Goal: Task Accomplishment & Management: Manage account settings

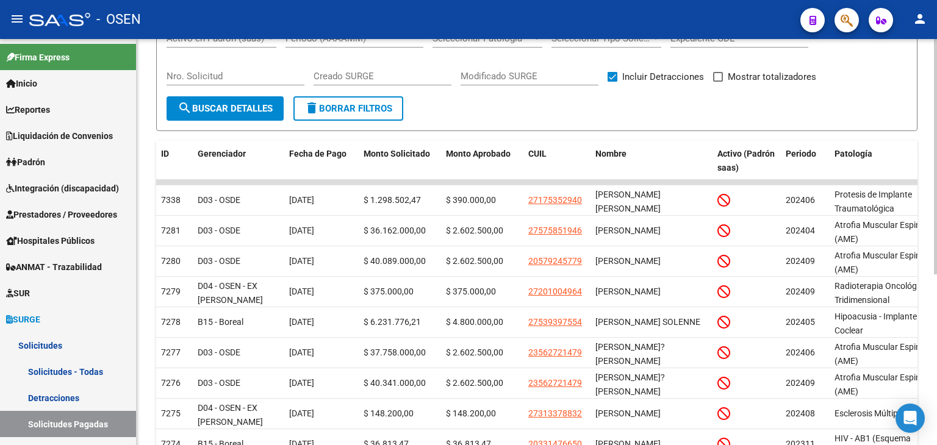
scroll to position [183, 0]
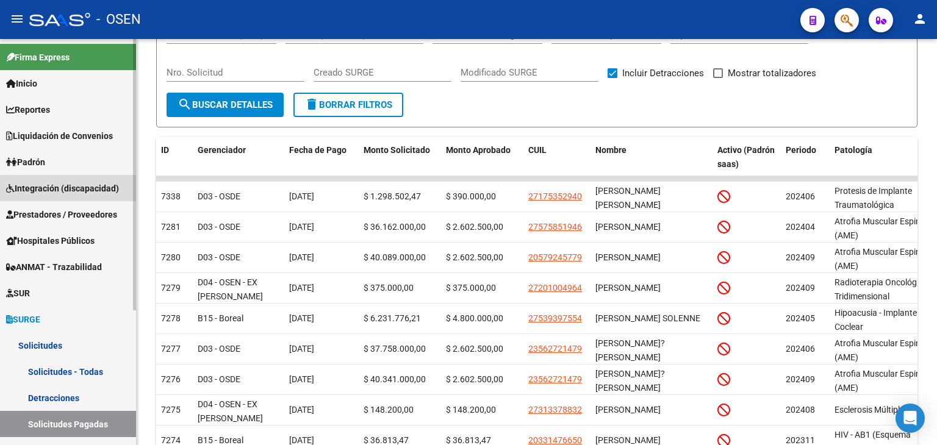
click at [71, 186] on span "Integración (discapacidad)" at bounding box center [62, 188] width 113 height 13
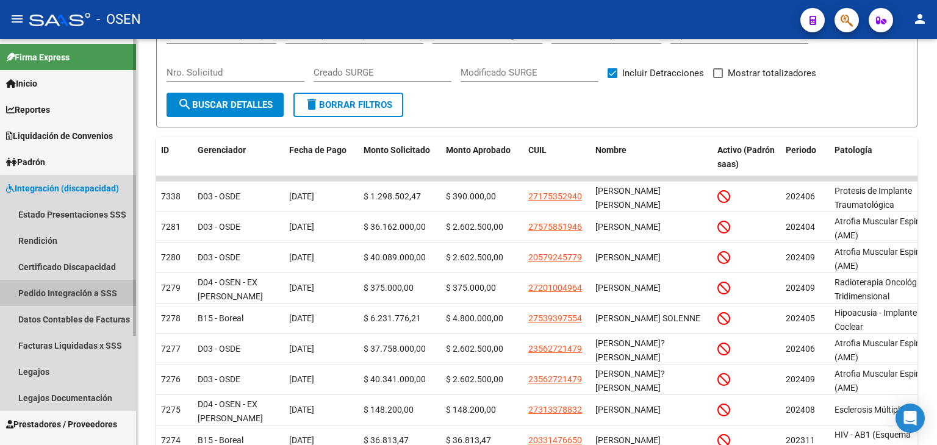
click at [63, 296] on link "Pedido Integración a SSS" at bounding box center [68, 293] width 136 height 26
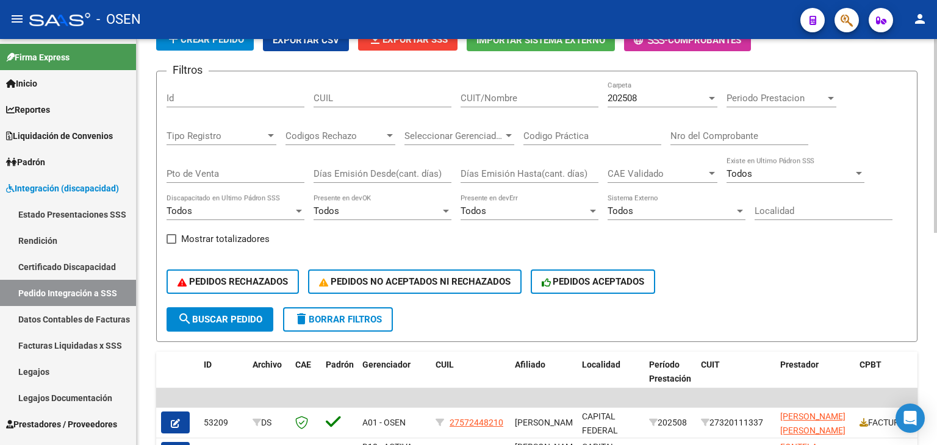
scroll to position [183, 0]
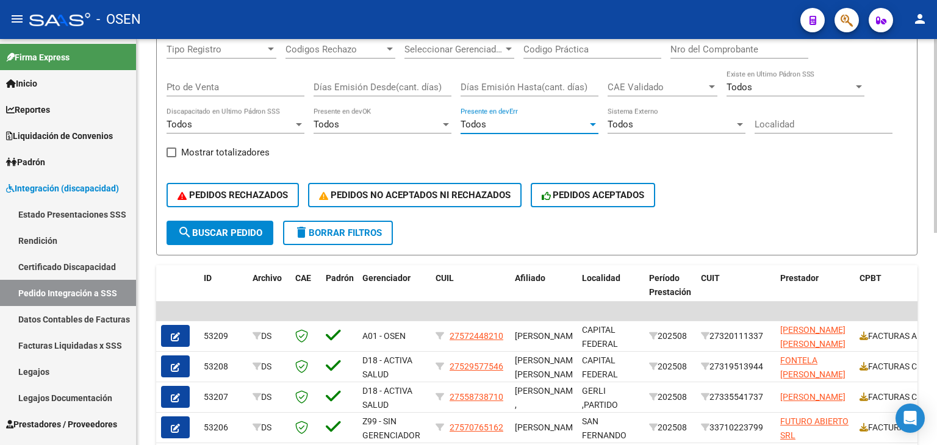
click at [557, 126] on div "Todos" at bounding box center [524, 124] width 127 height 11
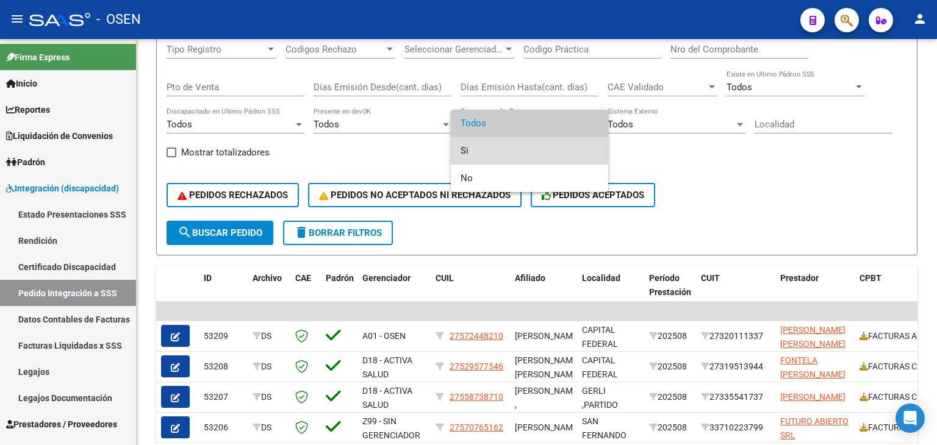
click at [527, 149] on span "Si" at bounding box center [530, 150] width 138 height 27
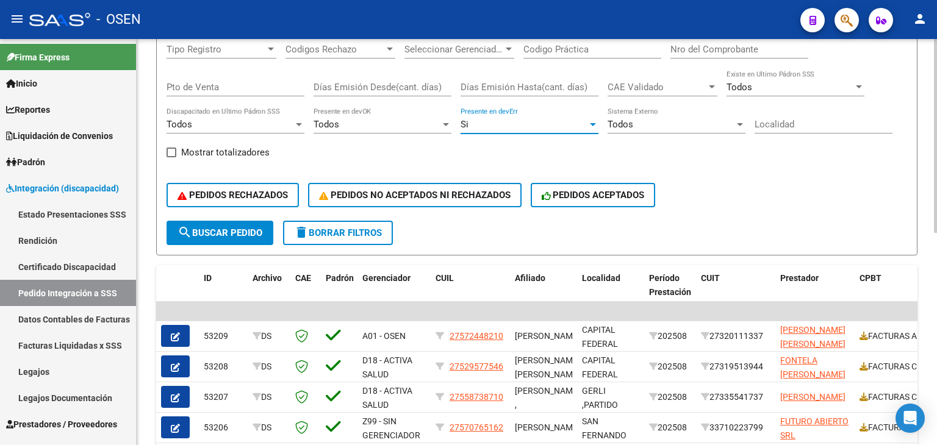
click at [243, 230] on span "search Buscar Pedido" at bounding box center [220, 233] width 85 height 11
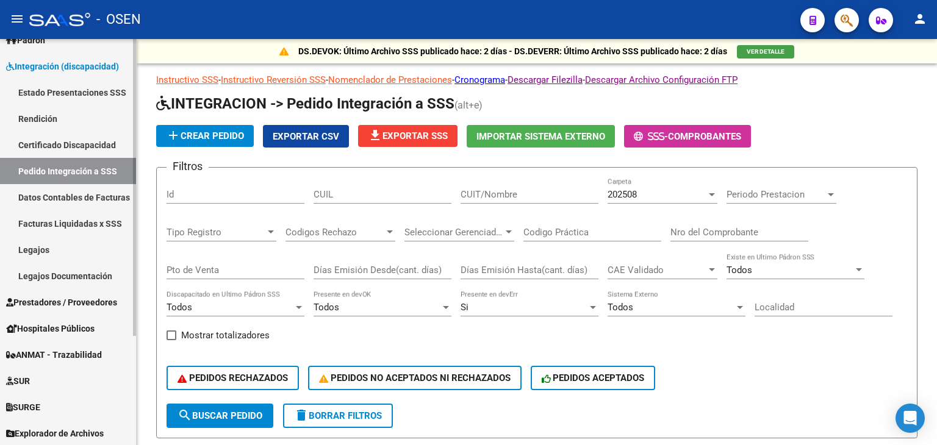
scroll to position [149, 0]
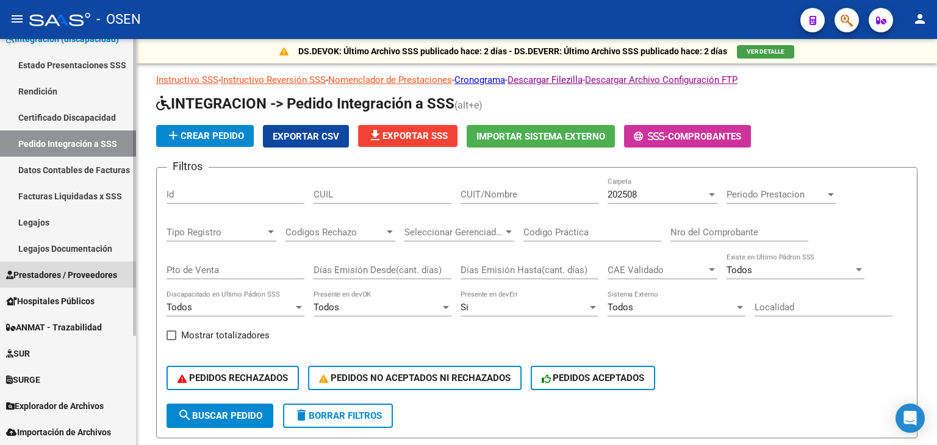
click at [43, 275] on span "Prestadores / Proveedores" at bounding box center [61, 274] width 111 height 13
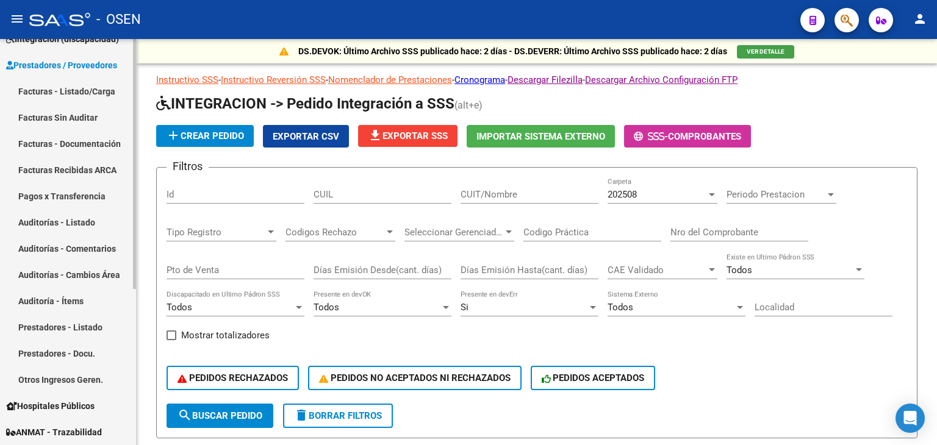
click at [74, 95] on link "Facturas - Listado/Carga" at bounding box center [68, 91] width 136 height 26
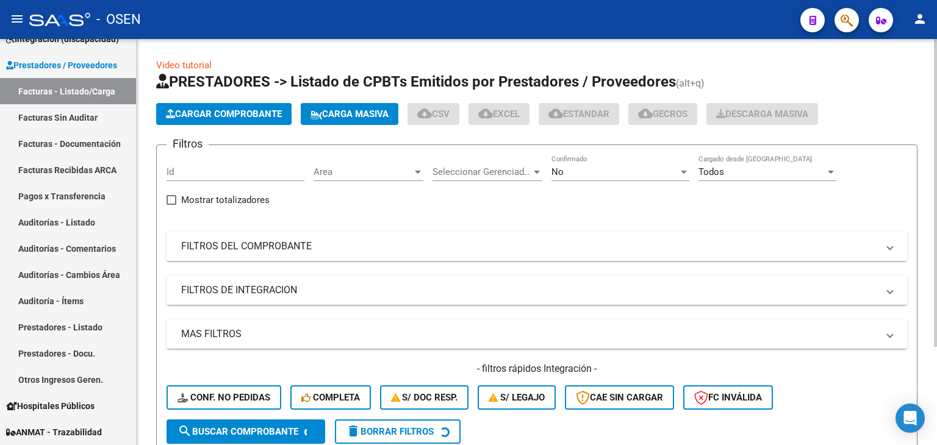
click at [228, 110] on span "Cargar Comprobante" at bounding box center [224, 114] width 116 height 11
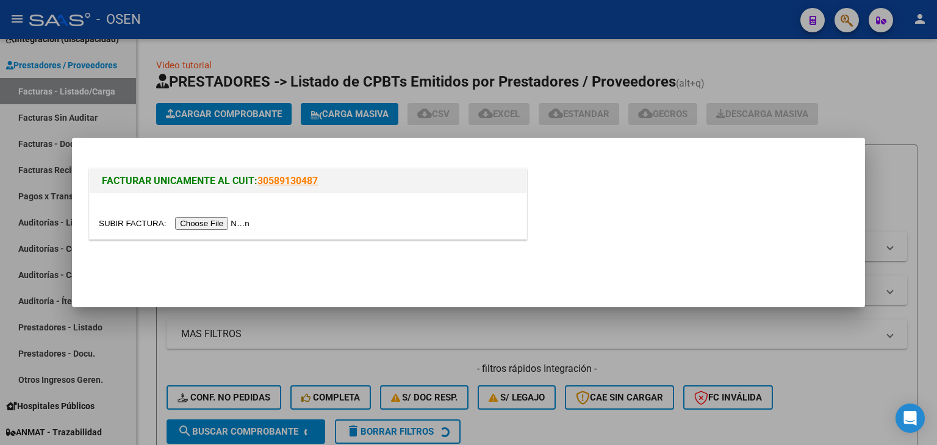
click at [215, 224] on input "file" at bounding box center [176, 223] width 154 height 13
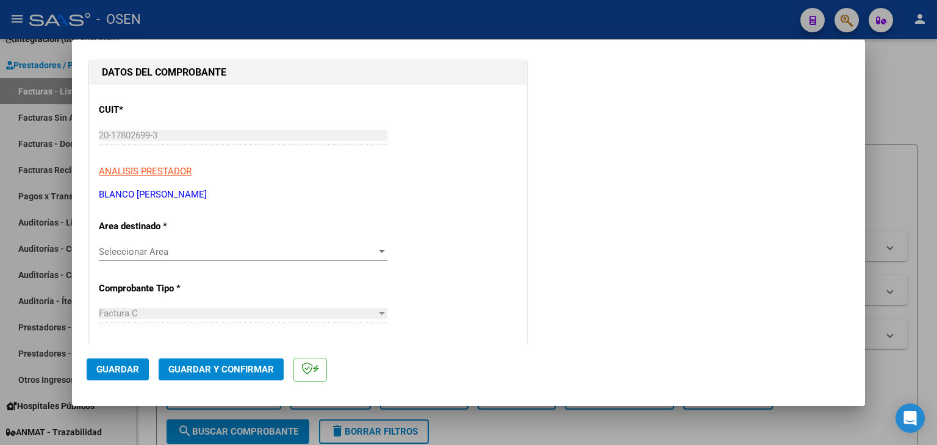
scroll to position [183, 0]
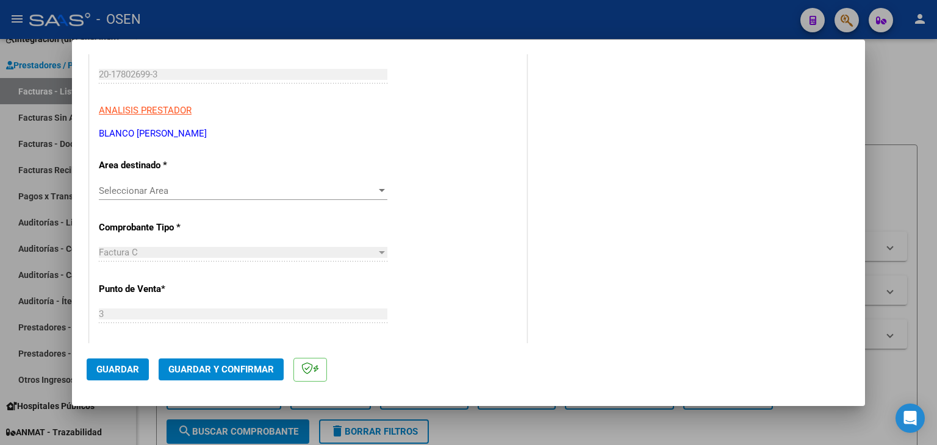
click at [179, 182] on div "Seleccionar Area Seleccionar Area" at bounding box center [243, 191] width 289 height 18
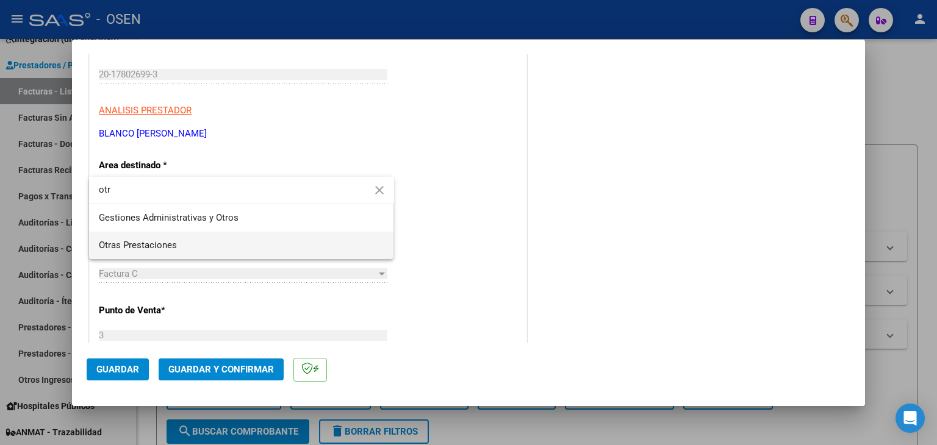
type input "otr"
click at [178, 239] on span "Otras Prestaciones" at bounding box center [242, 245] width 286 height 27
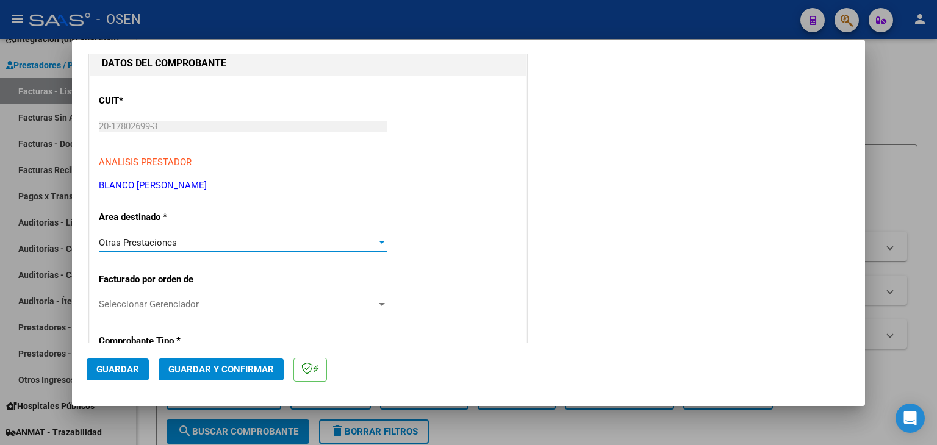
scroll to position [0, 0]
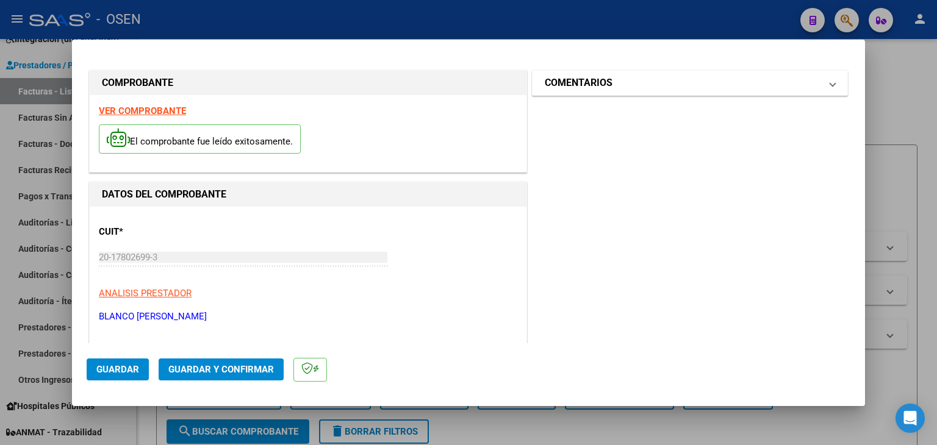
click at [638, 87] on mat-panel-title "COMENTARIOS" at bounding box center [683, 83] width 276 height 15
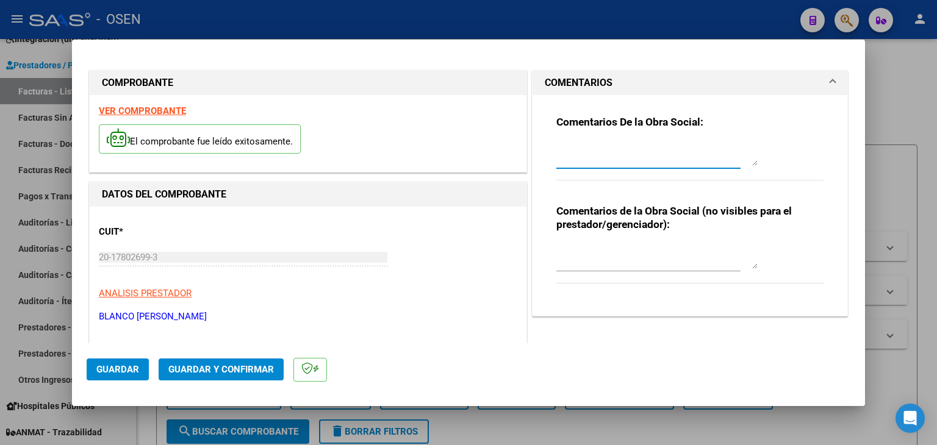
click at [595, 157] on textarea at bounding box center [656, 154] width 201 height 24
paste textarea "CENTENO SANTIAGO FERMIN"
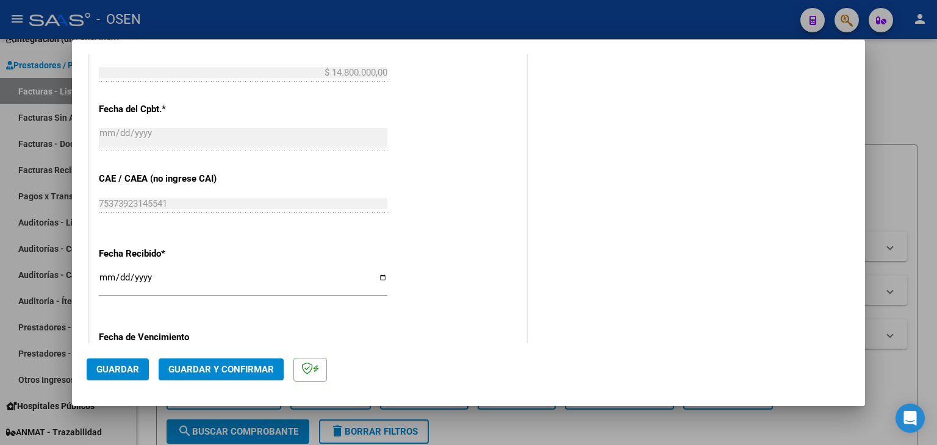
scroll to position [793, 0]
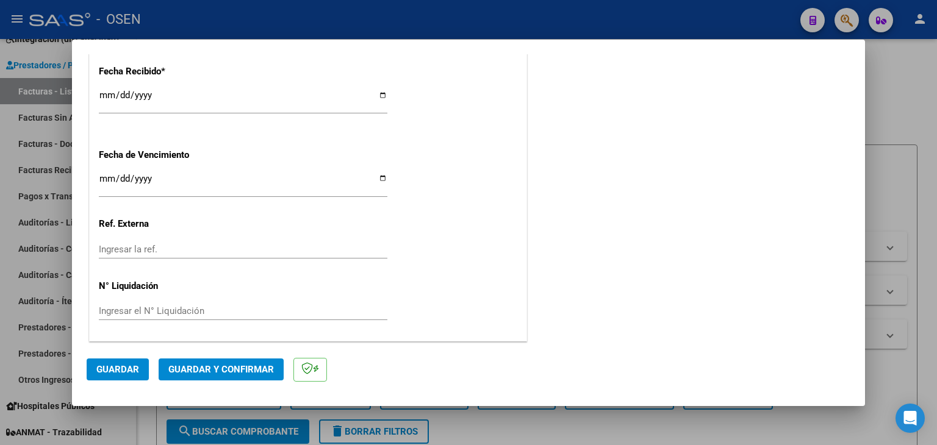
type textarea "CENTENO SANTIAGO FERMIN - PROTESIS"
click at [132, 362] on button "Guardar" at bounding box center [118, 370] width 62 height 22
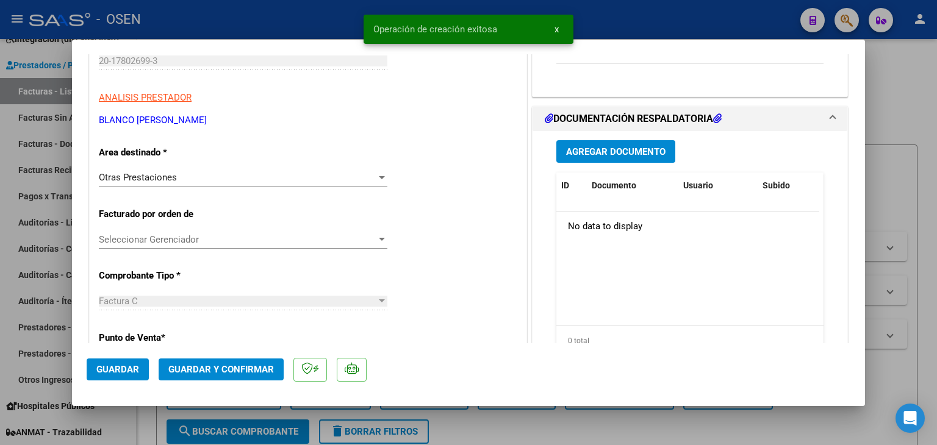
scroll to position [244, 0]
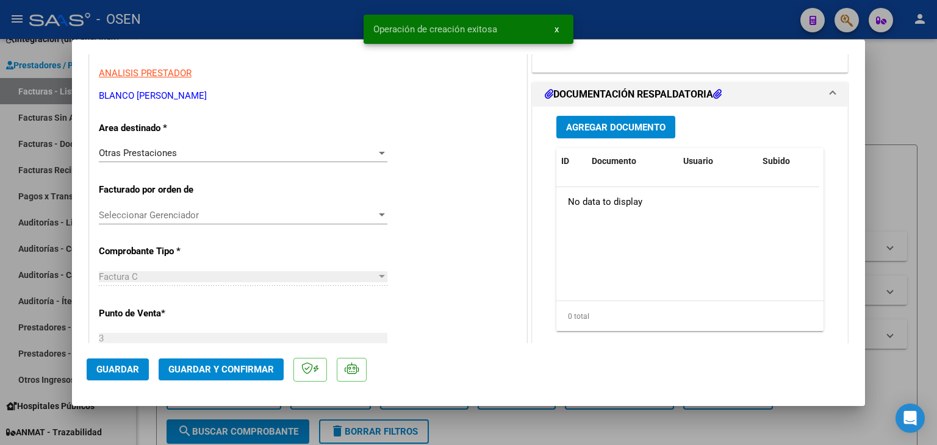
click at [637, 123] on span "Agregar Documento" at bounding box center [615, 127] width 99 height 11
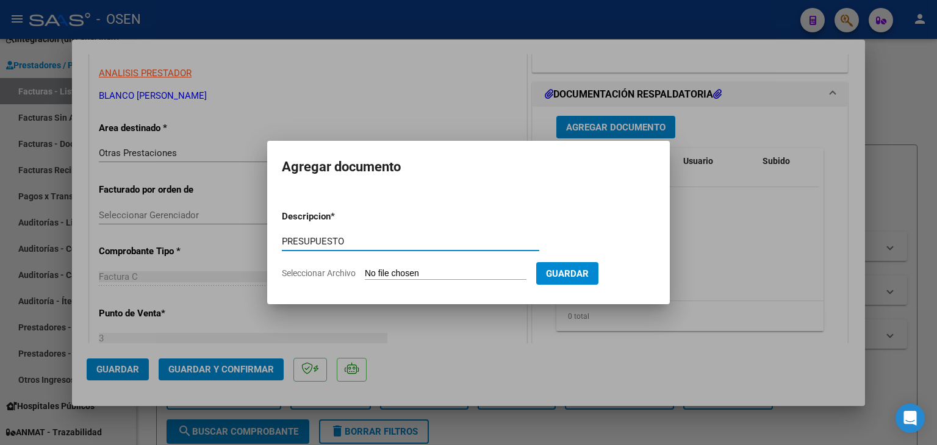
type input "PRESUPUESTO"
click at [365, 268] on input "Seleccionar Archivo" at bounding box center [446, 274] width 162 height 12
type input "C:\fakepath\HALORAND CENTENO SANTIAGO FERMIN-1.pdf"
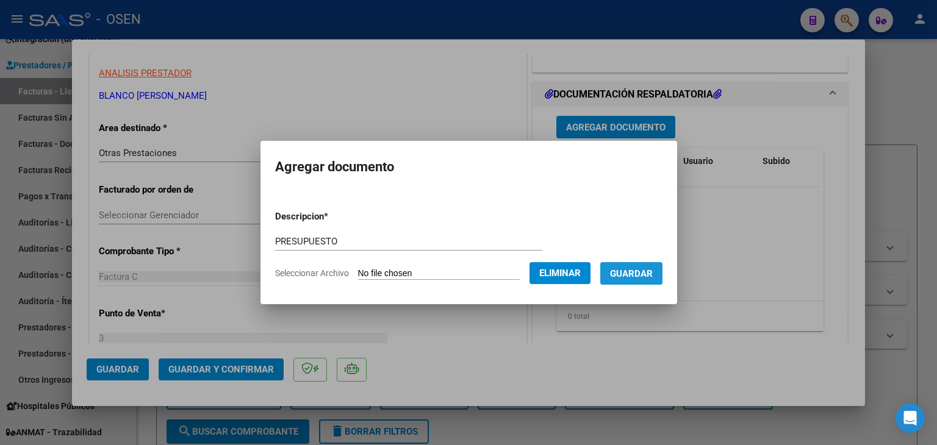
drag, startPoint x: 632, startPoint y: 272, endPoint x: 321, endPoint y: 266, distance: 311.2
click at [632, 273] on span "Guardar" at bounding box center [631, 273] width 43 height 11
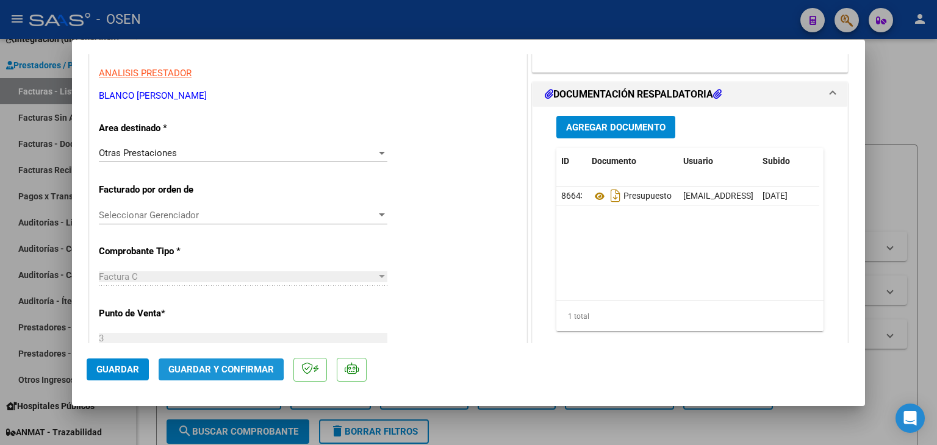
click at [202, 368] on span "Guardar y Confirmar" at bounding box center [221, 369] width 106 height 11
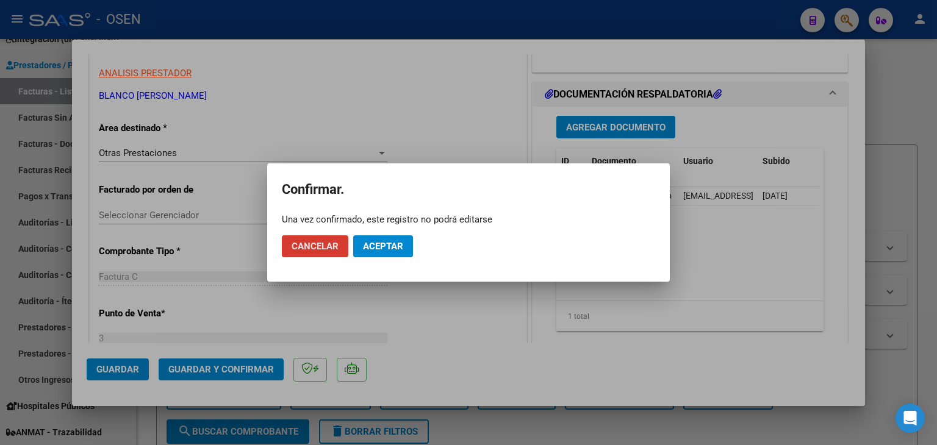
click at [392, 243] on span "Aceptar" at bounding box center [383, 246] width 40 height 11
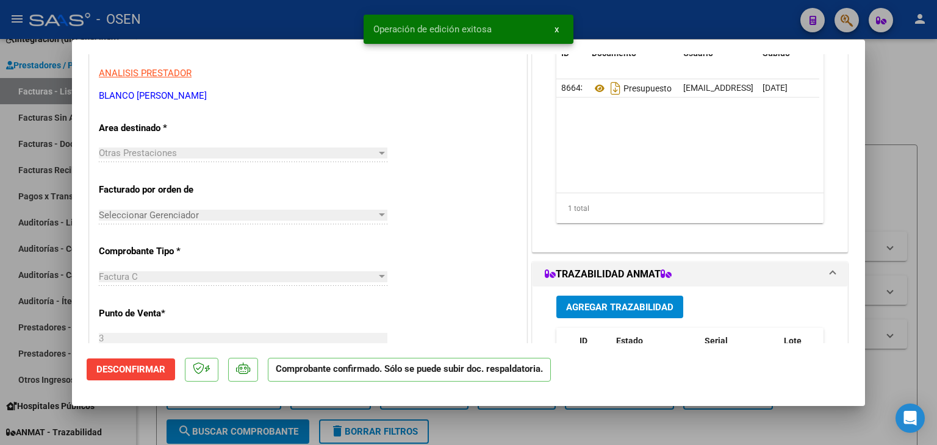
click at [143, 420] on div at bounding box center [468, 222] width 937 height 445
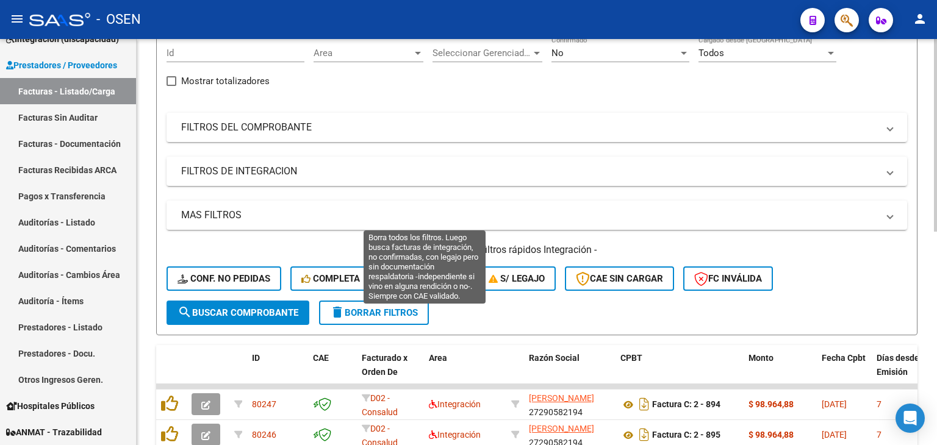
scroll to position [61, 0]
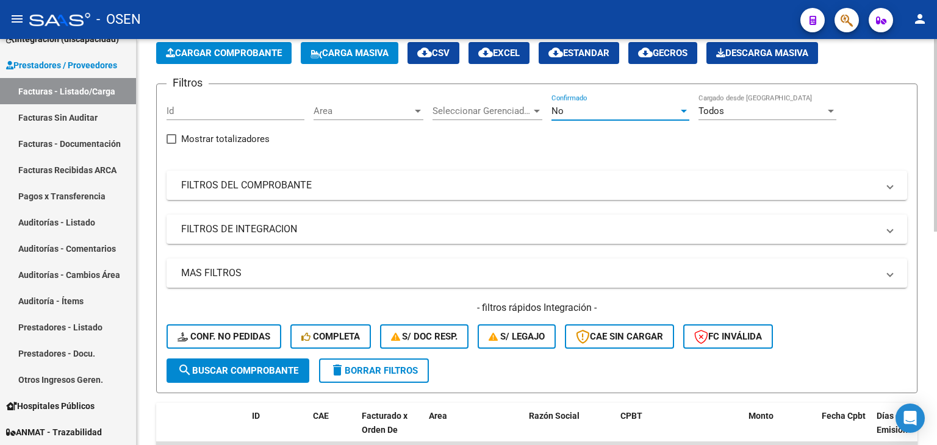
click at [594, 110] on div "No" at bounding box center [615, 111] width 127 height 11
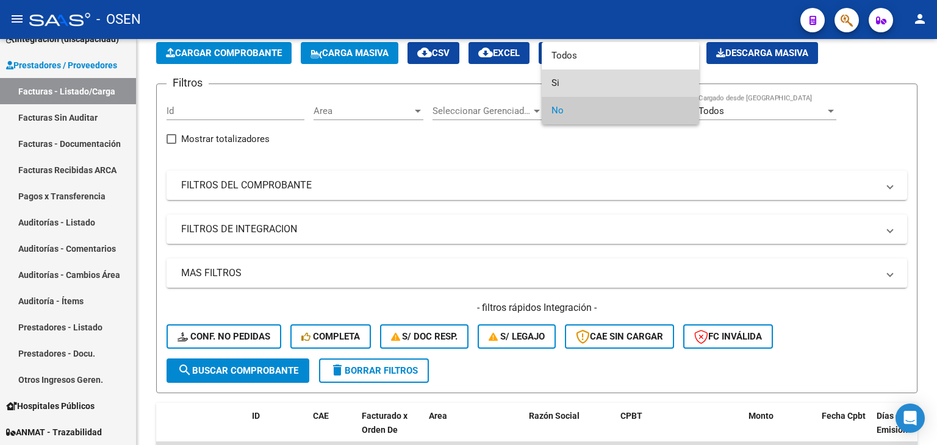
click at [593, 91] on span "Si" at bounding box center [621, 83] width 138 height 27
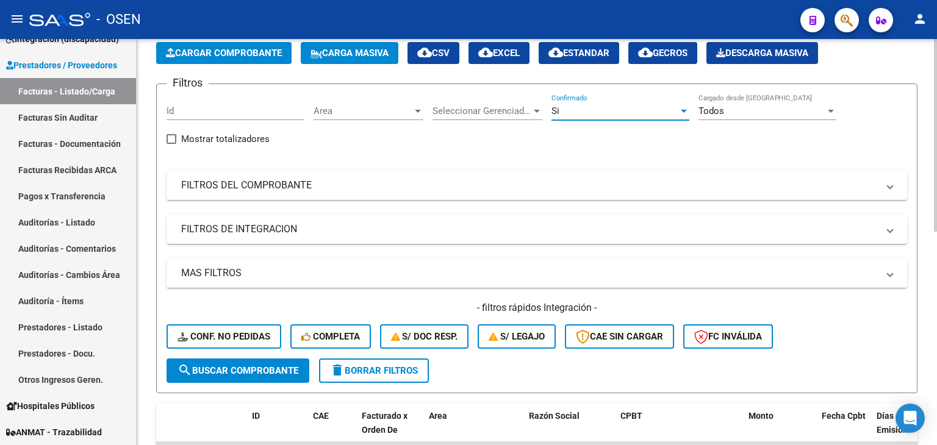
click at [236, 365] on span "search Buscar Comprobante" at bounding box center [238, 370] width 121 height 11
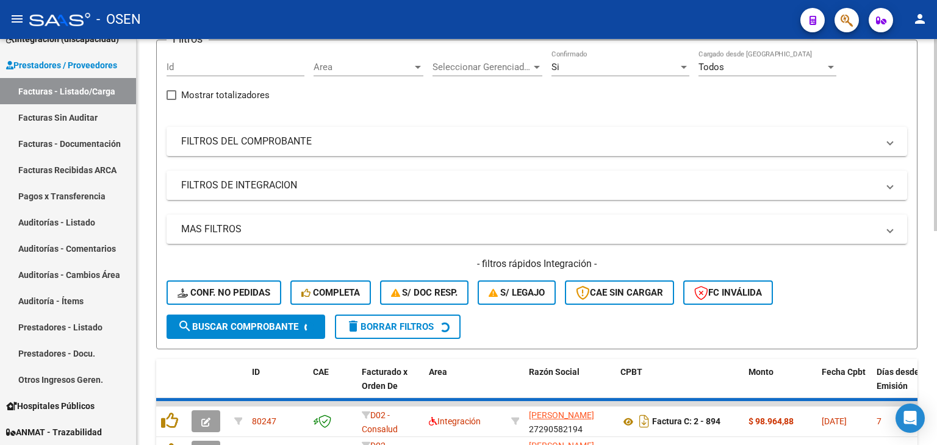
scroll to position [183, 0]
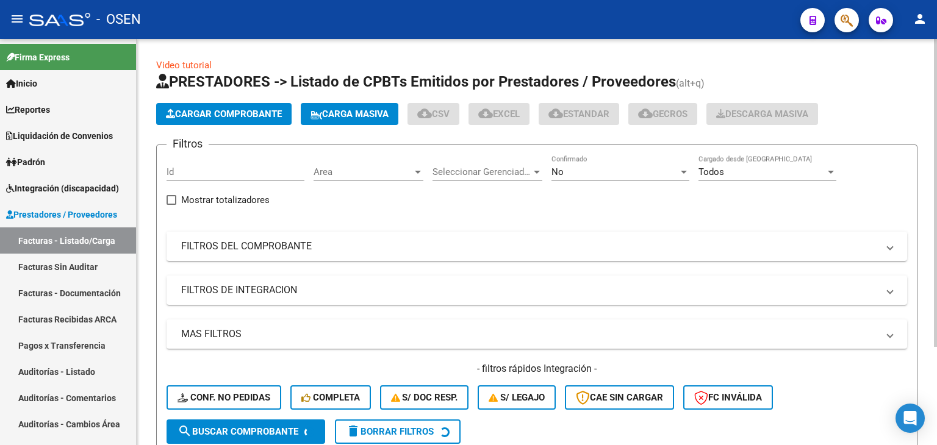
click at [613, 172] on div "No" at bounding box center [615, 172] width 127 height 11
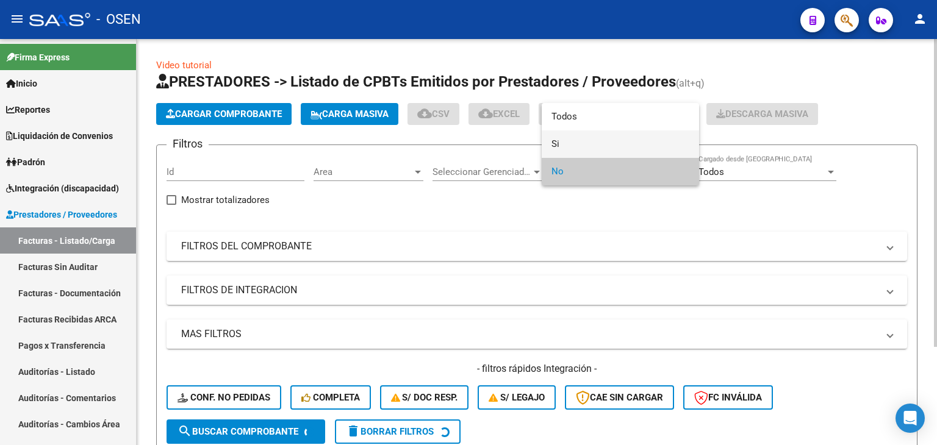
click at [614, 147] on span "Si" at bounding box center [621, 144] width 138 height 27
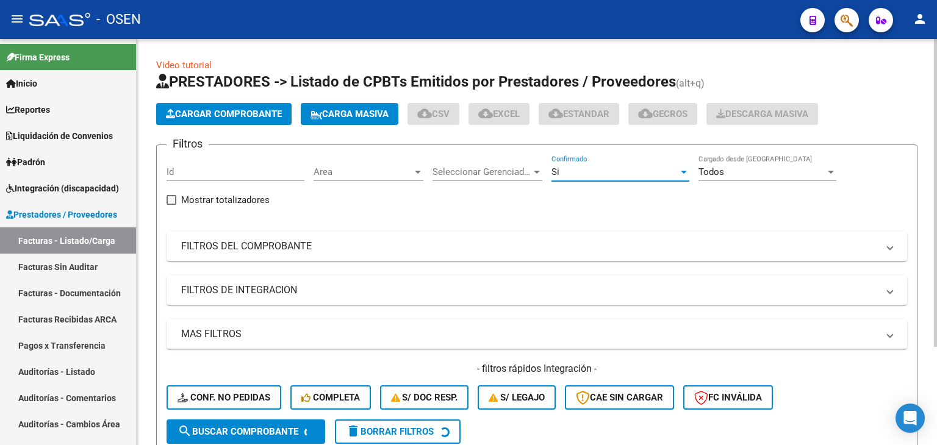
click at [353, 174] on span "Area" at bounding box center [363, 172] width 99 height 11
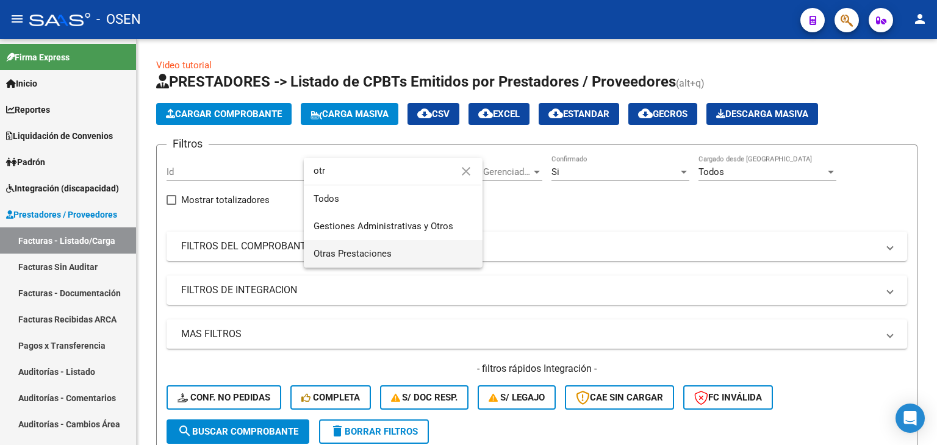
type input "otr"
drag, startPoint x: 351, startPoint y: 262, endPoint x: 326, endPoint y: 303, distance: 47.7
click at [353, 262] on span "Otras Prestaciones" at bounding box center [393, 253] width 159 height 27
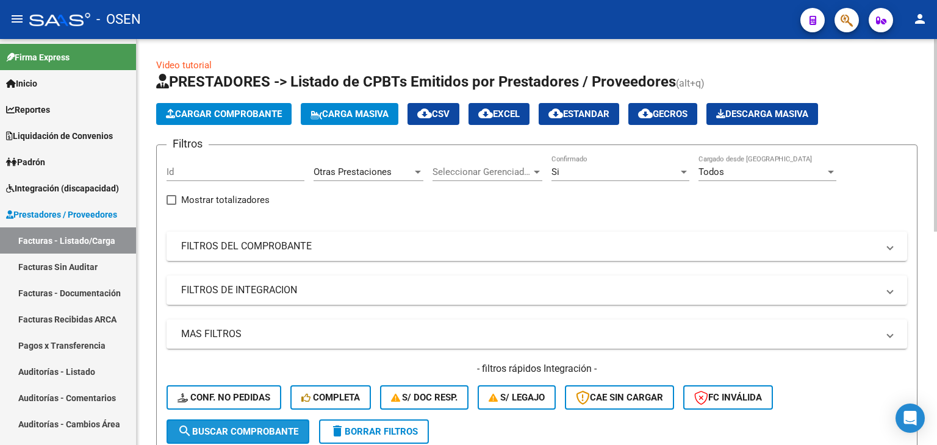
click at [255, 432] on span "search Buscar Comprobante" at bounding box center [238, 432] width 121 height 11
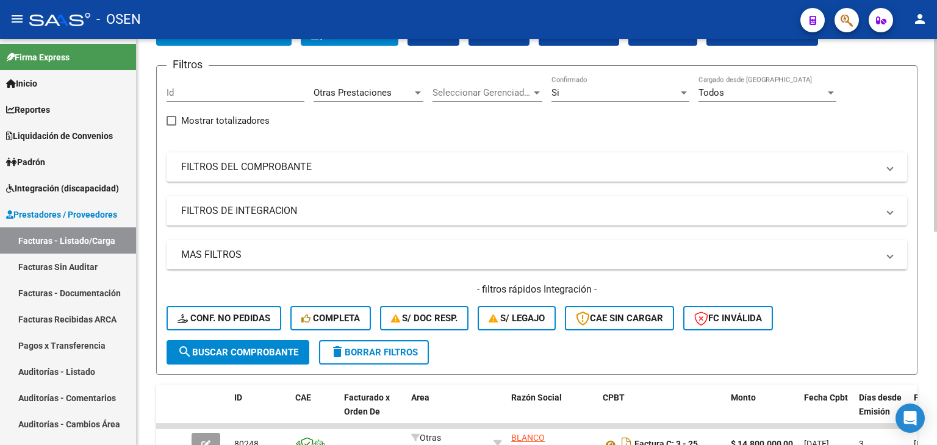
scroll to position [244, 0]
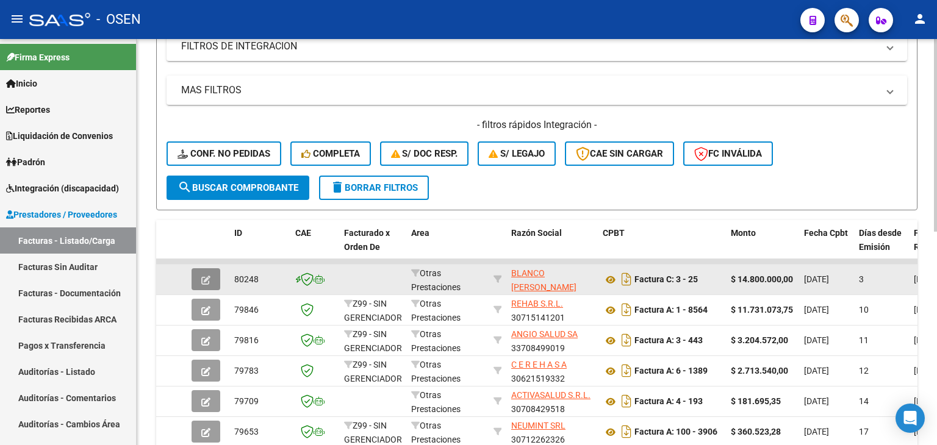
click at [206, 280] on icon "button" at bounding box center [205, 280] width 9 height 9
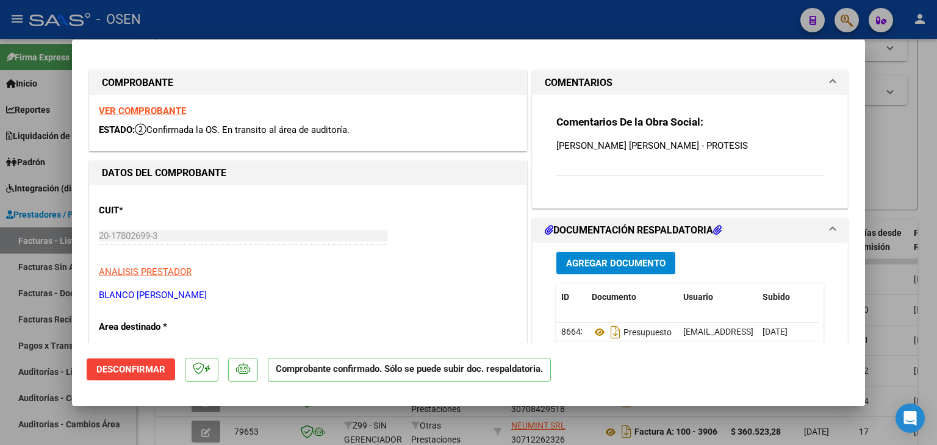
click at [927, 147] on div at bounding box center [468, 222] width 937 height 445
type input "$ 0,00"
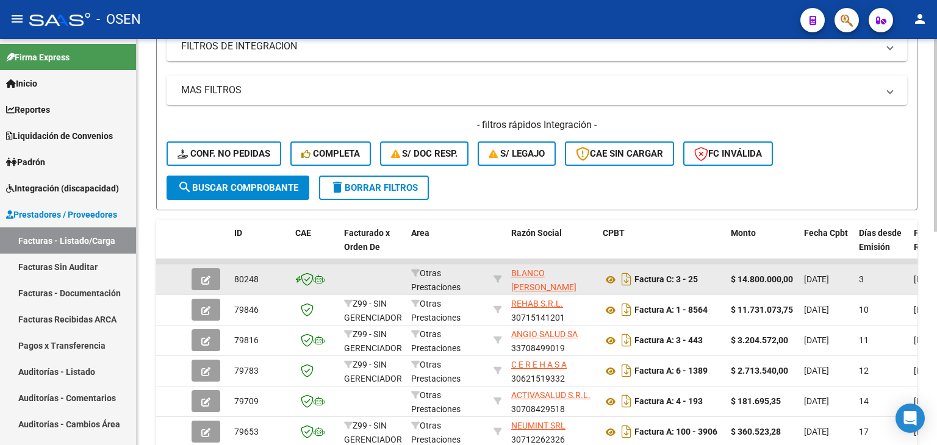
click at [211, 279] on button "button" at bounding box center [206, 279] width 29 height 22
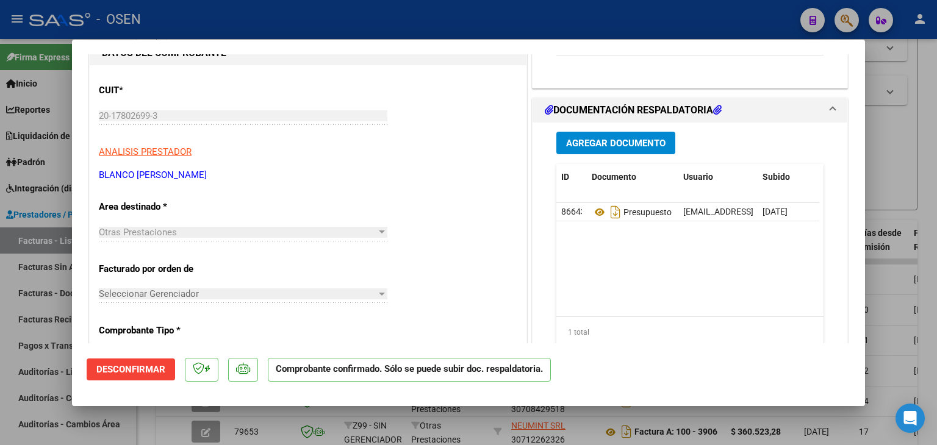
scroll to position [122, 0]
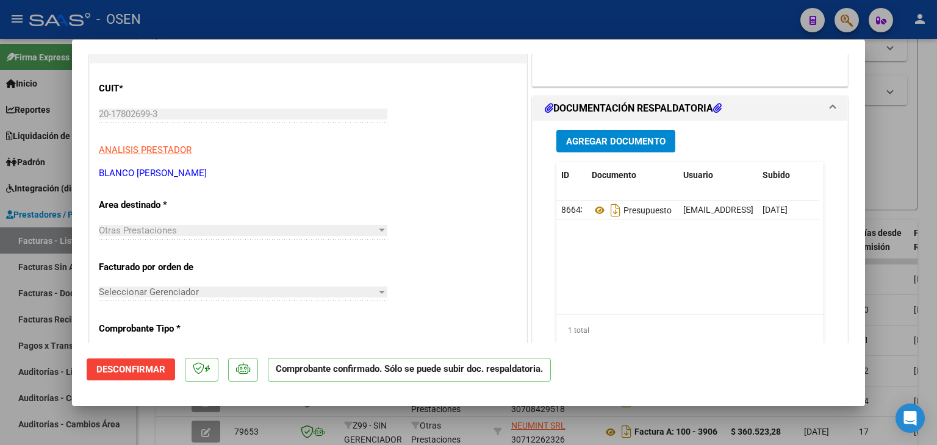
click at [930, 176] on div at bounding box center [468, 222] width 937 height 445
type input "$ 0,00"
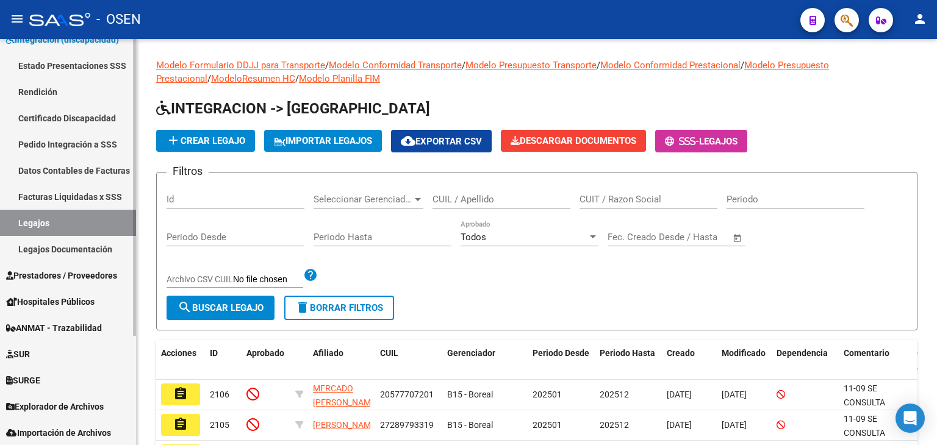
scroll to position [149, 0]
click at [74, 272] on span "Prestadores / Proveedores" at bounding box center [61, 274] width 111 height 13
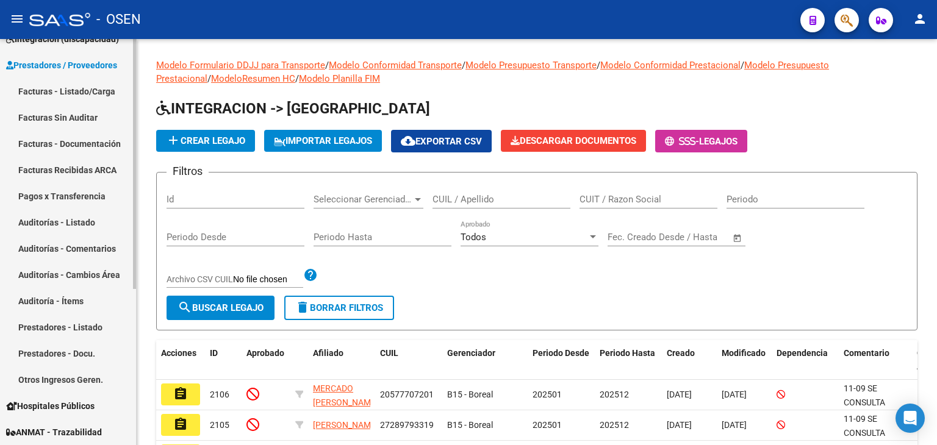
click at [65, 217] on link "Auditorías - Listado" at bounding box center [68, 222] width 136 height 26
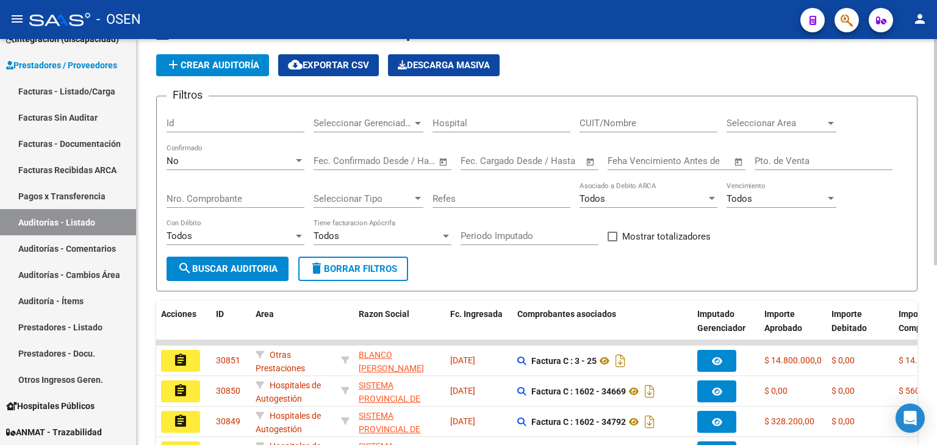
scroll to position [61, 0]
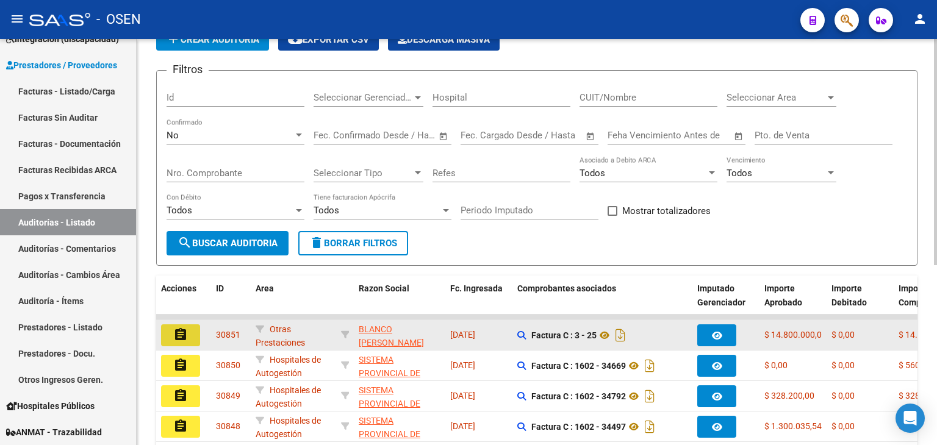
click at [184, 333] on mat-icon "assignment" at bounding box center [180, 335] width 15 height 15
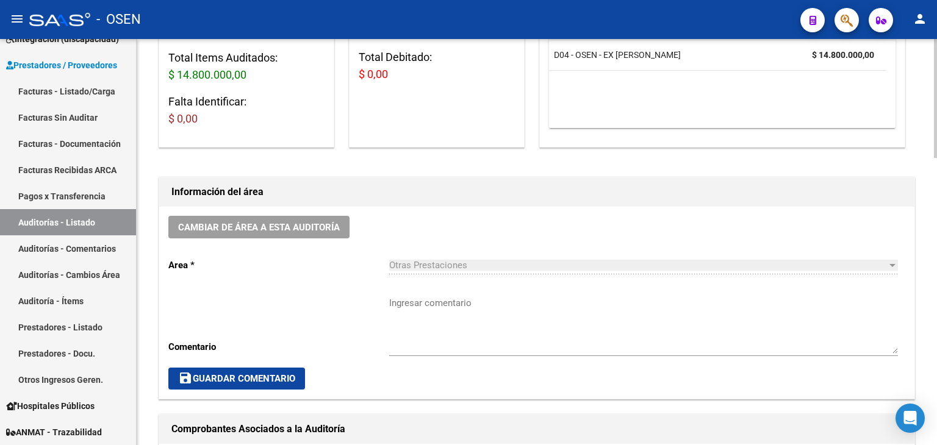
scroll to position [244, 0]
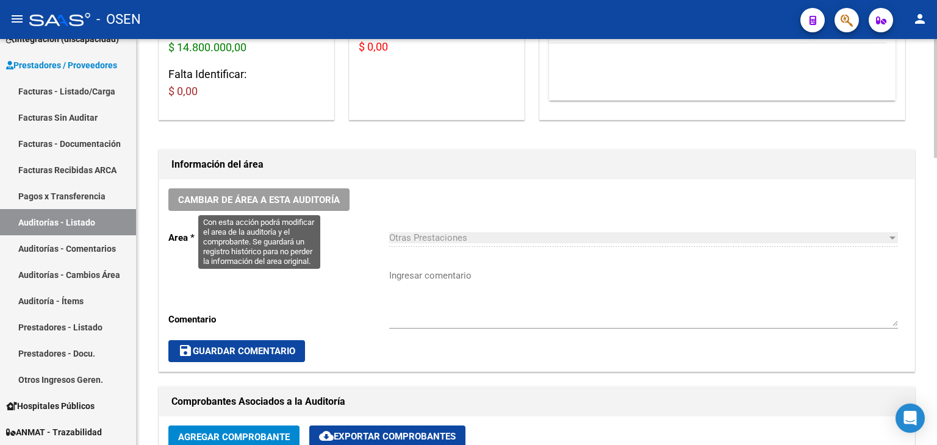
click at [315, 206] on span "Cambiar de área a esta auditoría" at bounding box center [259, 200] width 162 height 11
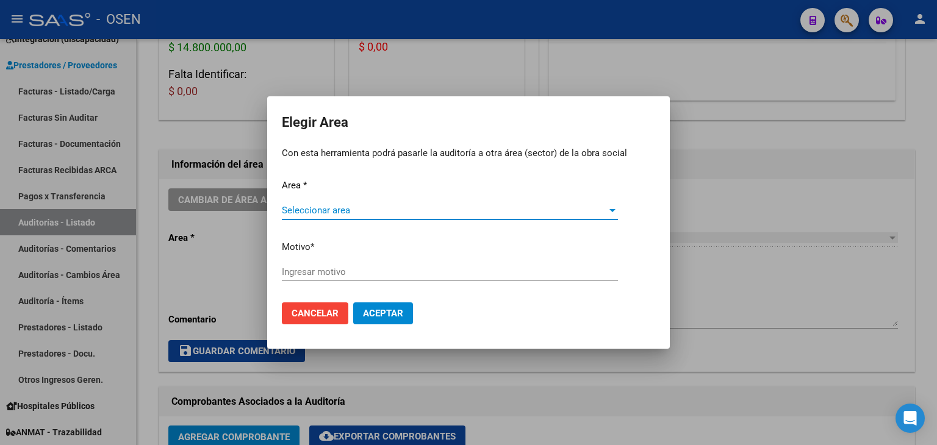
click at [360, 211] on span "Seleccionar area" at bounding box center [444, 210] width 325 height 11
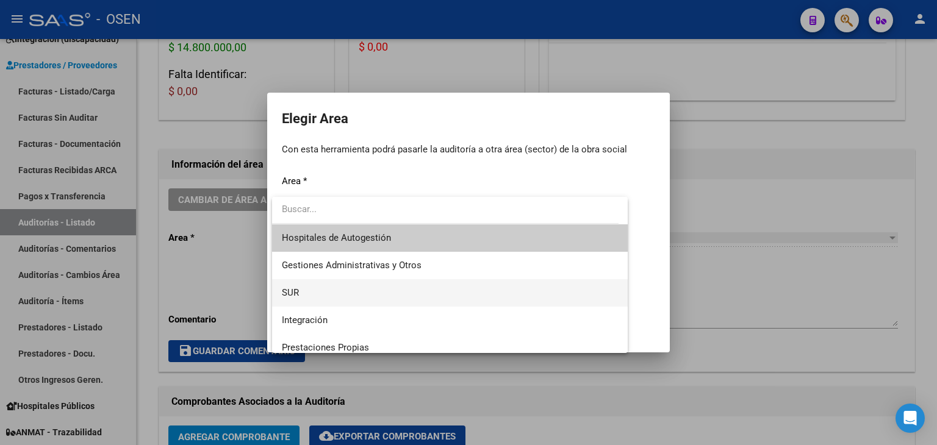
click at [358, 286] on span "SUR" at bounding box center [450, 292] width 336 height 27
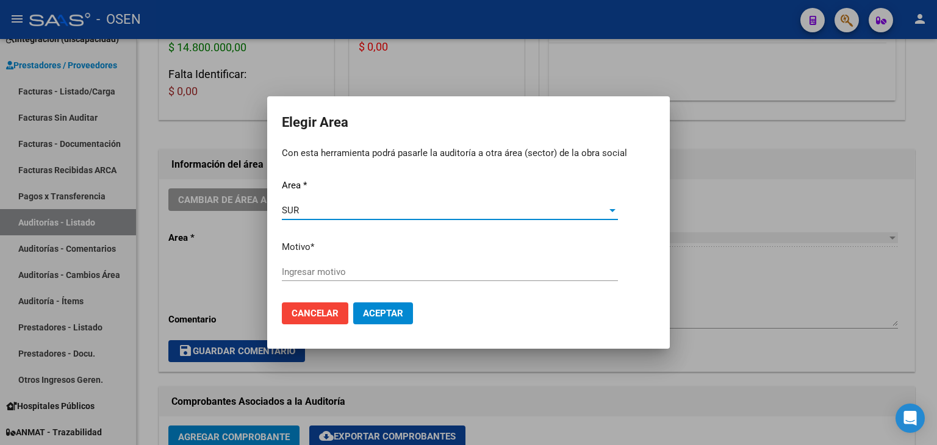
click at [355, 276] on input "Ingresar motivo" at bounding box center [450, 272] width 336 height 11
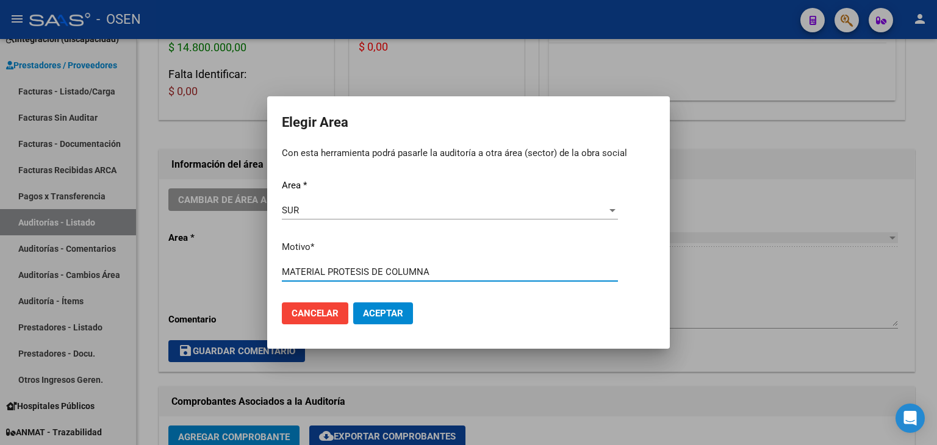
type input "MATERIAL PROTESIS DE COLUMNA"
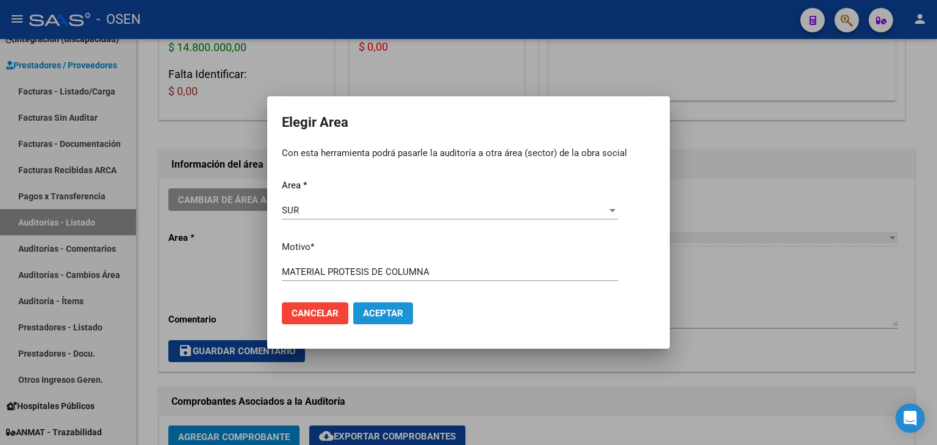
click at [388, 308] on span "Aceptar" at bounding box center [383, 313] width 40 height 11
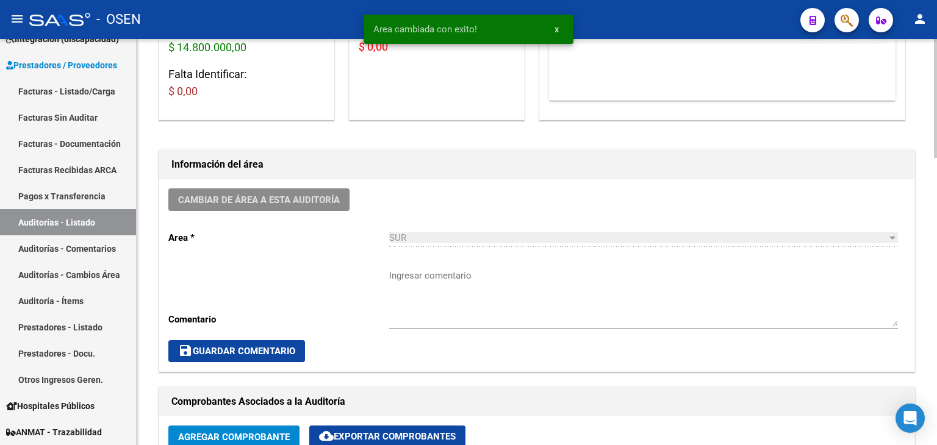
click at [431, 298] on textarea "Ingresar comentario" at bounding box center [643, 297] width 509 height 57
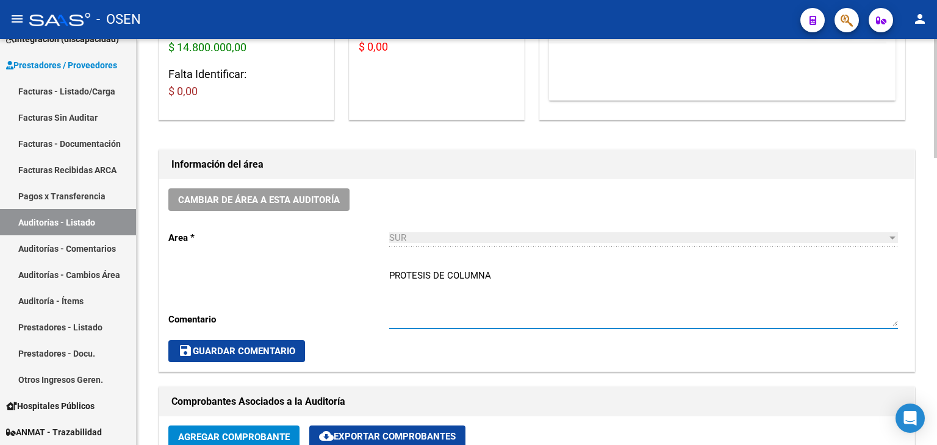
paste textarea "CENTENO SANTIAGO FERMIN"
type textarea "PROTESIS DE COLUMNA CENTENO SANTIAGO FERMIN 2025"
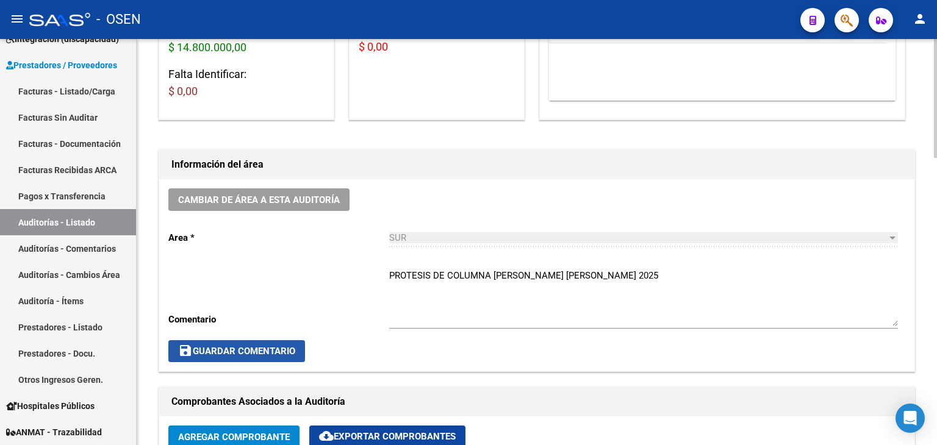
click at [275, 351] on span "save Guardar Comentario" at bounding box center [236, 351] width 117 height 11
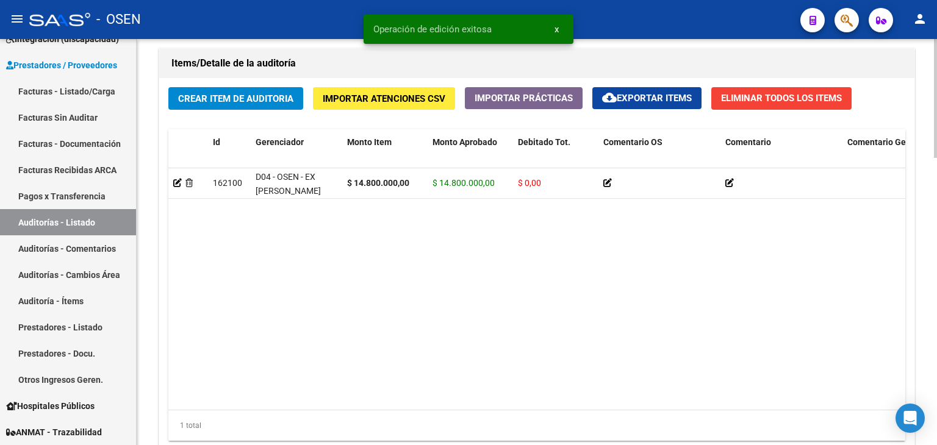
scroll to position [981, 0]
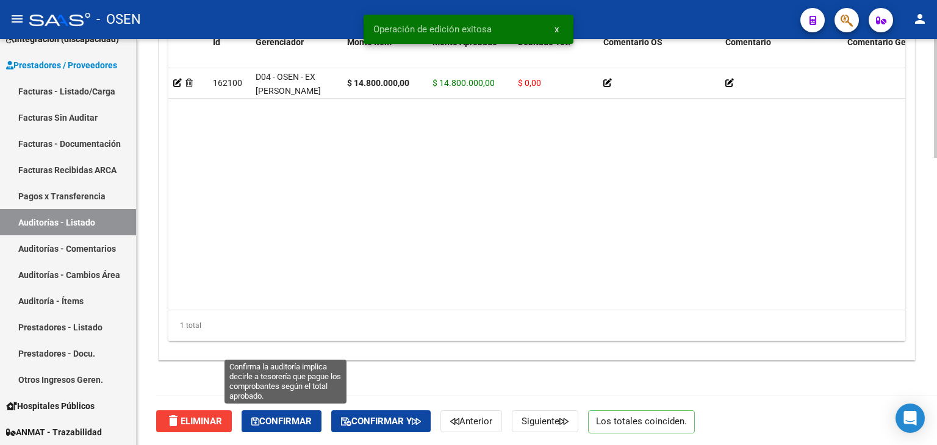
click at [271, 424] on span "Confirmar" at bounding box center [281, 421] width 60 height 11
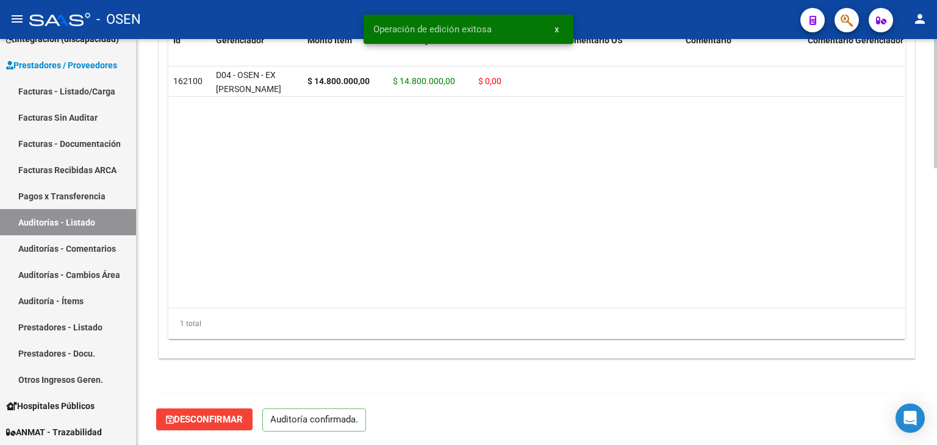
scroll to position [873, 0]
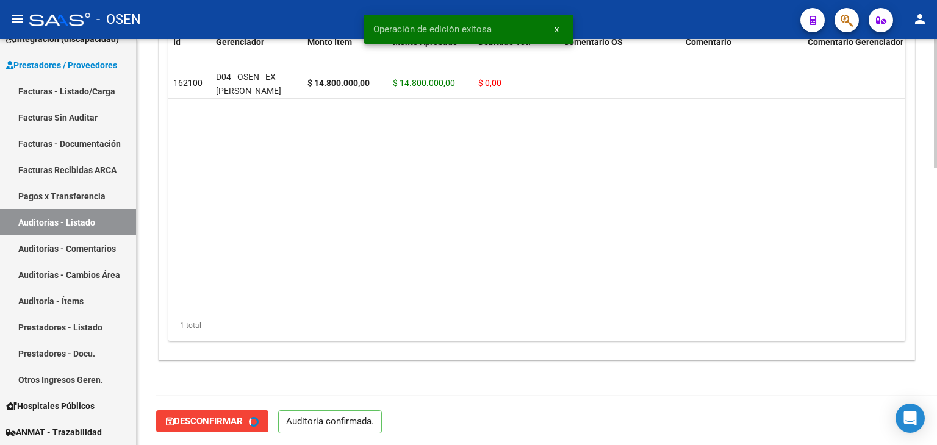
type input "202509"
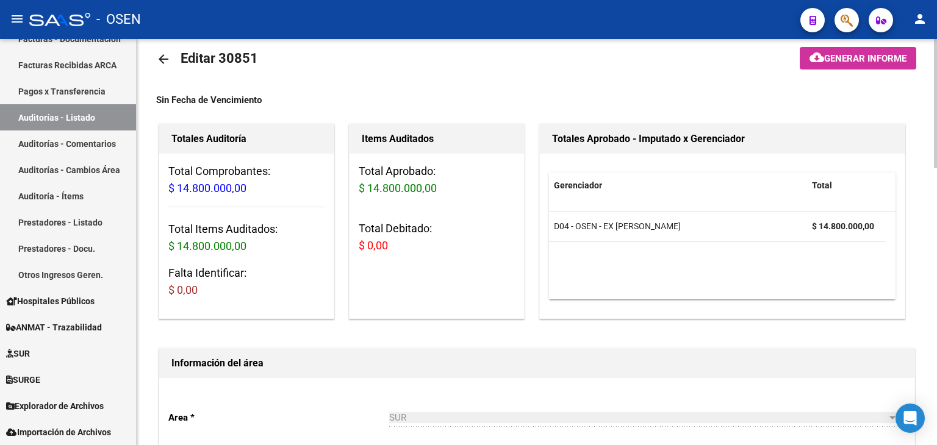
scroll to position [18, 0]
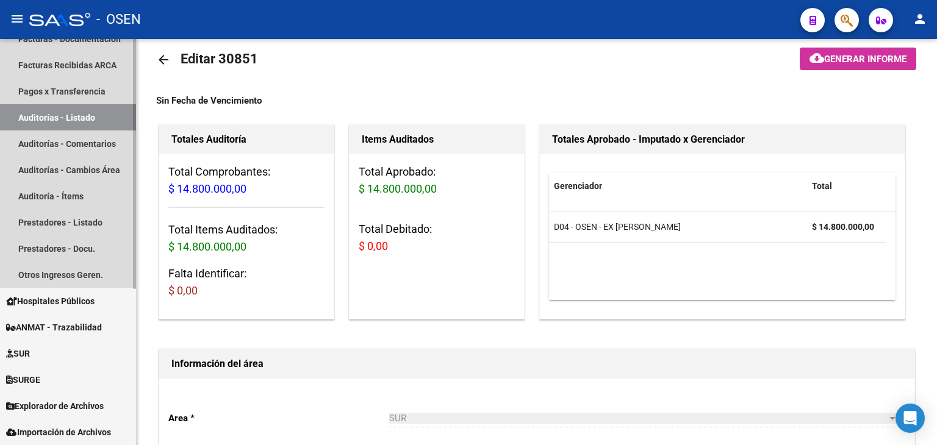
click at [78, 116] on link "Auditorías - Listado" at bounding box center [68, 117] width 136 height 26
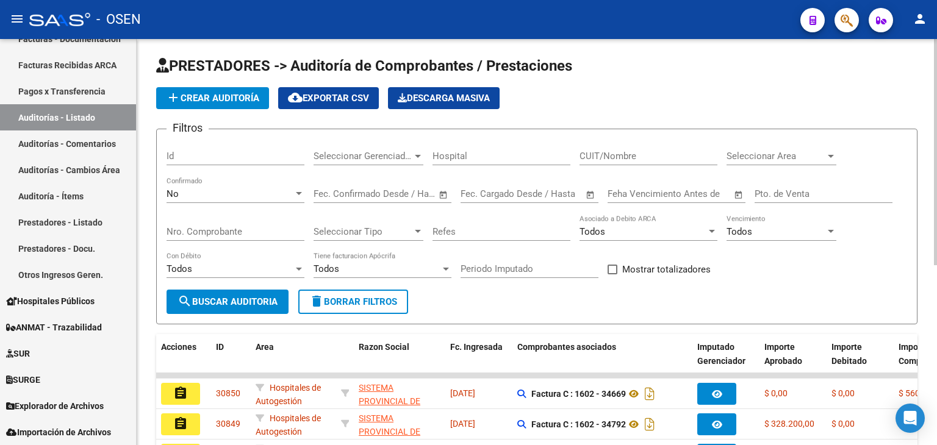
scroll to position [18, 0]
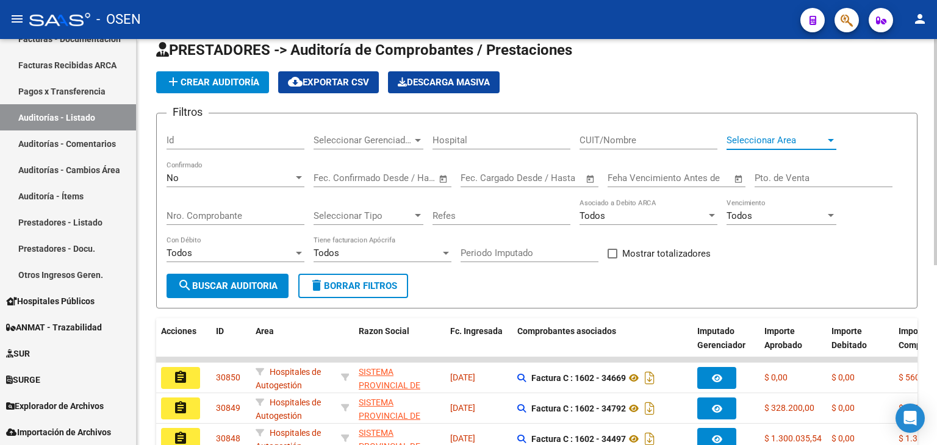
click at [779, 137] on span "Seleccionar Area" at bounding box center [776, 140] width 99 height 11
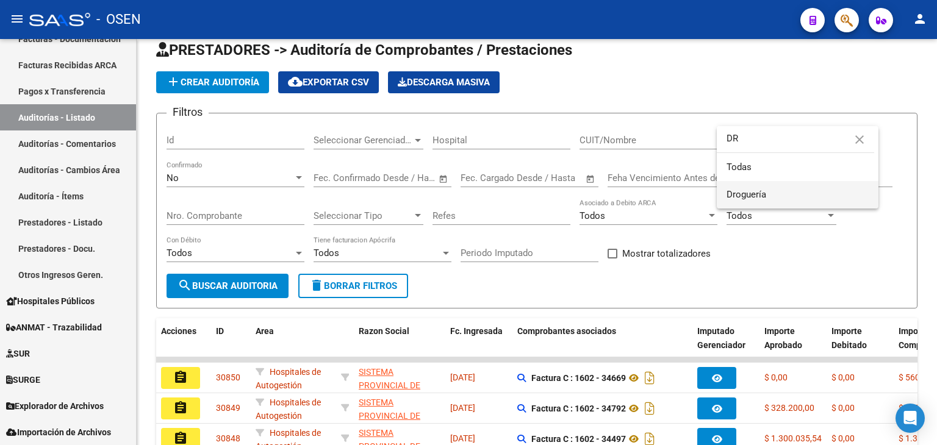
type input "DR"
click at [777, 186] on span "Droguería" at bounding box center [798, 194] width 142 height 27
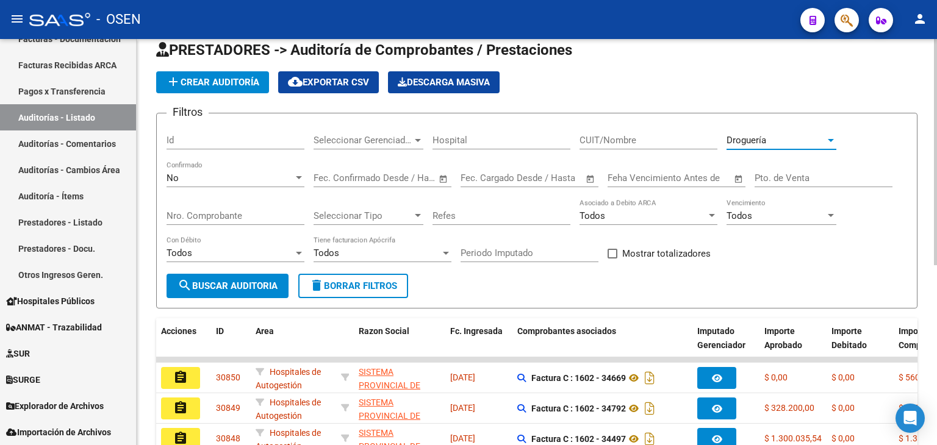
click at [227, 276] on button "search Buscar Auditoria" at bounding box center [228, 286] width 122 height 24
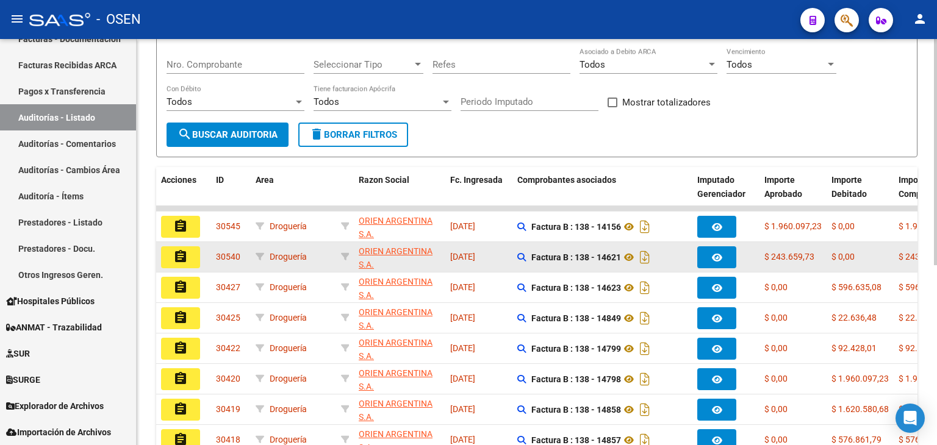
scroll to position [17, 0]
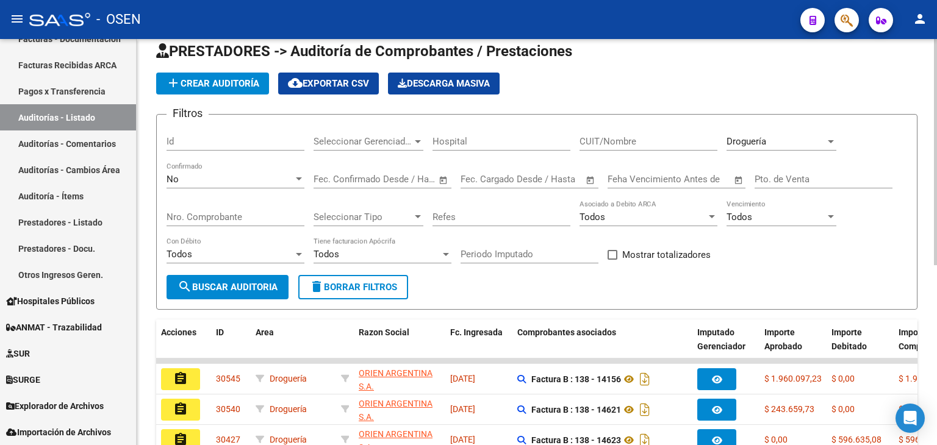
click at [762, 140] on span "Droguería" at bounding box center [747, 141] width 40 height 11
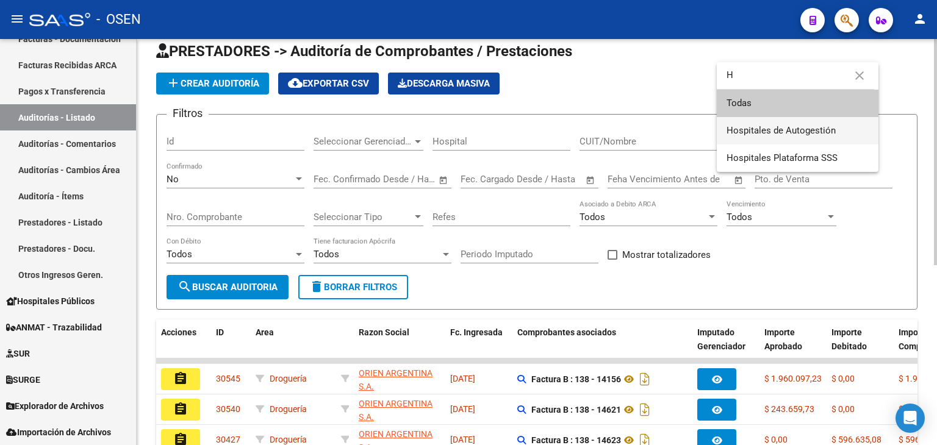
scroll to position [0, 0]
type input "HO"
click at [768, 137] on span "Hospitales de Autogestión" at bounding box center [798, 130] width 142 height 27
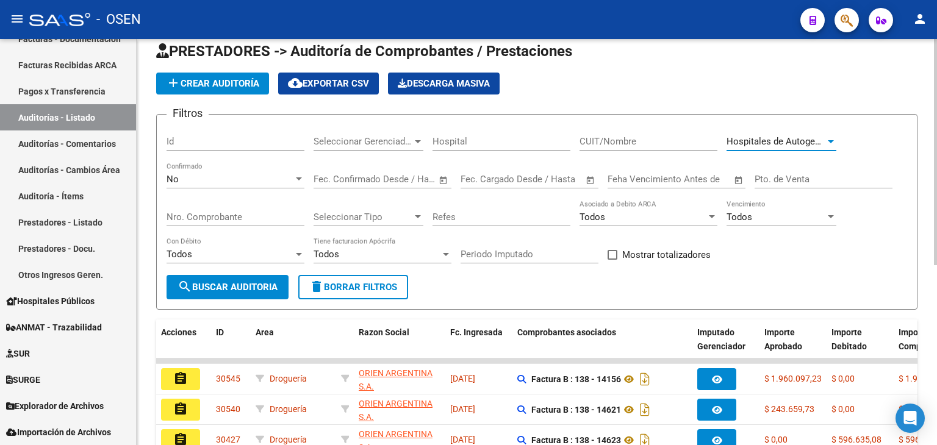
click at [248, 282] on span "search Buscar Auditoria" at bounding box center [228, 287] width 100 height 11
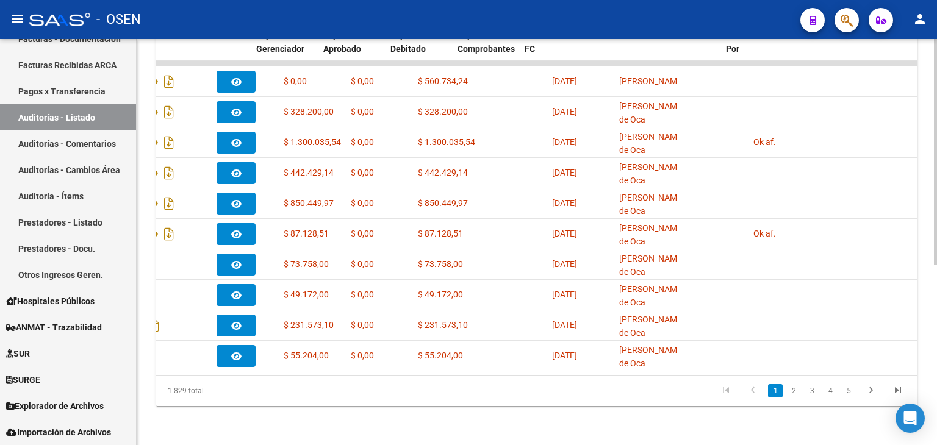
scroll to position [0, 430]
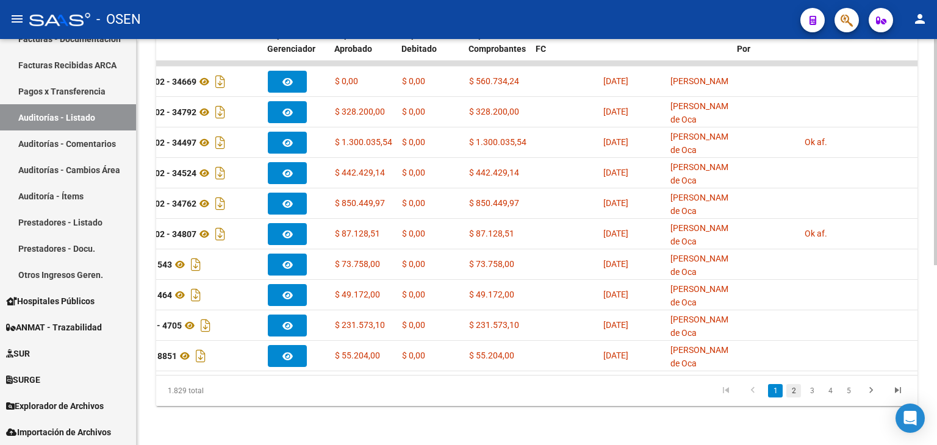
click at [796, 389] on link "2" at bounding box center [794, 390] width 15 height 13
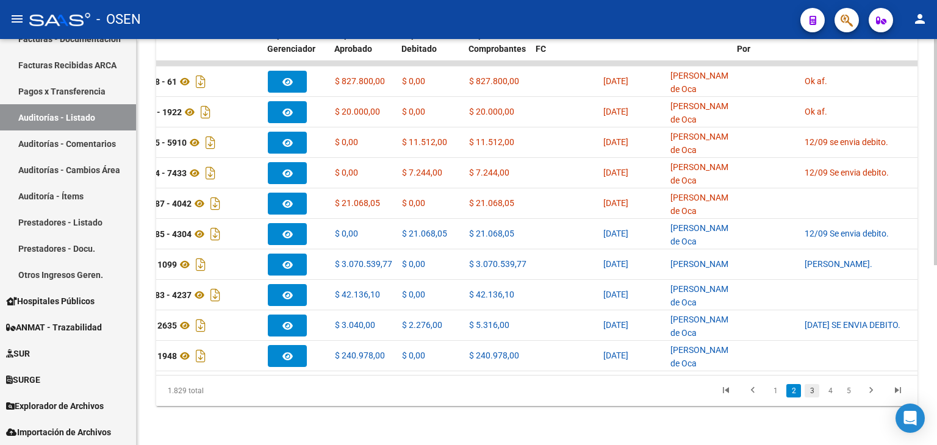
click at [809, 389] on link "3" at bounding box center [812, 390] width 15 height 13
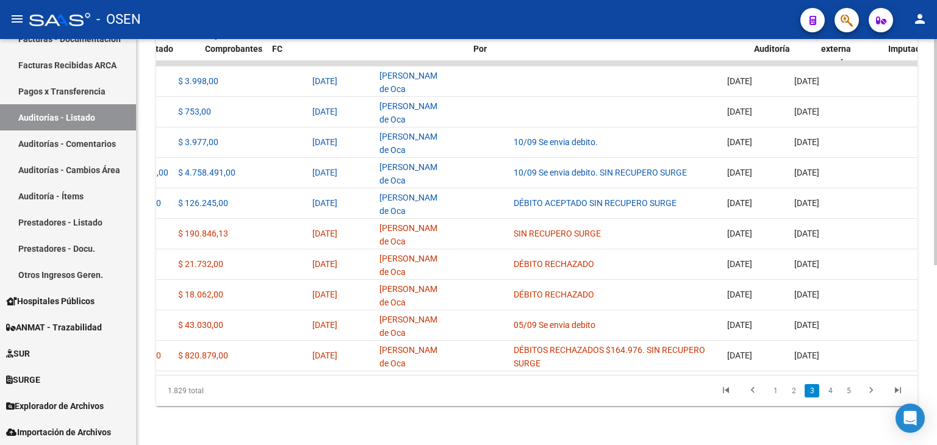
scroll to position [0, 533]
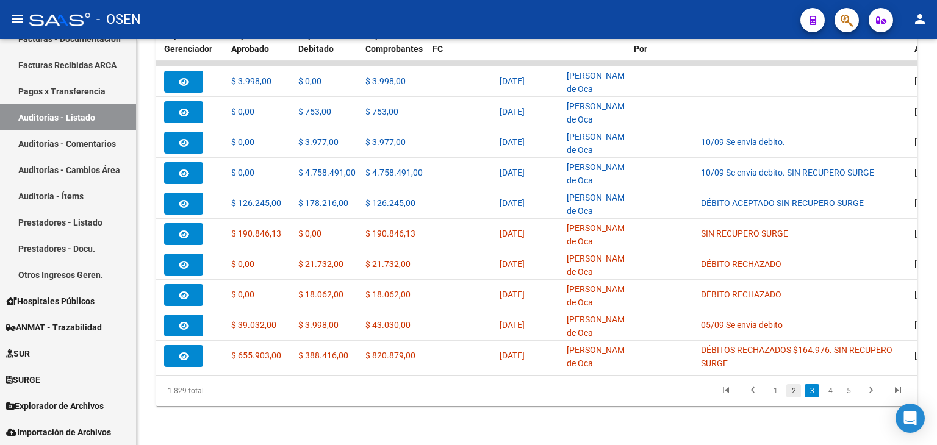
click at [795, 392] on link "2" at bounding box center [794, 390] width 15 height 13
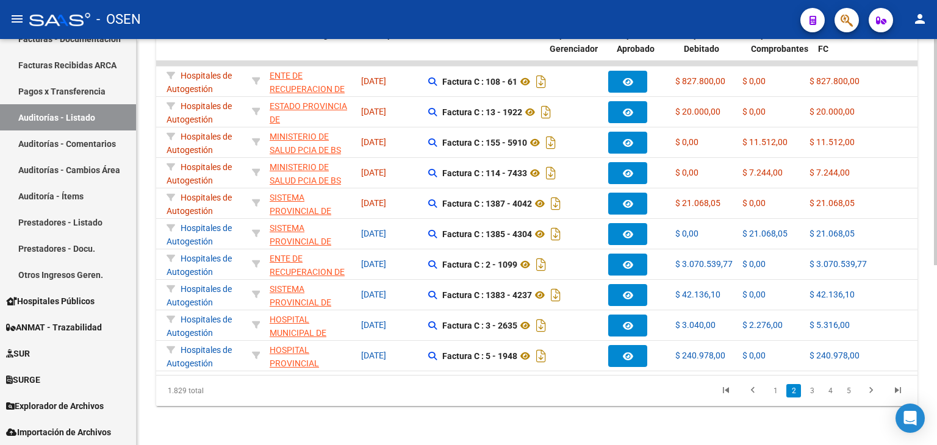
scroll to position [0, 0]
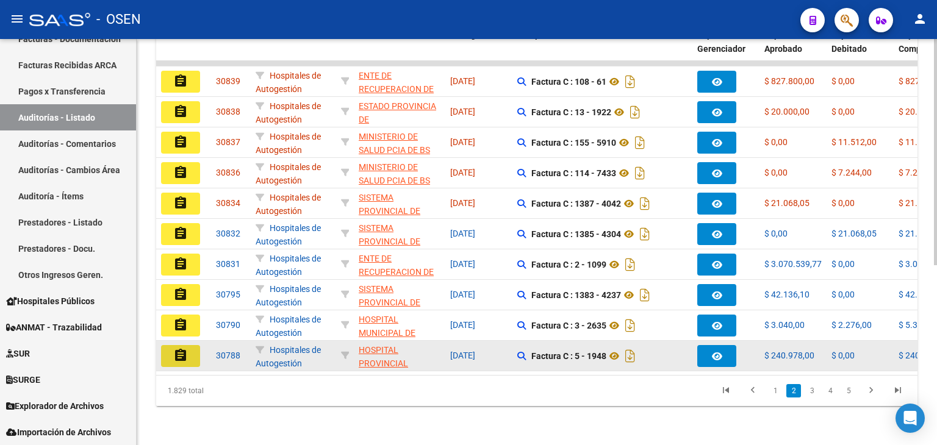
click at [181, 348] on mat-icon "assignment" at bounding box center [180, 355] width 15 height 15
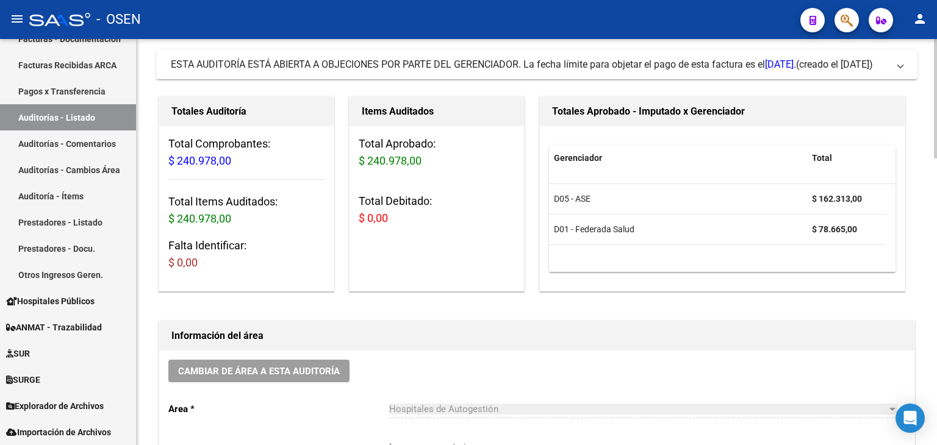
scroll to position [244, 0]
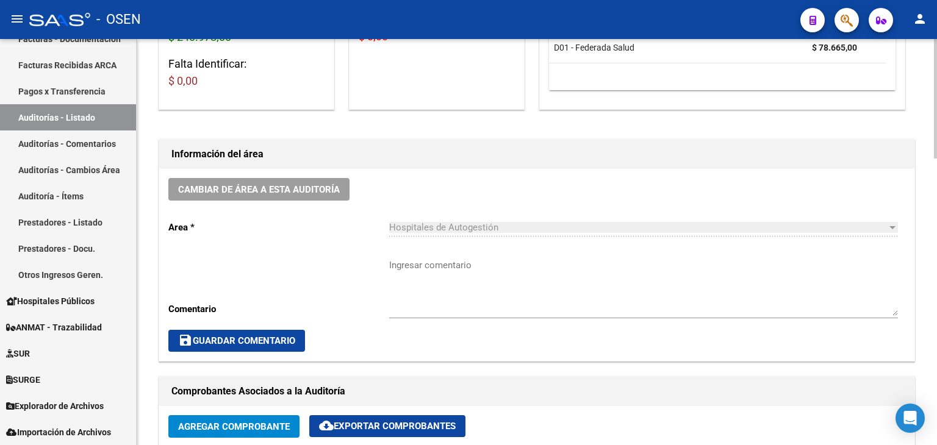
click at [447, 269] on textarea "Ingresar comentario" at bounding box center [643, 287] width 509 height 57
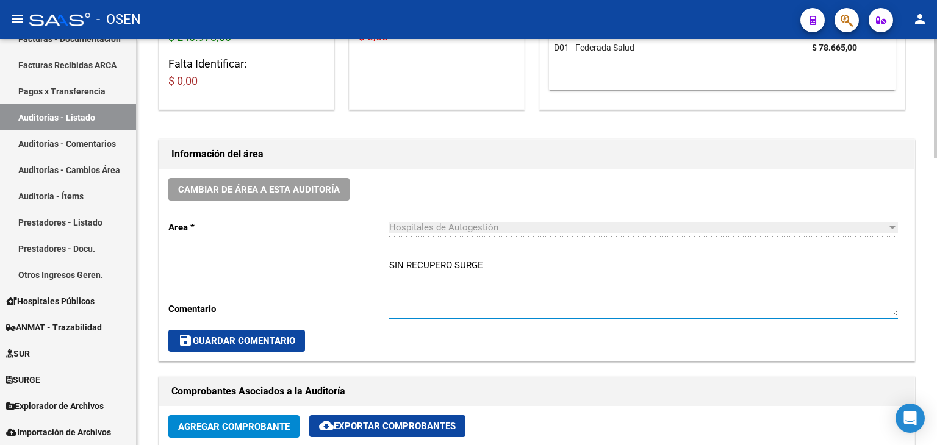
drag, startPoint x: 491, startPoint y: 269, endPoint x: 348, endPoint y: 254, distance: 144.1
click at [348, 254] on div "Cambiar de área a esta auditoría Area * Hospitales de Autogestión Seleccionar a…" at bounding box center [536, 265] width 755 height 192
type textarea "SIN RECUPERO SURGE"
drag, startPoint x: 256, startPoint y: 342, endPoint x: 292, endPoint y: 329, distance: 38.2
click at [256, 342] on span "save Guardar Comentario" at bounding box center [236, 341] width 117 height 11
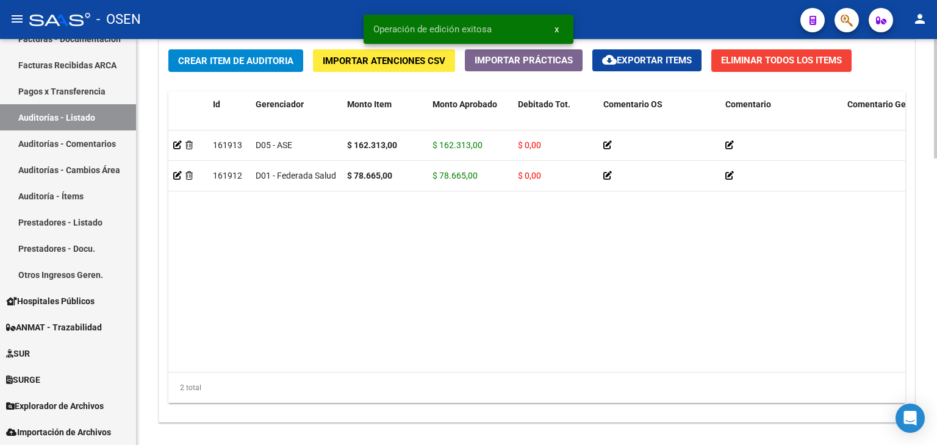
scroll to position [971, 0]
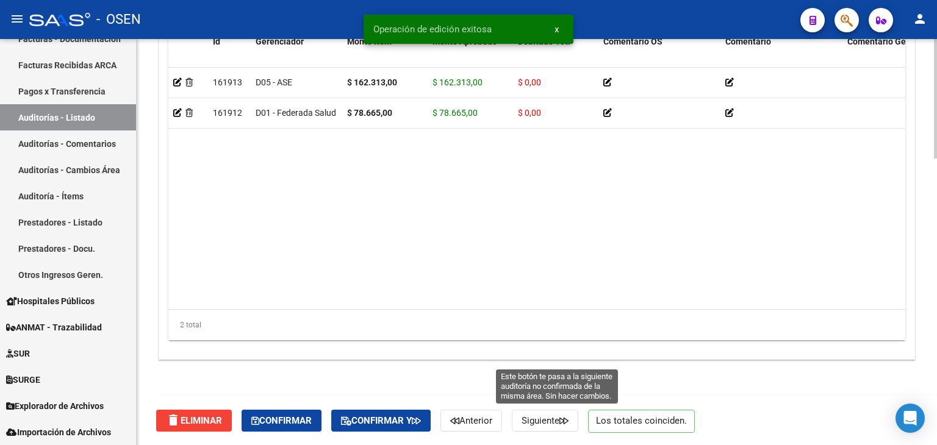
click at [552, 421] on span "Siguiente" at bounding box center [545, 421] width 47 height 11
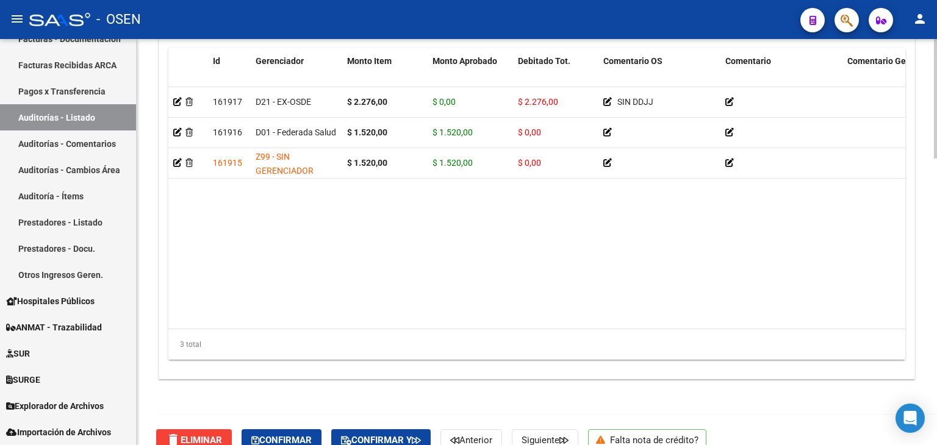
scroll to position [971, 0]
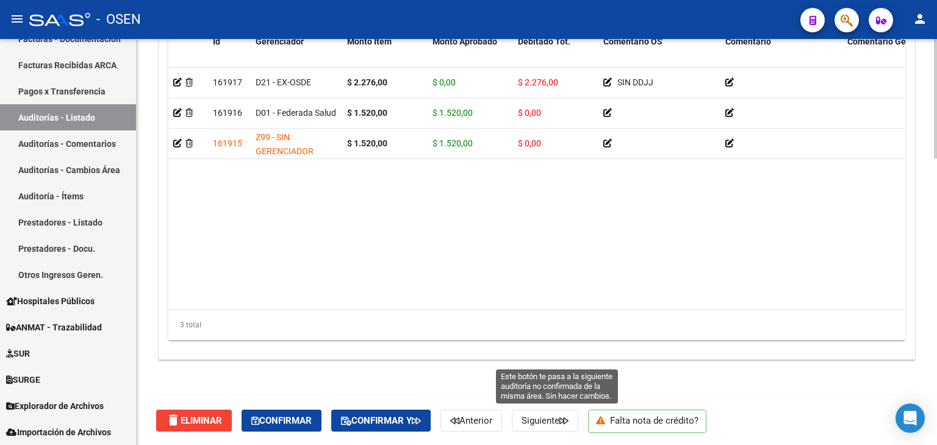
click at [555, 420] on span "Siguiente" at bounding box center [545, 421] width 47 height 11
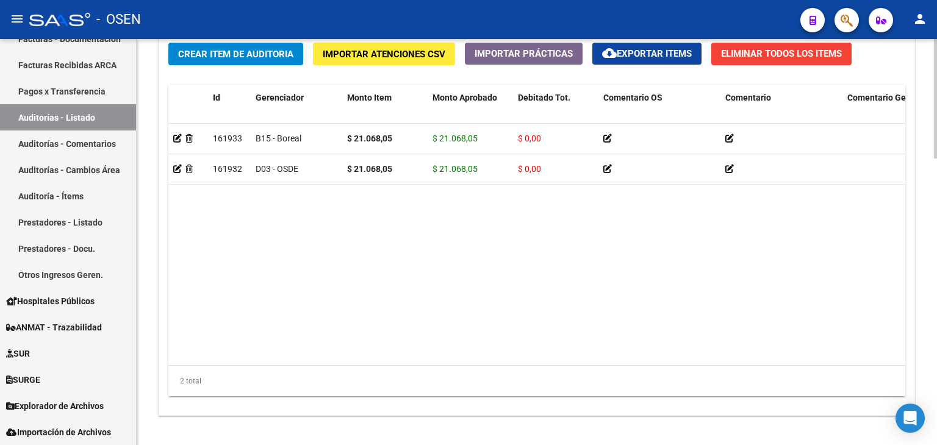
scroll to position [971, 0]
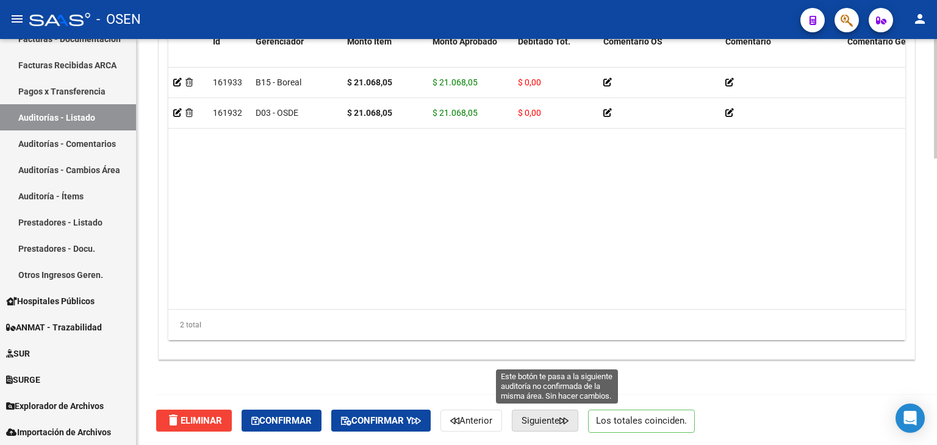
click at [561, 418] on span "Siguiente" at bounding box center [545, 421] width 47 height 11
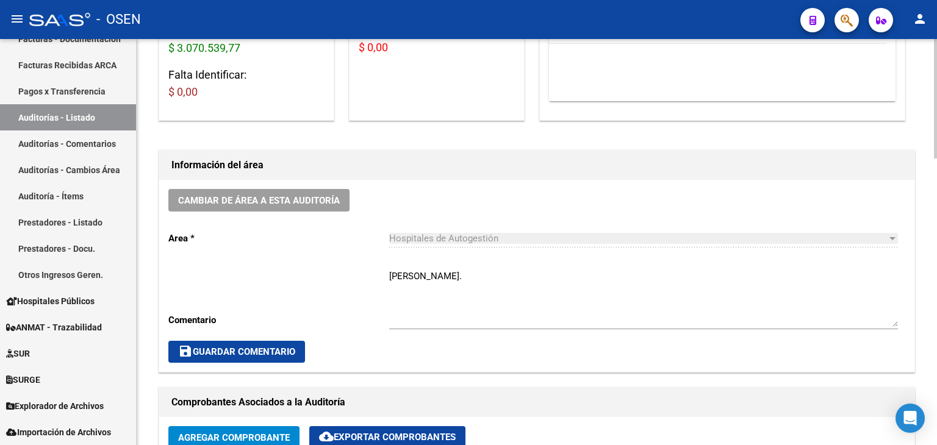
scroll to position [305, 0]
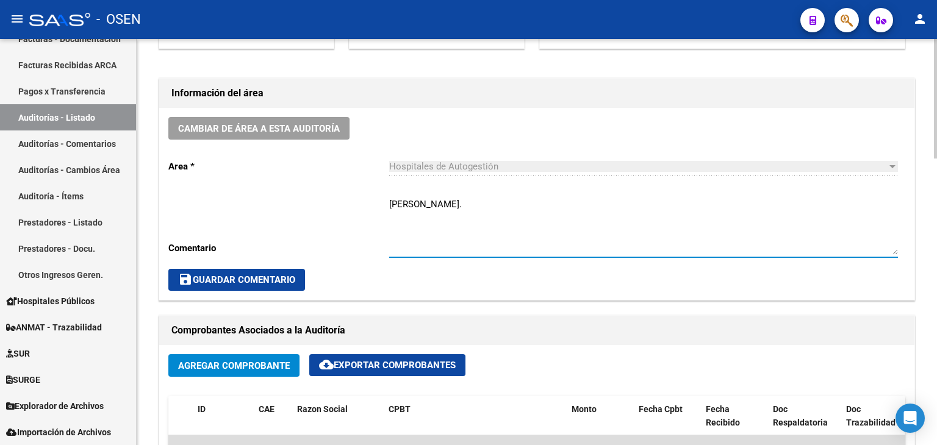
click at [474, 208] on textarea "H. NOTTI." at bounding box center [643, 226] width 509 height 57
paste textarea "SIN RECUPERO SURGE"
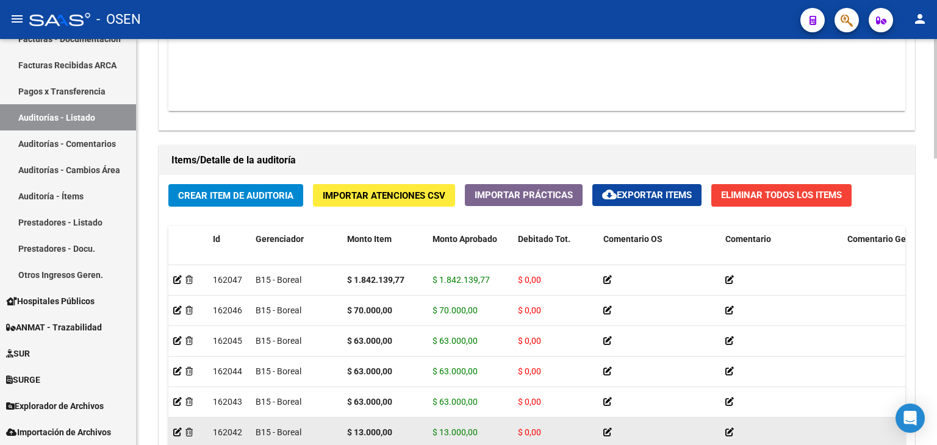
scroll to position [971, 0]
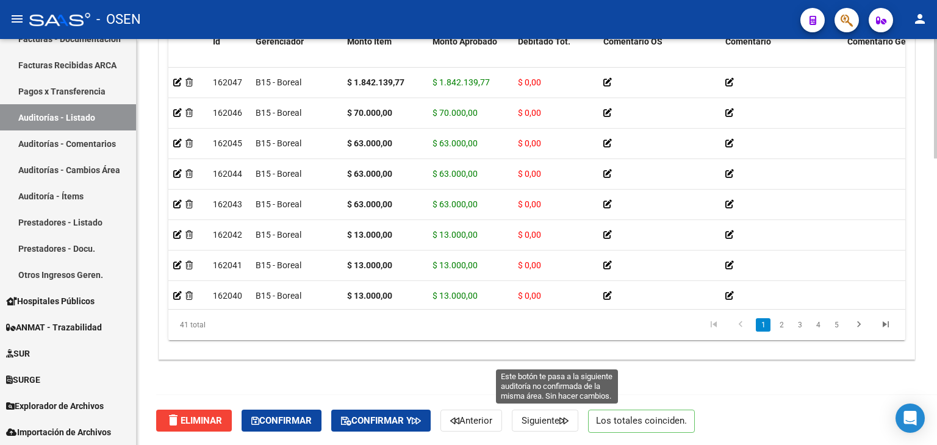
type textarea "H. NOTTI. SIN RECUPERO SURGE"
click at [552, 416] on span "Siguiente" at bounding box center [545, 421] width 47 height 11
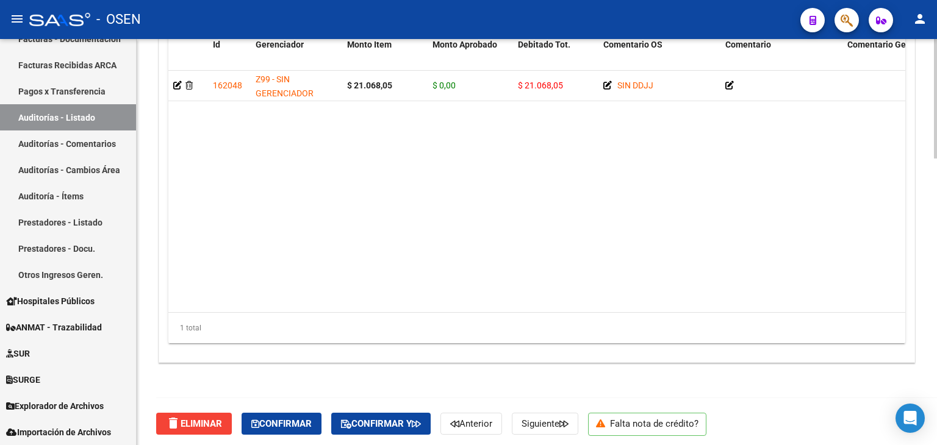
scroll to position [971, 0]
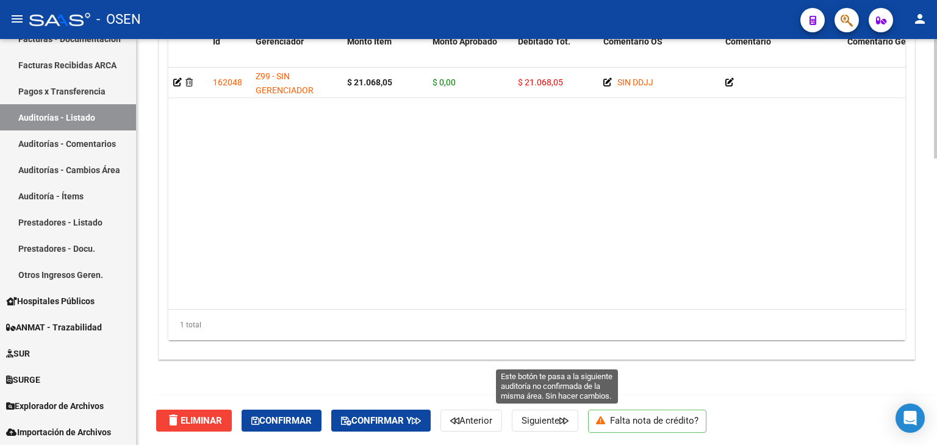
click at [562, 416] on span "Siguiente" at bounding box center [545, 421] width 47 height 11
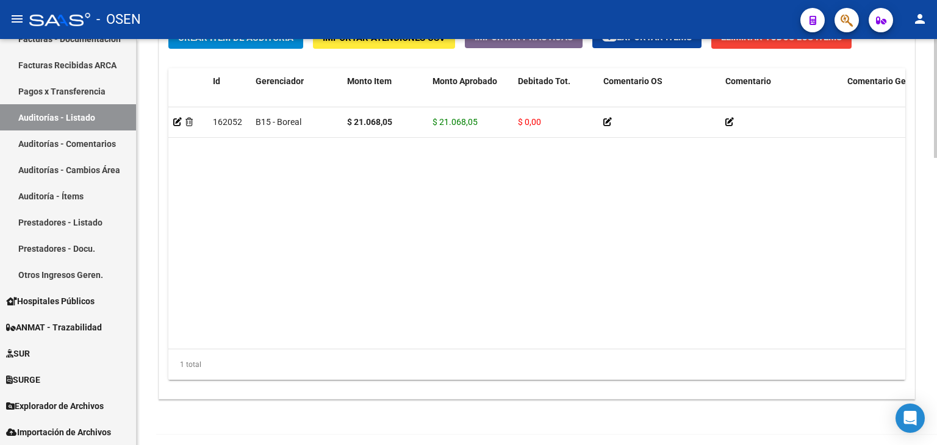
scroll to position [981, 0]
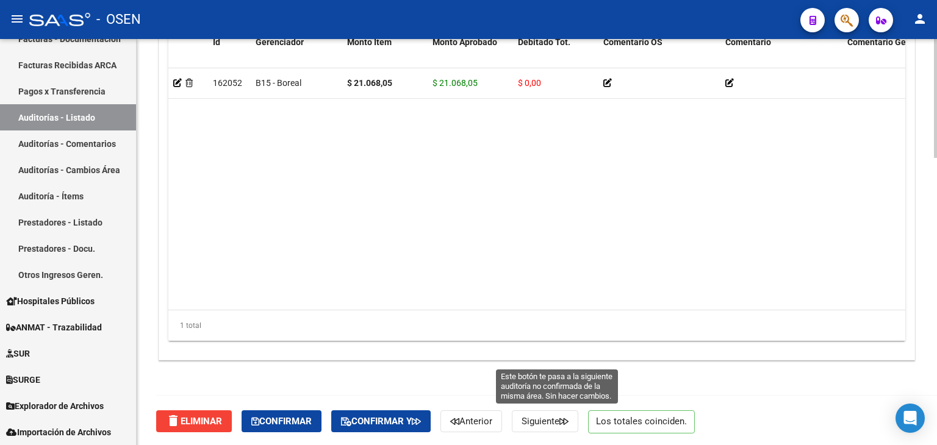
click at [539, 419] on span "Siguiente" at bounding box center [545, 421] width 47 height 11
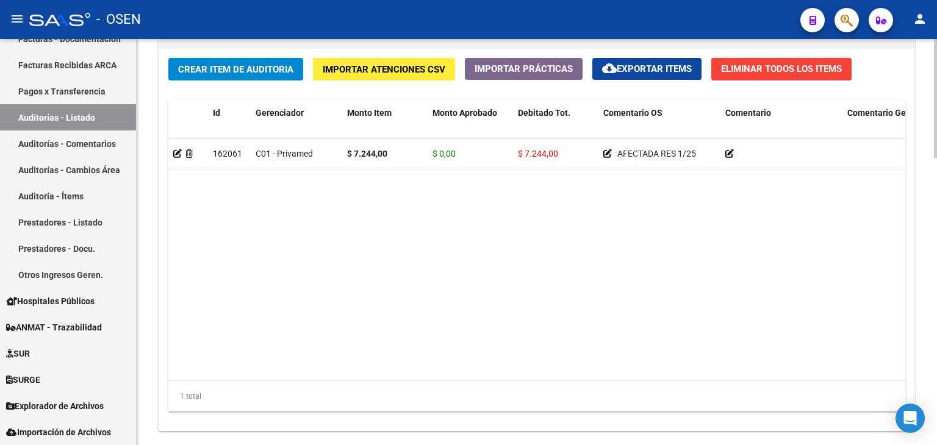
scroll to position [981, 0]
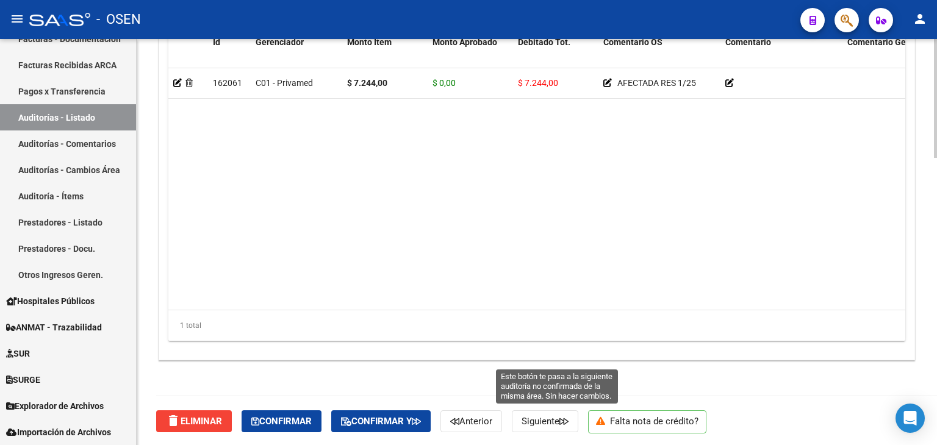
click at [569, 419] on icon "button" at bounding box center [564, 421] width 9 height 9
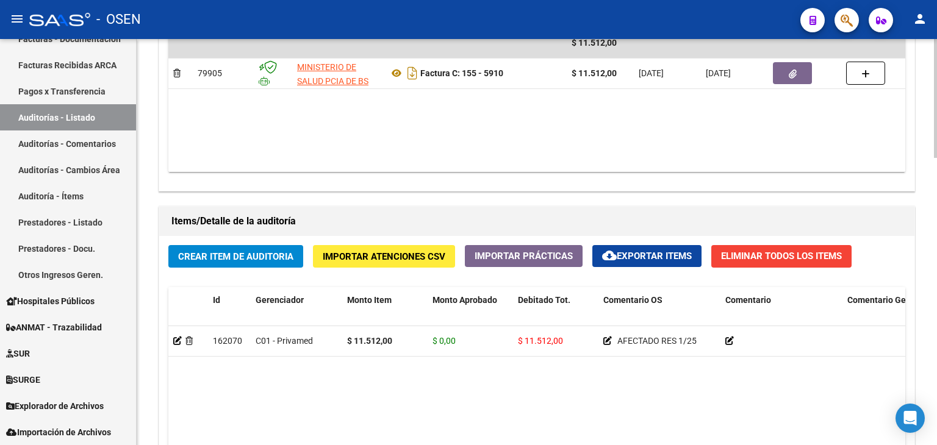
scroll to position [981, 0]
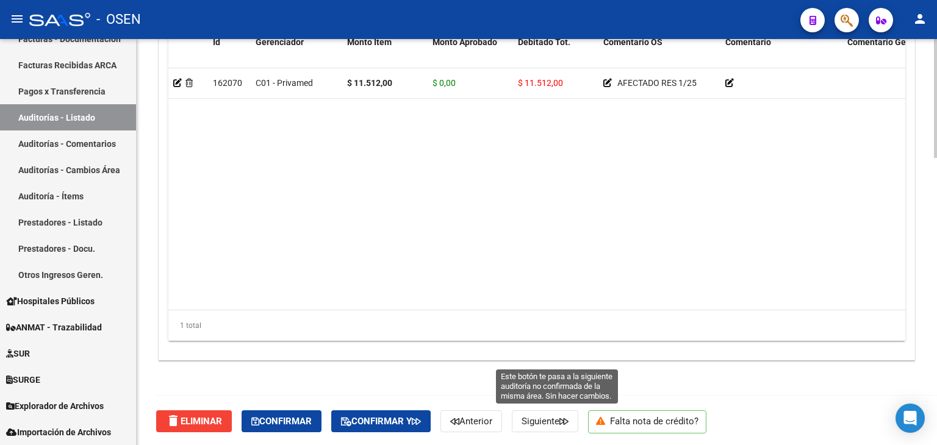
drag, startPoint x: 546, startPoint y: 422, endPoint x: 544, endPoint y: 397, distance: 25.7
click at [547, 422] on span "Siguiente" at bounding box center [545, 421] width 47 height 11
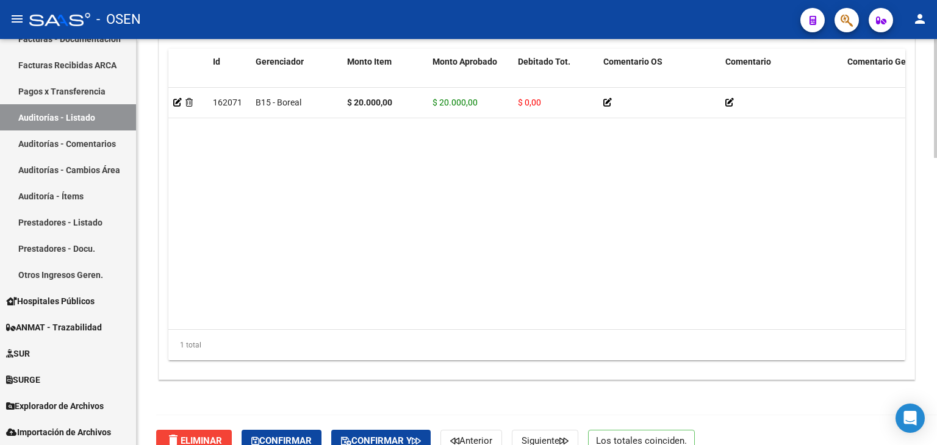
scroll to position [981, 0]
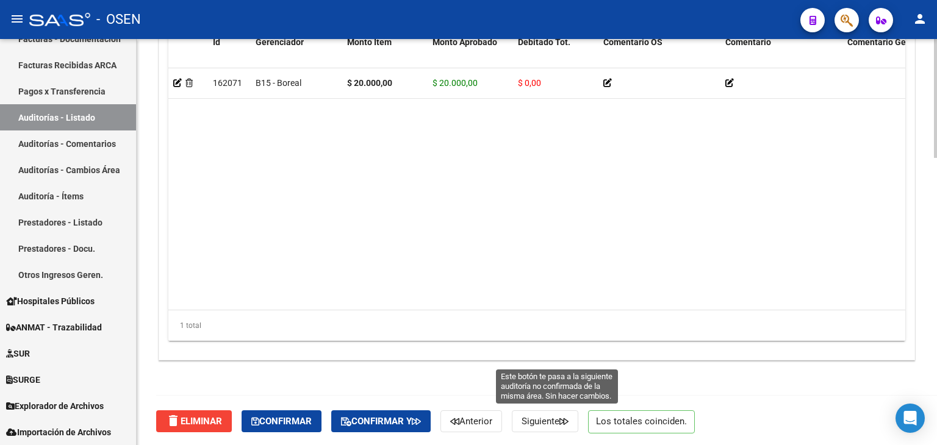
click at [542, 414] on button "Siguiente" at bounding box center [545, 422] width 67 height 22
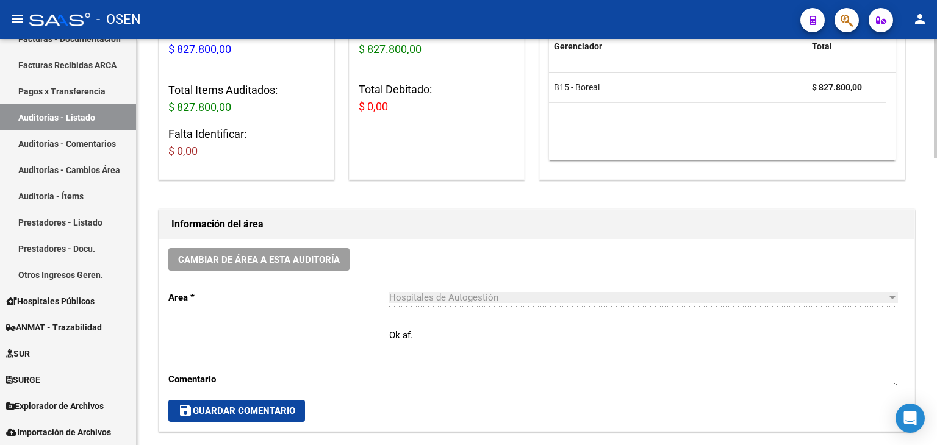
scroll to position [427, 0]
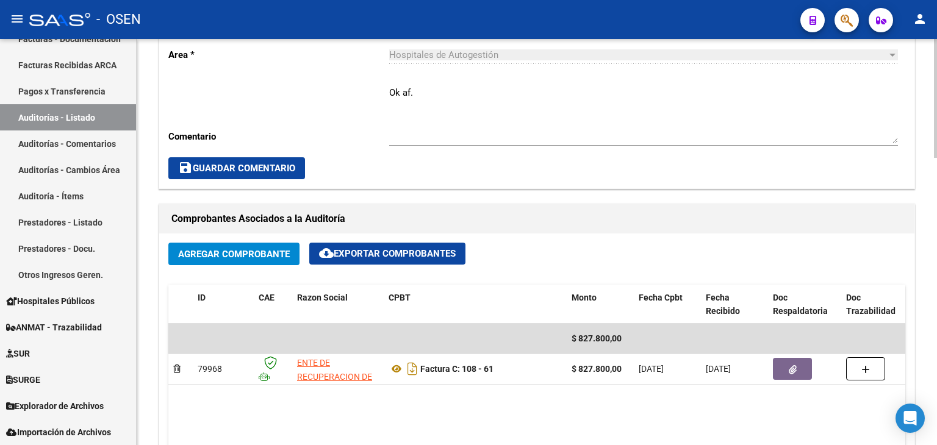
click at [502, 96] on textarea "Ok af." at bounding box center [643, 114] width 509 height 57
paste textarea "SIN RECUPERO SURGE"
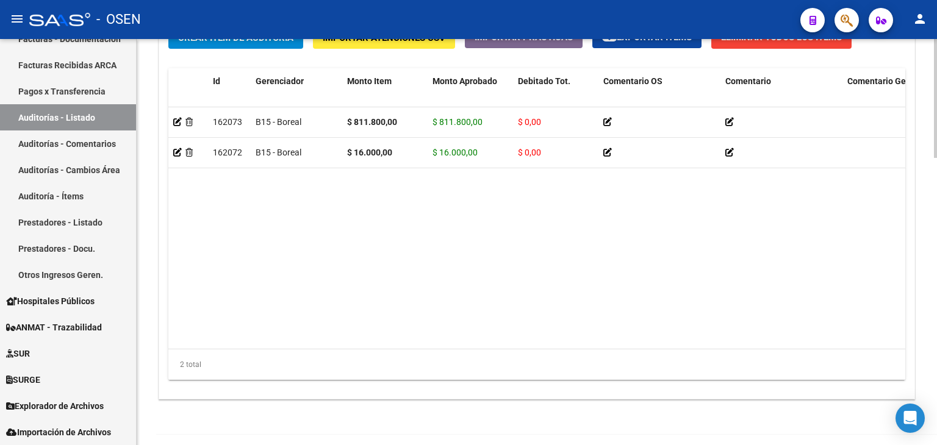
scroll to position [981, 0]
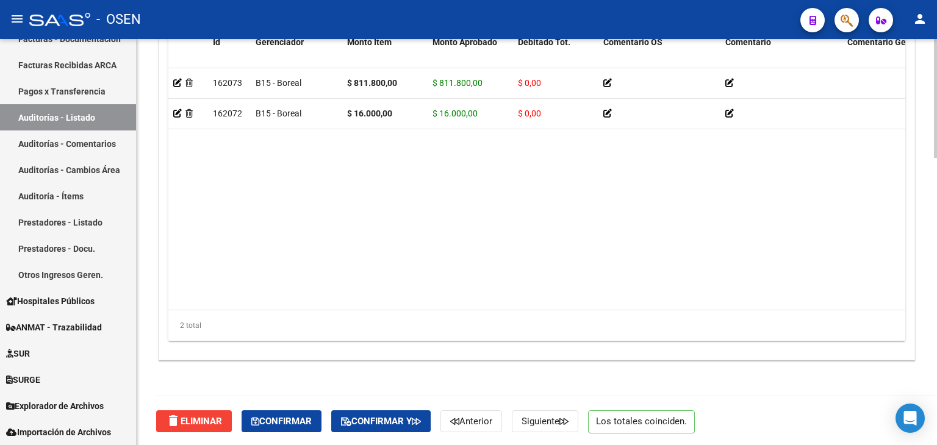
type textarea "Ok af. SIN RECUPERO SURGE"
click at [564, 437] on div "delete Eliminar Confirmar Confirmar y Anterior Siguiente Los totales coinciden." at bounding box center [542, 421] width 772 height 51
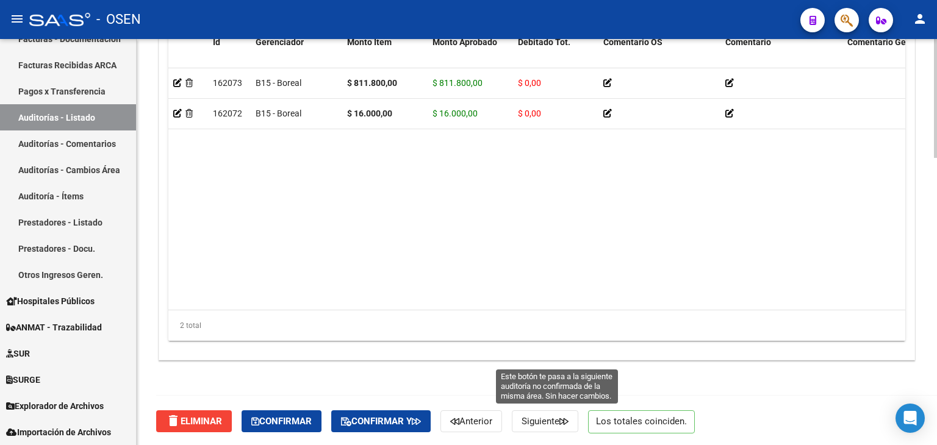
click at [564, 428] on button "Siguiente" at bounding box center [545, 422] width 67 height 22
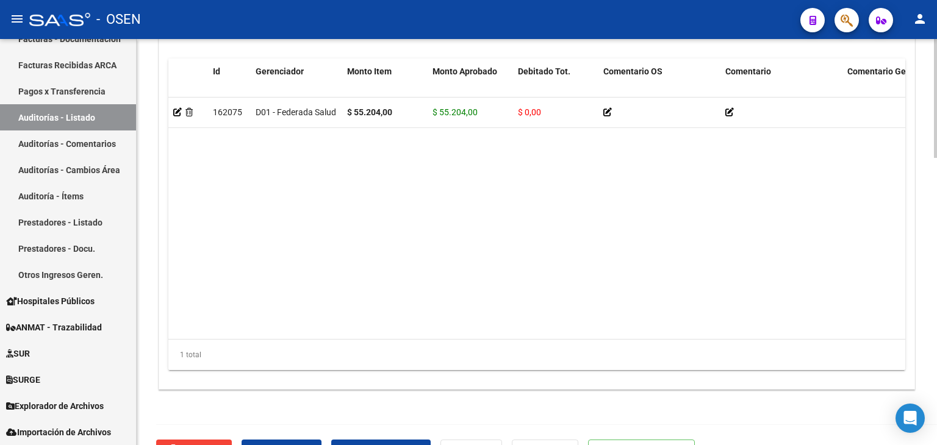
scroll to position [981, 0]
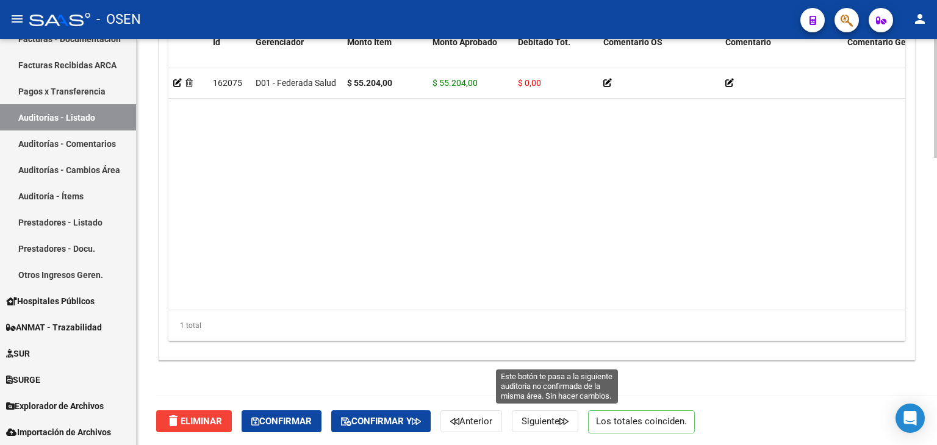
click at [567, 417] on span "Siguiente" at bounding box center [545, 421] width 47 height 11
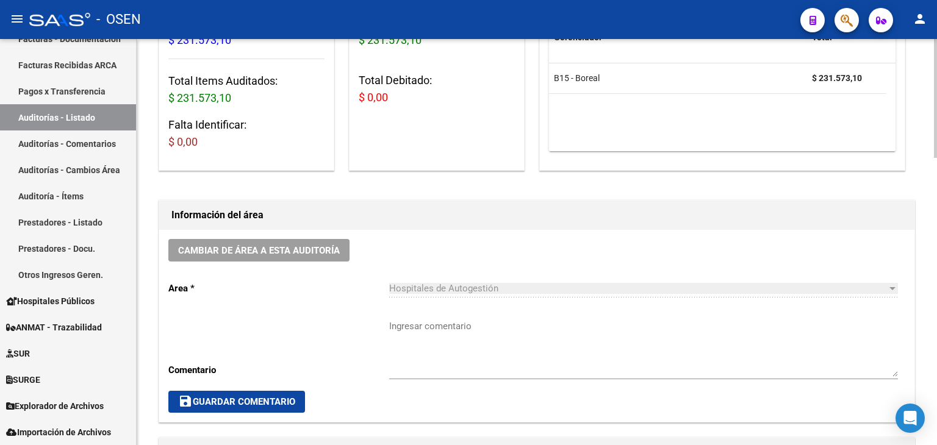
scroll to position [427, 0]
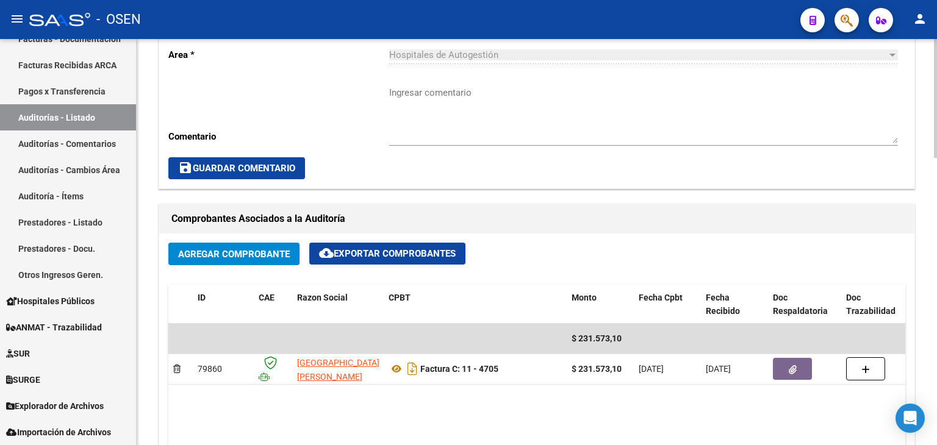
click at [473, 90] on textarea "Ingresar comentario" at bounding box center [643, 114] width 509 height 57
paste textarea "SIN RECUPERO SURGE"
type textarea "SIN RECUPERO SURGE"
drag, startPoint x: 297, startPoint y: 176, endPoint x: 307, endPoint y: 175, distance: 10.4
click at [297, 176] on button "save Guardar Comentario" at bounding box center [236, 168] width 137 height 22
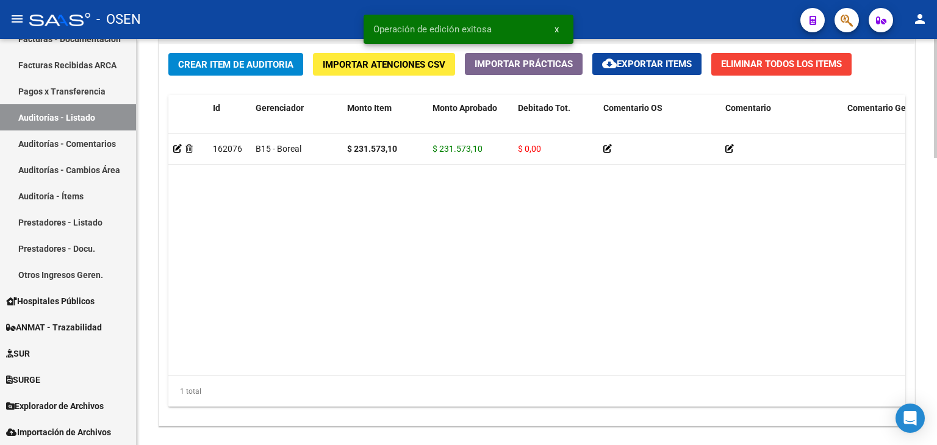
scroll to position [981, 0]
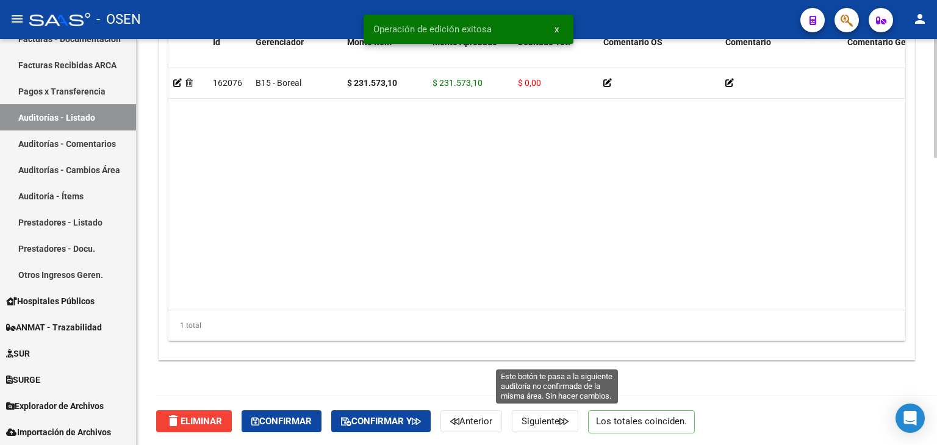
click at [567, 423] on span "Siguiente" at bounding box center [545, 421] width 47 height 11
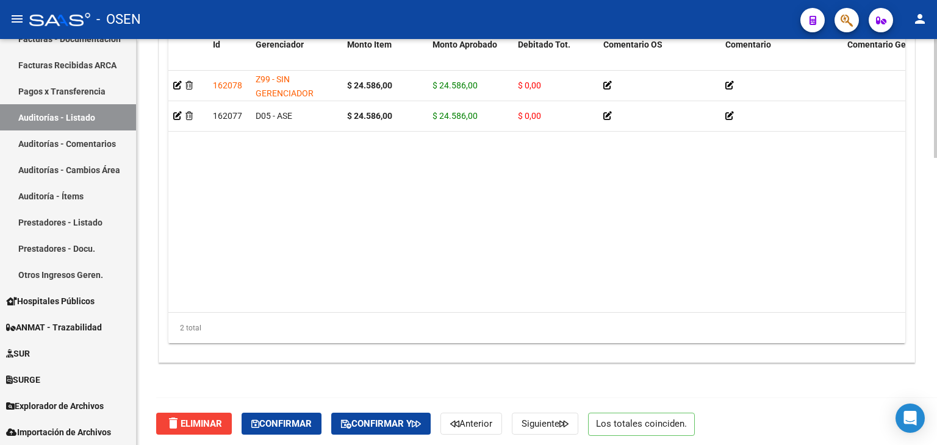
scroll to position [981, 0]
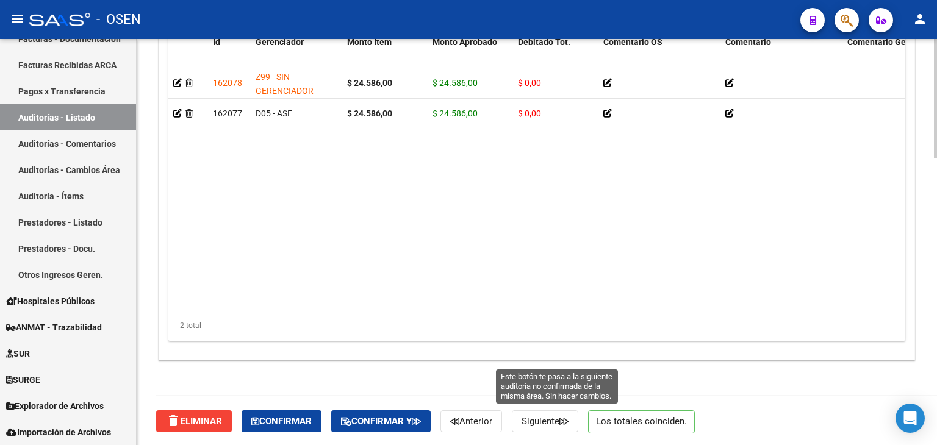
click at [552, 413] on button "Siguiente" at bounding box center [545, 422] width 67 height 22
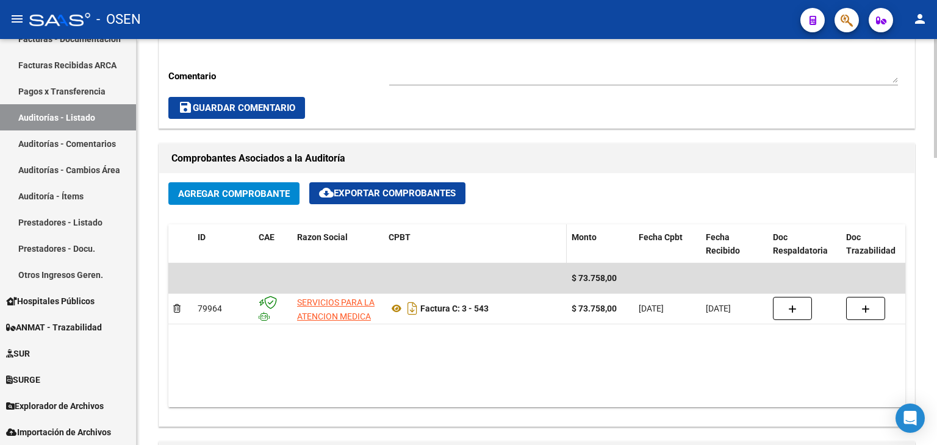
scroll to position [488, 0]
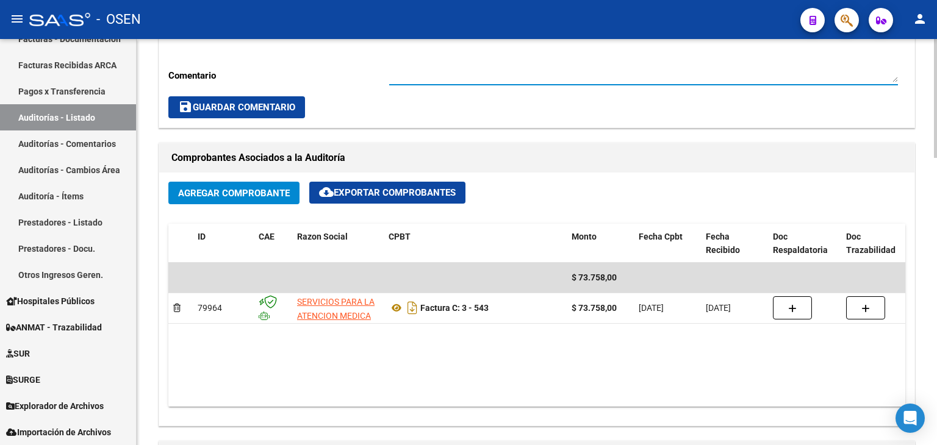
click at [459, 62] on textarea "Ingresar comentario" at bounding box center [643, 53] width 509 height 57
paste textarea "SIN RECUPERO SURGE"
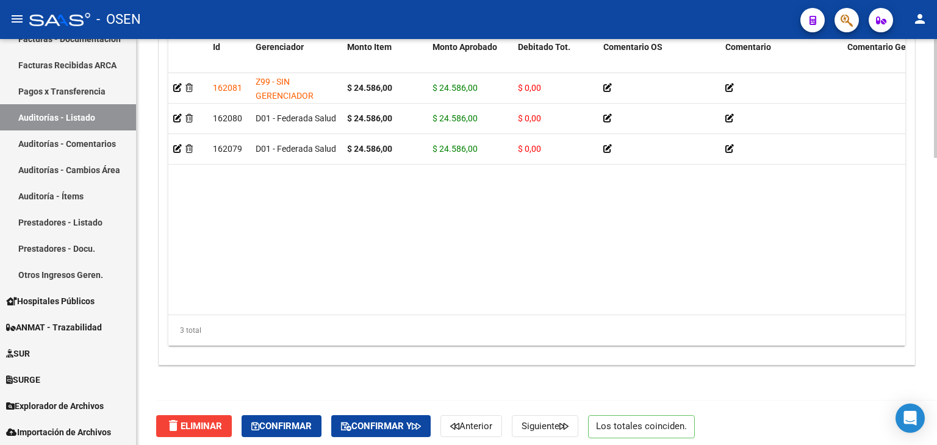
scroll to position [981, 0]
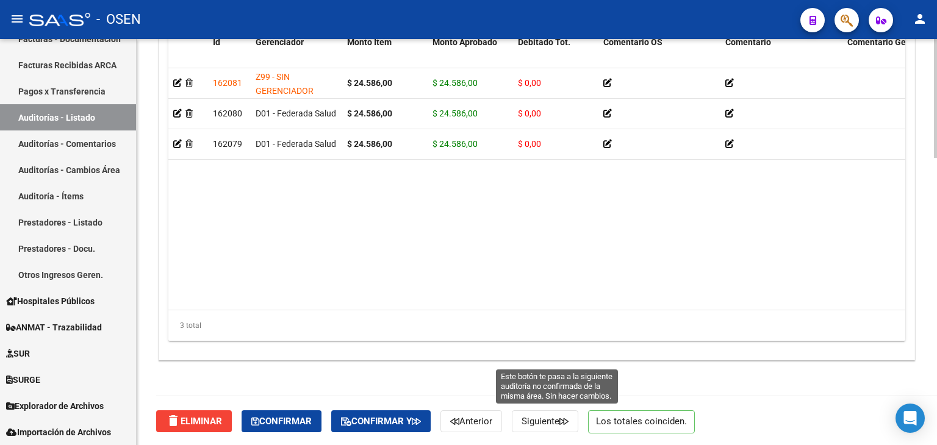
type textarea "SIN RECUPERO SURGE"
click at [560, 423] on span "Siguiente" at bounding box center [545, 421] width 47 height 11
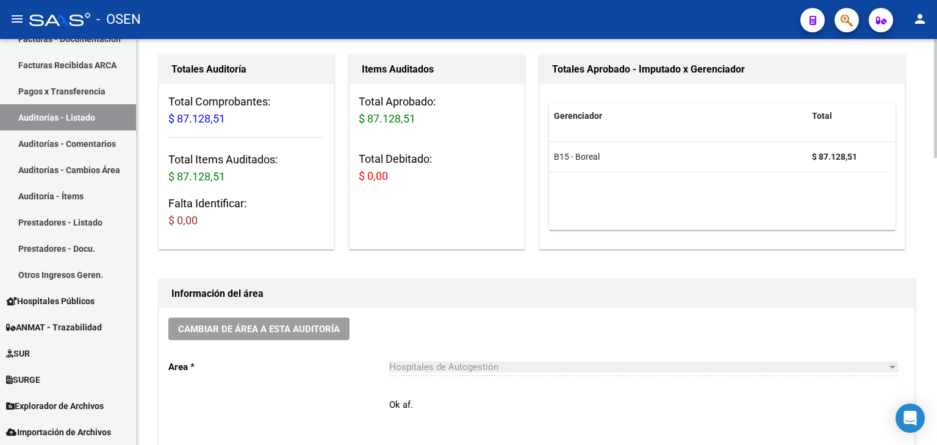
scroll to position [244, 0]
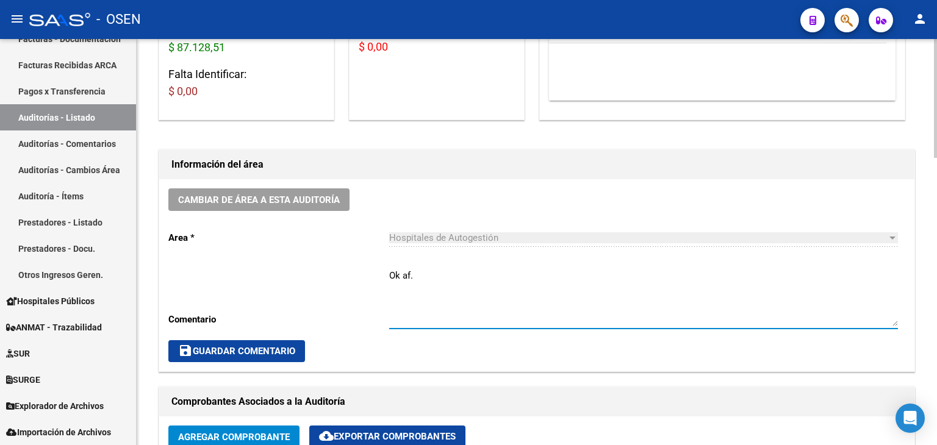
click at [458, 304] on textarea "Ok af." at bounding box center [643, 297] width 509 height 57
paste textarea "SIN RECUPERO SURGE"
type textarea "Ok af. SIN RECUPERO SURGE"
click at [276, 350] on span "save Guardar Comentario" at bounding box center [236, 351] width 117 height 11
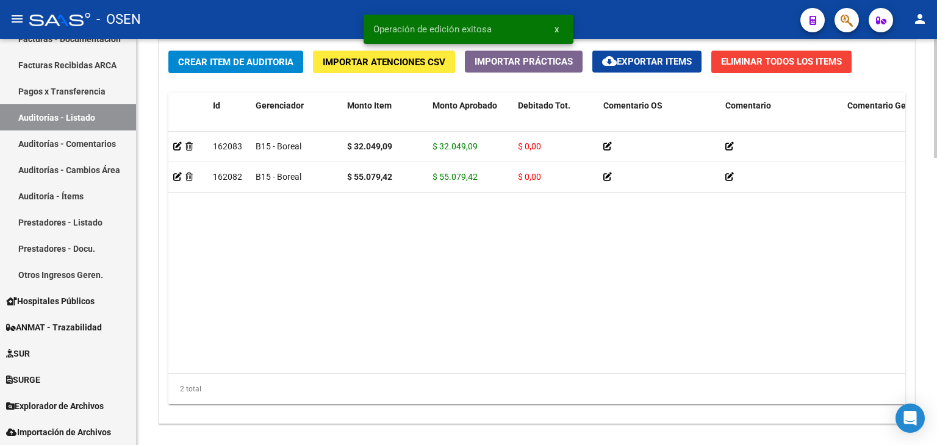
scroll to position [981, 0]
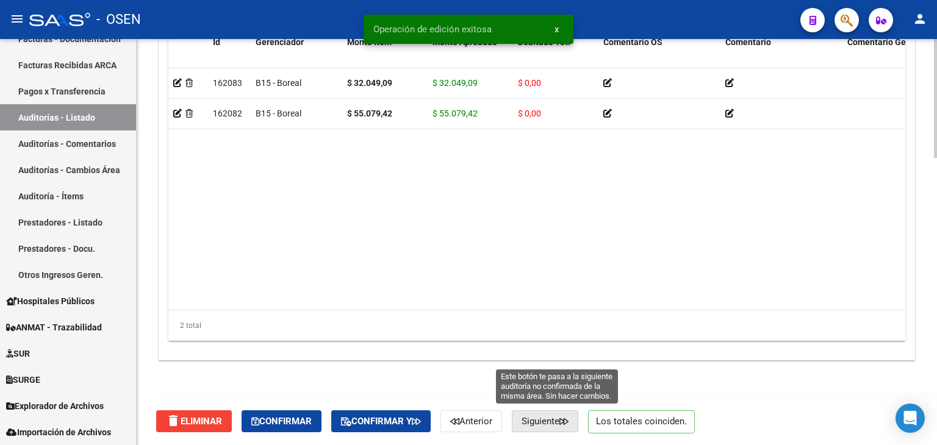
click at [559, 423] on span "Siguiente" at bounding box center [545, 421] width 47 height 11
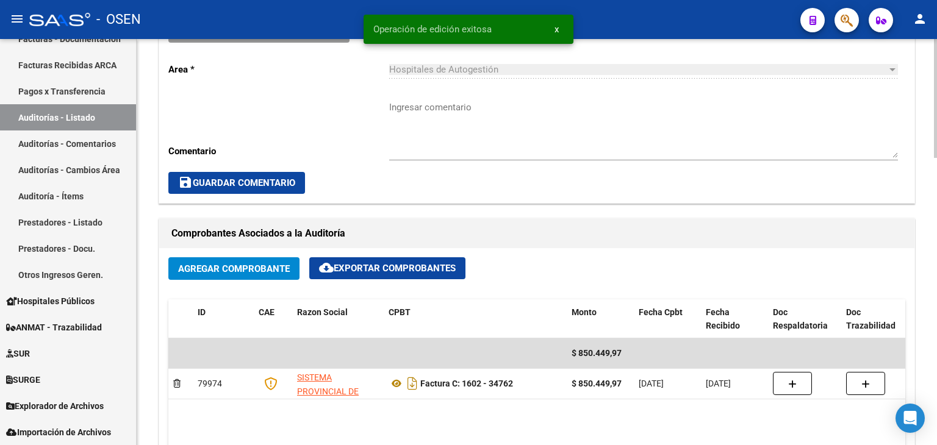
scroll to position [427, 0]
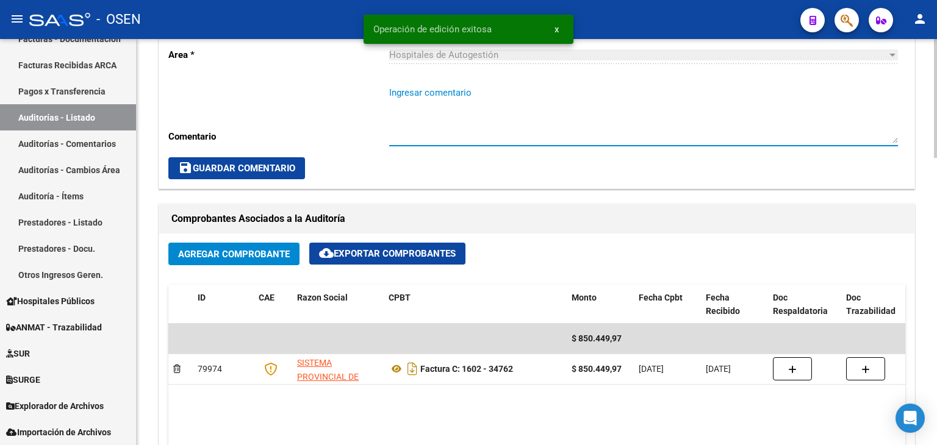
click at [439, 96] on textarea "Ingresar comentario" at bounding box center [643, 114] width 509 height 57
paste textarea "SIN RECUPERO SURGE"
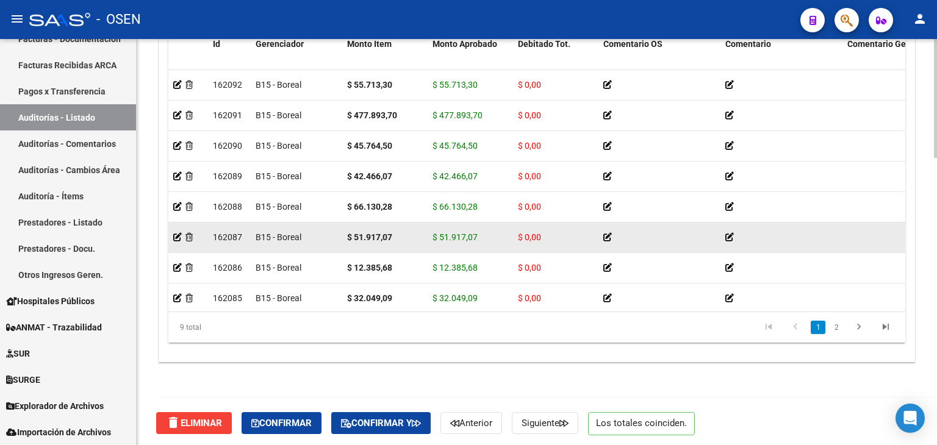
scroll to position [981, 0]
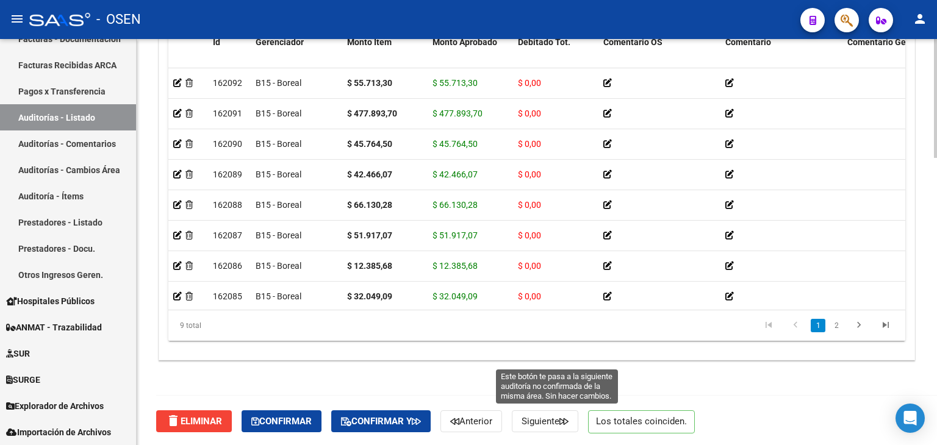
type textarea "SIN RECUPERO SURGE"
click at [550, 424] on span "Siguiente" at bounding box center [545, 421] width 47 height 11
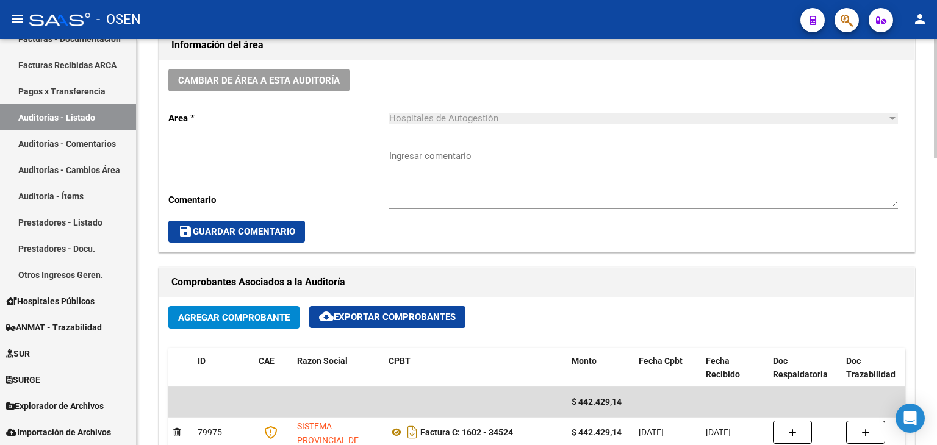
scroll to position [366, 0]
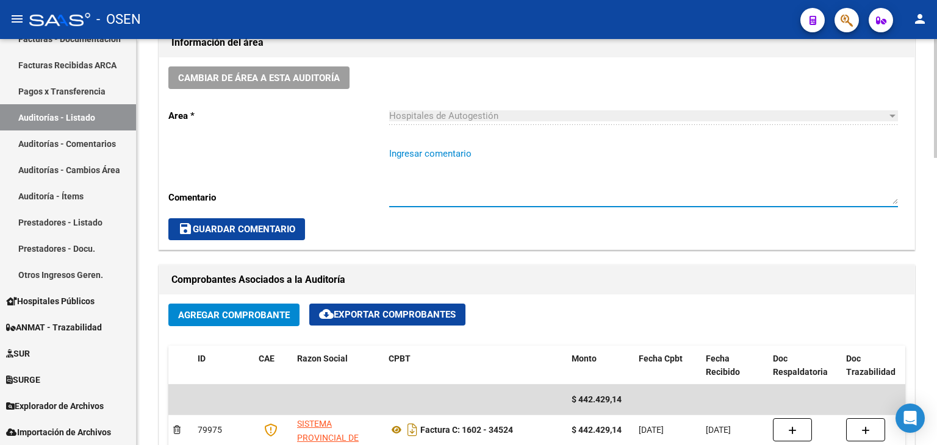
click at [417, 152] on textarea "Ingresar comentario" at bounding box center [643, 175] width 509 height 57
paste textarea "SIN RECUPERO SURGE"
type textarea "SIN RECUPERO SURGE"
click at [293, 230] on span "save Guardar Comentario" at bounding box center [236, 229] width 117 height 11
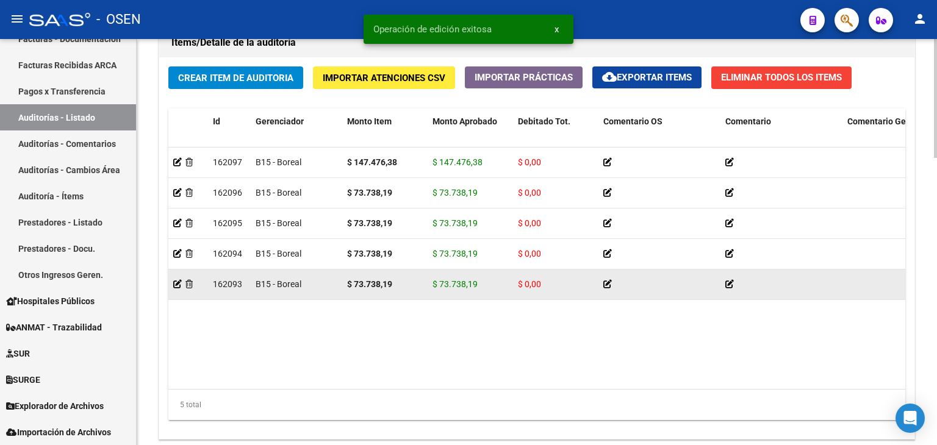
scroll to position [981, 0]
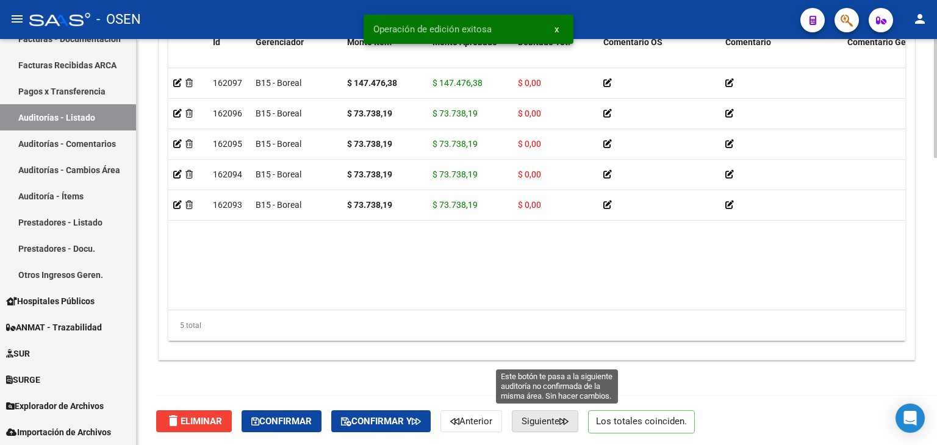
click at [566, 416] on span "Siguiente" at bounding box center [545, 421] width 47 height 11
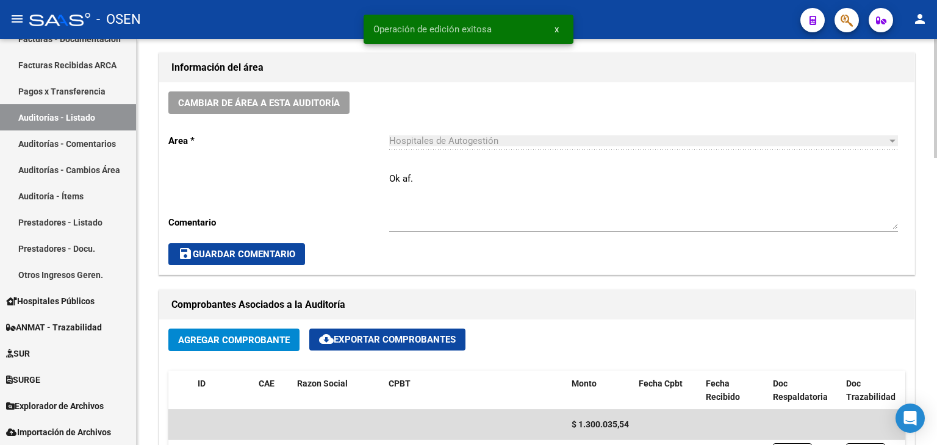
scroll to position [366, 0]
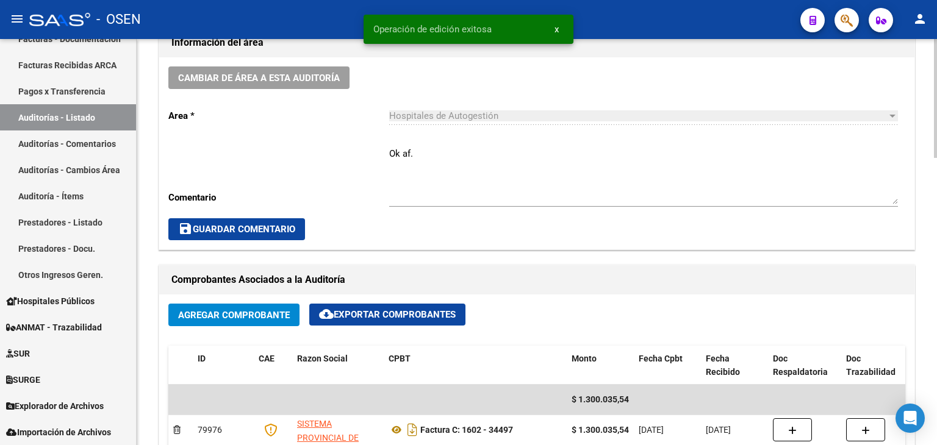
drag, startPoint x: 449, startPoint y: 158, endPoint x: 444, endPoint y: 152, distance: 7.8
click at [446, 156] on textarea "Ok af." at bounding box center [643, 175] width 509 height 57
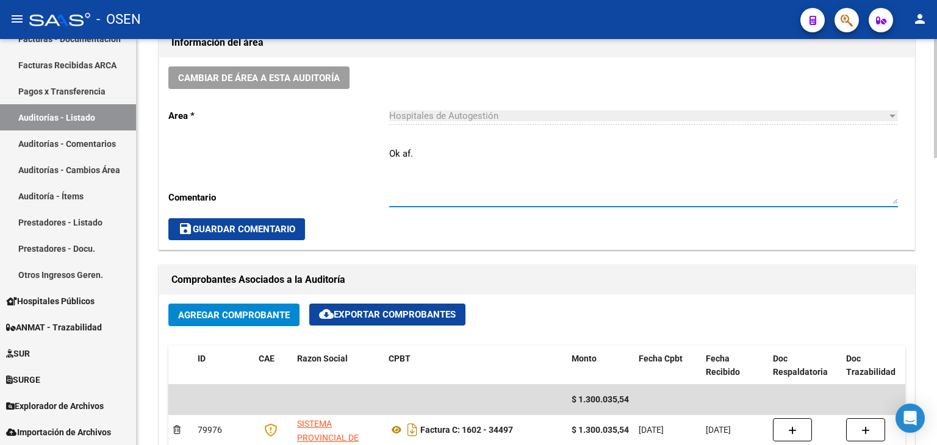
paste textarea "SIN RECUPERO SURGE"
type textarea "Ok af. SIN RECUPERO SURGE"
click at [295, 228] on span "save Guardar Comentario" at bounding box center [236, 229] width 117 height 11
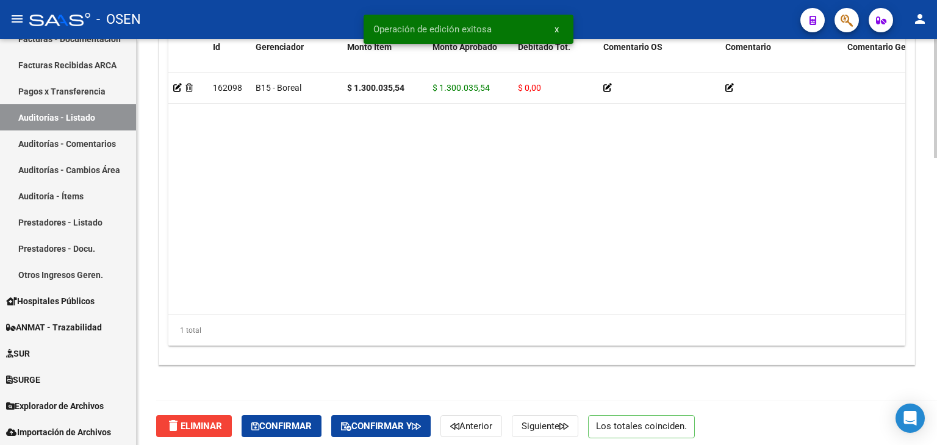
scroll to position [981, 0]
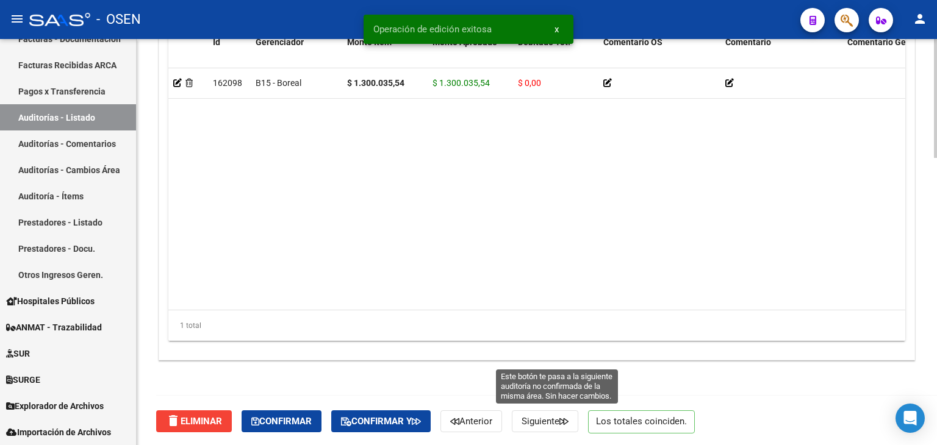
click at [561, 424] on span "Siguiente" at bounding box center [545, 421] width 47 height 11
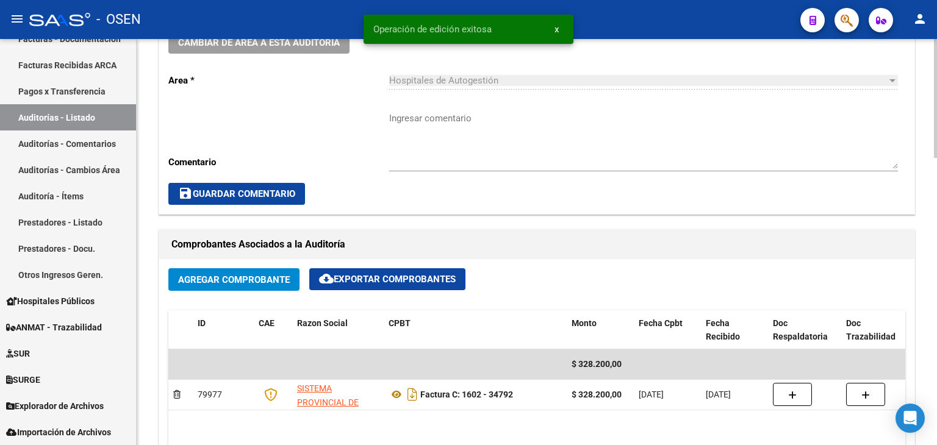
scroll to position [427, 0]
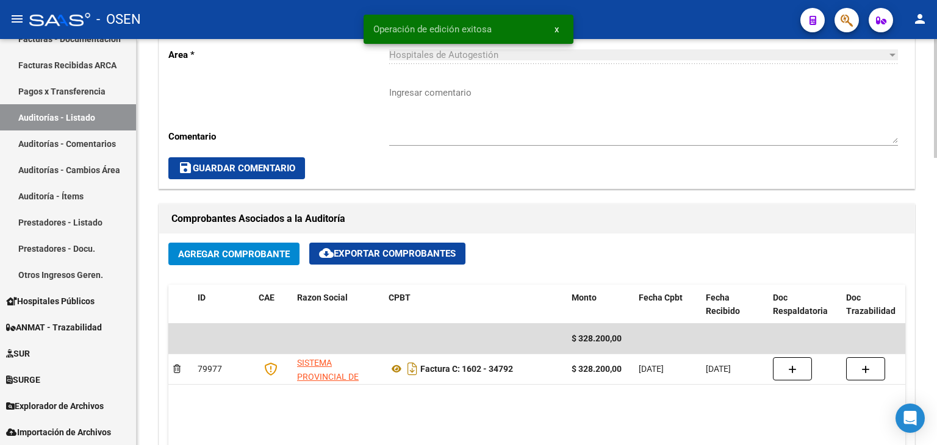
click at [433, 105] on textarea "Ingresar comentario" at bounding box center [643, 114] width 509 height 57
paste textarea "SIN RECUPERO SURGE"
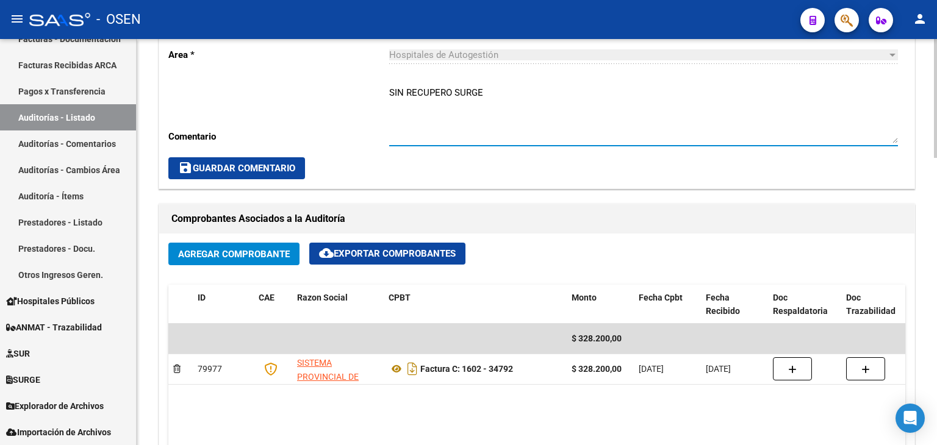
type textarea "SIN RECUPERO SURGE"
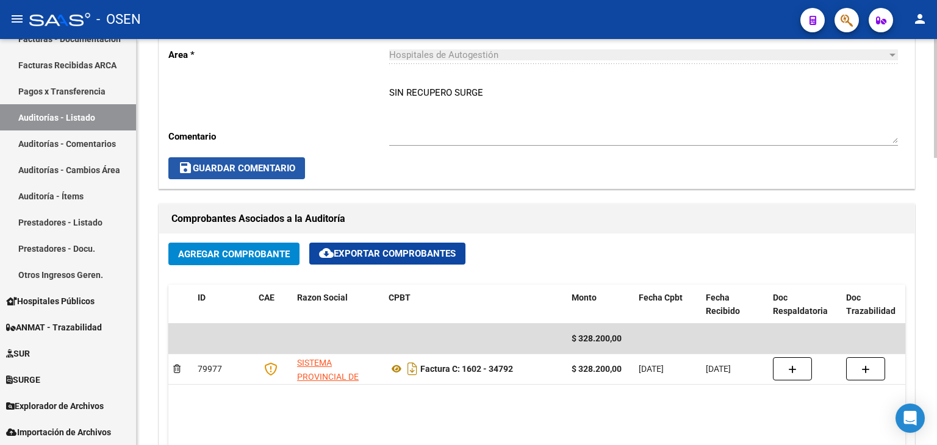
click at [280, 169] on span "save Guardar Comentario" at bounding box center [236, 168] width 117 height 11
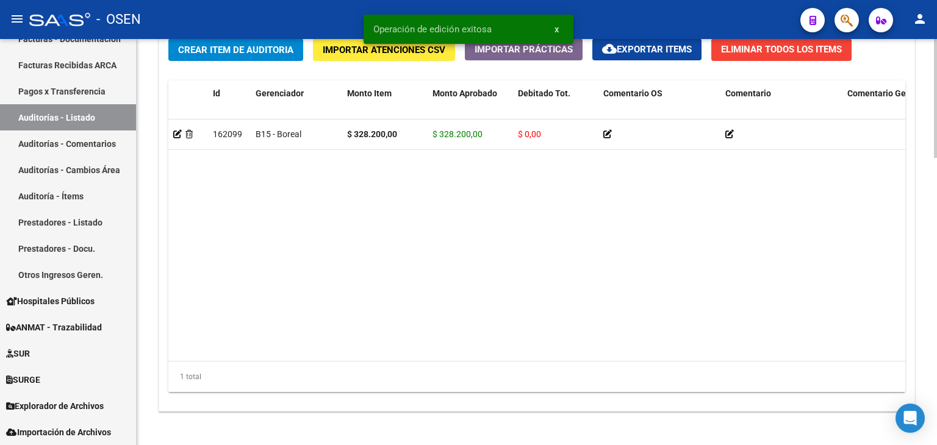
scroll to position [981, 0]
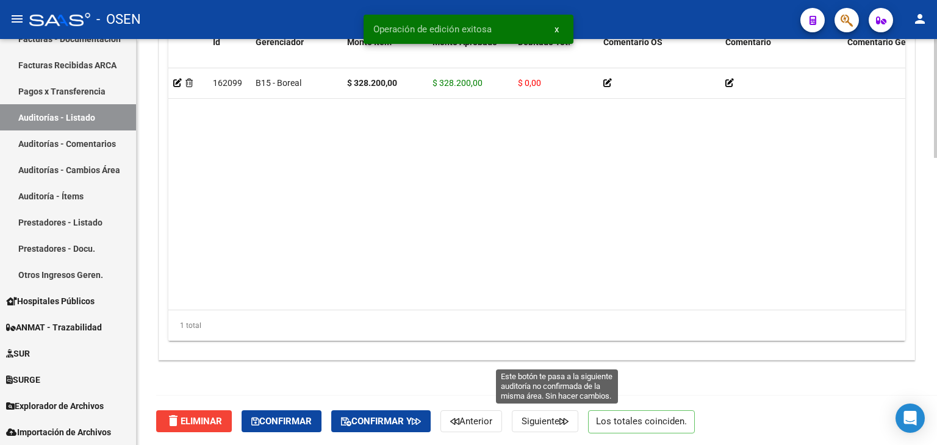
click at [569, 425] on span "Siguiente" at bounding box center [545, 421] width 47 height 11
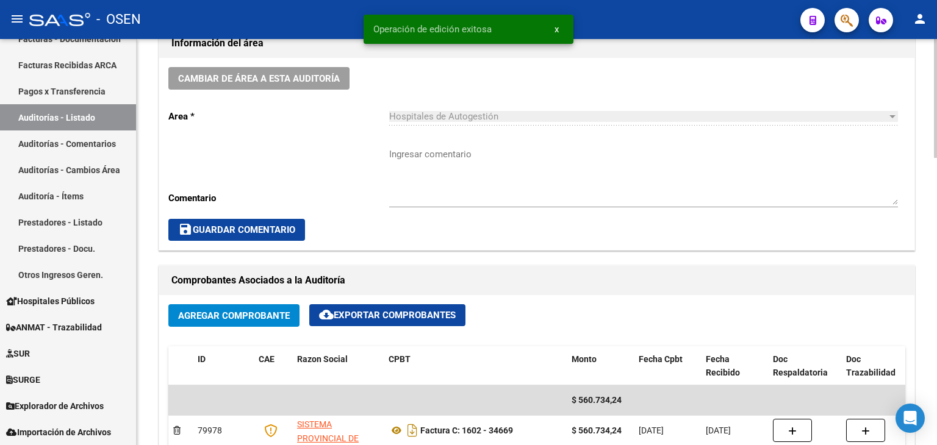
scroll to position [366, 0]
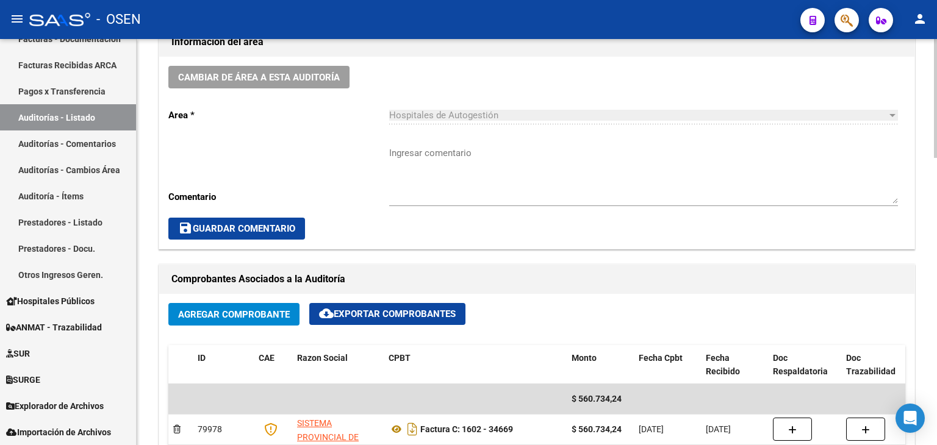
click at [422, 153] on textarea "Ingresar comentario" at bounding box center [643, 174] width 509 height 57
paste textarea "SIN RECUPERO SURGE"
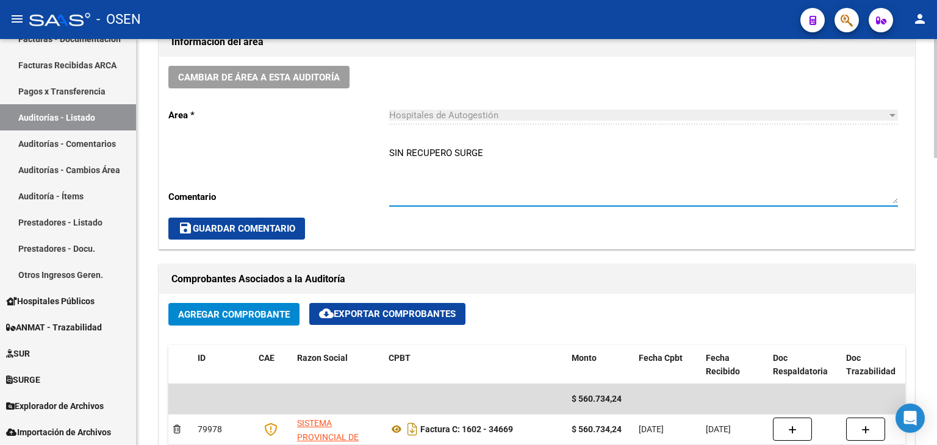
type textarea "SIN RECUPERO SURGE"
click at [265, 225] on span "save Guardar Comentario" at bounding box center [236, 228] width 117 height 11
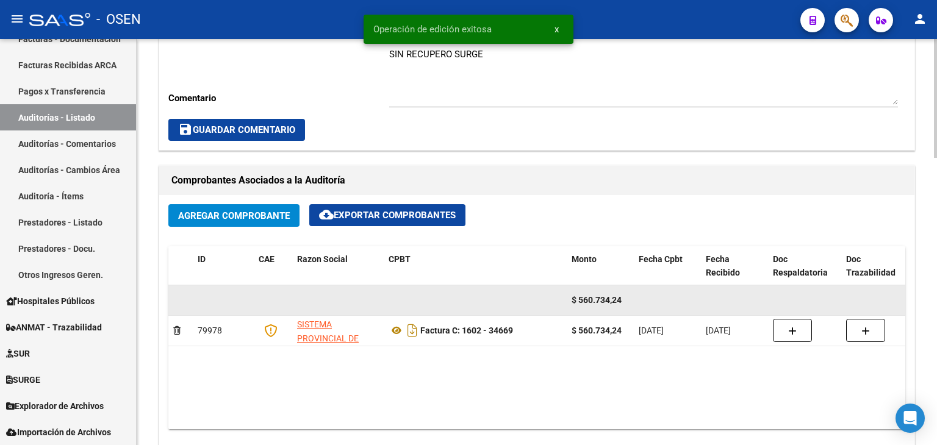
scroll to position [310, 0]
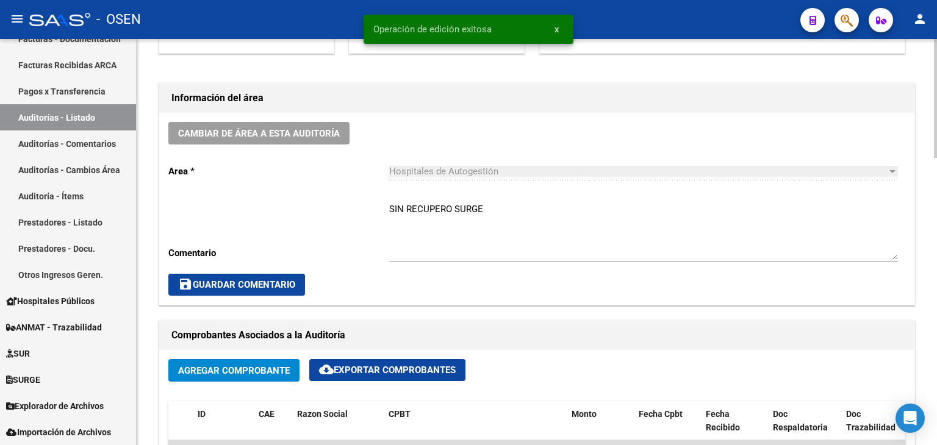
drag, startPoint x: 487, startPoint y: 209, endPoint x: 314, endPoint y: 179, distance: 175.8
click at [314, 179] on div "Cambiar de área a esta auditoría Area * Hospitales de Autogestión Seleccionar a…" at bounding box center [536, 209] width 755 height 192
click at [257, 285] on span "save Guardar Comentario" at bounding box center [236, 284] width 117 height 11
click at [89, 122] on link "Auditorías - Listado" at bounding box center [68, 117] width 136 height 26
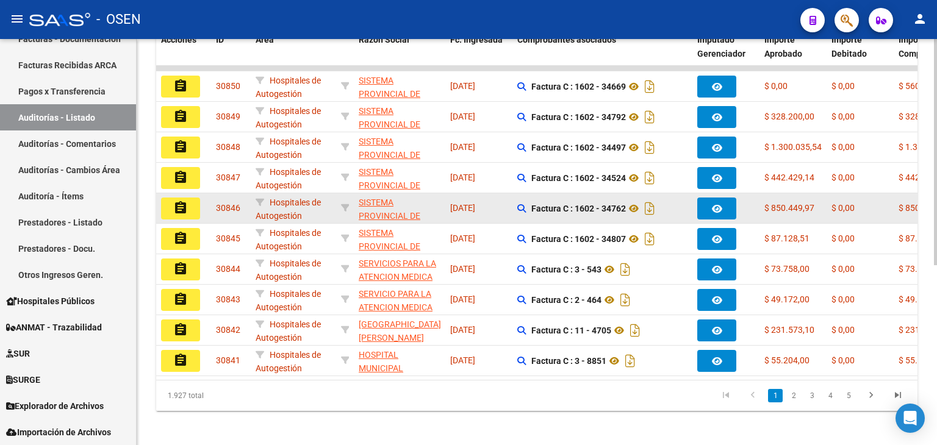
click at [185, 207] on mat-icon "assignment" at bounding box center [180, 208] width 15 height 15
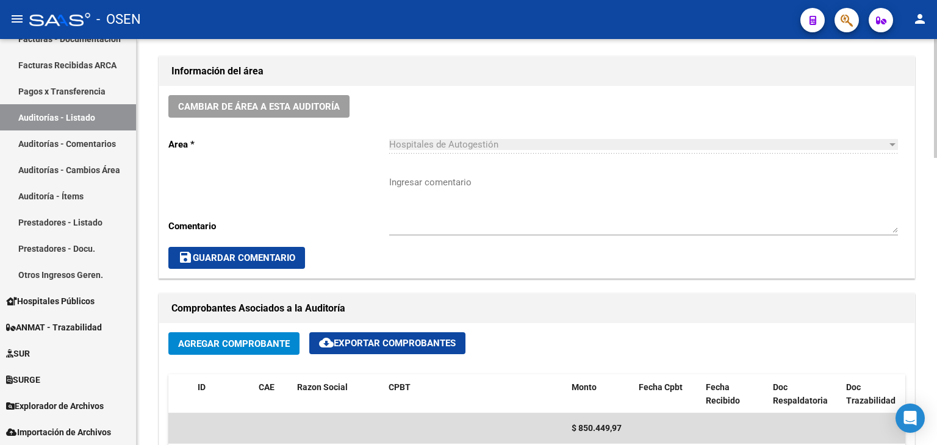
scroll to position [249, 0]
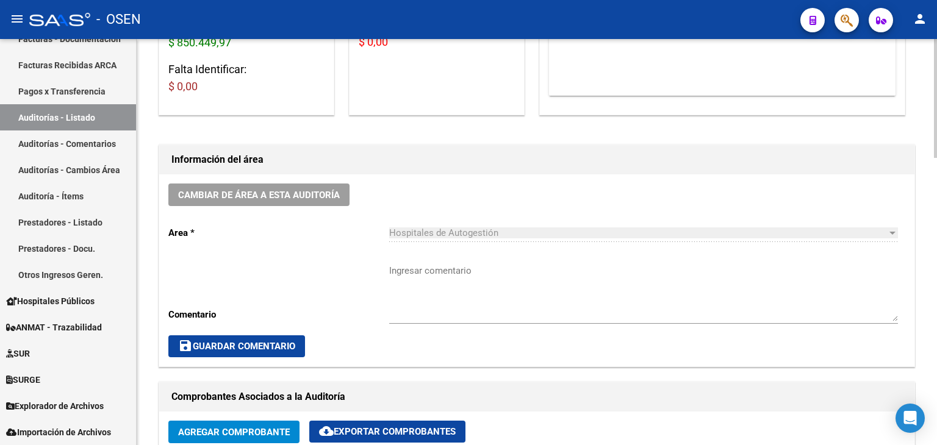
click at [452, 272] on textarea "Ingresar comentario" at bounding box center [643, 292] width 509 height 57
paste textarea "SIN RECUPERO SURGE"
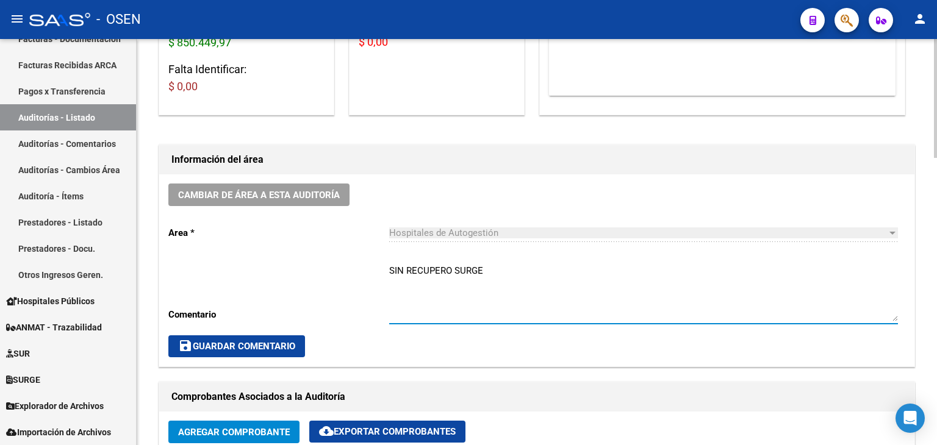
type textarea "SIN RECUPERO SURGE"
click at [247, 341] on span "save Guardar Comentario" at bounding box center [236, 346] width 117 height 11
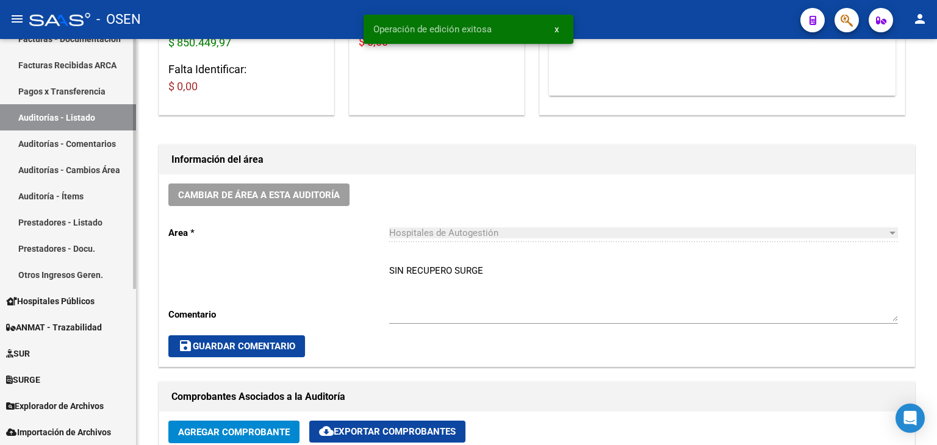
click at [83, 113] on link "Auditorías - Listado" at bounding box center [68, 117] width 136 height 26
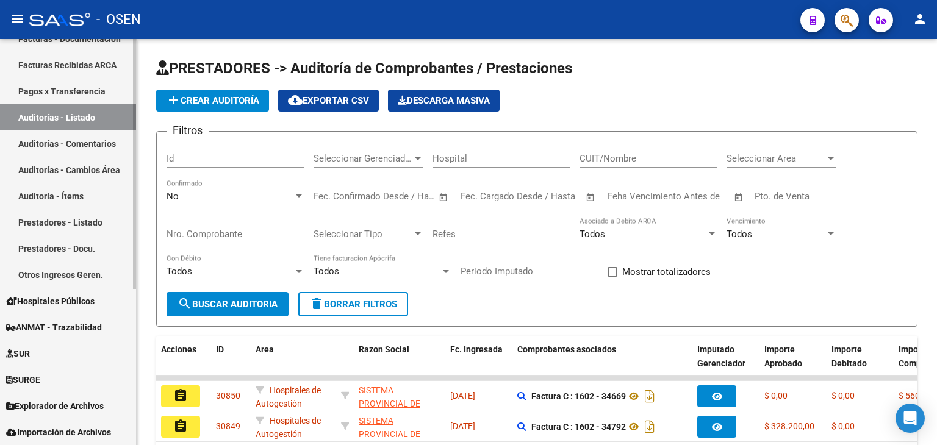
click at [30, 355] on span "SUR" at bounding box center [18, 353] width 24 height 13
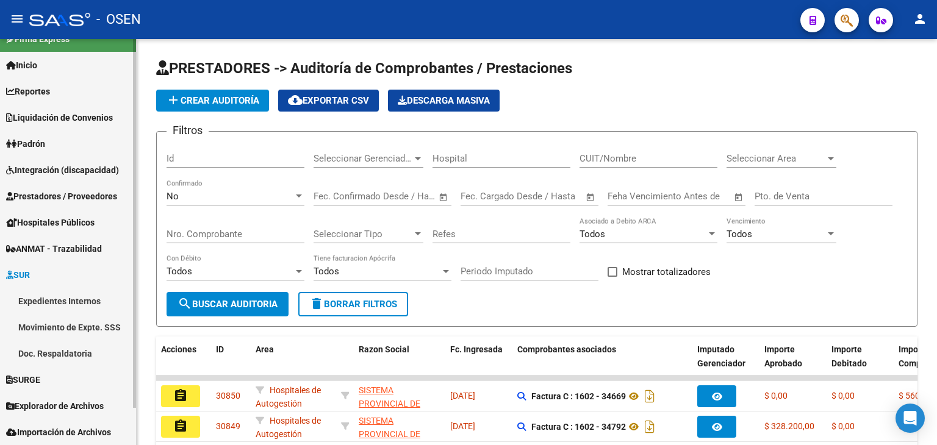
scroll to position [18, 0]
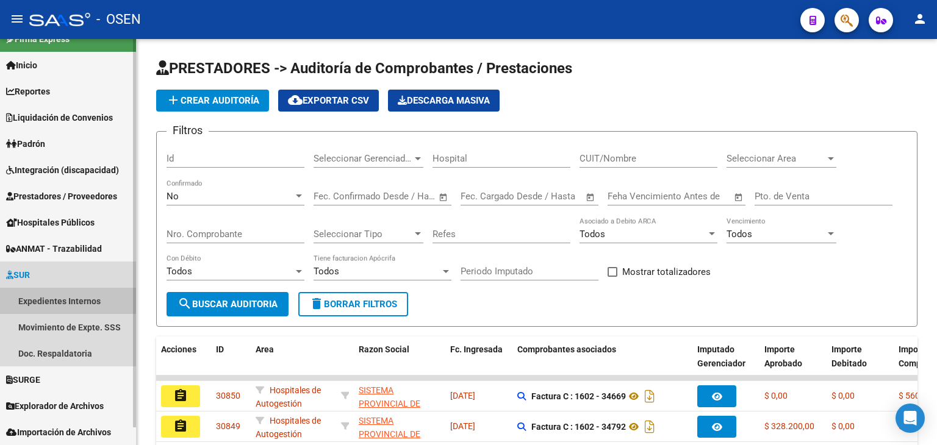
click at [74, 298] on link "Expedientes Internos" at bounding box center [68, 301] width 136 height 26
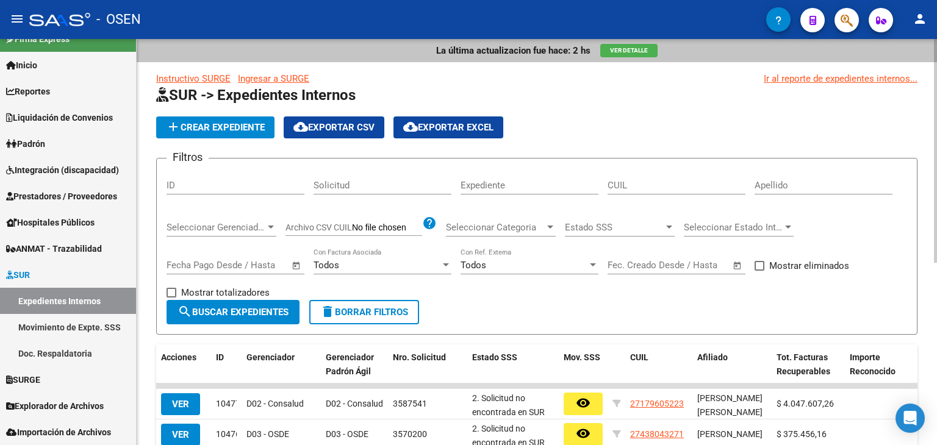
click at [182, 184] on input "ID" at bounding box center [236, 185] width 138 height 11
paste input "10435"
type input "10435"
click at [246, 313] on span "search Buscar Expedientes" at bounding box center [233, 312] width 111 height 11
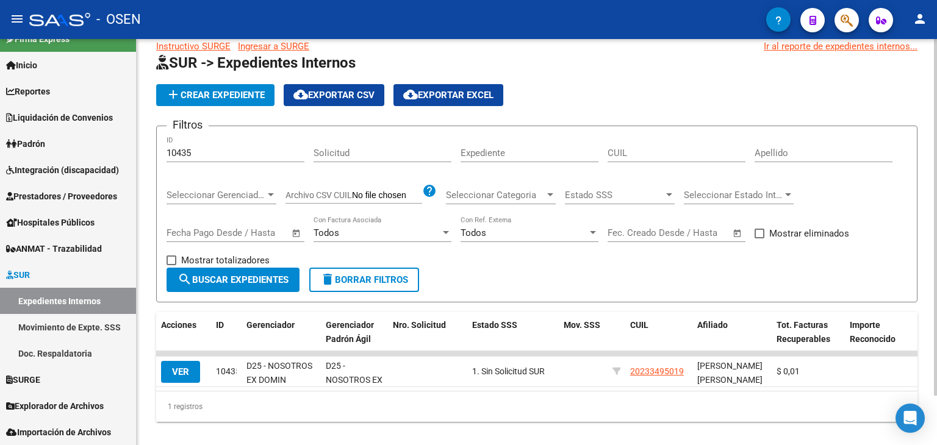
scroll to position [56, 0]
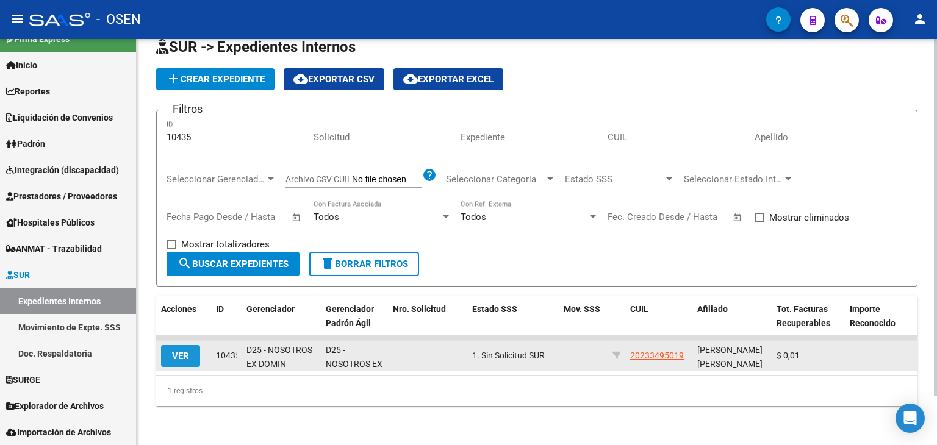
click at [187, 351] on span "VER" at bounding box center [180, 356] width 17 height 11
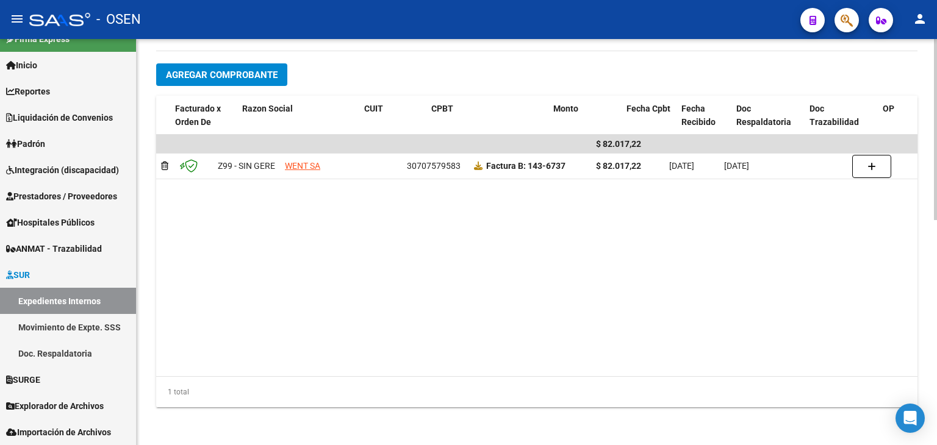
scroll to position [0, 241]
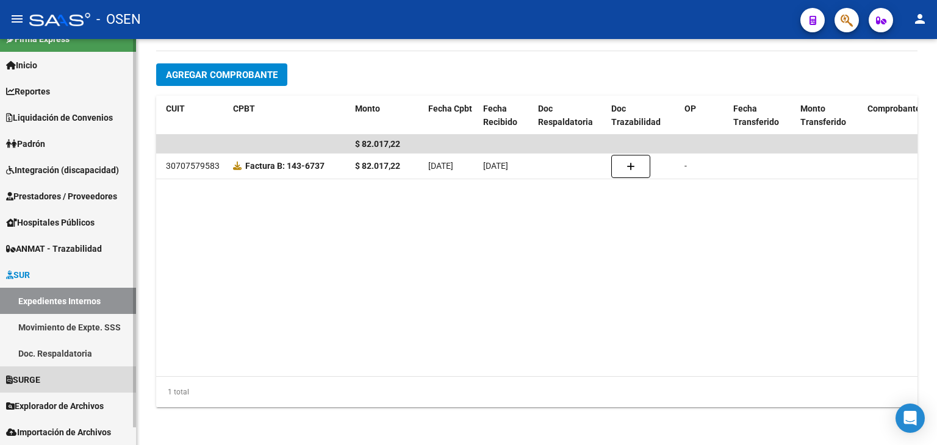
drag, startPoint x: 61, startPoint y: 374, endPoint x: 62, endPoint y: 362, distance: 11.6
click at [61, 374] on link "SURGE" at bounding box center [68, 380] width 136 height 26
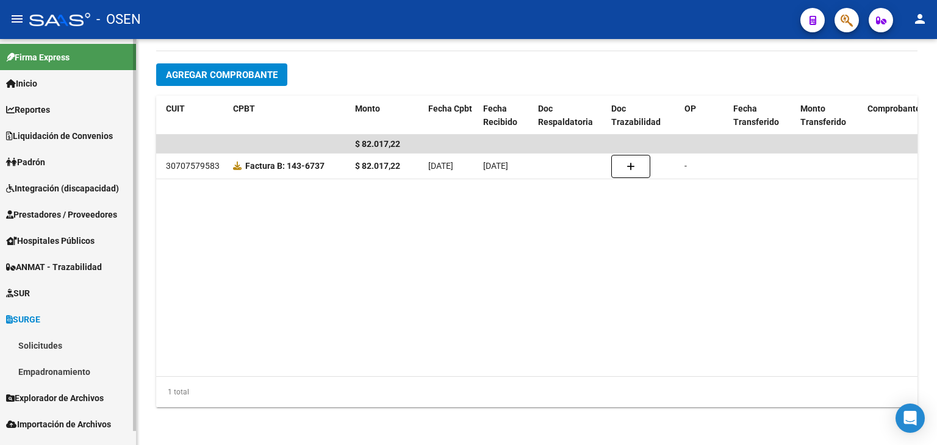
scroll to position [0, 0]
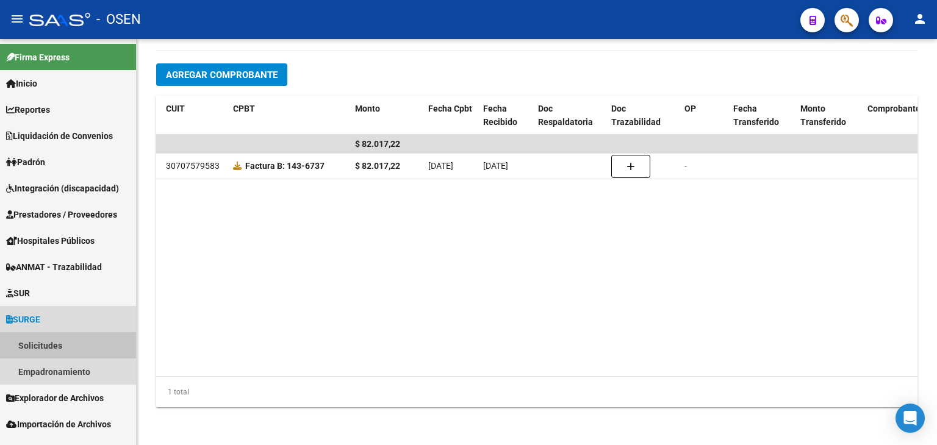
click at [57, 342] on link "Solicitudes" at bounding box center [68, 346] width 136 height 26
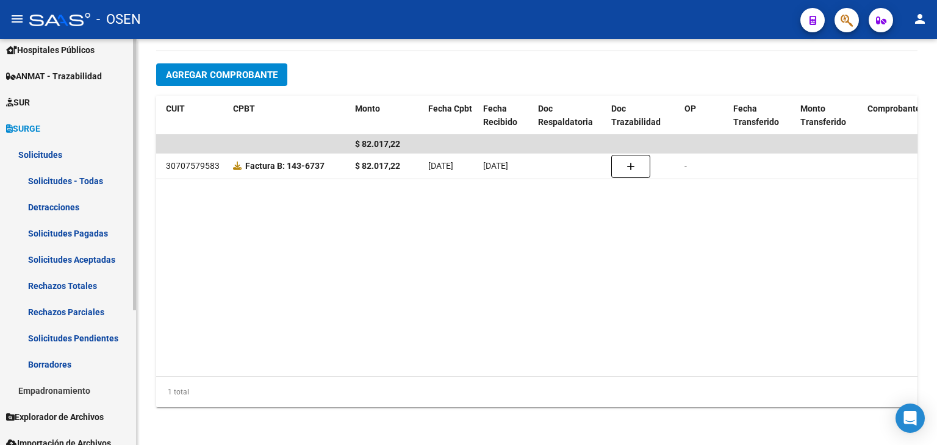
scroll to position [202, 0]
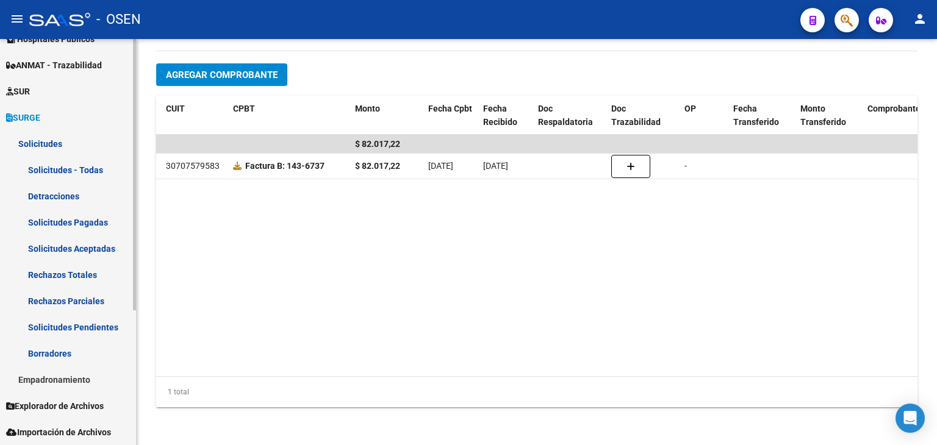
click at [62, 221] on link "Solicitudes Pagadas" at bounding box center [68, 222] width 136 height 26
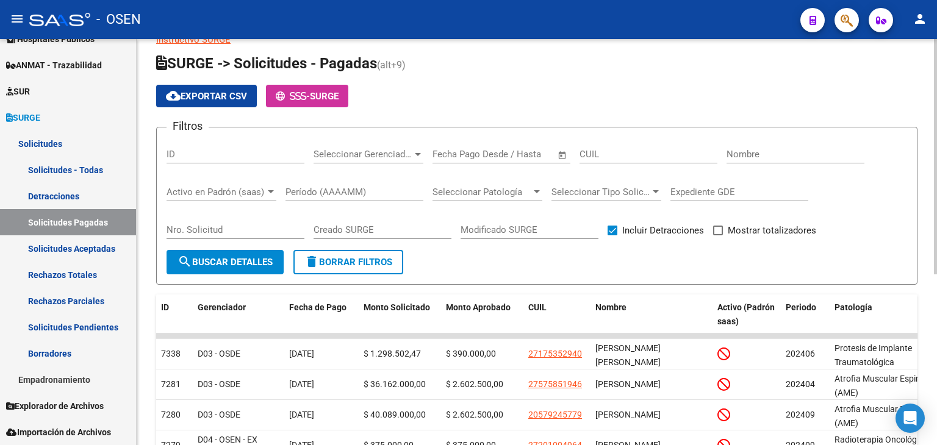
scroll to position [61, 0]
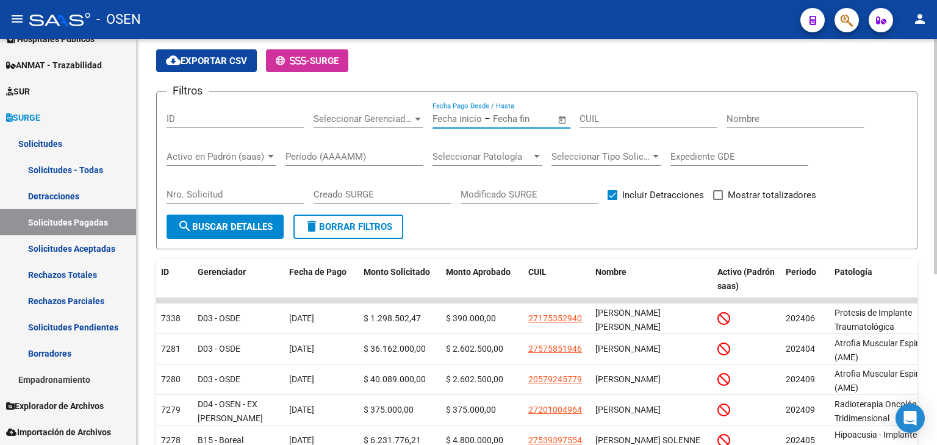
click at [506, 113] on input "text" at bounding box center [522, 118] width 59 height 11
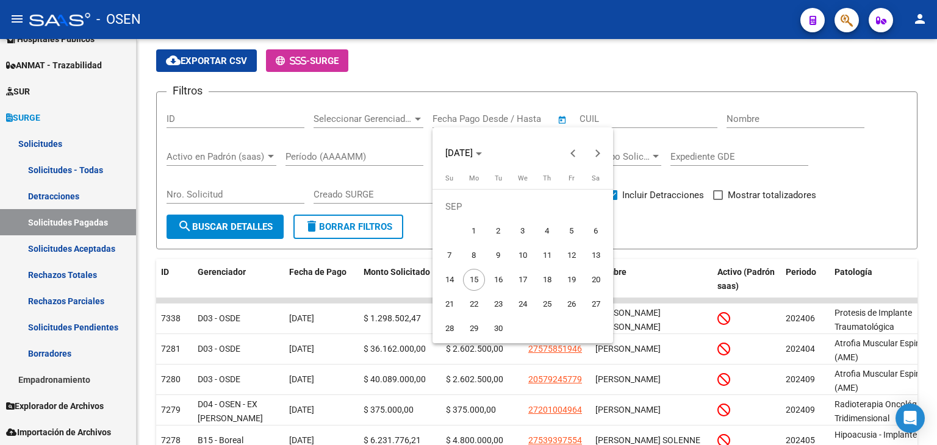
click at [470, 235] on span "1" at bounding box center [474, 231] width 22 height 22
type input "01/09/2025"
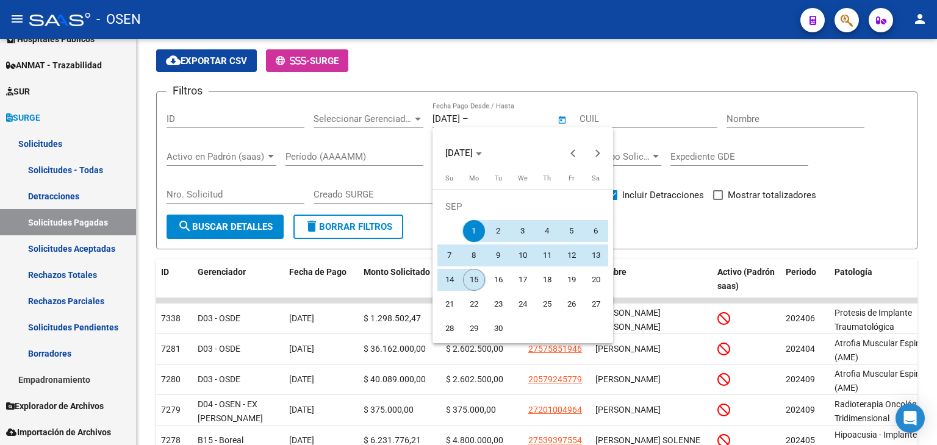
click at [473, 276] on span "15" at bounding box center [474, 280] width 22 height 22
type input "[DATE]"
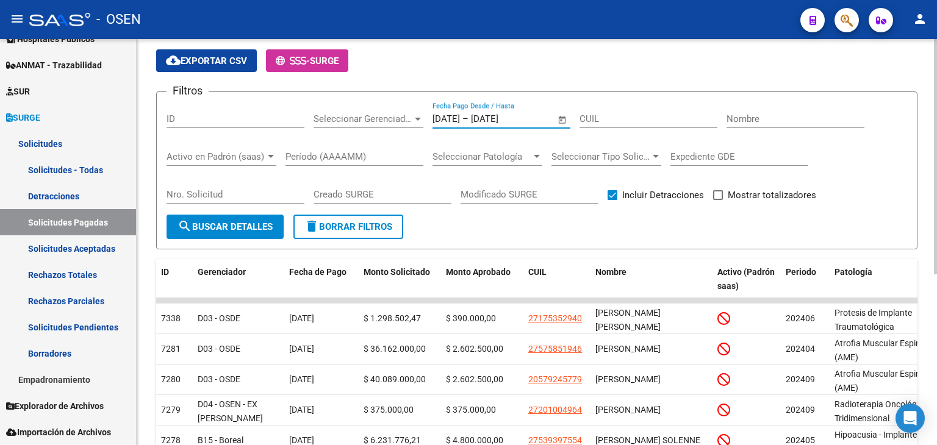
click at [248, 220] on button "search Buscar Detalles" at bounding box center [225, 227] width 117 height 24
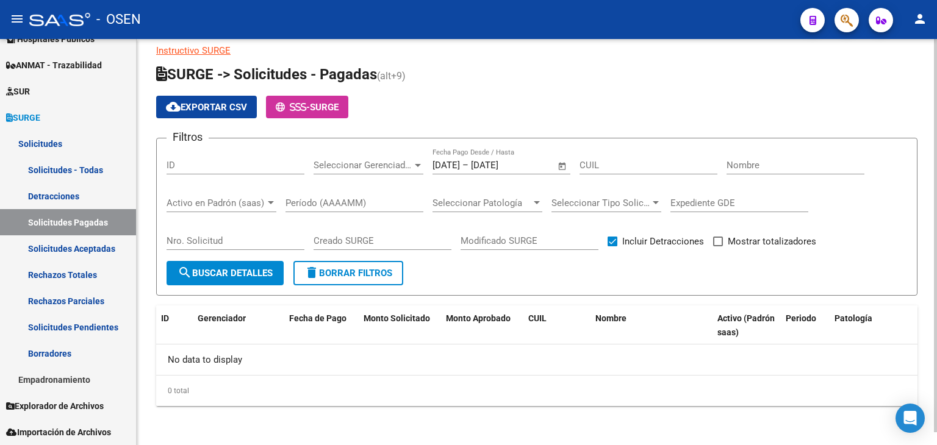
scroll to position [13, 0]
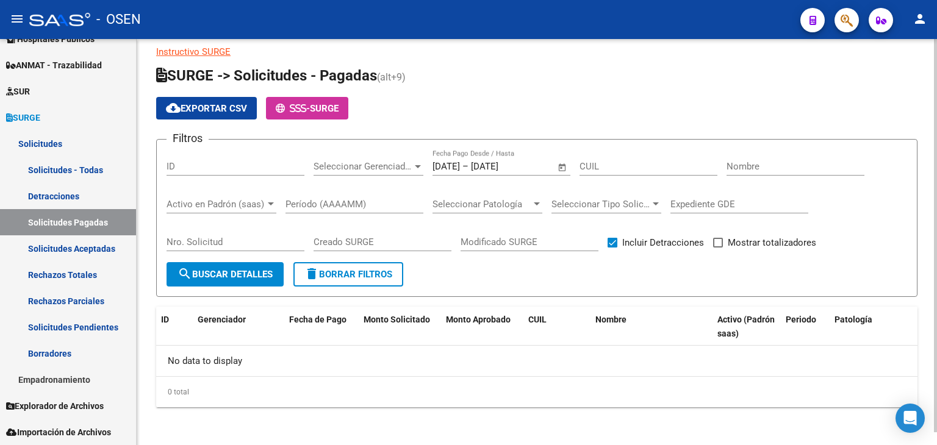
click at [239, 271] on span "search Buscar Detalles" at bounding box center [225, 274] width 95 height 11
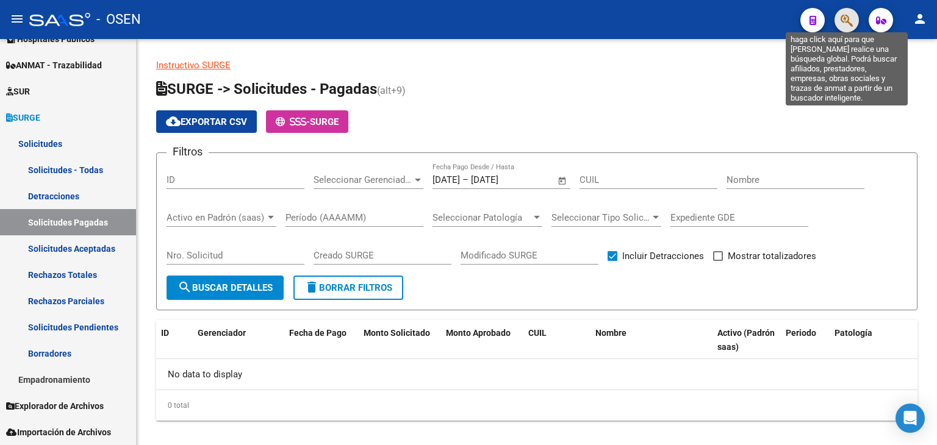
click at [846, 18] on icon "button" at bounding box center [847, 20] width 12 height 14
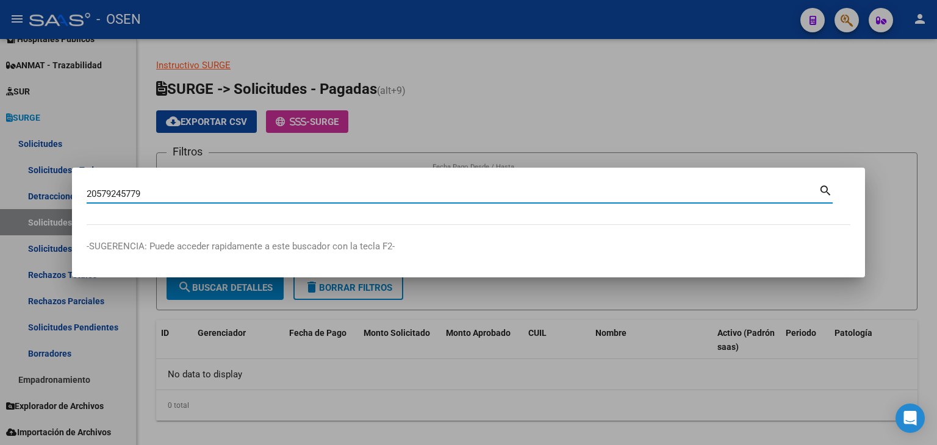
type input "20579245779"
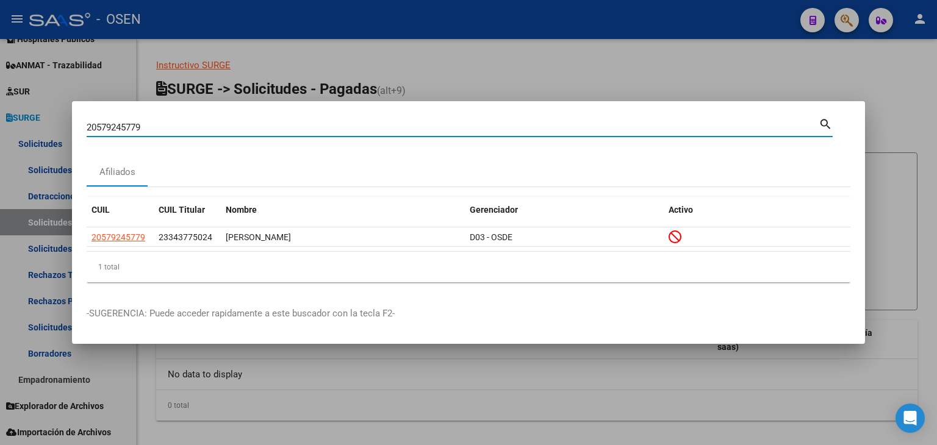
drag, startPoint x: 185, startPoint y: 126, endPoint x: 0, endPoint y: 137, distance: 185.8
click at [0, 139] on div "20579245779 Buscar (apellido, dni, cuil, nro traspaso, cuit, obra social) searc…" at bounding box center [468, 222] width 937 height 445
paste input "27575851946"
type input "27575851946"
drag, startPoint x: 142, startPoint y: 126, endPoint x: 0, endPoint y: 138, distance: 142.0
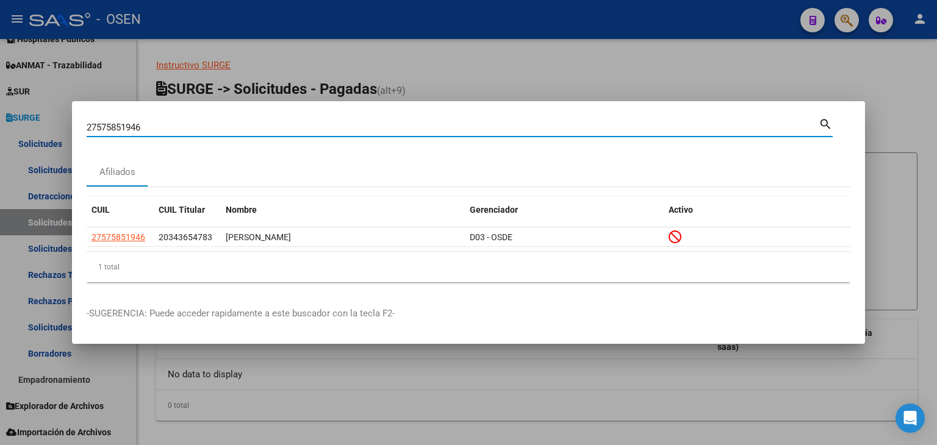
click at [0, 130] on div "27575851946 Buscar (apellido, dni, cuil, nro traspaso, cuit, obra social) searc…" at bounding box center [468, 222] width 937 height 445
paste input "27224803627"
type input "27224803627"
drag, startPoint x: 52, startPoint y: 124, endPoint x: 36, endPoint y: 124, distance: 16.5
click at [37, 124] on div "27224803627 Buscar (apellido, dni, cuil, nro traspaso, cuit, obra social) searc…" at bounding box center [468, 222] width 937 height 445
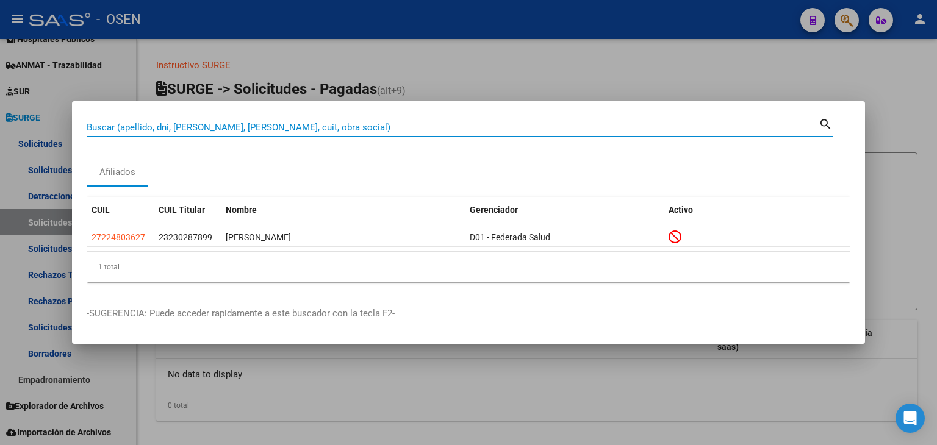
paste input "20579245779"
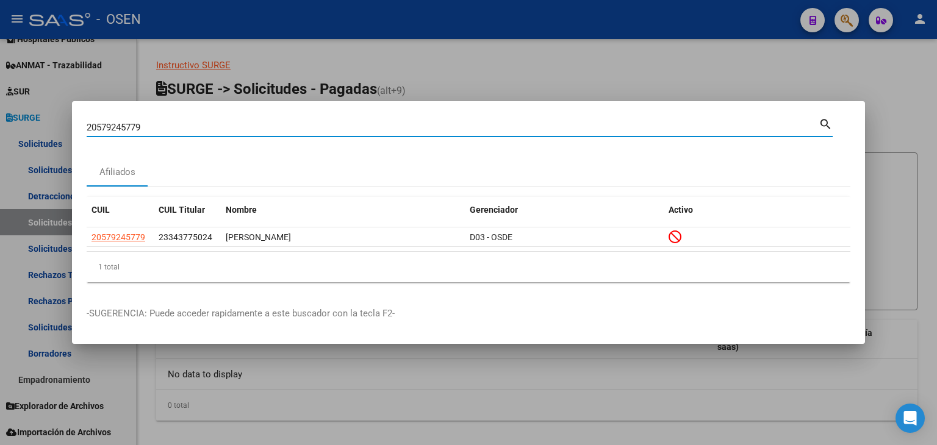
drag, startPoint x: 153, startPoint y: 126, endPoint x: 90, endPoint y: 125, distance: 62.2
click at [91, 125] on input "20579245779" at bounding box center [453, 127] width 732 height 11
type input "2"
paste input "20580233350"
type input "20580233350"
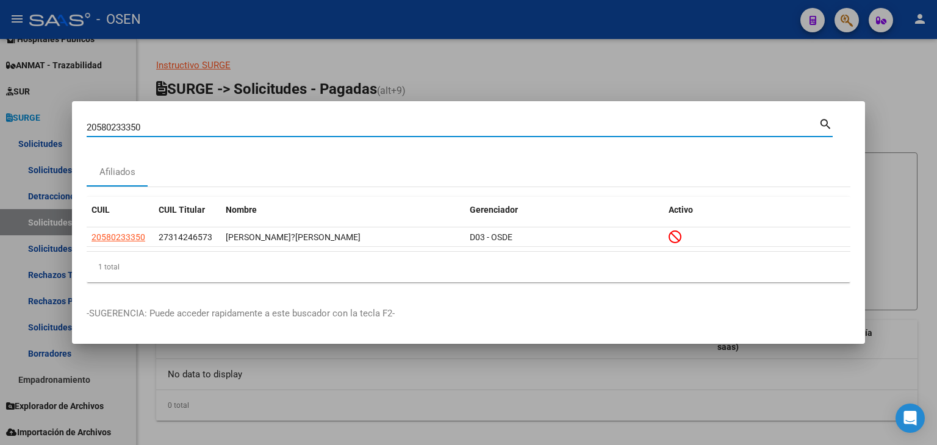
drag, startPoint x: 81, startPoint y: 126, endPoint x: 56, endPoint y: 120, distance: 25.8
click at [43, 126] on div "20580233350 Buscar (apellido, dni, cuil, nro traspaso, cuit, obra social) searc…" at bounding box center [468, 222] width 937 height 445
paste input "27575851946"
type input "27575851946"
drag, startPoint x: 44, startPoint y: 128, endPoint x: 51, endPoint y: 132, distance: 8.8
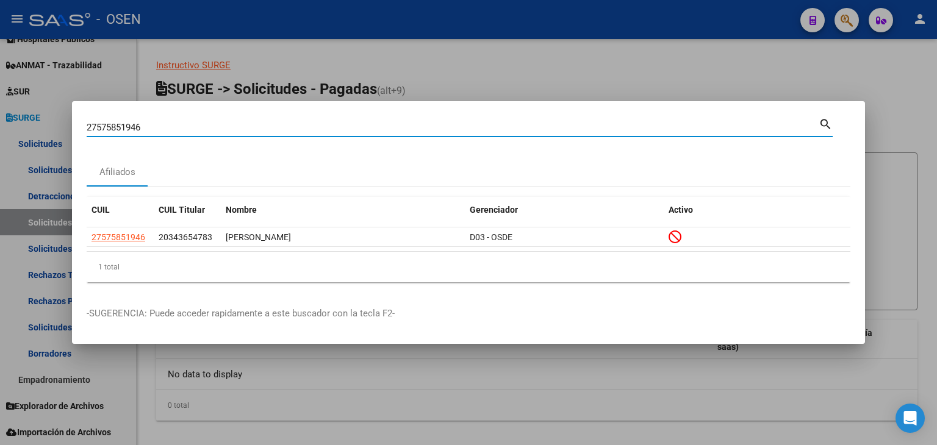
click at [29, 128] on div "27575851946 Buscar (apellido, dni, cuil, nro traspaso, cuit, obra social) searc…" at bounding box center [468, 222] width 937 height 445
paste input "20313439438"
type input "20313439438"
click at [105, 357] on div at bounding box center [468, 222] width 937 height 445
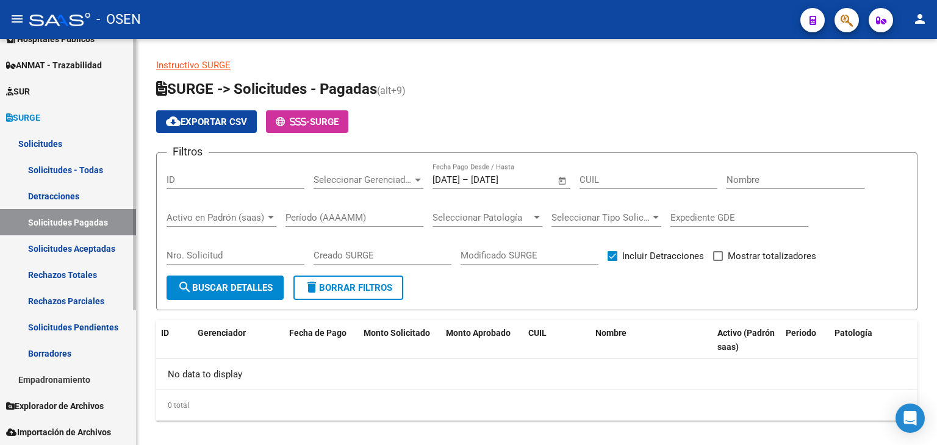
click at [50, 88] on link "SUR" at bounding box center [68, 91] width 136 height 26
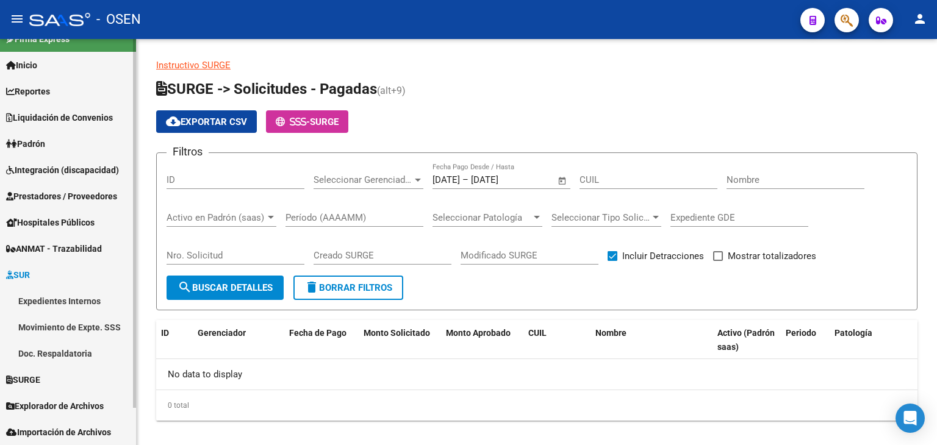
scroll to position [18, 0]
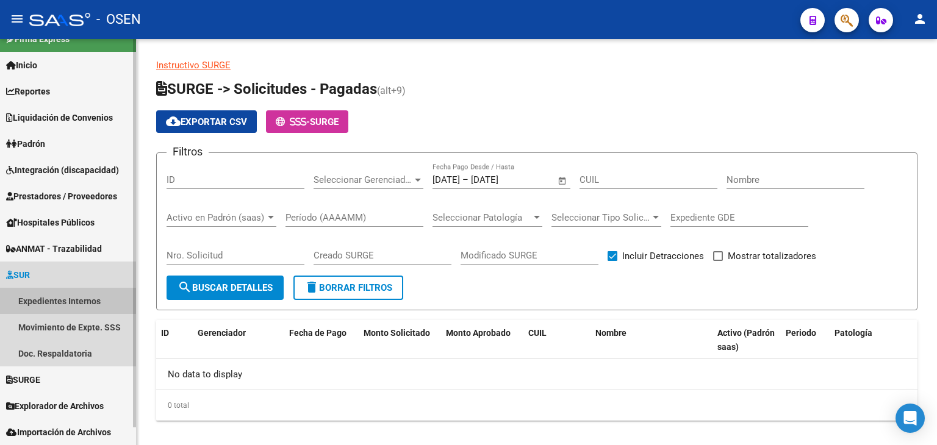
click at [56, 303] on link "Expedientes Internos" at bounding box center [68, 301] width 136 height 26
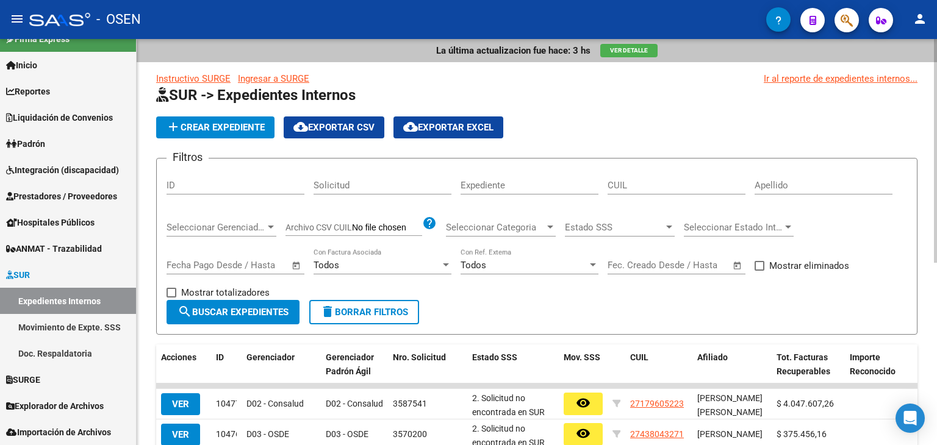
click at [635, 186] on input "CUIL" at bounding box center [677, 185] width 138 height 11
paste input "27-33834"
type input "27-33834"
click at [383, 315] on span "delete Borrar Filtros" at bounding box center [364, 312] width 88 height 11
click at [222, 187] on input "ID" at bounding box center [236, 185] width 138 height 11
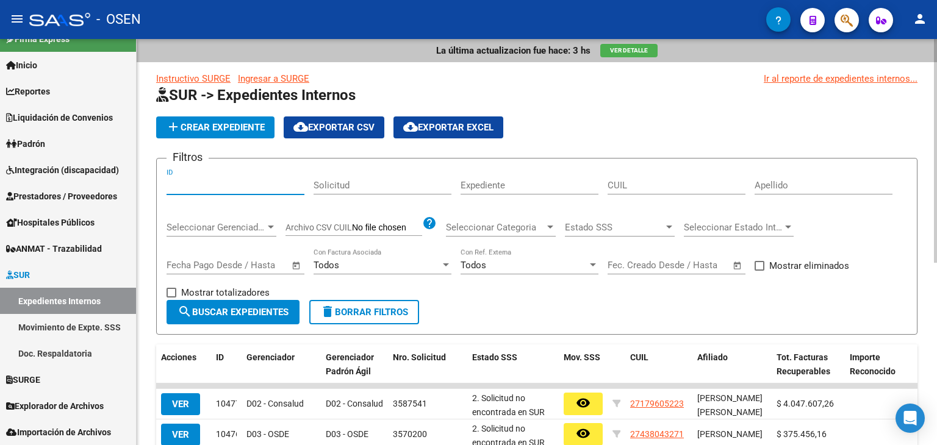
click at [350, 185] on input "Solicitud" at bounding box center [383, 185] width 138 height 11
paste input "2733834"
type input "2733834"
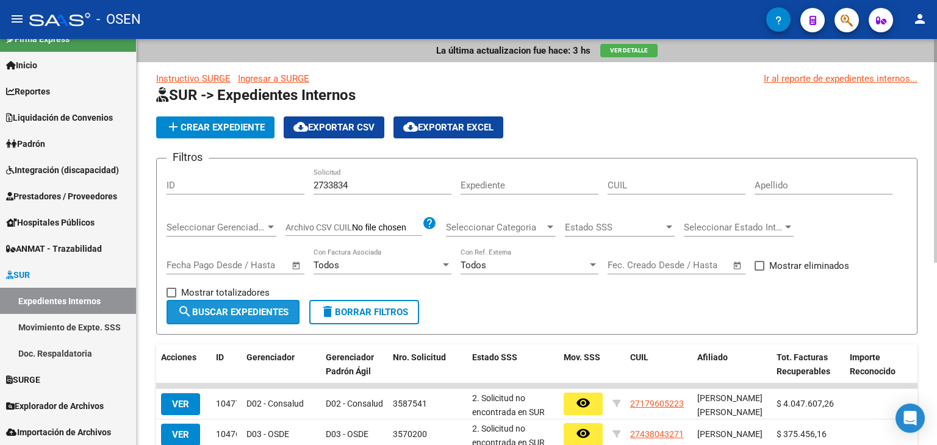
drag, startPoint x: 262, startPoint y: 311, endPoint x: 283, endPoint y: 275, distance: 42.1
click at [264, 311] on span "search Buscar Expedientes" at bounding box center [233, 312] width 111 height 11
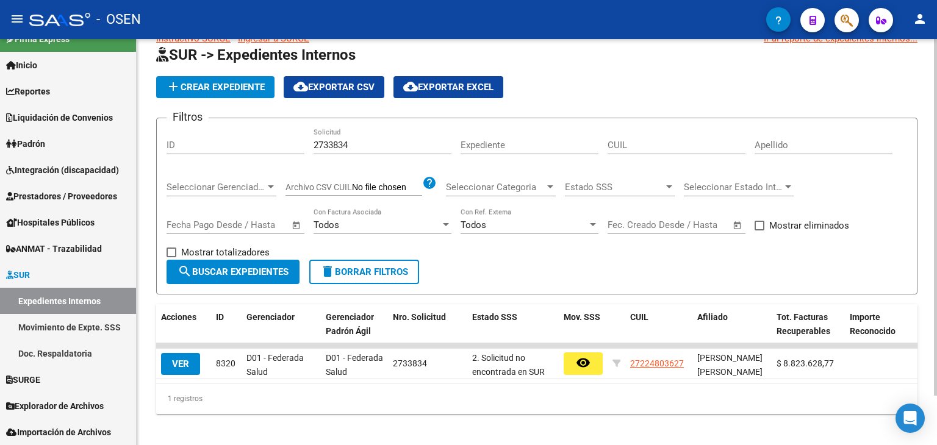
scroll to position [56, 0]
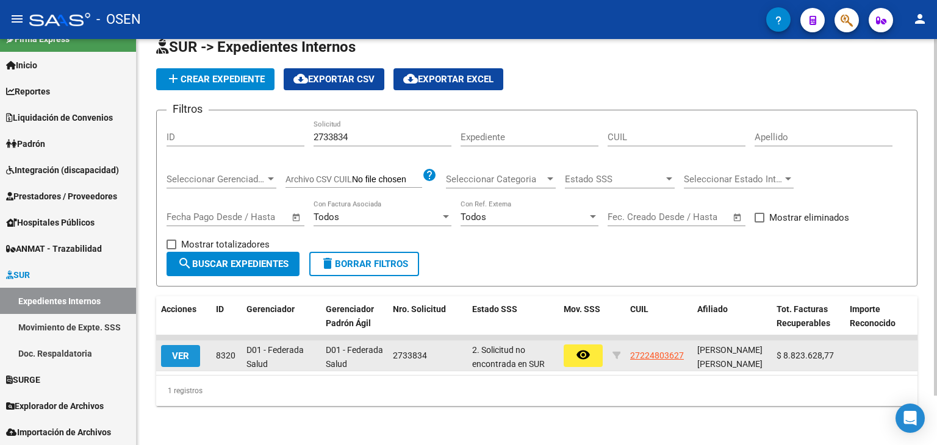
click at [183, 351] on span "VER" at bounding box center [180, 356] width 17 height 11
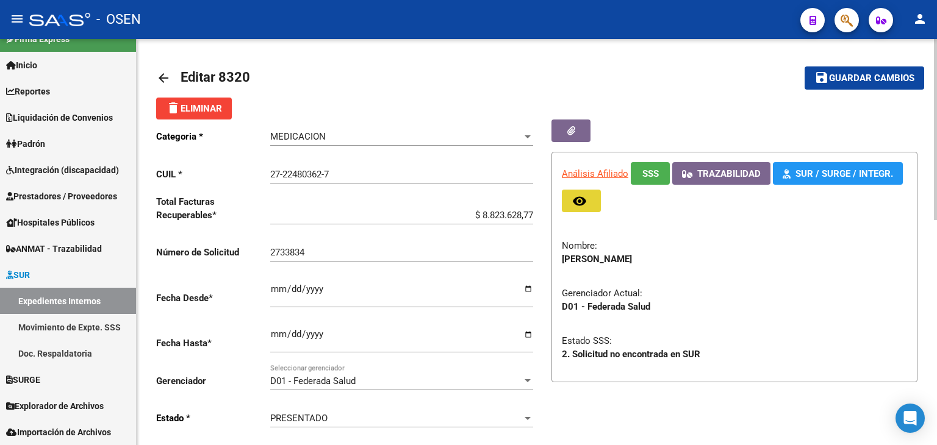
click at [586, 203] on mat-icon "remove_red_eye" at bounding box center [579, 201] width 15 height 15
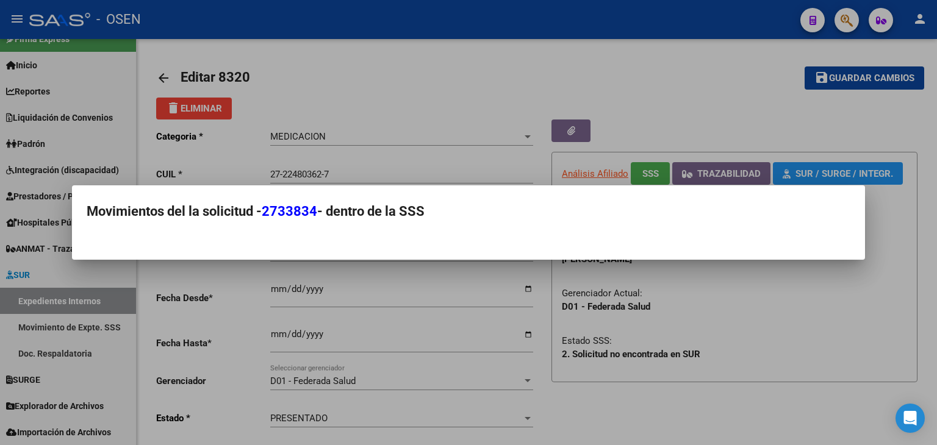
click at [480, 96] on div at bounding box center [468, 222] width 937 height 445
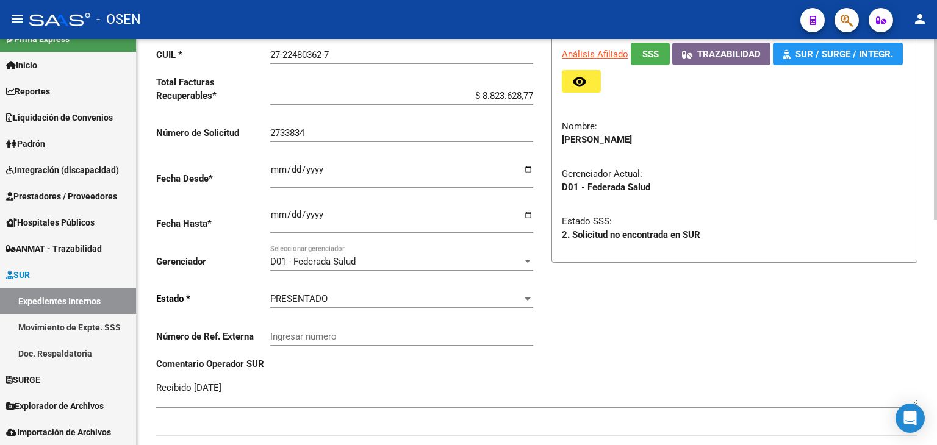
scroll to position [122, 0]
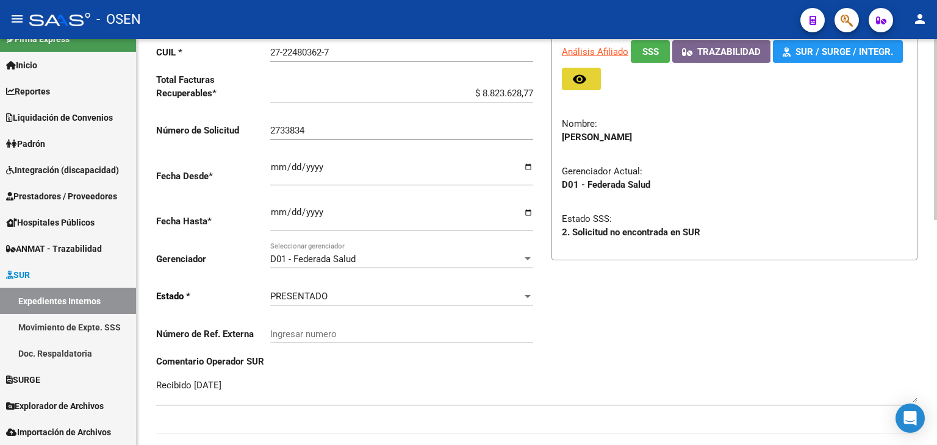
click at [582, 81] on mat-icon "remove_red_eye" at bounding box center [579, 79] width 15 height 15
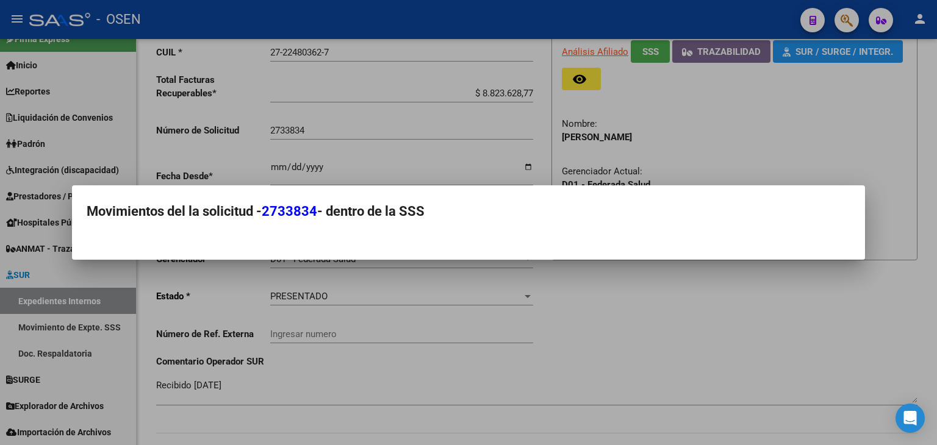
click at [702, 364] on div at bounding box center [468, 222] width 937 height 445
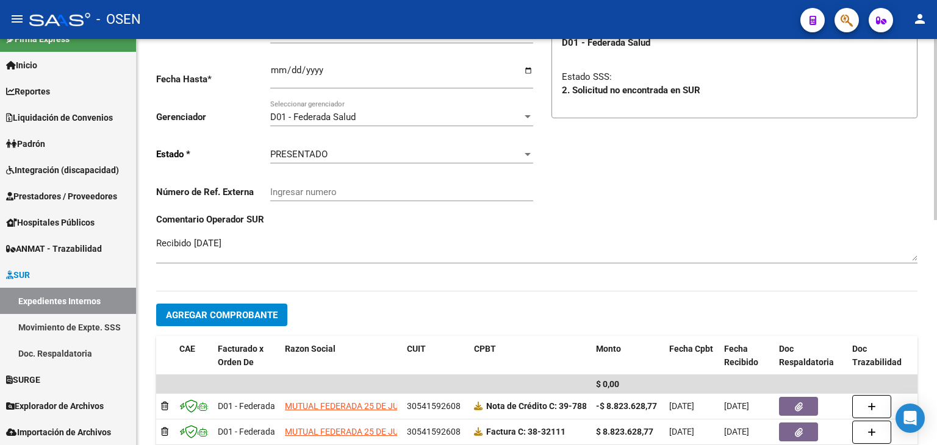
scroll to position [200, 0]
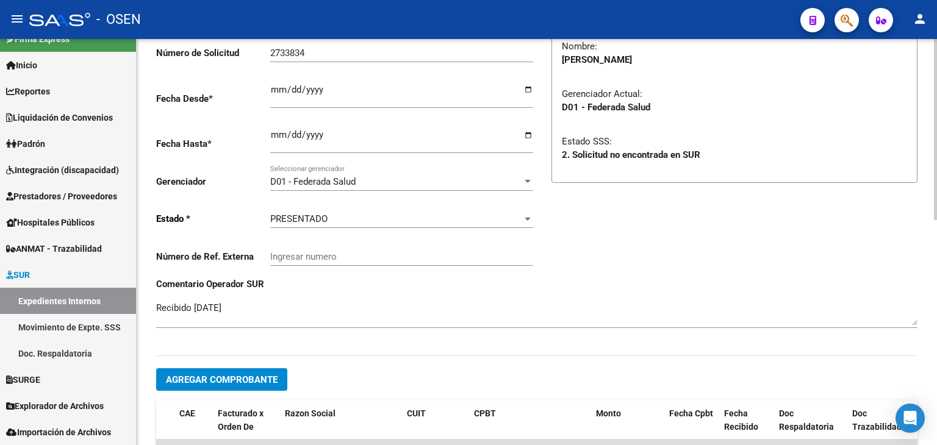
click at [391, 229] on div "PRESENTADO Seleccionar estado" at bounding box center [401, 221] width 263 height 38
click at [383, 214] on div "PRESENTADO" at bounding box center [396, 219] width 252 height 11
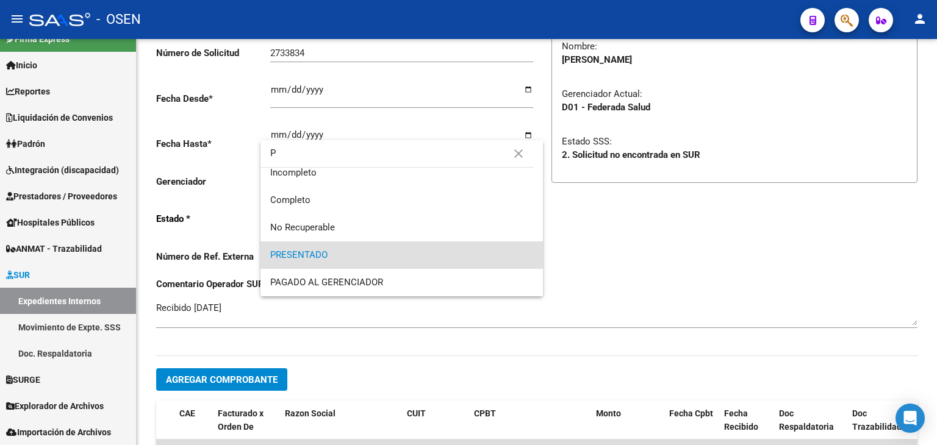
scroll to position [0, 0]
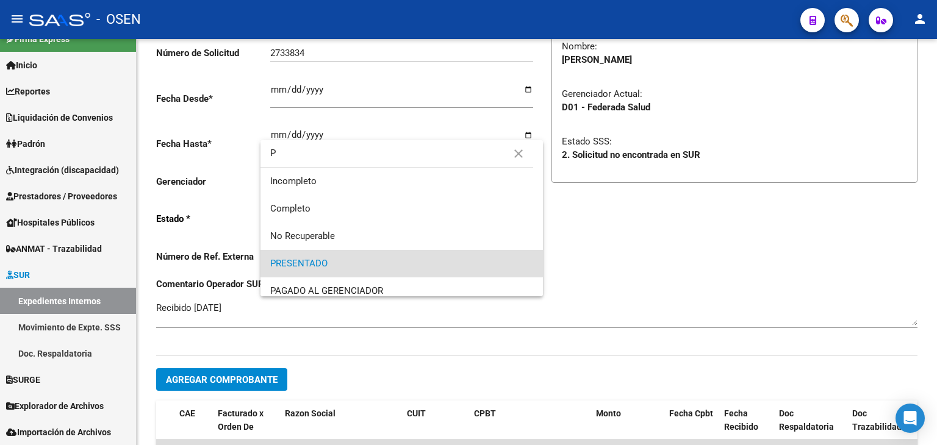
type input "P"
drag, startPoint x: 639, startPoint y: 237, endPoint x: 526, endPoint y: 205, distance: 118.0
click at [635, 236] on div at bounding box center [468, 222] width 937 height 445
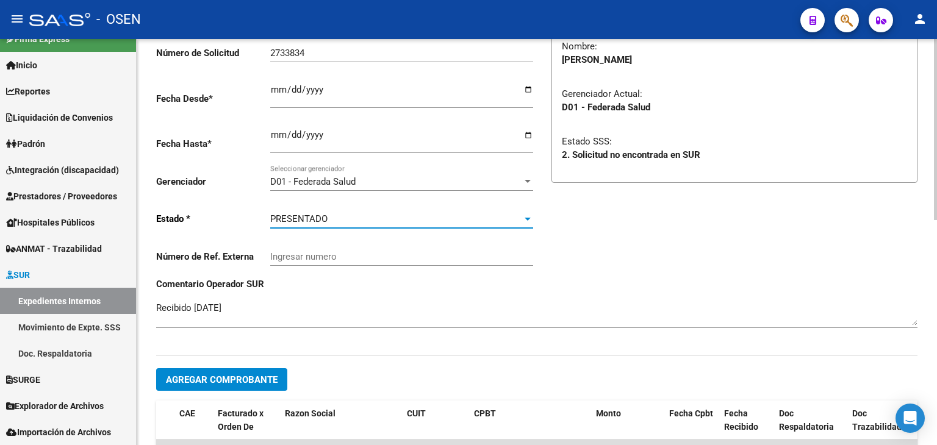
click at [395, 217] on div "PRESENTADO" at bounding box center [396, 219] width 252 height 11
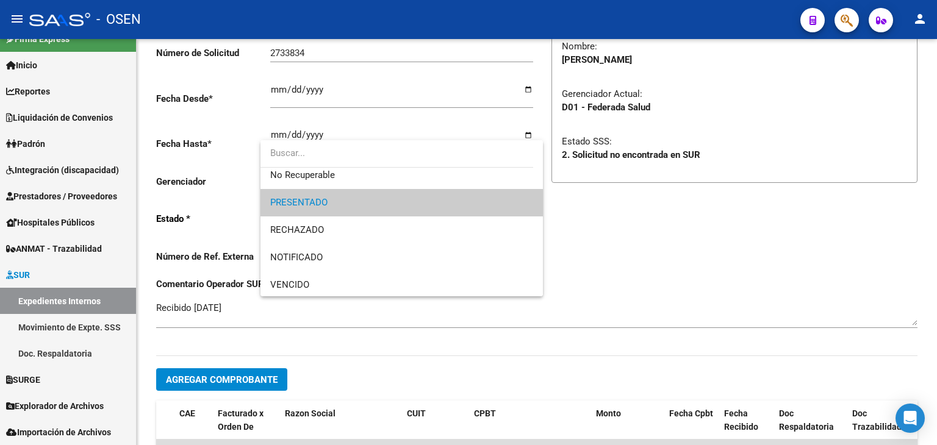
scroll to position [118, 0]
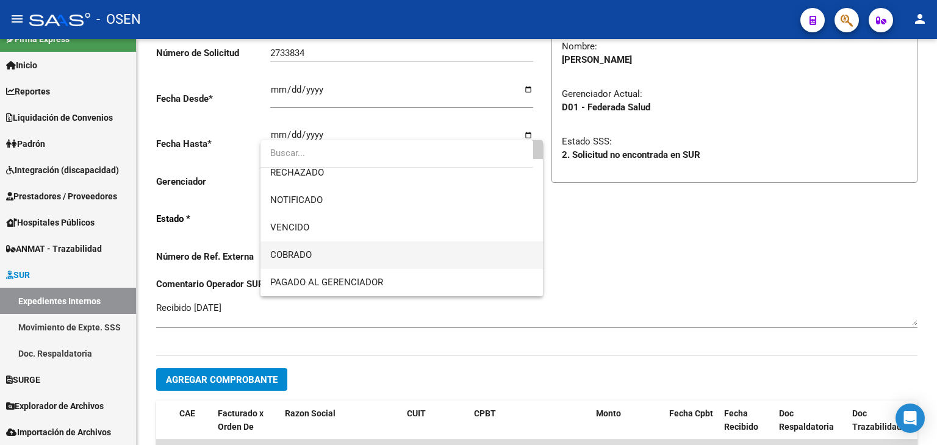
click at [405, 250] on span "COBRADO" at bounding box center [401, 255] width 263 height 27
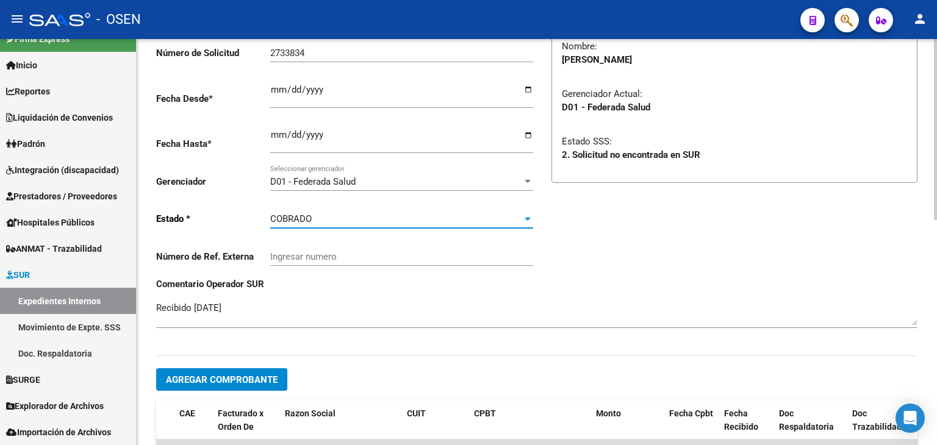
scroll to position [0, 0]
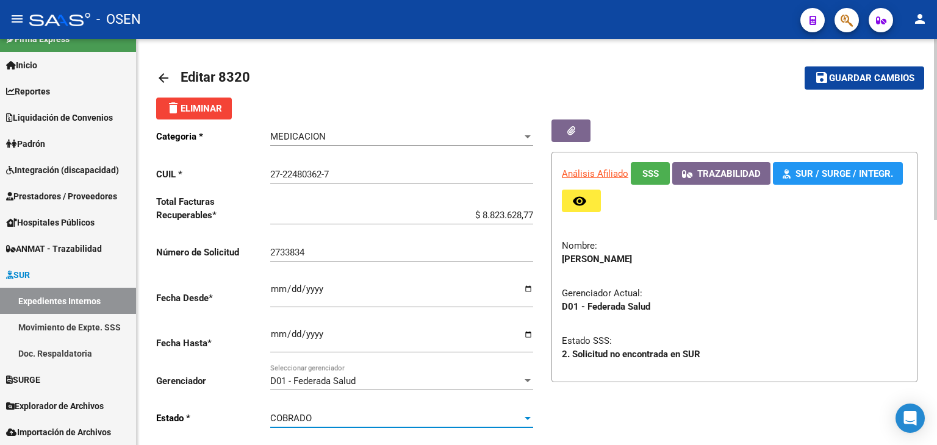
click at [899, 79] on span "Guardar cambios" at bounding box center [871, 78] width 85 height 11
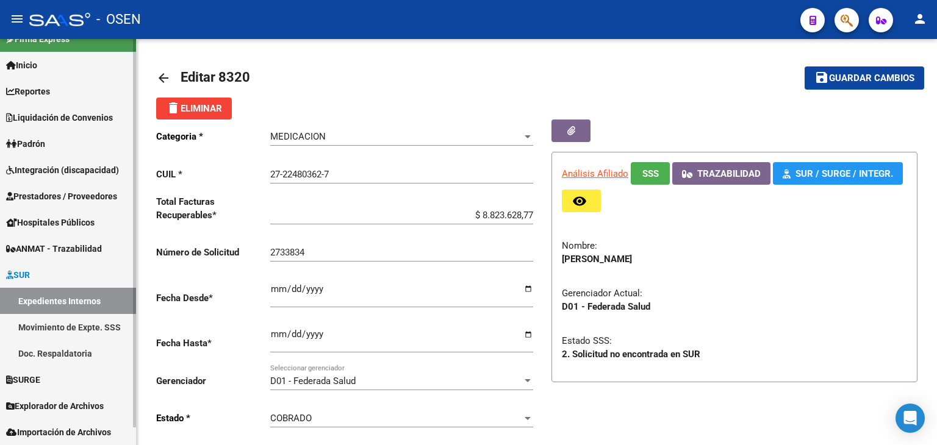
click at [101, 296] on link "Expedientes Internos" at bounding box center [68, 301] width 136 height 26
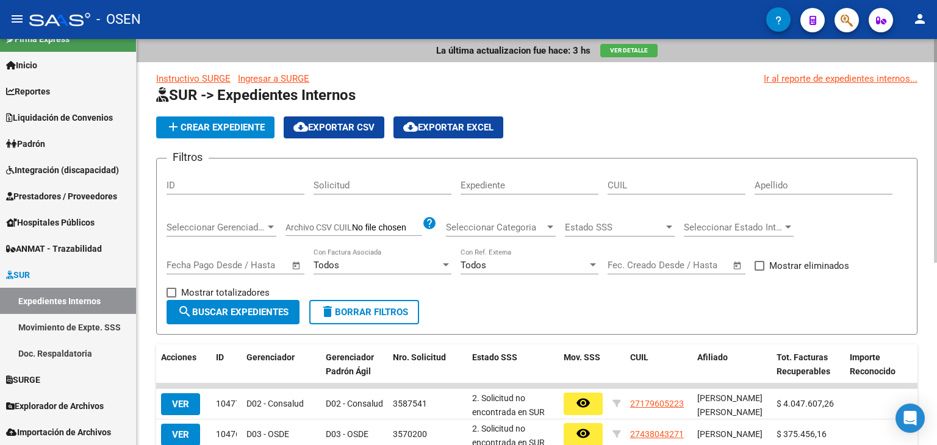
click at [234, 184] on input "ID" at bounding box center [236, 185] width 138 height 11
paste input "5853"
type input "5853"
click at [244, 311] on span "search Buscar Expedientes" at bounding box center [233, 312] width 111 height 11
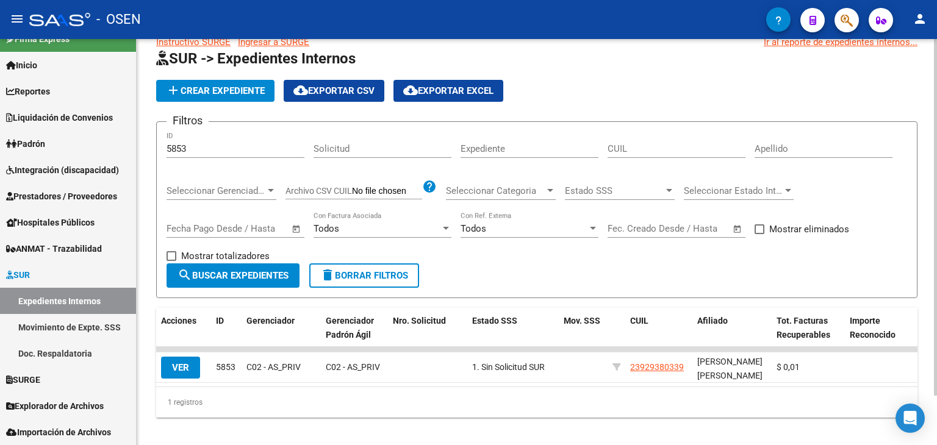
scroll to position [56, 0]
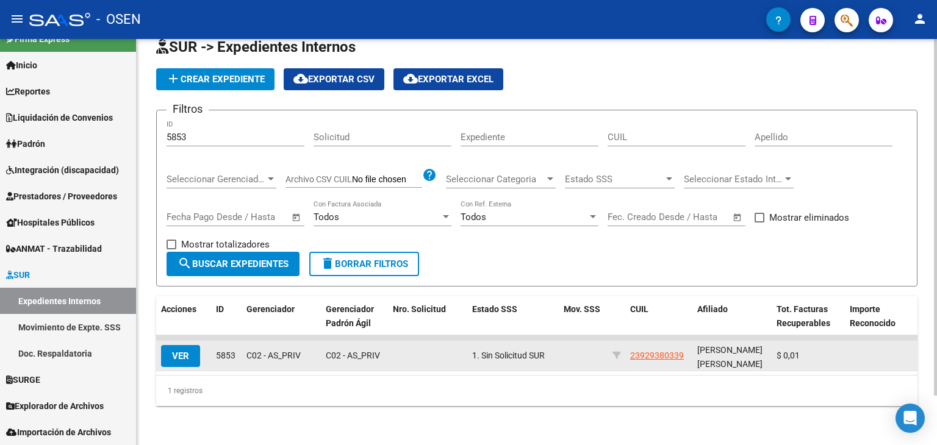
click at [182, 351] on span "VER" at bounding box center [180, 356] width 17 height 11
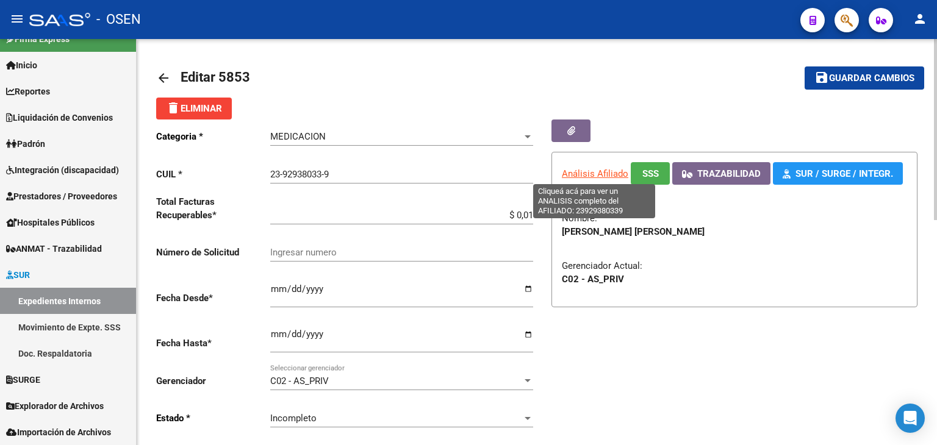
click at [597, 176] on span "Análisis Afiliado" at bounding box center [595, 173] width 67 height 11
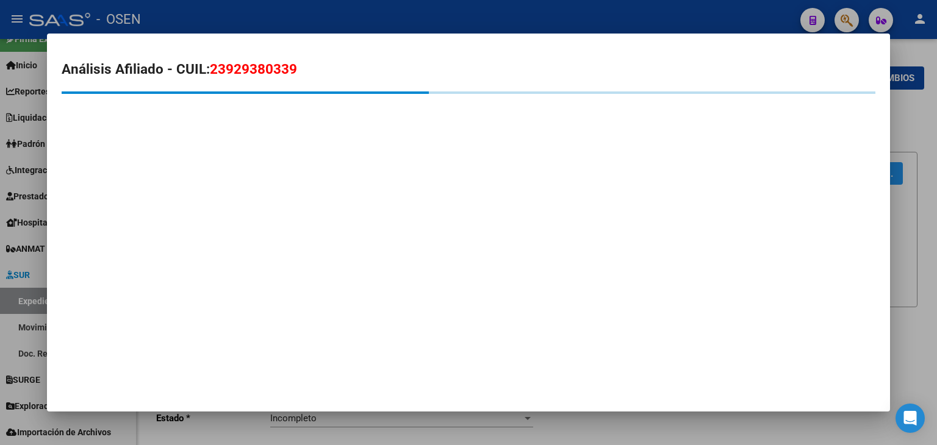
drag, startPoint x: 255, startPoint y: 76, endPoint x: 212, endPoint y: 77, distance: 42.7
click at [212, 77] on h2 "Análisis Afiliado - CUIL: 23929380339" at bounding box center [469, 69] width 814 height 21
copy span "23929380339"
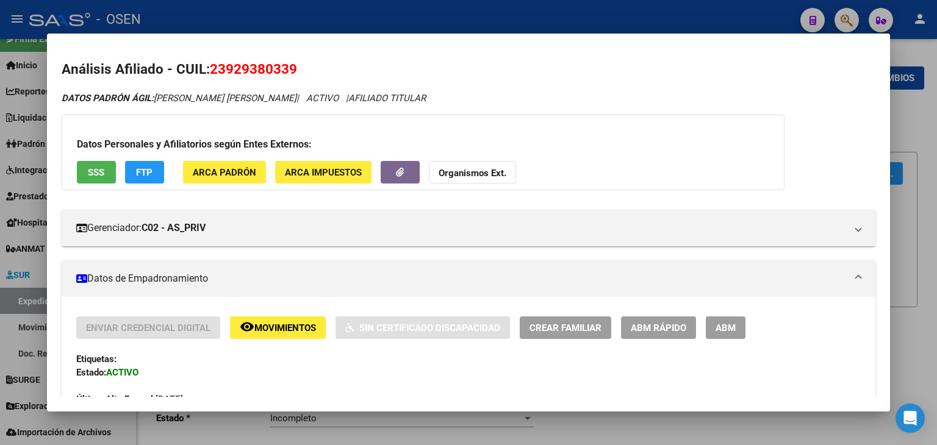
click at [12, 295] on div at bounding box center [468, 222] width 937 height 445
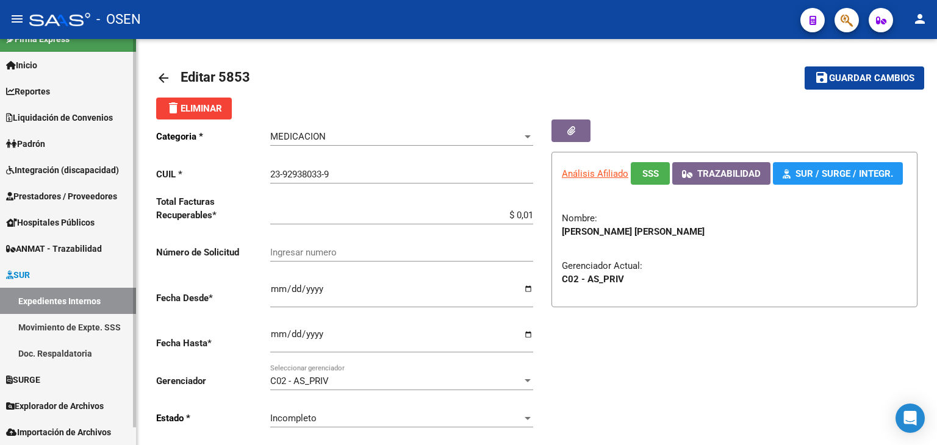
drag, startPoint x: 17, startPoint y: 298, endPoint x: 29, endPoint y: 298, distance: 12.2
click at [17, 298] on link "Expedientes Internos" at bounding box center [68, 301] width 136 height 26
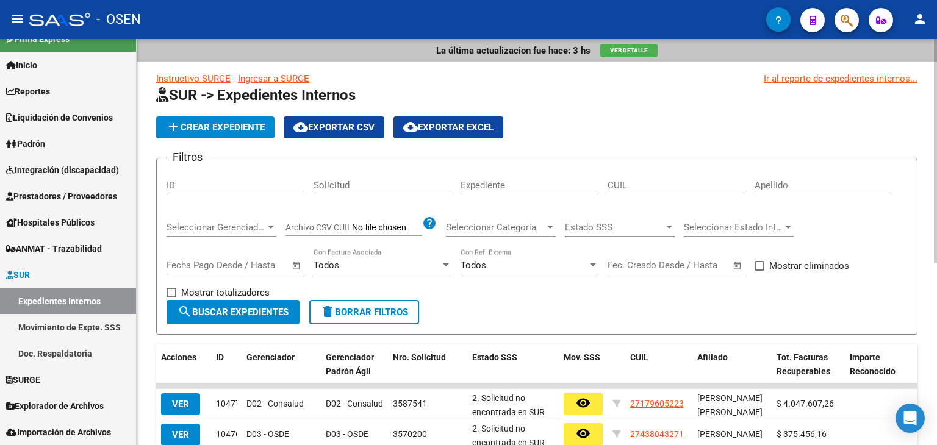
drag, startPoint x: 179, startPoint y: 190, endPoint x: 188, endPoint y: 228, distance: 38.2
click at [179, 190] on div "ID" at bounding box center [236, 181] width 138 height 26
paste input "9008"
type input "9008"
click at [225, 308] on span "search Buscar Expedientes" at bounding box center [233, 312] width 111 height 11
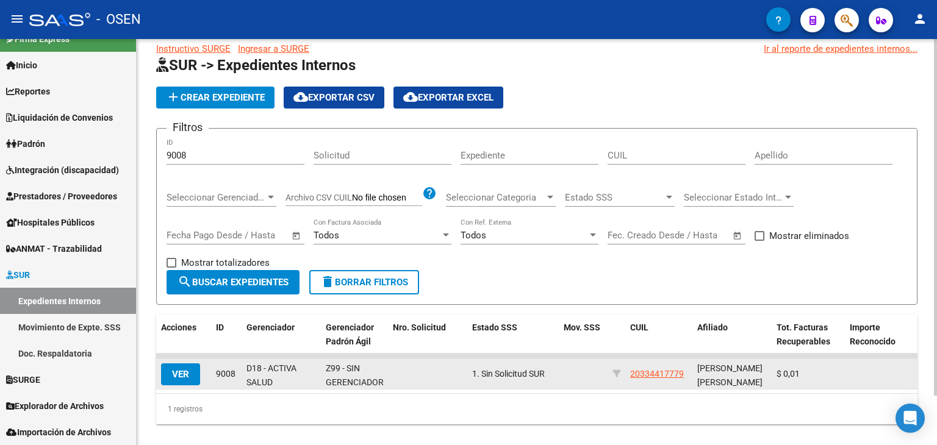
scroll to position [56, 0]
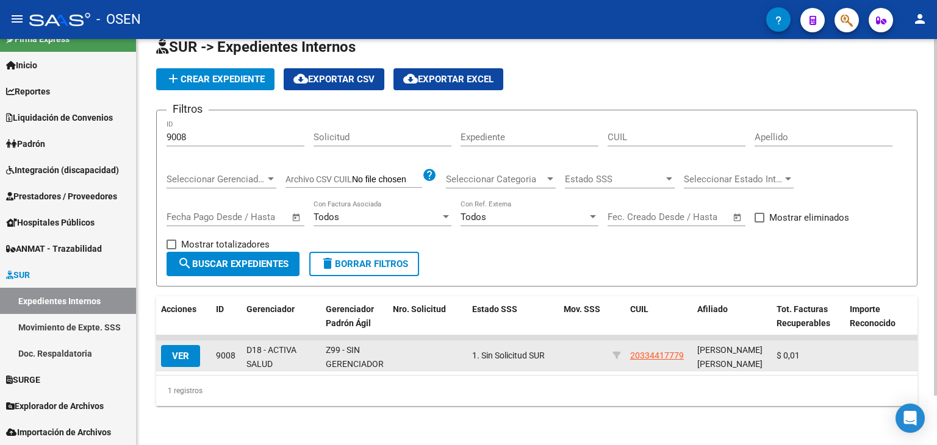
drag, startPoint x: 652, startPoint y: 348, endPoint x: 610, endPoint y: 348, distance: 42.7
click at [610, 348] on div "VER 9008 D18 - ACTIVA SALUD Z99 - SIN GERENCIADOR 1. Sin Solicitud SUR 20334417…" at bounding box center [894, 356] width 1476 height 31
click at [610, 349] on datatable-body-cell at bounding box center [617, 356] width 18 height 30
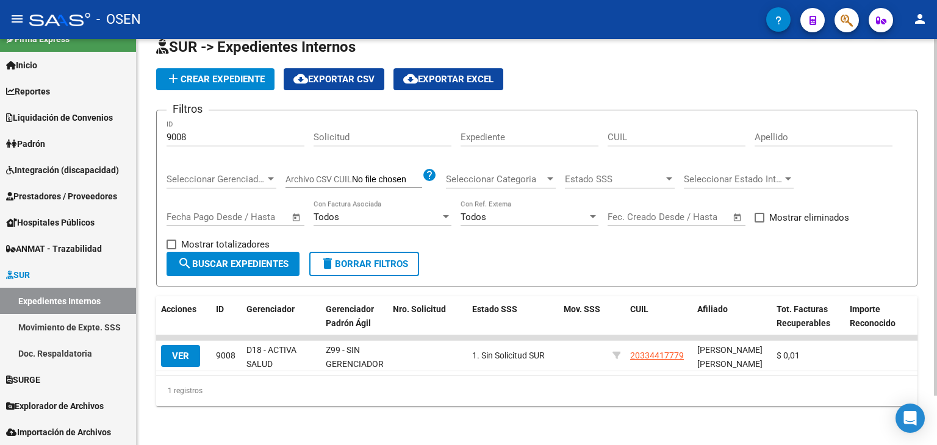
click at [639, 383] on div "1 registros" at bounding box center [536, 391] width 761 height 31
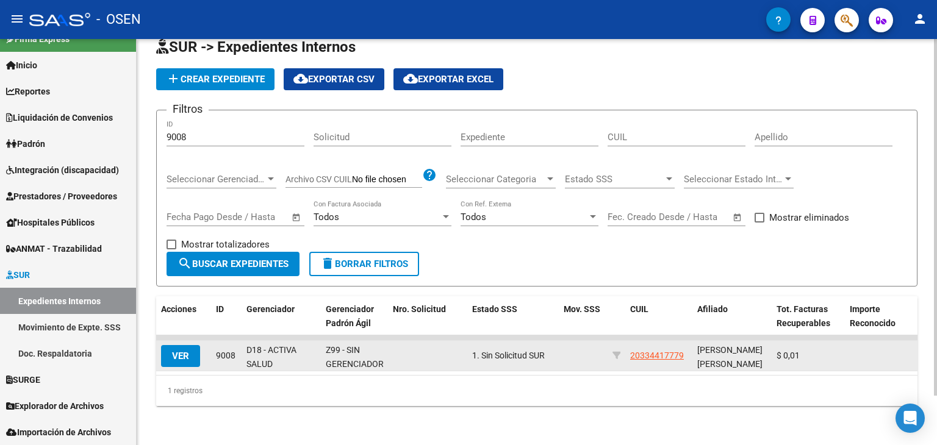
drag, startPoint x: 663, startPoint y: 355, endPoint x: 620, endPoint y: 352, distance: 43.4
click at [620, 352] on div "VER 9008 D18 - ACTIVA SALUD Z99 - SIN GERENCIADOR 1. Sin Solicitud SUR 20334417…" at bounding box center [894, 356] width 1476 height 31
copy div "20334417779"
click at [182, 351] on span "VER" at bounding box center [180, 356] width 17 height 11
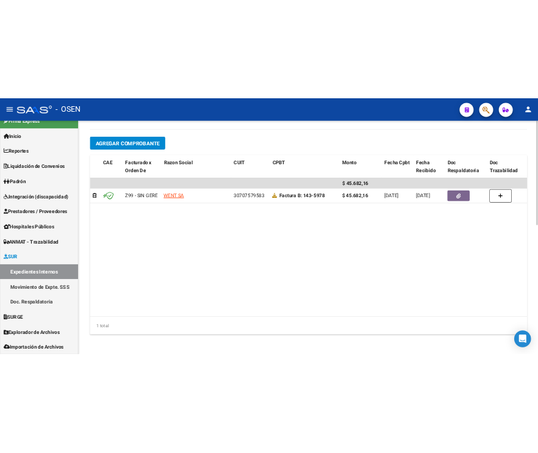
scroll to position [505, 0]
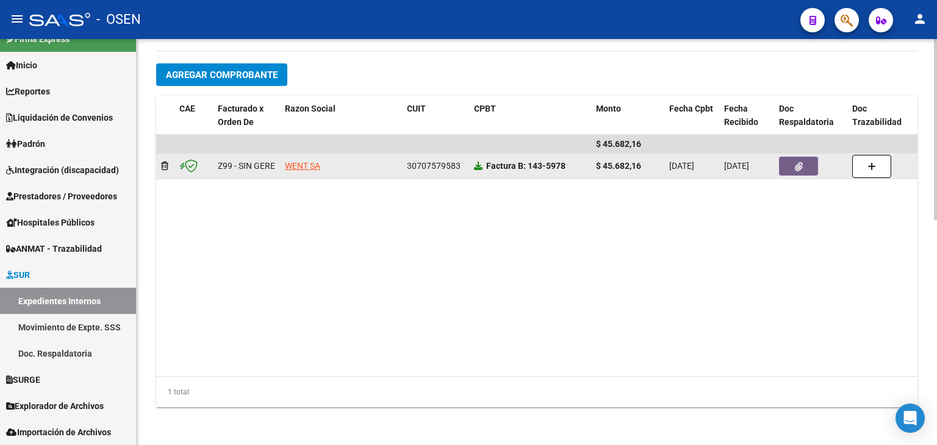
click at [477, 168] on icon at bounding box center [478, 166] width 9 height 9
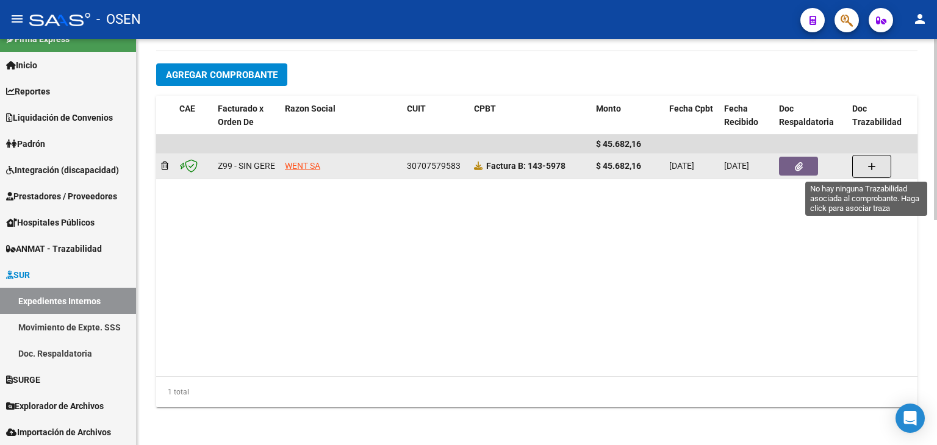
click at [878, 164] on button "button" at bounding box center [871, 166] width 39 height 23
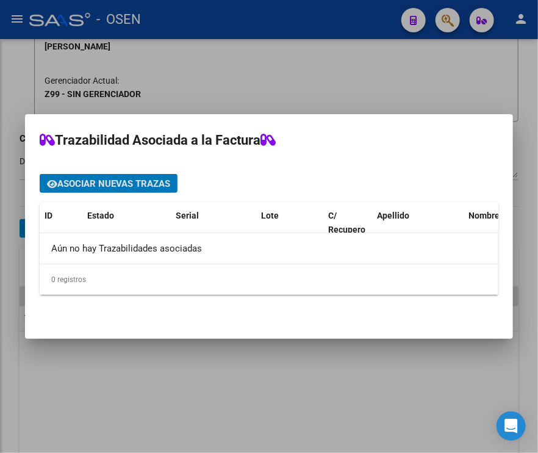
scroll to position [664, 0]
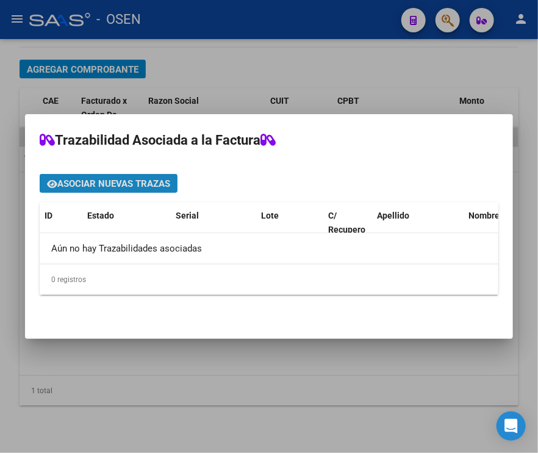
click at [159, 187] on span "Asociar nuevas trazas" at bounding box center [113, 183] width 113 height 11
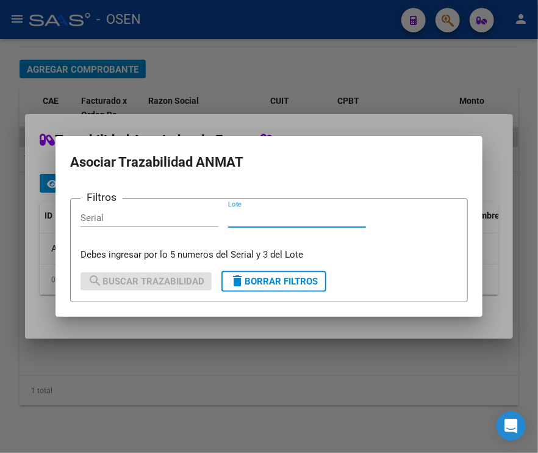
click at [256, 222] on input "Lote" at bounding box center [297, 217] width 138 height 11
type input "5220"
click at [134, 224] on div "Serial" at bounding box center [150, 218] width 138 height 18
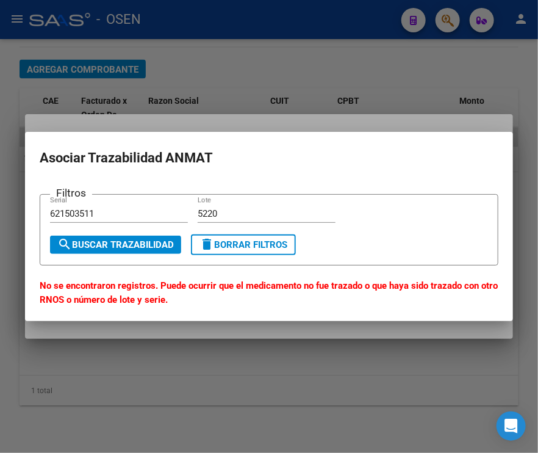
click at [161, 211] on input "621503511" at bounding box center [119, 213] width 138 height 11
click at [54, 211] on input "621503511" at bounding box center [119, 213] width 138 height 11
type input "21503511"
drag, startPoint x: 236, startPoint y: 215, endPoint x: 189, endPoint y: 207, distance: 47.0
click at [189, 207] on div "Filtros 21503511 Serial 5220 Lote" at bounding box center [269, 219] width 438 height 30
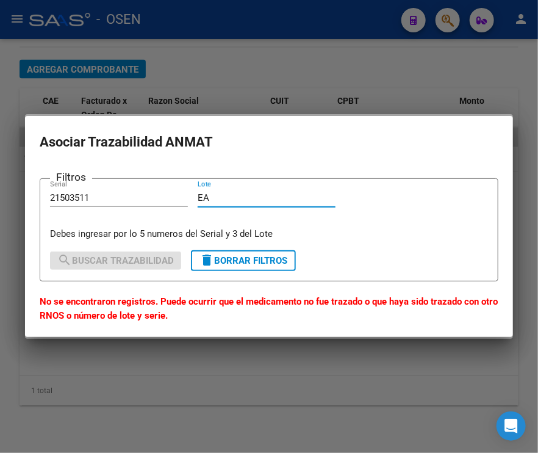
click at [236, 199] on input "EA" at bounding box center [267, 197] width 138 height 11
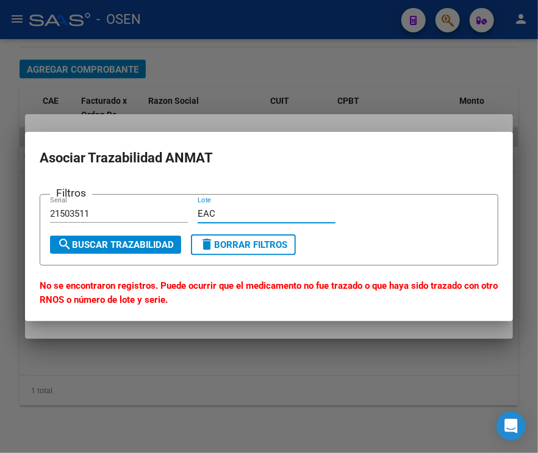
type input "EAC"
click at [174, 214] on input "21503511" at bounding box center [119, 213] width 138 height 11
drag, startPoint x: 83, startPoint y: 206, endPoint x: 16, endPoint y: 204, distance: 67.2
click at [16, 204] on div "Trazabilidad Asociada a la Factura Asociar nuevas trazas ID Estado Serial Lote …" at bounding box center [269, 226] width 538 height 453
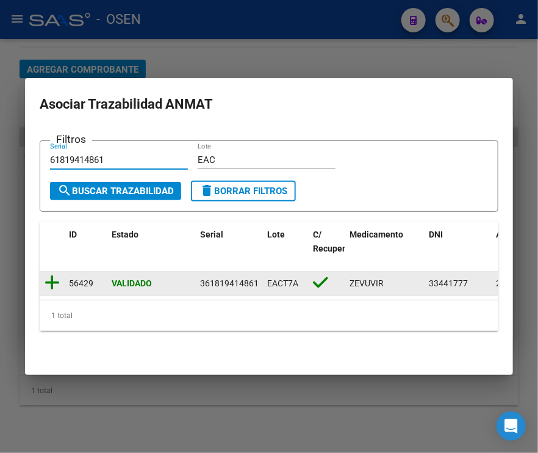
type input "61819414861"
click at [50, 276] on icon at bounding box center [52, 282] width 15 height 17
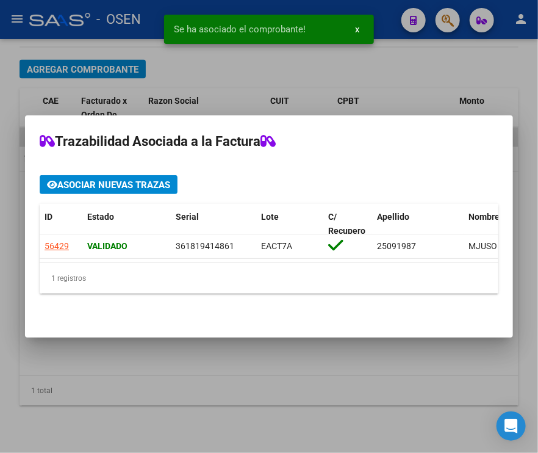
drag, startPoint x: 98, startPoint y: 257, endPoint x: 323, endPoint y: 297, distance: 229.2
click at [323, 293] on div "ID Estado Serial Lote C/ Recupero Apellido Nombre DNI Medicamento Razon Social …" at bounding box center [269, 249] width 459 height 90
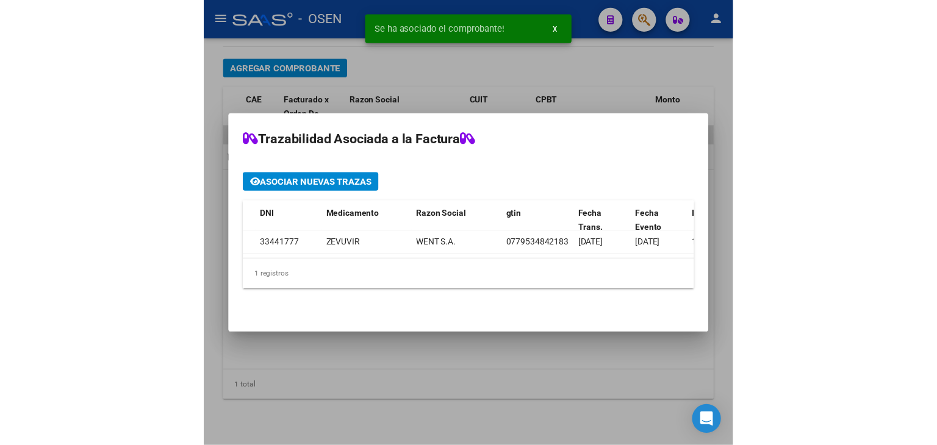
scroll to position [0, 0]
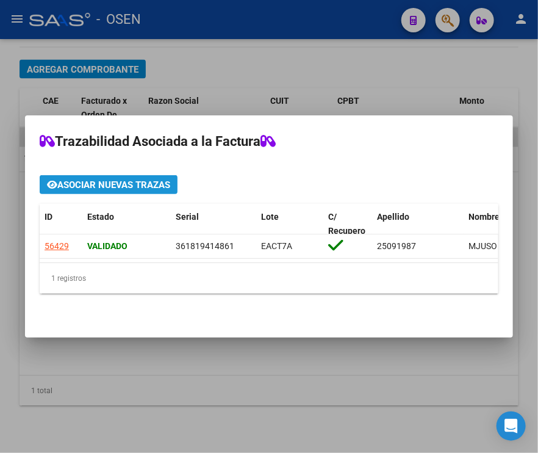
click at [113, 179] on span "Asociar nuevas trazas" at bounding box center [113, 184] width 113 height 11
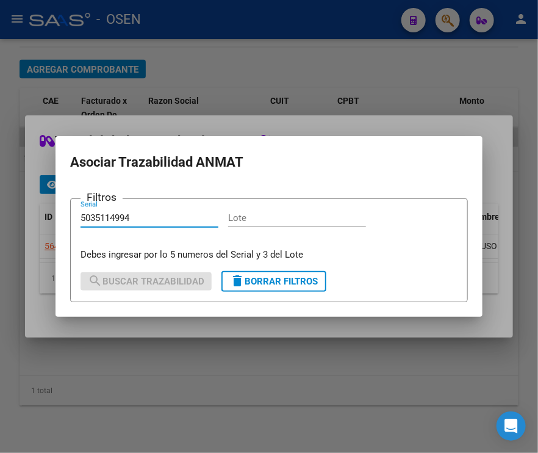
type input "5035114994"
click at [247, 216] on input "Lote" at bounding box center [297, 217] width 138 height 11
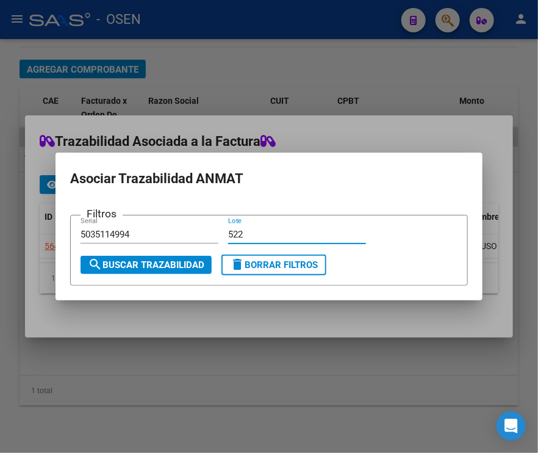
type input "522"
click at [100, 267] on mat-icon "search" at bounding box center [95, 264] width 15 height 15
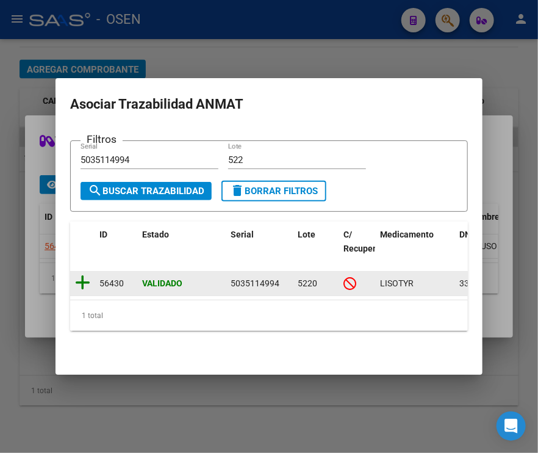
click at [87, 275] on icon at bounding box center [82, 282] width 15 height 17
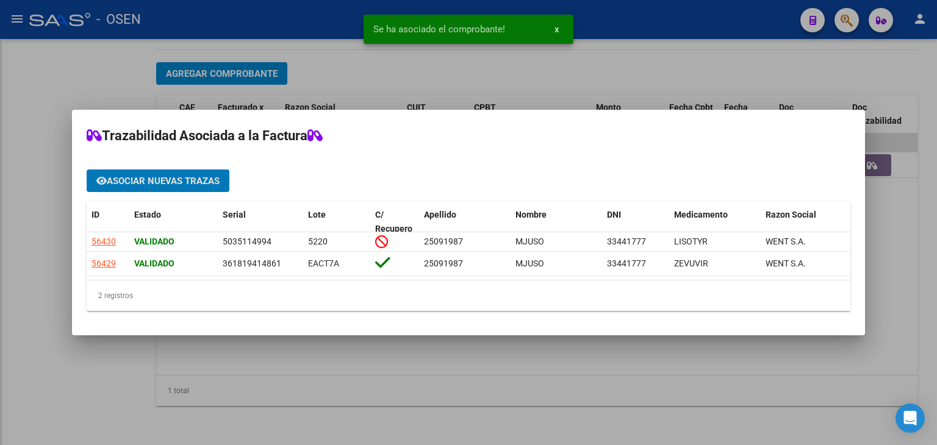
scroll to position [505, 0]
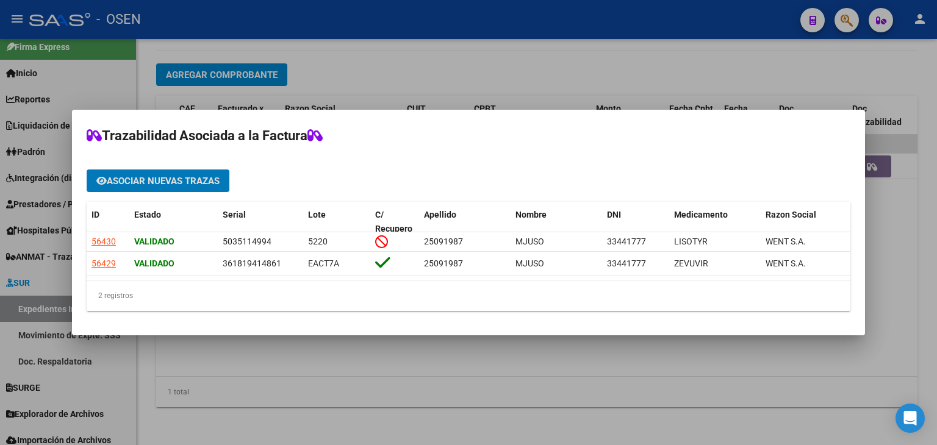
click at [434, 67] on div at bounding box center [468, 222] width 937 height 445
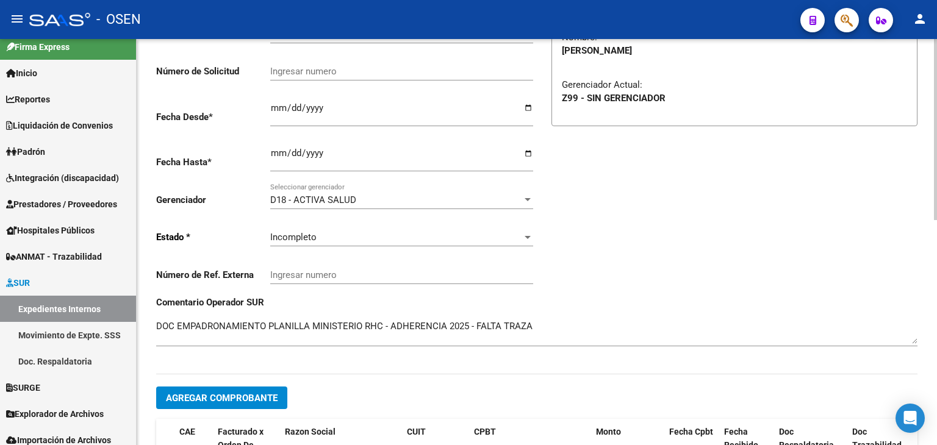
scroll to position [139, 0]
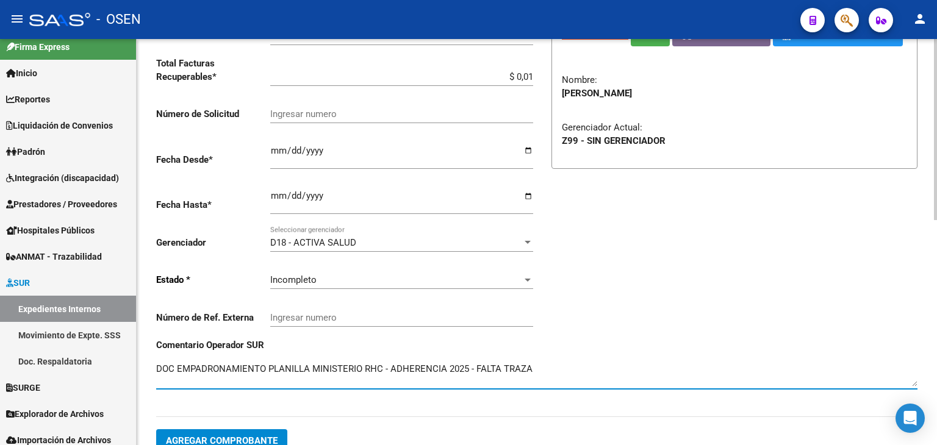
drag, startPoint x: 535, startPoint y: 370, endPoint x: 469, endPoint y: 361, distance: 66.5
click at [468, 362] on textarea at bounding box center [536, 374] width 761 height 24
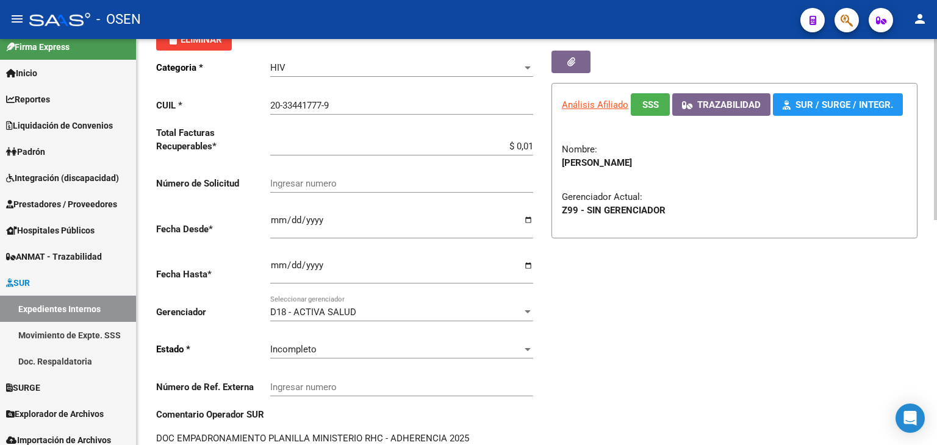
scroll to position [16, 0]
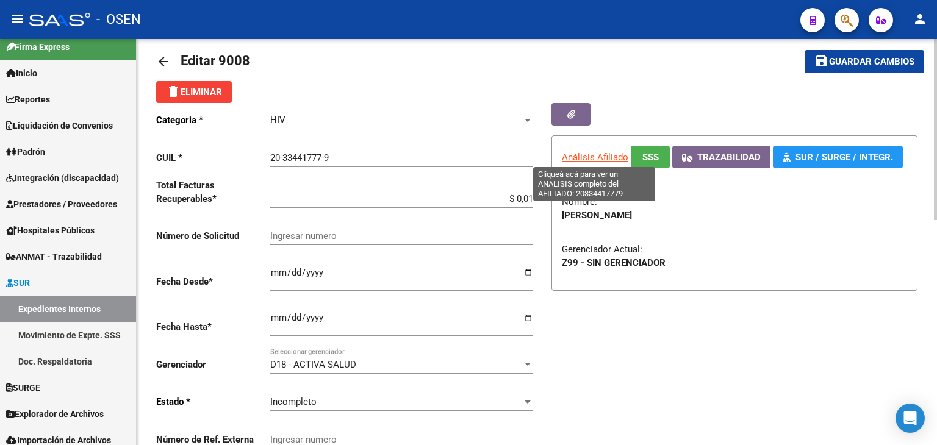
type textarea "DOC EMPADRONAMIENTO PLANILLA MINISTERIO RHC - ADHERENCIA 2025"
click at [592, 157] on span "Análisis Afiliado" at bounding box center [595, 157] width 67 height 11
type textarea "20334417779"
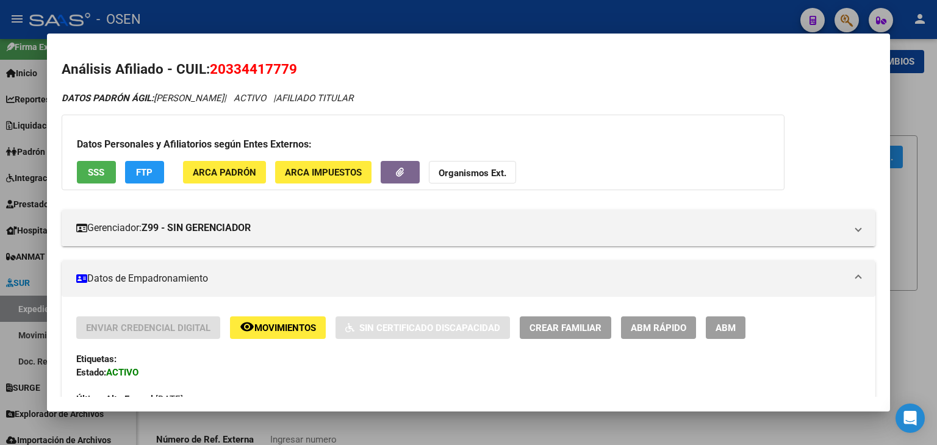
drag, startPoint x: 212, startPoint y: 68, endPoint x: 308, endPoint y: 68, distance: 95.2
click at [308, 68] on h2 "Análisis Afiliado - CUIL: 20334417779" at bounding box center [469, 69] width 814 height 21
copy span "20334417779"
click at [350, 13] on div at bounding box center [468, 222] width 937 height 445
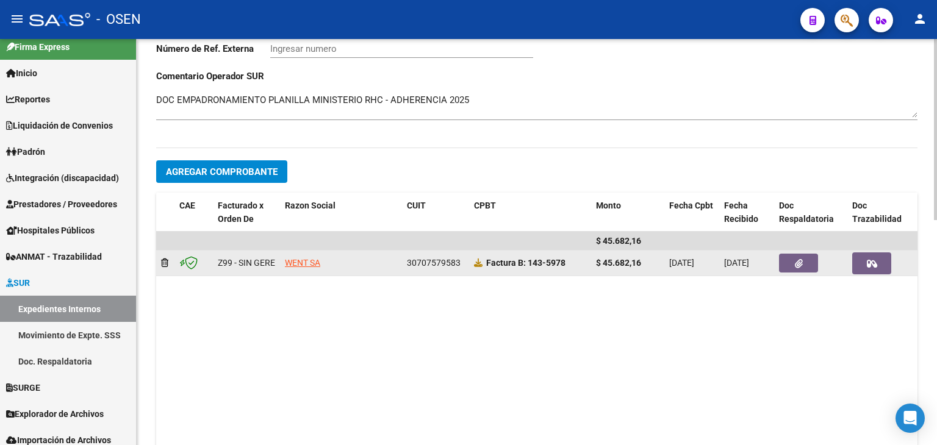
scroll to position [444, 0]
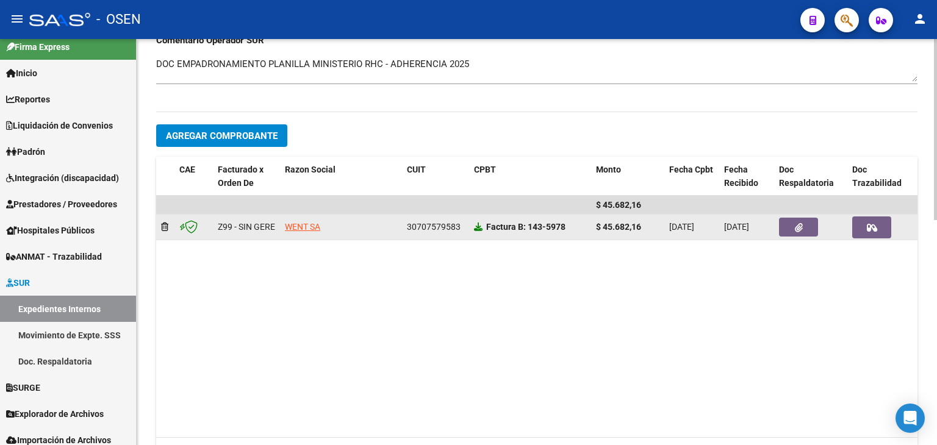
click at [479, 228] on icon at bounding box center [478, 227] width 9 height 9
click at [808, 233] on button "button" at bounding box center [798, 227] width 39 height 19
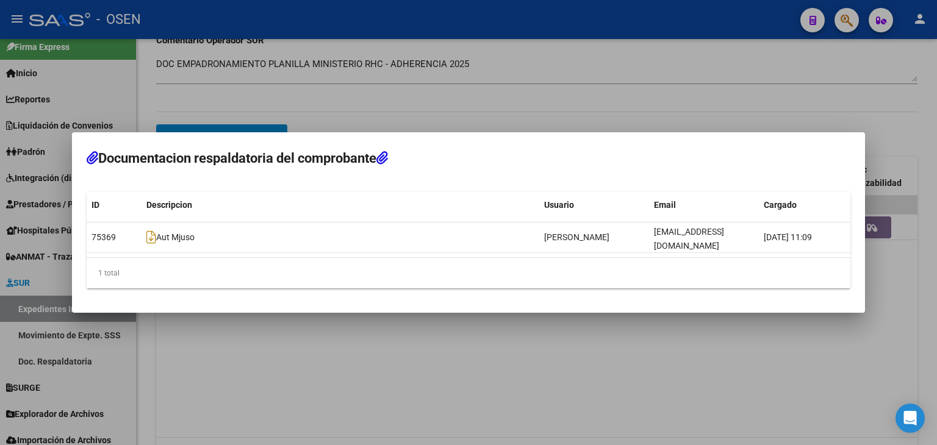
click at [473, 354] on div at bounding box center [468, 222] width 937 height 445
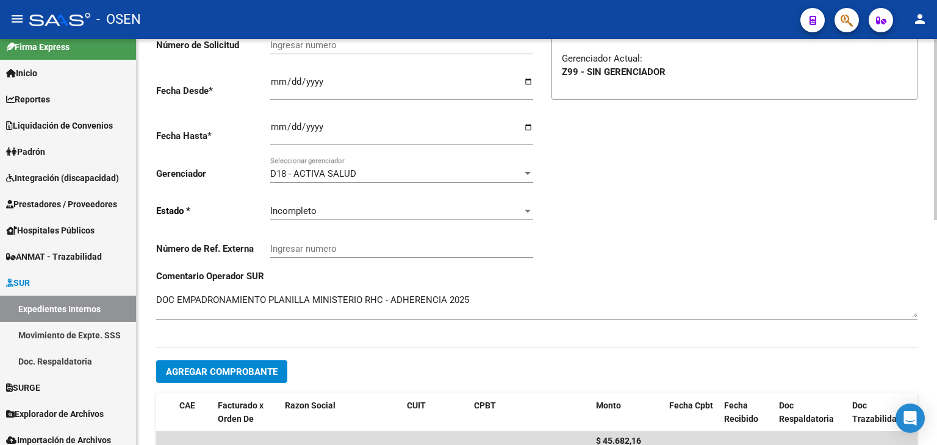
scroll to position [0, 0]
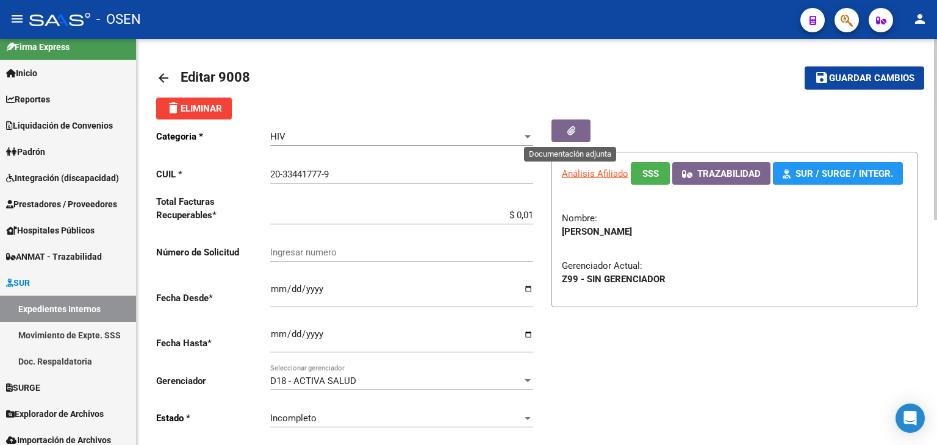
click at [564, 128] on button "button" at bounding box center [571, 131] width 39 height 23
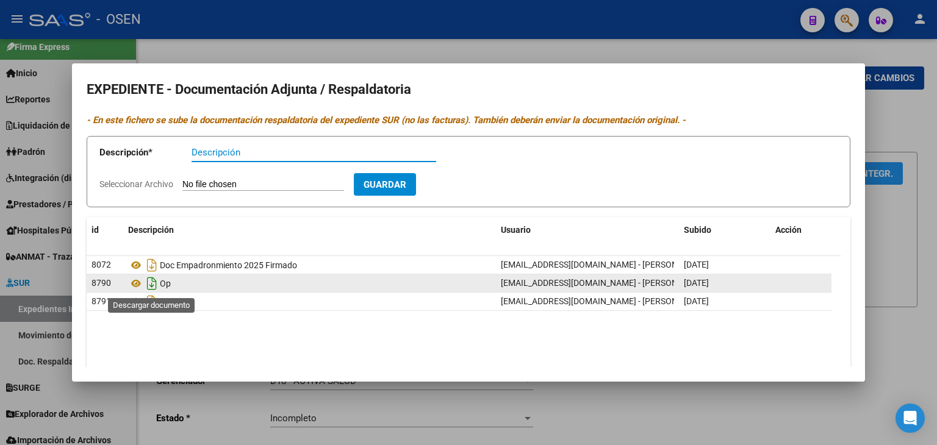
click at [149, 283] on icon "Descargar documento" at bounding box center [152, 284] width 16 height 20
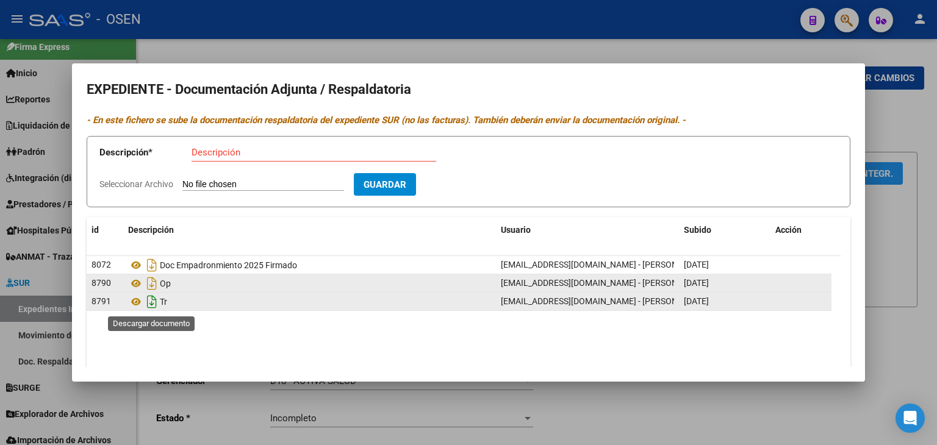
click at [152, 301] on icon "Descargar documento" at bounding box center [152, 302] width 16 height 20
click at [711, 48] on div at bounding box center [468, 222] width 937 height 445
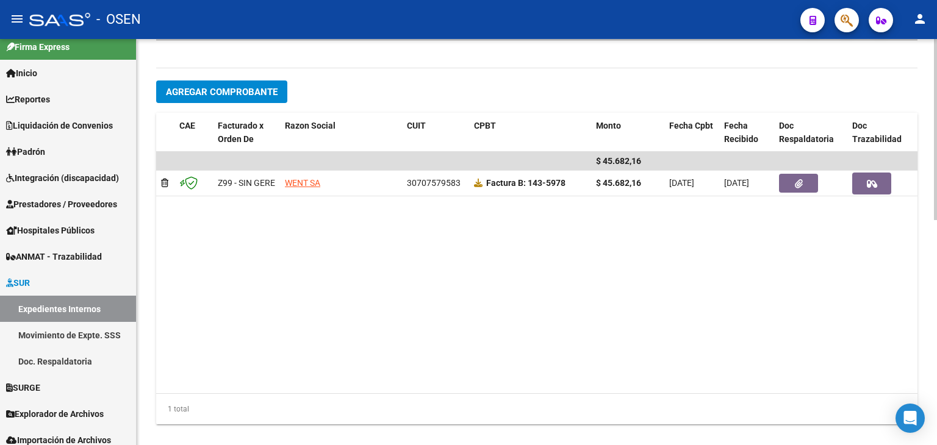
scroll to position [488, 0]
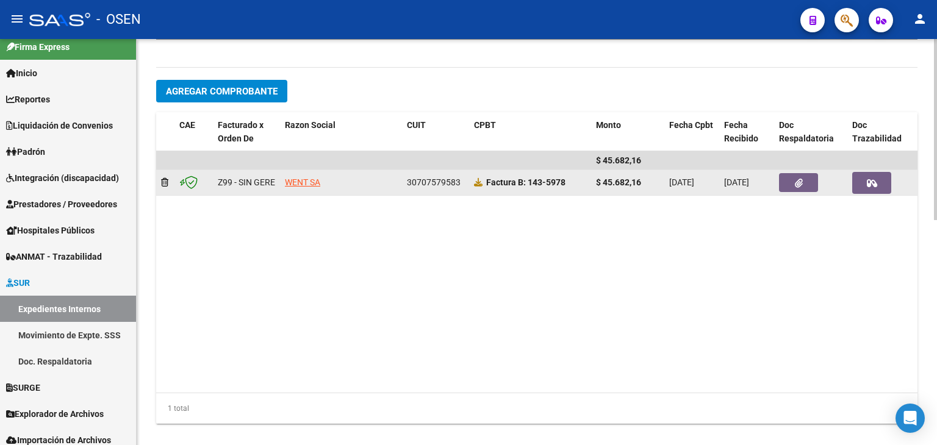
click at [869, 182] on icon "button" at bounding box center [872, 183] width 10 height 9
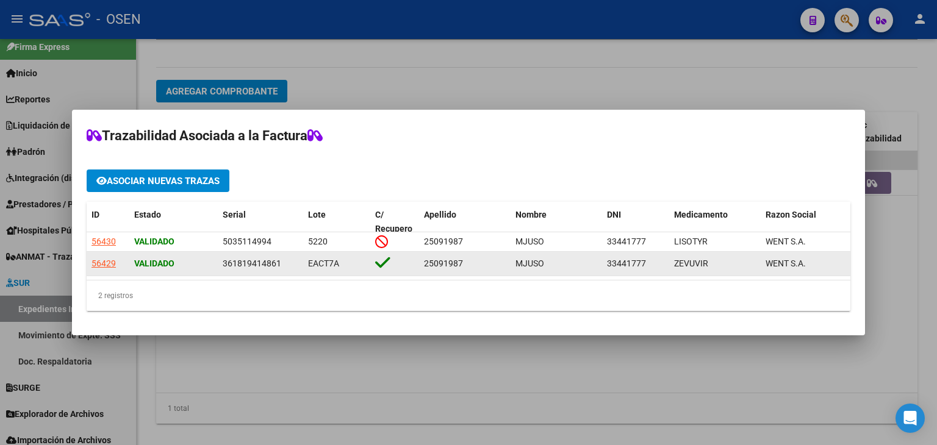
drag, startPoint x: 285, startPoint y: 262, endPoint x: 200, endPoint y: 259, distance: 84.9
click at [200, 259] on div "56429 Validado 361819414861 EACT7A 25091987 MJUSO 33441777 ZEVUVIR WENT S.A. 07…" at bounding box center [628, 264] width 1083 height 24
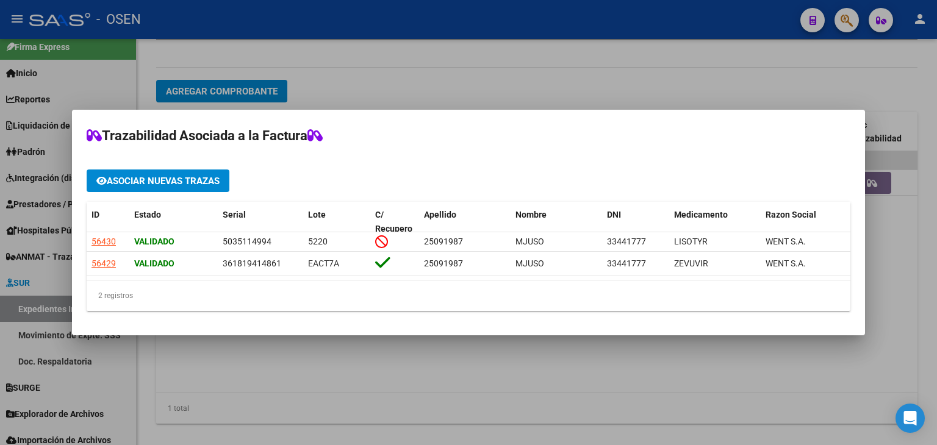
copy div "361819414861"
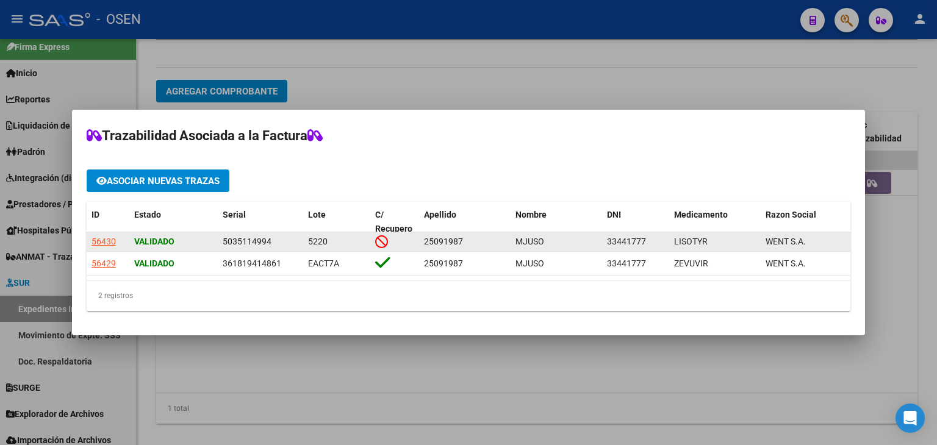
drag, startPoint x: 280, startPoint y: 232, endPoint x: 218, endPoint y: 240, distance: 62.7
click at [218, 240] on datatable-body-cell "5035114994" at bounding box center [260, 241] width 85 height 19
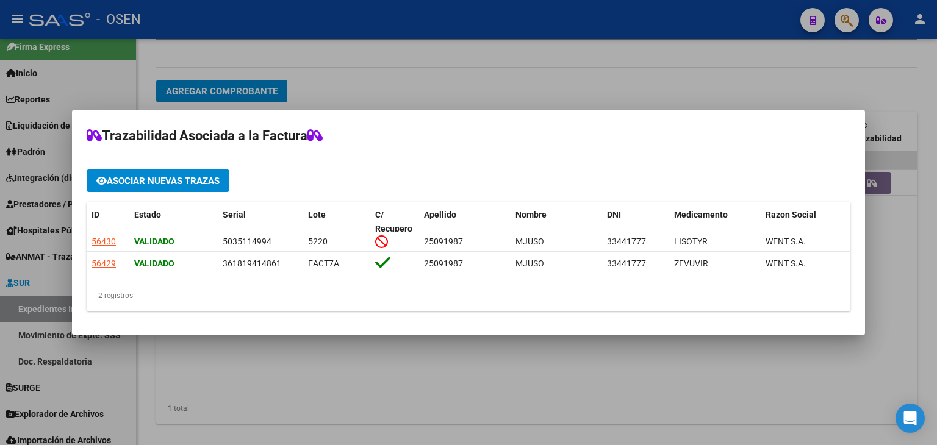
copy span "5035114994"
click at [431, 82] on div at bounding box center [468, 222] width 937 height 445
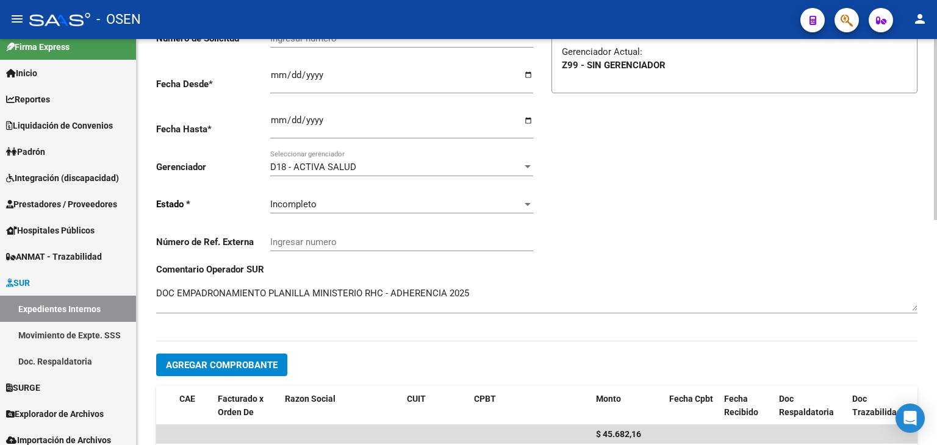
scroll to position [183, 0]
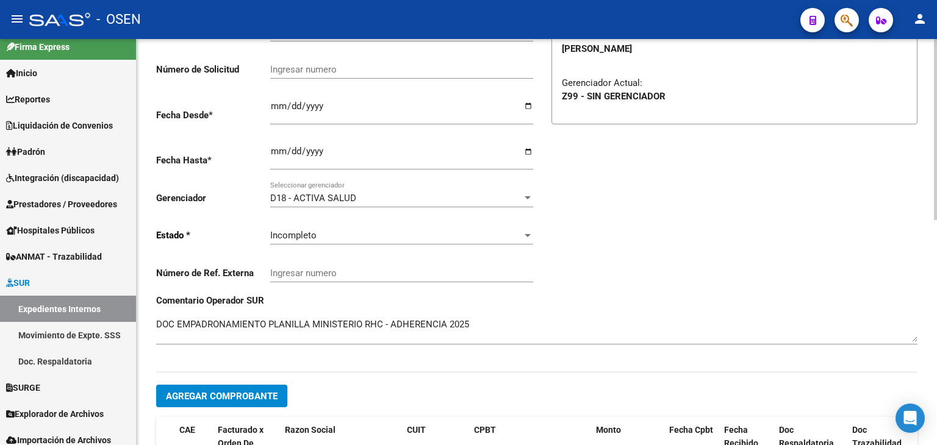
click at [343, 235] on div "Incompleto" at bounding box center [396, 235] width 252 height 11
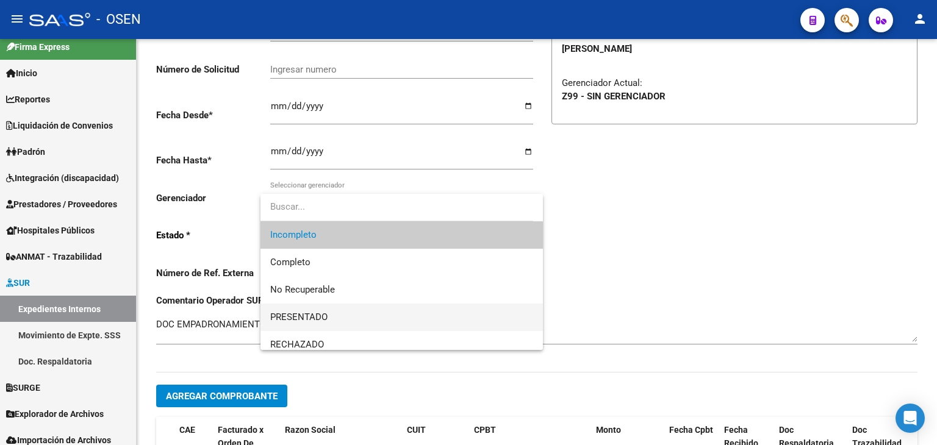
drag, startPoint x: 374, startPoint y: 318, endPoint x: 383, endPoint y: 278, distance: 40.7
click at [375, 318] on span "PRESENTADO" at bounding box center [401, 317] width 263 height 27
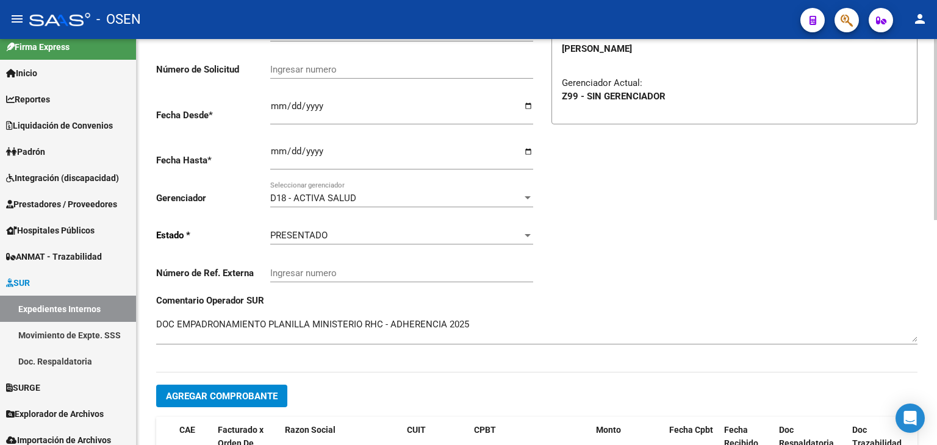
click at [356, 76] on div "Ingresar numero" at bounding box center [401, 65] width 263 height 26
paste input "3671761"
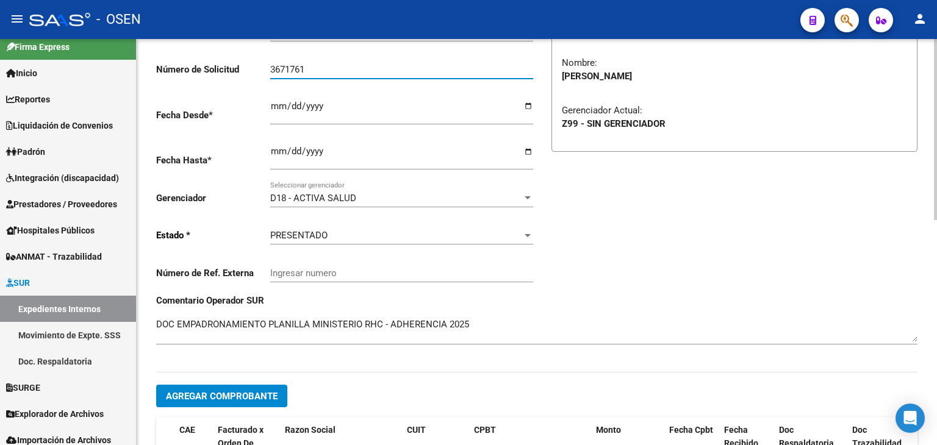
type input "3671761"
click at [653, 247] on div "Análisis Afiliado SSS ARCA Padrón Trazabilidad SUR / SURGE / INTEGR. remove_red…" at bounding box center [727, 116] width 381 height 358
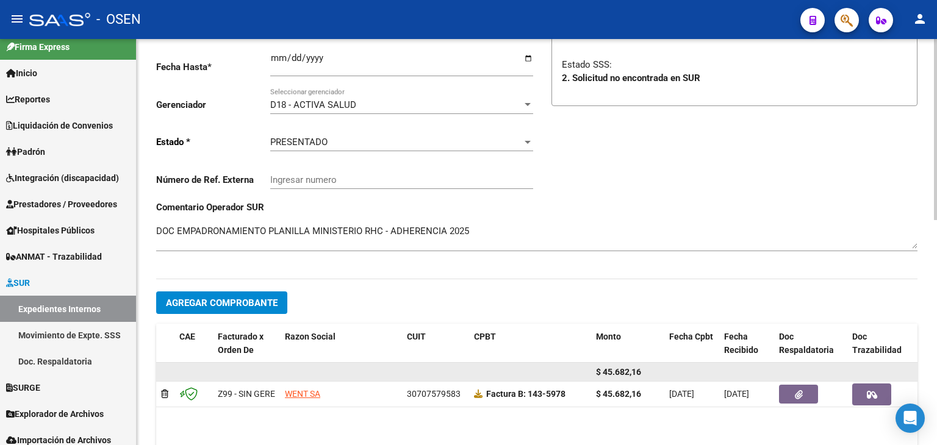
scroll to position [305, 0]
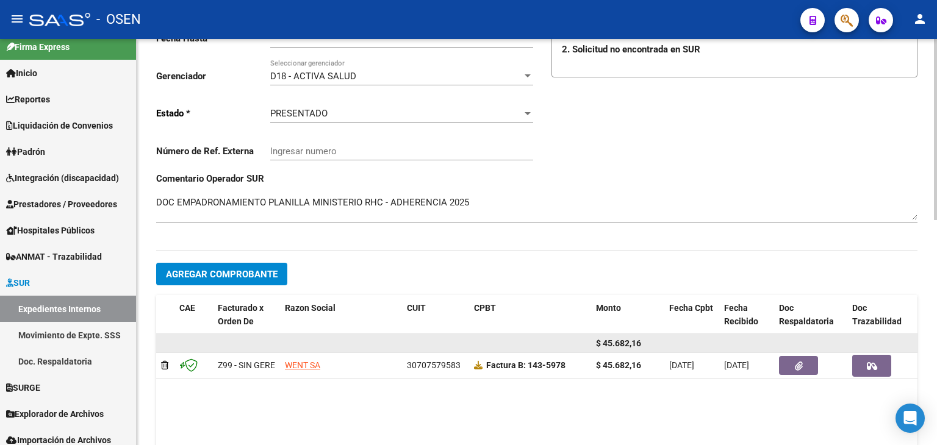
drag, startPoint x: 612, startPoint y: 340, endPoint x: 647, endPoint y: 340, distance: 34.8
click at [647, 340] on div "$ 45.682,16" at bounding box center [627, 344] width 63 height 14
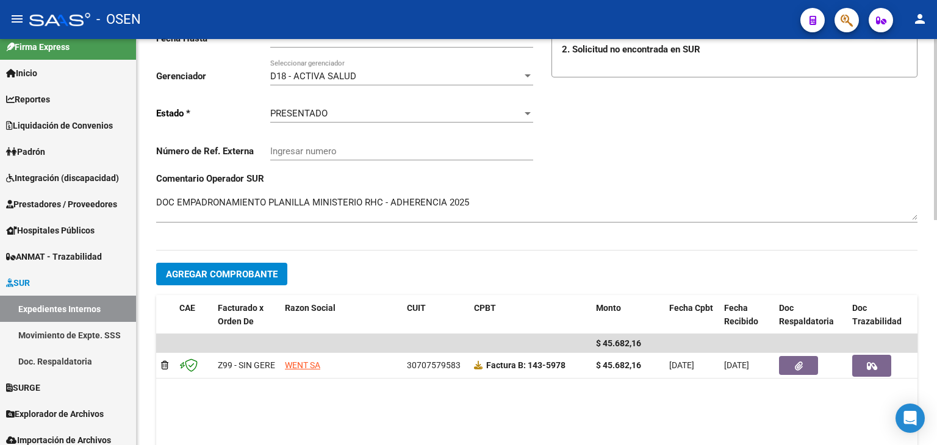
copy span "45.682,16"
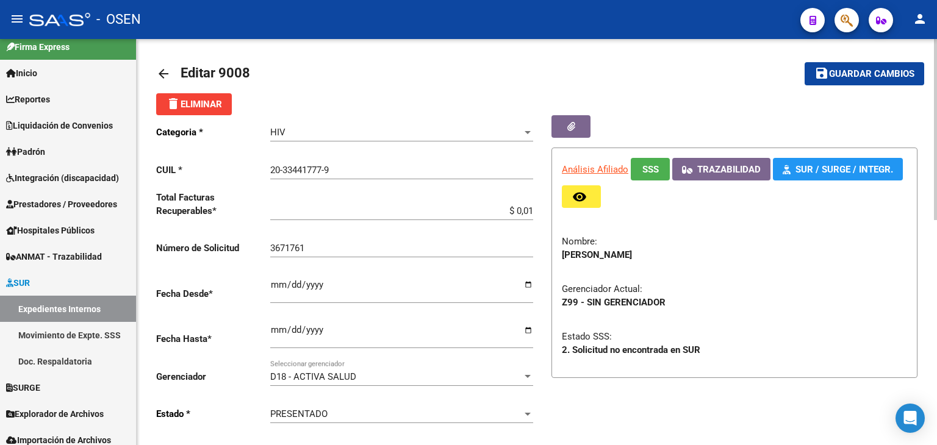
scroll to position [0, 0]
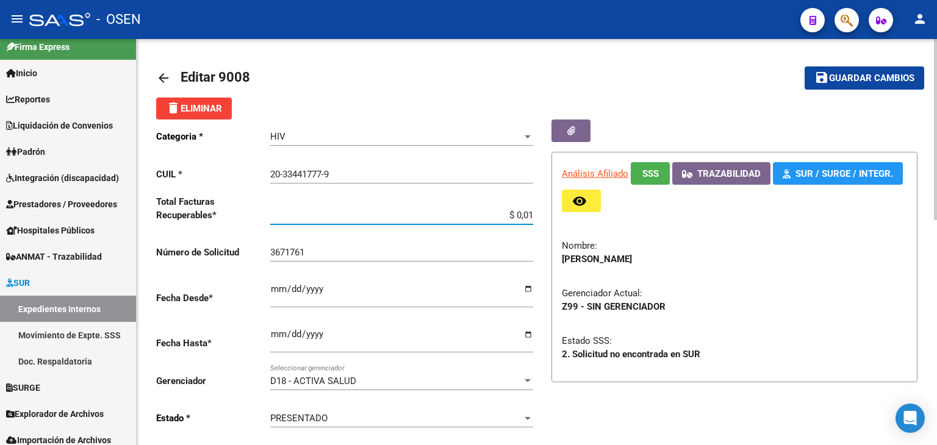
click at [530, 218] on input "$ 0,01" at bounding box center [401, 215] width 263 height 11
paste input "45.682,16"
type input "$ 45.682,16"
click at [841, 75] on span "Guardar cambios" at bounding box center [871, 78] width 85 height 11
click at [869, 81] on span "Guardar cambios" at bounding box center [871, 78] width 85 height 11
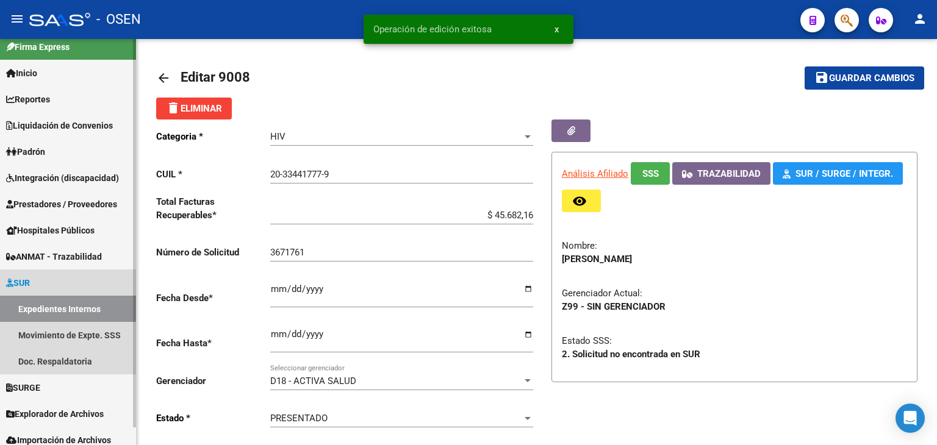
drag, startPoint x: 93, startPoint y: 307, endPoint x: 107, endPoint y: 278, distance: 31.9
click at [93, 307] on link "Expedientes Internos" at bounding box center [68, 309] width 136 height 26
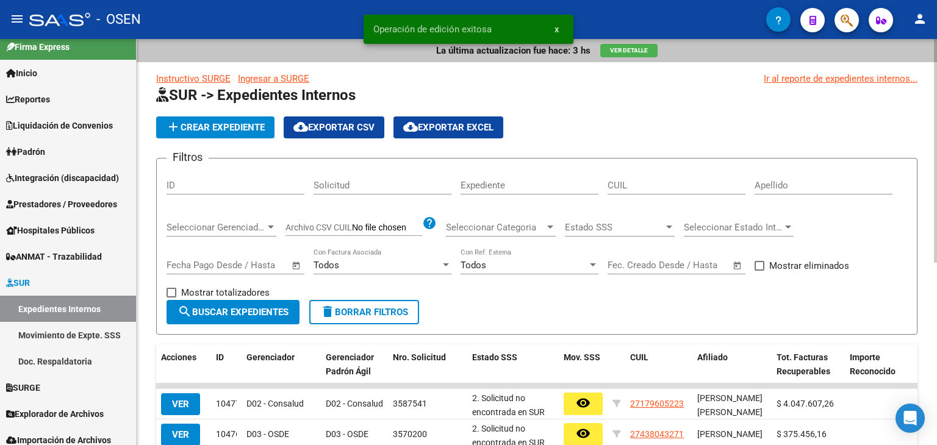
click at [200, 186] on input "ID" at bounding box center [236, 185] width 138 height 11
paste input "10463"
type input "10463"
click at [232, 312] on span "search Buscar Expedientes" at bounding box center [233, 312] width 111 height 11
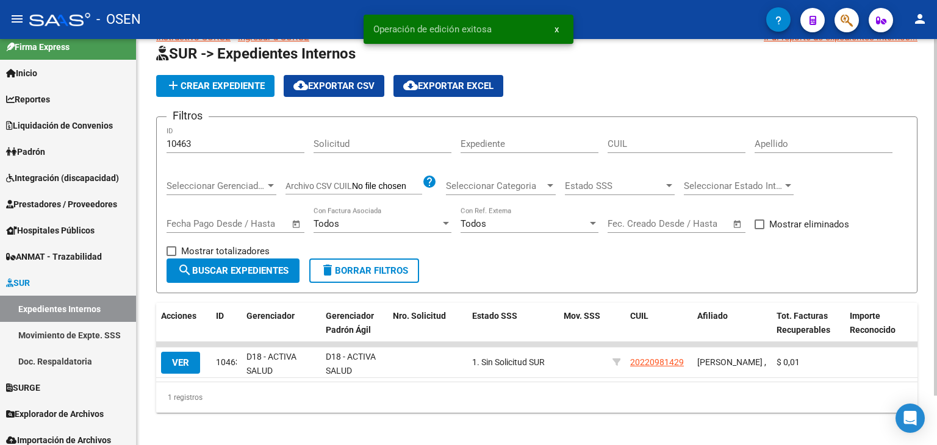
scroll to position [56, 0]
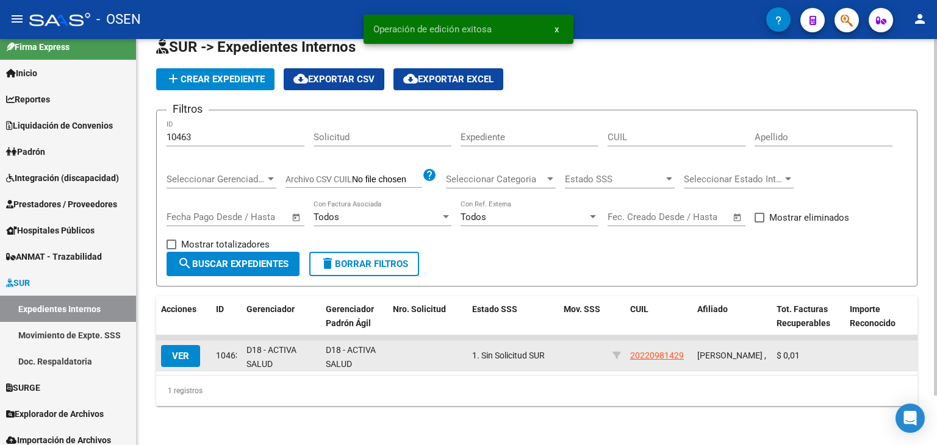
click at [181, 351] on span "VER" at bounding box center [180, 356] width 17 height 11
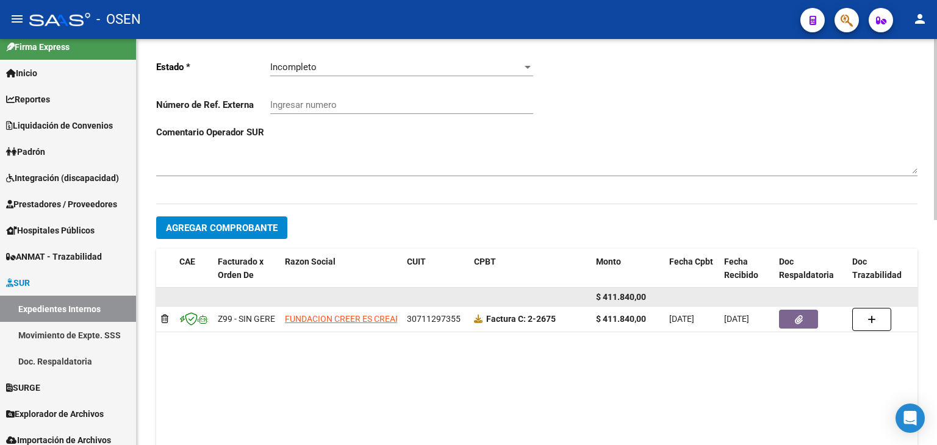
scroll to position [427, 0]
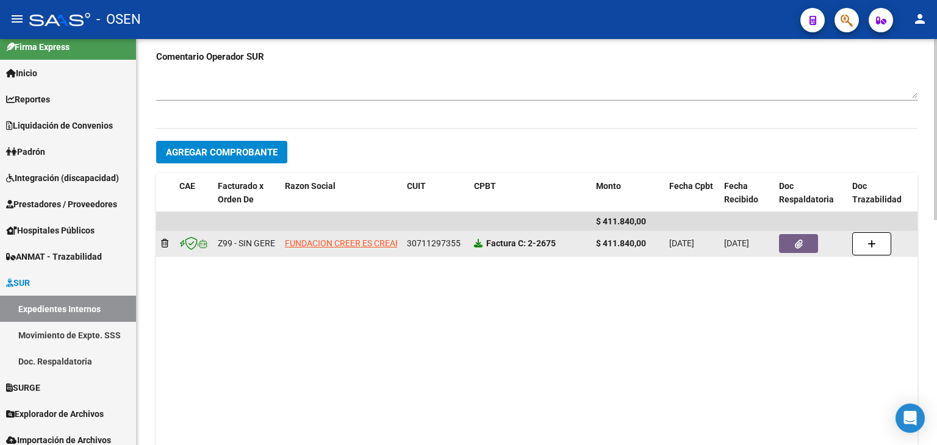
click at [474, 243] on icon at bounding box center [478, 243] width 9 height 9
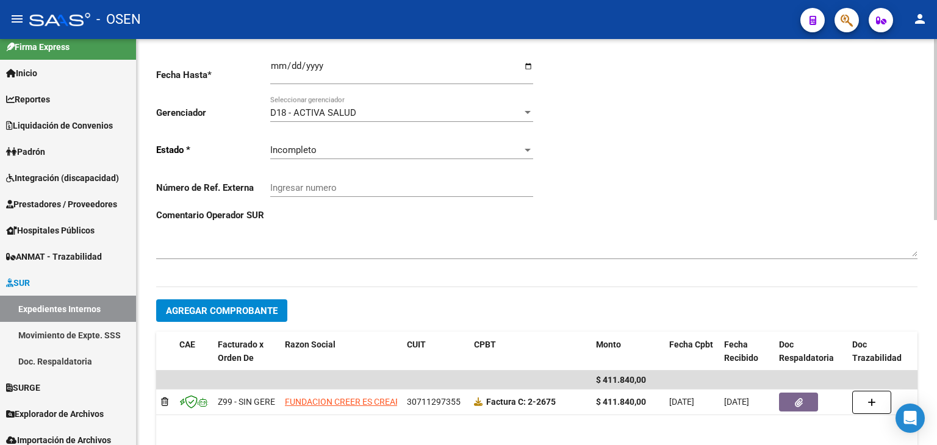
scroll to position [0, 0]
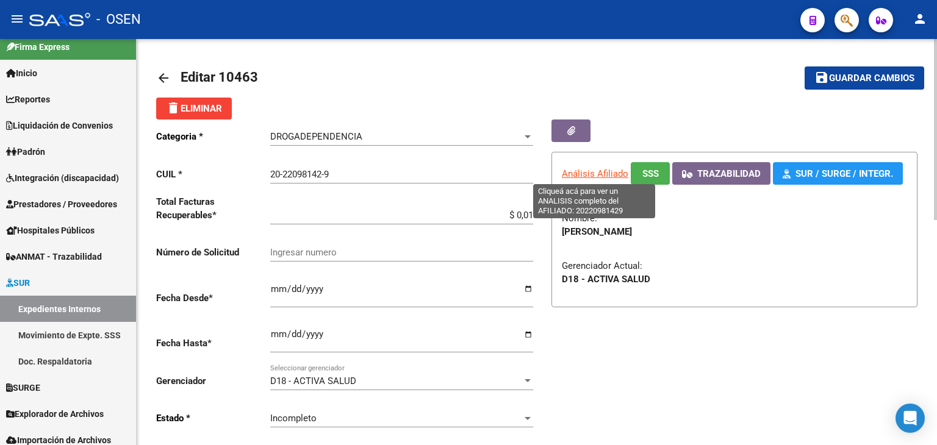
click at [591, 168] on span "Análisis Afiliado" at bounding box center [595, 173] width 67 height 11
type textarea "20220981429"
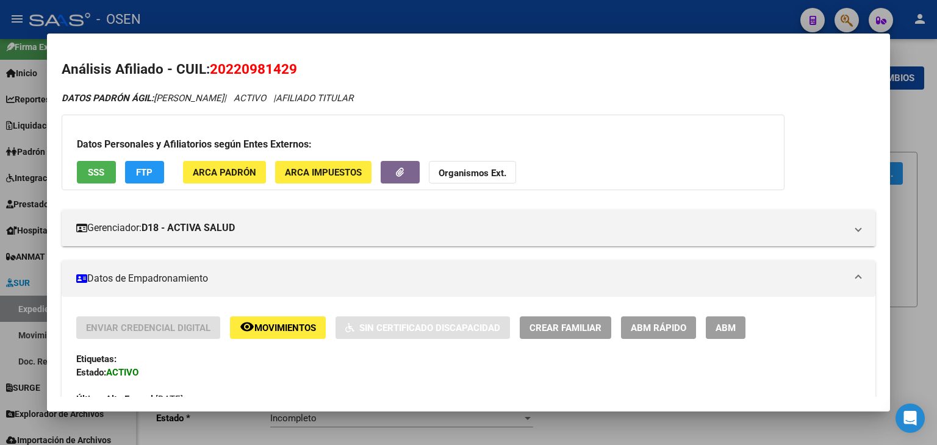
drag, startPoint x: 248, startPoint y: 70, endPoint x: 298, endPoint y: 71, distance: 49.5
click at [298, 71] on h2 "Análisis Afiliado - CUIL: 20220981429" at bounding box center [469, 69] width 814 height 21
copy span "20220981429"
click at [34, 309] on div at bounding box center [468, 222] width 937 height 445
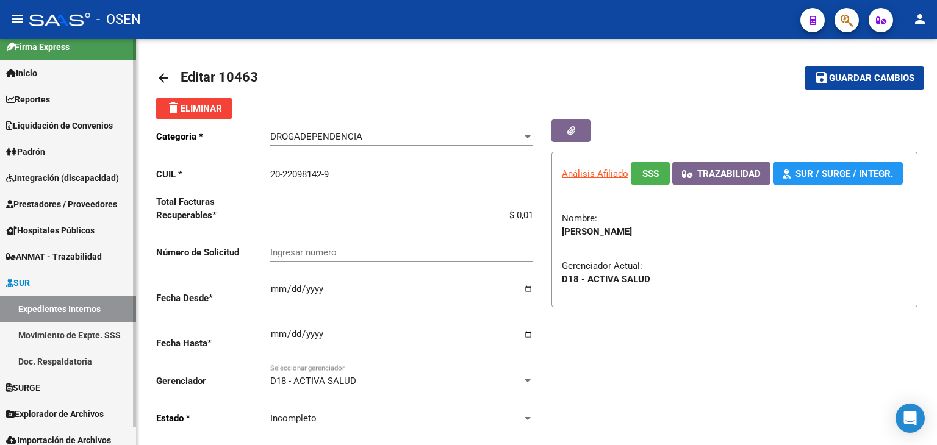
drag, startPoint x: 33, startPoint y: 309, endPoint x: 42, endPoint y: 309, distance: 9.2
click at [33, 309] on link "Expedientes Internos" at bounding box center [68, 309] width 136 height 26
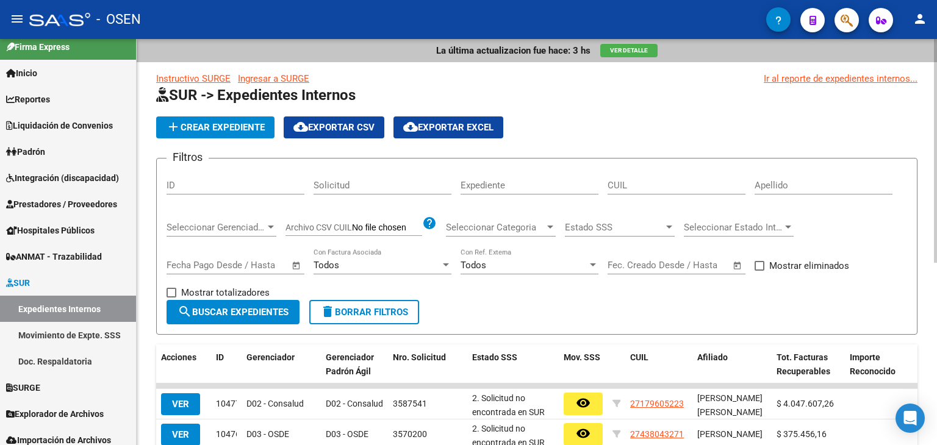
click at [211, 169] on div "ID" at bounding box center [236, 181] width 138 height 26
paste input "9035"
type input "9035"
click at [247, 312] on span "search Buscar Expedientes" at bounding box center [233, 312] width 111 height 11
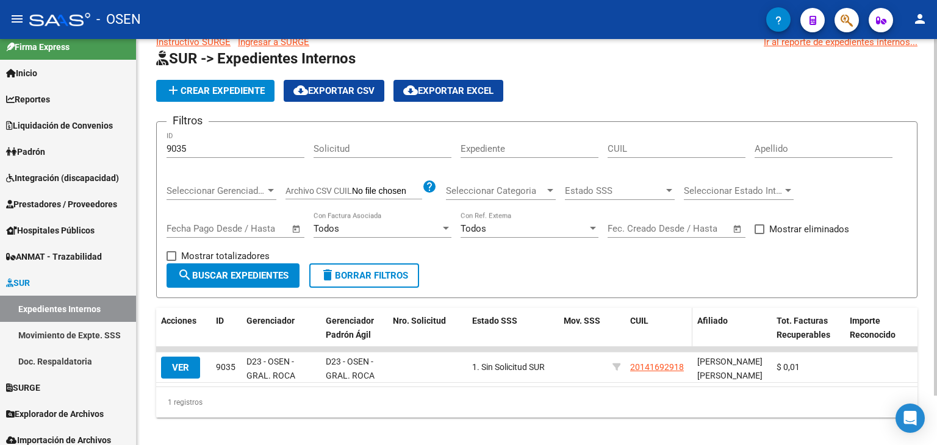
scroll to position [56, 0]
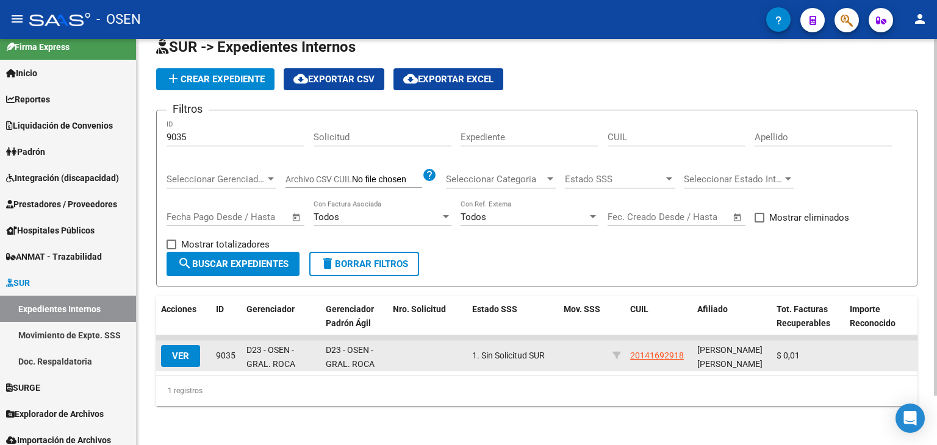
drag, startPoint x: 683, startPoint y: 350, endPoint x: 627, endPoint y: 355, distance: 56.4
click at [627, 355] on datatable-body-cell "20141692918" at bounding box center [658, 356] width 67 height 30
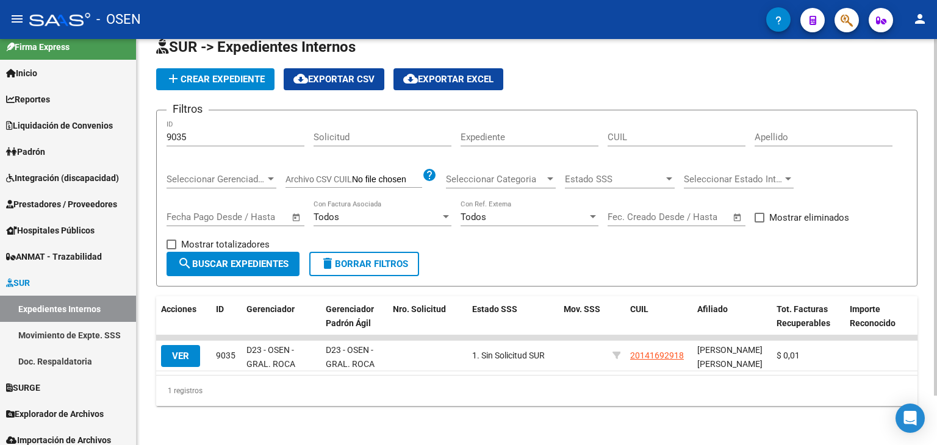
copy span "20141692918"
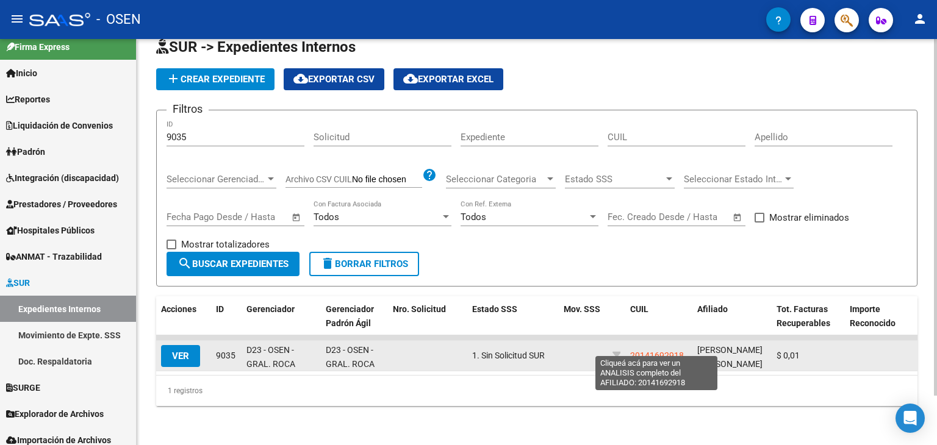
click at [653, 351] on span "20141692918" at bounding box center [657, 356] width 54 height 10
copy span "20141692918"
type textarea "20141692918"
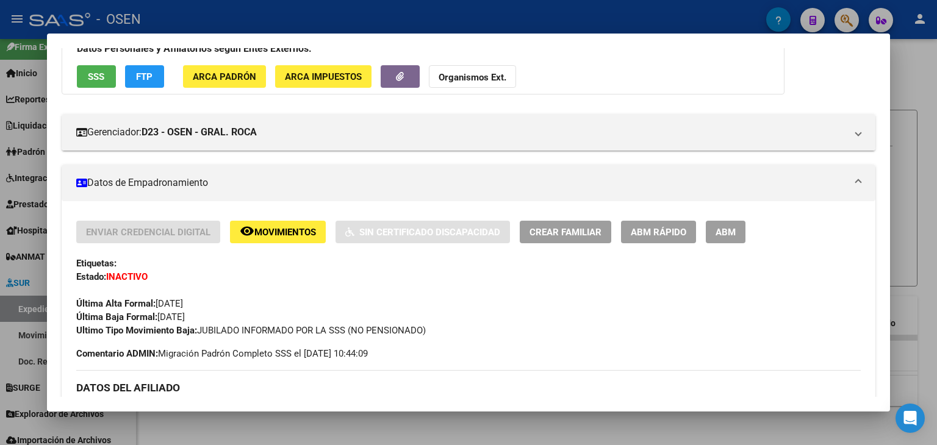
scroll to position [0, 0]
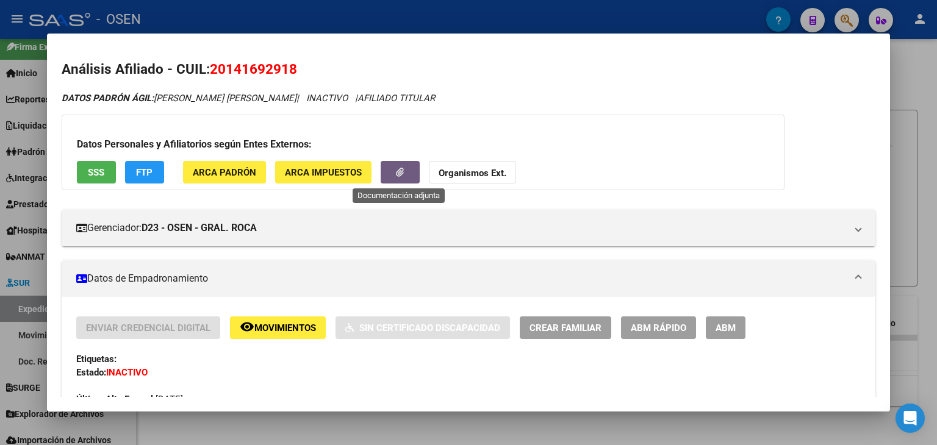
click at [414, 165] on button "button" at bounding box center [400, 172] width 39 height 23
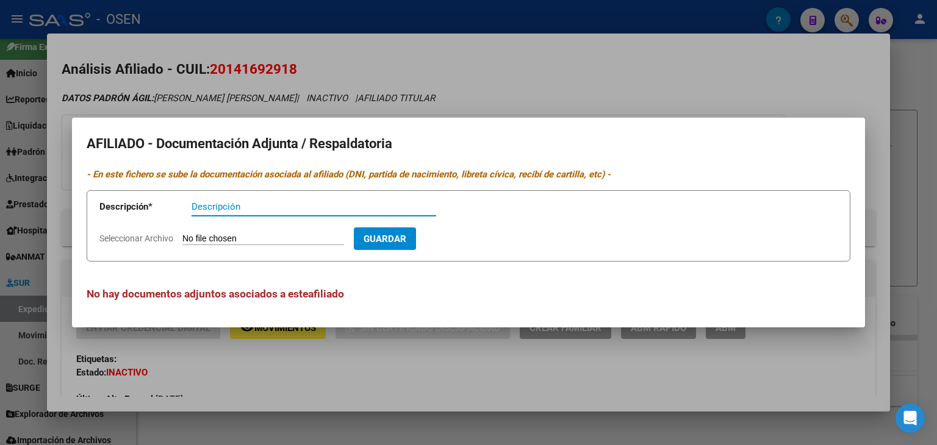
click at [503, 76] on div at bounding box center [468, 222] width 937 height 445
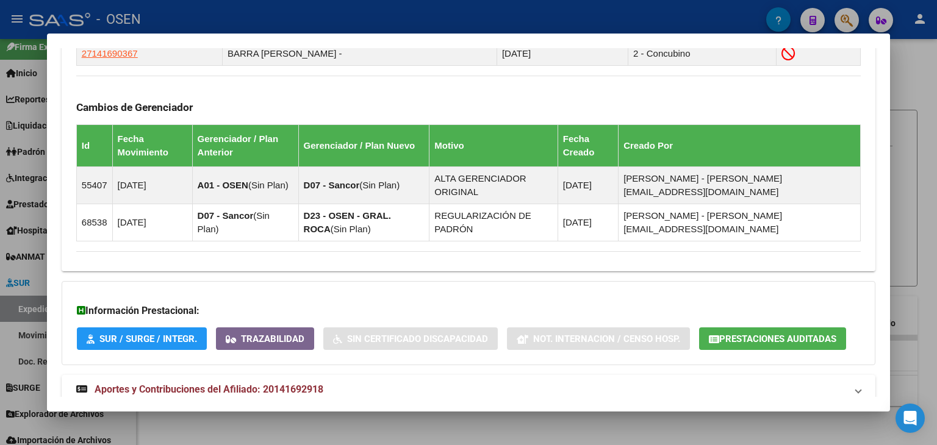
scroll to position [766, 0]
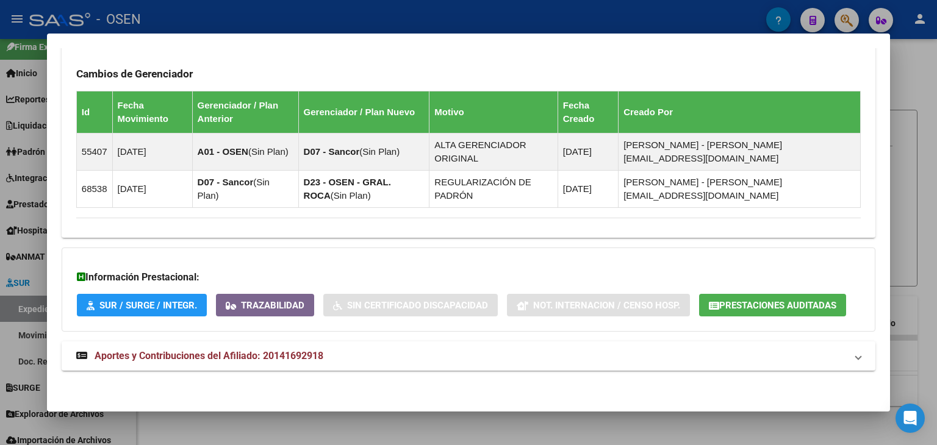
click at [931, 79] on div at bounding box center [468, 222] width 937 height 445
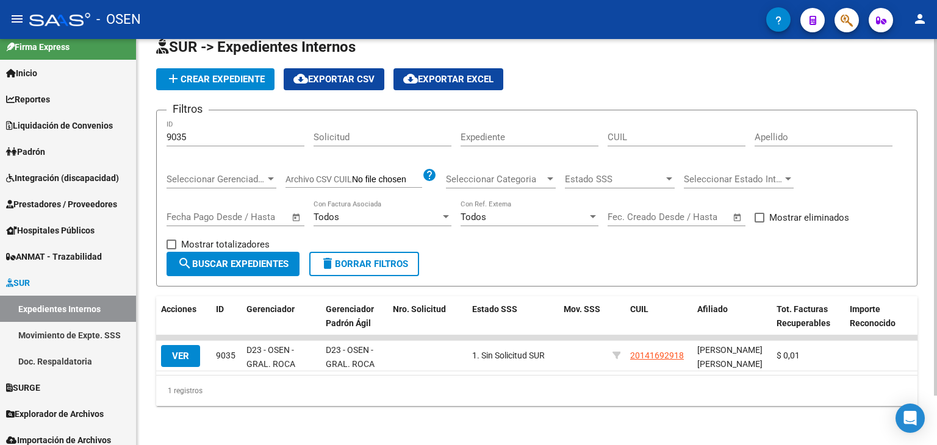
click at [703, 438] on div "La última actualizacion fue hace: 3 hs Ver Detalle Instructivo SURGE Ingresar a…" at bounding box center [537, 218] width 801 height 455
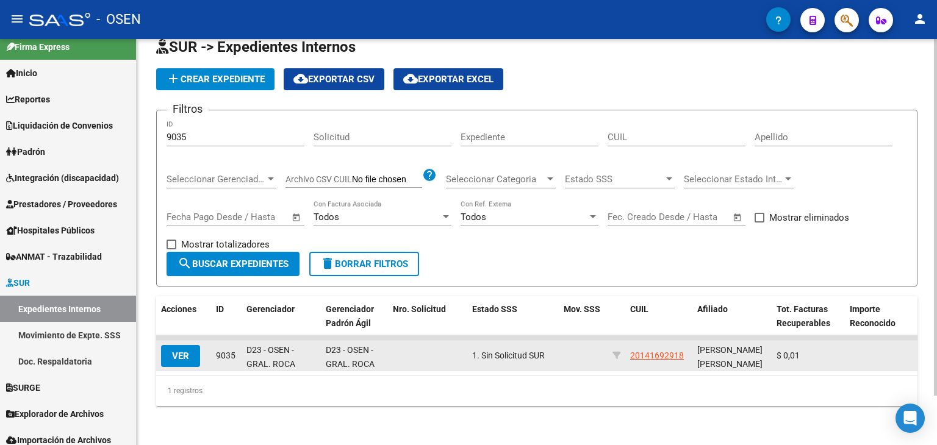
drag, startPoint x: 677, startPoint y: 356, endPoint x: 627, endPoint y: 358, distance: 50.1
click at [627, 358] on datatable-body-cell "20141692918" at bounding box center [658, 356] width 67 height 30
copy span "20141692918"
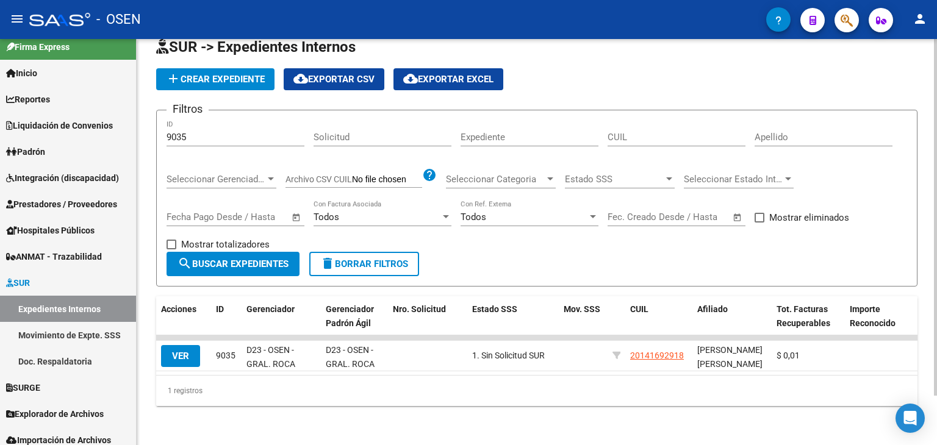
drag, startPoint x: 198, startPoint y: 129, endPoint x: 182, endPoint y: 118, distance: 19.6
click at [160, 126] on form "Filtros 9035 ID Solicitud Expediente CUIL Apellido Seleccionar Gerenciador Sele…" at bounding box center [536, 198] width 761 height 177
paste input "10460"
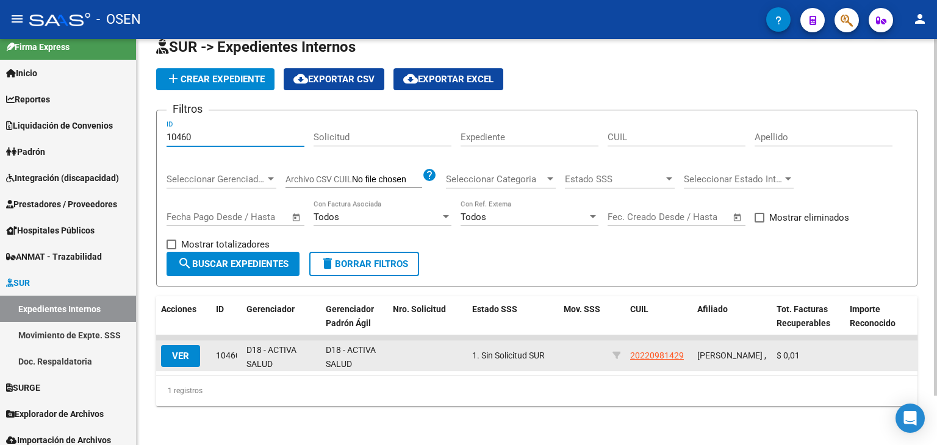
type input "10460"
drag, startPoint x: 674, startPoint y: 347, endPoint x: 627, endPoint y: 347, distance: 47.0
click at [627, 347] on datatable-body-cell "20220981429" at bounding box center [658, 356] width 67 height 30
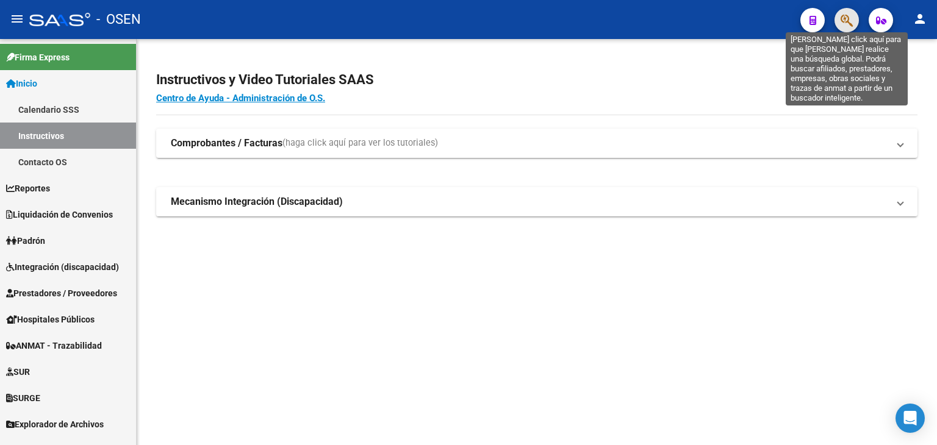
click at [847, 20] on icon "button" at bounding box center [847, 20] width 12 height 14
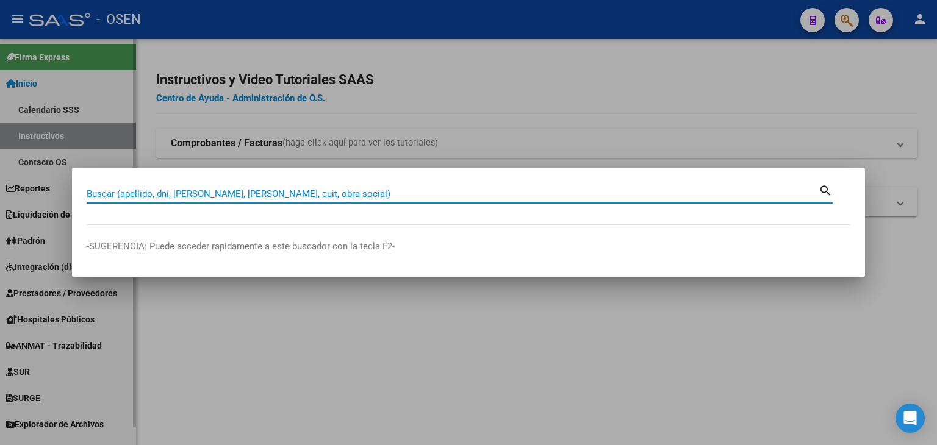
click at [54, 367] on div at bounding box center [468, 222] width 937 height 445
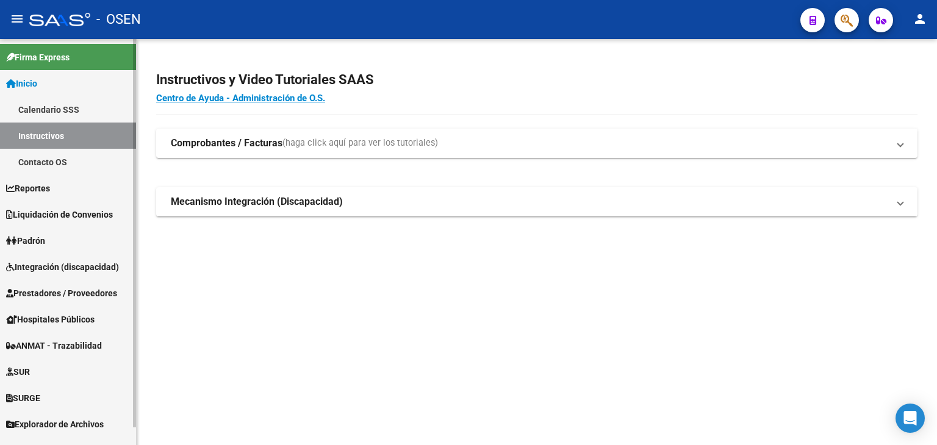
click at [30, 371] on span "SUR" at bounding box center [18, 371] width 24 height 13
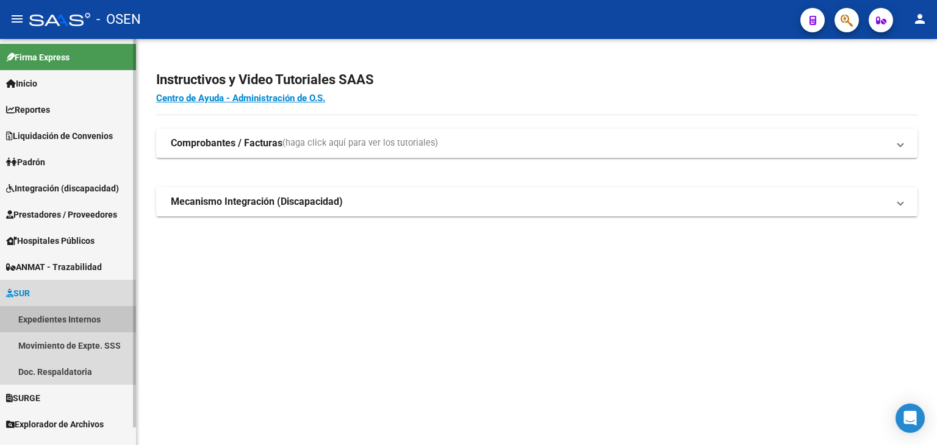
click at [58, 320] on link "Expedientes Internos" at bounding box center [68, 319] width 136 height 26
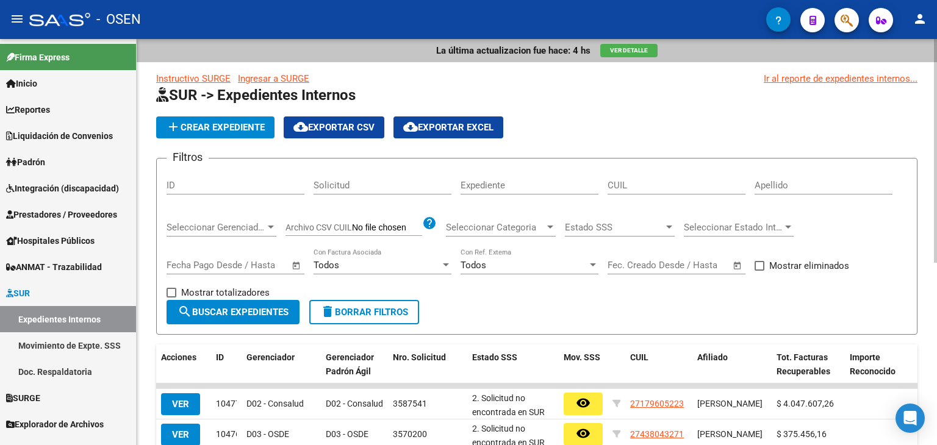
click at [247, 195] on div "ID" at bounding box center [236, 187] width 138 height 38
click at [242, 187] on input "ID" at bounding box center [236, 185] width 138 height 11
paste input "5731"
type input "5731"
click at [272, 313] on span "search Buscar Expedientes" at bounding box center [233, 312] width 111 height 11
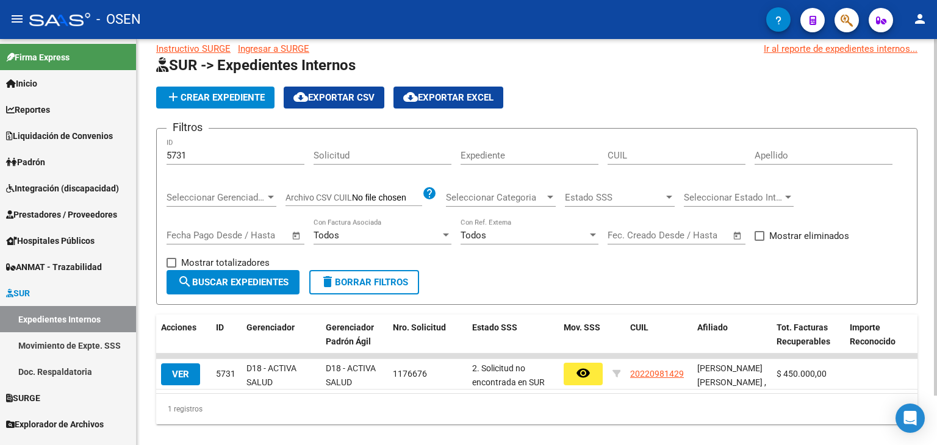
scroll to position [56, 0]
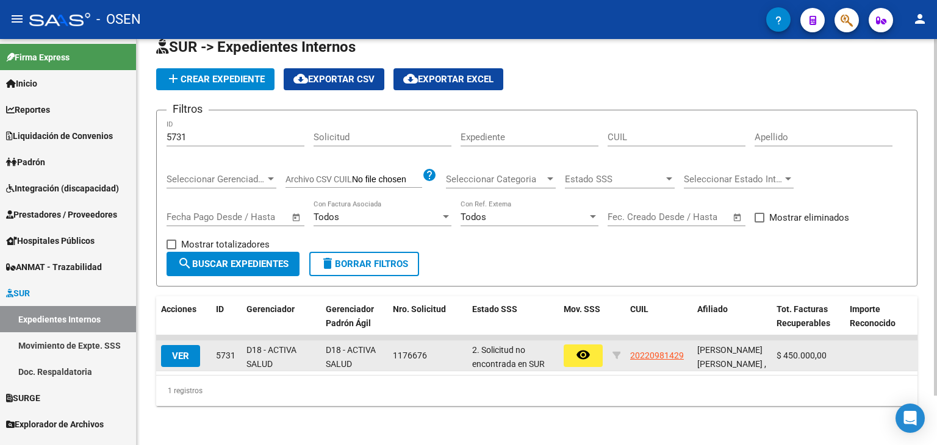
click at [184, 351] on span "VER" at bounding box center [180, 356] width 17 height 11
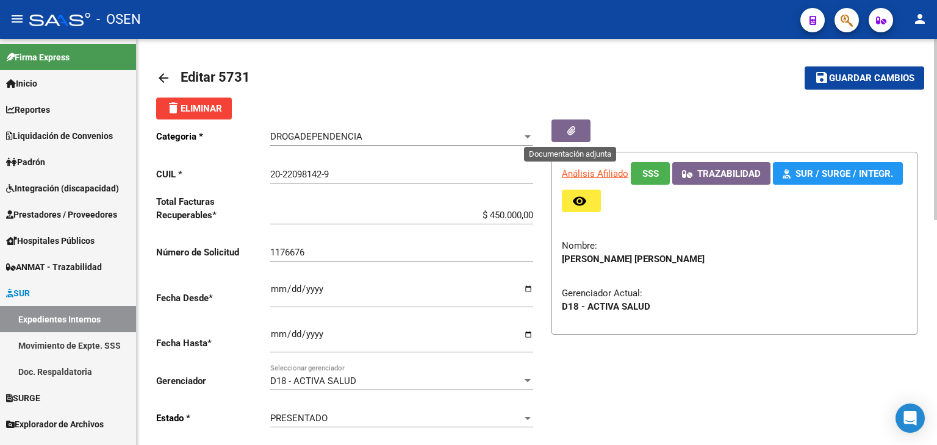
click at [558, 130] on button "button" at bounding box center [571, 131] width 39 height 23
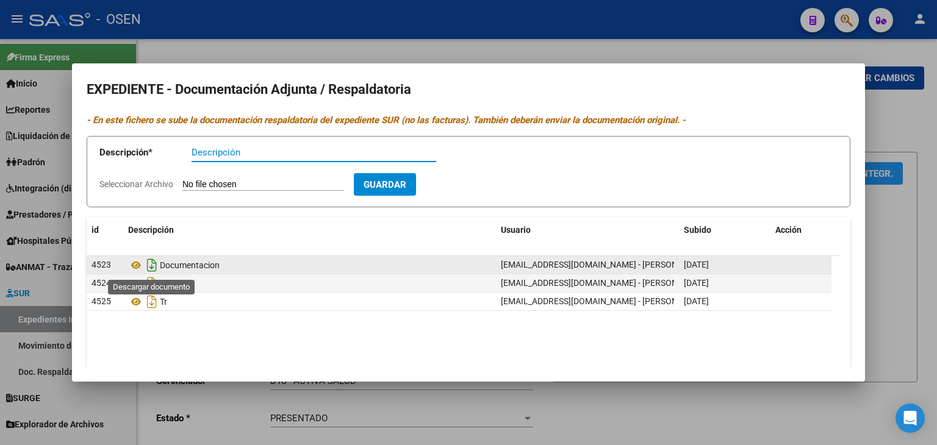
click at [150, 267] on icon "Descargar documento" at bounding box center [152, 266] width 16 height 20
click at [226, 44] on div at bounding box center [468, 222] width 937 height 445
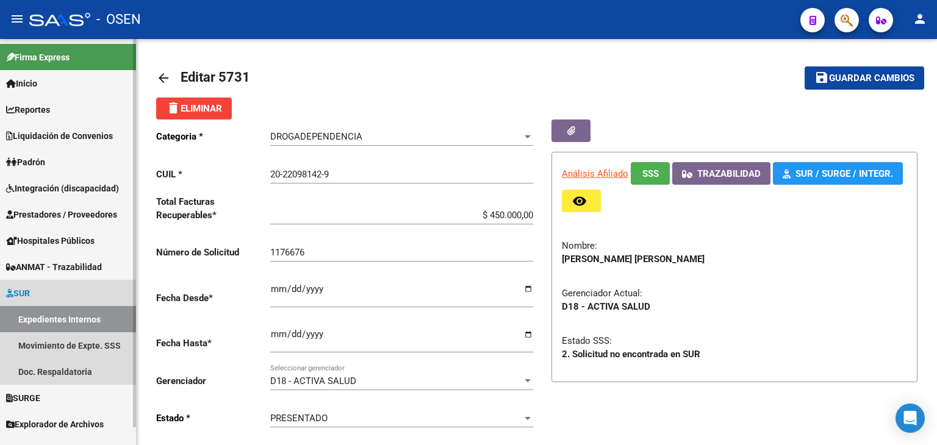
click at [32, 317] on link "Expedientes Internos" at bounding box center [68, 319] width 136 height 26
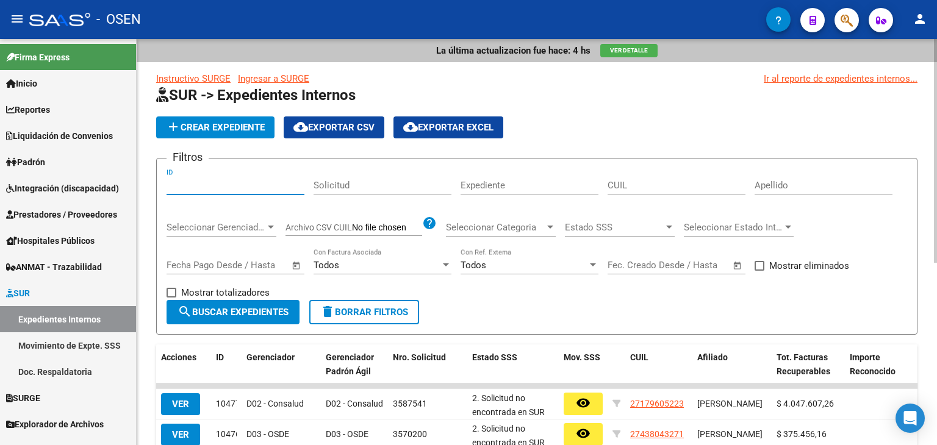
click at [231, 185] on input "ID" at bounding box center [236, 185] width 138 height 11
paste input "6135"
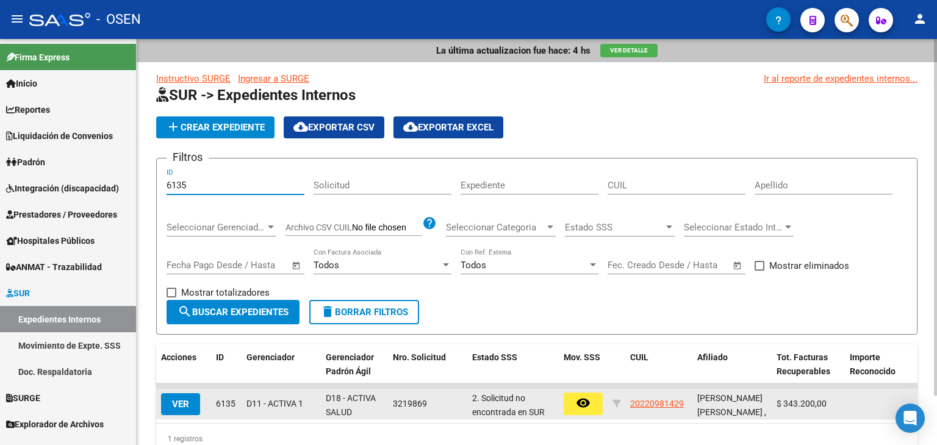
type input "6135"
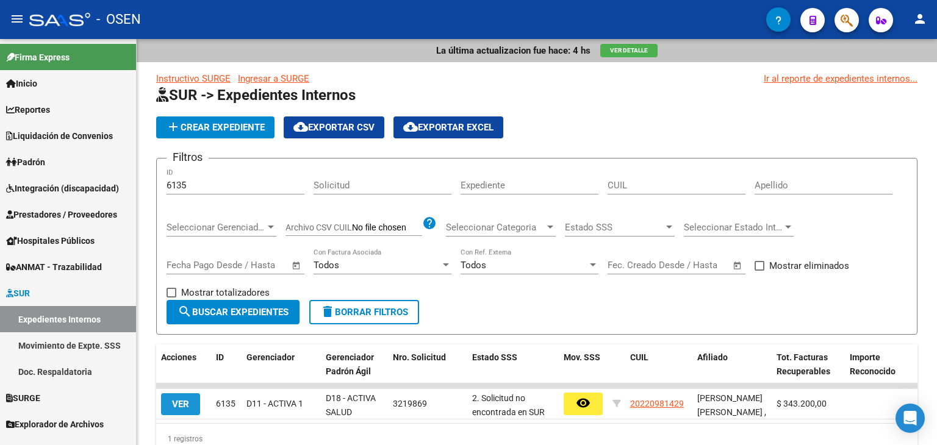
drag, startPoint x: 179, startPoint y: 405, endPoint x: 199, endPoint y: 389, distance: 25.6
click at [179, 404] on span "VER" at bounding box center [180, 404] width 17 height 11
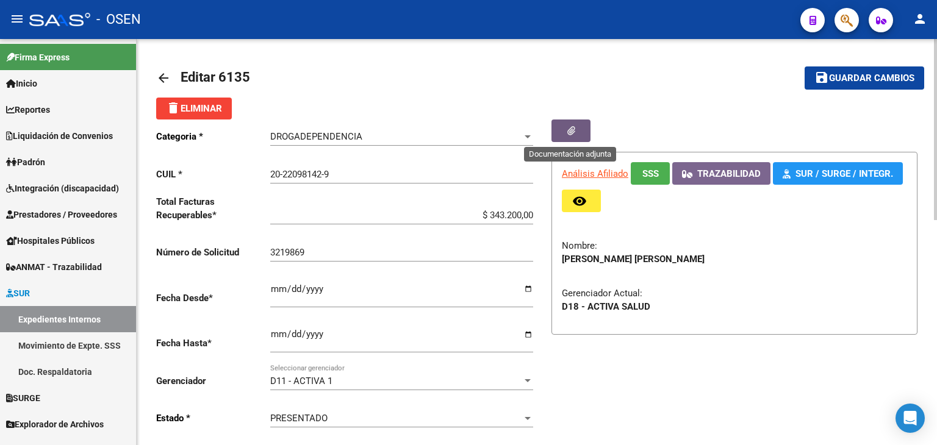
click at [580, 135] on button "button" at bounding box center [571, 131] width 39 height 23
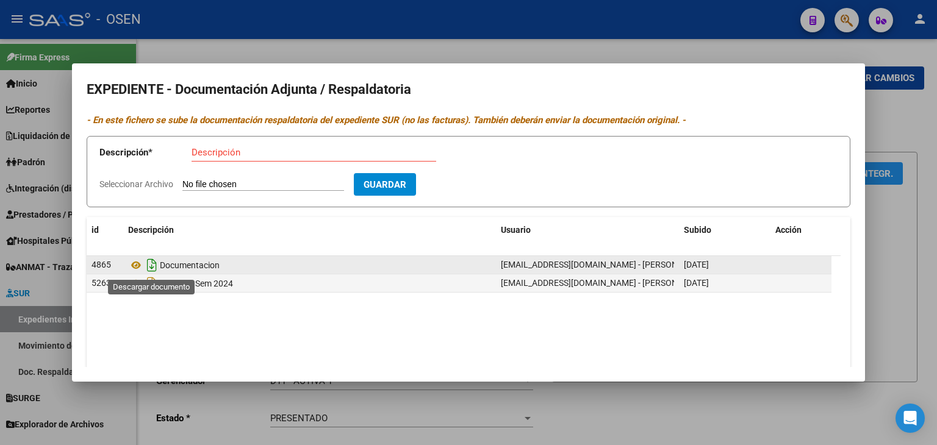
click at [149, 265] on icon "Descargar documento" at bounding box center [152, 266] width 16 height 20
click at [456, 46] on div at bounding box center [468, 222] width 937 height 445
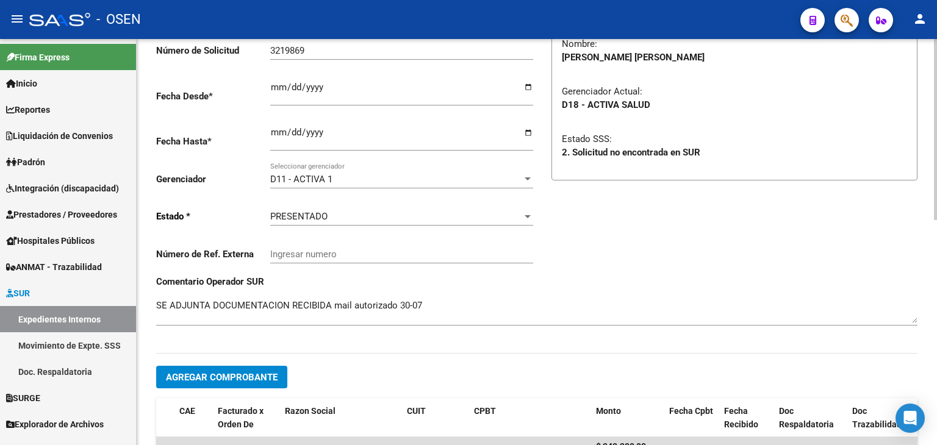
scroll to position [244, 0]
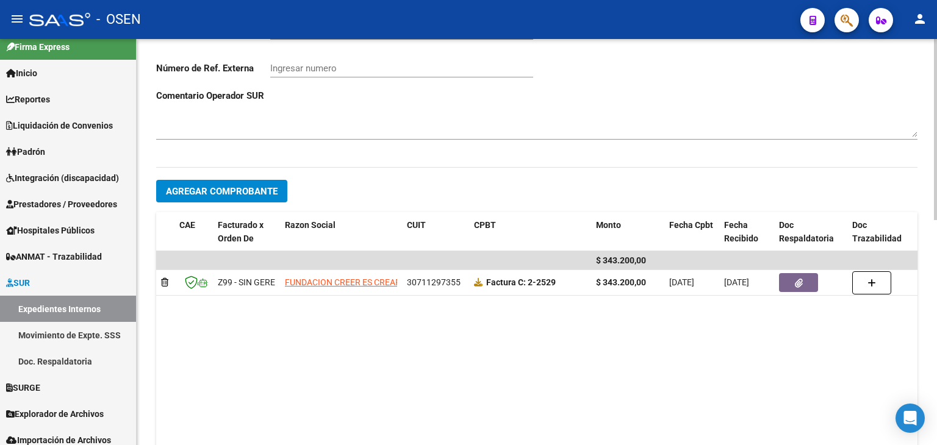
scroll to position [488, 0]
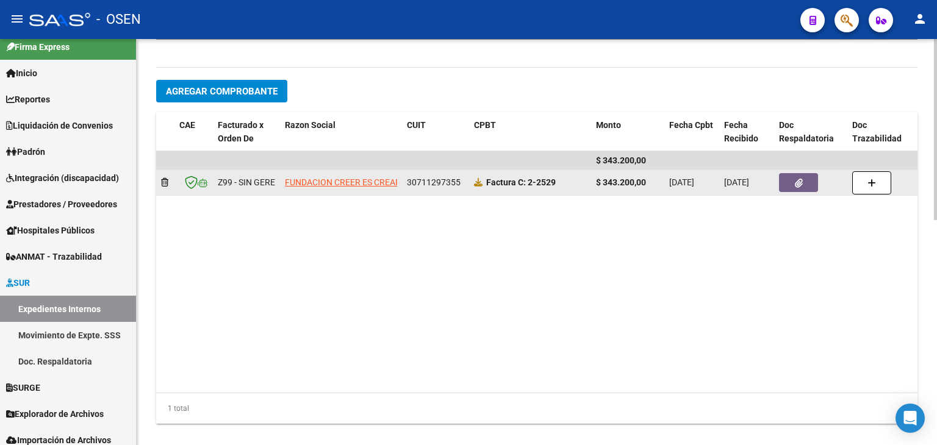
click at [801, 193] on datatable-body-cell at bounding box center [810, 182] width 73 height 25
click at [800, 186] on icon "button" at bounding box center [799, 183] width 8 height 9
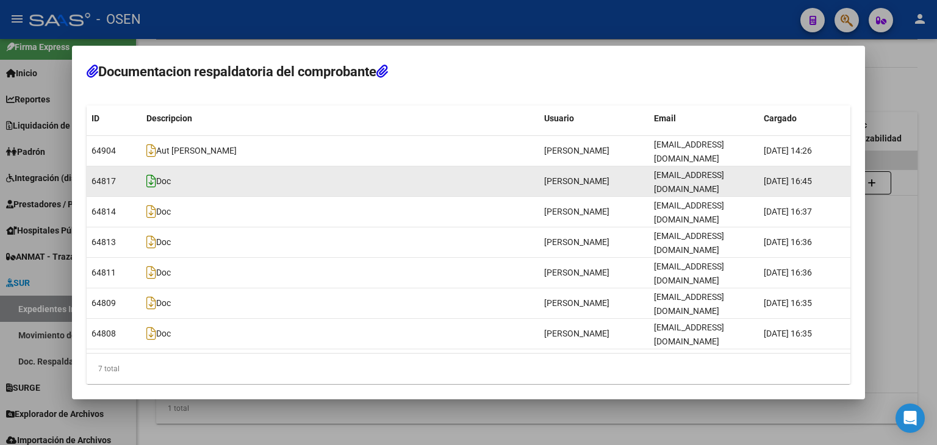
click at [149, 188] on icon at bounding box center [151, 181] width 10 height 13
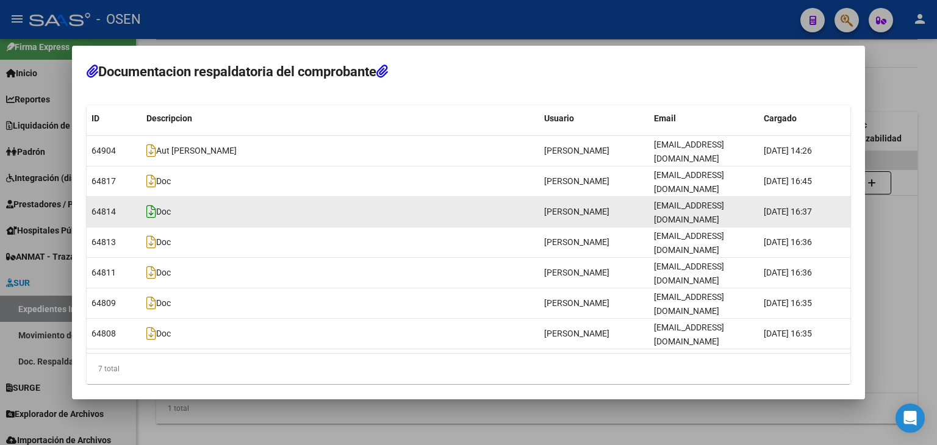
click at [151, 218] on icon at bounding box center [151, 211] width 10 height 13
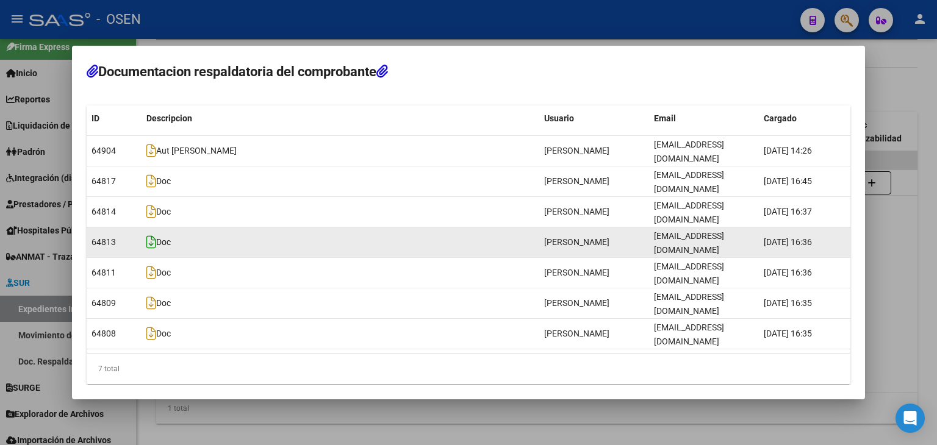
click at [151, 240] on icon at bounding box center [151, 242] width 10 height 13
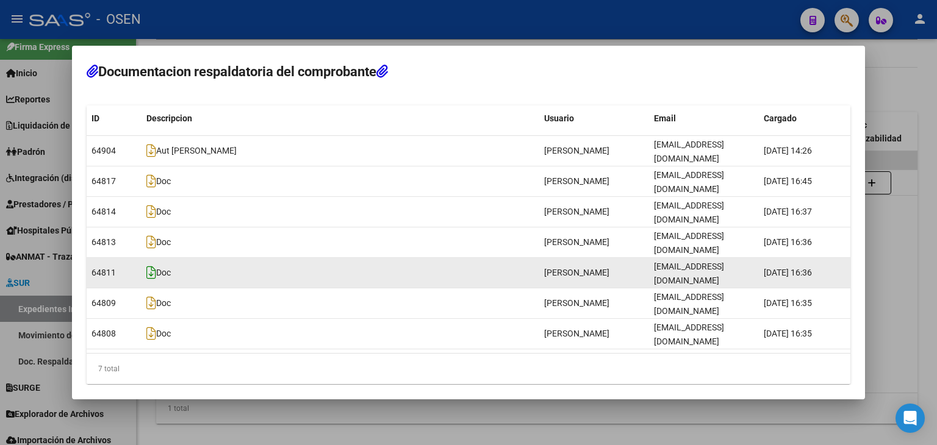
click at [151, 266] on icon at bounding box center [151, 272] width 10 height 13
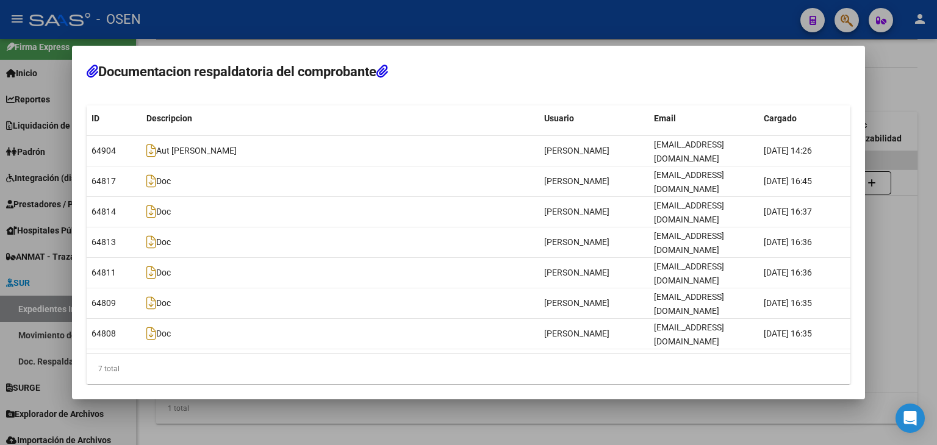
click at [354, 54] on div at bounding box center [468, 222] width 937 height 445
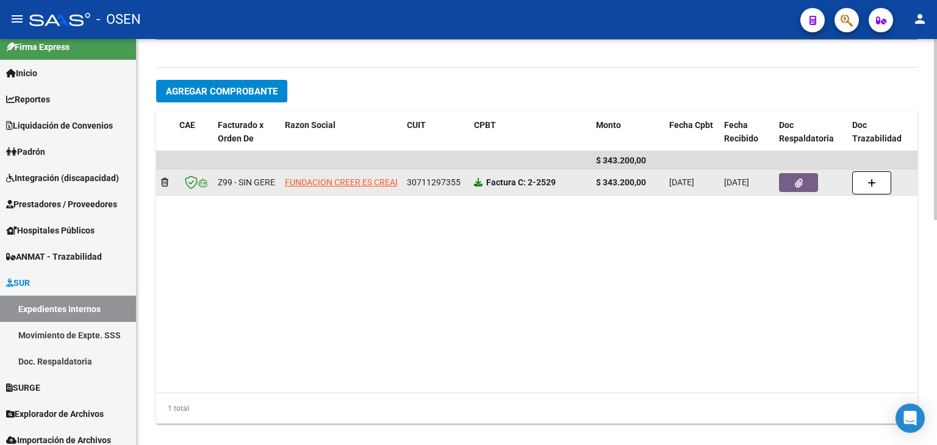
click at [478, 184] on icon at bounding box center [478, 182] width 9 height 9
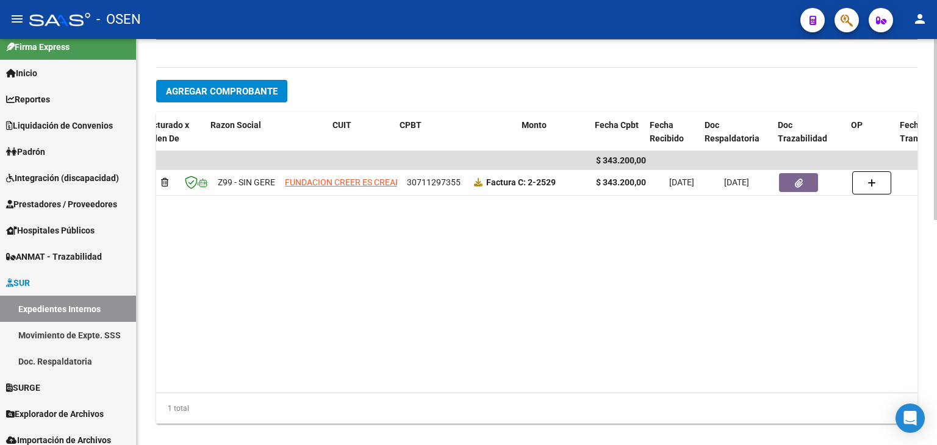
scroll to position [0, 241]
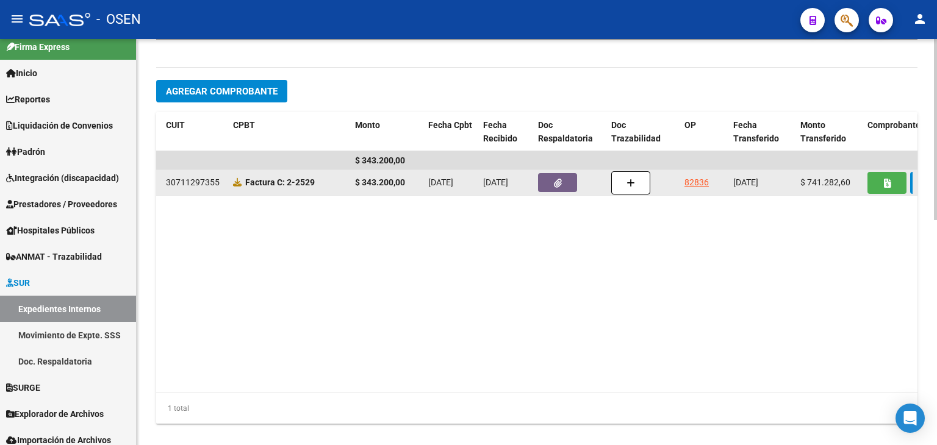
click at [691, 181] on link "82836" at bounding box center [697, 183] width 24 height 10
click at [893, 187] on button "button" at bounding box center [887, 183] width 39 height 22
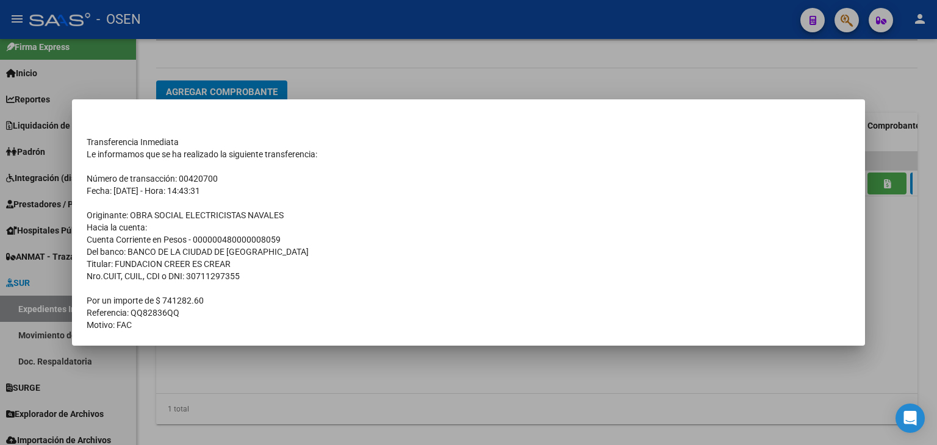
scroll to position [488, 0]
click at [540, 87] on div at bounding box center [468, 222] width 937 height 445
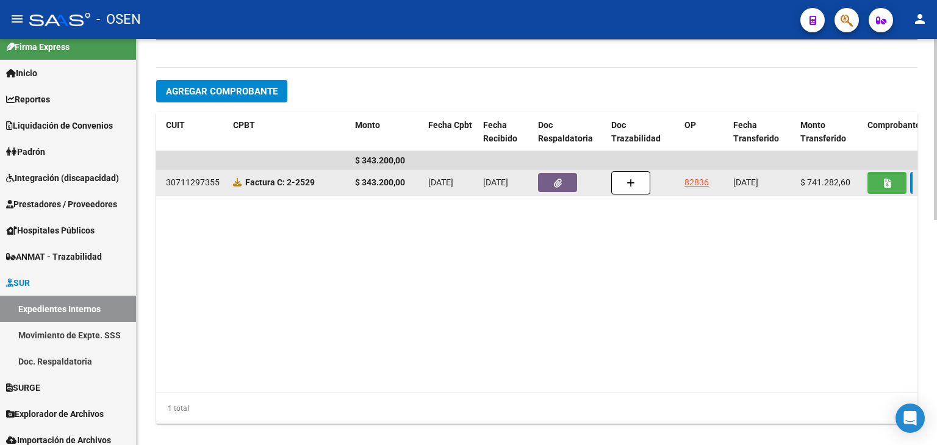
drag, startPoint x: 412, startPoint y: 186, endPoint x: 362, endPoint y: 184, distance: 50.7
click at [362, 184] on div "$ 343.200,00" at bounding box center [386, 183] width 63 height 14
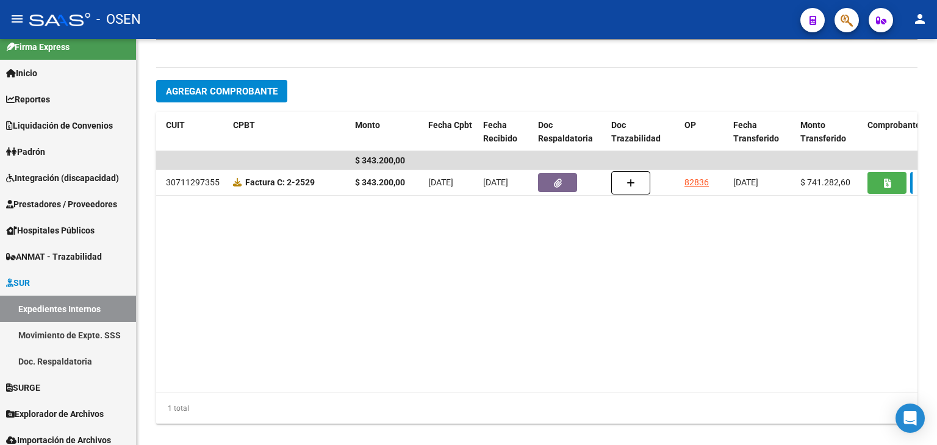
copy strong "343.200,00"
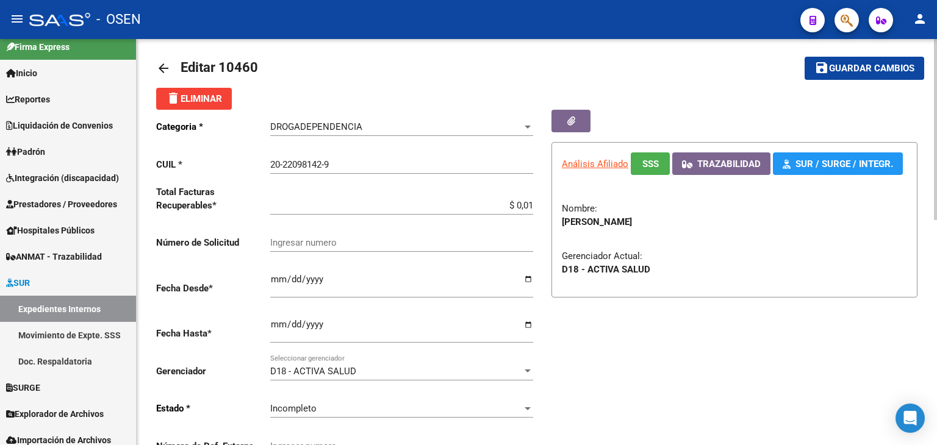
scroll to position [0, 0]
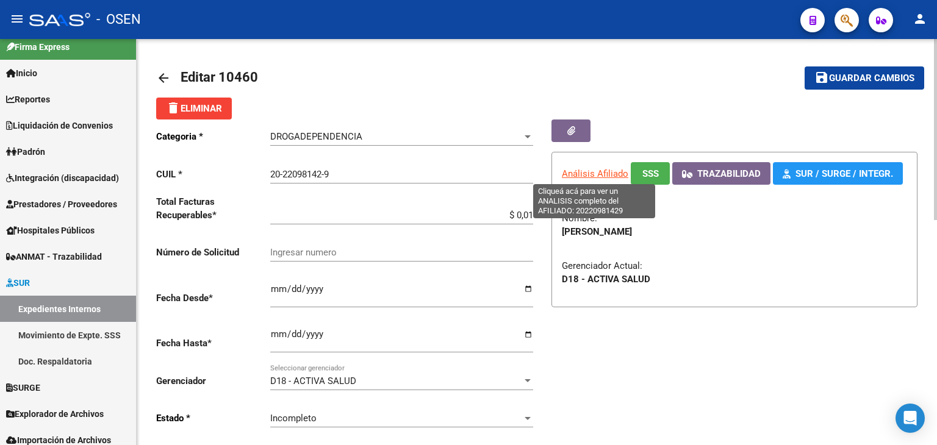
click at [571, 176] on span "Análisis Afiliado" at bounding box center [595, 173] width 67 height 11
type textarea "20220981429"
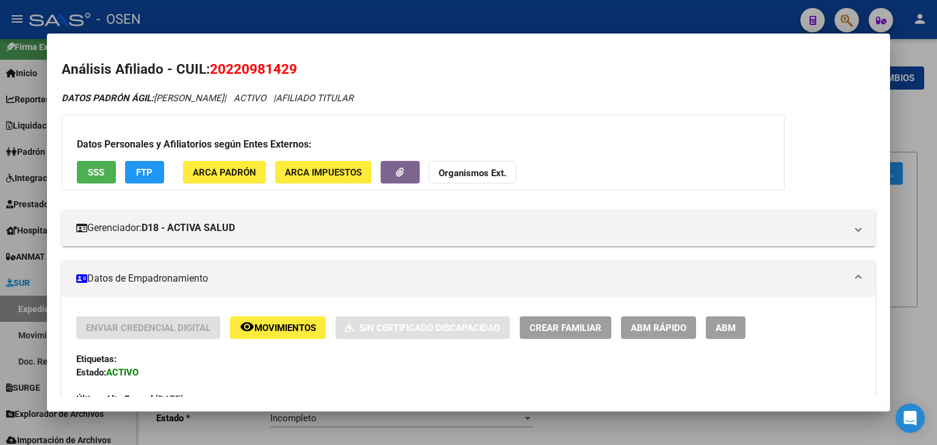
drag, startPoint x: 302, startPoint y: 72, endPoint x: 209, endPoint y: 69, distance: 92.8
click at [209, 69] on h2 "Análisis Afiliado - CUIL: 20220981429" at bounding box center [469, 69] width 814 height 21
copy span "20220981429"
click at [355, 13] on div at bounding box center [468, 222] width 937 height 445
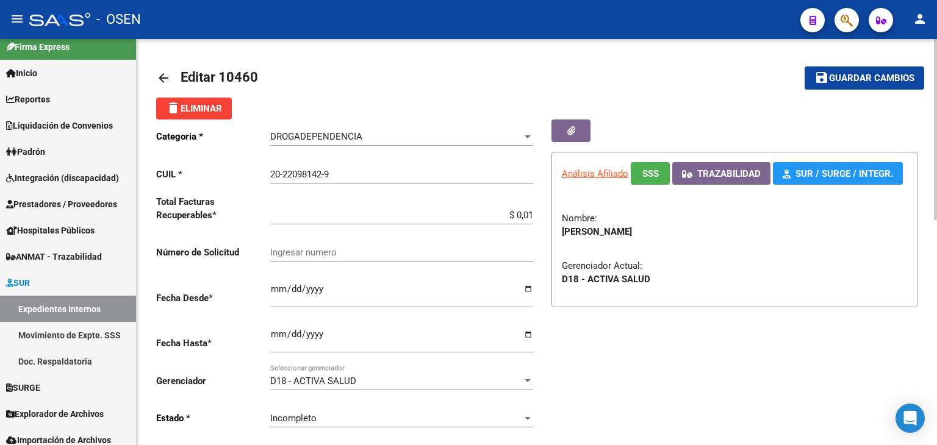
drag, startPoint x: 343, startPoint y: 259, endPoint x: 337, endPoint y: 254, distance: 7.4
click at [339, 257] on div "Ingresar numero" at bounding box center [401, 249] width 263 height 26
click at [337, 254] on input "Ingresar numero" at bounding box center [401, 252] width 263 height 11
paste input "3672830"
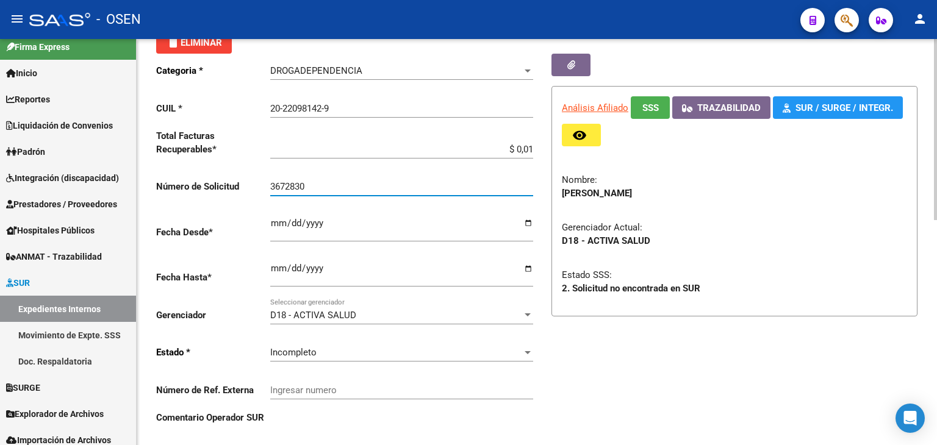
scroll to position [61, 0]
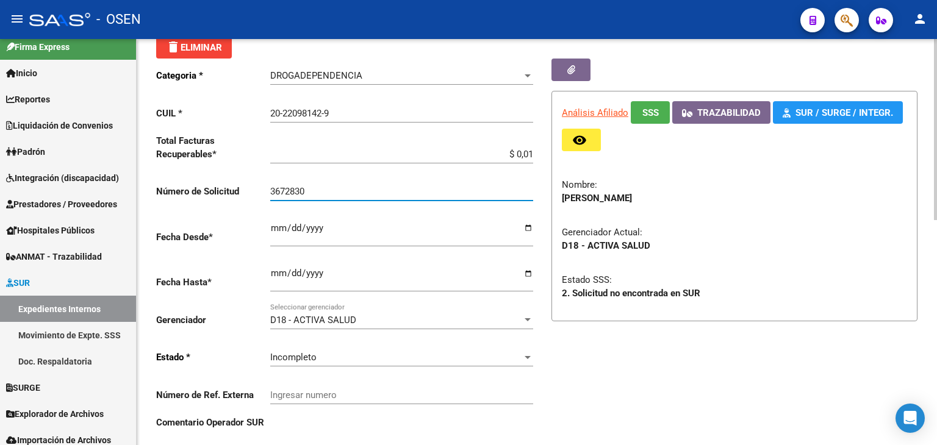
type input "3672830"
click at [532, 152] on input "$ 0,01" at bounding box center [401, 154] width 263 height 11
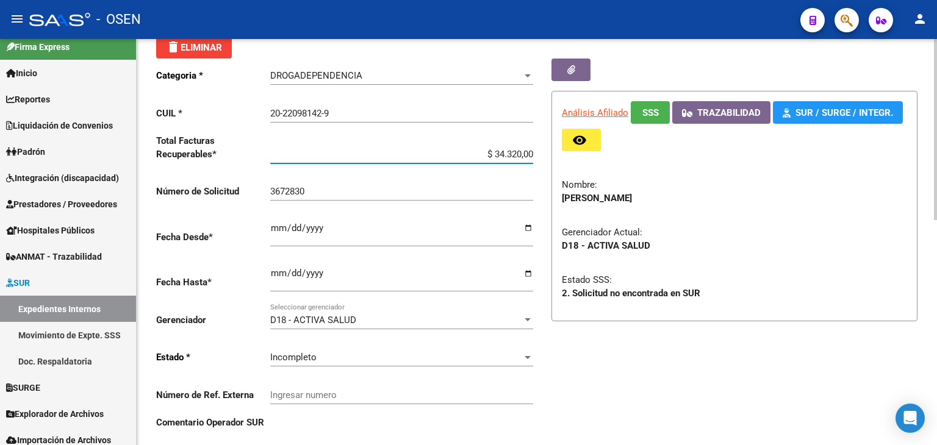
type input "$ 343.200,00"
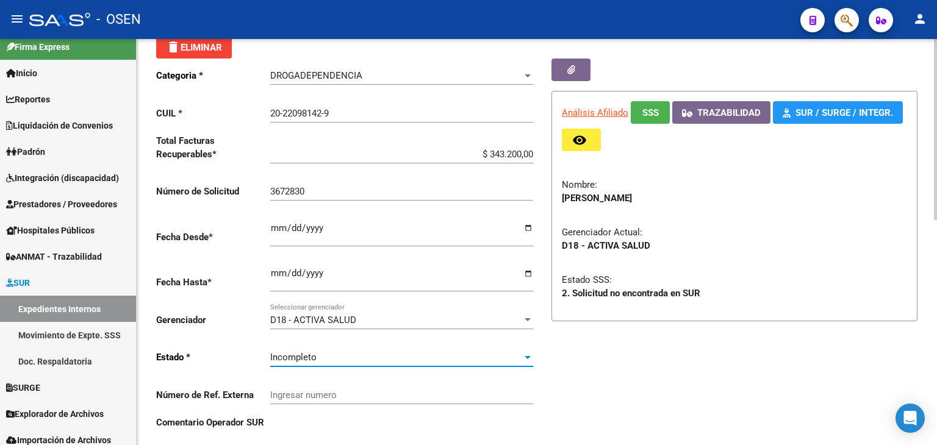
click at [342, 357] on div "Incompleto" at bounding box center [396, 357] width 252 height 11
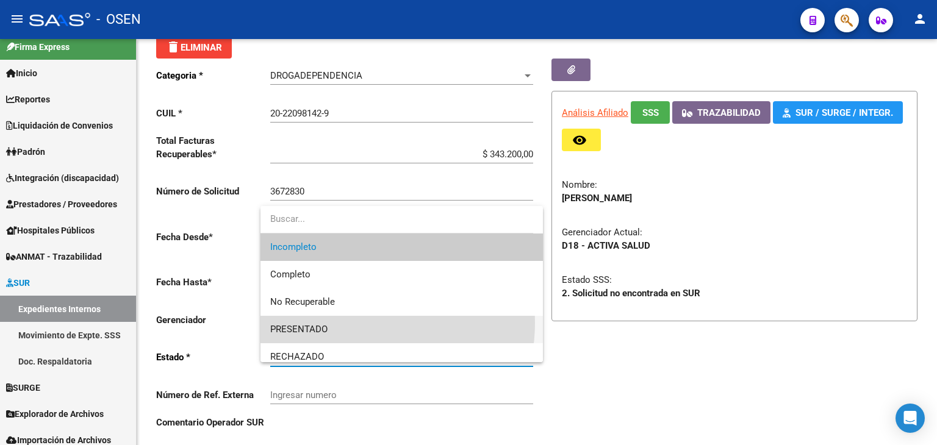
click at [356, 323] on span "PRESENTADO" at bounding box center [401, 329] width 263 height 27
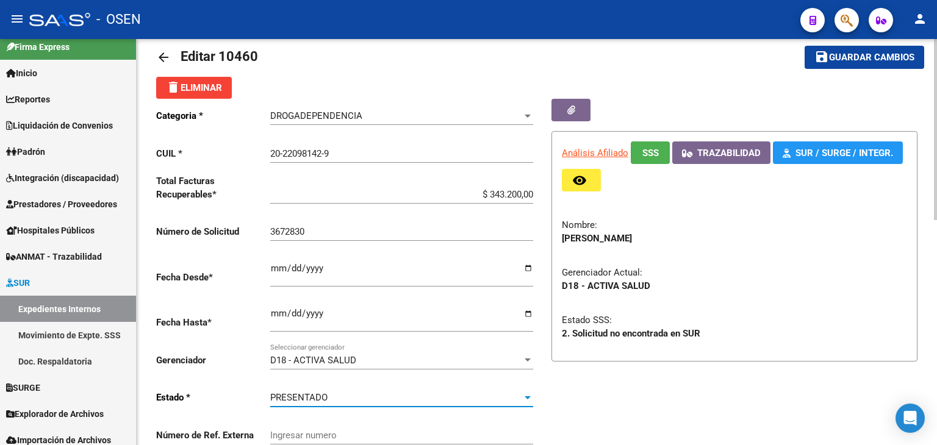
scroll to position [0, 0]
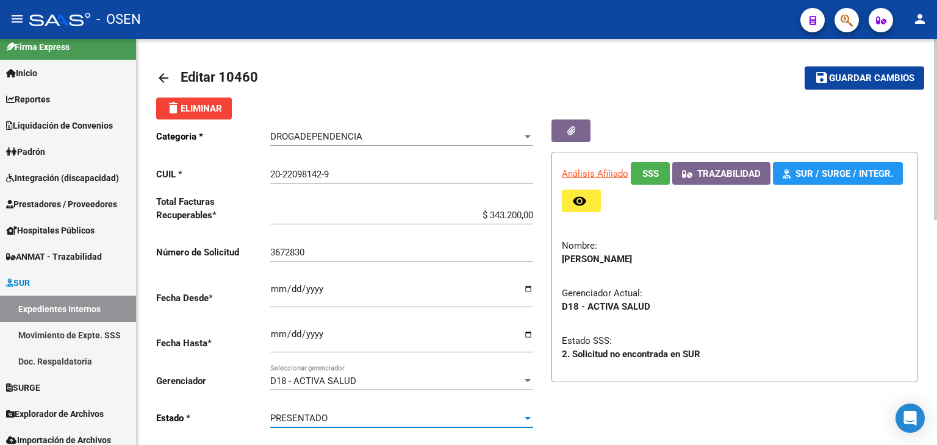
click at [867, 73] on span "Guardar cambios" at bounding box center [871, 78] width 85 height 11
drag, startPoint x: 832, startPoint y: 84, endPoint x: 724, endPoint y: 104, distance: 109.3
click at [830, 84] on span "Guardar cambios" at bounding box center [871, 78] width 85 height 11
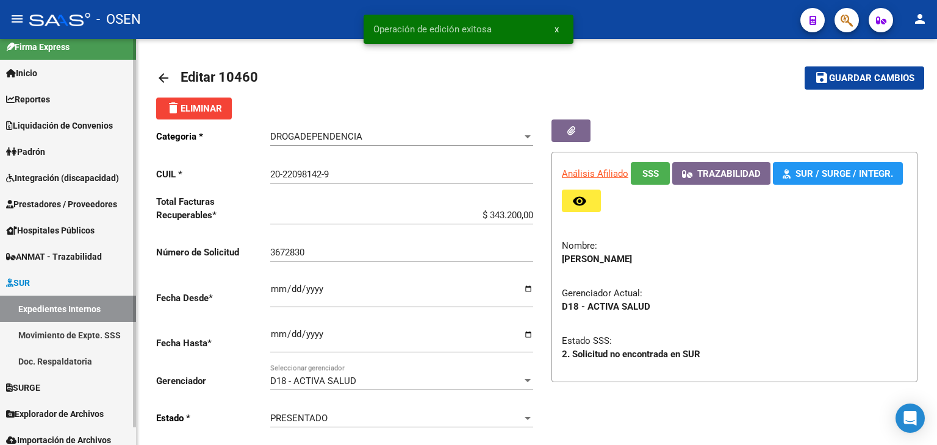
click at [95, 312] on link "Expedientes Internos" at bounding box center [68, 309] width 136 height 26
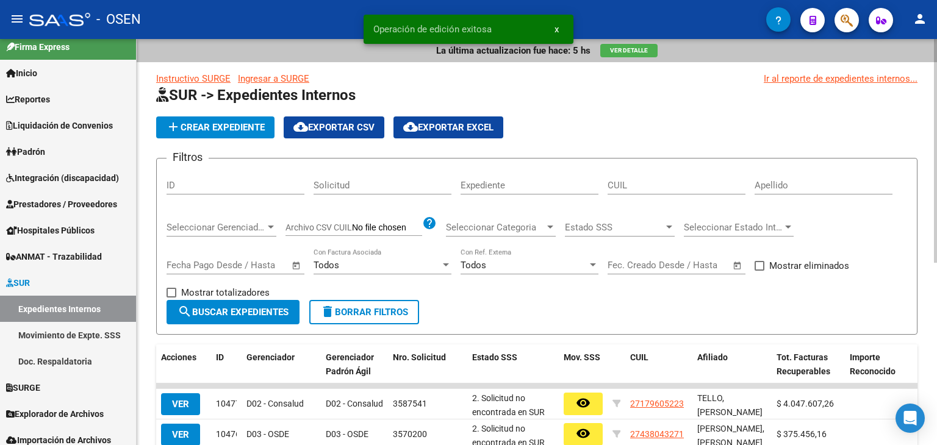
click at [220, 187] on input "ID" at bounding box center [236, 185] width 138 height 11
paste input "10459"
type input "10459"
click at [221, 304] on button "search Buscar Expedientes" at bounding box center [233, 312] width 133 height 24
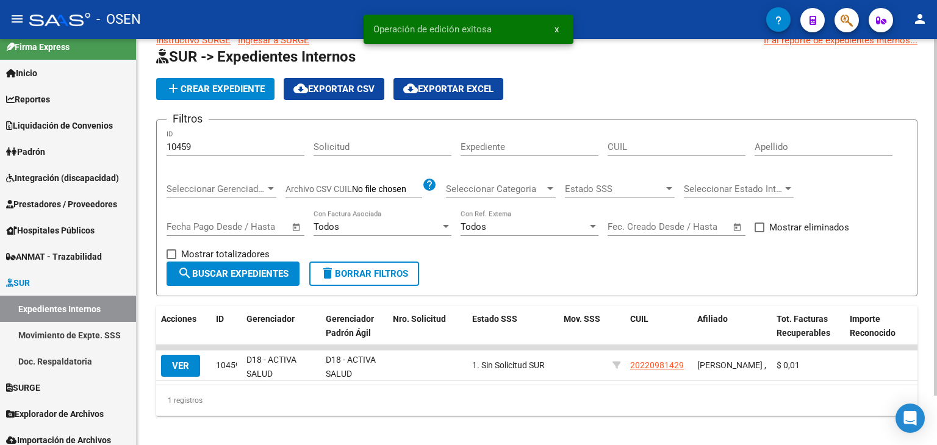
scroll to position [56, 0]
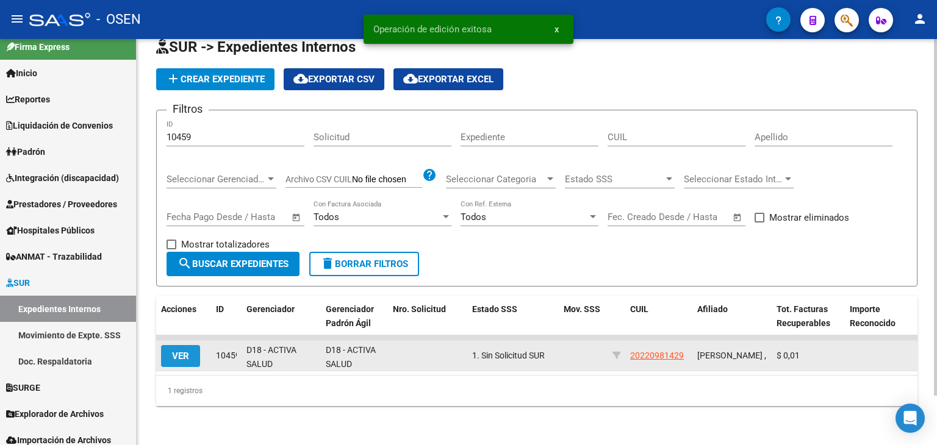
click at [184, 351] on span "VER" at bounding box center [180, 356] width 17 height 11
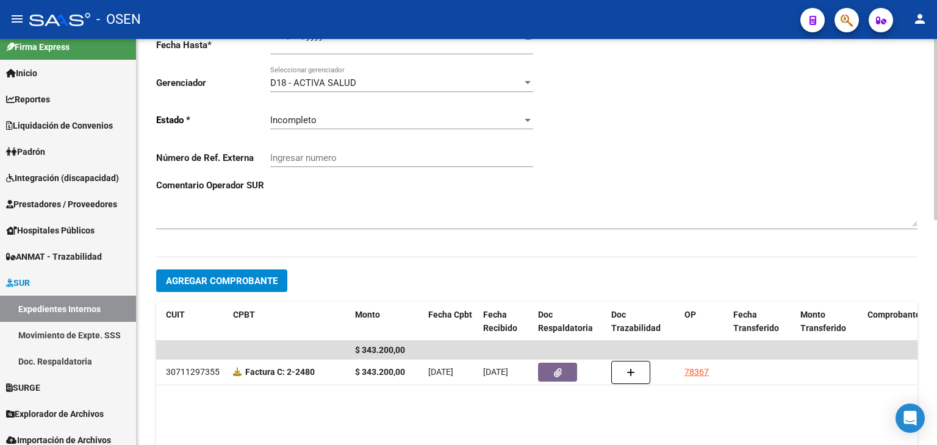
scroll to position [61, 0]
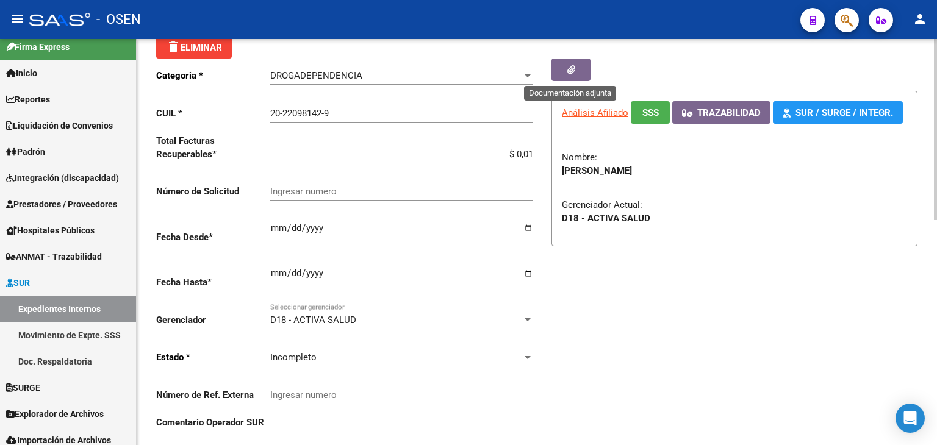
click at [563, 76] on button "button" at bounding box center [571, 70] width 39 height 23
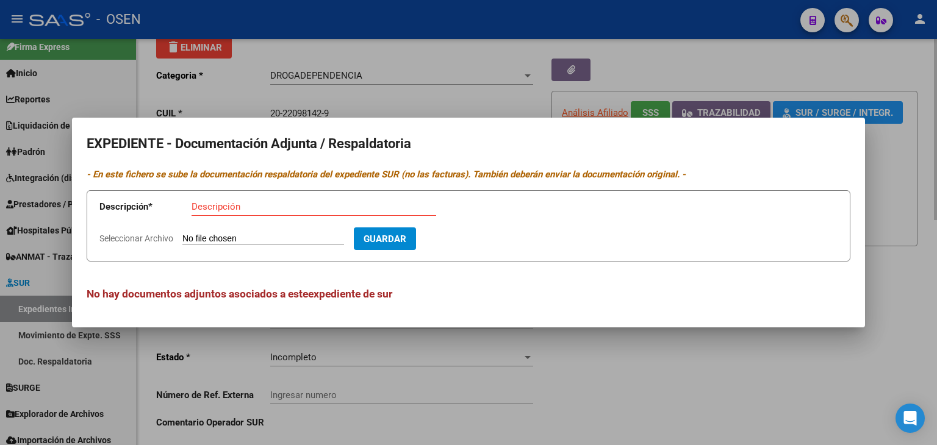
drag, startPoint x: 613, startPoint y: 398, endPoint x: 622, endPoint y: 394, distance: 10.7
click at [621, 395] on div at bounding box center [468, 222] width 937 height 445
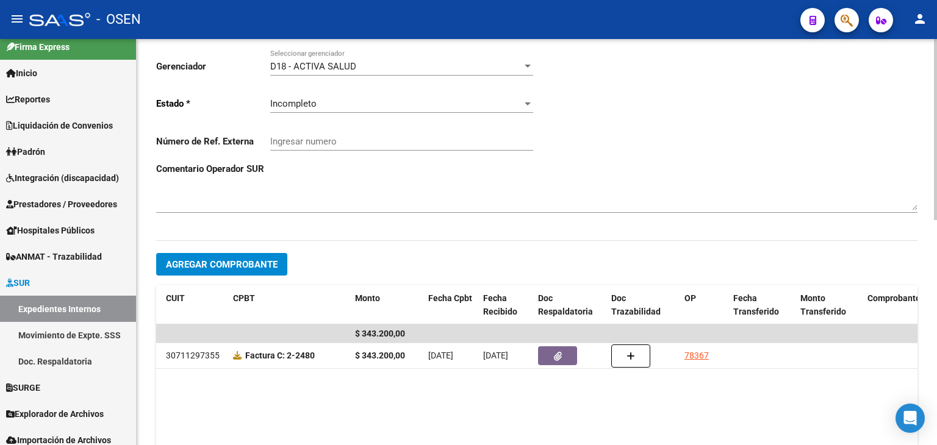
scroll to position [427, 0]
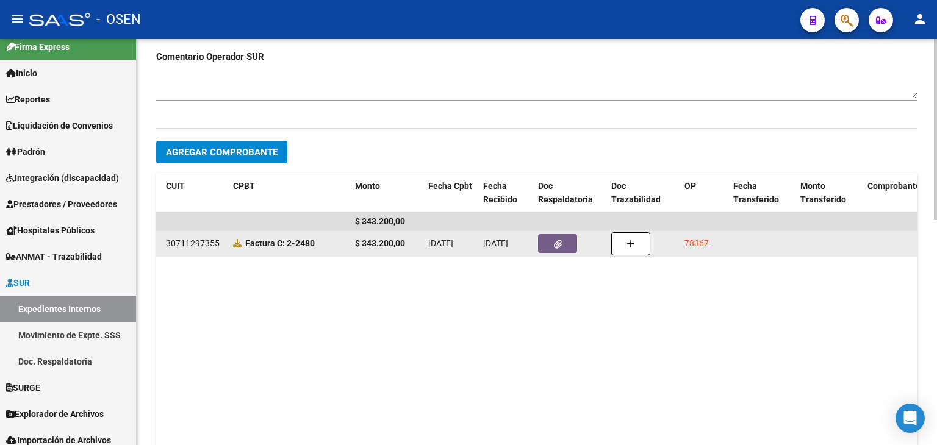
click at [700, 240] on link "78367" at bounding box center [697, 244] width 24 height 10
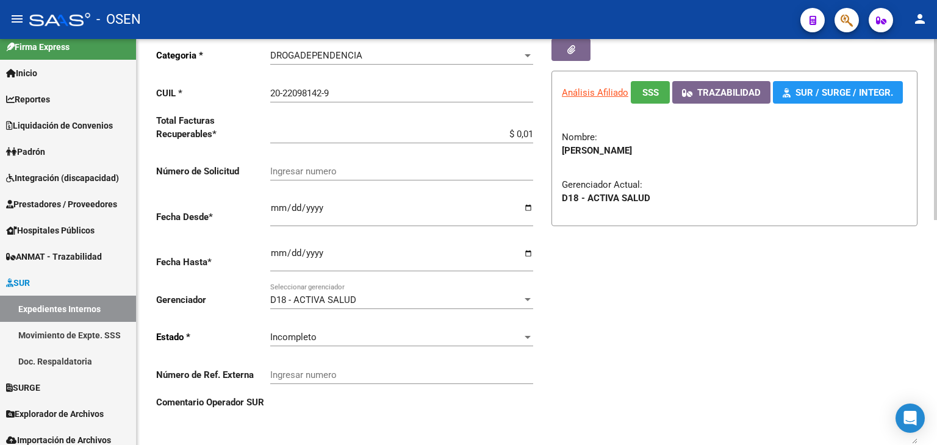
scroll to position [0, 0]
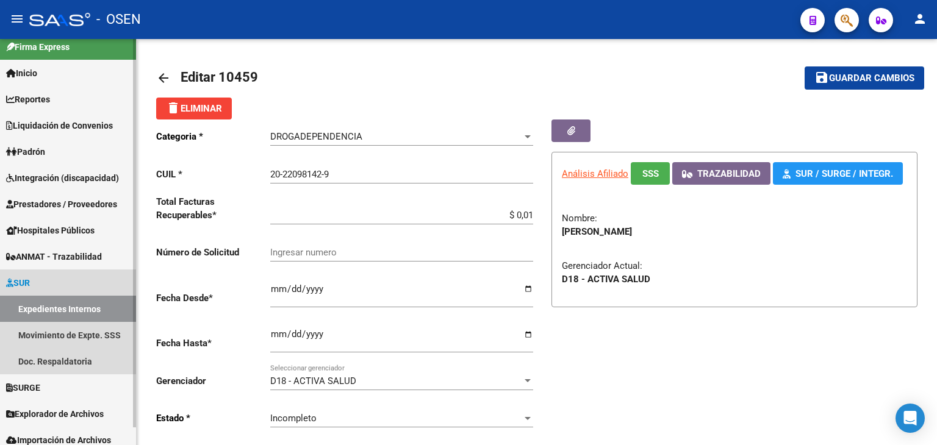
drag, startPoint x: 95, startPoint y: 306, endPoint x: 137, endPoint y: 225, distance: 91.4
click at [95, 306] on link "Expedientes Internos" at bounding box center [68, 309] width 136 height 26
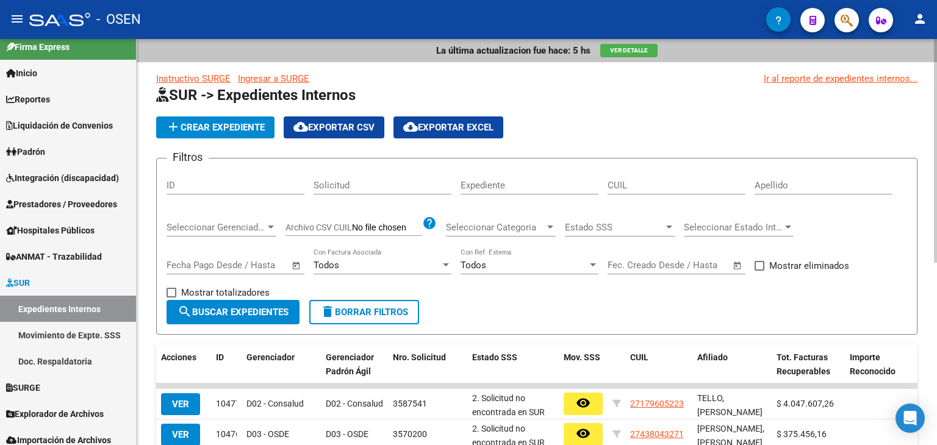
click at [204, 175] on div "ID" at bounding box center [236, 181] width 138 height 26
paste input "10461"
type input "10461"
click at [252, 295] on span "Mostrar totalizadores" at bounding box center [225, 293] width 88 height 15
click at [171, 298] on input "Mostrar totalizadores" at bounding box center [171, 298] width 1 height 1
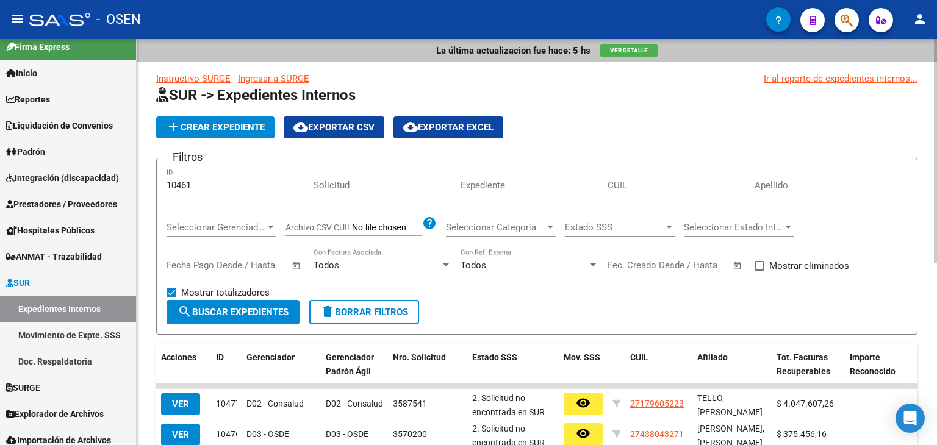
drag, startPoint x: 256, startPoint y: 314, endPoint x: 249, endPoint y: 312, distance: 7.0
click at [256, 314] on span "search Buscar Expedientes" at bounding box center [233, 312] width 111 height 11
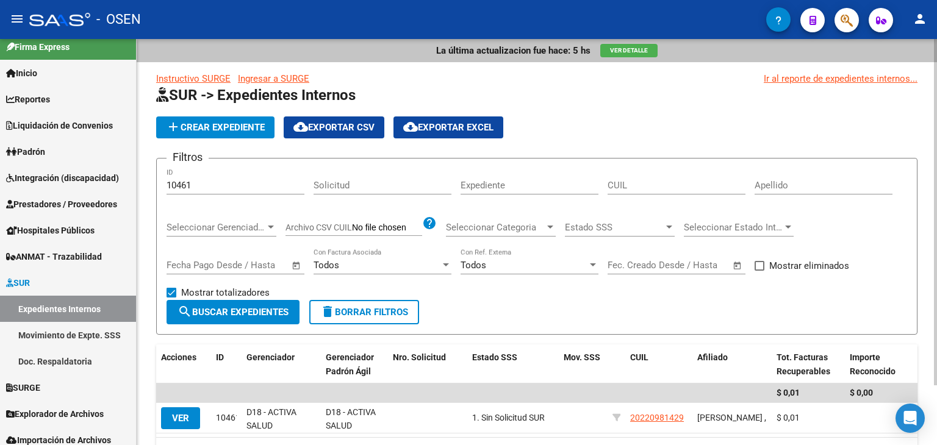
click at [222, 290] on span "Mostrar totalizadores" at bounding box center [225, 293] width 88 height 15
click at [171, 298] on input "Mostrar totalizadores" at bounding box center [171, 298] width 1 height 1
checkbox input "false"
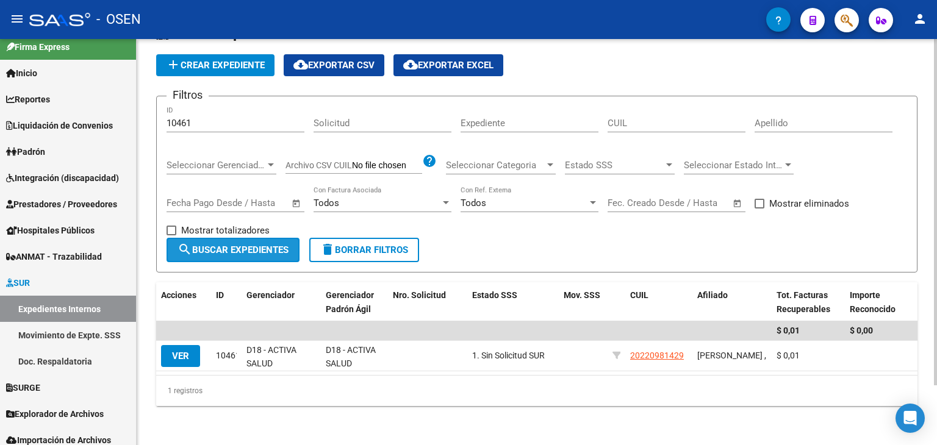
click at [259, 245] on span "search Buscar Expedientes" at bounding box center [233, 250] width 111 height 11
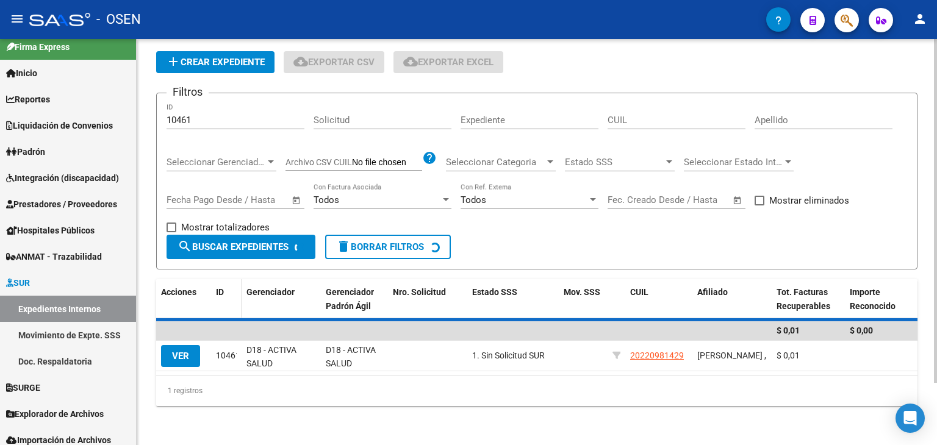
scroll to position [56, 0]
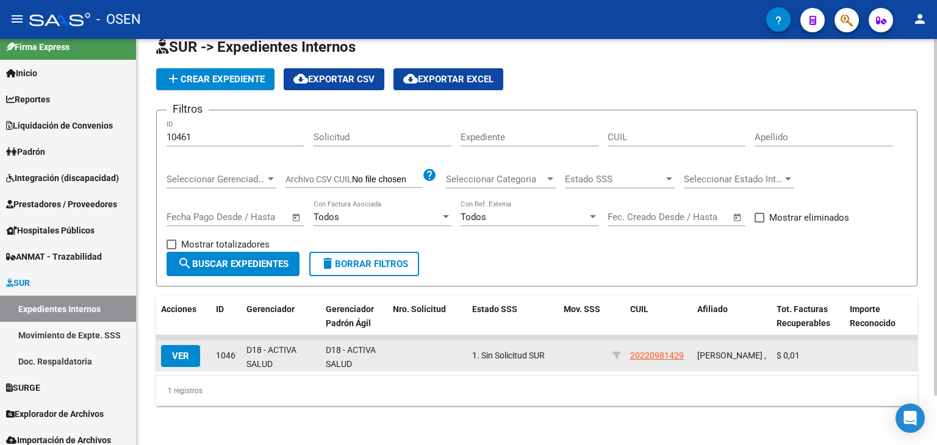
click at [187, 351] on span "VER" at bounding box center [180, 356] width 17 height 11
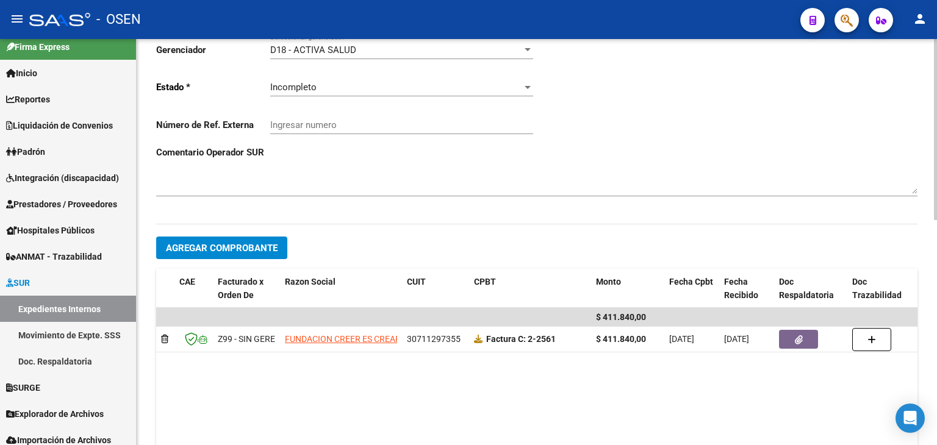
scroll to position [366, 0]
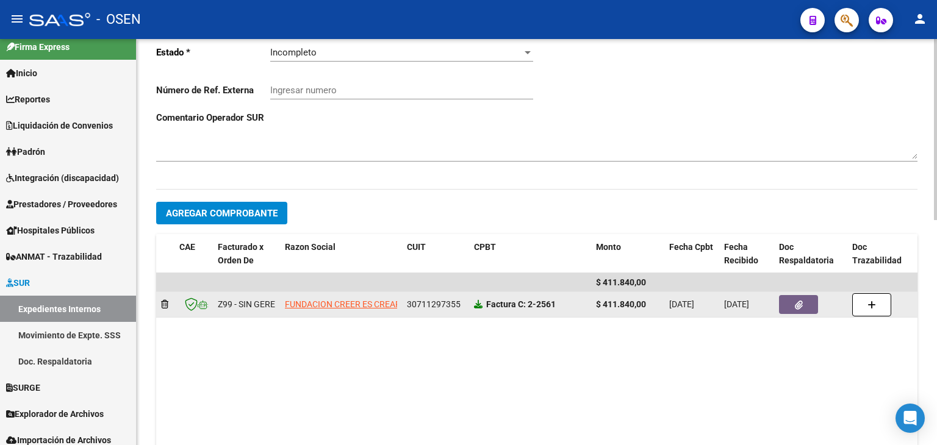
click at [477, 304] on icon at bounding box center [478, 304] width 9 height 9
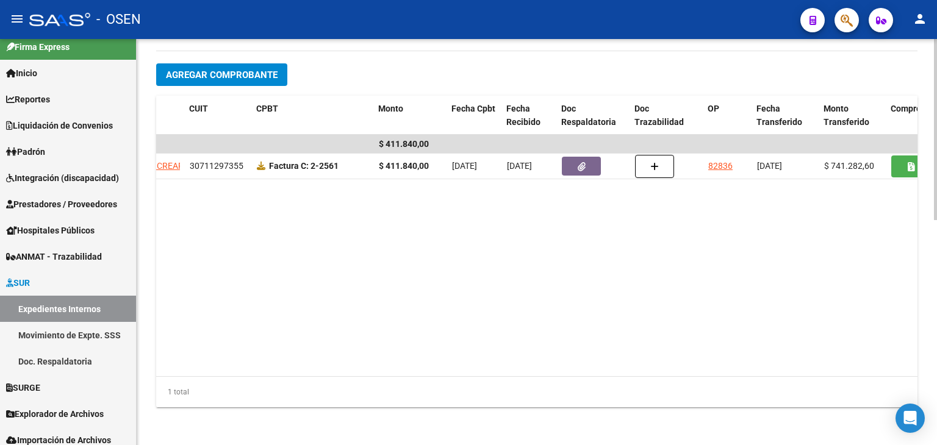
scroll to position [0, 241]
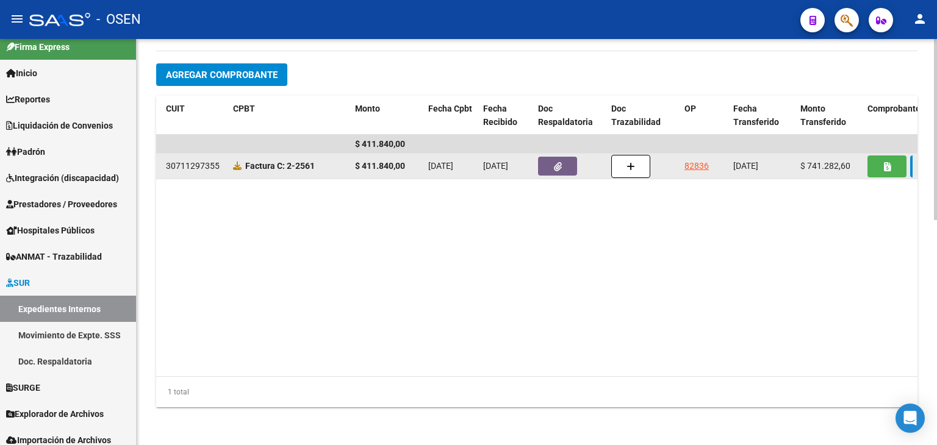
click at [698, 162] on link "82836" at bounding box center [697, 166] width 24 height 10
click at [547, 164] on button "button" at bounding box center [557, 166] width 39 height 19
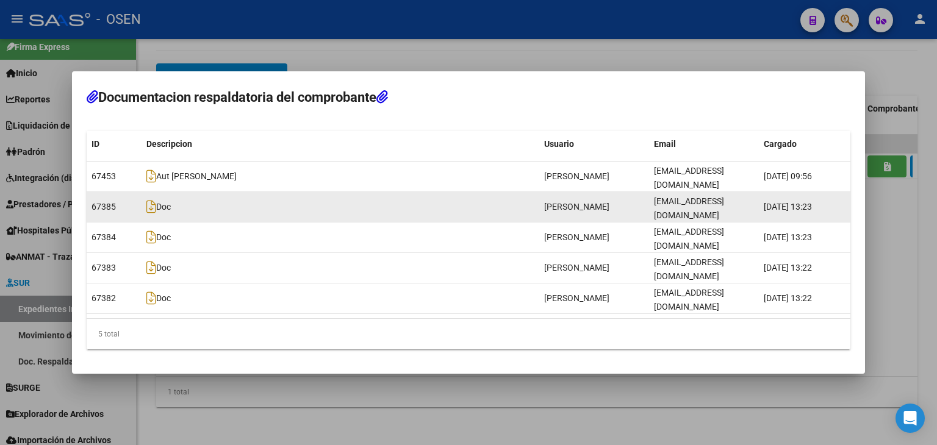
click at [156, 212] on span "Doc" at bounding box center [158, 208] width 24 height 10
click at [148, 214] on icon at bounding box center [151, 206] width 10 height 13
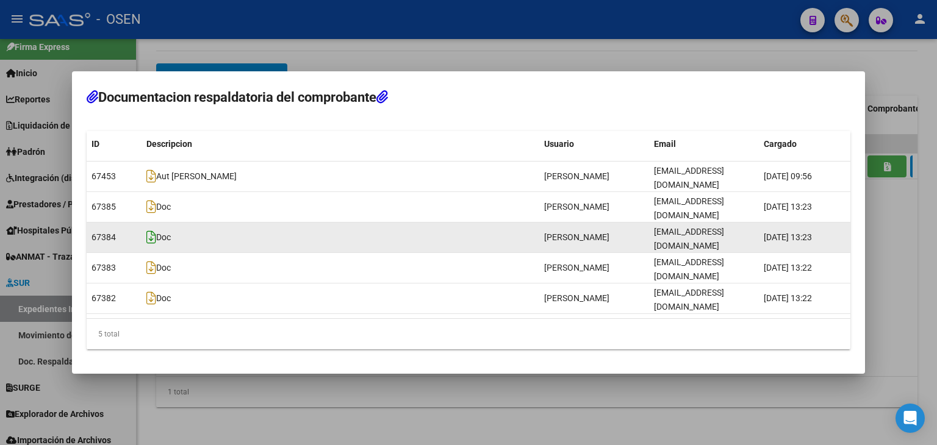
click at [148, 237] on icon at bounding box center [151, 237] width 10 height 13
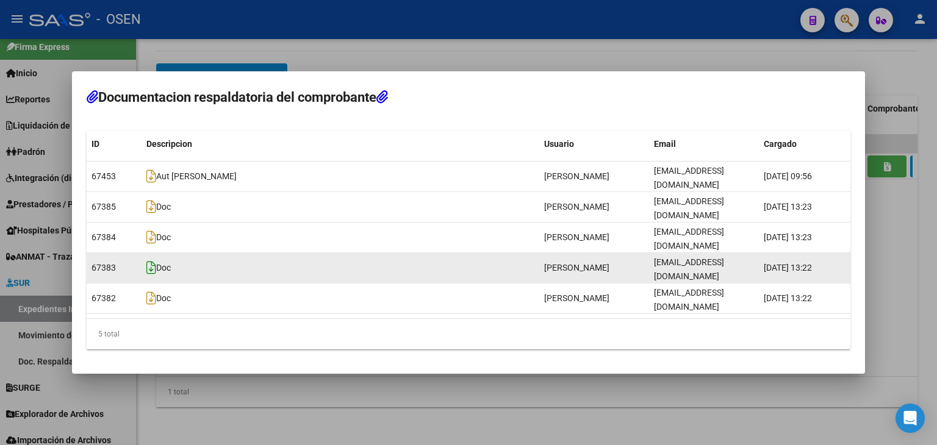
click at [149, 261] on icon at bounding box center [151, 267] width 10 height 13
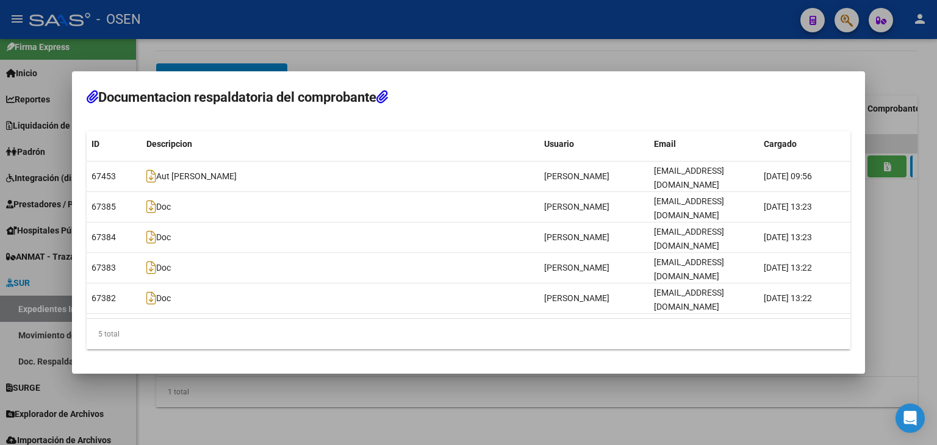
click at [344, 64] on div at bounding box center [468, 222] width 937 height 445
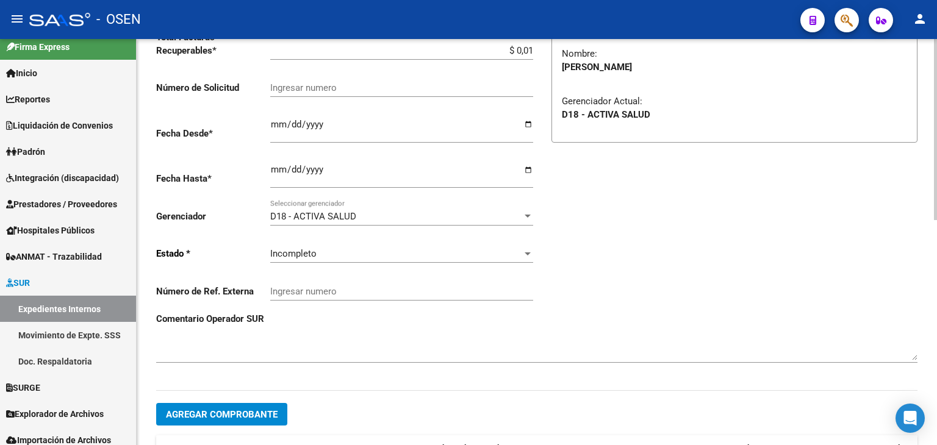
scroll to position [139, 0]
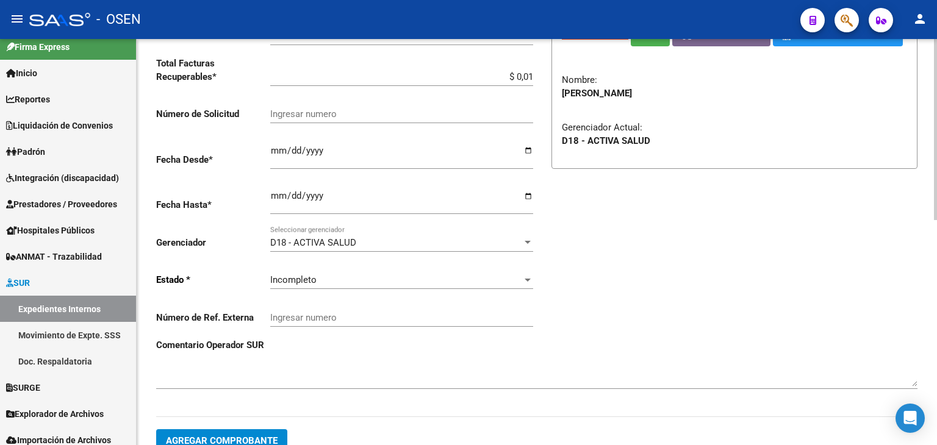
click at [317, 115] on input "Ingresar numero" at bounding box center [401, 114] width 263 height 11
paste input "3673284"
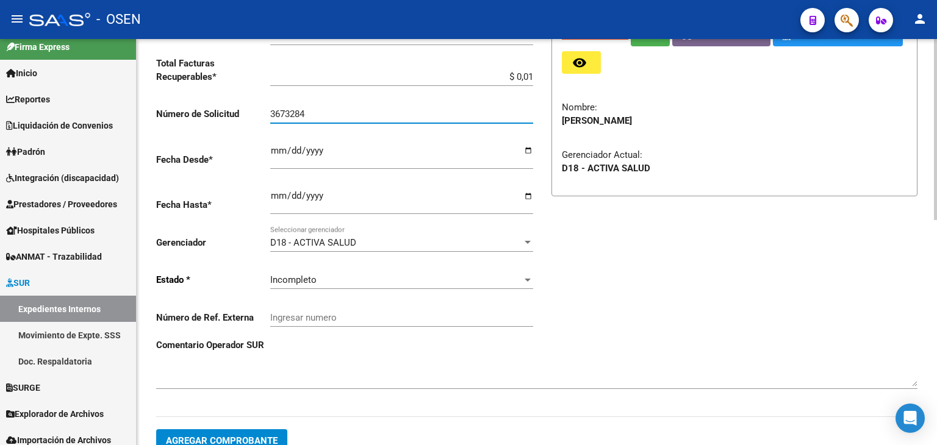
type input "3673284"
click at [320, 286] on div "Incompleto Seleccionar estado" at bounding box center [401, 276] width 263 height 26
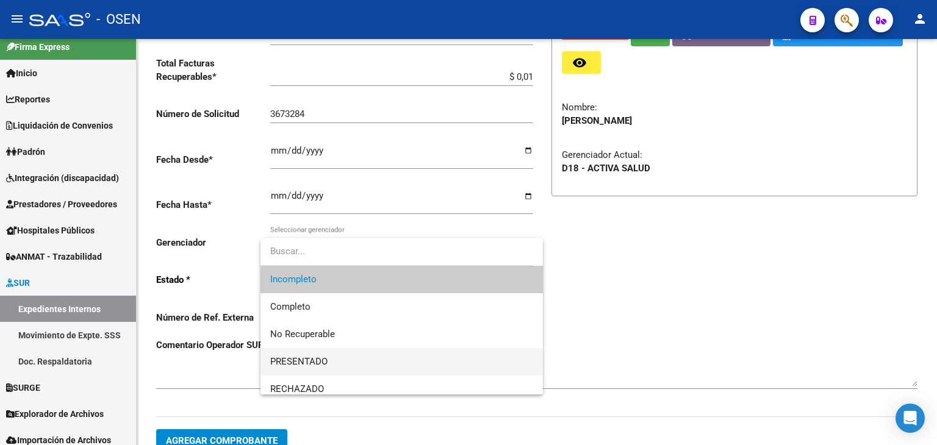
click at [337, 359] on span "PRESENTADO" at bounding box center [401, 361] width 263 height 27
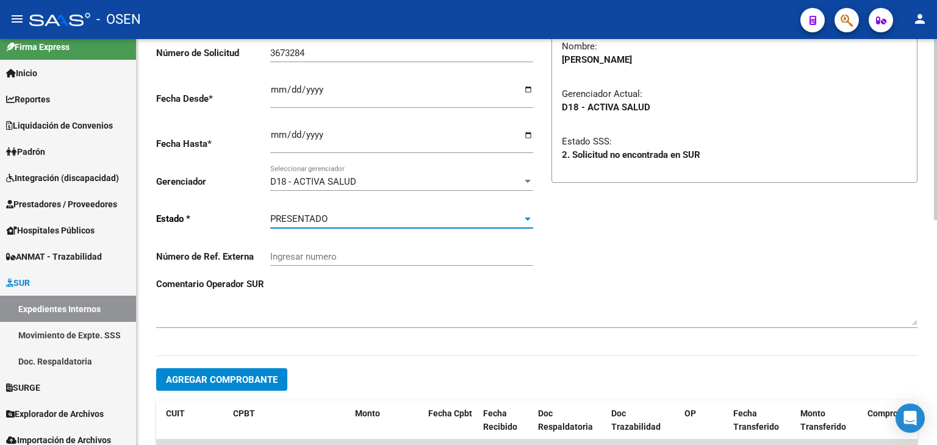
scroll to position [261, 0]
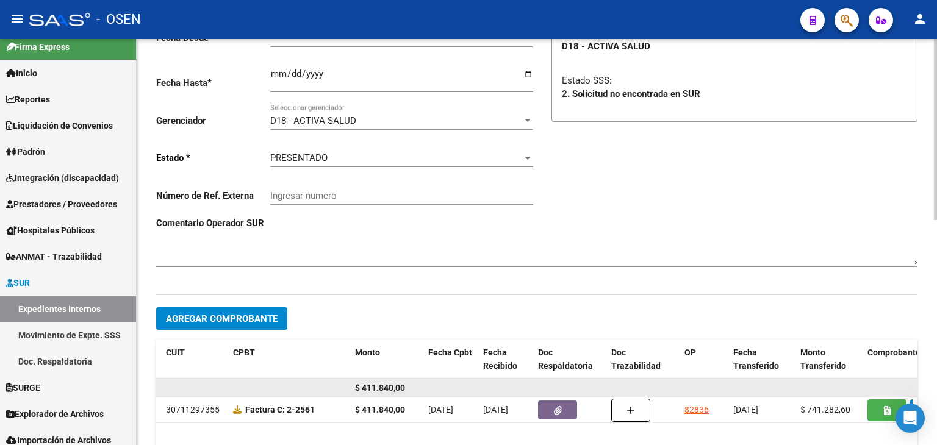
drag, startPoint x: 362, startPoint y: 385, endPoint x: 434, endPoint y: 393, distance: 73.0
click at [434, 393] on div "$ 411.840,00" at bounding box center [416, 389] width 1003 height 20
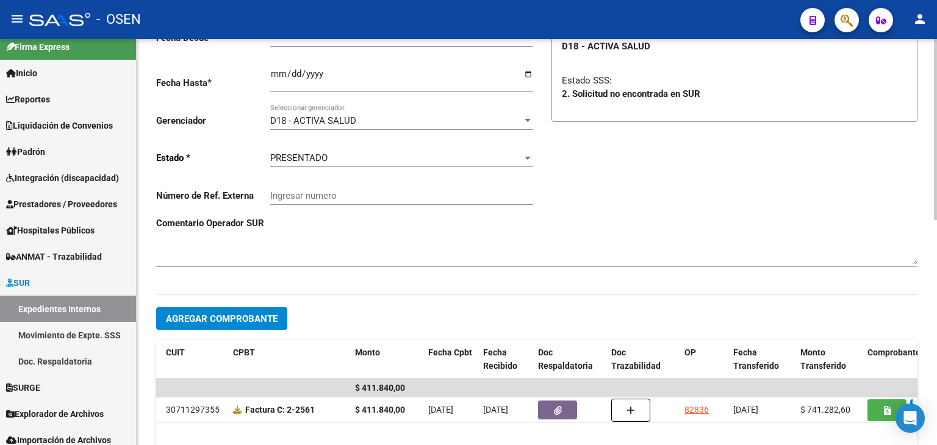
copy div "411.840,00"
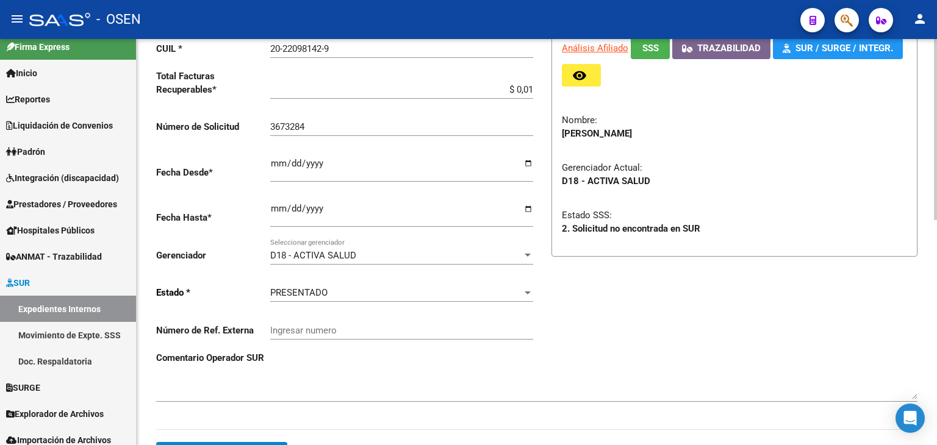
scroll to position [16, 0]
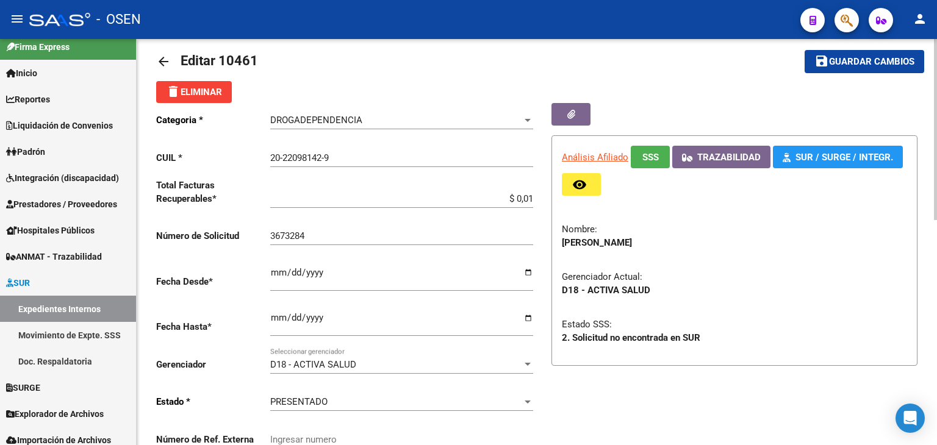
click at [530, 200] on input "$ 0,01" at bounding box center [401, 198] width 263 height 11
paste input "411.840,00"
type input "$ 411.840,00"
click at [815, 55] on mat-icon "save" at bounding box center [822, 61] width 15 height 15
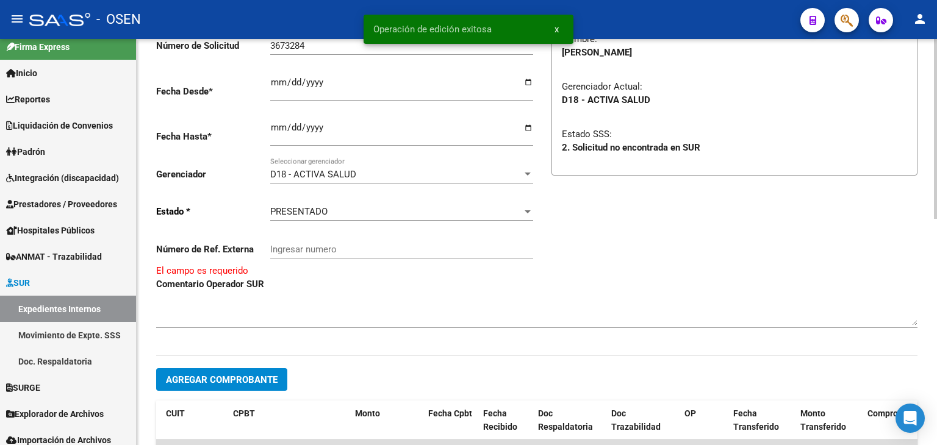
scroll to position [0, 0]
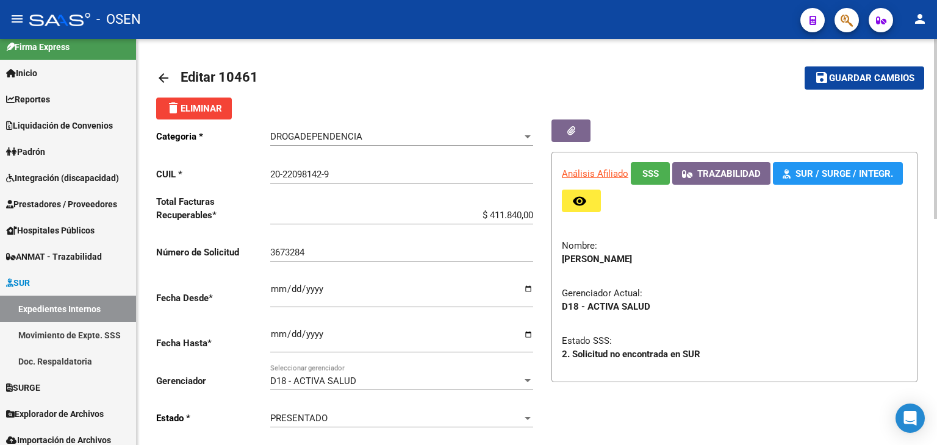
drag, startPoint x: 898, startPoint y: 71, endPoint x: 781, endPoint y: 88, distance: 117.8
click at [892, 73] on button "save Guardar cambios" at bounding box center [865, 78] width 120 height 23
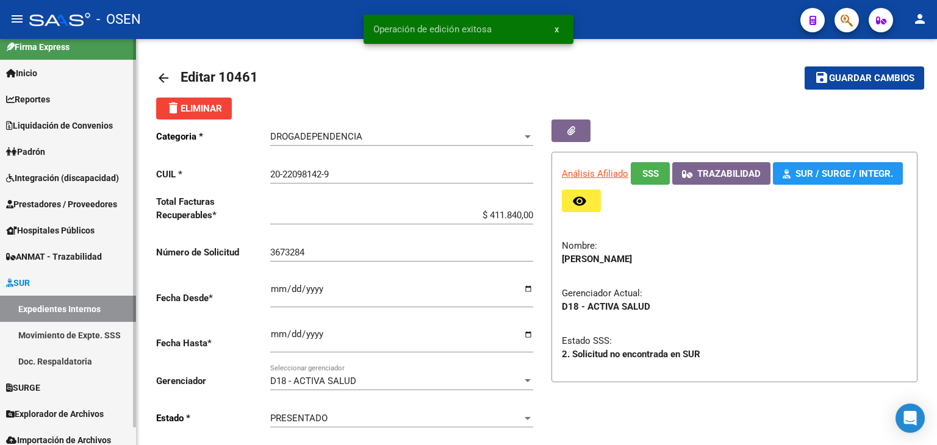
click at [92, 306] on link "Expedientes Internos" at bounding box center [68, 309] width 136 height 26
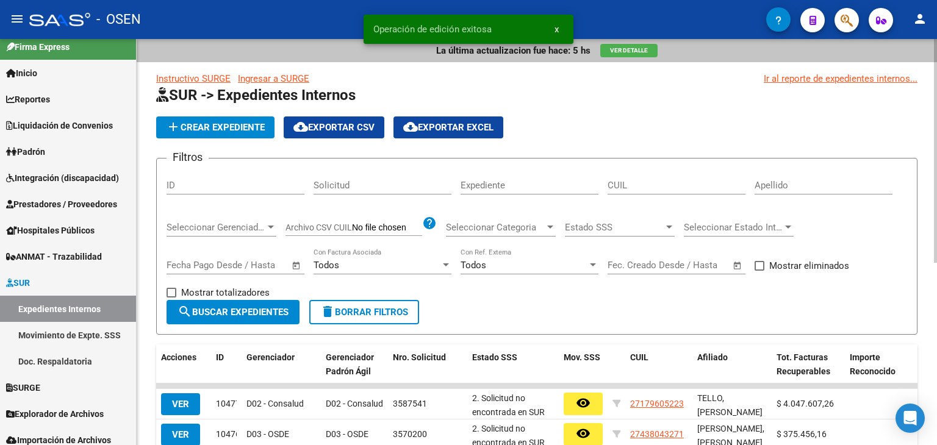
click at [221, 178] on div "ID" at bounding box center [236, 181] width 138 height 26
paste input "10462"
type input "10462"
drag, startPoint x: 240, startPoint y: 320, endPoint x: 228, endPoint y: 293, distance: 29.2
click at [240, 320] on button "search Buscar Expedientes" at bounding box center [233, 312] width 133 height 24
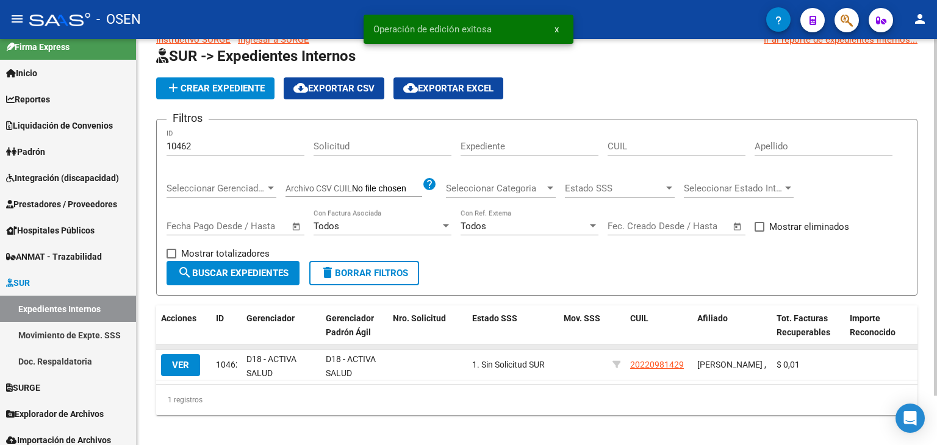
scroll to position [56, 0]
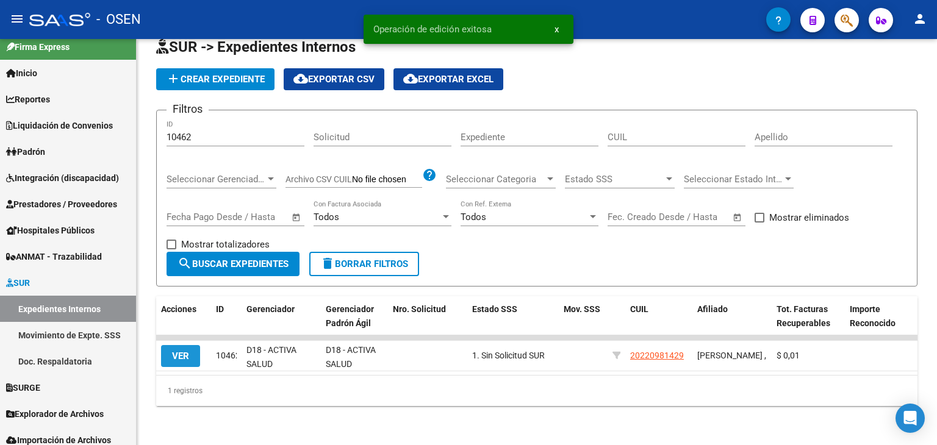
drag, startPoint x: 182, startPoint y: 345, endPoint x: 260, endPoint y: 337, distance: 78.0
click at [183, 351] on span "VER" at bounding box center [180, 356] width 17 height 11
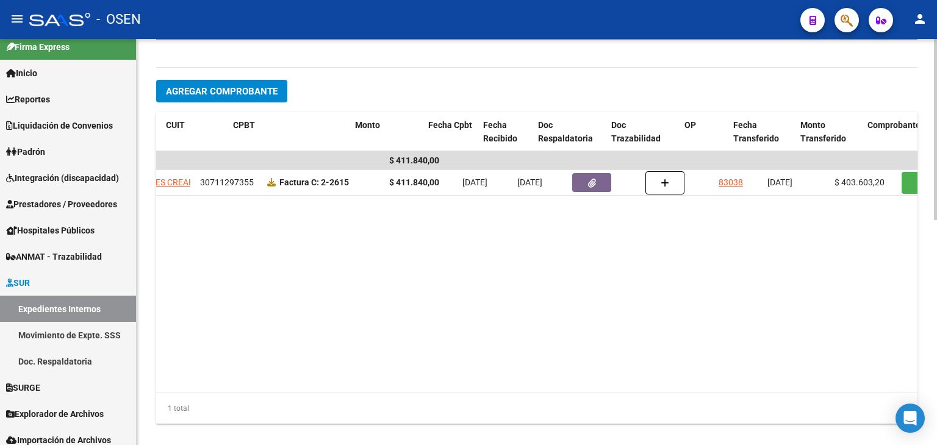
scroll to position [0, 241]
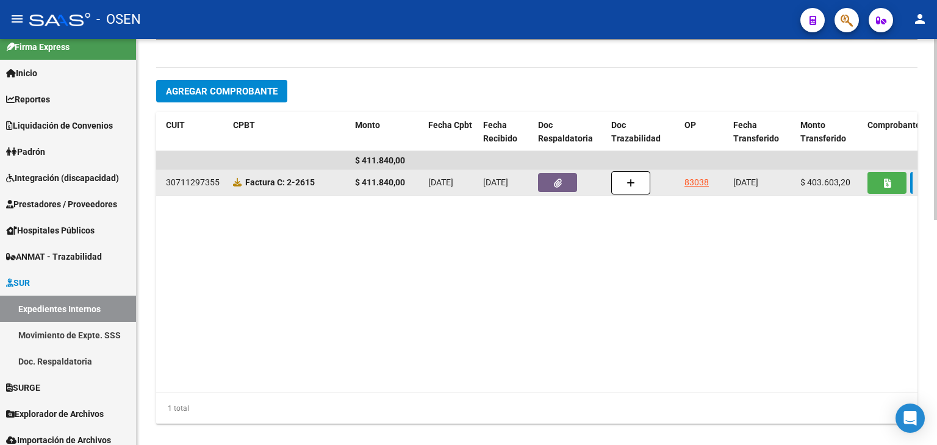
click at [693, 182] on link "83038" at bounding box center [697, 183] width 24 height 10
click at [888, 173] on button "button" at bounding box center [887, 183] width 39 height 22
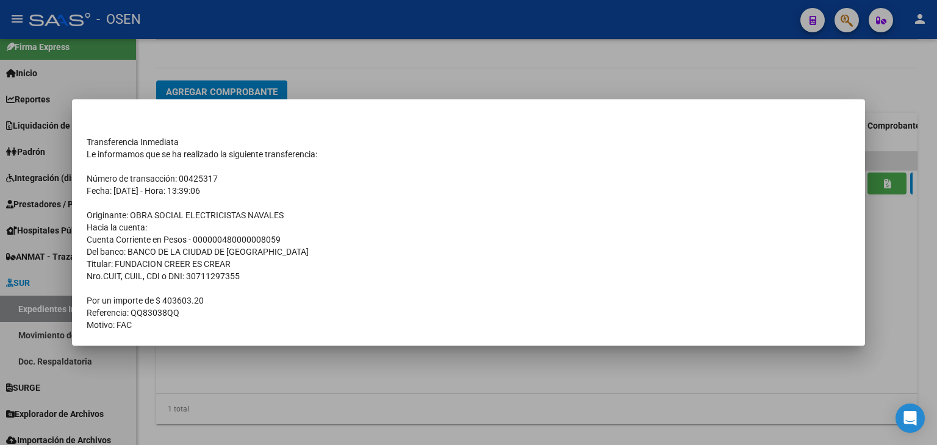
scroll to position [488, 0]
click at [249, 49] on div at bounding box center [468, 222] width 937 height 445
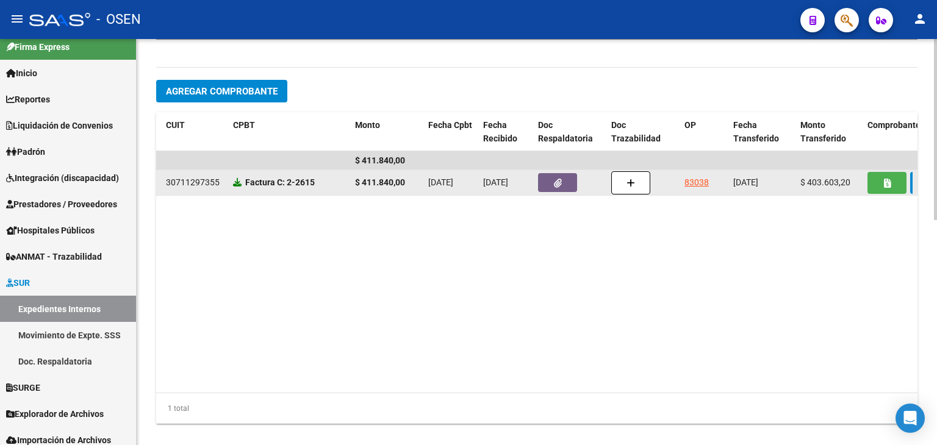
click at [236, 182] on icon at bounding box center [237, 182] width 9 height 9
click at [557, 173] on button "button" at bounding box center [557, 182] width 39 height 19
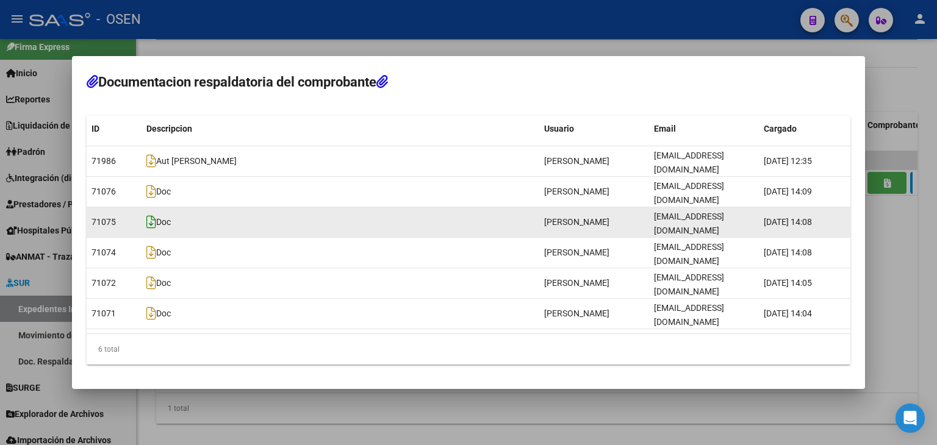
click at [151, 224] on icon at bounding box center [151, 221] width 10 height 13
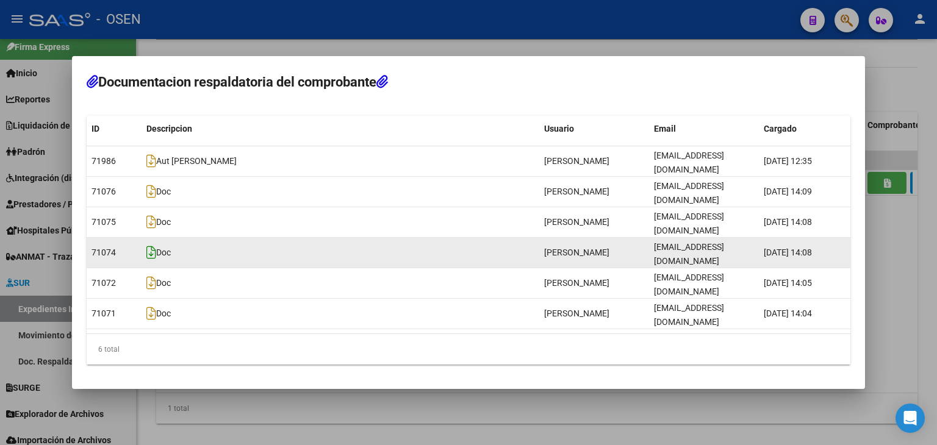
click at [153, 249] on icon at bounding box center [151, 252] width 10 height 13
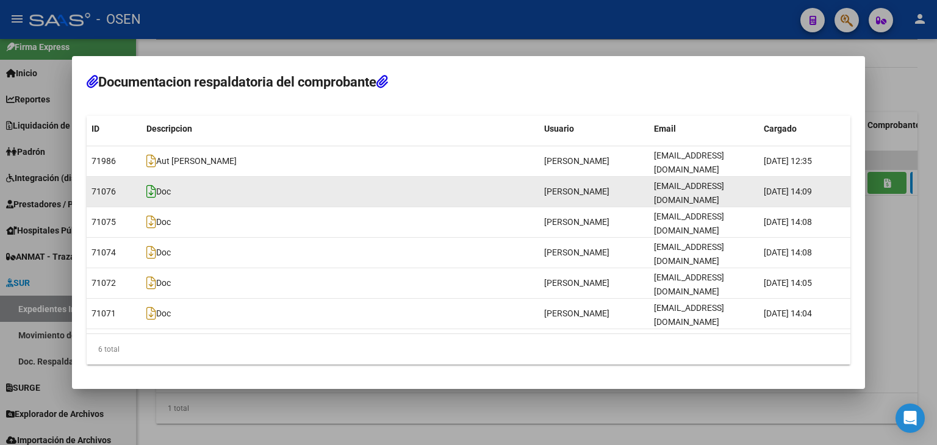
click at [151, 198] on icon at bounding box center [151, 191] width 10 height 13
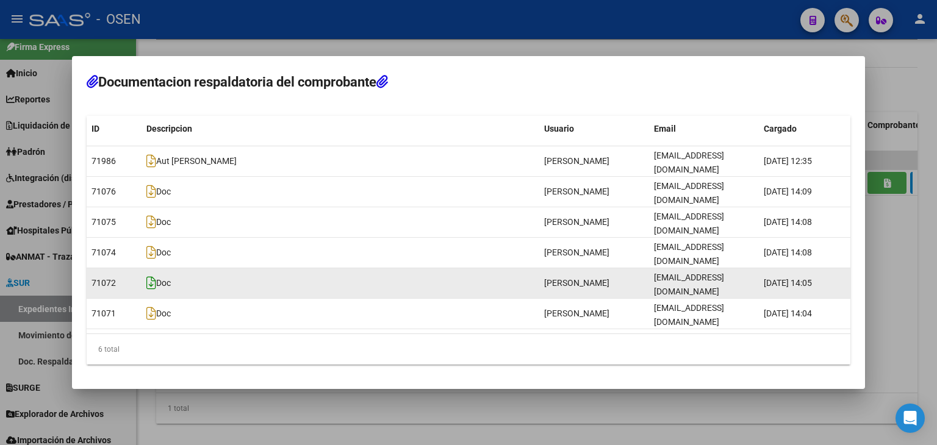
click at [149, 276] on icon at bounding box center [151, 282] width 10 height 13
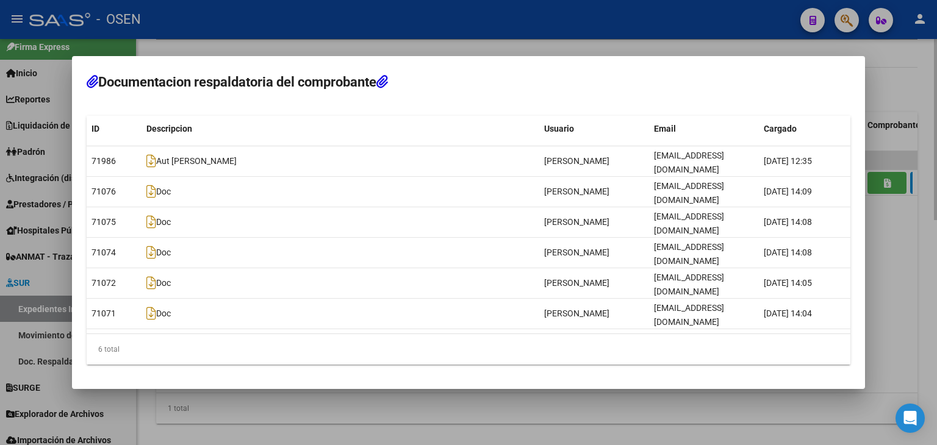
click at [422, 364] on div at bounding box center [468, 222] width 937 height 445
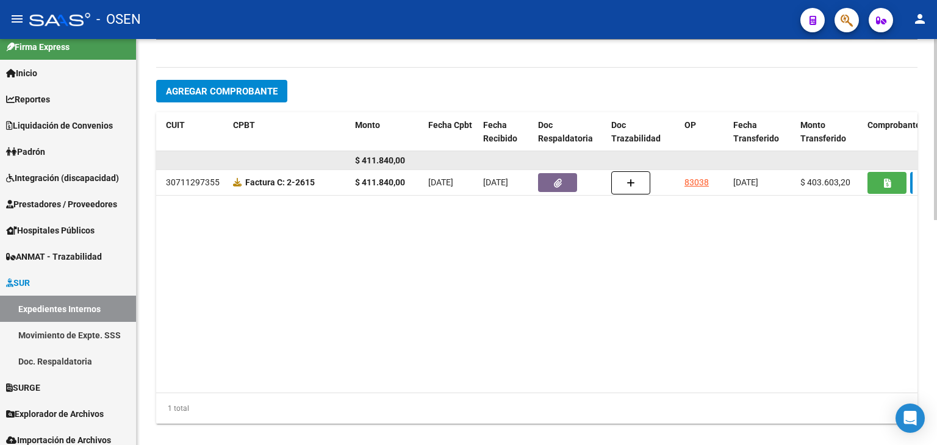
drag, startPoint x: 362, startPoint y: 160, endPoint x: 433, endPoint y: 161, distance: 70.2
click at [433, 161] on div "$ 411.840,00" at bounding box center [416, 161] width 1003 height 20
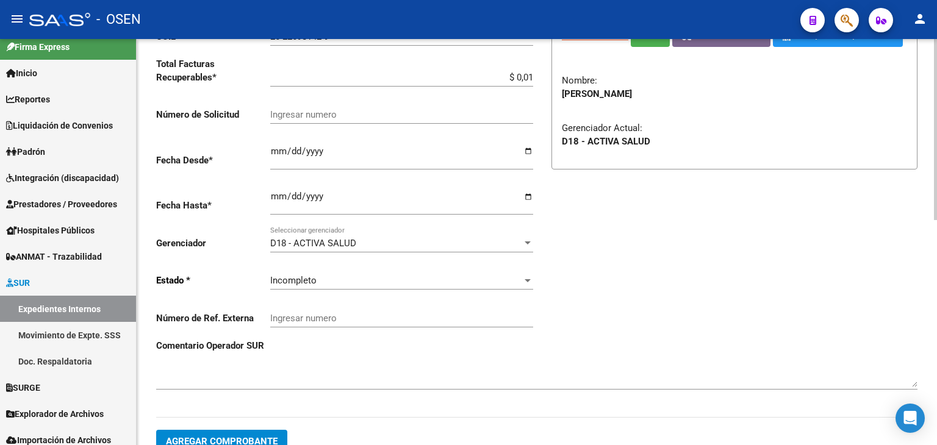
scroll to position [122, 0]
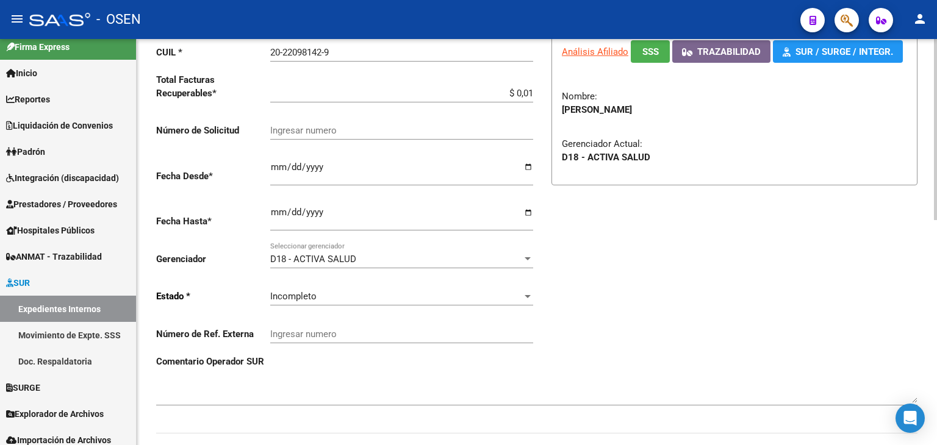
click at [360, 293] on div "Incompleto" at bounding box center [396, 296] width 252 height 11
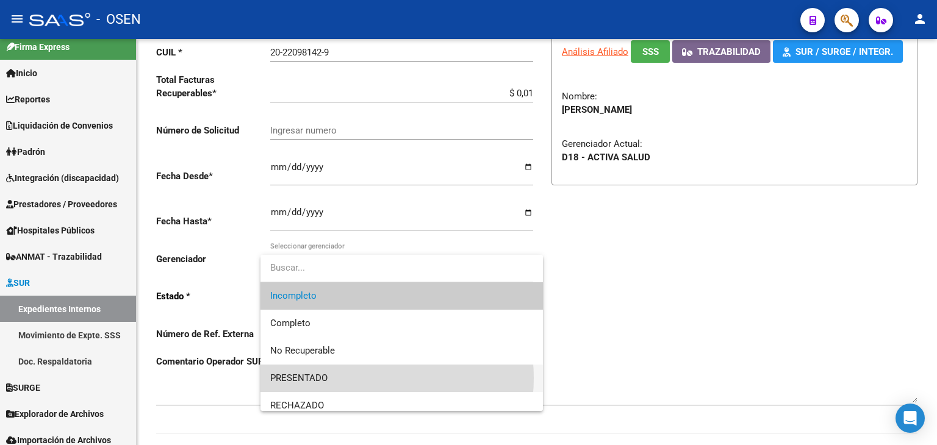
click at [348, 378] on span "PRESENTADO" at bounding box center [401, 378] width 263 height 27
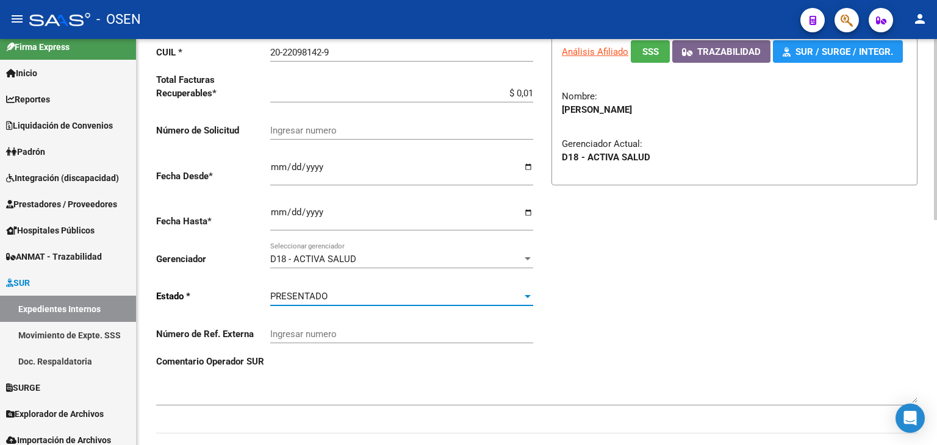
click at [320, 137] on div "Ingresar numero" at bounding box center [401, 126] width 263 height 26
paste input "3673464"
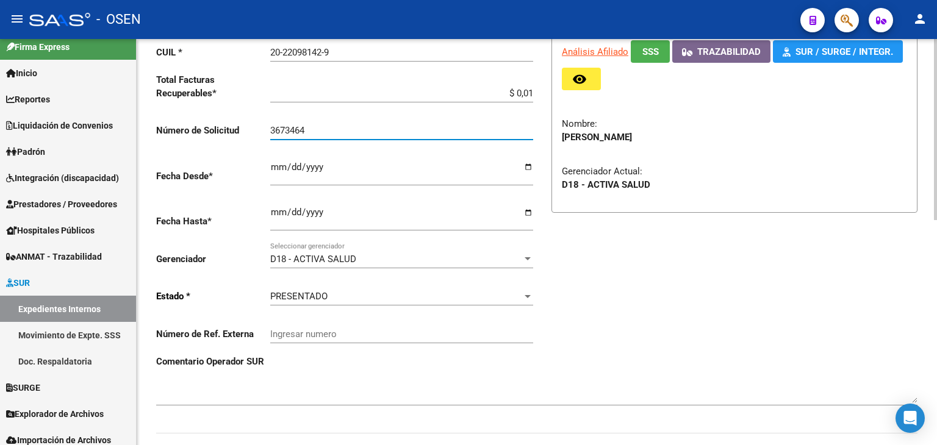
type input "3673464"
click at [535, 93] on div "Categoria * DROGADEPENDENCIA Seleccionar categoria CUIL * 20-22098142-9 Ingresa…" at bounding box center [346, 177] width 381 height 358
click at [533, 93] on input "$ 0,01" at bounding box center [401, 93] width 263 height 11
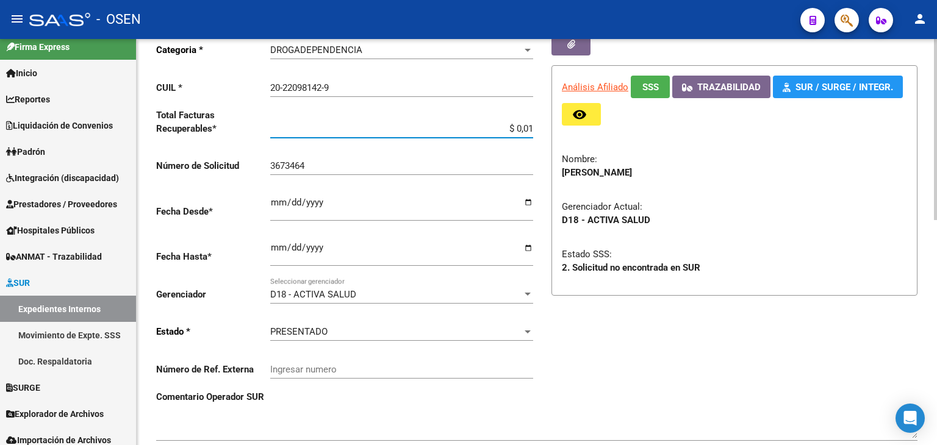
scroll to position [61, 0]
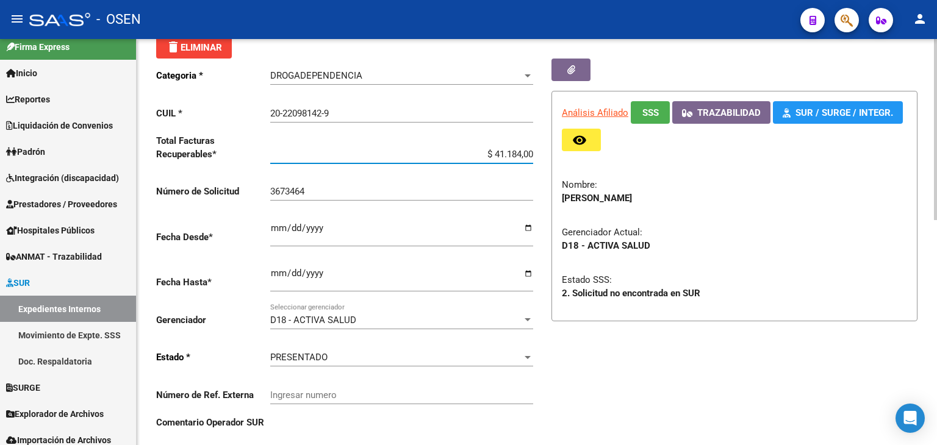
type input "$ 411.840,00"
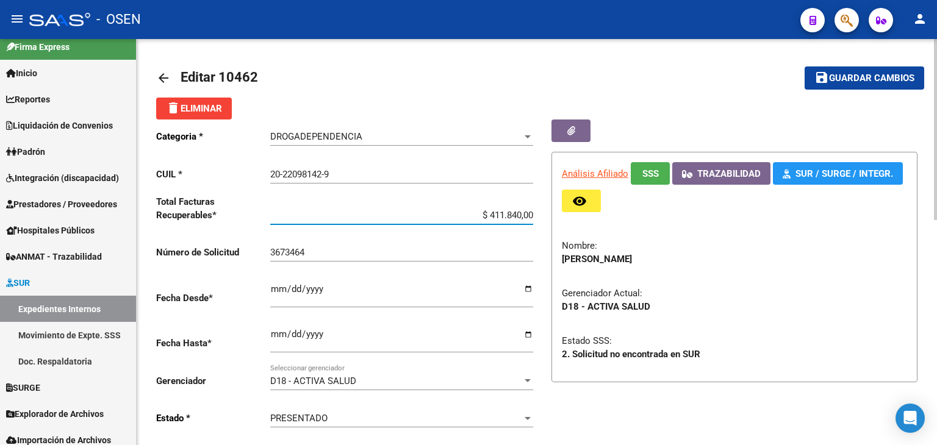
click at [816, 80] on mat-icon "save" at bounding box center [822, 77] width 15 height 15
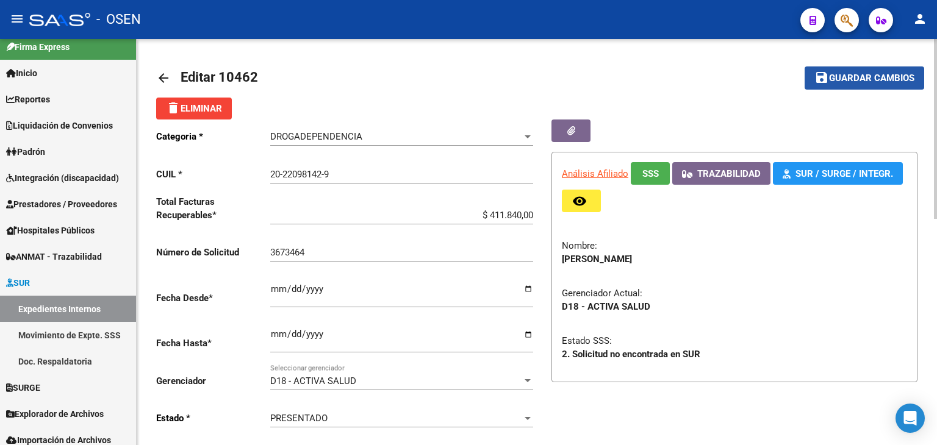
click at [889, 80] on span "Guardar cambios" at bounding box center [871, 78] width 85 height 11
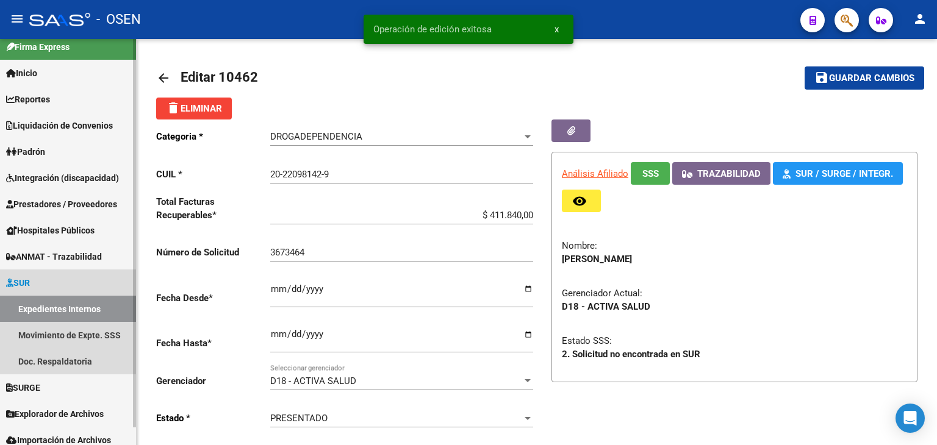
click at [89, 306] on link "Expedientes Internos" at bounding box center [68, 309] width 136 height 26
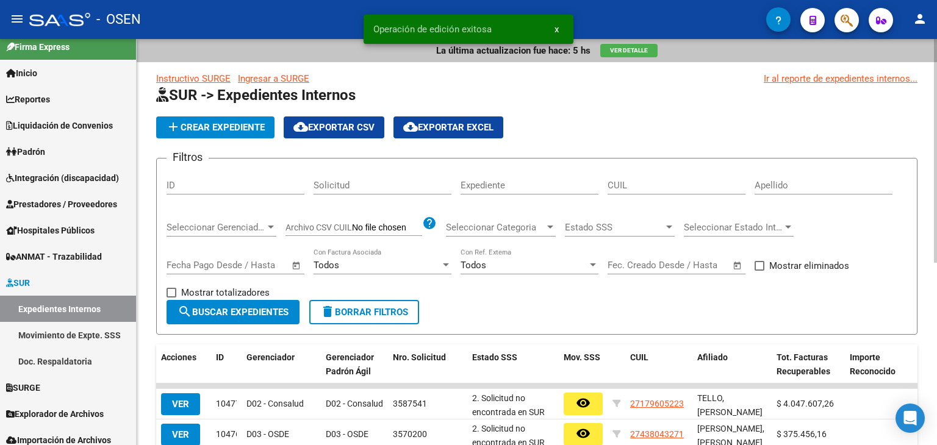
click at [207, 186] on input "ID" at bounding box center [236, 185] width 138 height 11
paste input "10463"
type input "10463"
click at [240, 307] on span "search Buscar Expedientes" at bounding box center [233, 312] width 111 height 11
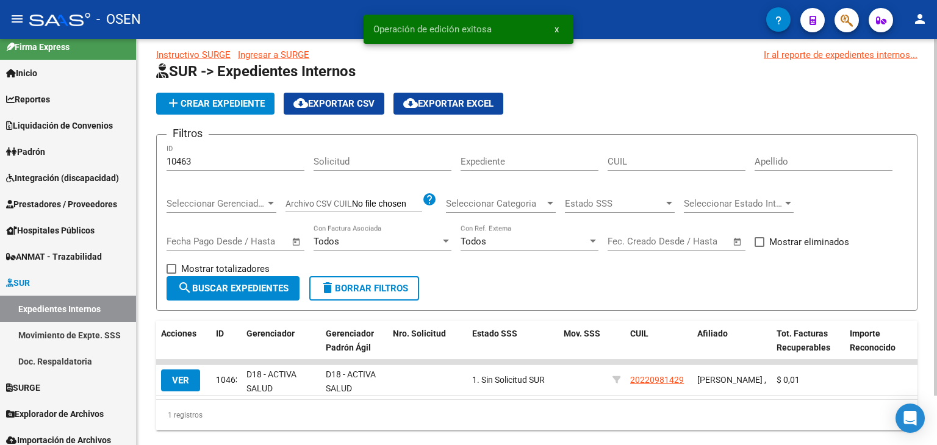
scroll to position [56, 0]
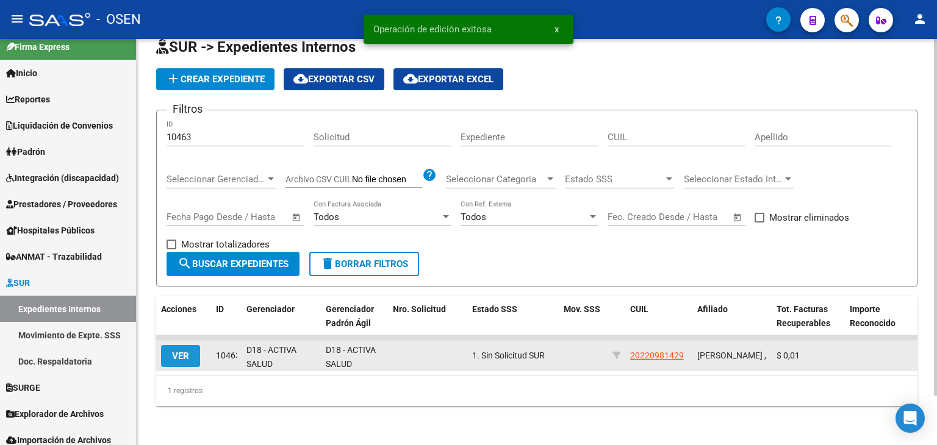
click at [187, 355] on button "VER" at bounding box center [180, 356] width 39 height 22
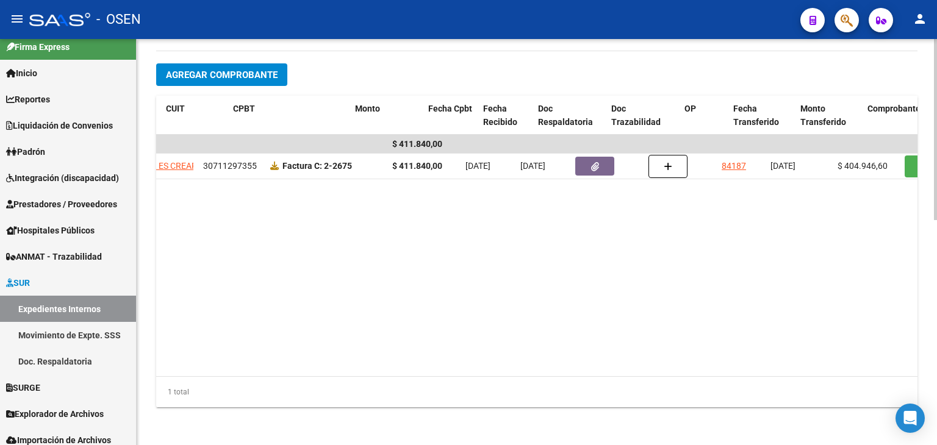
scroll to position [0, 241]
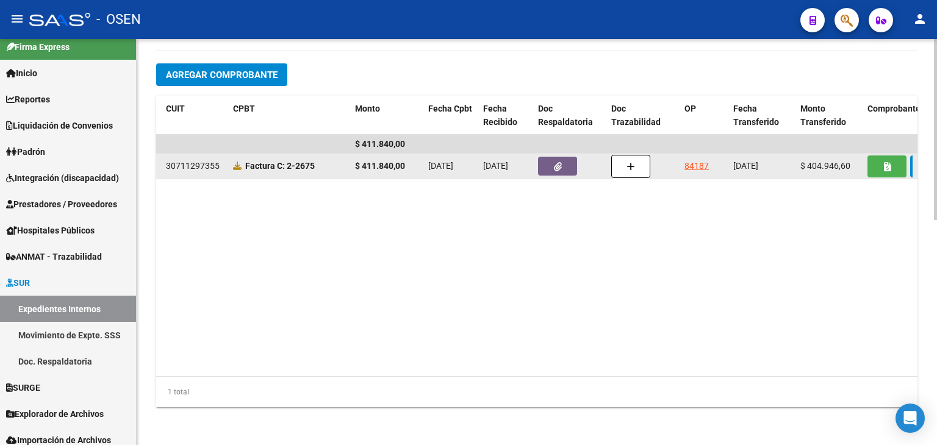
click at [688, 162] on link "84187" at bounding box center [697, 166] width 24 height 10
click at [884, 168] on icon "button" at bounding box center [887, 166] width 7 height 9
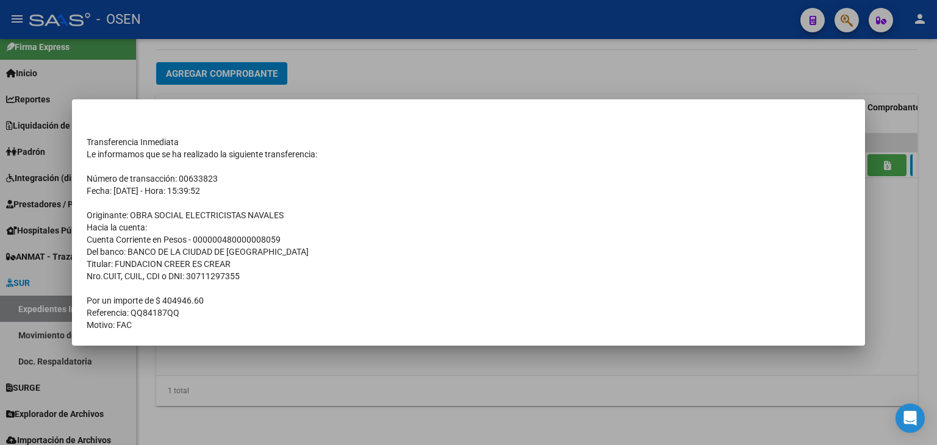
scroll to position [505, 0]
drag, startPoint x: 435, startPoint y: 79, endPoint x: 425, endPoint y: 110, distance: 33.4
click at [436, 79] on div at bounding box center [468, 222] width 937 height 445
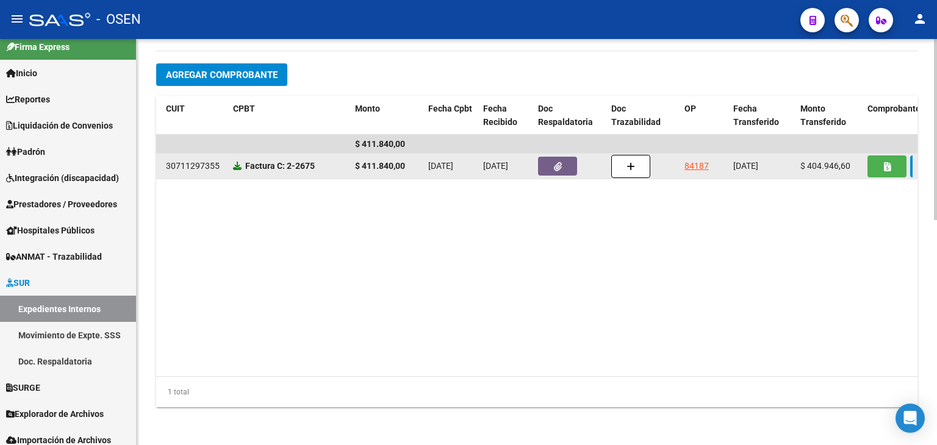
click at [237, 162] on icon at bounding box center [237, 166] width 9 height 9
click at [549, 164] on button "button" at bounding box center [557, 166] width 39 height 19
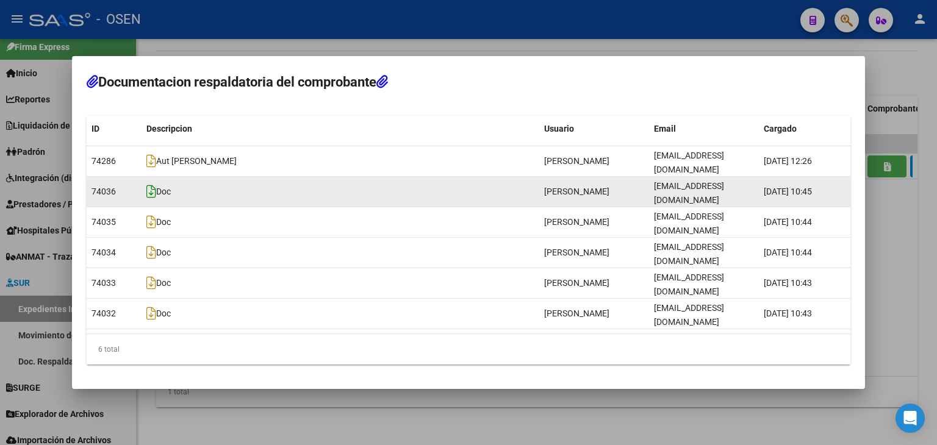
click at [148, 198] on icon at bounding box center [151, 191] width 10 height 13
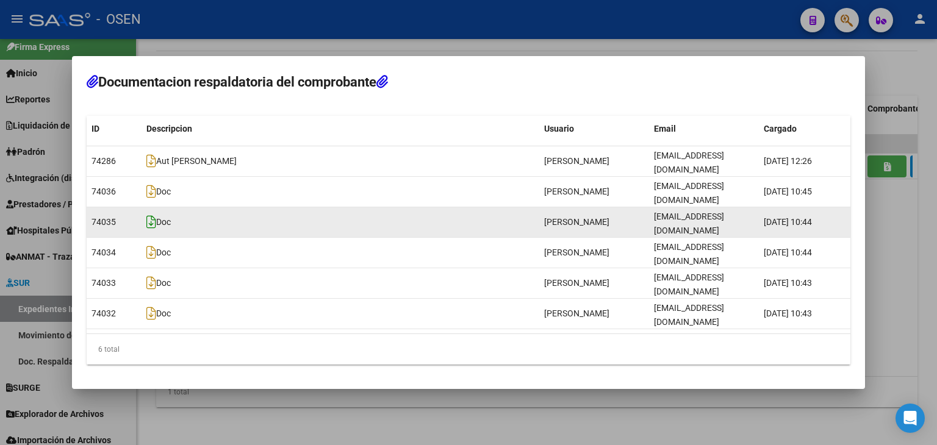
click at [152, 229] on icon at bounding box center [151, 221] width 10 height 13
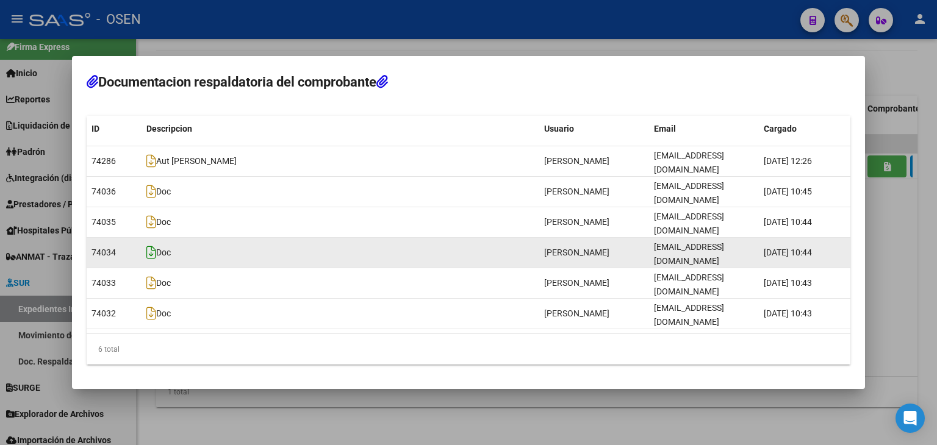
click at [153, 248] on icon at bounding box center [151, 252] width 10 height 13
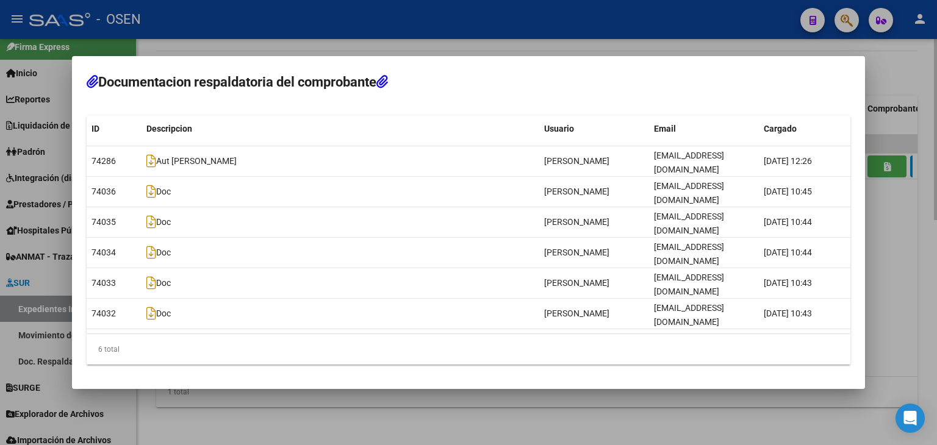
click at [524, 66] on div at bounding box center [468, 222] width 937 height 445
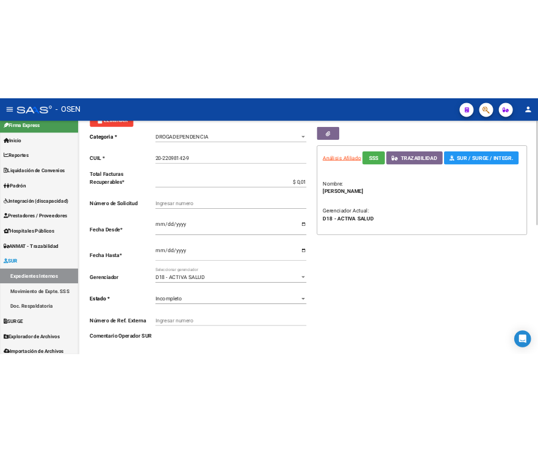
scroll to position [0, 0]
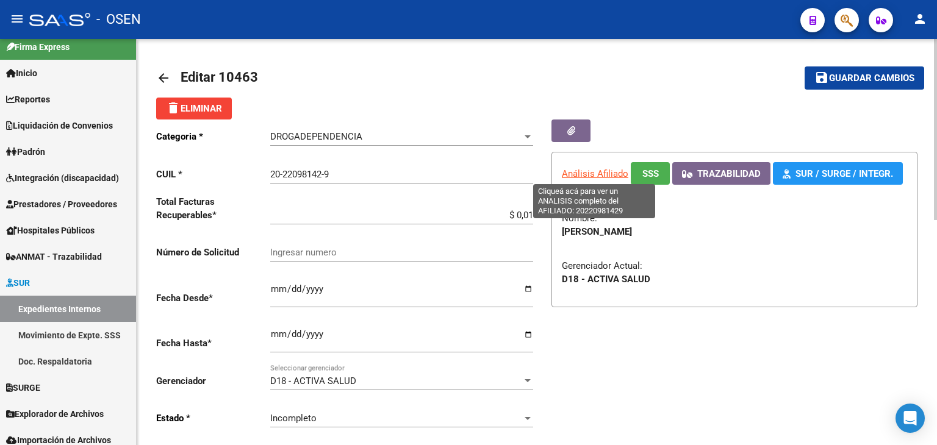
click at [583, 172] on span "Análisis Afiliado" at bounding box center [595, 173] width 67 height 11
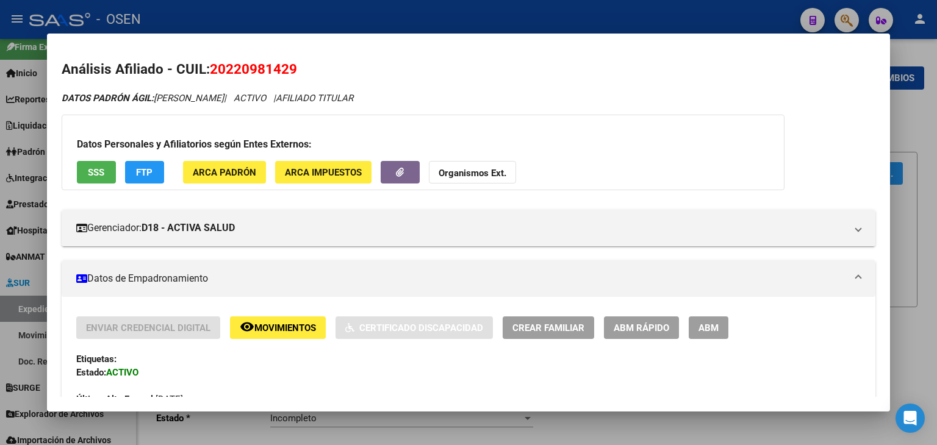
drag, startPoint x: 284, startPoint y: 67, endPoint x: 303, endPoint y: 65, distance: 19.0
click at [303, 65] on h2 "Análisis Afiliado - CUIL: 20220981429" at bounding box center [469, 69] width 814 height 21
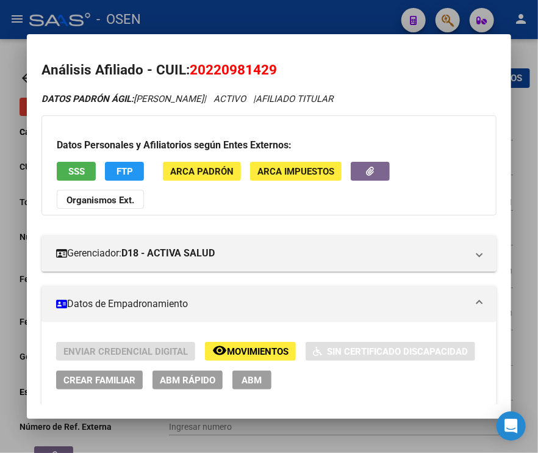
click at [279, 10] on div at bounding box center [269, 226] width 538 height 453
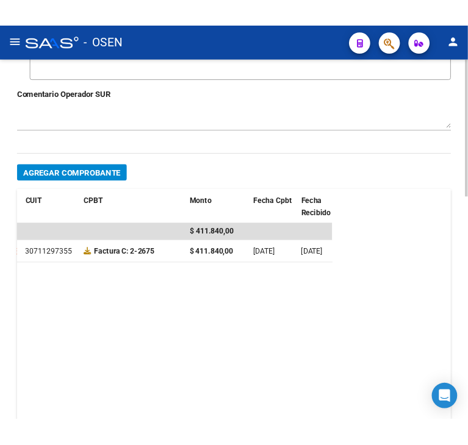
scroll to position [610, 0]
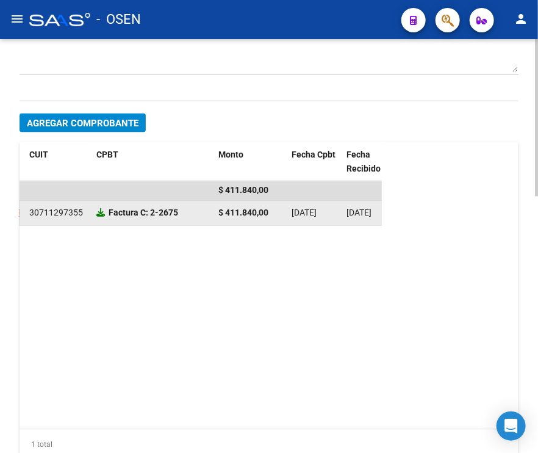
click at [100, 213] on icon at bounding box center [100, 213] width 9 height 9
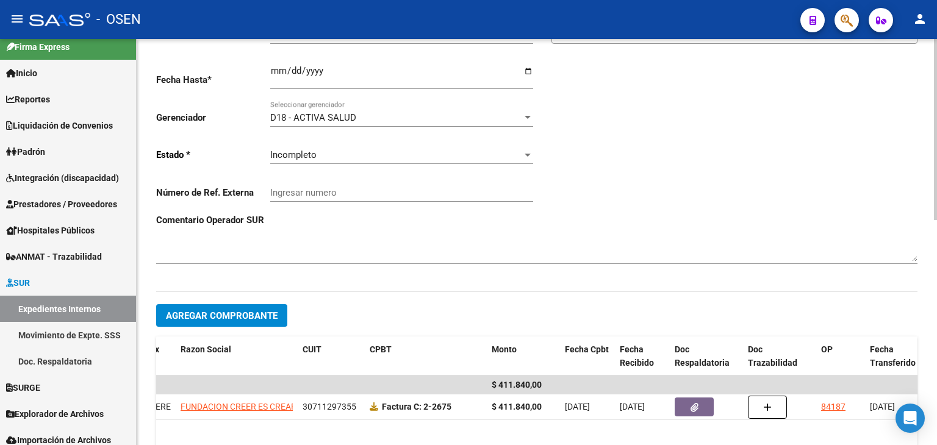
scroll to position [206, 0]
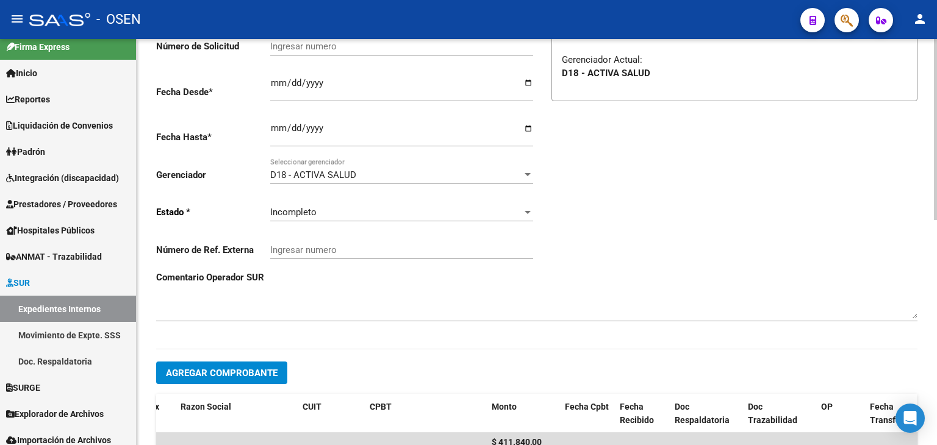
click at [328, 215] on div "Incompleto" at bounding box center [396, 212] width 252 height 11
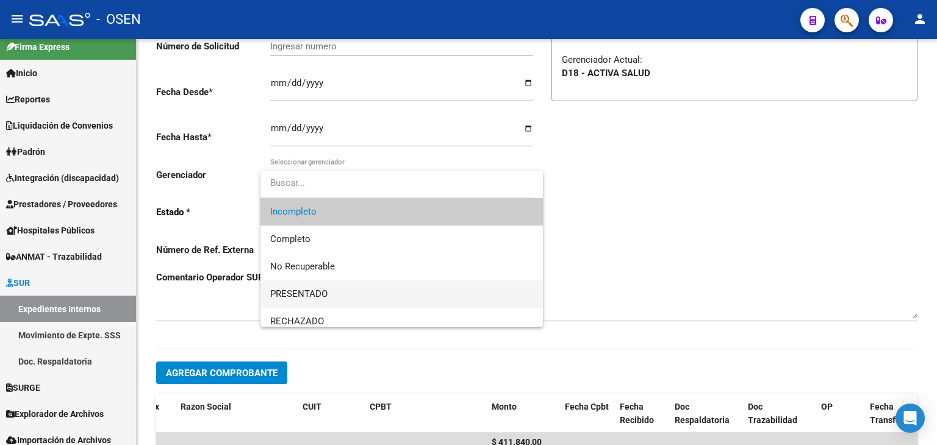
click at [351, 292] on span "PRESENTADO" at bounding box center [401, 294] width 263 height 27
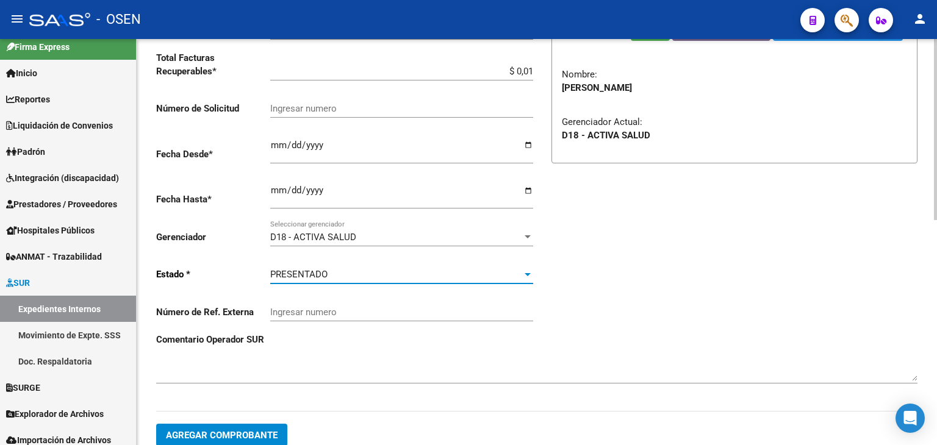
scroll to position [84, 0]
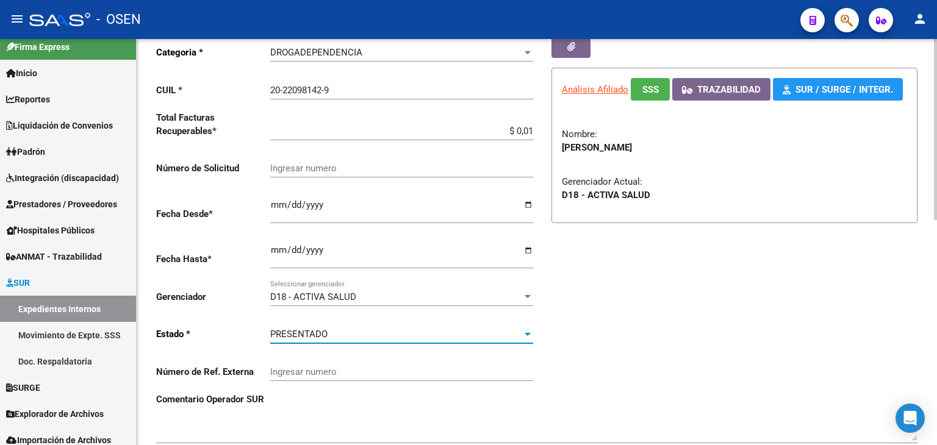
click at [333, 171] on input "Ingresar numero" at bounding box center [401, 168] width 263 height 11
paste input "3673651"
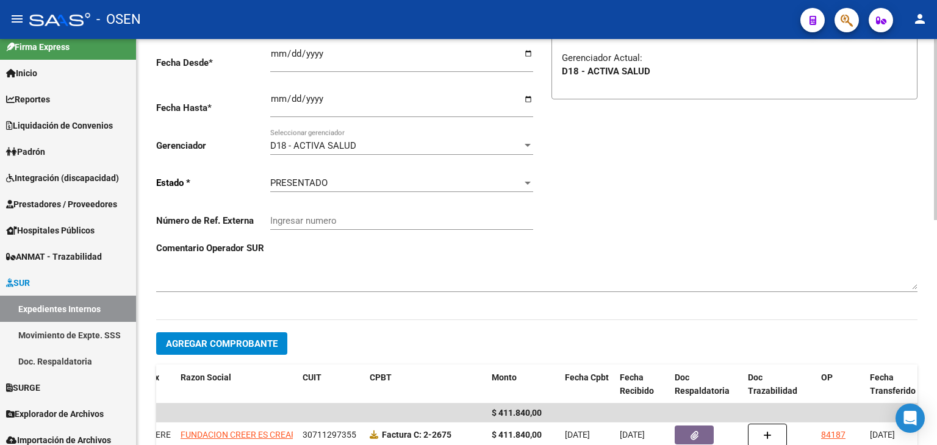
scroll to position [23, 0]
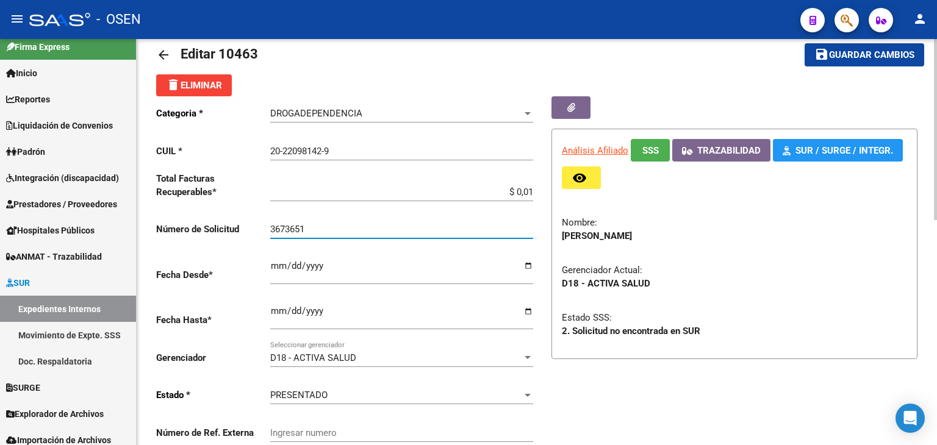
type input "3673651"
click at [531, 190] on input "$ 0,01" at bounding box center [401, 192] width 263 height 11
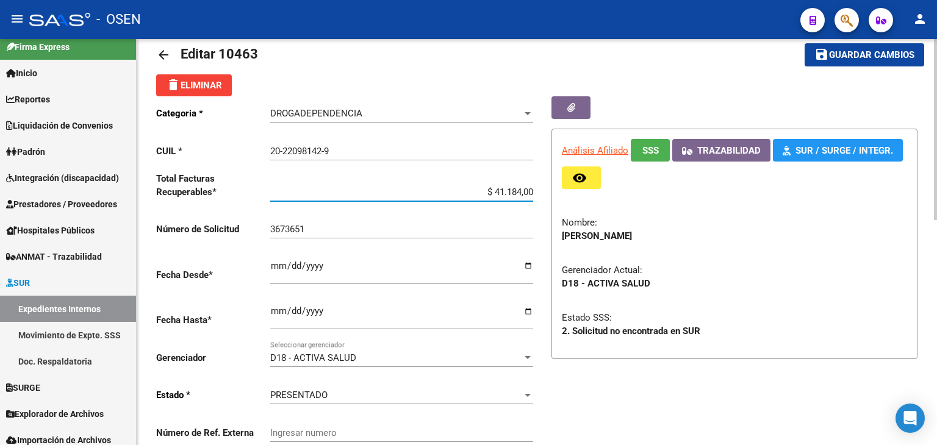
type input "$ 411.840,00"
drag, startPoint x: 873, startPoint y: 62, endPoint x: 796, endPoint y: 77, distance: 78.5
click at [873, 62] on button "save Guardar cambios" at bounding box center [865, 54] width 120 height 23
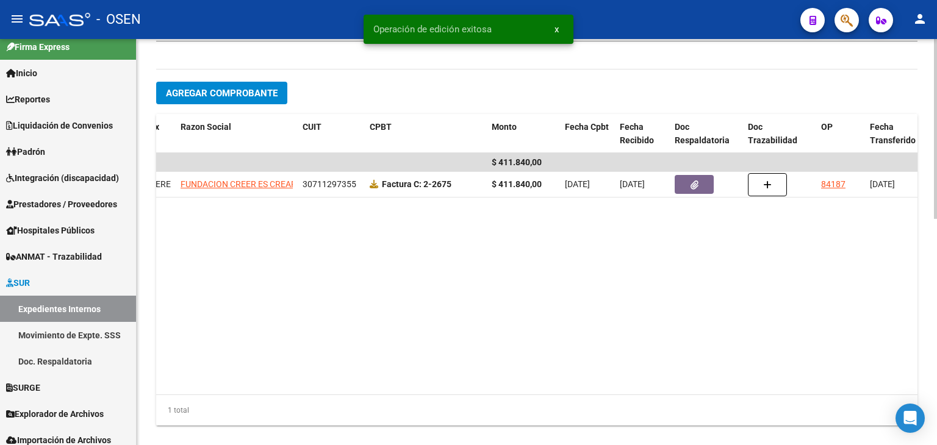
scroll to position [511, 0]
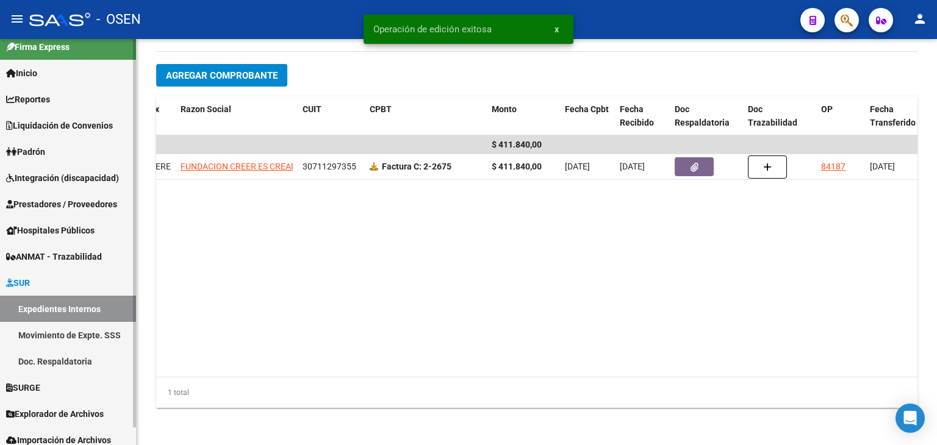
drag, startPoint x: 98, startPoint y: 305, endPoint x: 105, endPoint y: 303, distance: 7.5
click at [98, 306] on link "Expedientes Internos" at bounding box center [68, 309] width 136 height 26
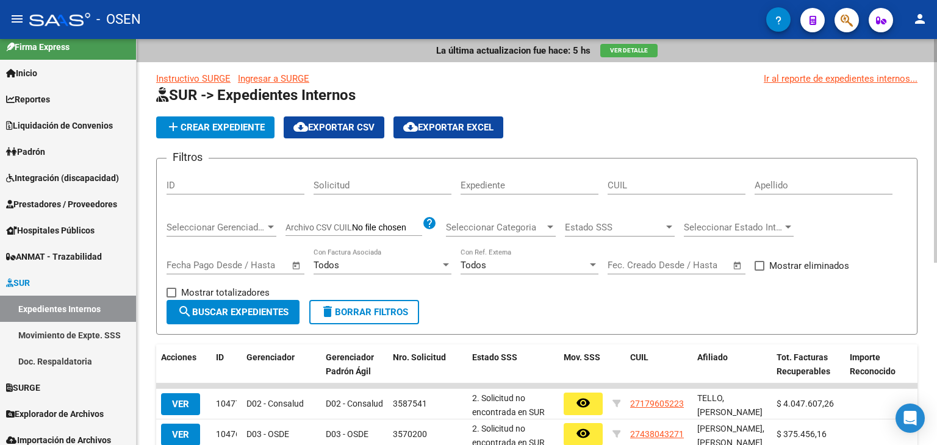
drag, startPoint x: 654, startPoint y: 179, endPoint x: 644, endPoint y: 180, distance: 9.8
click at [653, 179] on div "CUIL" at bounding box center [677, 181] width 138 height 26
paste input "20-22098142-9"
type input "20-22098142-9"
drag, startPoint x: 228, startPoint y: 312, endPoint x: 247, endPoint y: 286, distance: 31.9
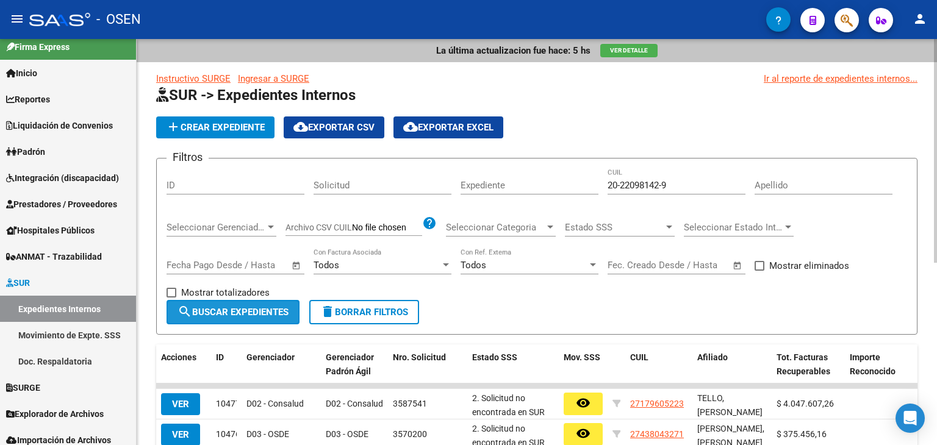
click at [228, 312] on span "search Buscar Expedientes" at bounding box center [233, 312] width 111 height 11
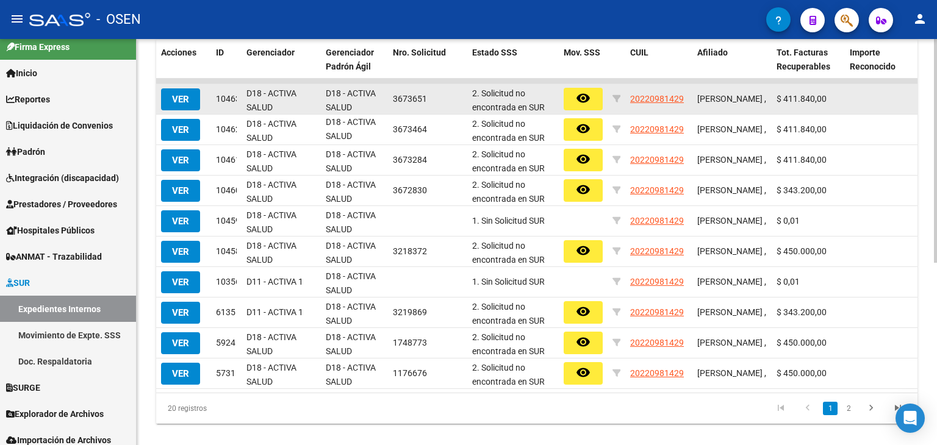
drag, startPoint x: 437, startPoint y: 103, endPoint x: 387, endPoint y: 103, distance: 50.0
click at [387, 103] on div "VER 10463 D18 - ACTIVA SALUD D18 - ACTIVA SALUD 3673651 2. Solicitud no encontr…" at bounding box center [894, 99] width 1476 height 31
copy div "3673651"
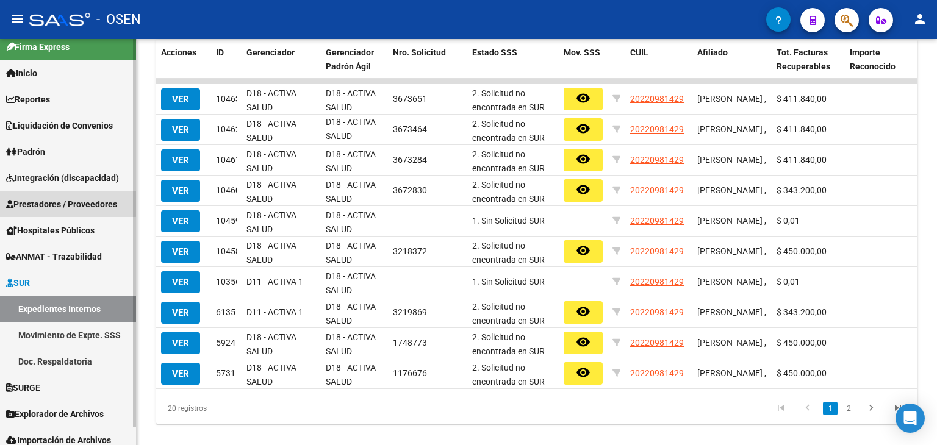
click at [55, 203] on span "Prestadores / Proveedores" at bounding box center [61, 204] width 111 height 13
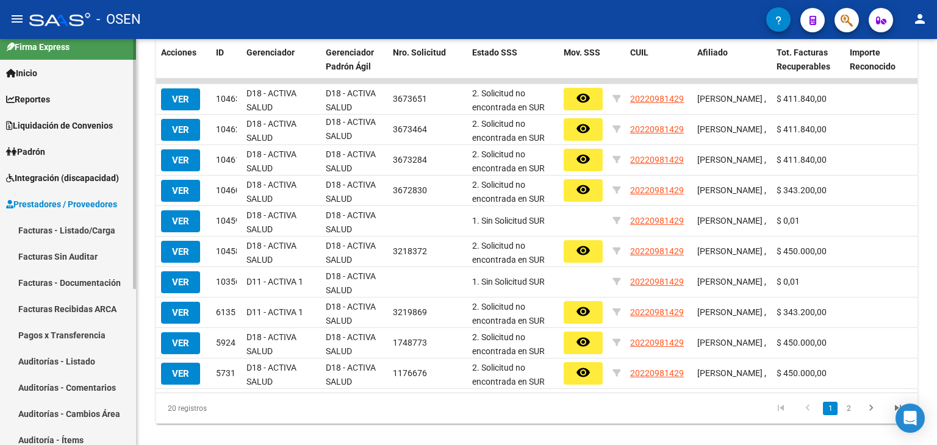
click at [35, 230] on link "Facturas - Listado/Carga" at bounding box center [68, 230] width 136 height 26
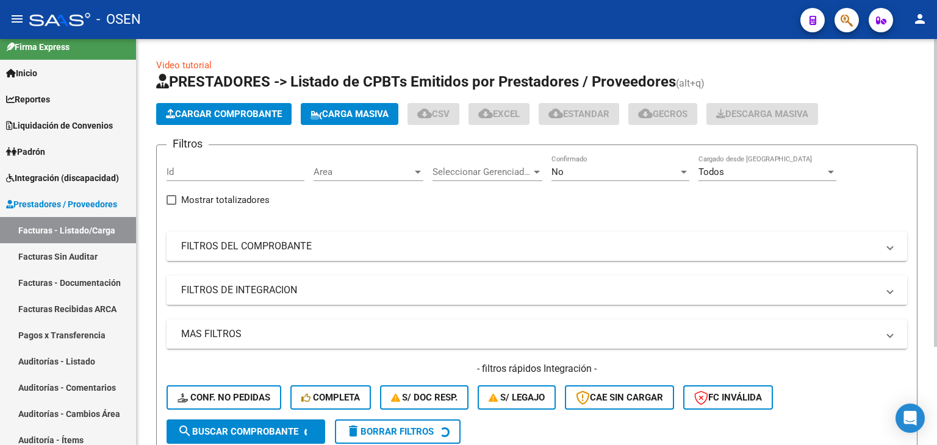
click at [588, 170] on div "No" at bounding box center [615, 172] width 127 height 11
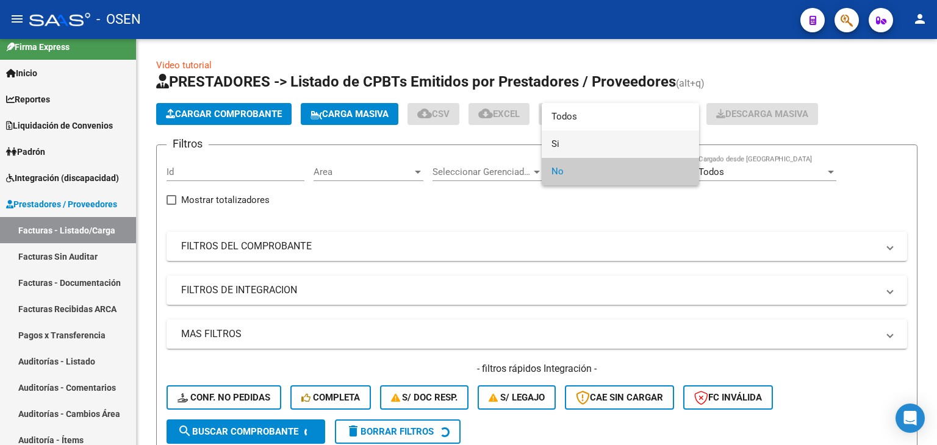
click at [580, 148] on span "Si" at bounding box center [621, 144] width 138 height 27
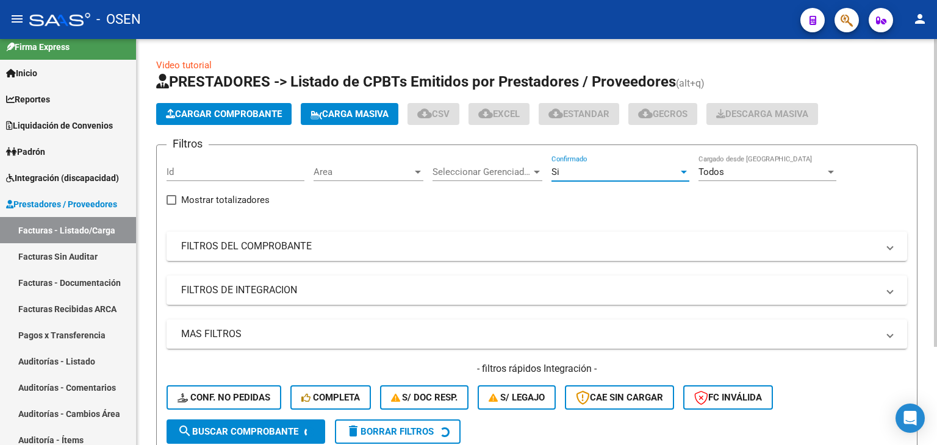
click at [330, 173] on span "Area" at bounding box center [363, 172] width 99 height 11
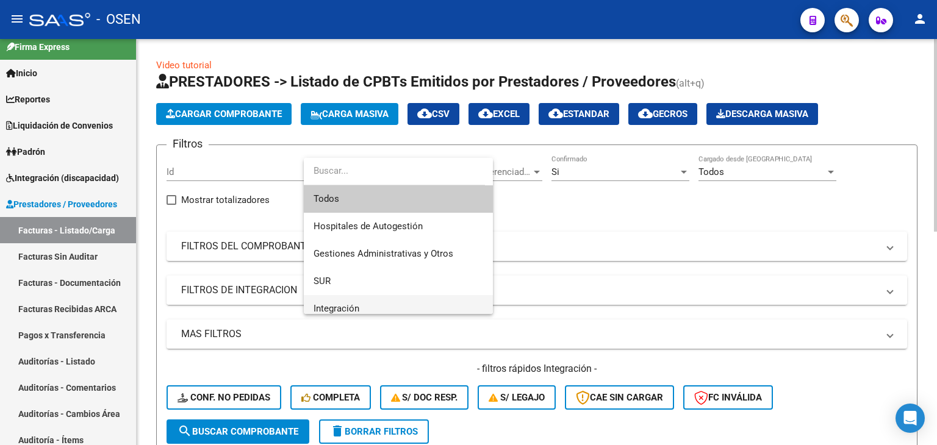
click at [344, 302] on span "Integración" at bounding box center [399, 308] width 170 height 27
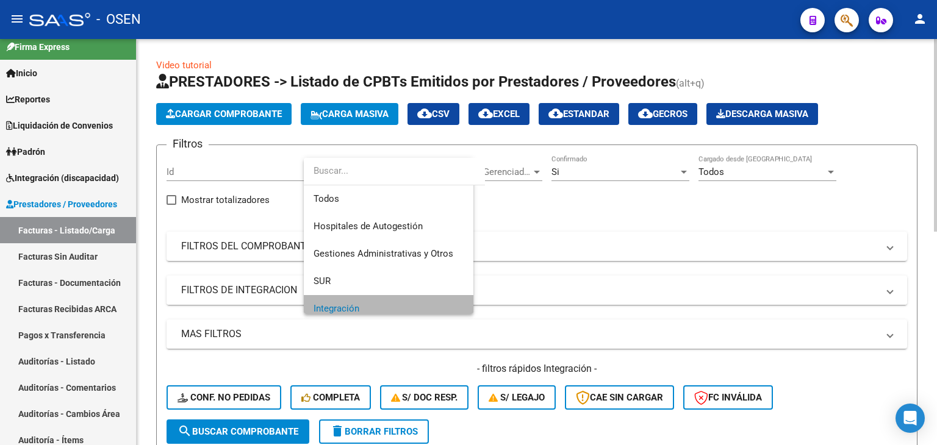
scroll to position [7, 0]
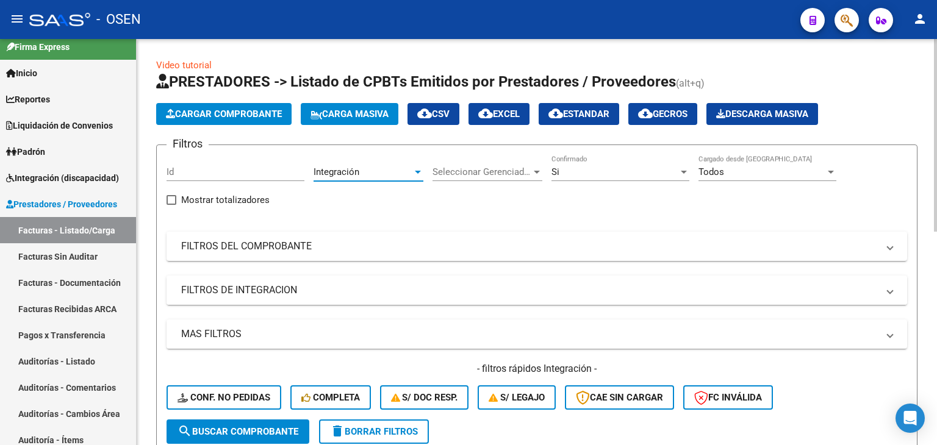
click at [288, 286] on mat-panel-title "FILTROS DE INTEGRACION" at bounding box center [529, 290] width 697 height 13
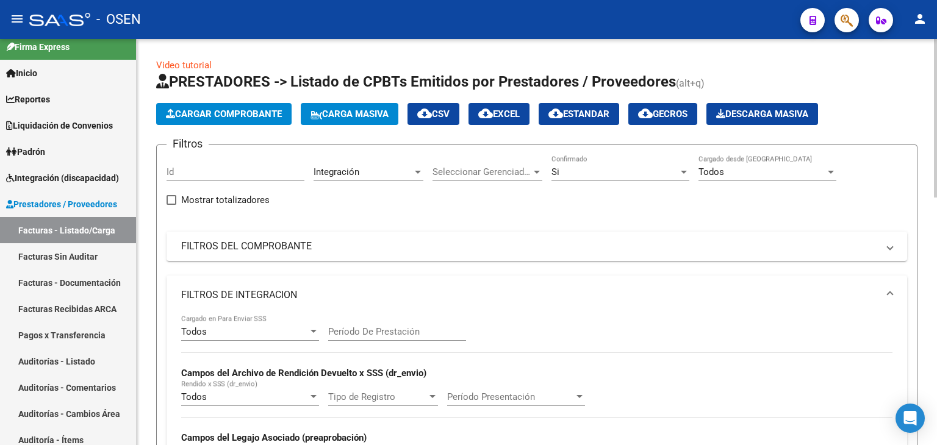
click at [263, 334] on div "Todos" at bounding box center [244, 331] width 127 height 11
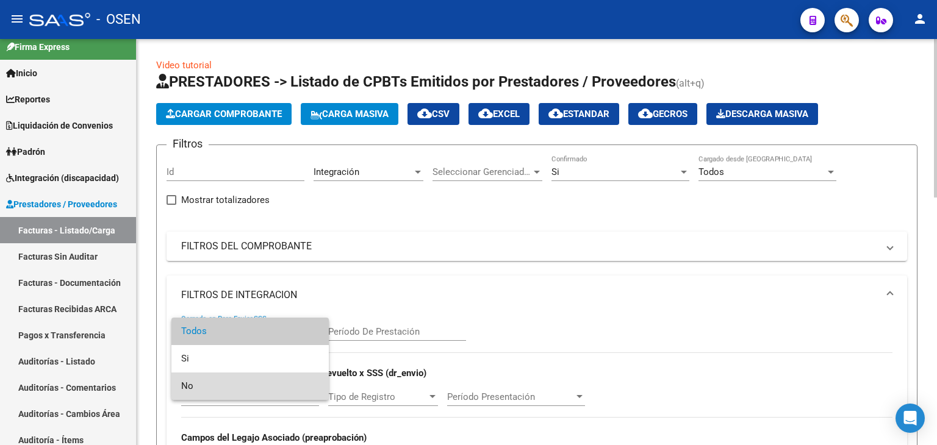
drag, startPoint x: 247, startPoint y: 389, endPoint x: 263, endPoint y: 386, distance: 16.7
click at [245, 389] on span "No" at bounding box center [250, 386] width 138 height 27
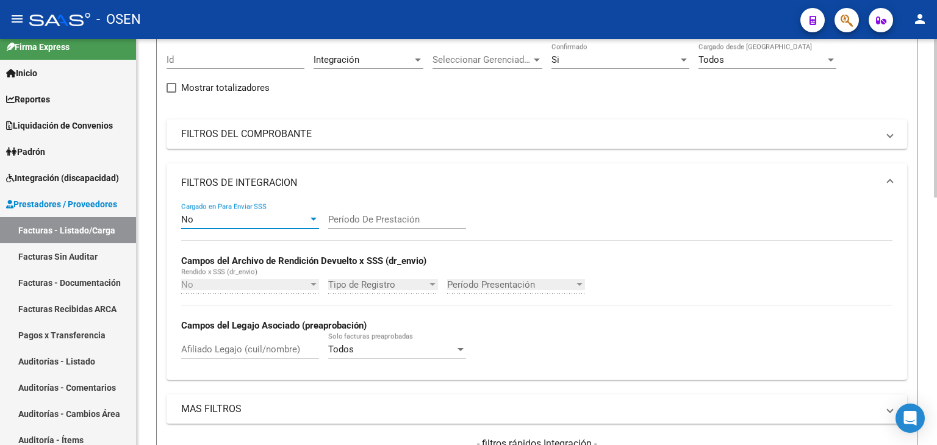
scroll to position [244, 0]
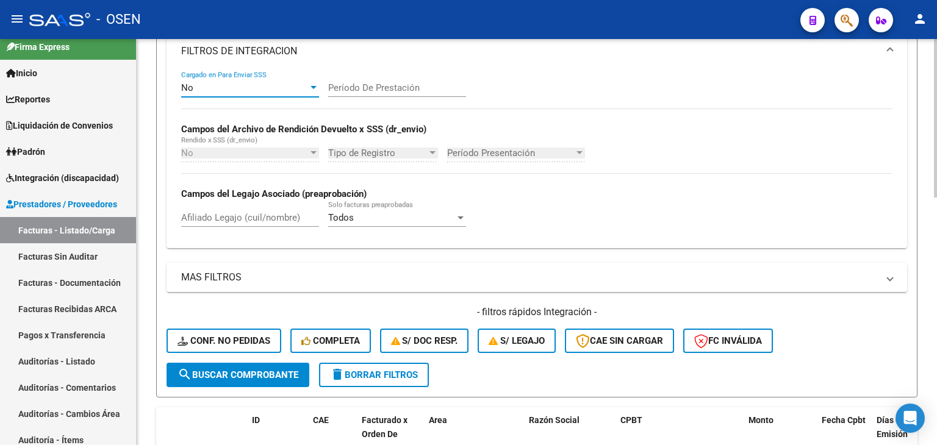
click at [253, 370] on span "search Buscar Comprobante" at bounding box center [238, 375] width 121 height 11
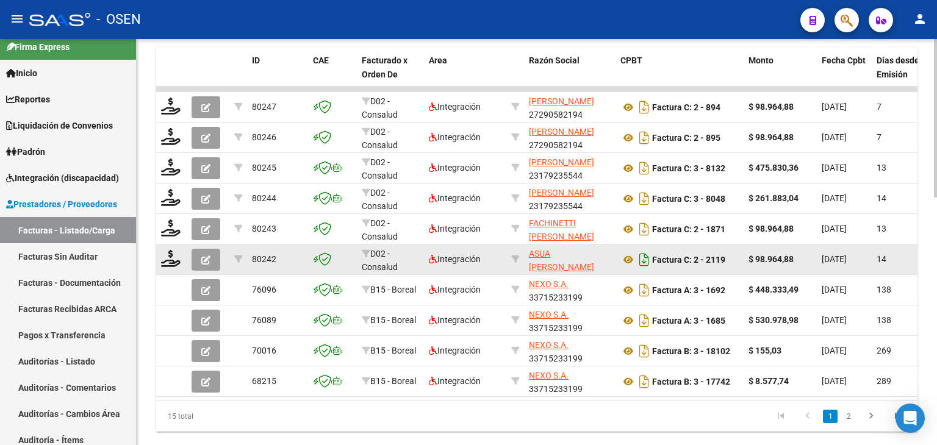
scroll to position [636, 0]
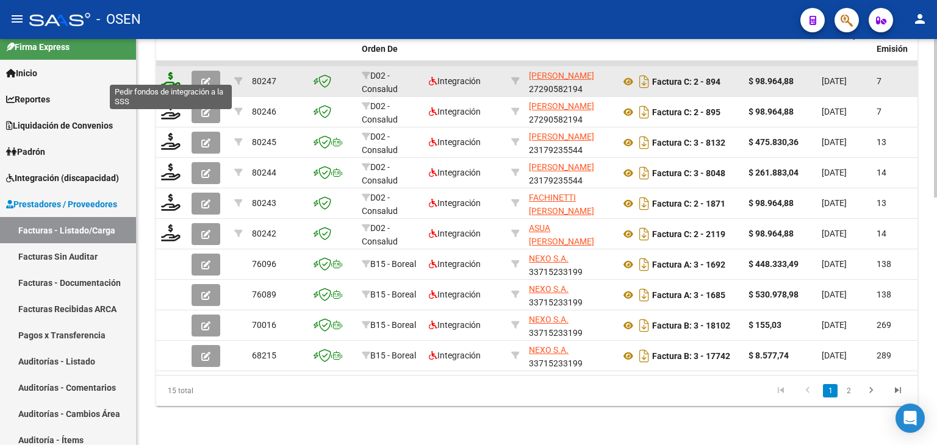
click at [173, 72] on icon at bounding box center [171, 80] width 20 height 17
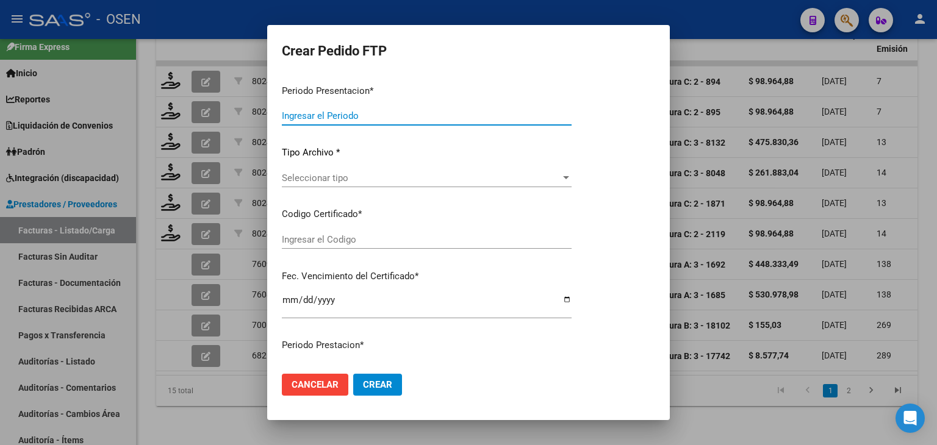
type input "202508"
type input "$ 98.964,88"
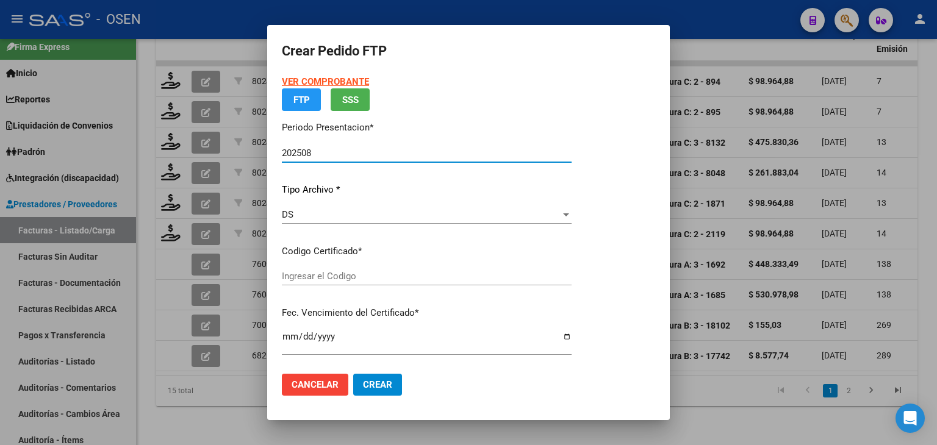
type input "ARG02000554314892025021320300213SAN261"
type input "2030-02-13"
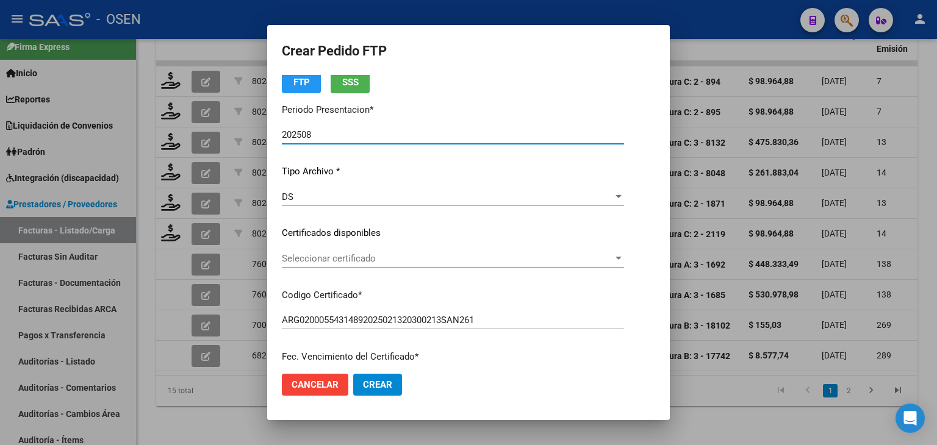
scroll to position [122, 0]
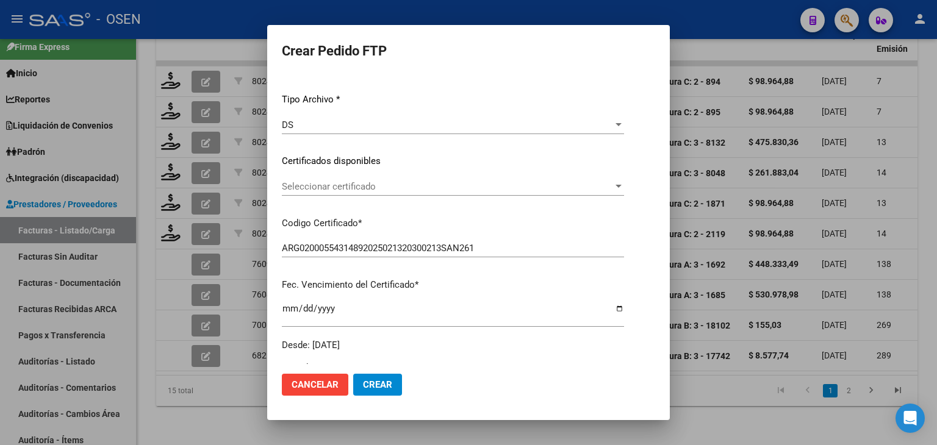
click at [364, 189] on span "Seleccionar certificado" at bounding box center [447, 186] width 331 height 11
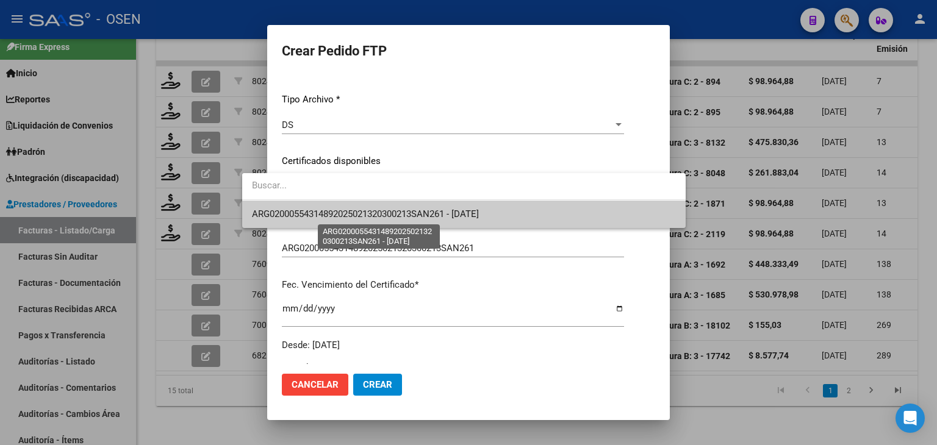
click at [363, 217] on span "ARG02000554314892025021320300213SAN261 - 2030-02-13" at bounding box center [365, 214] width 227 height 11
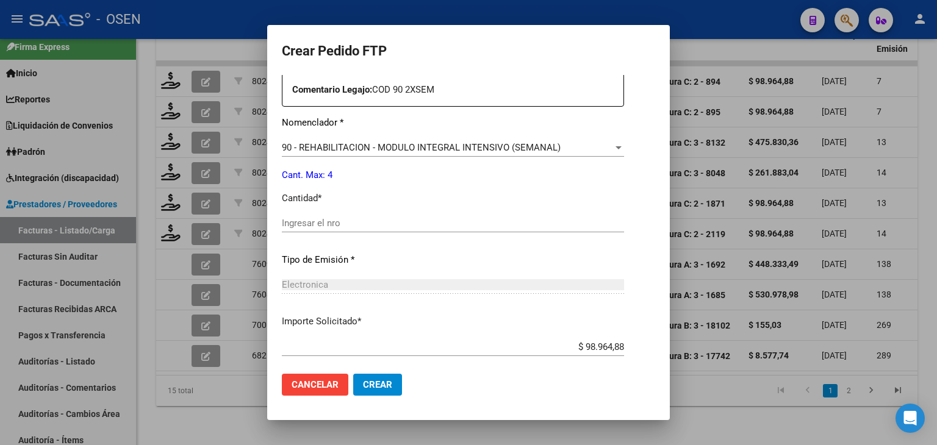
scroll to position [488, 0]
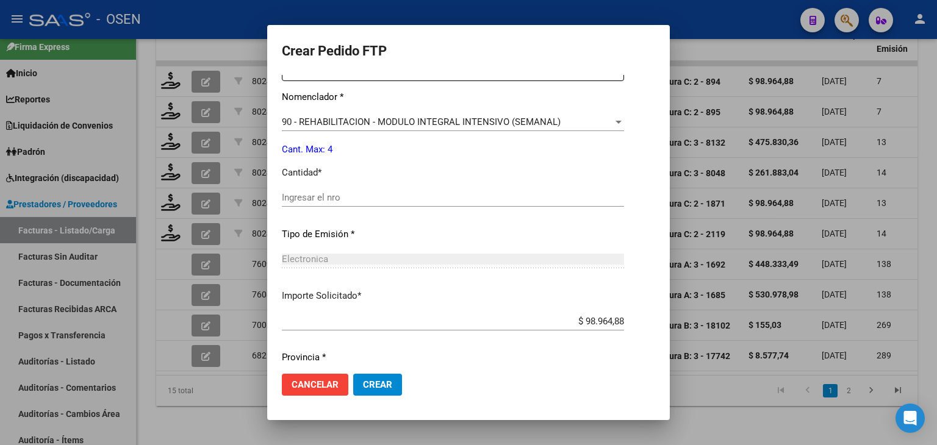
click at [353, 196] on input "Ingresar el nro" at bounding box center [453, 197] width 342 height 11
type input "4"
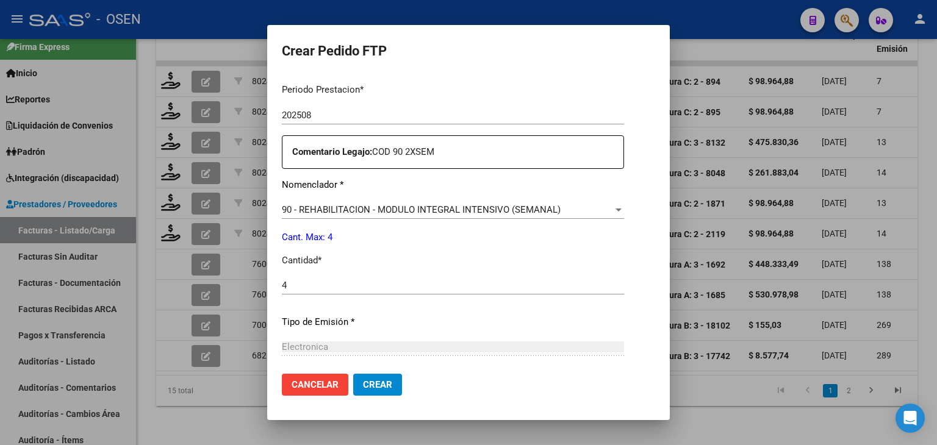
scroll to position [366, 0]
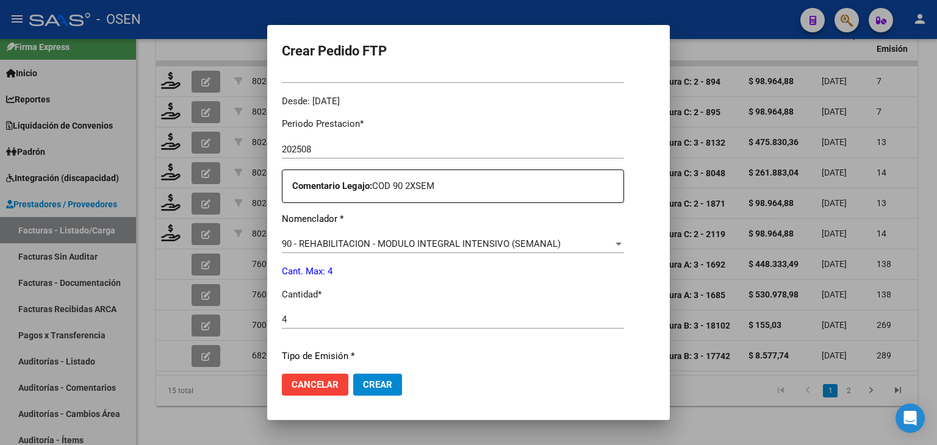
click at [363, 386] on span "Crear" at bounding box center [377, 385] width 29 height 11
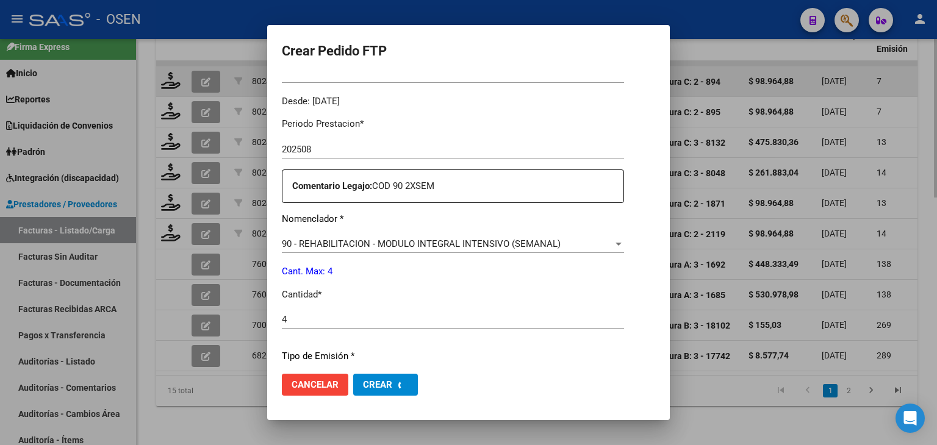
scroll to position [0, 0]
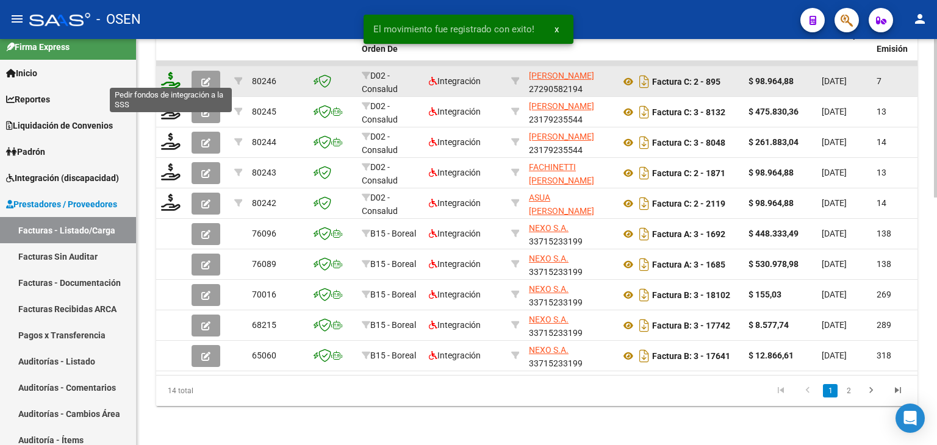
click at [174, 72] on icon at bounding box center [171, 80] width 20 height 17
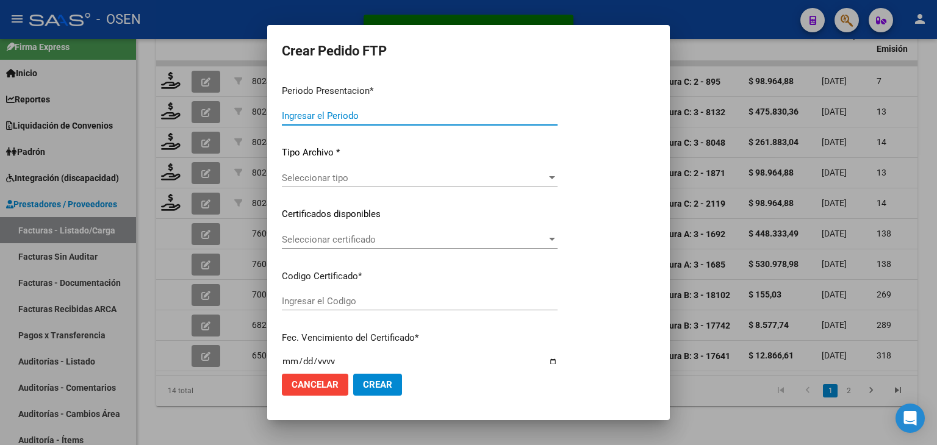
type input "202508"
type input "$ 98.964,88"
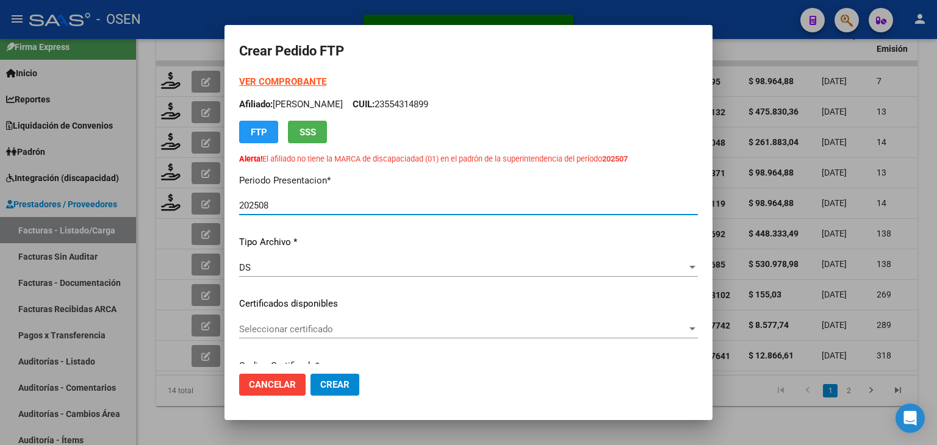
type input "ARG02000533558422025060220270602SAN485"
type input "2027-06-02"
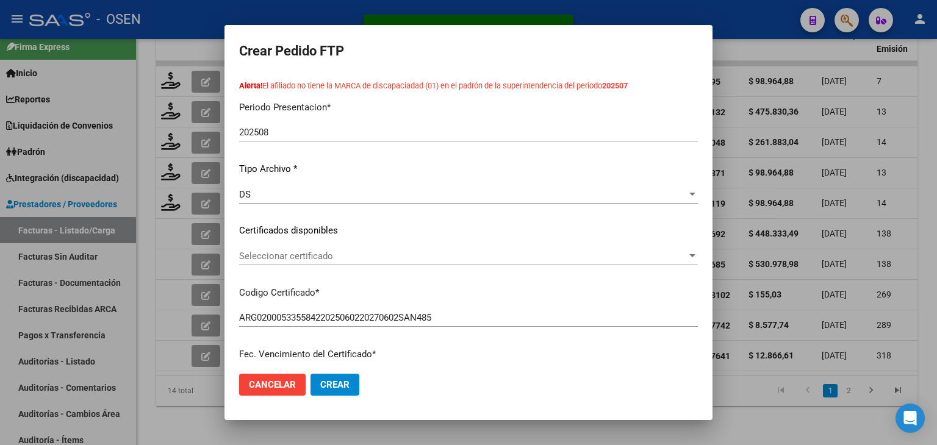
scroll to position [122, 0]
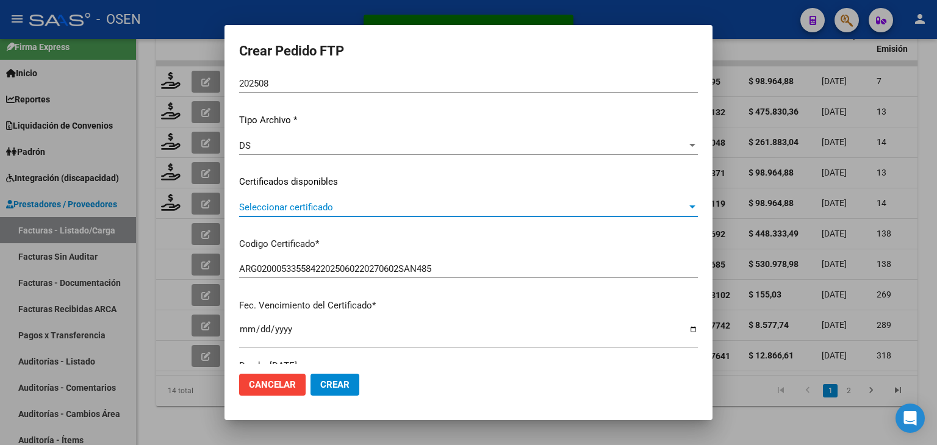
click at [347, 209] on span "Seleccionar certificado" at bounding box center [463, 207] width 448 height 11
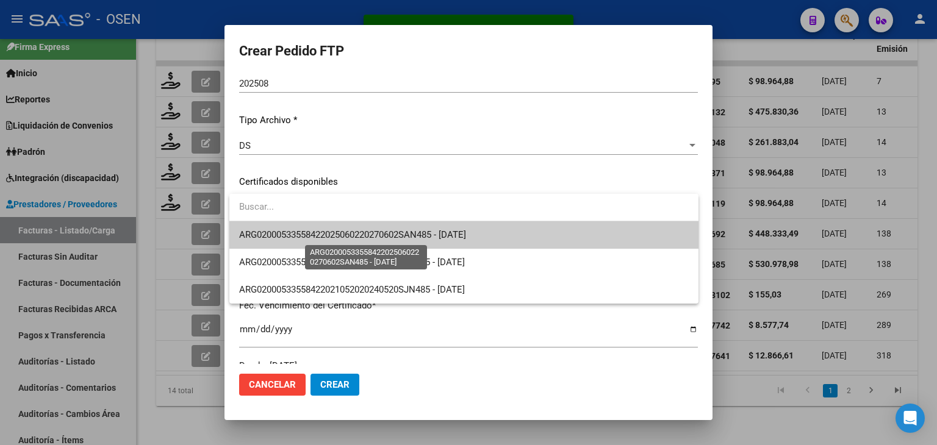
click at [358, 235] on span "ARG02000533558422025060220270602SAN485 - 2027-06-02" at bounding box center [352, 234] width 227 height 11
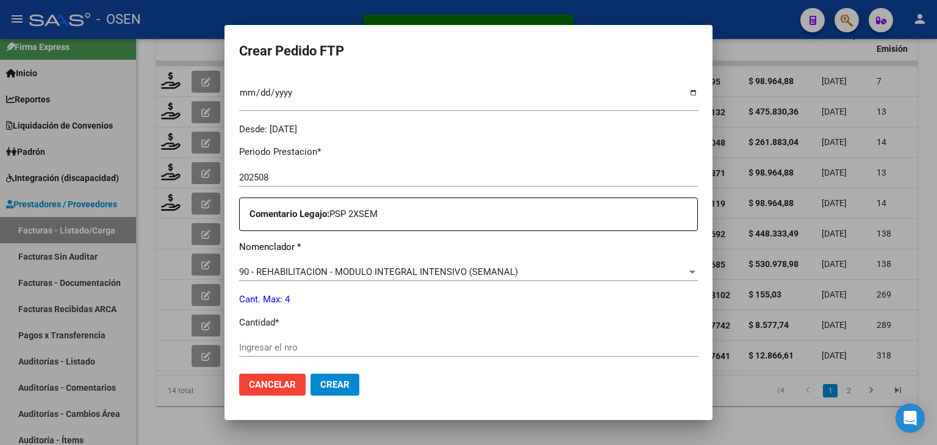
scroll to position [366, 0]
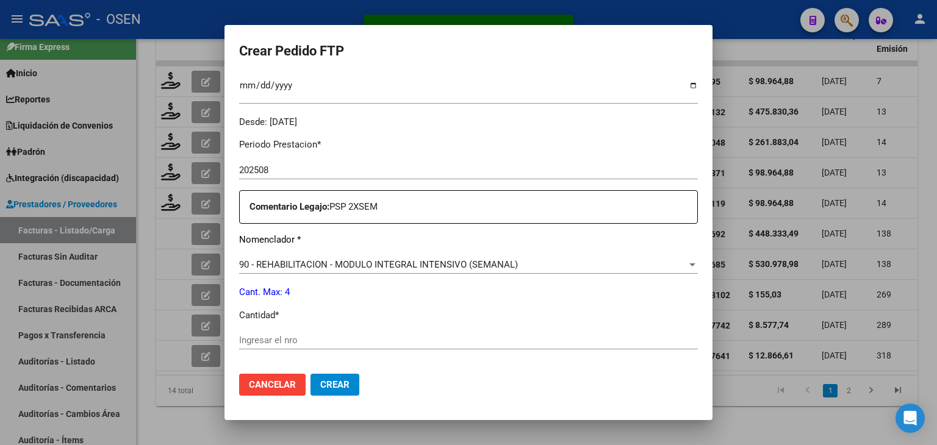
click at [340, 342] on input "Ingresar el nro" at bounding box center [468, 340] width 459 height 11
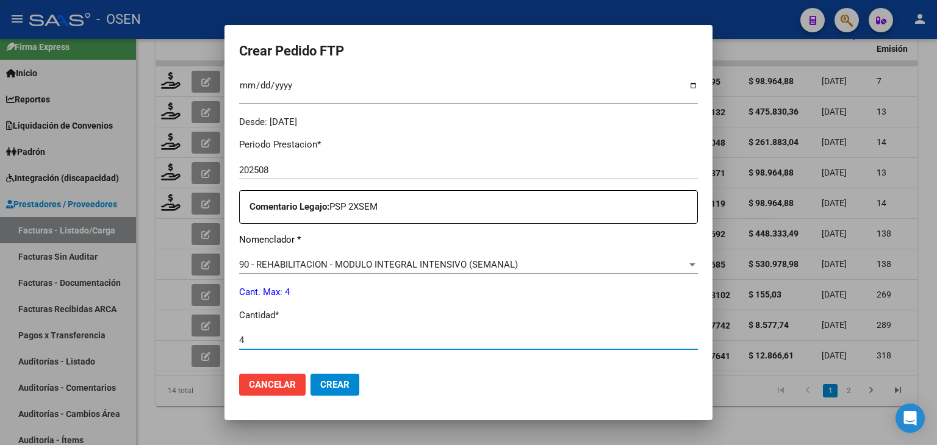
type input "4"
click at [340, 386] on span "Crear" at bounding box center [334, 385] width 29 height 11
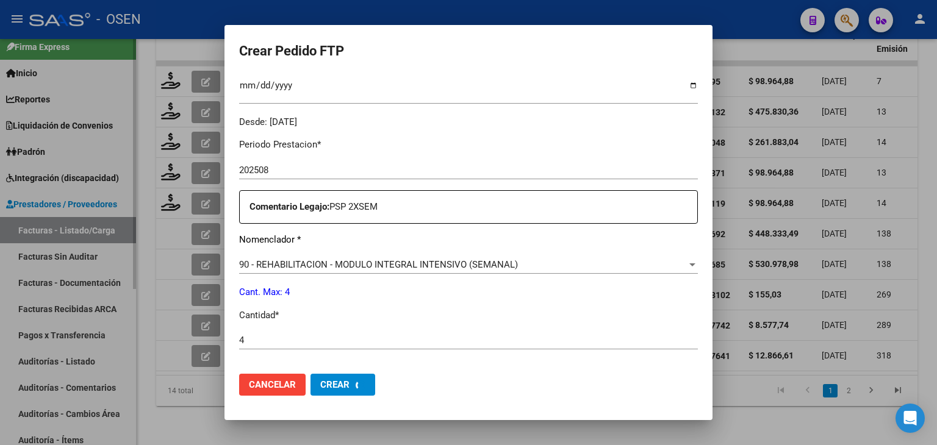
scroll to position [0, 0]
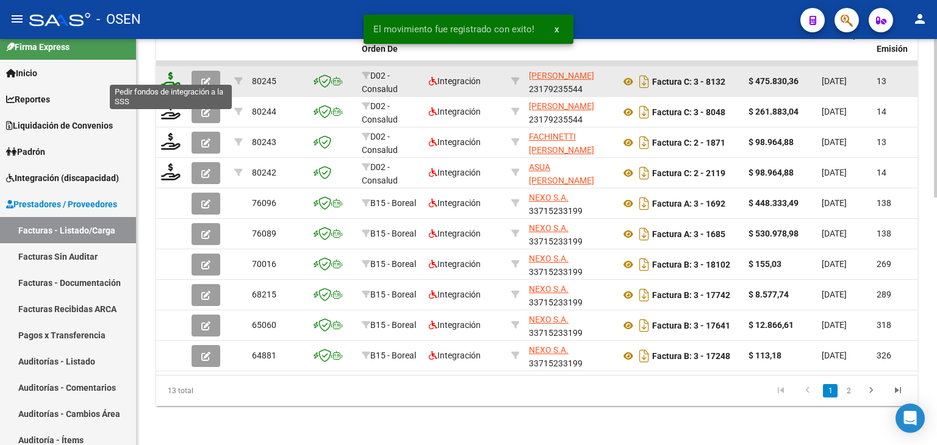
click at [171, 72] on icon at bounding box center [171, 80] width 20 height 17
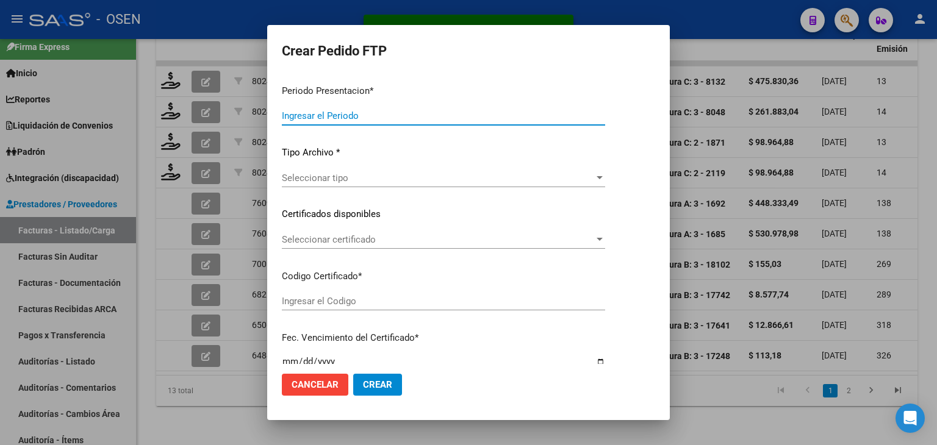
type input "202508"
type input "$ 475.830,36"
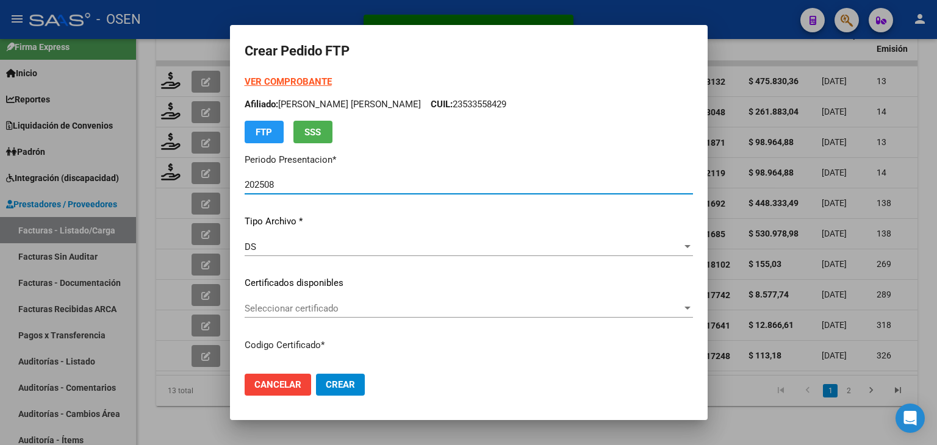
type input "ARG02000560129312024091020250910SAN9543"
type input "2025-09-10"
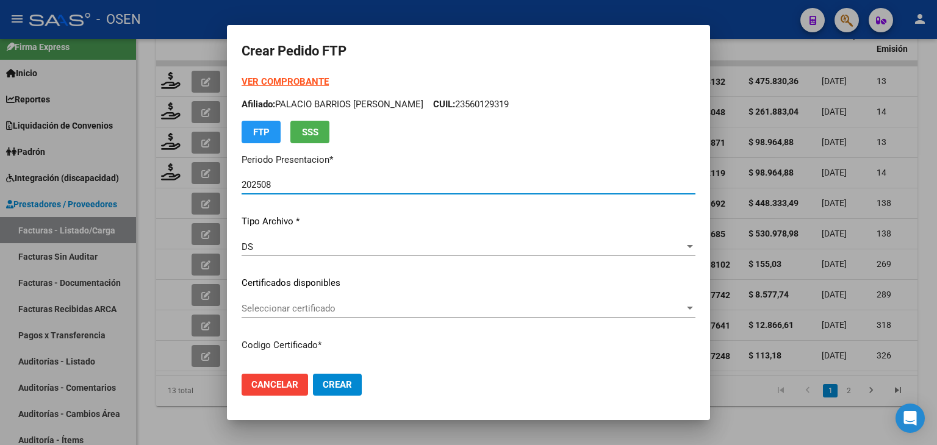
click at [273, 74] on form "Crear Pedido FTP VER COMPROBANTE ARCA Padrón Afiliado: PALACIO BARRIOS GUSTAVO …" at bounding box center [469, 223] width 454 height 367
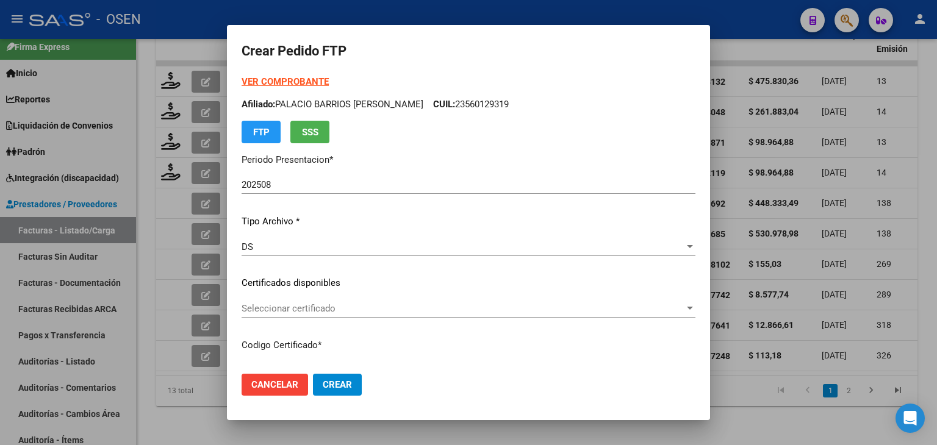
click at [275, 79] on strong "VER COMPROBANTE" at bounding box center [285, 81] width 87 height 11
click at [334, 307] on span "Seleccionar certificado" at bounding box center [463, 308] width 443 height 11
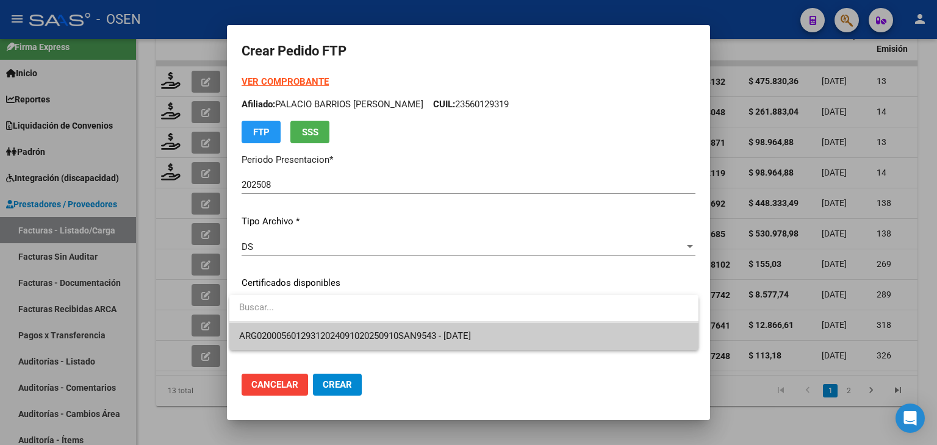
click at [345, 333] on span "ARG02000560129312024091020250910SAN9543 - 2025-09-10" at bounding box center [355, 336] width 232 height 11
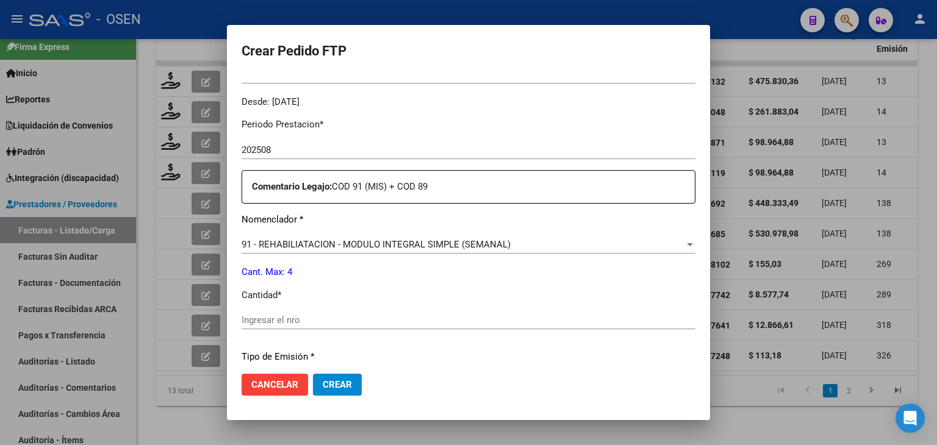
scroll to position [366, 0]
click at [300, 242] on span "91 - REHABILIATACION - MODULO INTEGRAL SIMPLE (SEMANAL)" at bounding box center [376, 244] width 269 height 11
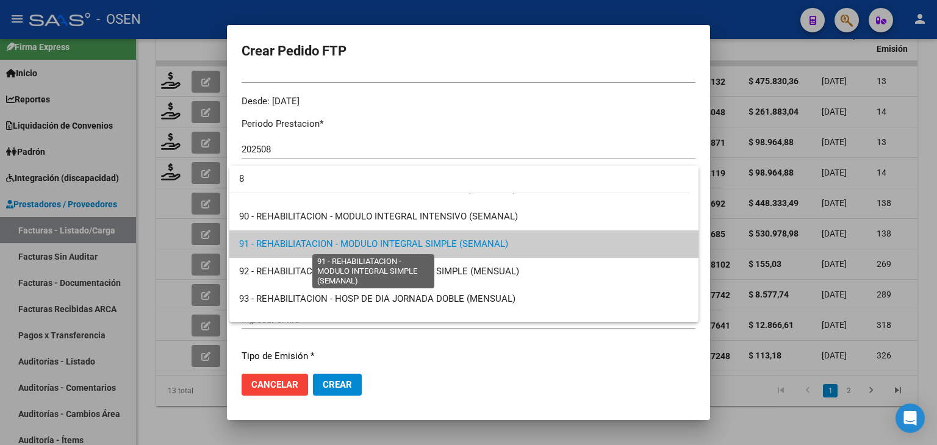
scroll to position [0, 0]
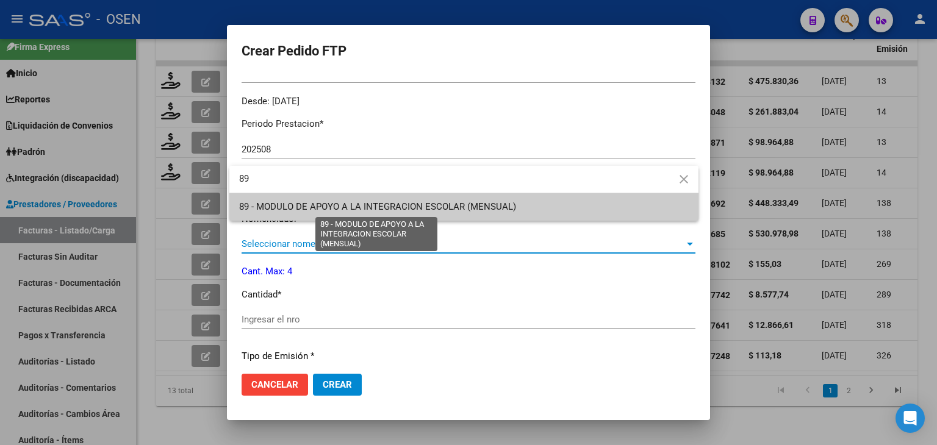
type input "89"
click at [304, 200] on span "89 - MODULO DE APOYO A LA INTEGRACION ESCOLAR (MENSUAL)" at bounding box center [464, 206] width 450 height 27
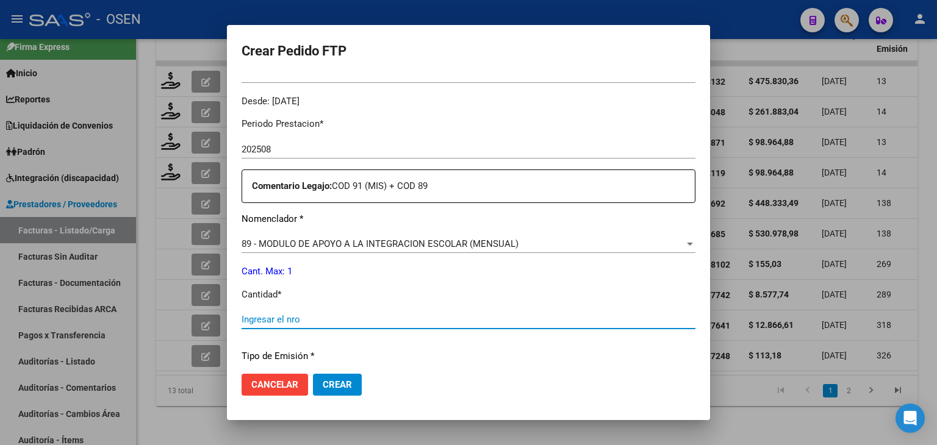
click at [269, 320] on input "Ingresar el nro" at bounding box center [469, 319] width 454 height 11
type input "1"
click at [334, 389] on span "Crear" at bounding box center [337, 385] width 29 height 11
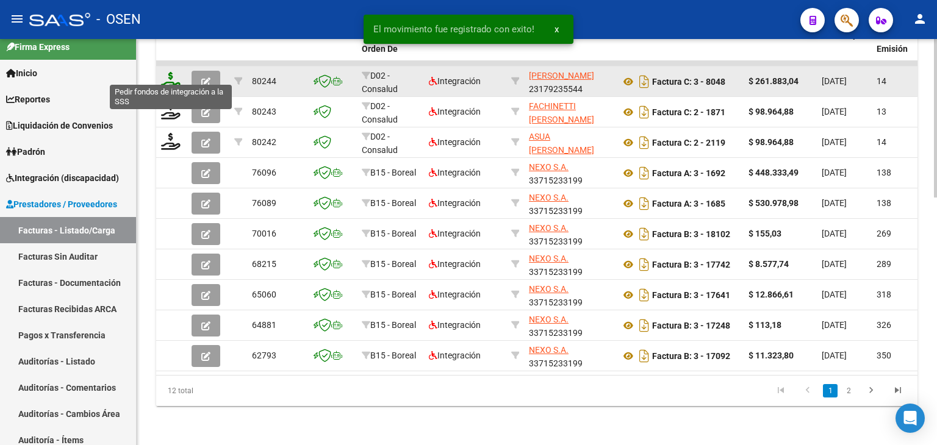
click at [173, 72] on icon at bounding box center [171, 80] width 20 height 17
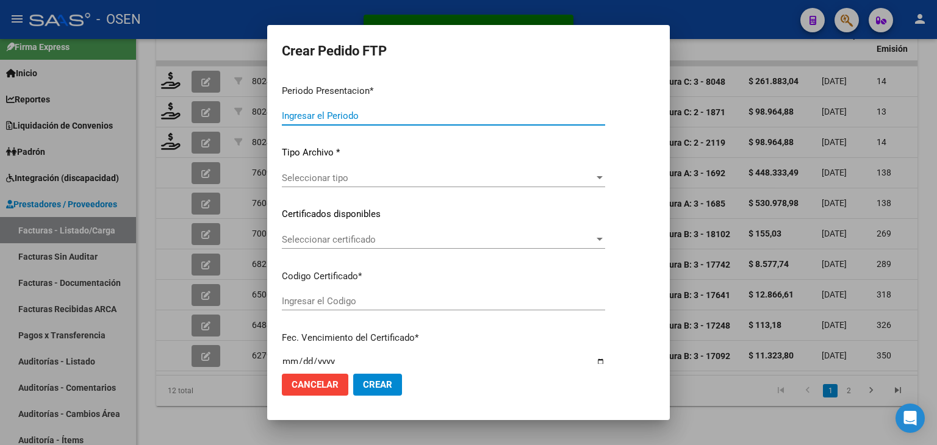
type input "202508"
type input "$ 261.883,04"
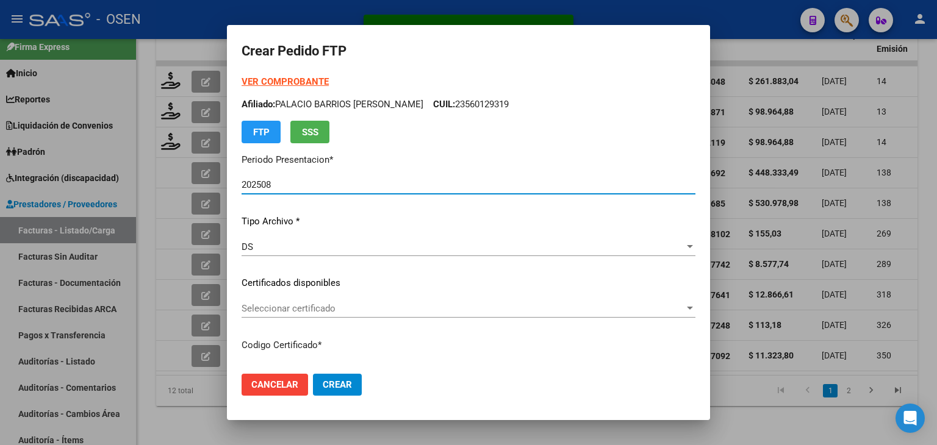
type input "ARG02000560129312024091020250910SAN9543"
type input "2025-09-10"
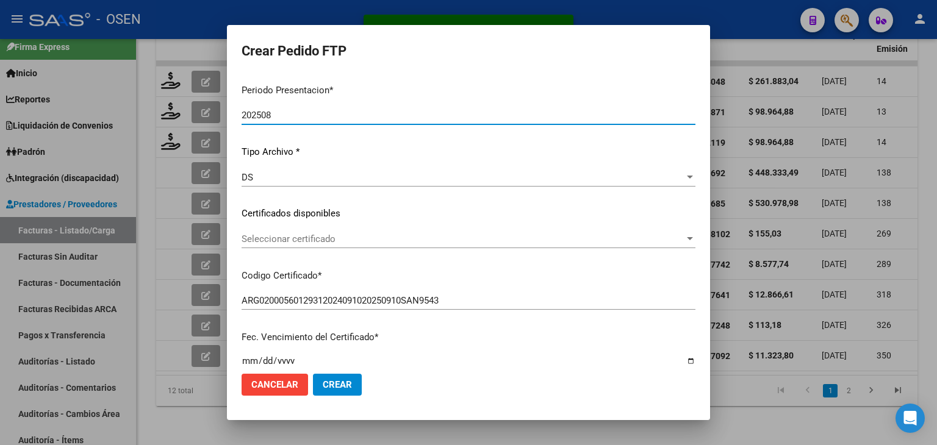
scroll to position [122, 0]
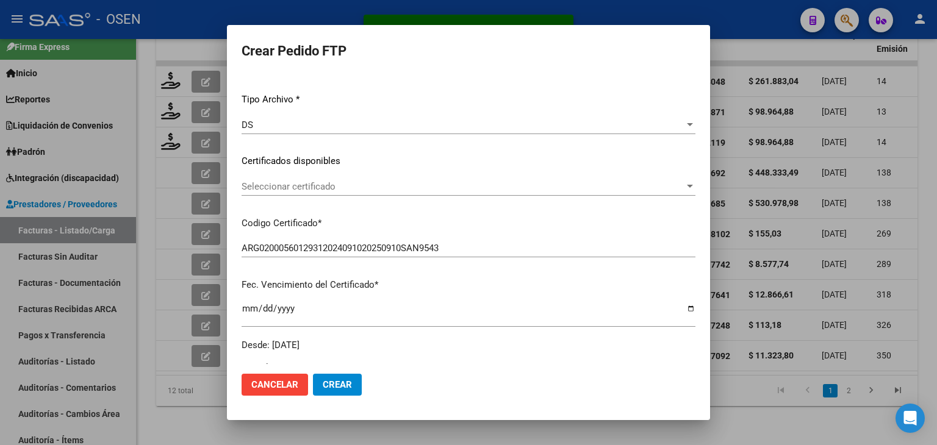
click at [347, 183] on span "Seleccionar certificado" at bounding box center [463, 186] width 443 height 11
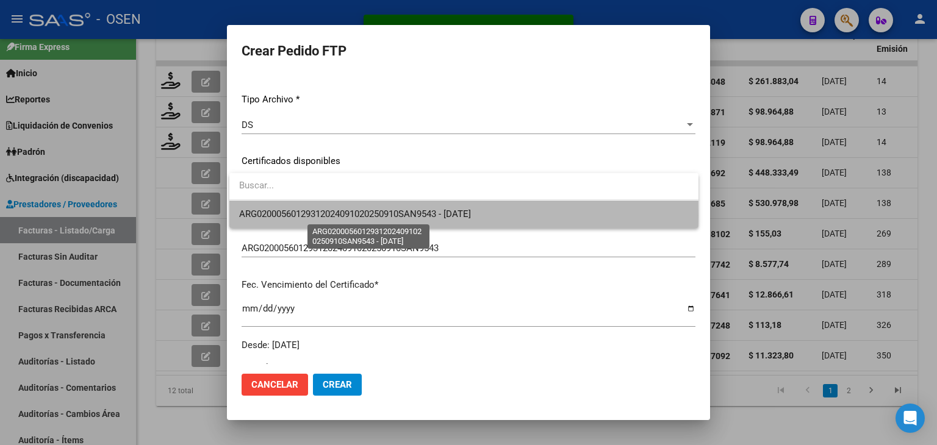
click at [357, 215] on span "ARG02000560129312024091020250910SAN9543 - 2025-09-10" at bounding box center [355, 214] width 232 height 11
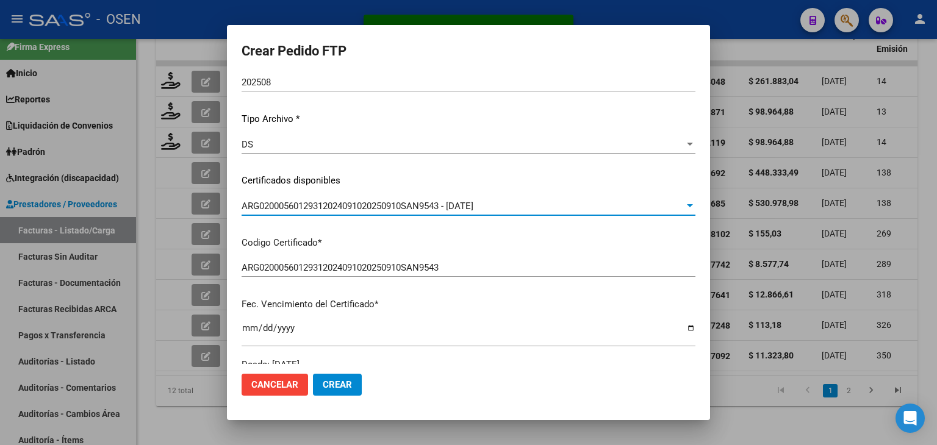
scroll to position [0, 0]
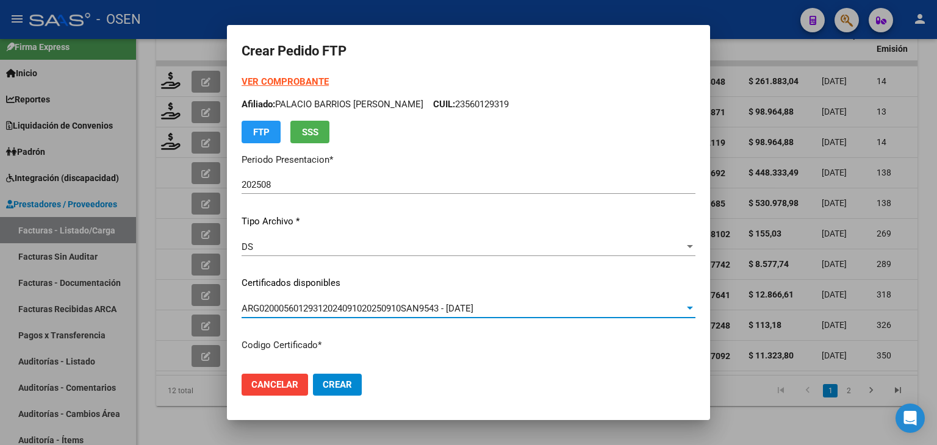
click at [290, 77] on strong "VER COMPROBANTE" at bounding box center [285, 81] width 87 height 11
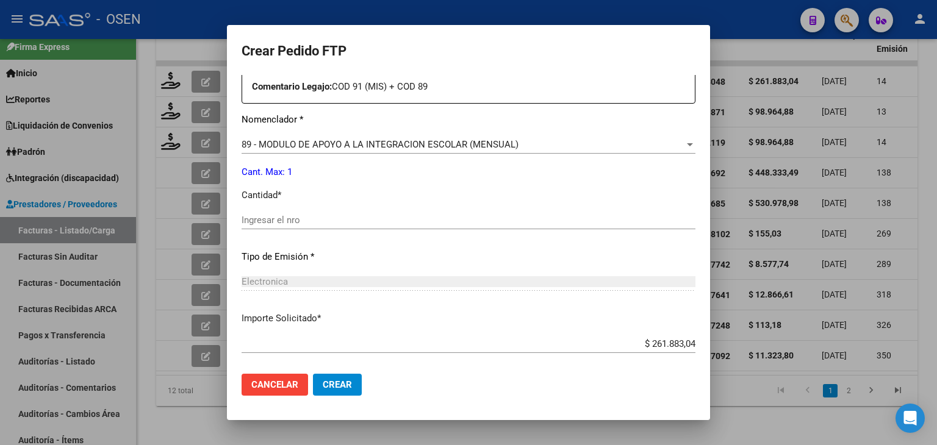
scroll to position [488, 0]
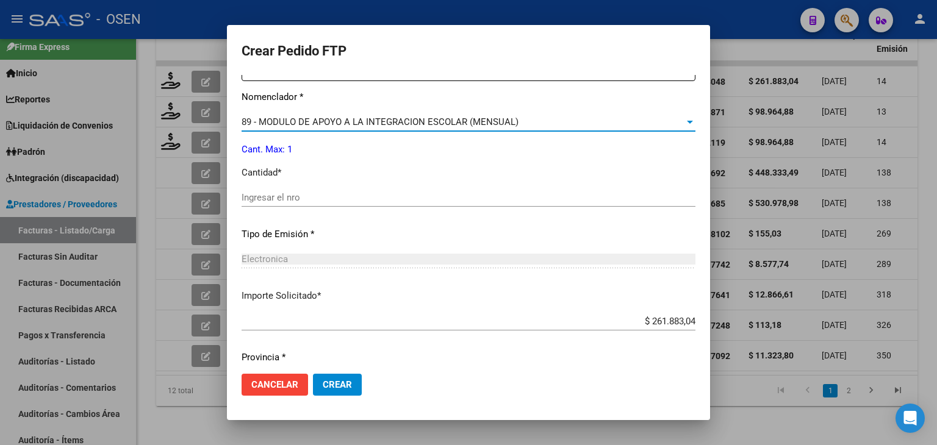
click at [293, 121] on span "89 - MODULO DE APOYO A LA INTEGRACION ESCOLAR (MENSUAL)" at bounding box center [380, 122] width 277 height 11
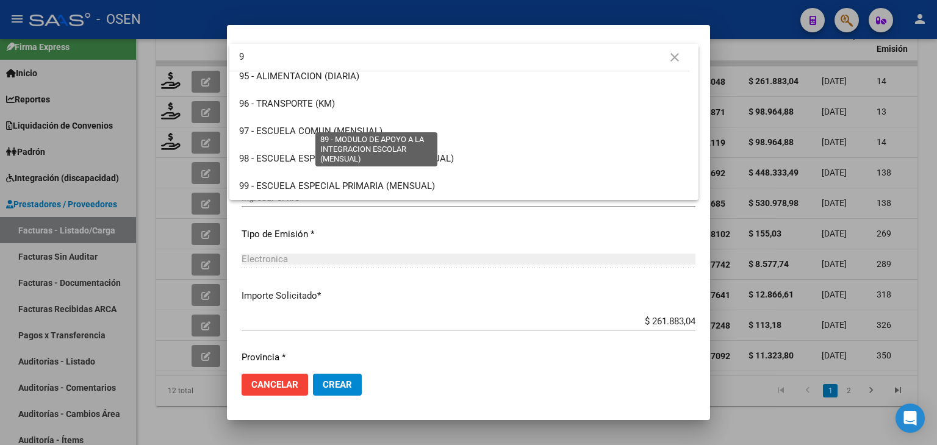
scroll to position [0, 0]
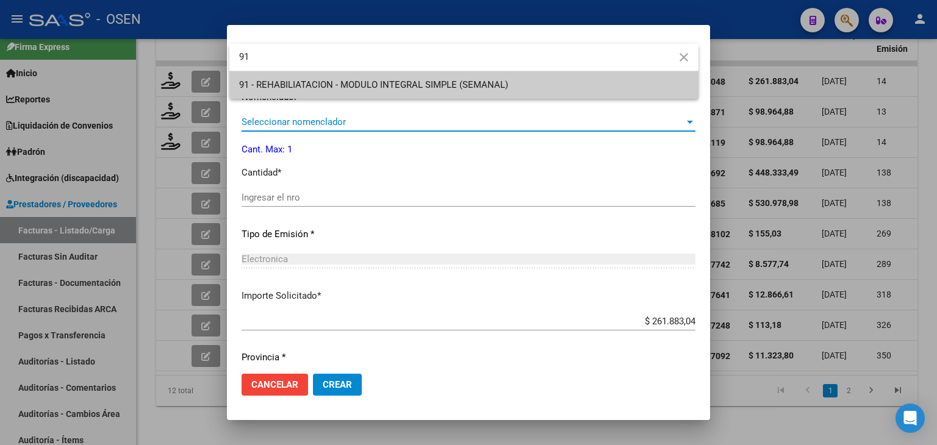
type input "91"
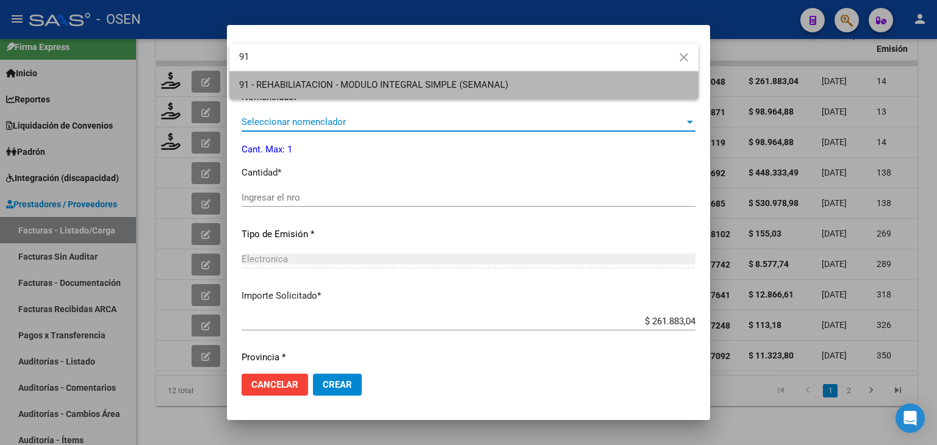
click at [278, 78] on span "91 - REHABILIATACION - MODULO INTEGRAL SIMPLE (SEMANAL)" at bounding box center [464, 84] width 450 height 27
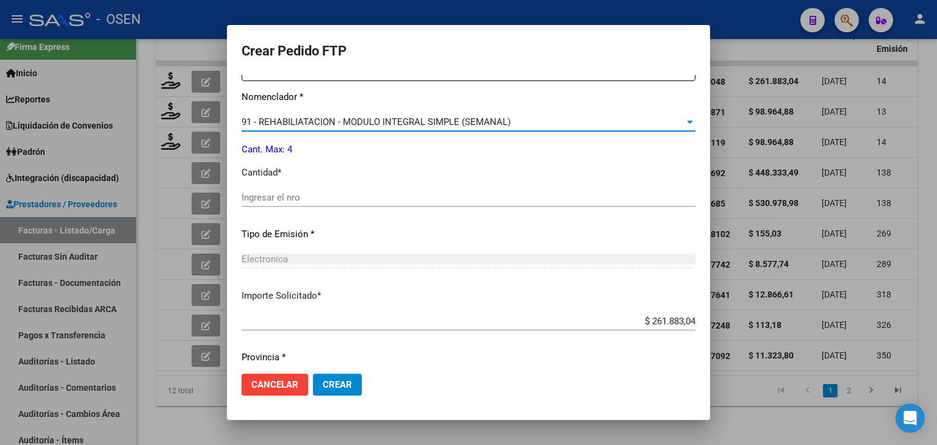
click at [268, 195] on input "Ingresar el nro" at bounding box center [469, 197] width 454 height 11
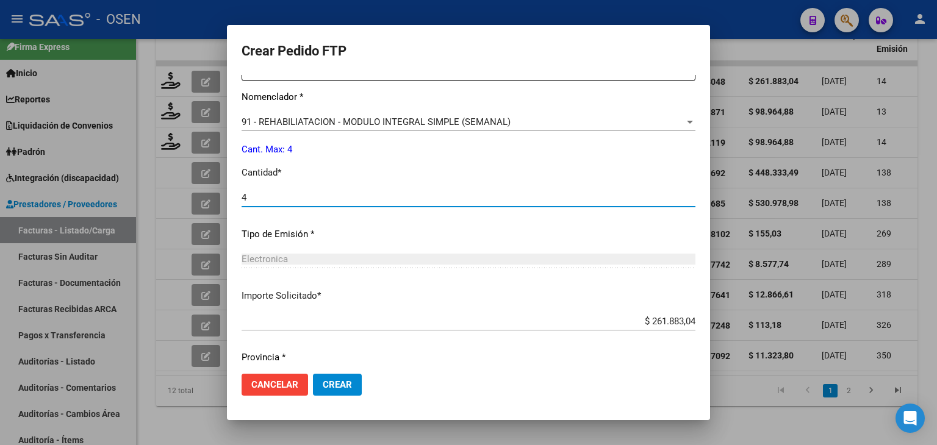
type input "4"
click at [338, 389] on span "Crear" at bounding box center [337, 385] width 29 height 11
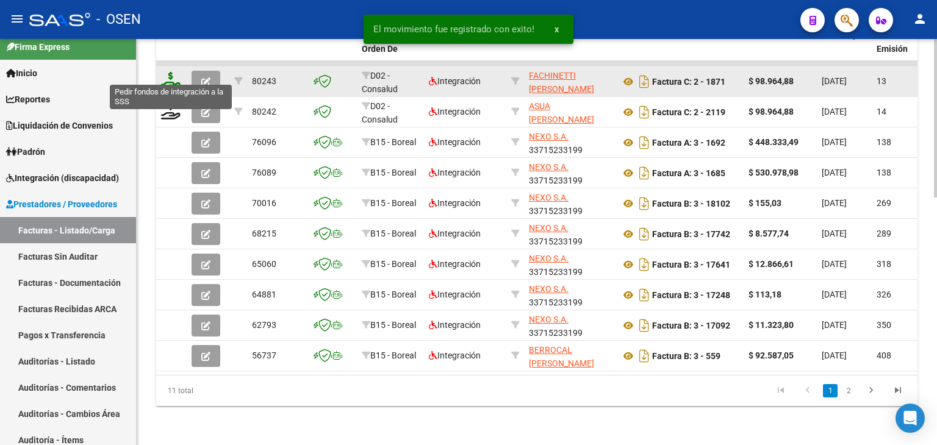
click at [171, 72] on icon at bounding box center [171, 80] width 20 height 17
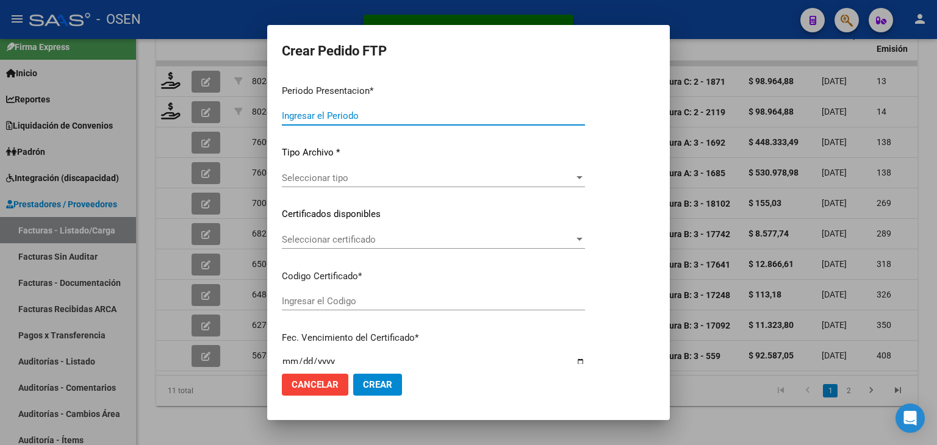
type input "202508"
type input "$ 98.964,88"
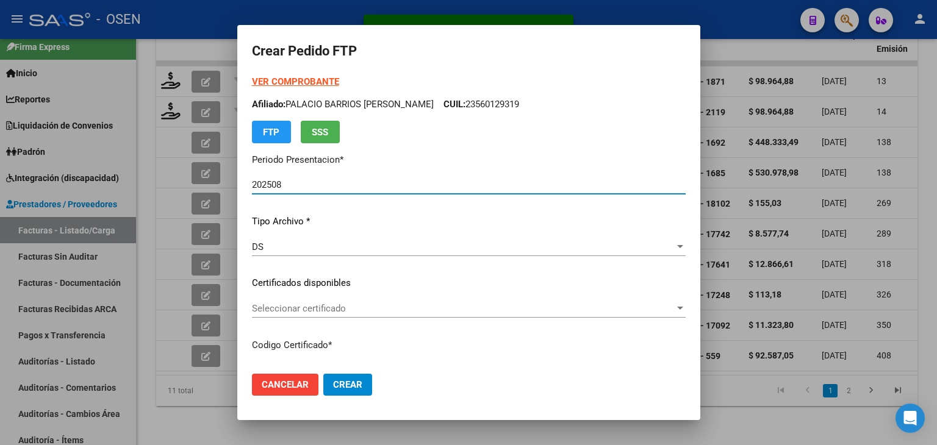
type input "ARG02000535535222024072320290723SAN261"
type input "2029-07-08"
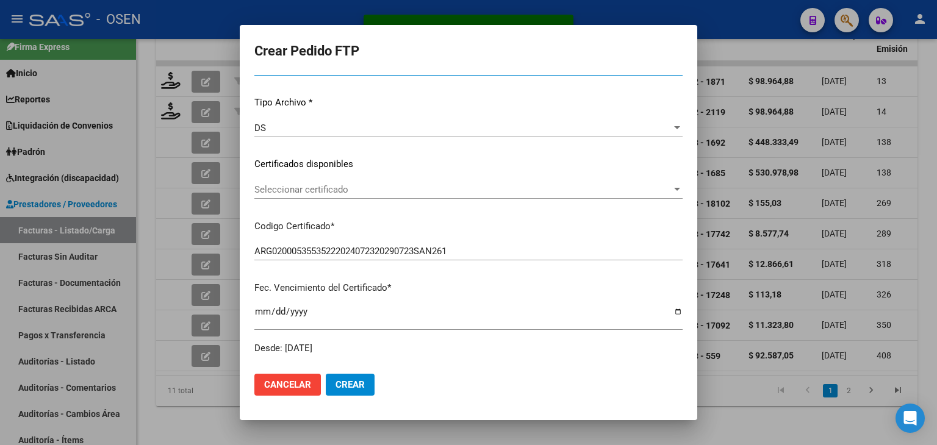
scroll to position [122, 0]
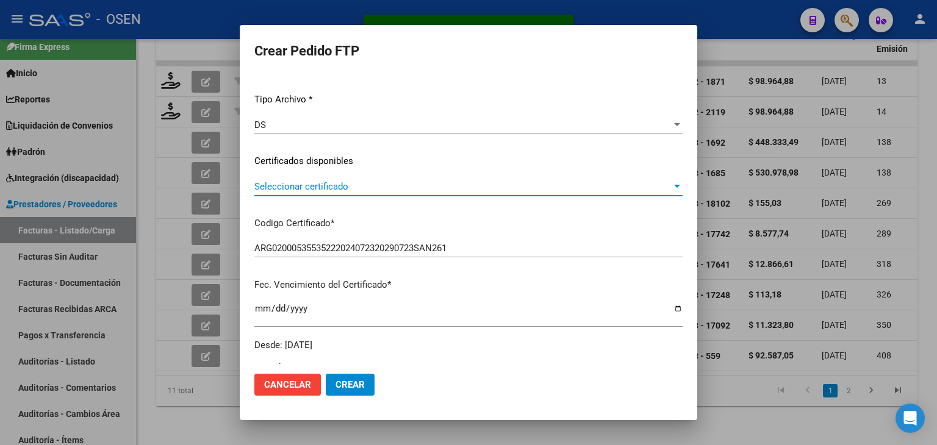
click at [364, 189] on span "Seleccionar certificado" at bounding box center [462, 186] width 417 height 11
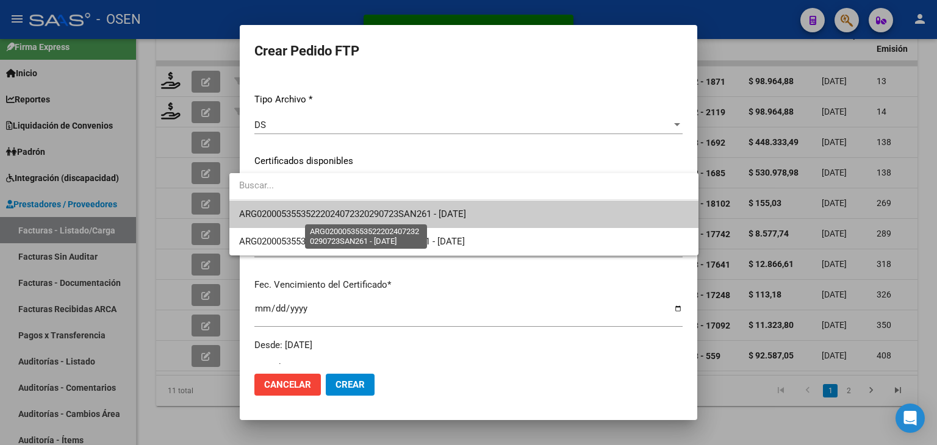
click at [366, 213] on span "ARG02000535535222024072320290723SAN261 - 2029-07-08" at bounding box center [352, 214] width 227 height 11
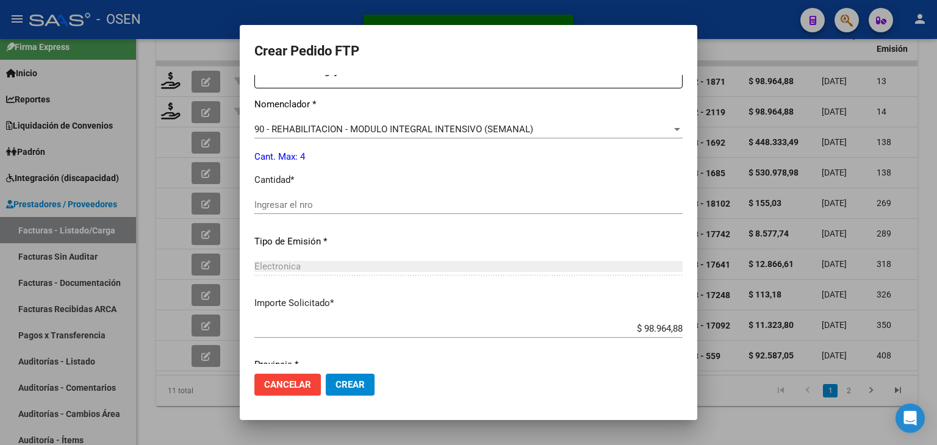
scroll to position [488, 0]
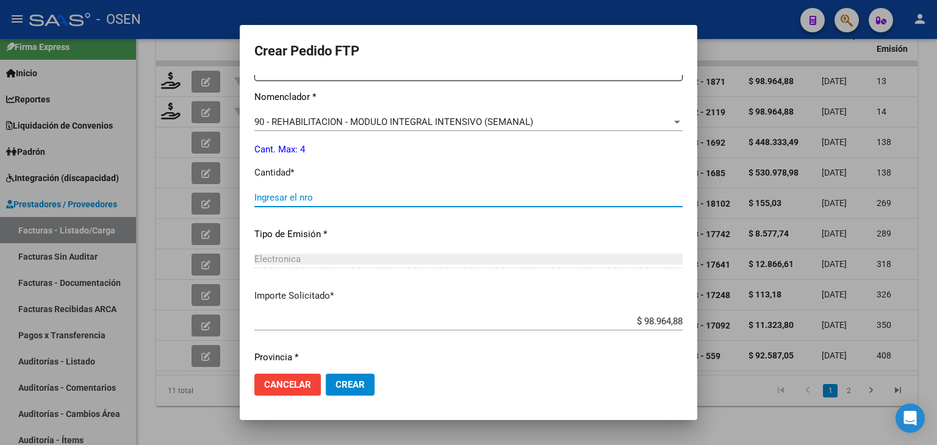
click at [289, 200] on input "Ingresar el nro" at bounding box center [468, 197] width 428 height 11
type input "4"
drag, startPoint x: 347, startPoint y: 383, endPoint x: 374, endPoint y: 348, distance: 44.3
click at [349, 380] on button "Crear" at bounding box center [350, 385] width 49 height 22
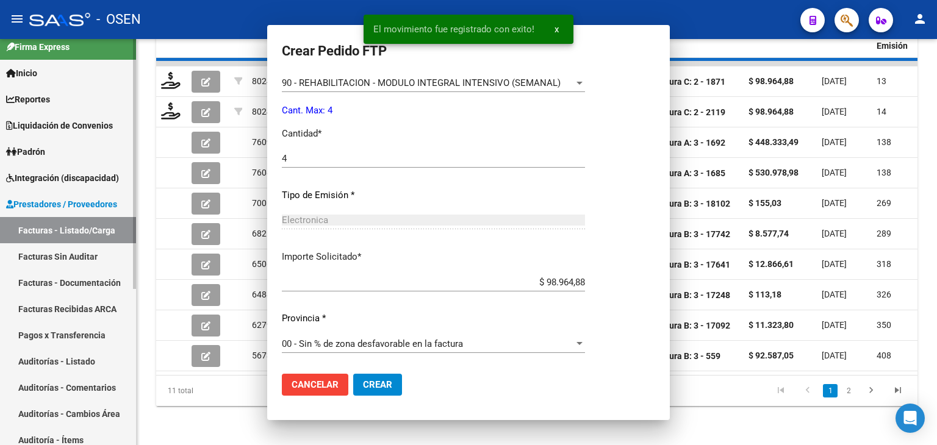
scroll to position [0, 0]
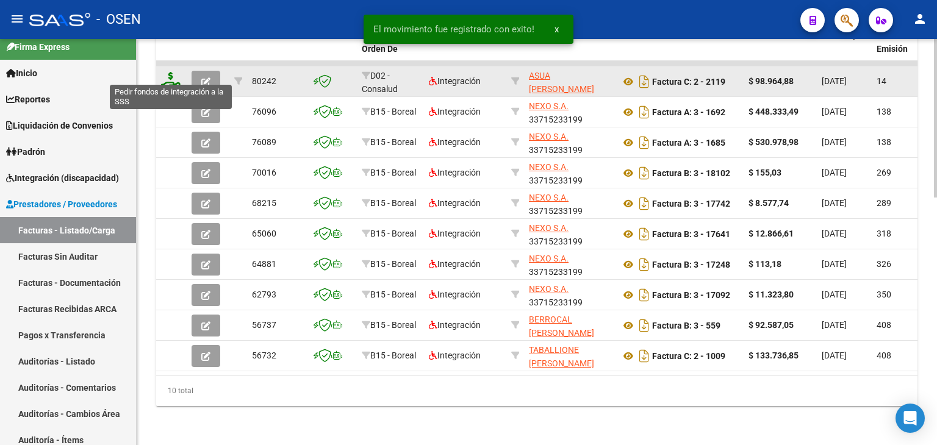
click at [171, 72] on icon at bounding box center [171, 80] width 20 height 17
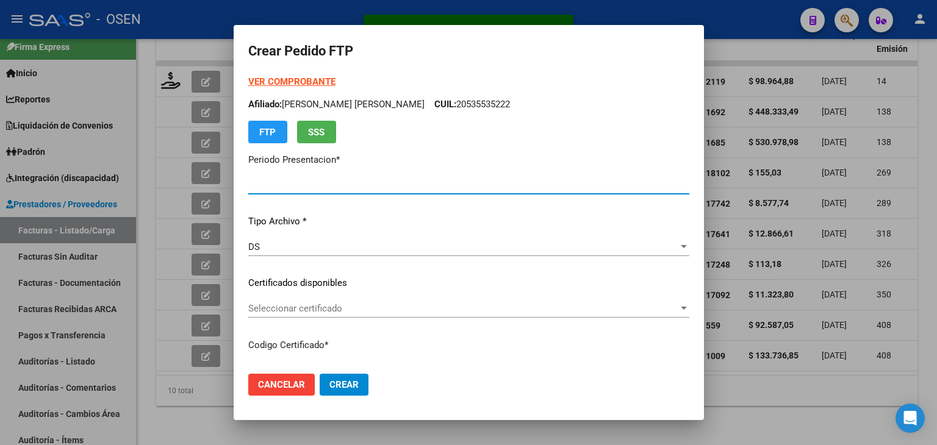
type input "202508"
type input "$ 98.964,88"
type input "ARG02000535535222024072320290723SAN261"
type input "2029-07-08"
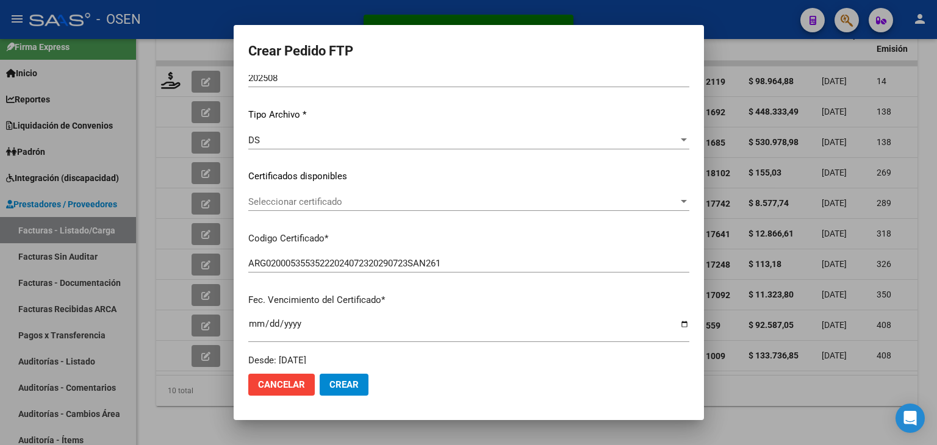
scroll to position [122, 0]
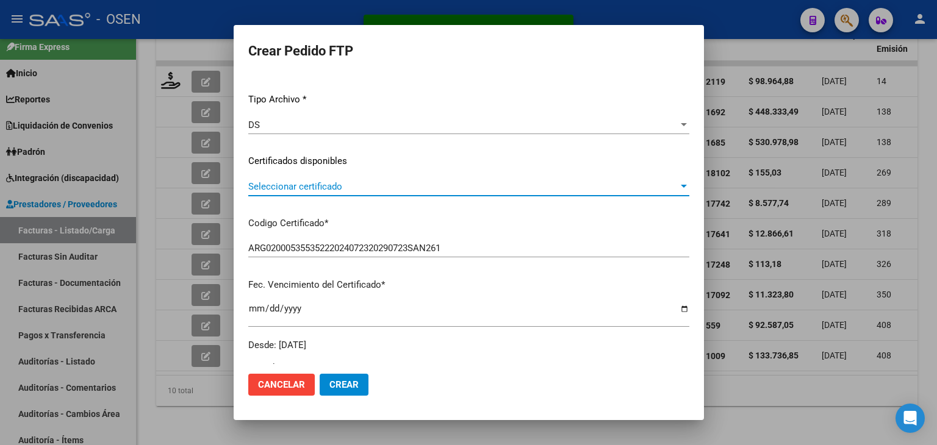
click at [318, 188] on span "Seleccionar certificado" at bounding box center [463, 186] width 430 height 11
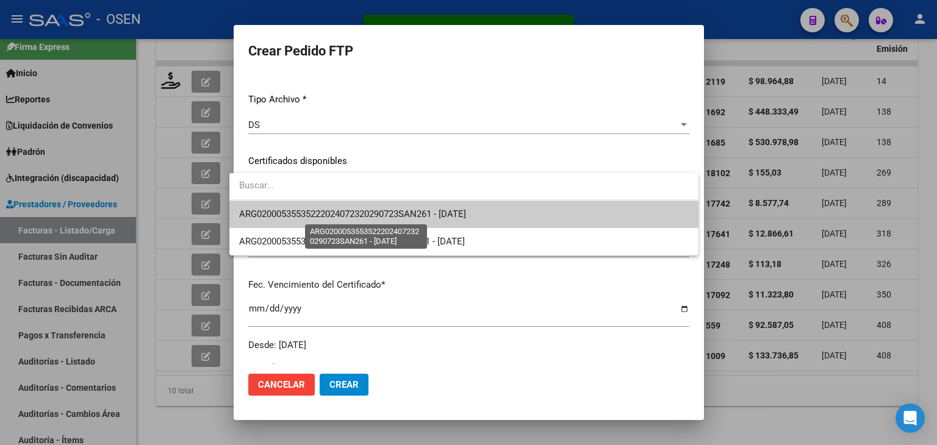
click at [322, 211] on span "ARG02000535535222024072320290723SAN261 - 2029-07-08" at bounding box center [352, 214] width 227 height 11
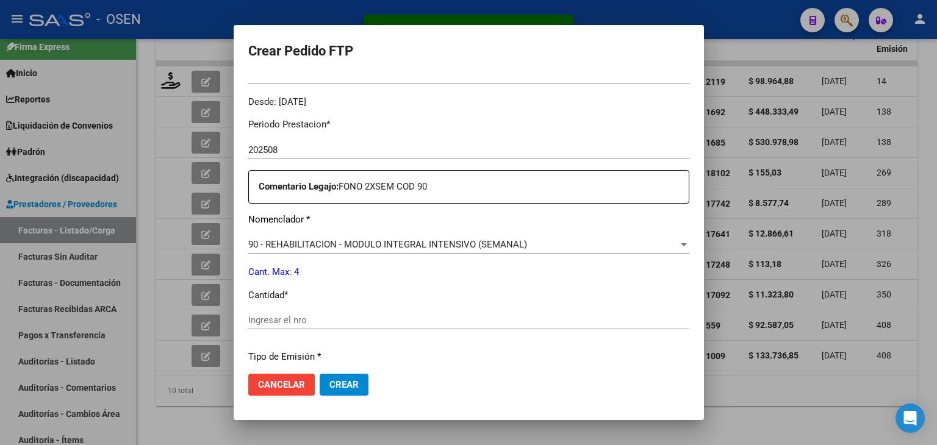
scroll to position [366, 0]
click at [297, 315] on input "Ingresar el nro" at bounding box center [468, 319] width 441 height 11
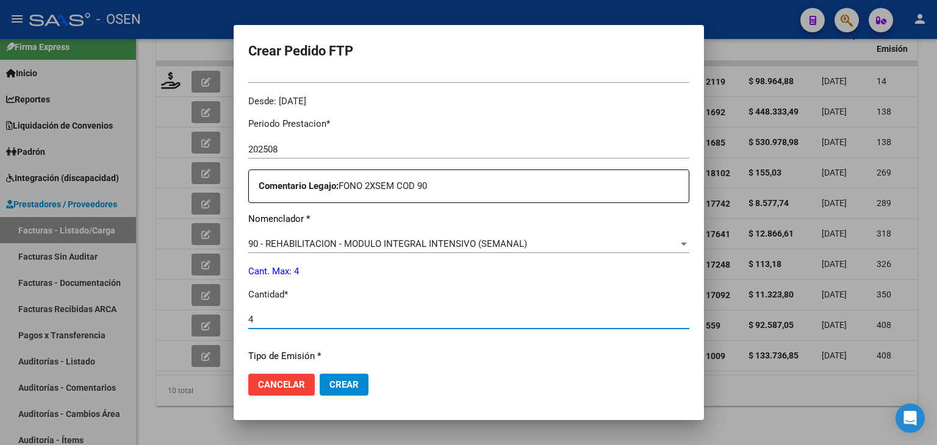
type input "4"
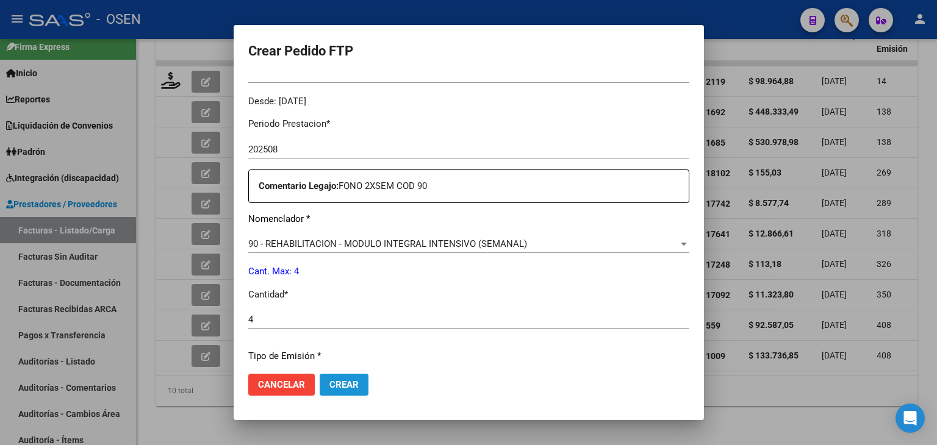
click at [331, 389] on span "Crear" at bounding box center [343, 385] width 29 height 11
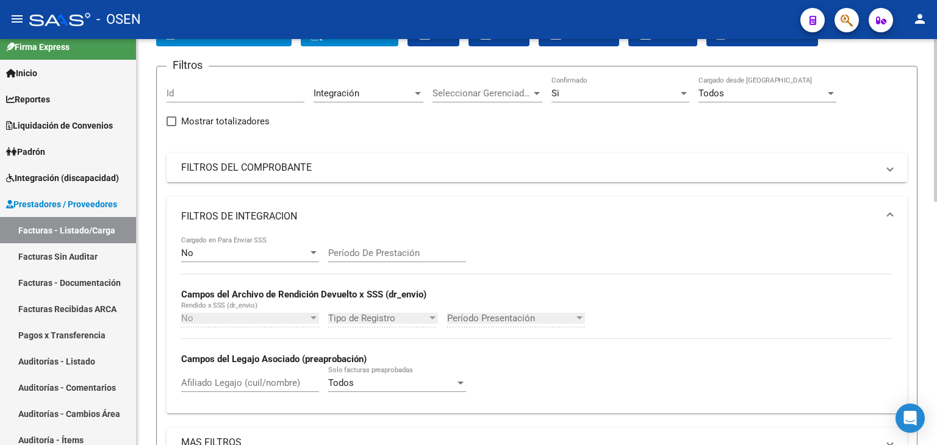
scroll to position [57, 0]
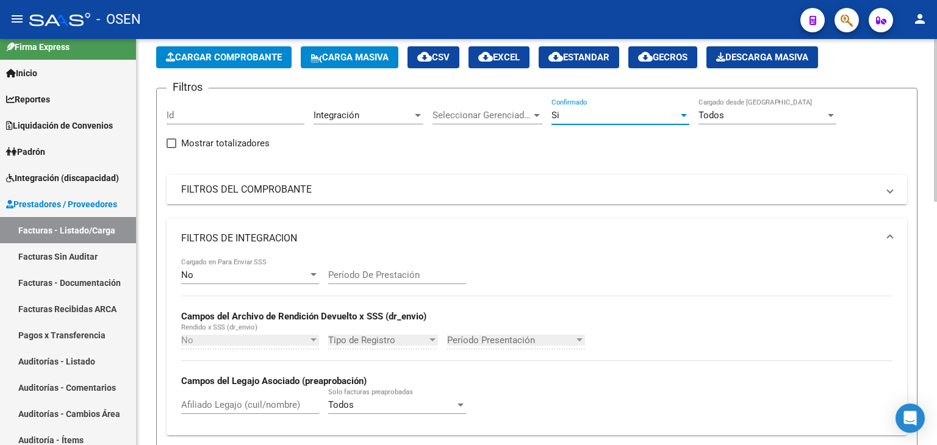
click at [627, 114] on div "Si" at bounding box center [615, 115] width 127 height 11
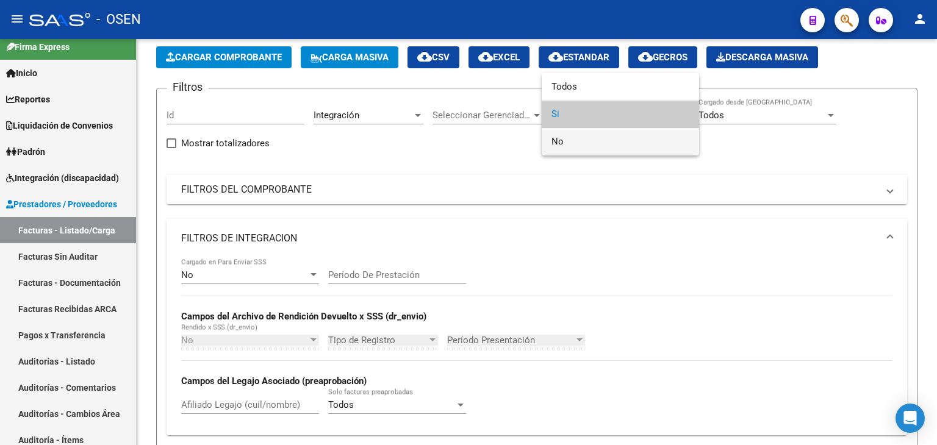
click at [600, 151] on span "No" at bounding box center [621, 141] width 138 height 27
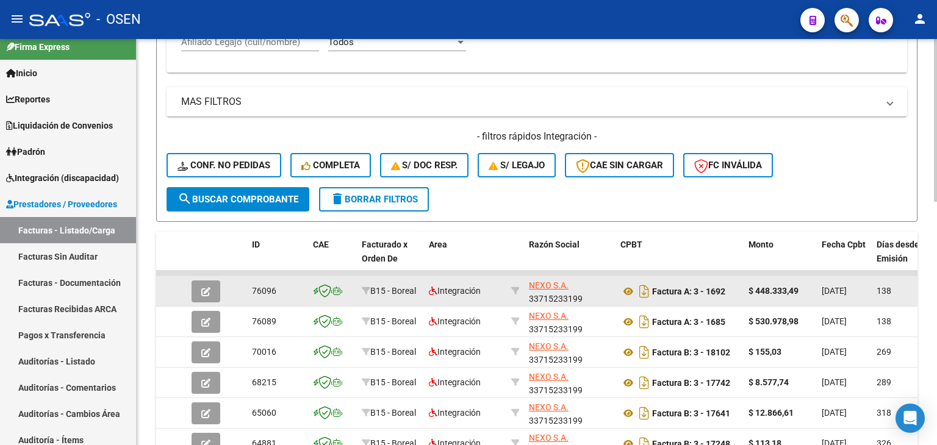
scroll to position [423, 0]
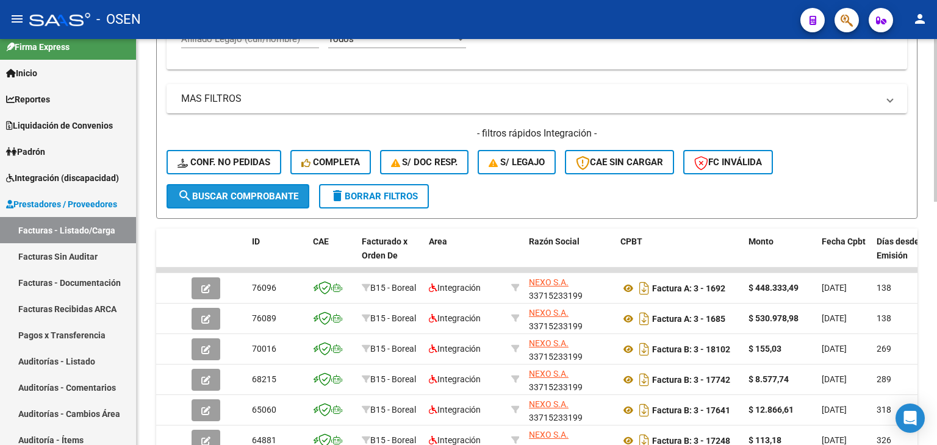
click at [247, 201] on button "search Buscar Comprobante" at bounding box center [238, 196] width 143 height 24
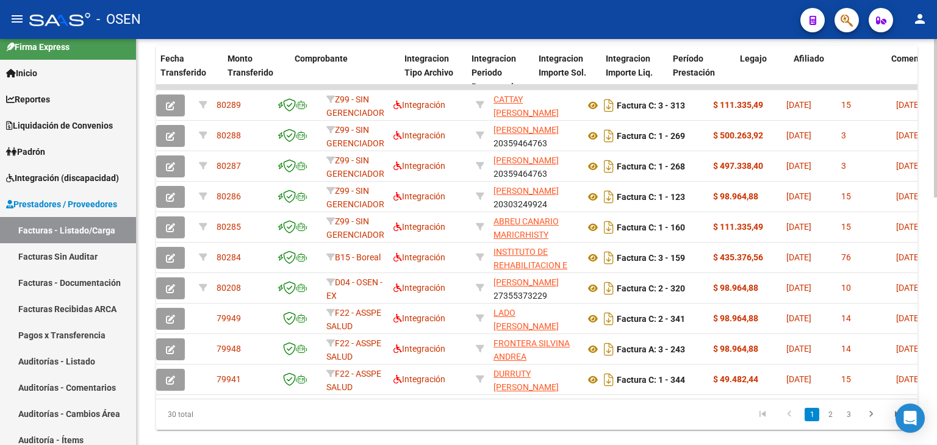
scroll to position [0, 0]
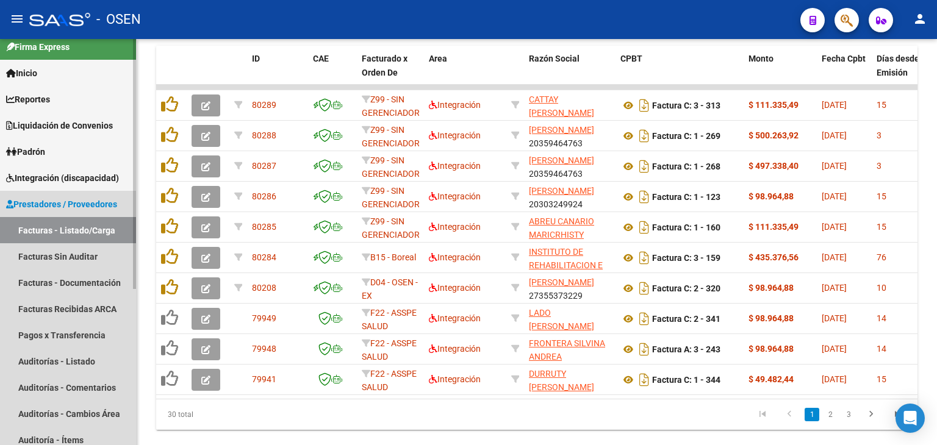
click at [68, 203] on span "Prestadores / Proveedores" at bounding box center [61, 204] width 111 height 13
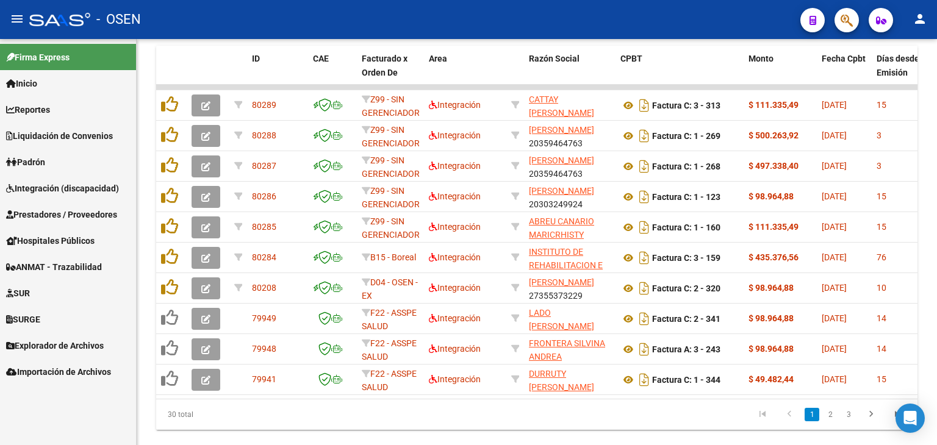
click at [61, 185] on span "Integración (discapacidad)" at bounding box center [62, 188] width 113 height 13
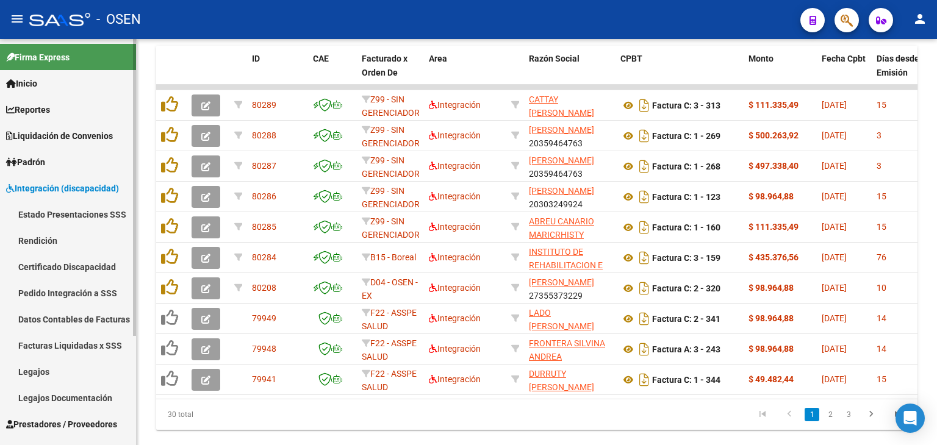
click at [46, 290] on link "Pedido Integración a SSS" at bounding box center [68, 293] width 136 height 26
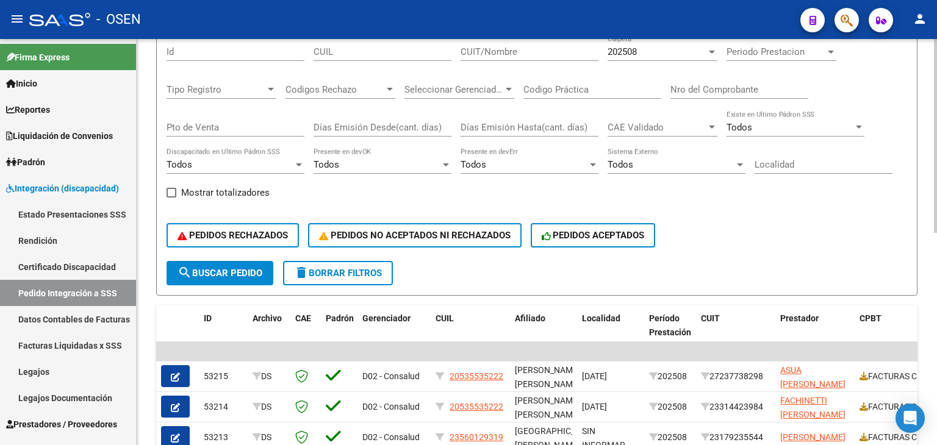
scroll to position [140, 0]
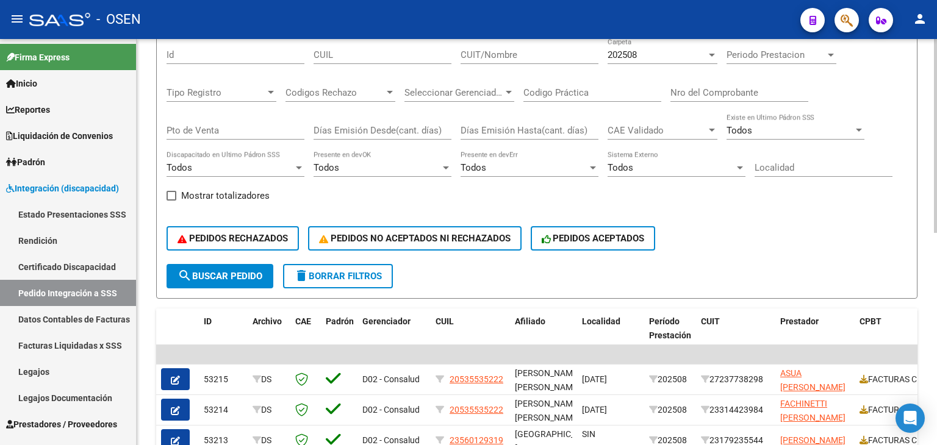
click at [495, 165] on div "Todos" at bounding box center [524, 167] width 127 height 11
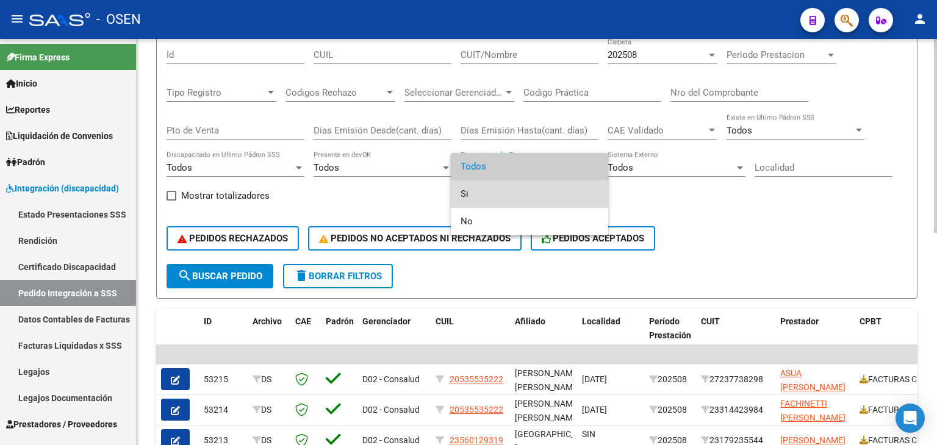
drag, startPoint x: 499, startPoint y: 190, endPoint x: 384, endPoint y: 228, distance: 120.0
click at [498, 191] on span "Si" at bounding box center [530, 194] width 138 height 27
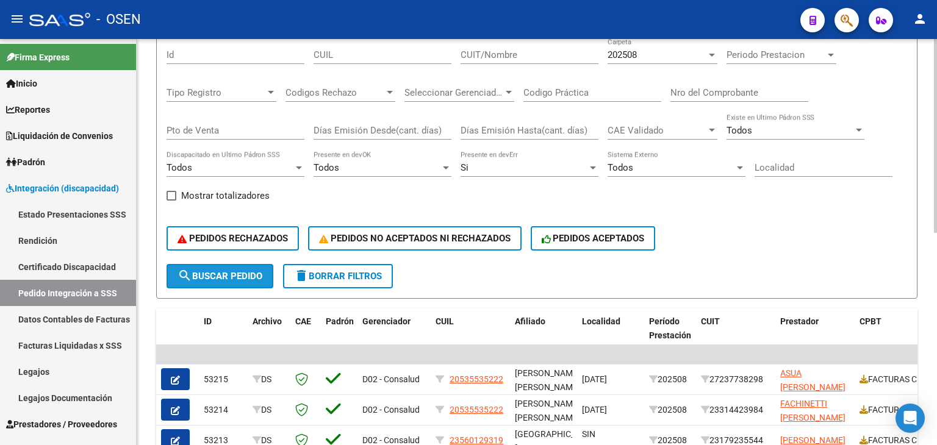
drag, startPoint x: 217, startPoint y: 275, endPoint x: 432, endPoint y: 242, distance: 217.3
click at [219, 275] on span "search Buscar Pedido" at bounding box center [220, 276] width 85 height 11
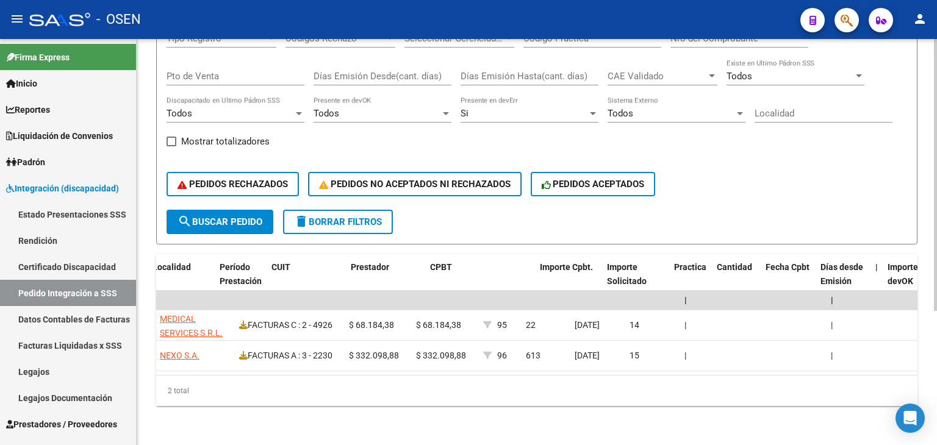
scroll to position [0, 612]
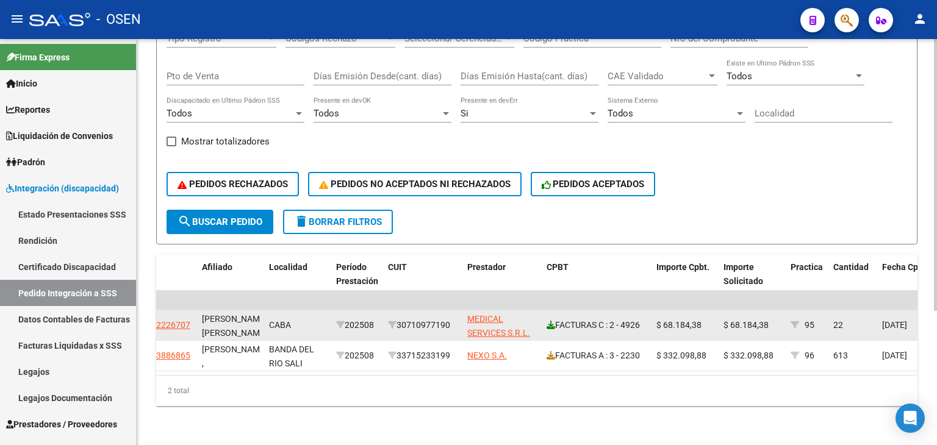
click at [549, 321] on icon at bounding box center [551, 325] width 9 height 9
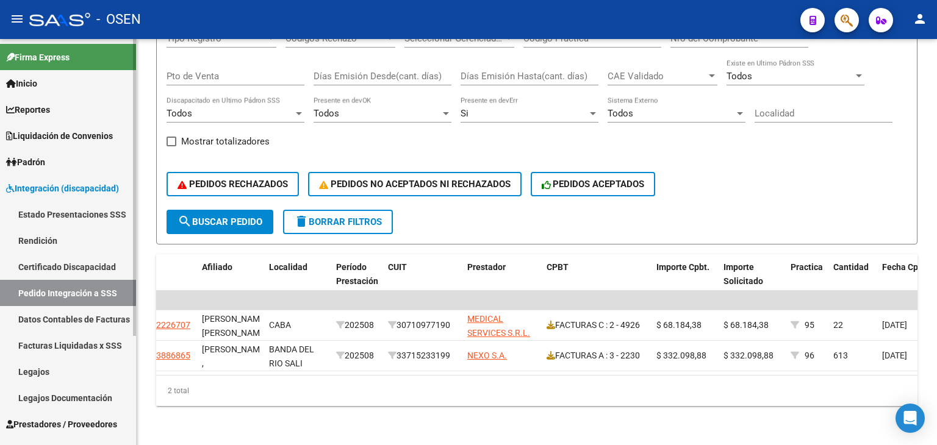
click at [41, 180] on link "Integración (discapacidad)" at bounding box center [68, 188] width 136 height 26
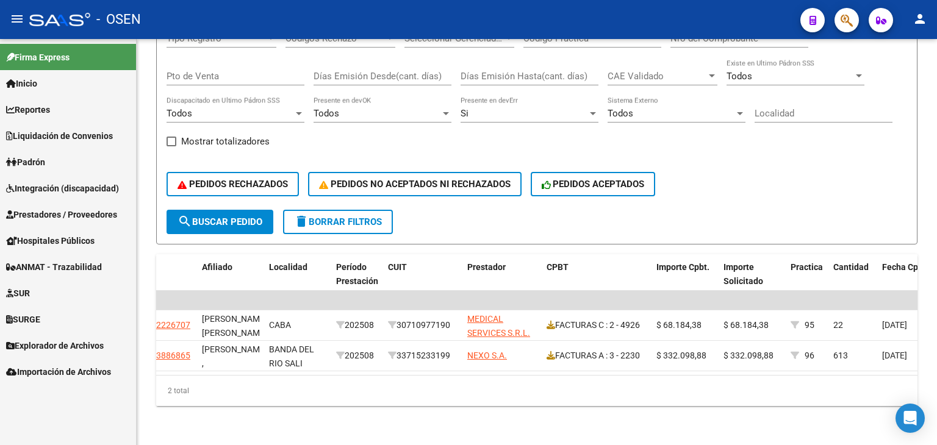
click at [40, 299] on link "SUR" at bounding box center [68, 293] width 136 height 26
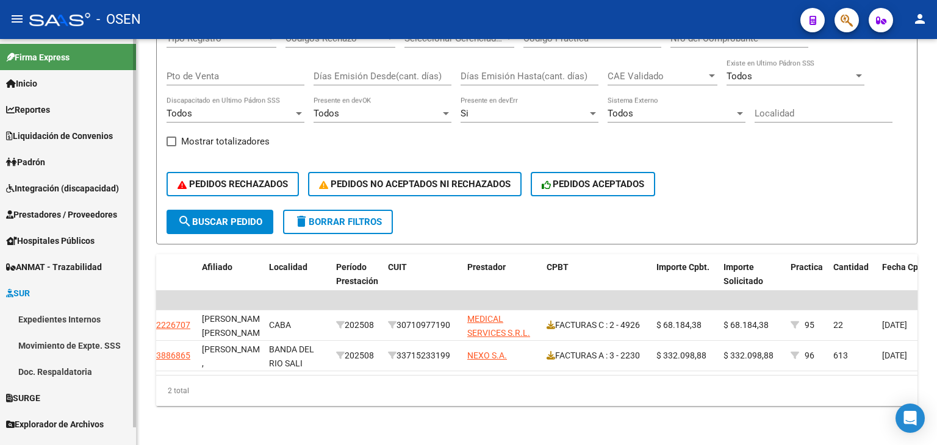
click at [40, 315] on link "Expedientes Internos" at bounding box center [68, 319] width 136 height 26
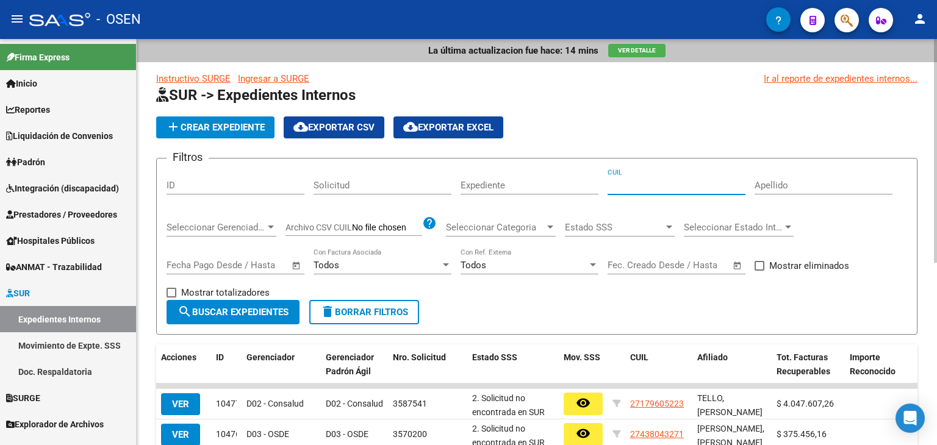
click at [653, 185] on input "CUIL" at bounding box center [677, 185] width 138 height 11
click at [264, 184] on input "ID" at bounding box center [236, 185] width 138 height 11
paste input "5853"
type input "5853"
click at [229, 314] on span "search Buscar Expedientes" at bounding box center [233, 312] width 111 height 11
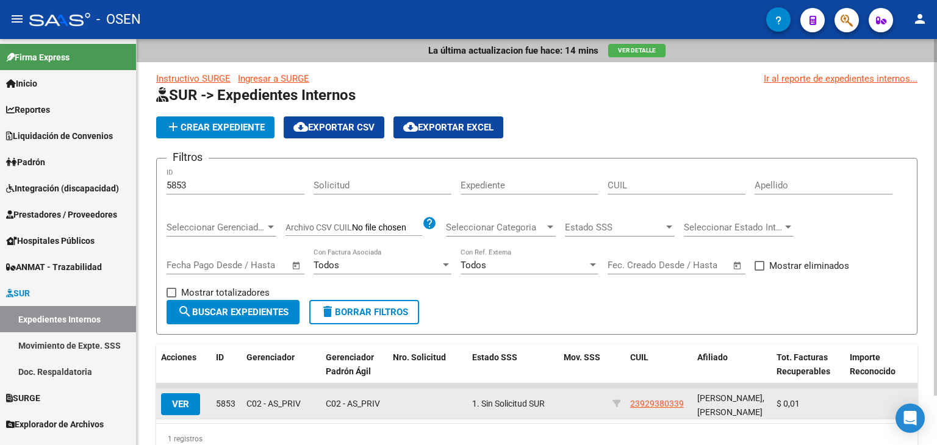
drag, startPoint x: 666, startPoint y: 407, endPoint x: 627, endPoint y: 407, distance: 38.4
click at [627, 407] on datatable-body-cell "23929380339" at bounding box center [658, 404] width 67 height 30
copy span "23929380339"
click at [179, 412] on button "VER" at bounding box center [180, 405] width 39 height 22
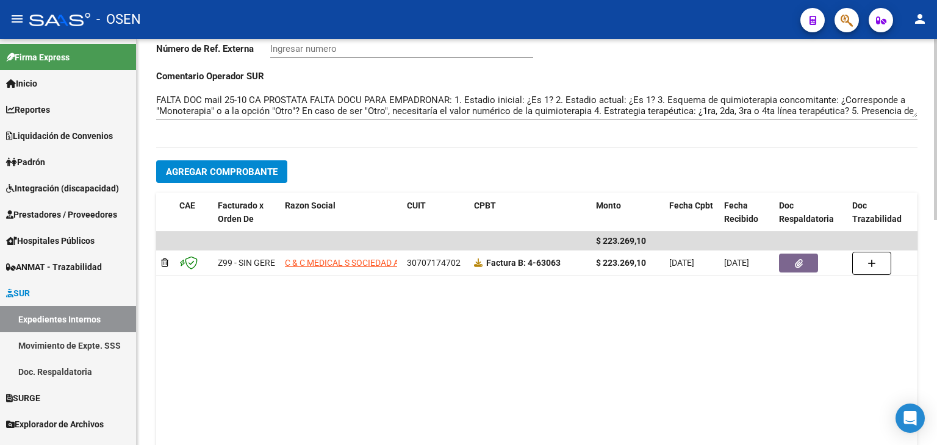
scroll to position [427, 0]
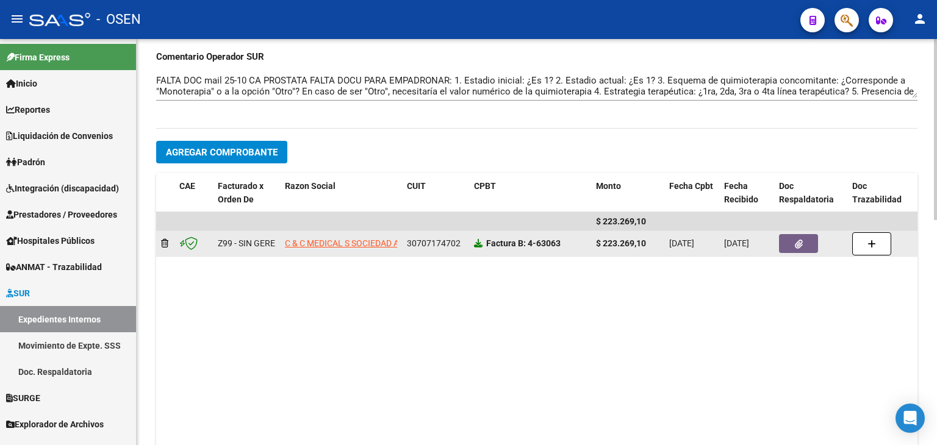
click at [475, 245] on icon at bounding box center [478, 243] width 9 height 9
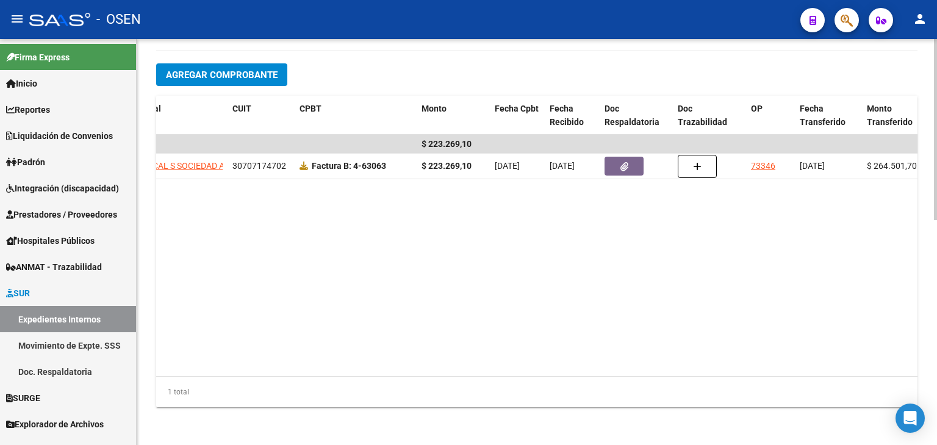
scroll to position [0, 241]
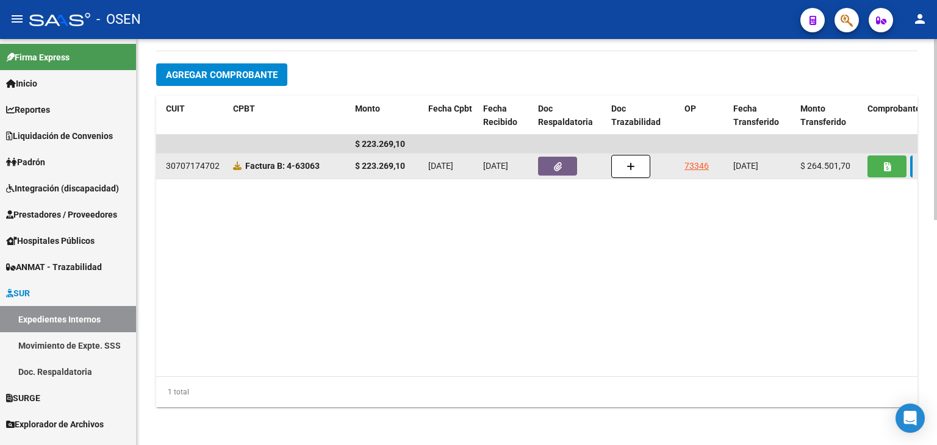
click at [705, 163] on link "73346" at bounding box center [697, 166] width 24 height 10
click at [688, 161] on link "73346" at bounding box center [697, 166] width 24 height 10
click at [879, 167] on button "button" at bounding box center [887, 167] width 39 height 22
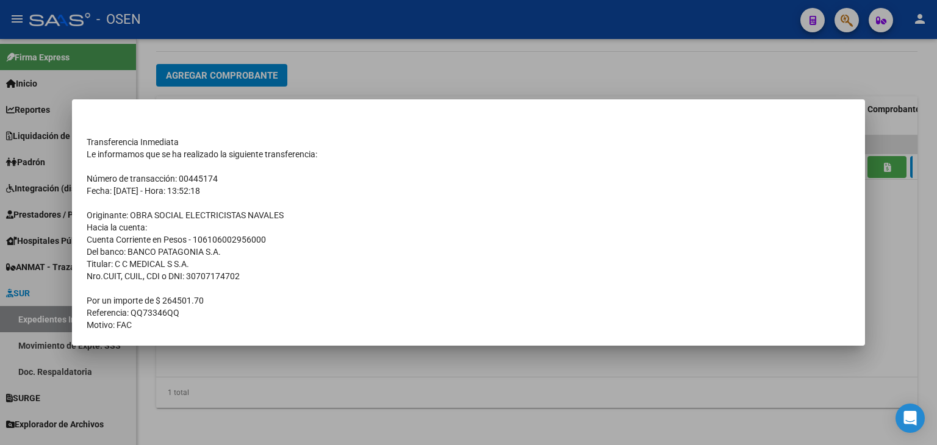
scroll to position [505, 0]
click at [387, 88] on div at bounding box center [468, 222] width 937 height 445
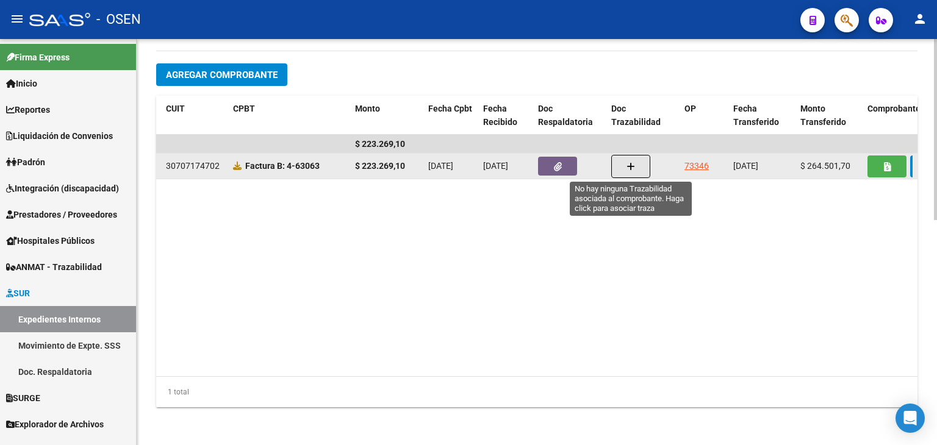
click at [622, 169] on button "button" at bounding box center [630, 166] width 39 height 23
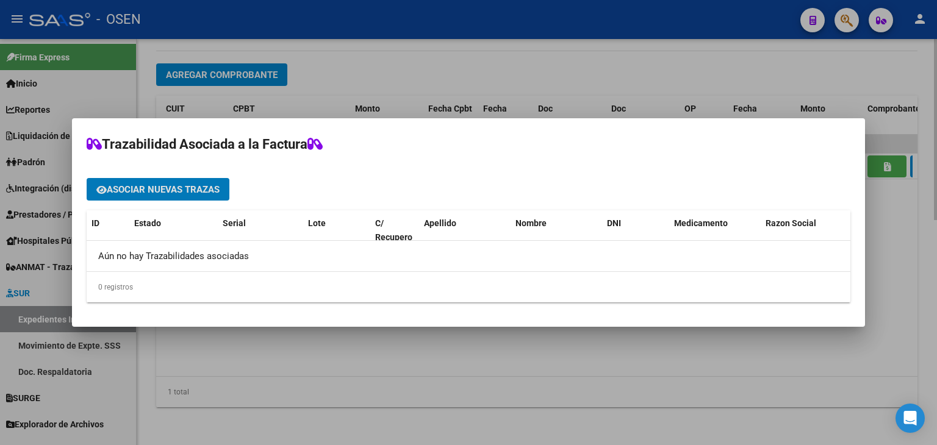
drag, startPoint x: 342, startPoint y: 74, endPoint x: 348, endPoint y: 85, distance: 12.6
click at [343, 74] on div at bounding box center [468, 222] width 937 height 445
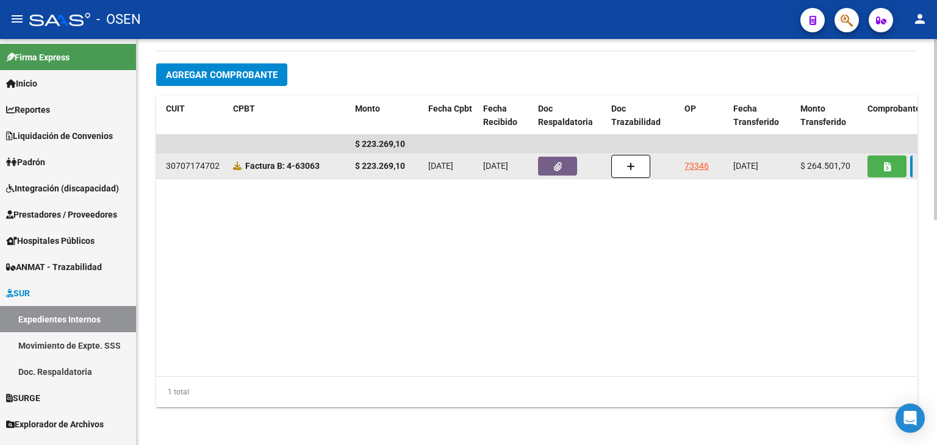
click at [242, 166] on span at bounding box center [239, 166] width 12 height 10
click at [236, 165] on icon at bounding box center [237, 166] width 9 height 9
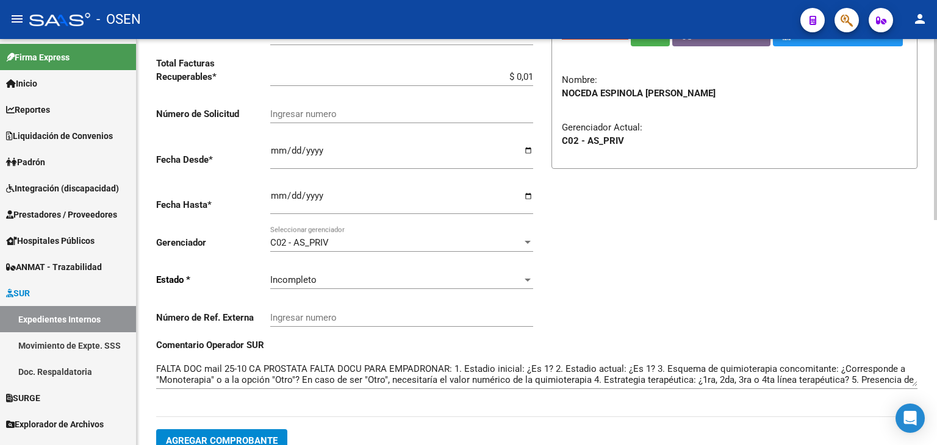
scroll to position [77, 0]
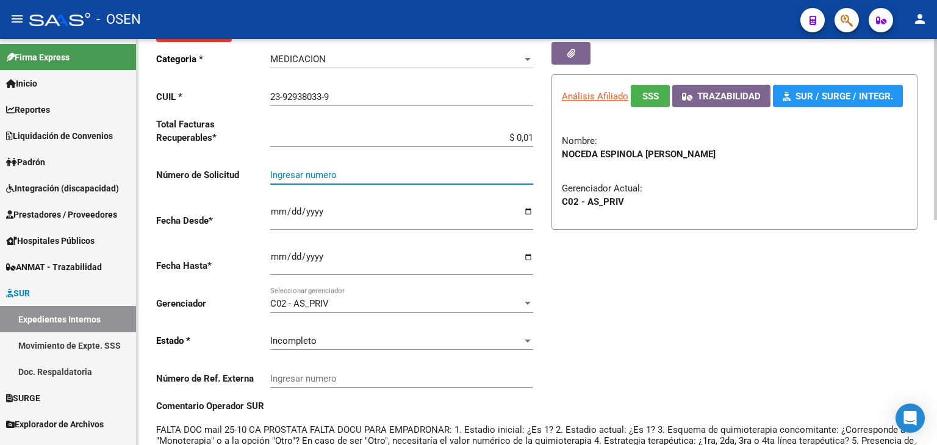
click at [478, 170] on input "Ingresar numero" at bounding box center [401, 175] width 263 height 11
paste input "3673945"
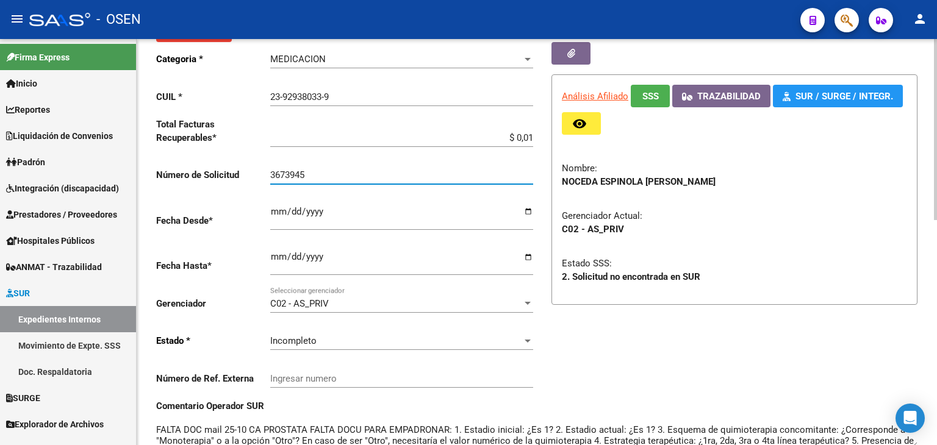
type input "3673945"
click at [531, 137] on input "$ 0,01" at bounding box center [401, 137] width 263 height 11
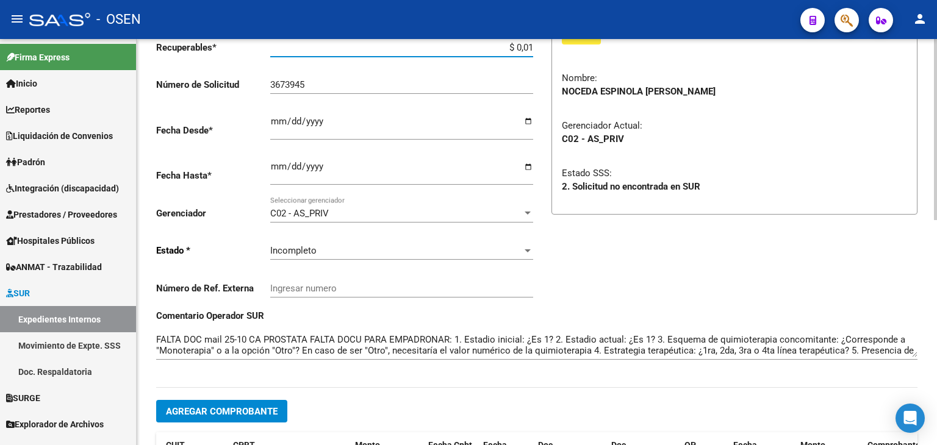
scroll to position [383, 0]
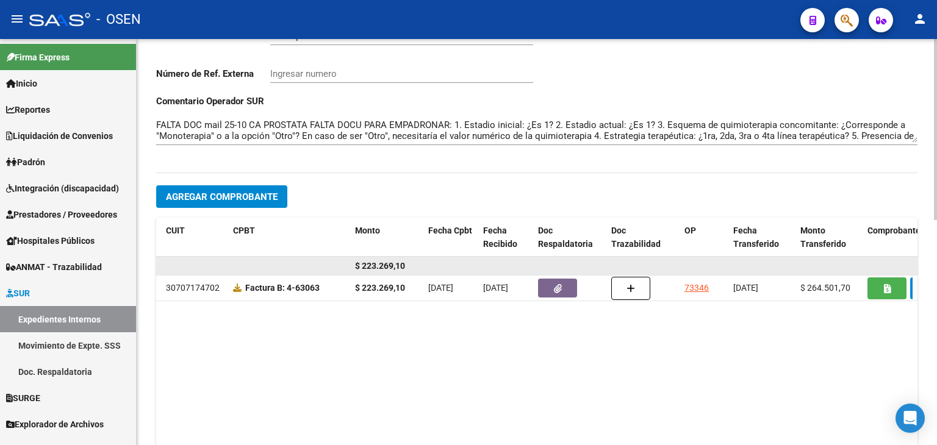
drag, startPoint x: 361, startPoint y: 264, endPoint x: 408, endPoint y: 264, distance: 47.0
click at [408, 264] on div "$ 223.269,10" at bounding box center [386, 266] width 63 height 14
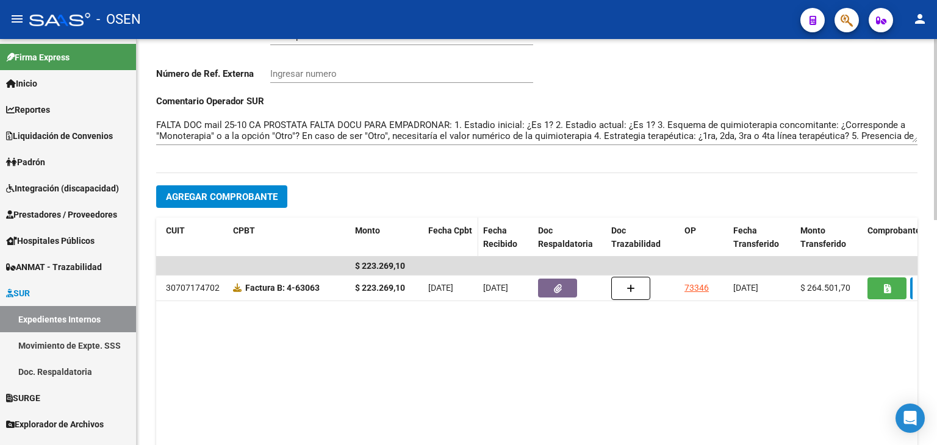
copy span "223.269,10"
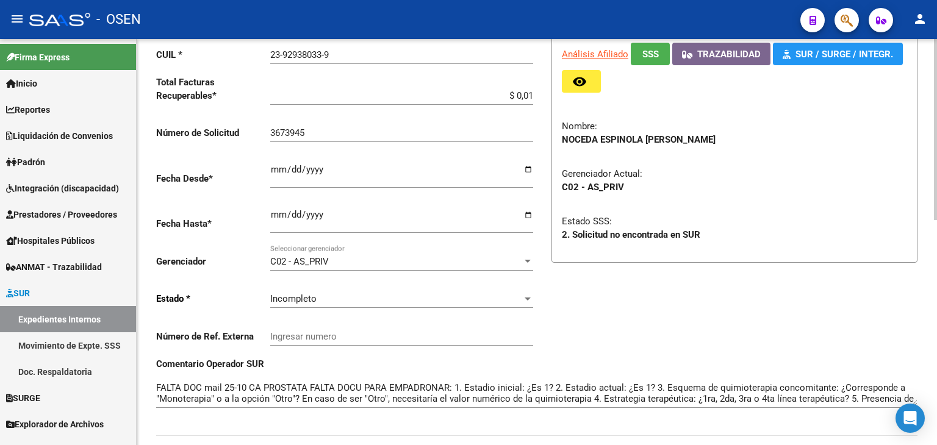
scroll to position [77, 0]
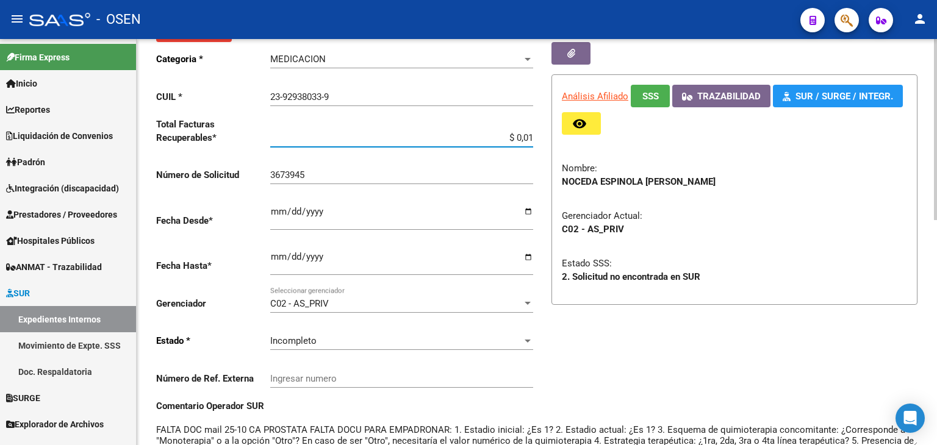
click at [533, 137] on input "$ 0,01" at bounding box center [401, 137] width 263 height 11
paste input "223.269,10"
type input "$ 223.269,10"
click at [300, 342] on span "Incompleto" at bounding box center [293, 341] width 46 height 11
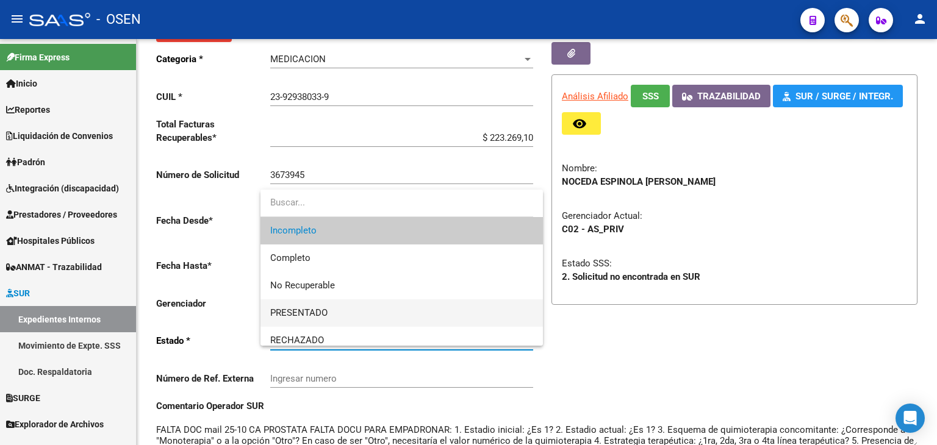
click at [331, 312] on span "PRESENTADO" at bounding box center [401, 313] width 263 height 27
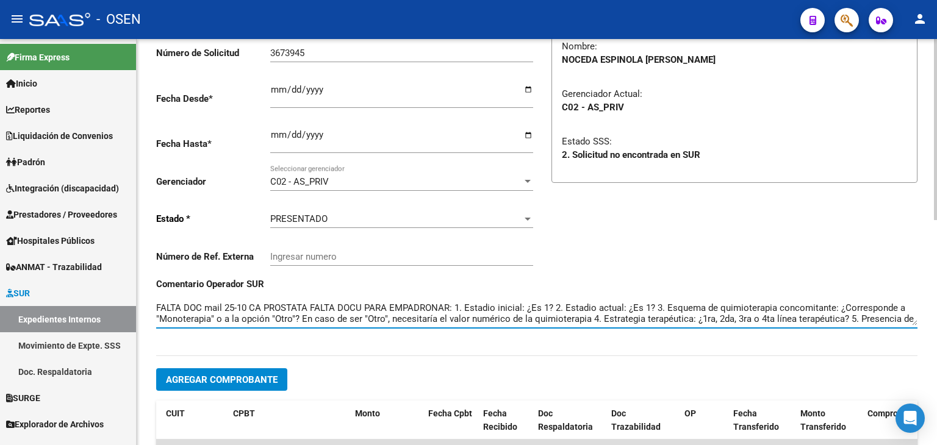
scroll to position [22, 0]
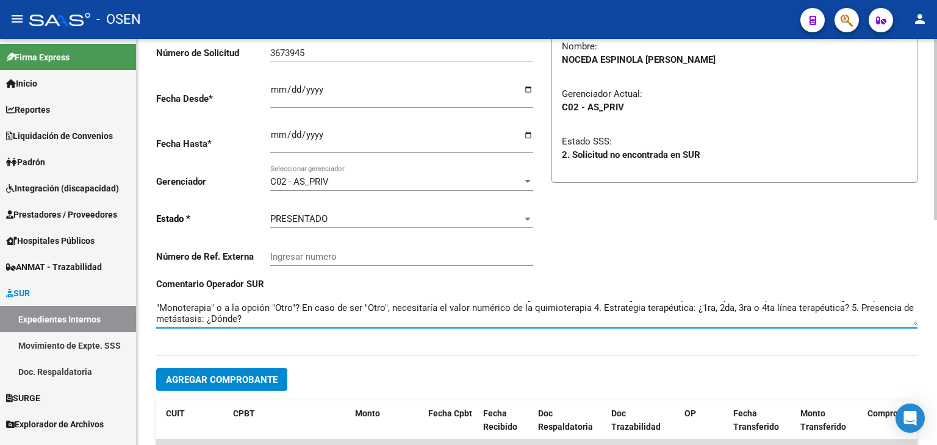
drag, startPoint x: 157, startPoint y: 306, endPoint x: 937, endPoint y: 351, distance: 780.5
click at [937, 351] on div "arrow_back Editar 5853 save Guardar cambios delete Eliminar Categoria * MEDICAC…" at bounding box center [539, 296] width 804 height 912
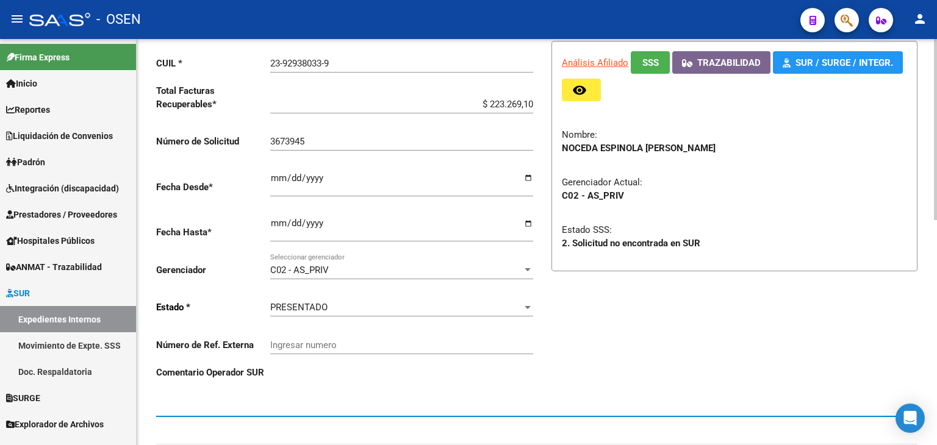
scroll to position [0, 0]
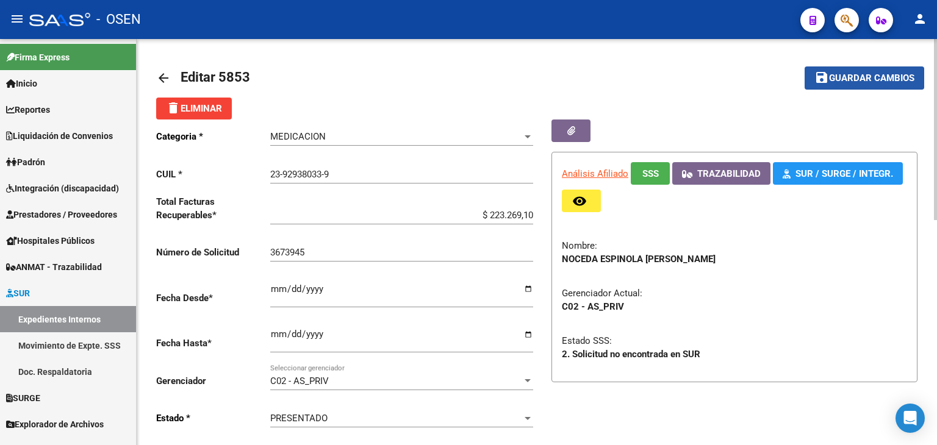
drag, startPoint x: 837, startPoint y: 76, endPoint x: 761, endPoint y: 31, distance: 88.1
click at [837, 76] on span "Guardar cambios" at bounding box center [871, 78] width 85 height 11
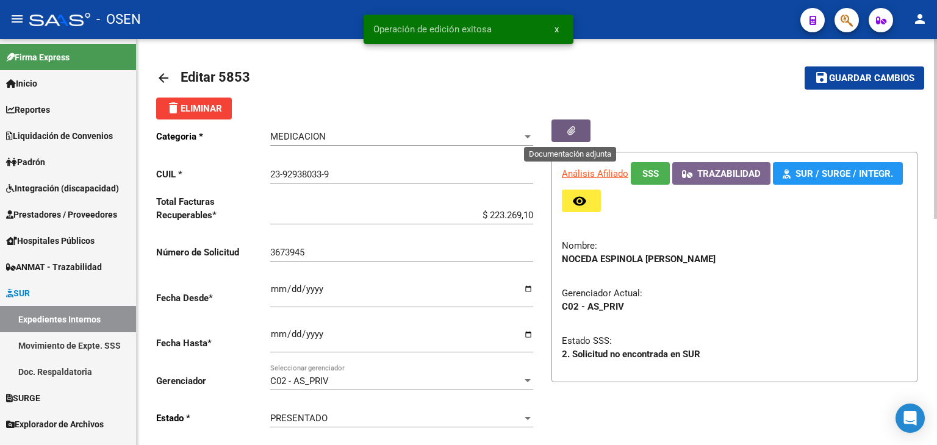
click at [575, 131] on icon "button" at bounding box center [571, 130] width 8 height 9
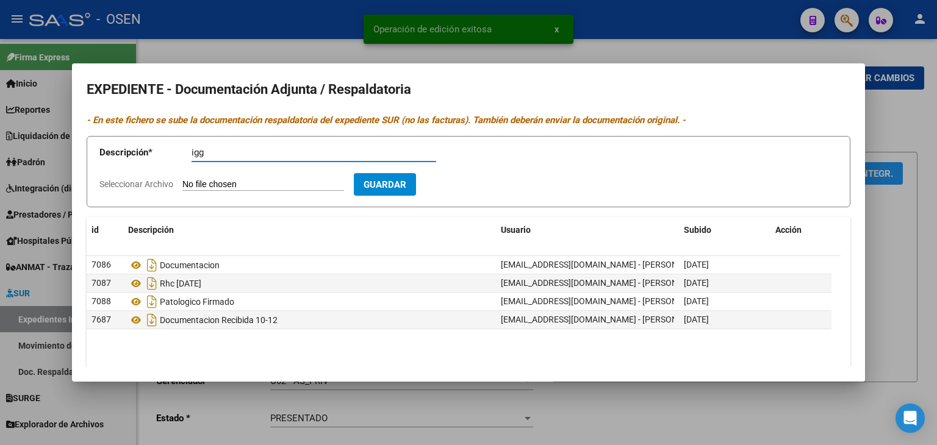
type input "igg"
click at [246, 187] on input "Seleccionar Archivo" at bounding box center [263, 185] width 162 height 12
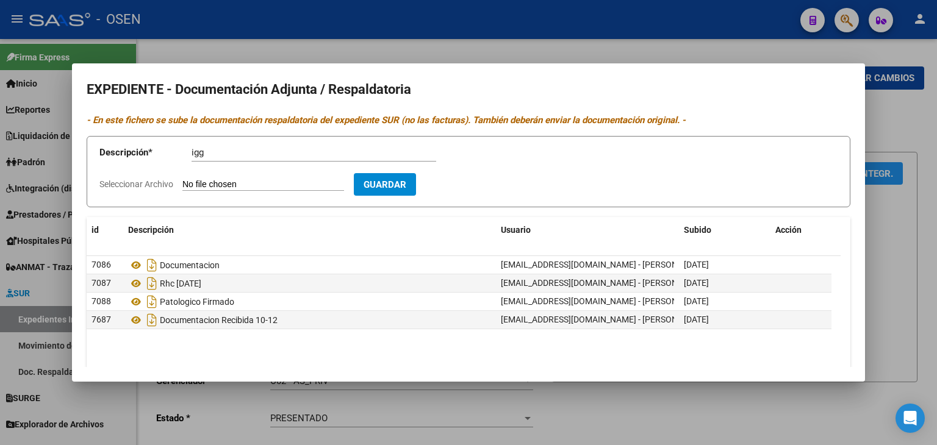
type input "C:\fakepath\ilovepdf_merged (1).pdf"
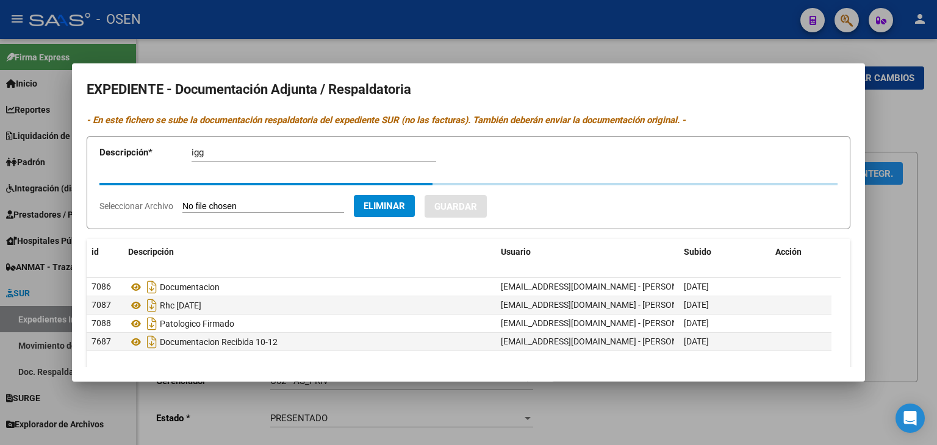
click at [233, 149] on input "igg" at bounding box center [314, 152] width 245 height 11
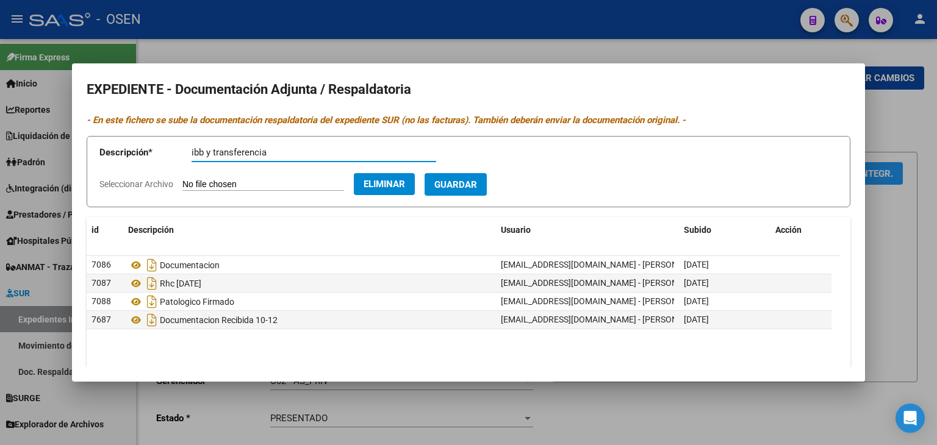
type input "ibb y transferencia"
click at [425, 173] on button "Guardar" at bounding box center [456, 184] width 62 height 23
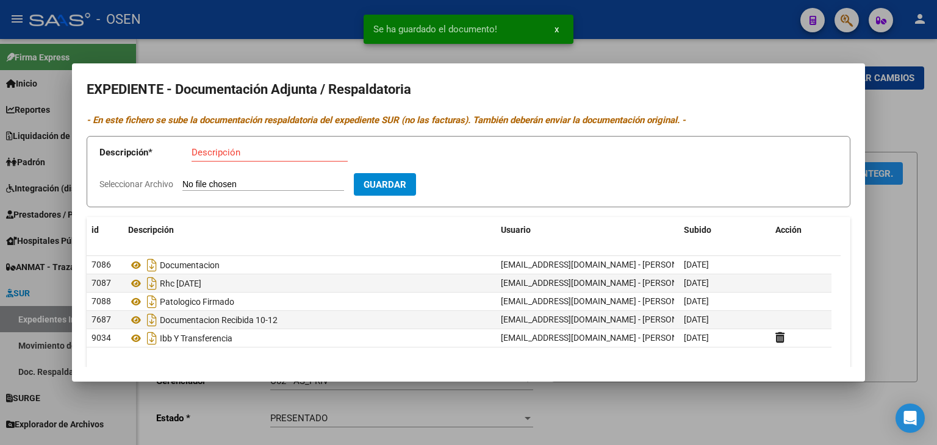
drag, startPoint x: 918, startPoint y: 143, endPoint x: 782, endPoint y: 34, distance: 174.5
click at [915, 142] on div at bounding box center [468, 222] width 937 height 445
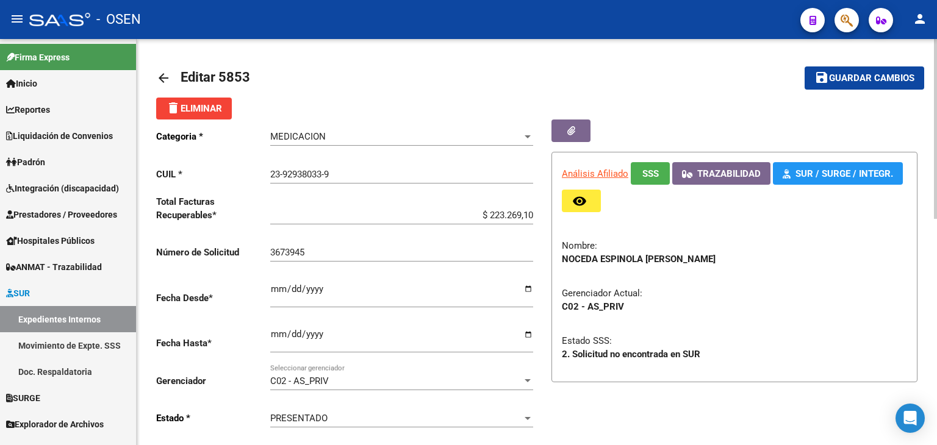
click at [830, 78] on span "Guardar cambios" at bounding box center [871, 78] width 85 height 11
click at [884, 73] on span "Guardar cambios" at bounding box center [871, 78] width 85 height 11
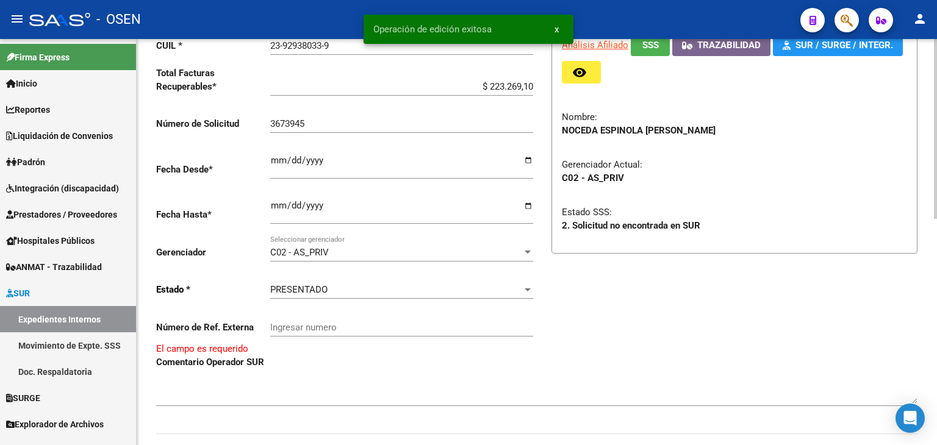
scroll to position [183, 0]
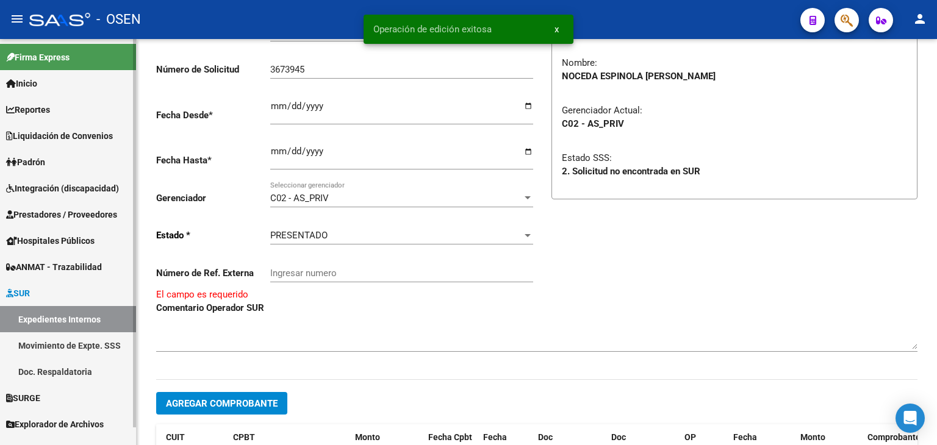
drag, startPoint x: 92, startPoint y: 316, endPoint x: 95, endPoint y: 264, distance: 51.9
click at [92, 316] on link "Expedientes Internos" at bounding box center [68, 319] width 136 height 26
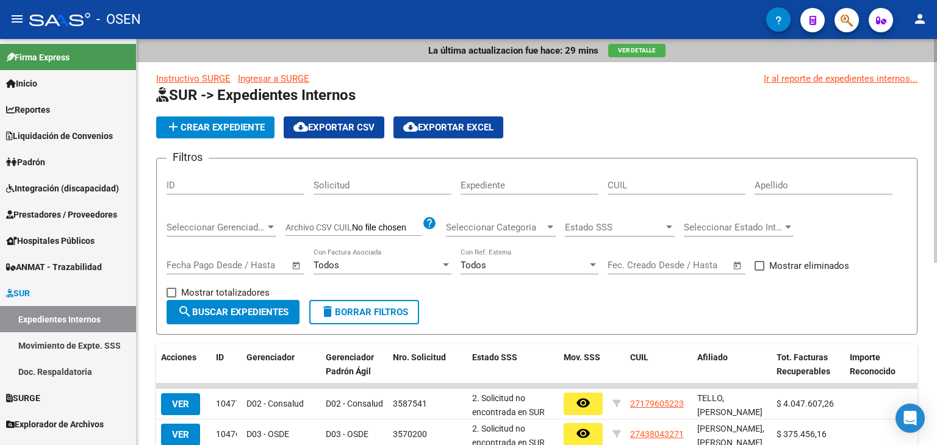
click at [218, 181] on input "ID" at bounding box center [236, 185] width 138 height 11
paste input "8983"
type input "8983"
click at [228, 301] on button "search Buscar Expedientes" at bounding box center [233, 312] width 133 height 24
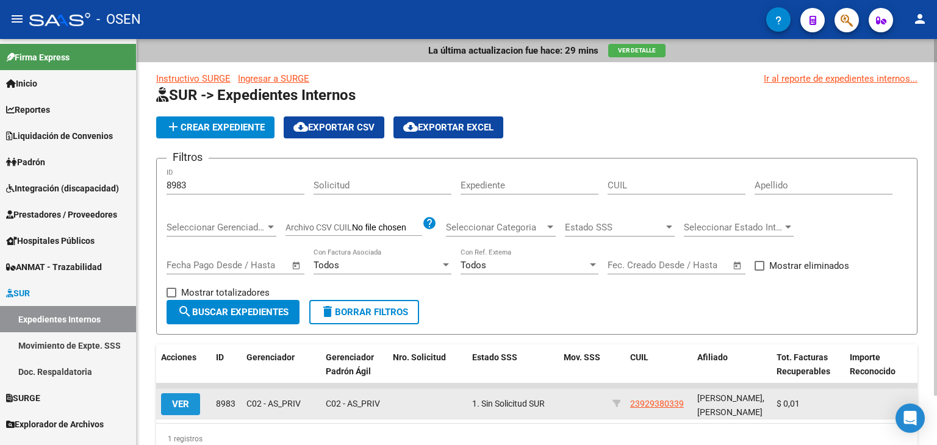
click at [195, 400] on button "VER" at bounding box center [180, 405] width 39 height 22
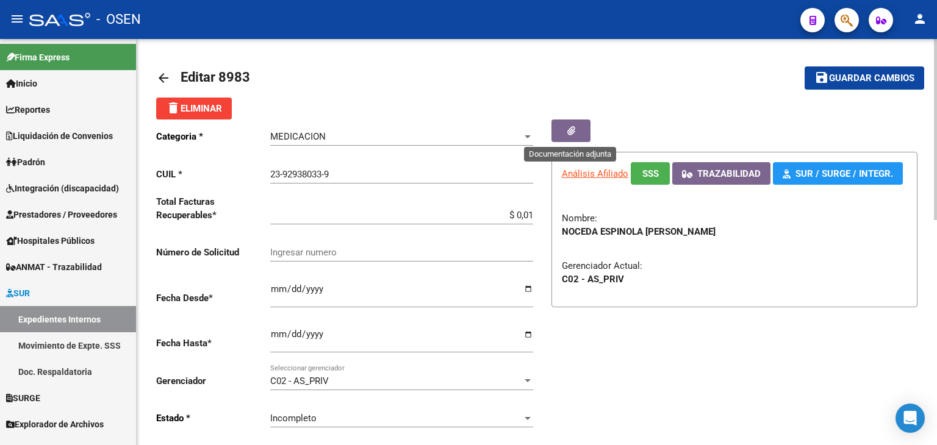
click at [572, 129] on icon "button" at bounding box center [571, 130] width 8 height 9
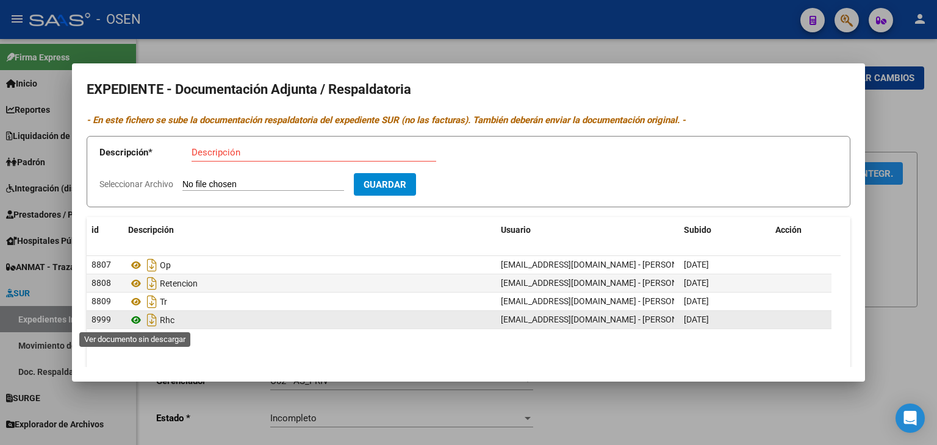
click at [137, 320] on icon at bounding box center [136, 320] width 16 height 15
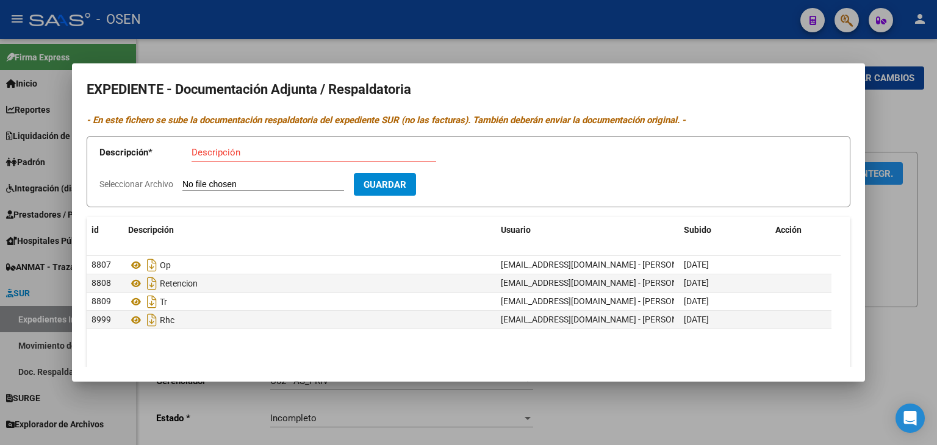
drag, startPoint x: 273, startPoint y: 57, endPoint x: 272, endPoint y: 49, distance: 7.4
click at [273, 57] on div at bounding box center [468, 222] width 937 height 445
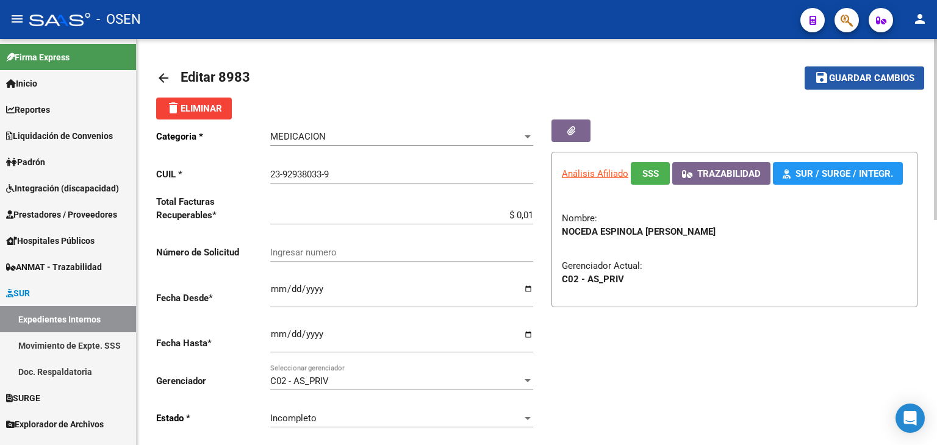
drag, startPoint x: 836, startPoint y: 81, endPoint x: 827, endPoint y: 70, distance: 14.4
click at [835, 81] on span "Guardar cambios" at bounding box center [871, 78] width 85 height 11
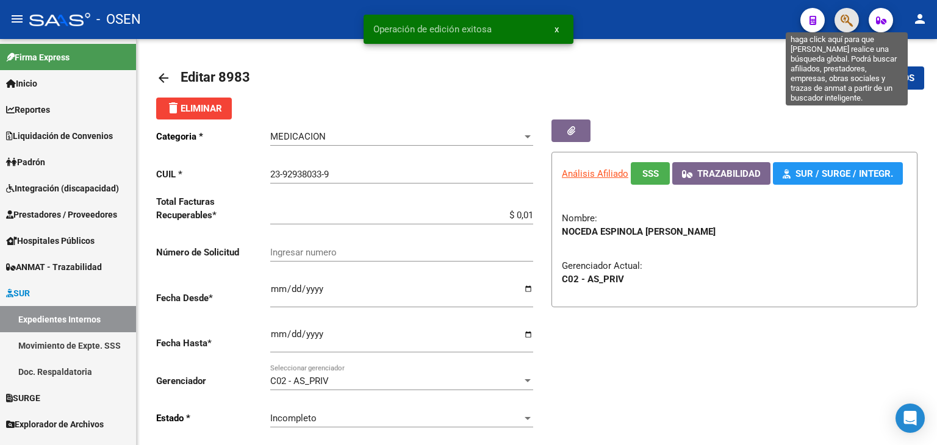
click at [853, 23] on icon "button" at bounding box center [847, 20] width 12 height 14
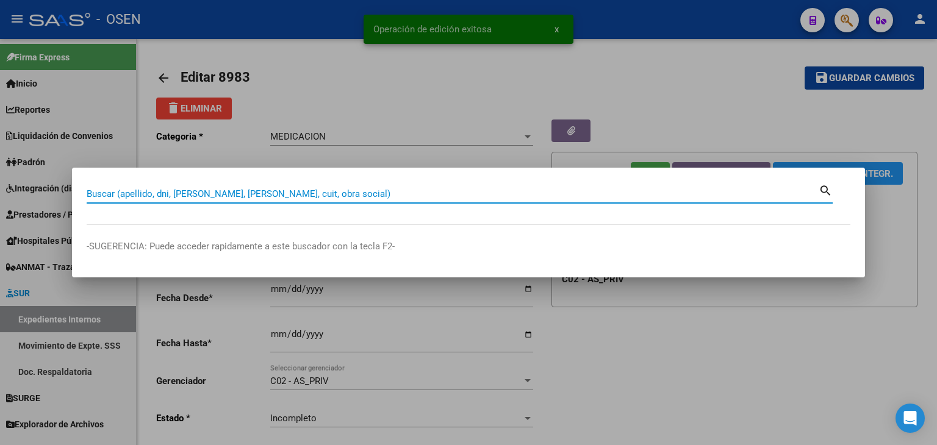
click at [737, 44] on div at bounding box center [468, 222] width 937 height 445
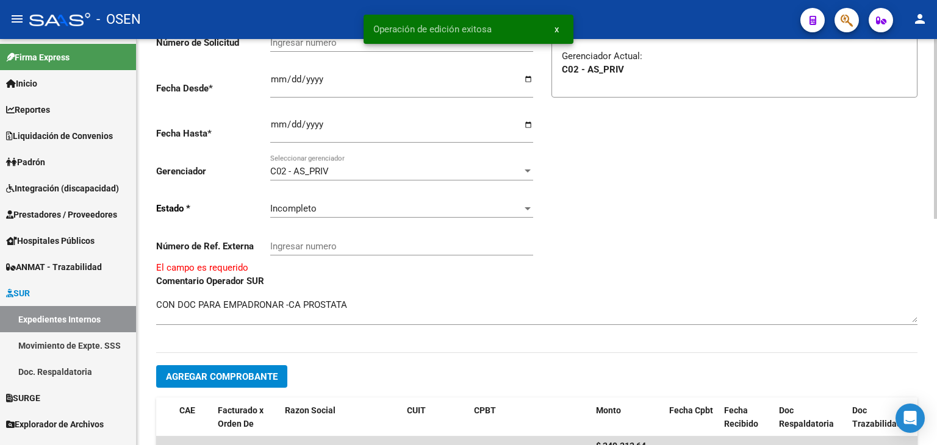
scroll to position [305, 0]
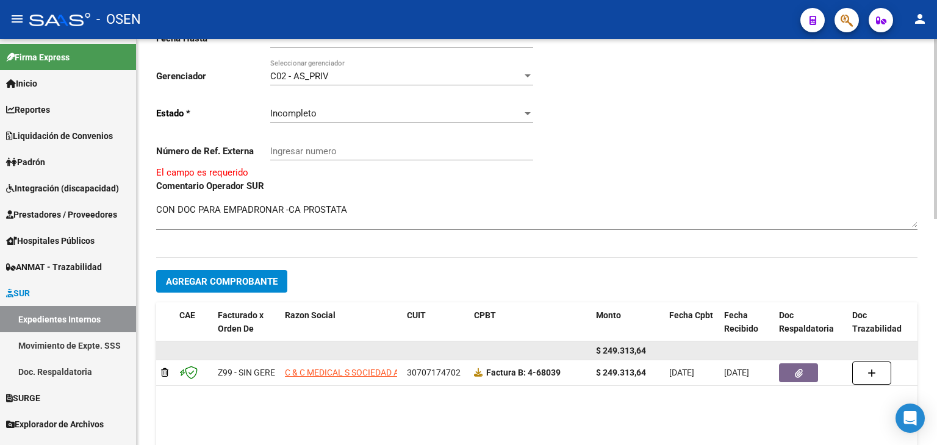
drag, startPoint x: 649, startPoint y: 350, endPoint x: 600, endPoint y: 351, distance: 48.8
click at [600, 351] on div "$ 249.313,64" at bounding box center [627, 351] width 63 height 14
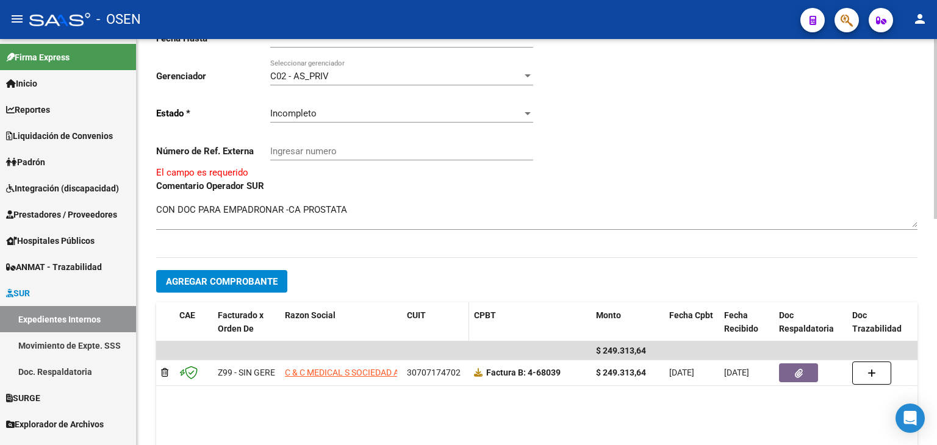
copy span "249.313,64"
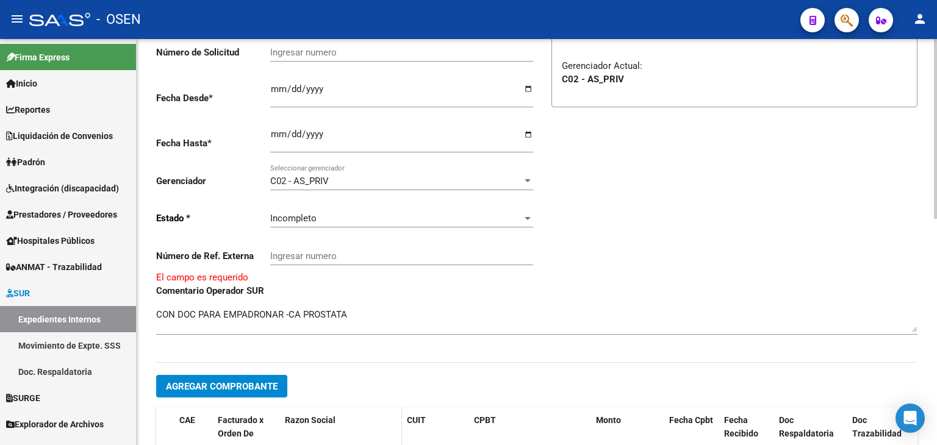
scroll to position [61, 0]
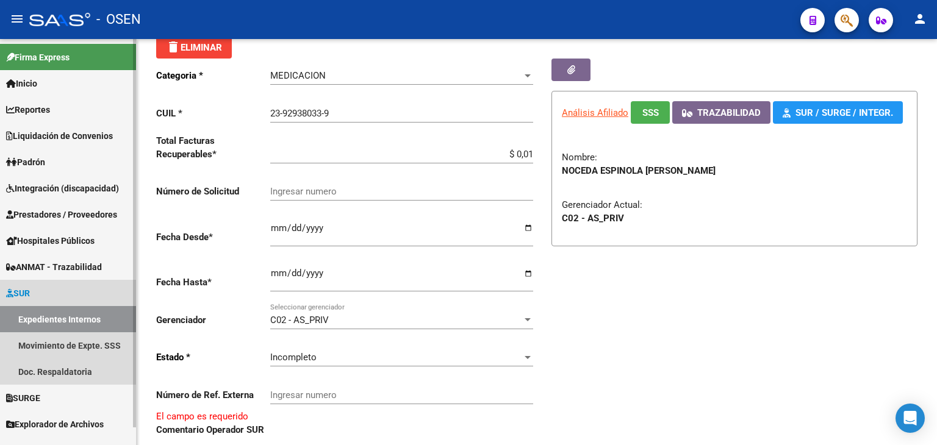
click at [41, 289] on link "SUR" at bounding box center [68, 293] width 136 height 26
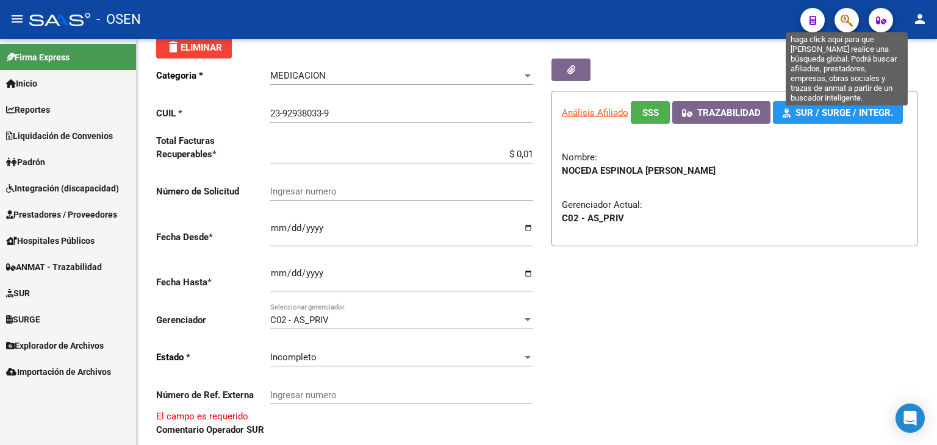
click at [843, 17] on icon "button" at bounding box center [847, 20] width 12 height 14
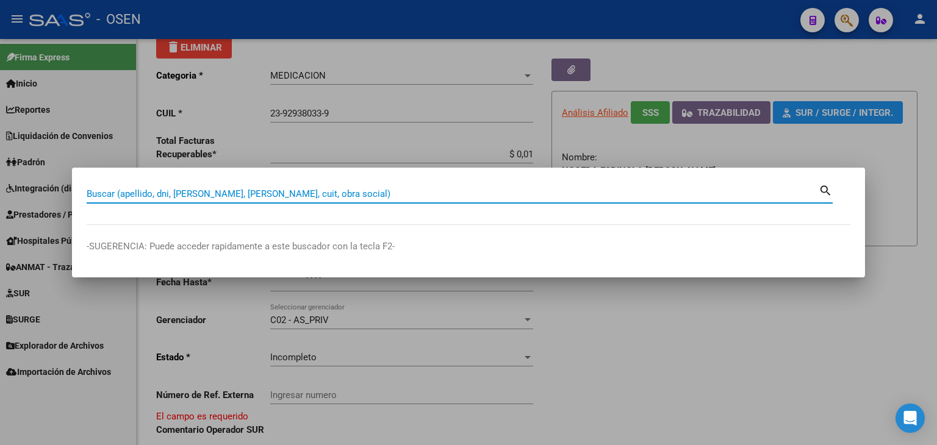
paste input "249.313,64"
drag, startPoint x: 277, startPoint y: 189, endPoint x: 109, endPoint y: 236, distance: 174.7
click at [104, 238] on mat-dialog-container "249.313,64 Buscar (apellido, dni, cuil, nro traspaso, cuit, obra social) search…" at bounding box center [468, 222] width 793 height 109
type input "2"
paste input "27342834065"
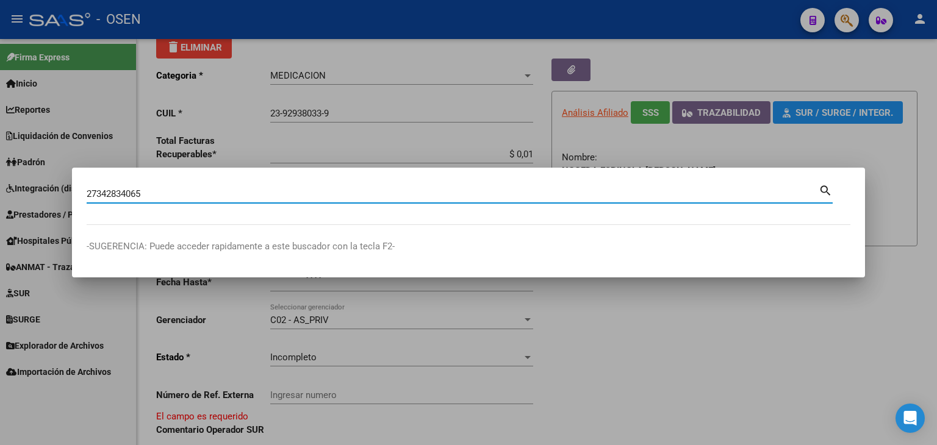
type input "27342834065"
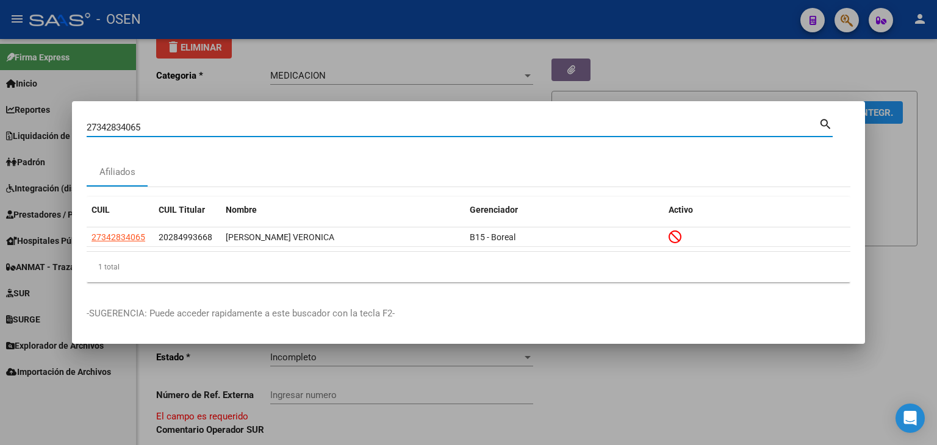
drag, startPoint x: 240, startPoint y: 128, endPoint x: 7, endPoint y: 115, distance: 233.4
click at [5, 117] on div "27342834065 Buscar (apellido, dni, cuil, nro traspaso, cuit, obra social) searc…" at bounding box center [468, 222] width 937 height 445
paste input "20173364203"
type input "20173364203"
drag, startPoint x: 166, startPoint y: 129, endPoint x: 0, endPoint y: 120, distance: 166.2
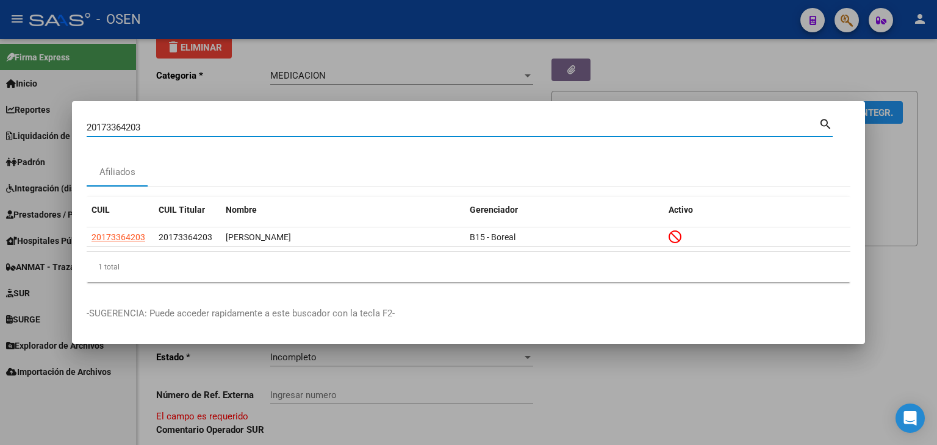
click at [0, 120] on div "20173364203 Buscar (apellido, dni, cuil, nro traspaso, cuit, obra social) searc…" at bounding box center [468, 222] width 937 height 445
paste input "20356626444"
type input "20356626444"
click at [80, 415] on div at bounding box center [468, 222] width 937 height 445
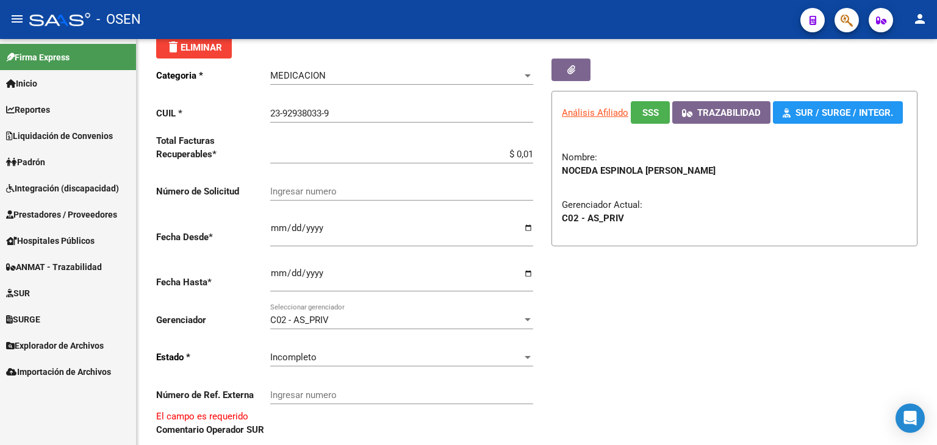
click at [56, 211] on span "Prestadores / Proveedores" at bounding box center [61, 214] width 111 height 13
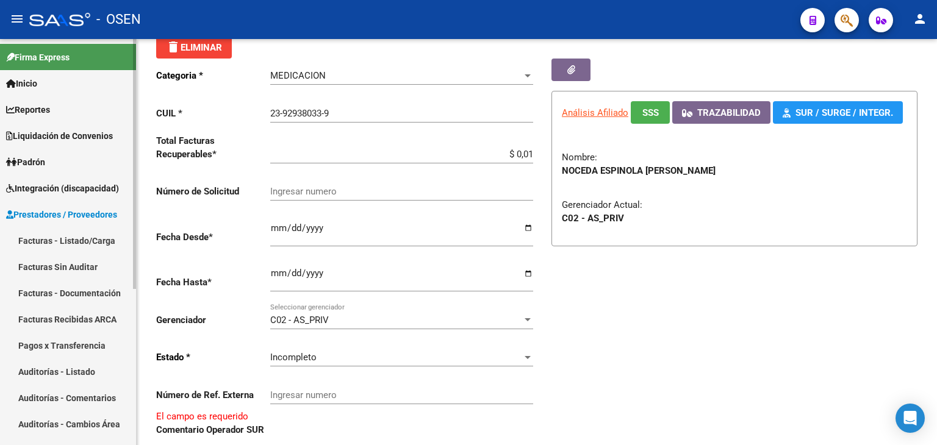
click at [62, 237] on link "Facturas - Listado/Carga" at bounding box center [68, 241] width 136 height 26
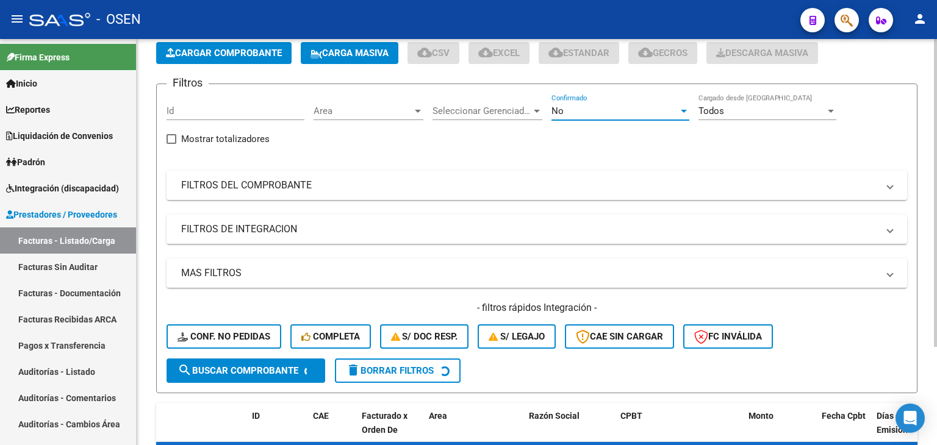
click at [619, 110] on div "No" at bounding box center [615, 111] width 127 height 11
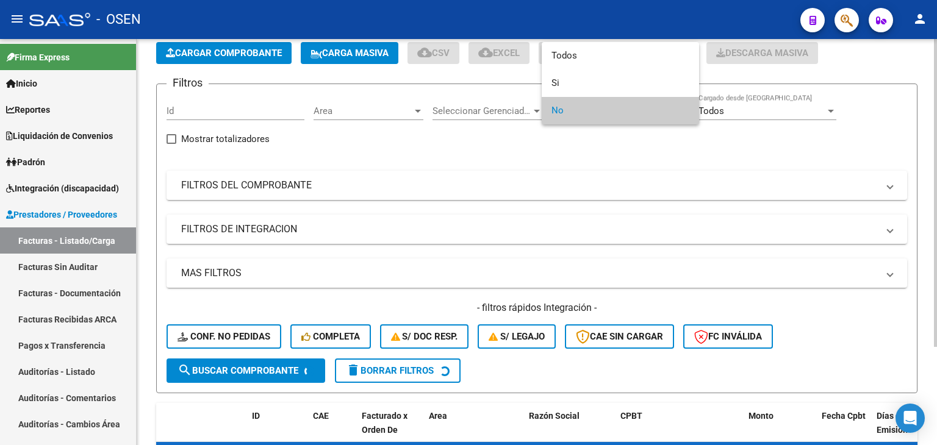
click at [619, 110] on span "No" at bounding box center [621, 110] width 138 height 27
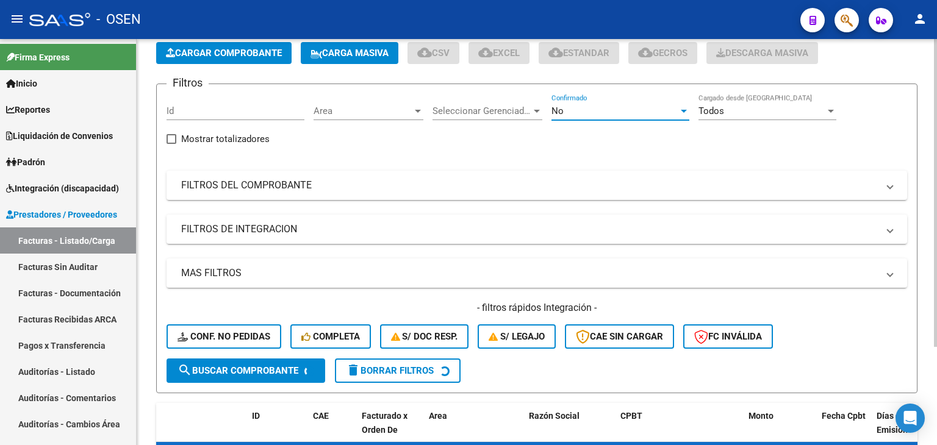
click at [314, 116] on div "Area Area" at bounding box center [369, 107] width 110 height 26
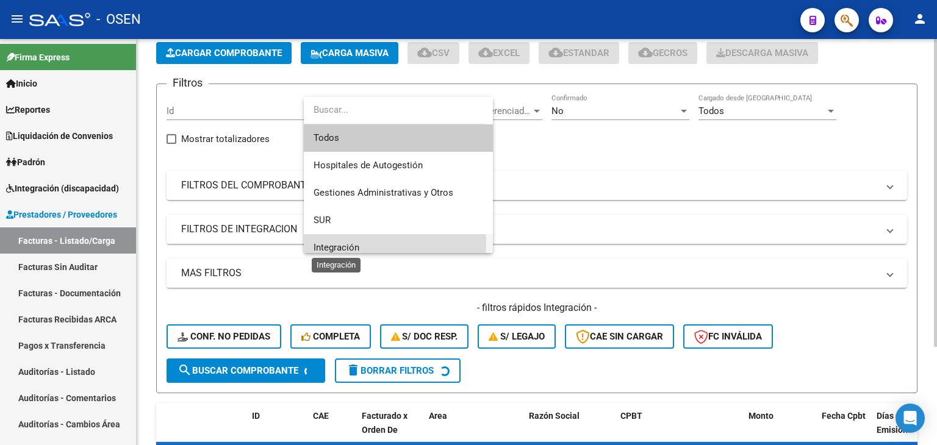
click at [359, 245] on span "Integración" at bounding box center [337, 247] width 46 height 11
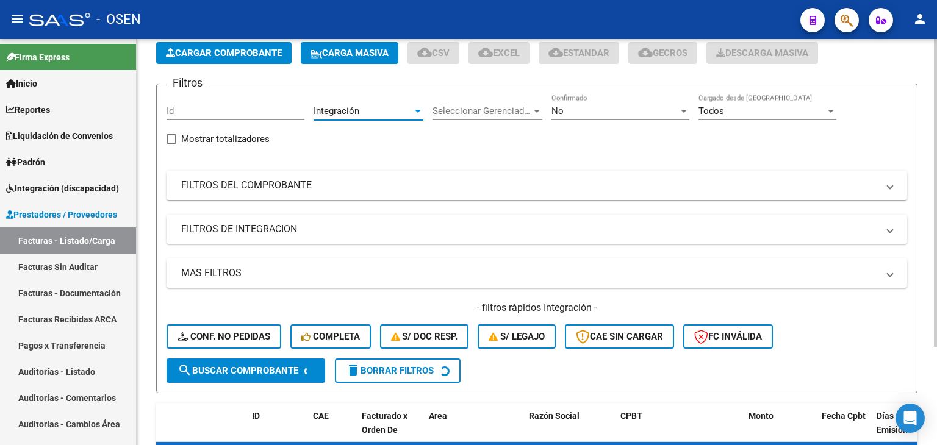
click at [325, 223] on mat-panel-title "FILTROS DE INTEGRACION" at bounding box center [529, 229] width 697 height 13
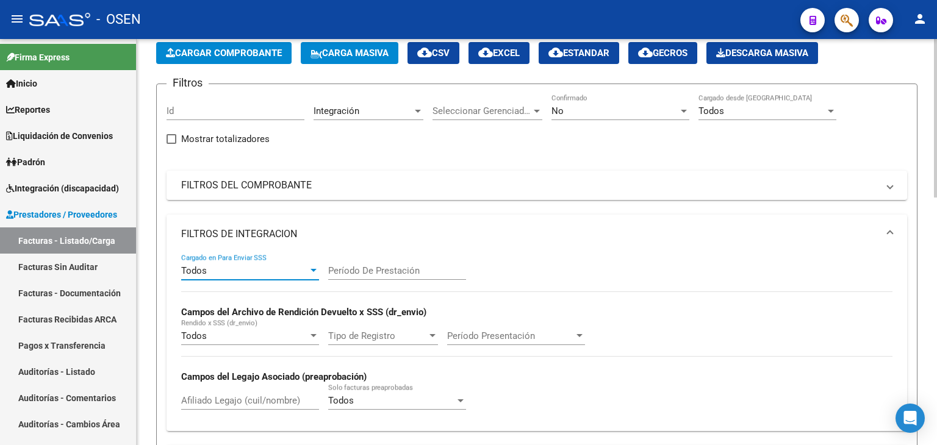
click at [282, 273] on div "Todos" at bounding box center [244, 270] width 127 height 11
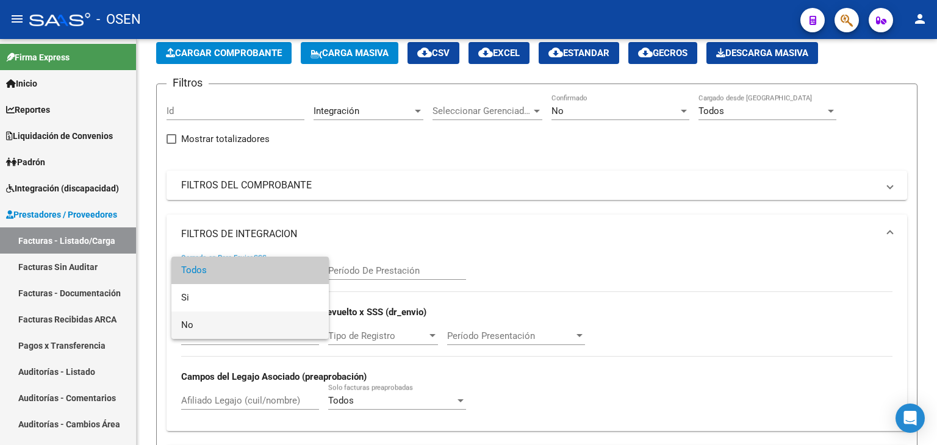
click at [254, 320] on span "No" at bounding box center [250, 325] width 138 height 27
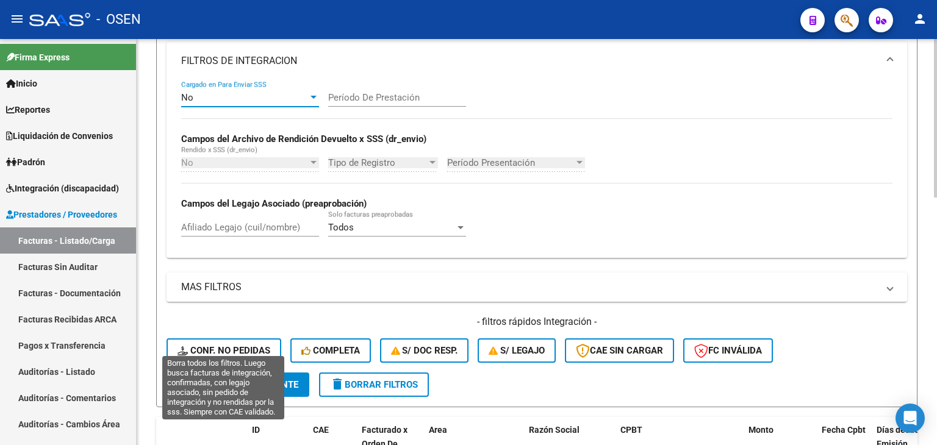
scroll to position [244, 0]
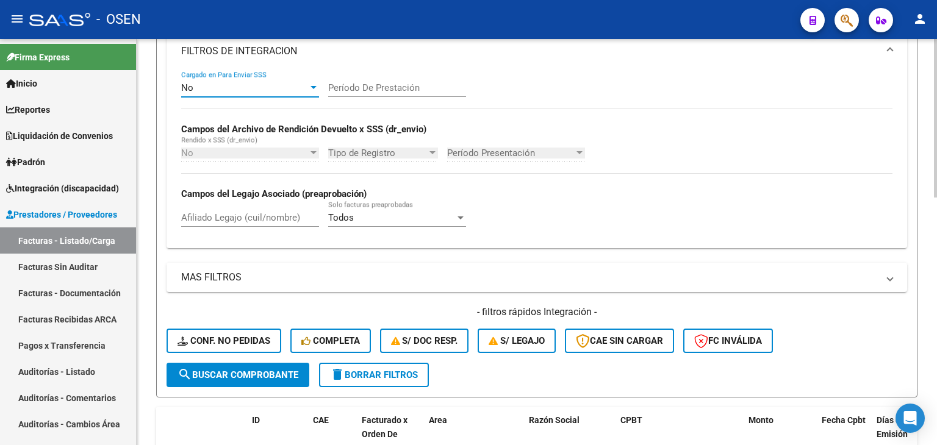
click at [248, 370] on span "search Buscar Comprobante" at bounding box center [238, 375] width 121 height 11
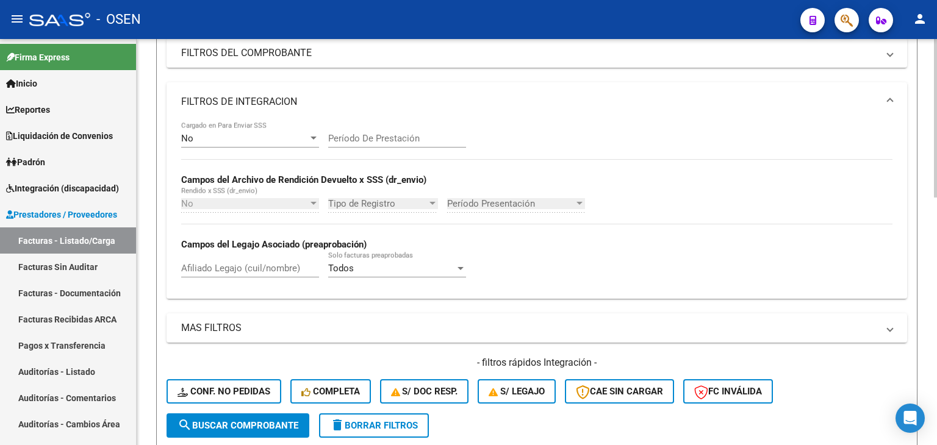
scroll to position [26, 0]
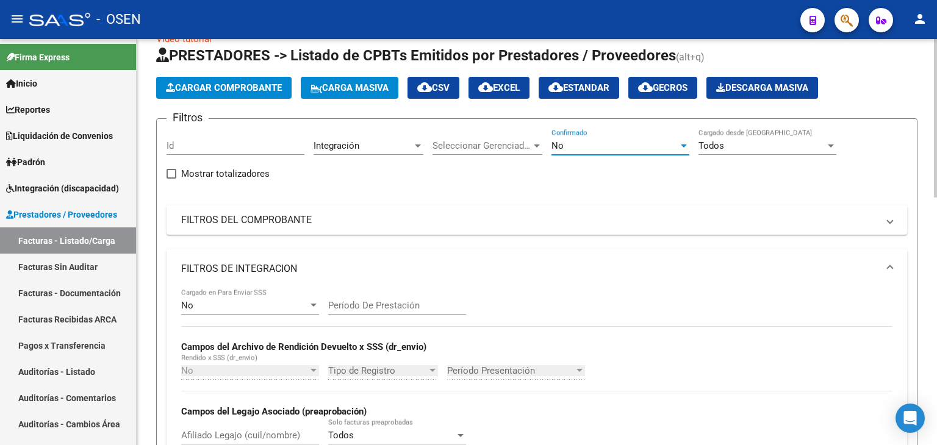
click at [615, 141] on div "No" at bounding box center [615, 145] width 127 height 11
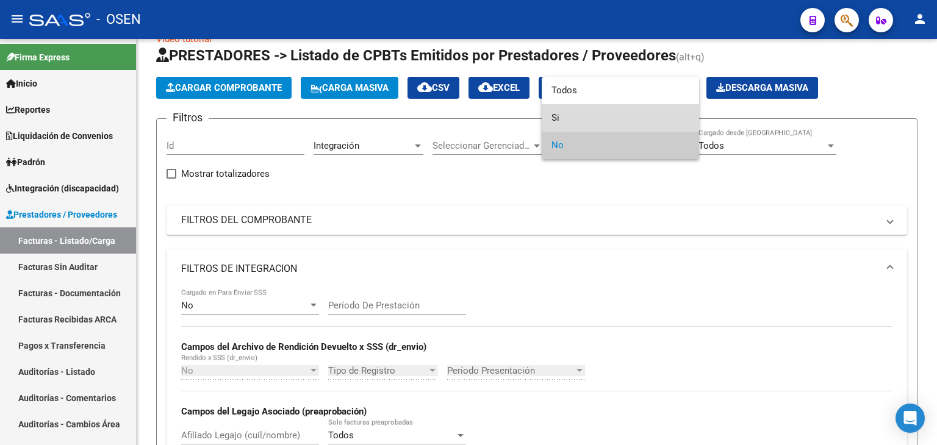
click at [587, 119] on span "Si" at bounding box center [621, 117] width 138 height 27
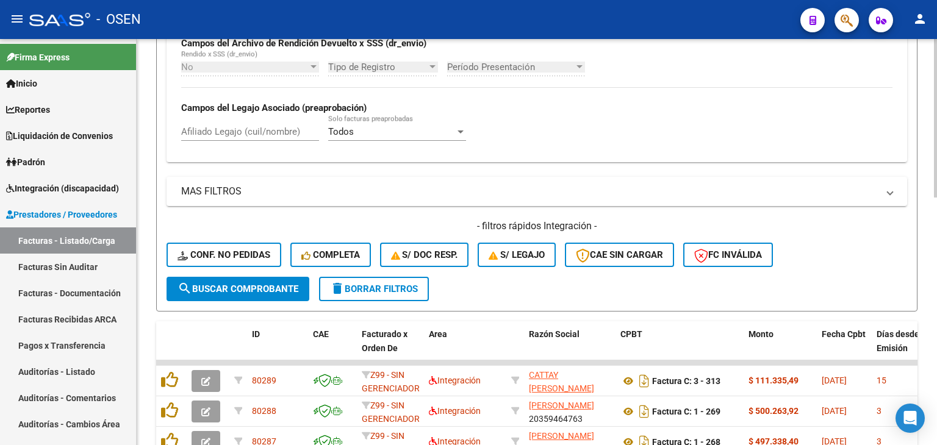
scroll to position [331, 0]
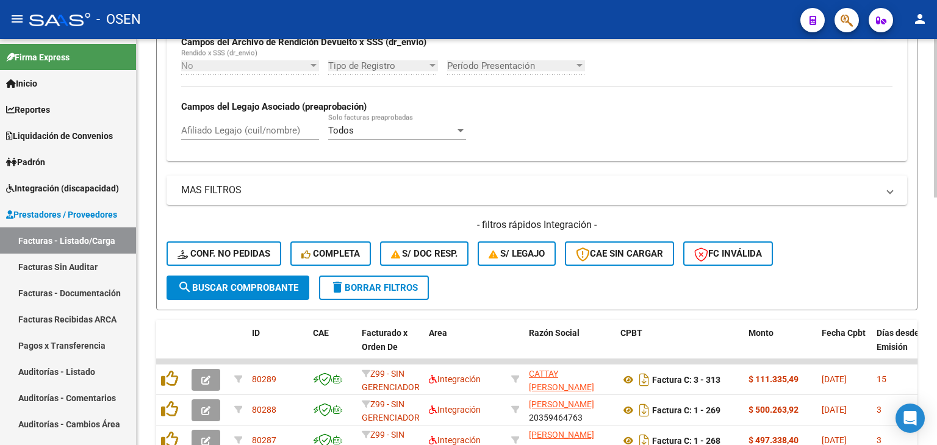
click at [259, 292] on button "search Buscar Comprobante" at bounding box center [238, 288] width 143 height 24
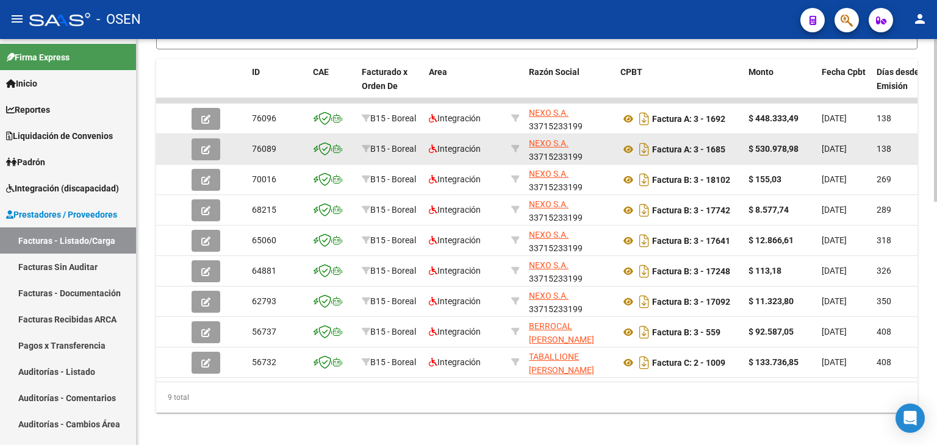
scroll to position [606, 0]
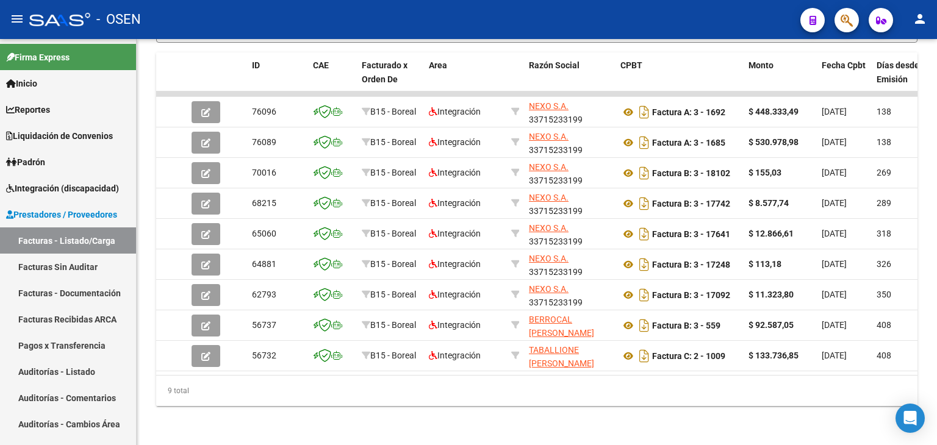
click at [849, 16] on icon "button" at bounding box center [847, 20] width 12 height 14
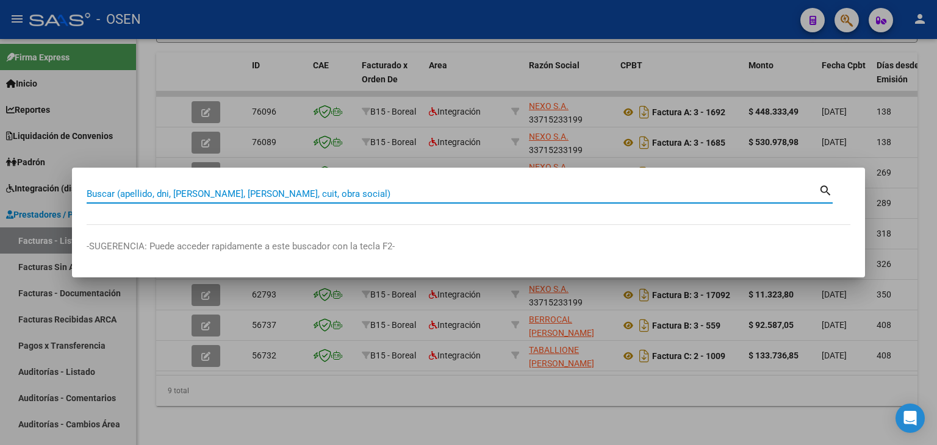
paste input "27175054567"
type input "27175054567"
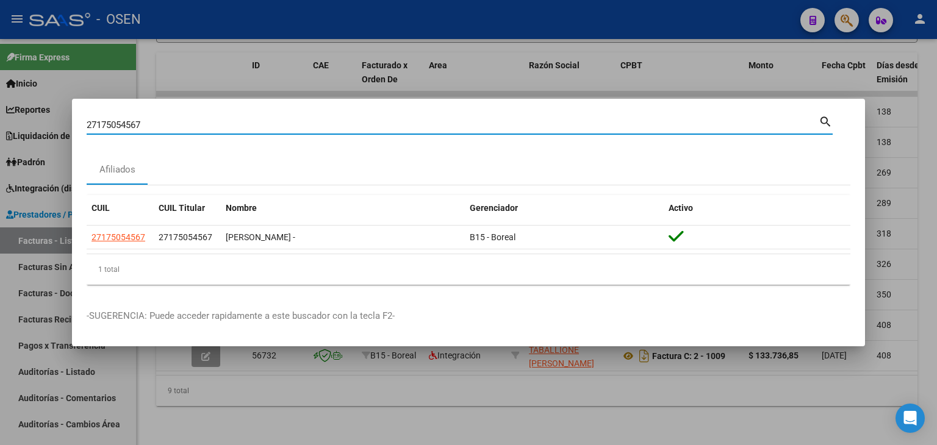
drag, startPoint x: 159, startPoint y: 128, endPoint x: 80, endPoint y: 123, distance: 78.9
click at [73, 128] on mat-dialog-content "27175054567 Buscar (apellido, dni, cuil, nro traspaso, cuit, obra social) searc…" at bounding box center [468, 203] width 793 height 181
paste input "27277867074"
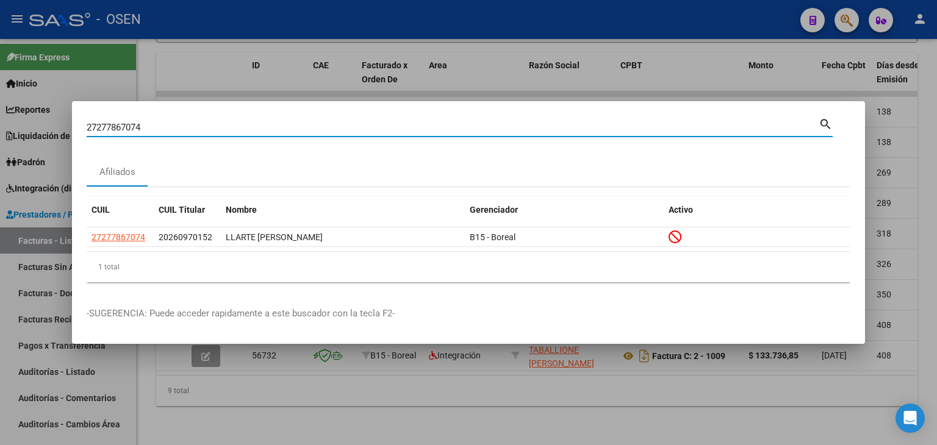
drag, startPoint x: 156, startPoint y: 132, endPoint x: 95, endPoint y: 132, distance: 61.0
click at [95, 132] on input "27277867074" at bounding box center [453, 127] width 732 height 11
type input "2"
paste input "20342373373"
type input "20342373373"
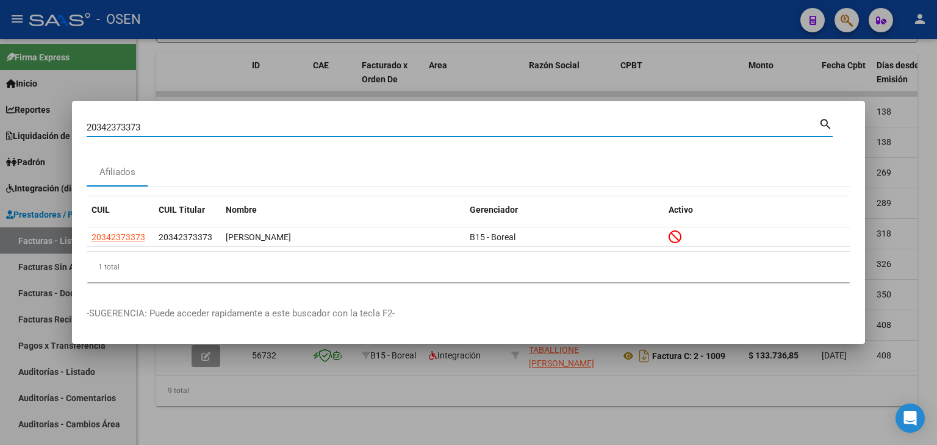
drag, startPoint x: 68, startPoint y: 130, endPoint x: 20, endPoint y: 117, distance: 50.0
click at [54, 128] on div "20342373373 Buscar (apellido, dni, cuil, nro traspaso, cuit, obra social) searc…" at bounding box center [468, 222] width 937 height 445
paste input "20294393839"
type input "20294393839"
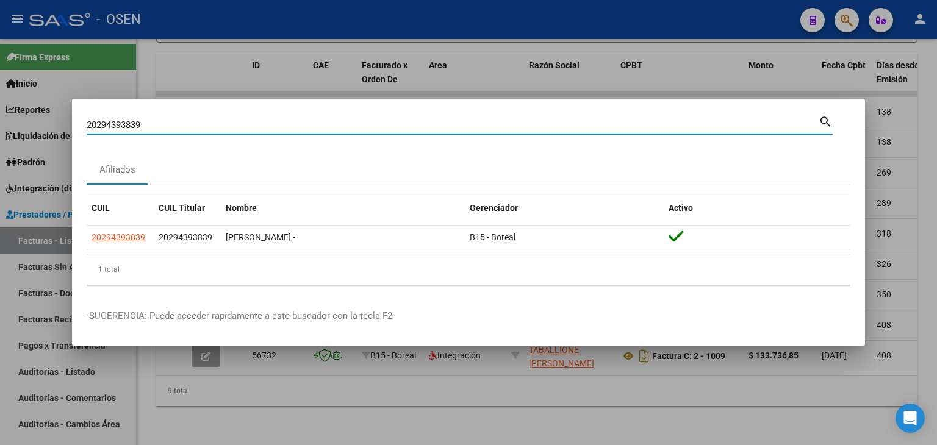
drag, startPoint x: 162, startPoint y: 126, endPoint x: 7, endPoint y: 123, distance: 154.4
click at [12, 122] on div "20294393839 Buscar (apellido, dni, cuil, nro traspaso, cuit, obra social) searc…" at bounding box center [468, 222] width 937 height 445
paste input "27215167467"
type input "27215167467"
drag, startPoint x: 147, startPoint y: 128, endPoint x: 0, endPoint y: 120, distance: 147.2
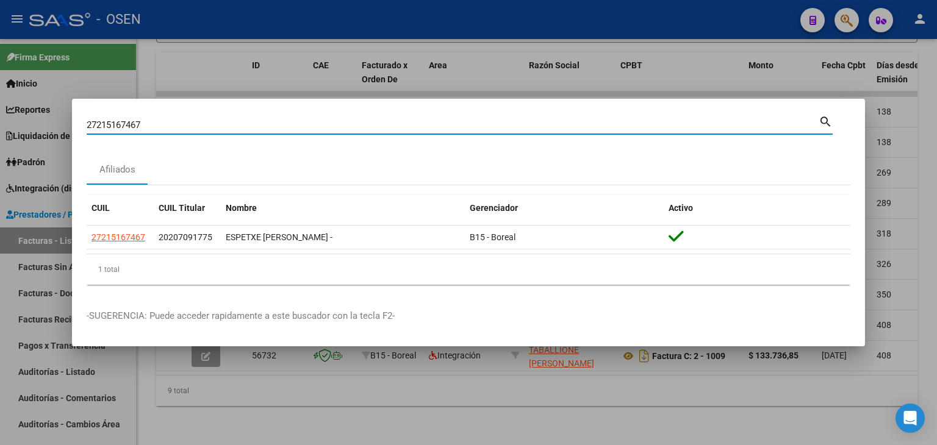
click at [0, 123] on div "27215167467 Buscar (apellido, dni, cuil, nro traspaso, cuit, obra social) searc…" at bounding box center [468, 222] width 937 height 445
paste input "20266642548"
type input "20266642548"
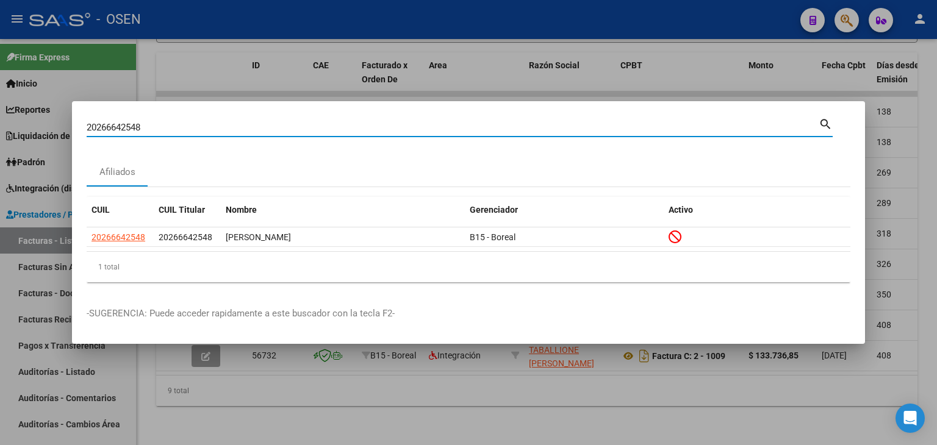
drag, startPoint x: 177, startPoint y: 130, endPoint x: 0, endPoint y: 132, distance: 177.0
click at [2, 132] on div "20266642548 Buscar (apellido, dni, cuil, nro traspaso, cuit, obra social) searc…" at bounding box center [468, 222] width 937 height 445
paste input "27293577930"
type input "27293577930"
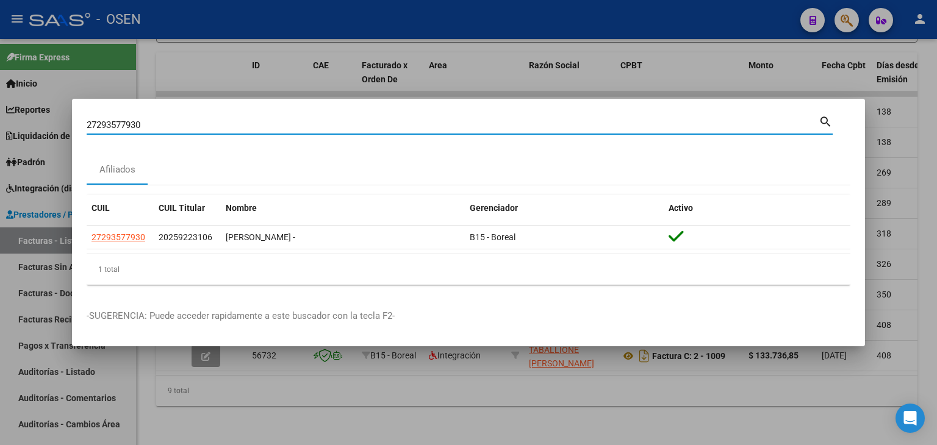
drag, startPoint x: 162, startPoint y: 121, endPoint x: 63, endPoint y: 121, distance: 98.2
click at [63, 121] on div "27293577930 Buscar (apellido, dni, cuil, nro traspaso, cuit, obra social) searc…" at bounding box center [468, 222] width 937 height 445
paste input "20279623038"
type input "20279623038"
drag, startPoint x: 144, startPoint y: 125, endPoint x: 44, endPoint y: 127, distance: 100.1
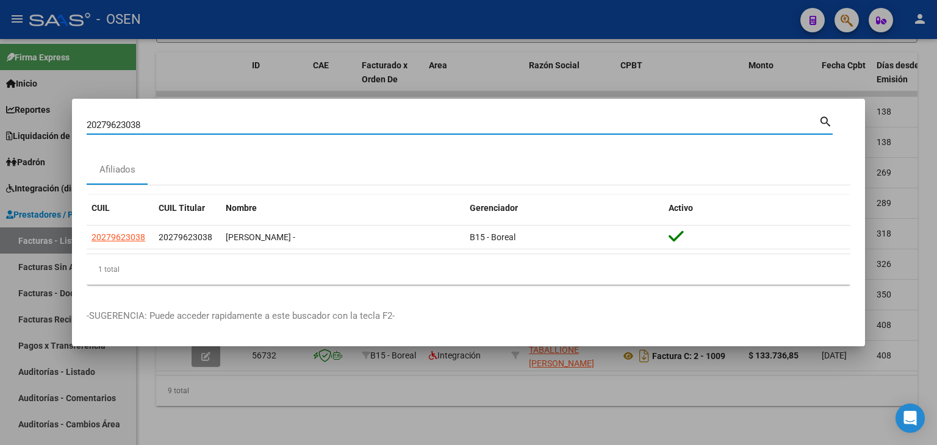
click at [44, 127] on div "20279623038 Buscar (apellido, dni, cuil, nro traspaso, cuit, obra social) searc…" at bounding box center [468, 222] width 937 height 445
paste input "23571969769"
type input "23571969769"
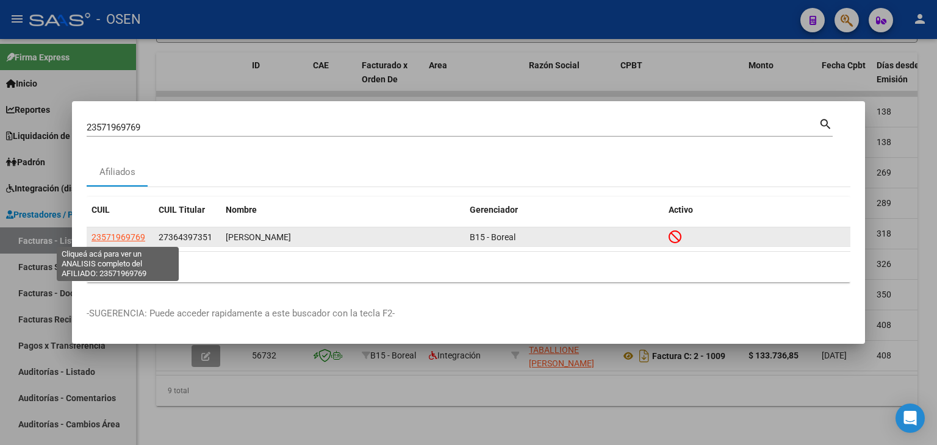
click at [135, 235] on span "23571969769" at bounding box center [119, 237] width 54 height 10
type textarea "23571969769"
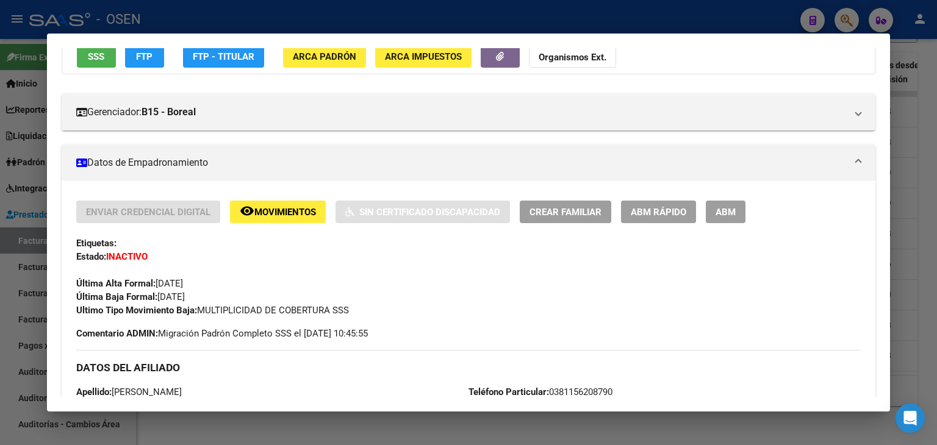
scroll to position [122, 0]
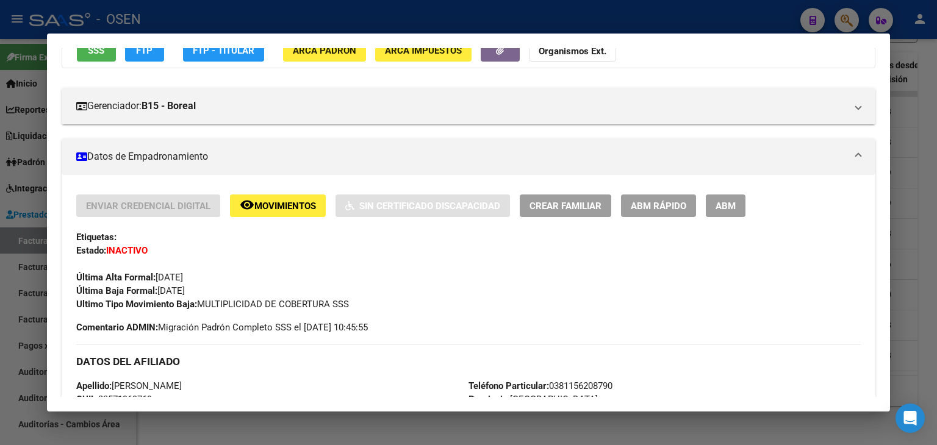
click at [538, 13] on div at bounding box center [468, 222] width 937 height 445
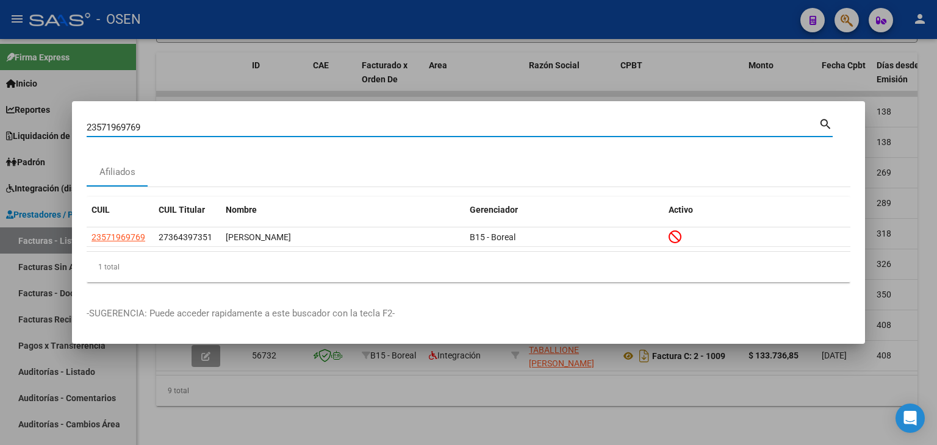
drag, startPoint x: 18, startPoint y: 115, endPoint x: 0, endPoint y: 117, distance: 17.8
click at [0, 117] on div "23571969769 Buscar (apellido, dni, cuil, nro traspaso, cuit, obra social) searc…" at bounding box center [468, 222] width 937 height 445
paste input "27296090188"
type input "27296090188"
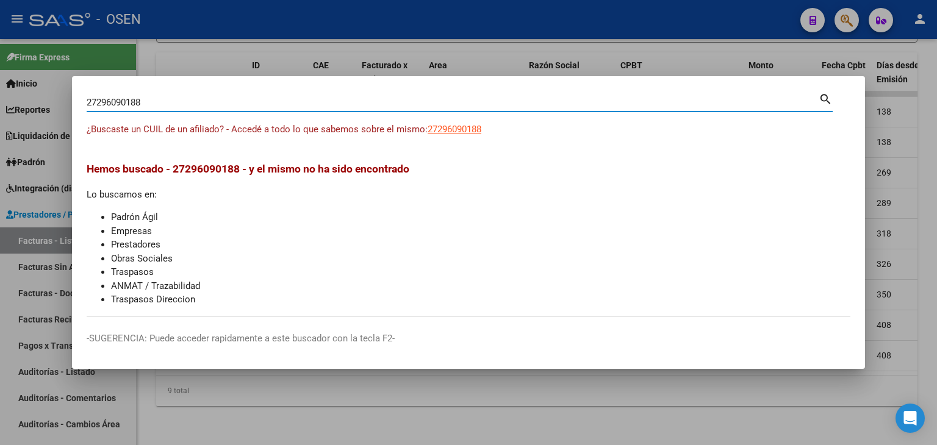
drag, startPoint x: 45, startPoint y: 101, endPoint x: 34, endPoint y: 106, distance: 11.5
click at [26, 101] on div "27296090188 Buscar (apellido, dni, cuil, nro traspaso, cuit, obra social) searc…" at bounding box center [468, 222] width 937 height 445
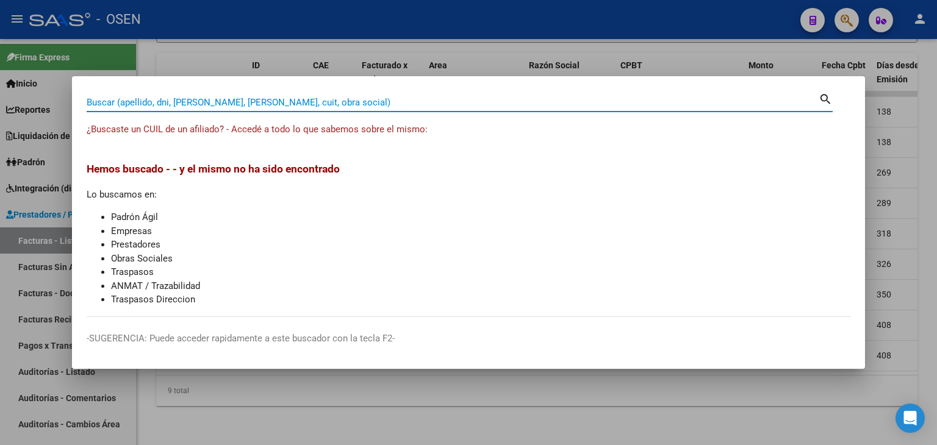
paste input "27296090188"
type input "27296090188"
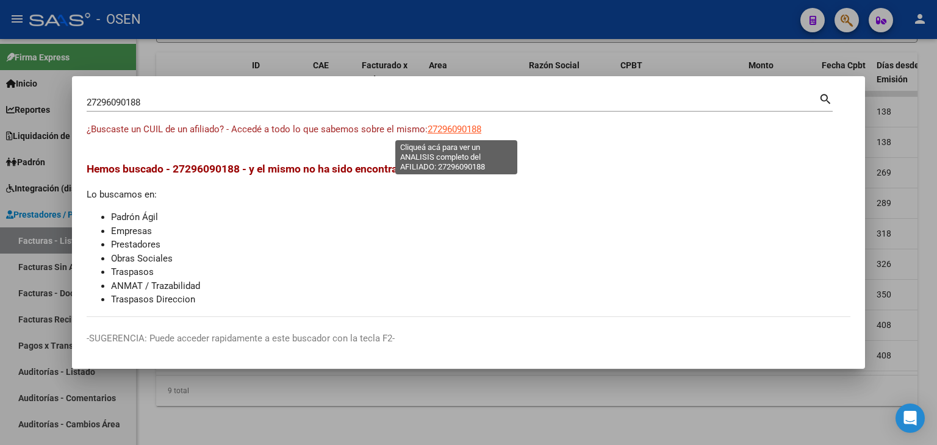
click at [466, 128] on span "27296090188" at bounding box center [455, 129] width 54 height 11
type textarea "27296090188"
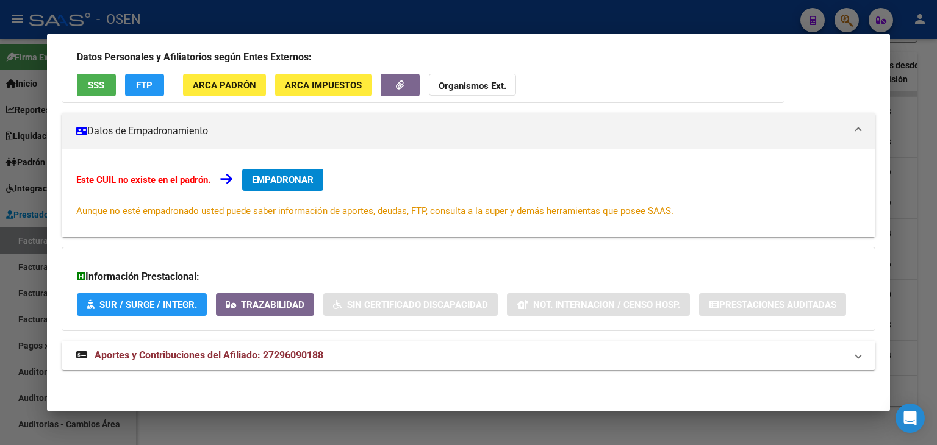
scroll to position [43, 0]
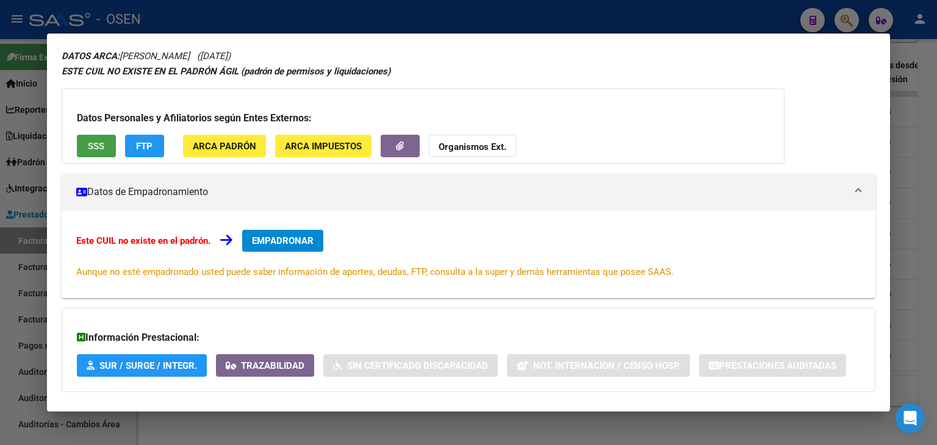
click at [95, 146] on span "SSS" at bounding box center [96, 146] width 16 height 11
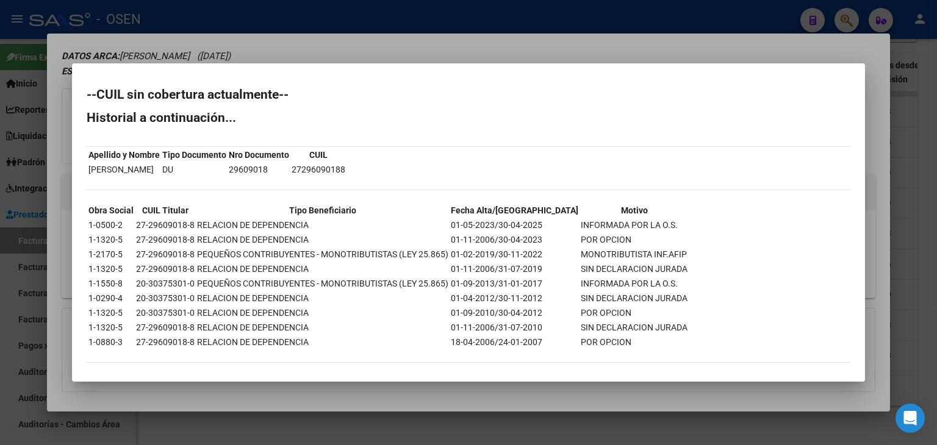
click at [339, 18] on div at bounding box center [468, 222] width 937 height 445
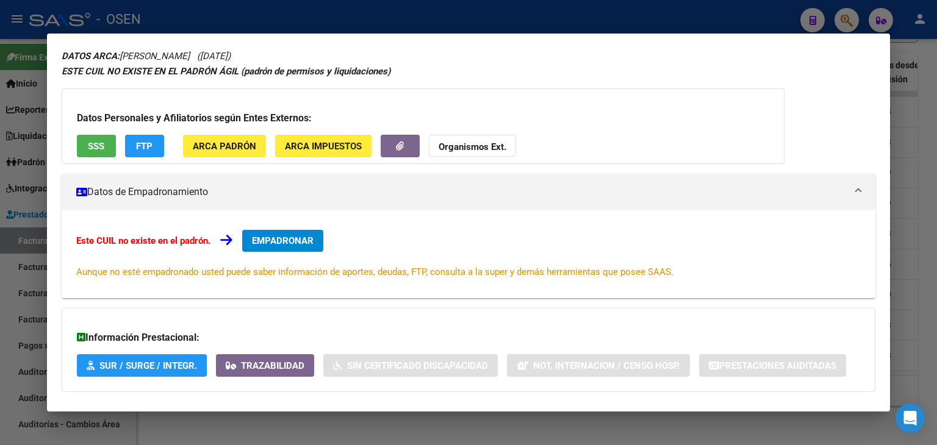
click at [341, 23] on div at bounding box center [468, 222] width 937 height 445
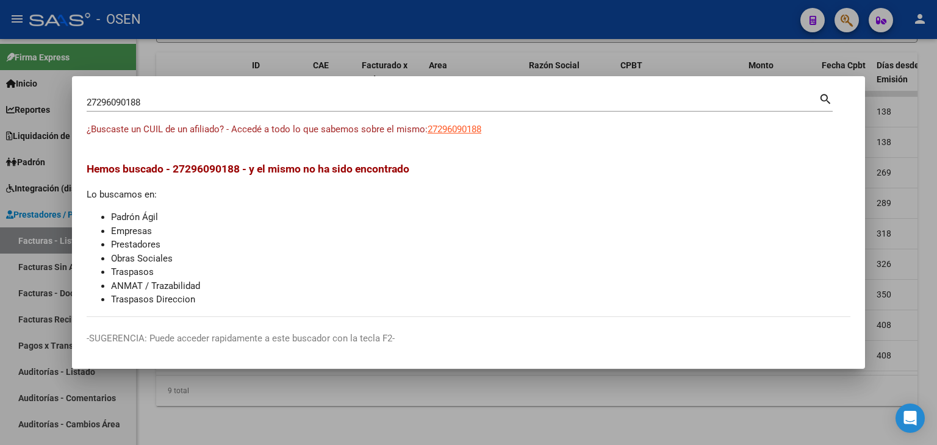
drag, startPoint x: 22, startPoint y: 99, endPoint x: 7, endPoint y: 101, distance: 15.4
click at [7, 100] on div "27296090188 Buscar (apellido, dni, cuil, nro traspaso, cuit, obra social) searc…" at bounding box center [468, 222] width 937 height 445
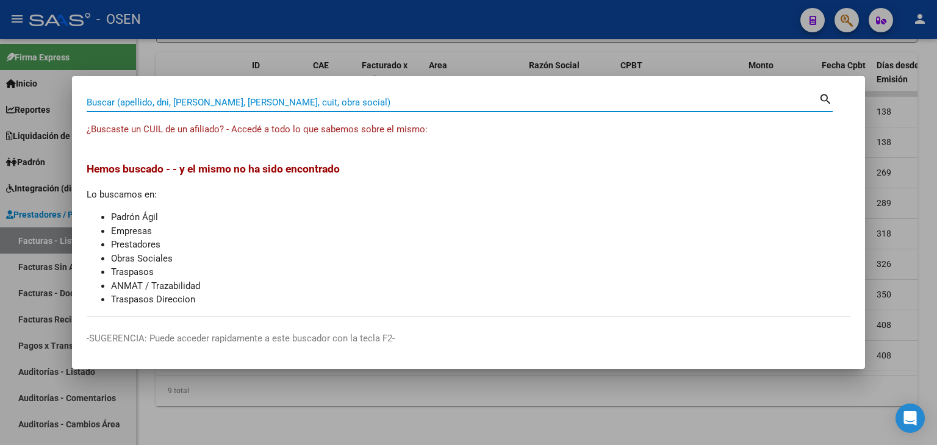
paste input "20356626444"
type input "20356626444"
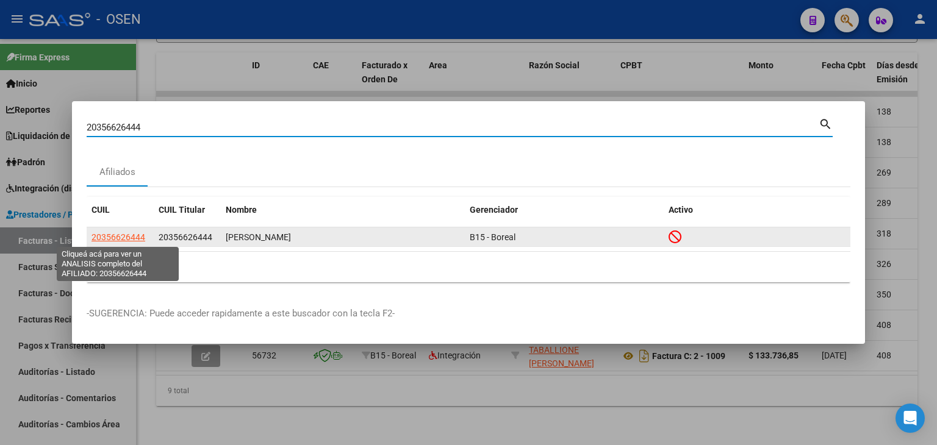
click at [112, 238] on span "20356626444" at bounding box center [119, 237] width 54 height 10
type textarea "20356626444"
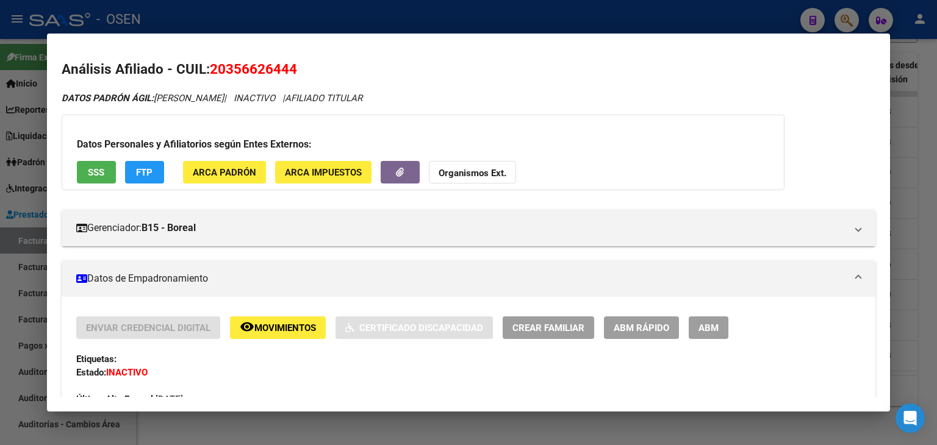
scroll to position [121, 0]
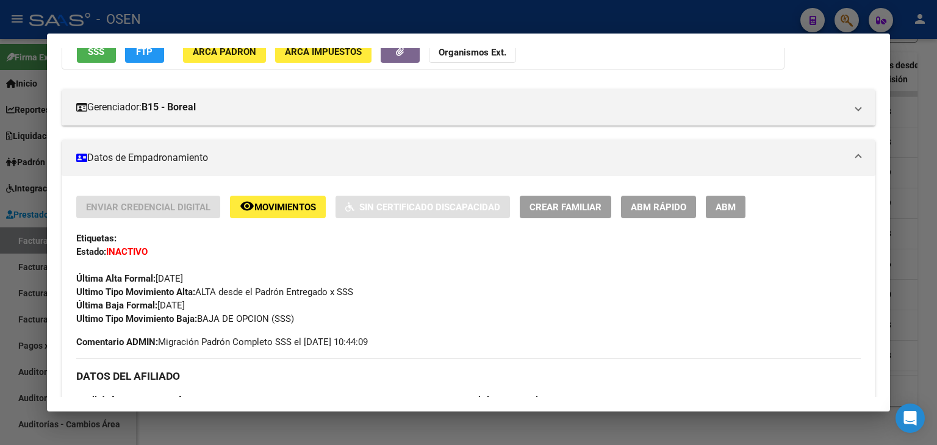
click at [223, 8] on div at bounding box center [468, 222] width 937 height 445
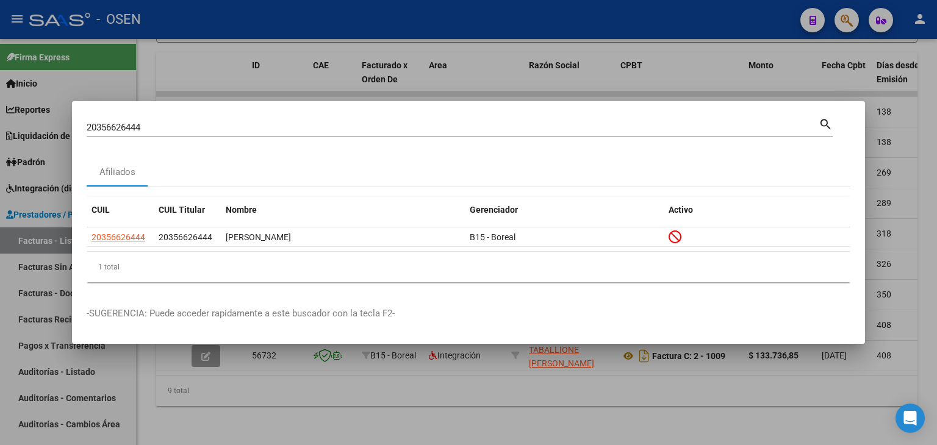
click at [223, 8] on div at bounding box center [468, 222] width 937 height 445
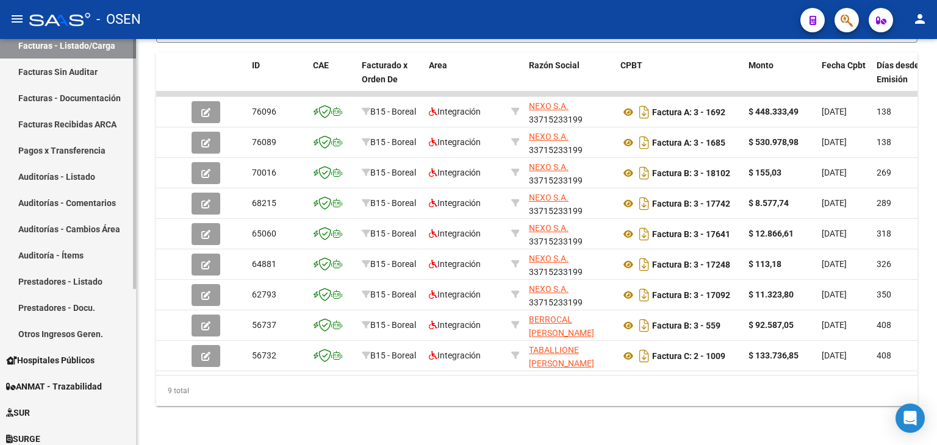
scroll to position [254, 0]
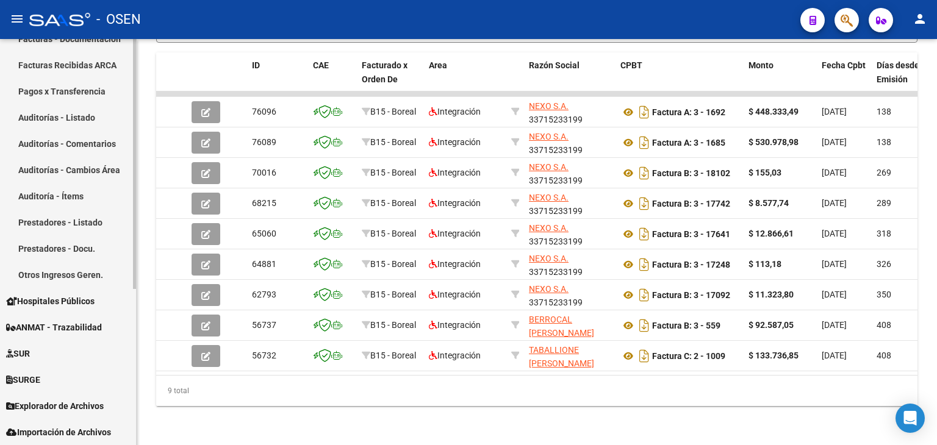
click at [59, 376] on link "SURGE" at bounding box center [68, 380] width 136 height 26
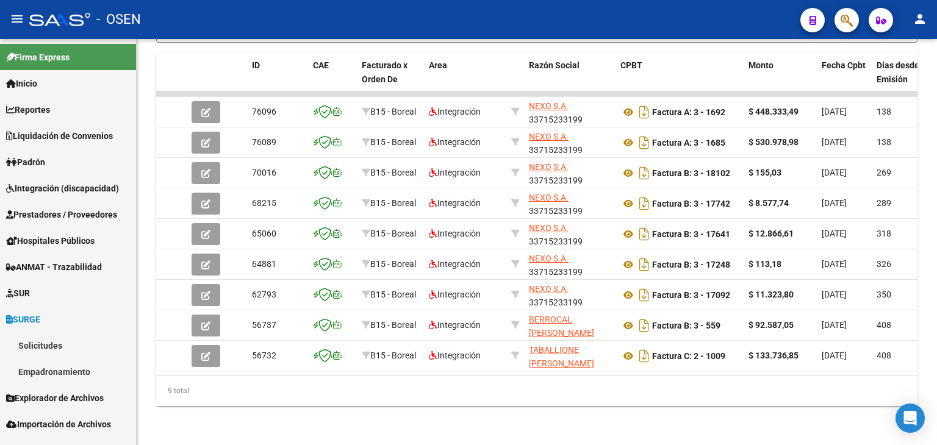
scroll to position [0, 0]
click at [87, 345] on link "Solicitudes" at bounding box center [68, 346] width 136 height 26
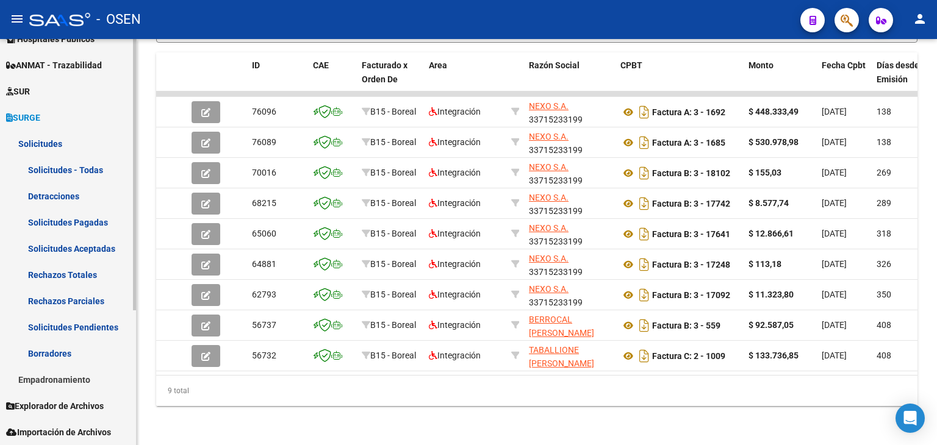
scroll to position [141, 0]
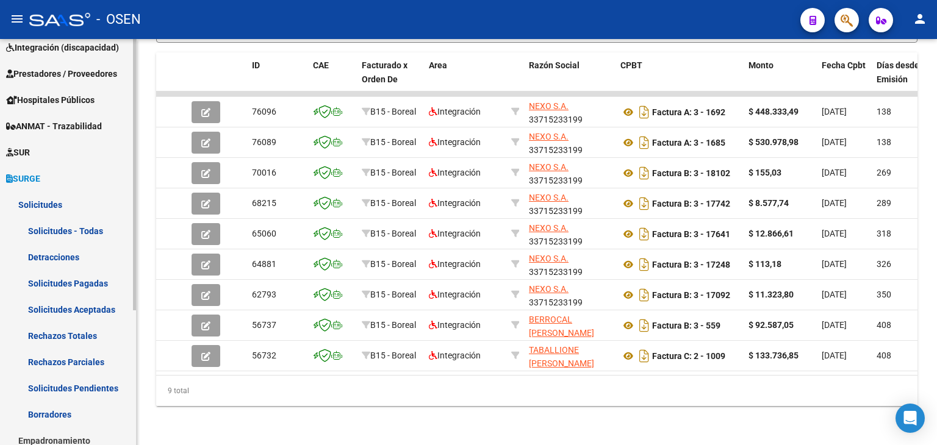
click at [64, 416] on link "Borradores" at bounding box center [68, 414] width 136 height 26
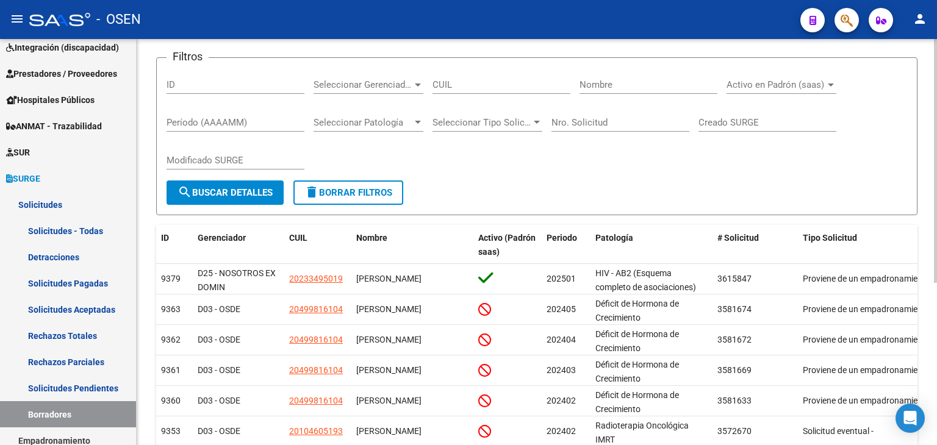
scroll to position [183, 0]
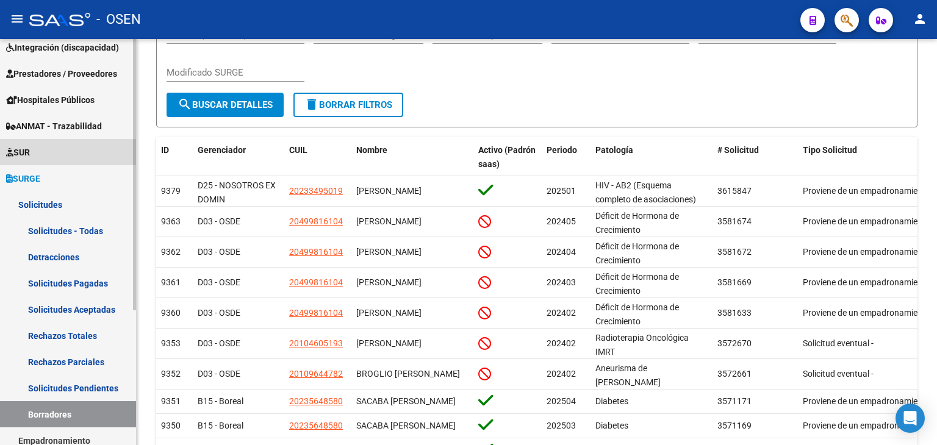
click at [45, 157] on link "SUR" at bounding box center [68, 152] width 136 height 26
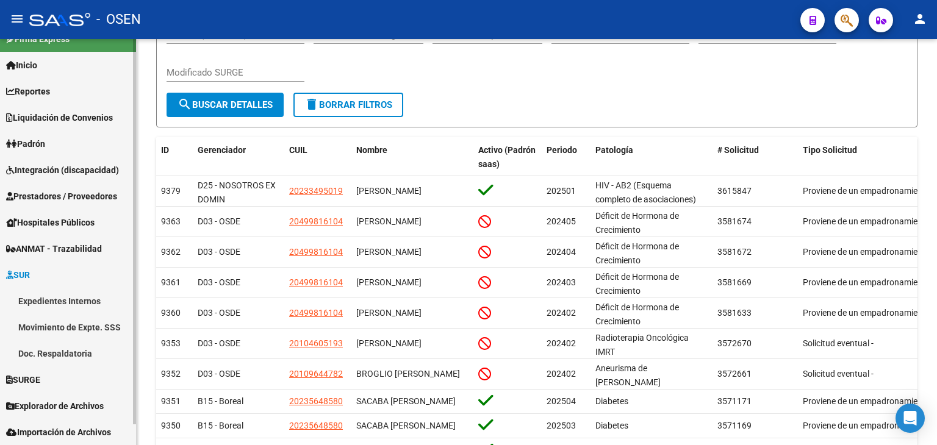
scroll to position [18, 0]
click at [71, 295] on link "Expedientes Internos" at bounding box center [68, 301] width 136 height 26
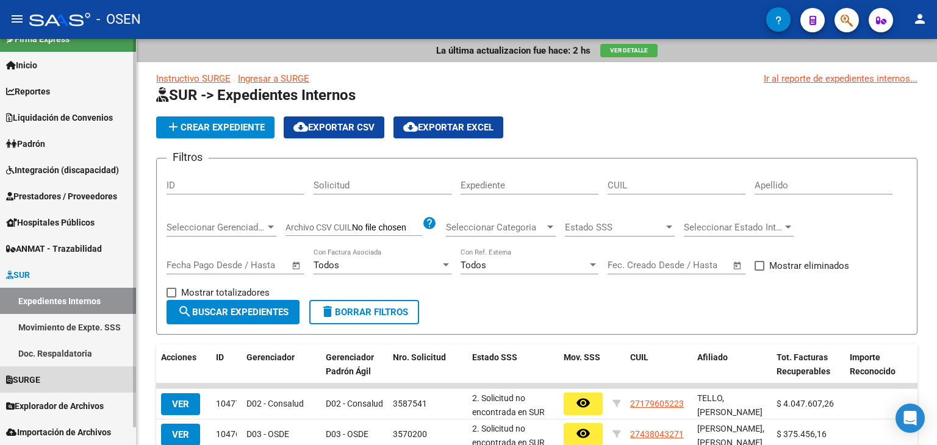
click at [10, 377] on icon at bounding box center [9, 380] width 7 height 9
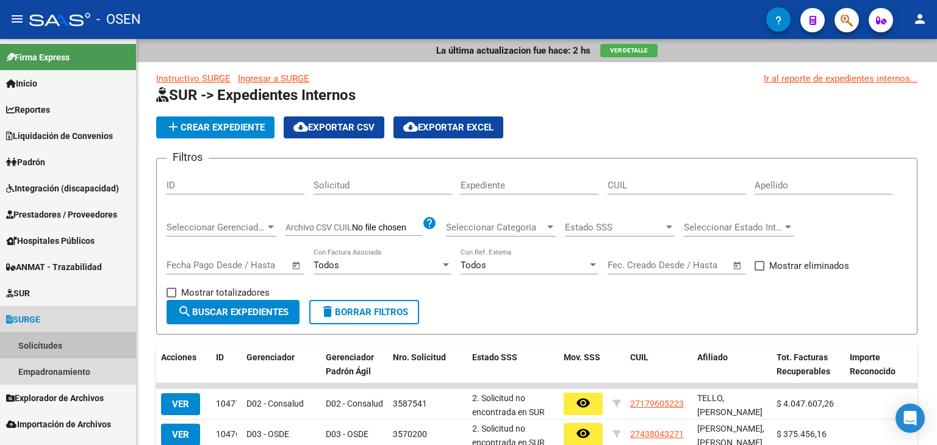
click at [66, 341] on link "Solicitudes" at bounding box center [68, 346] width 136 height 26
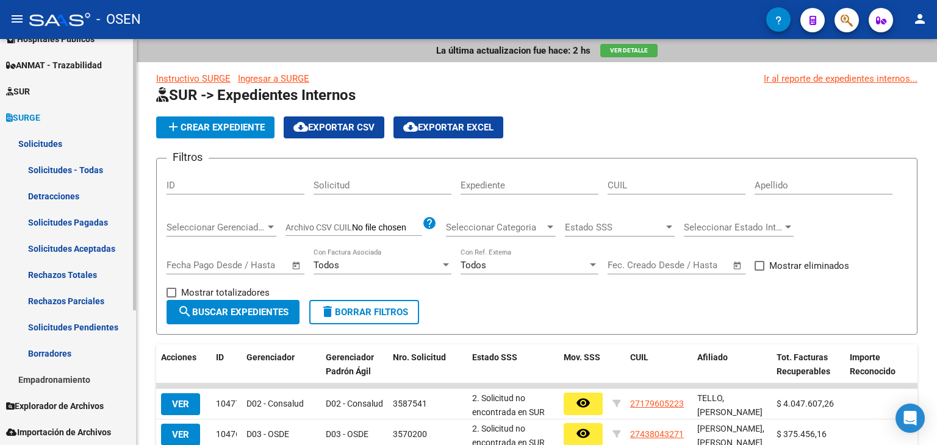
scroll to position [202, 0]
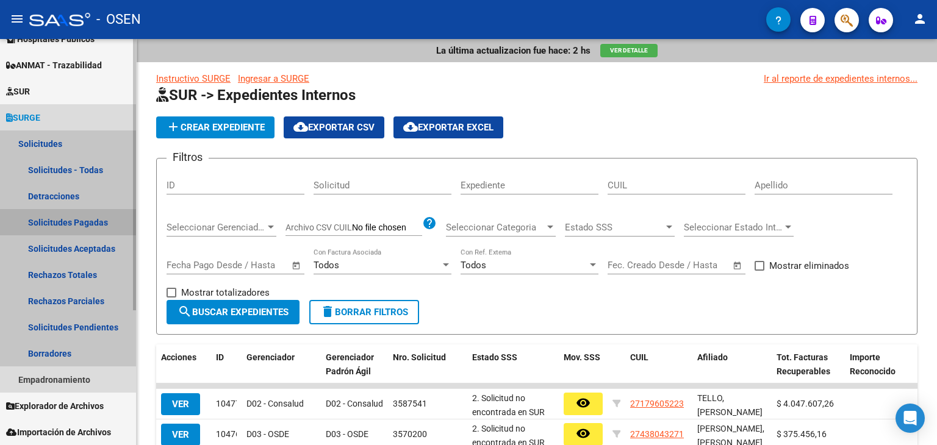
click at [24, 227] on link "Solicitudes Pagadas" at bounding box center [68, 222] width 136 height 26
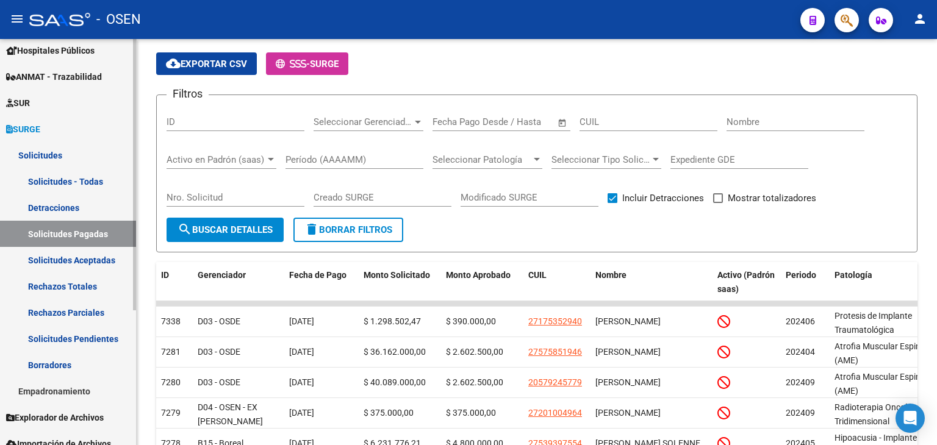
scroll to position [190, 0]
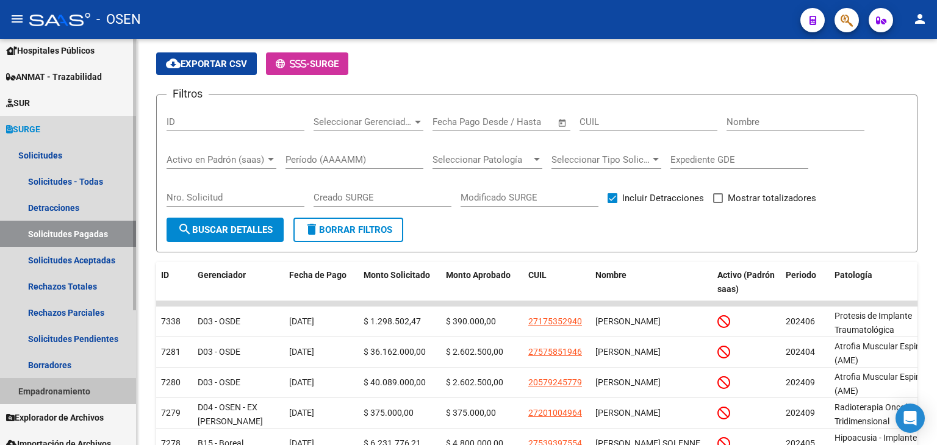
click at [60, 391] on link "Empadronamiento" at bounding box center [68, 391] width 136 height 26
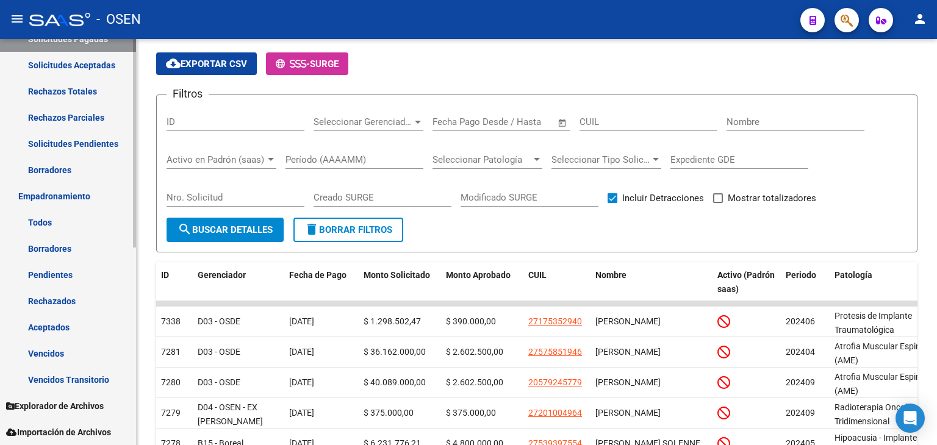
scroll to position [386, 0]
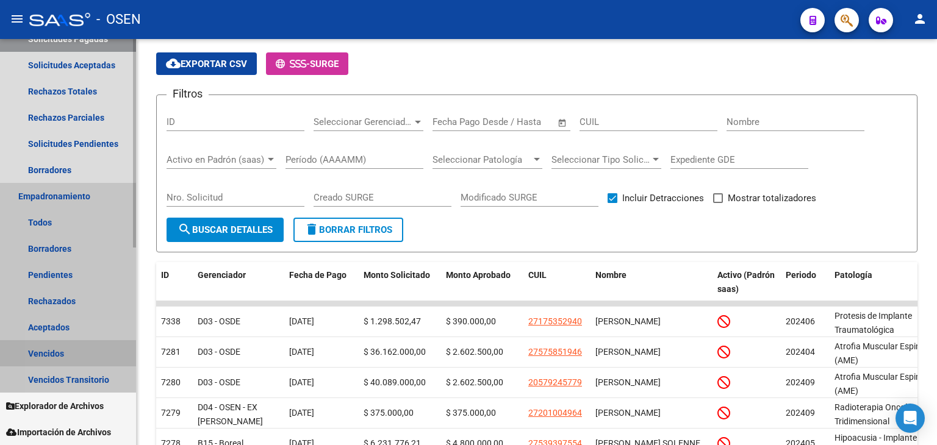
click at [56, 351] on link "Vencidos" at bounding box center [68, 353] width 136 height 26
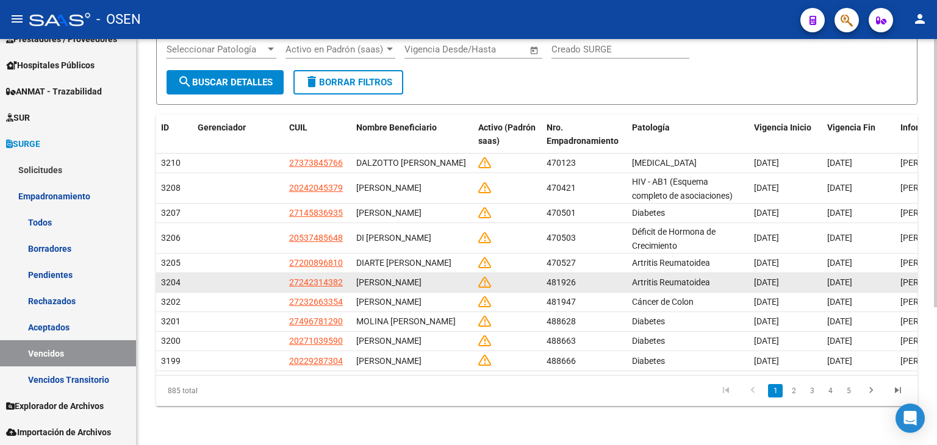
click at [655, 276] on datatable-body-cell "Artritis Reumatoidea" at bounding box center [688, 282] width 122 height 19
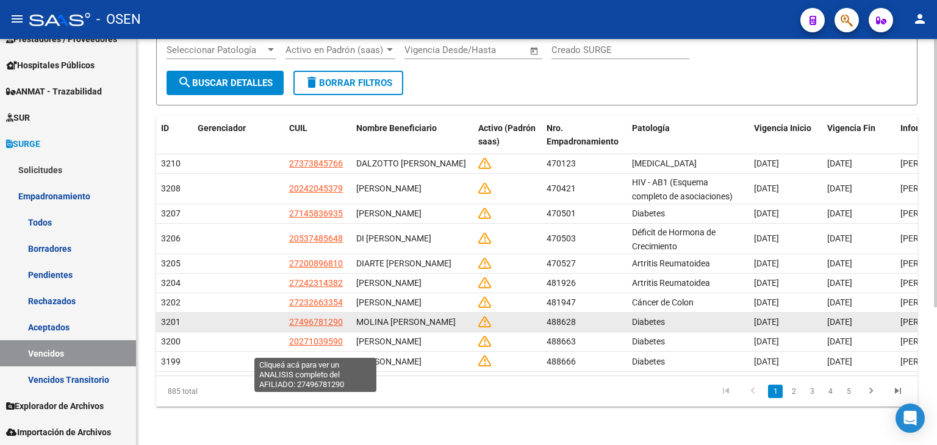
click at [313, 327] on span "27496781290" at bounding box center [316, 322] width 54 height 10
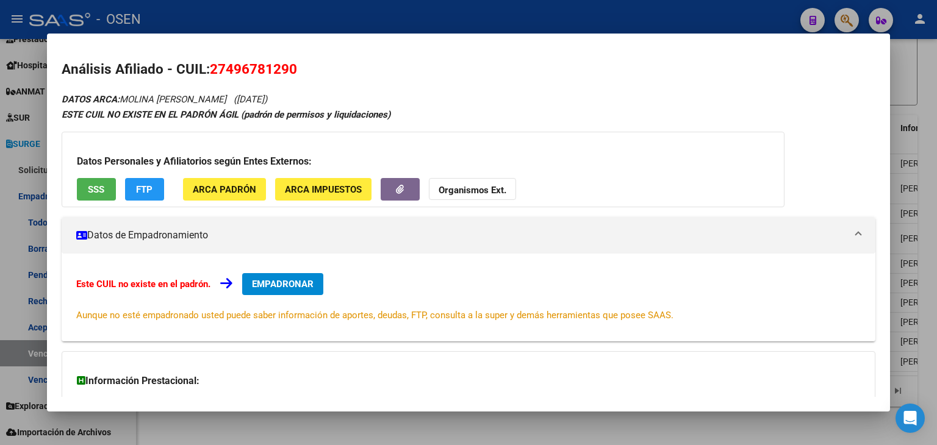
click at [364, 437] on div at bounding box center [468, 222] width 937 height 445
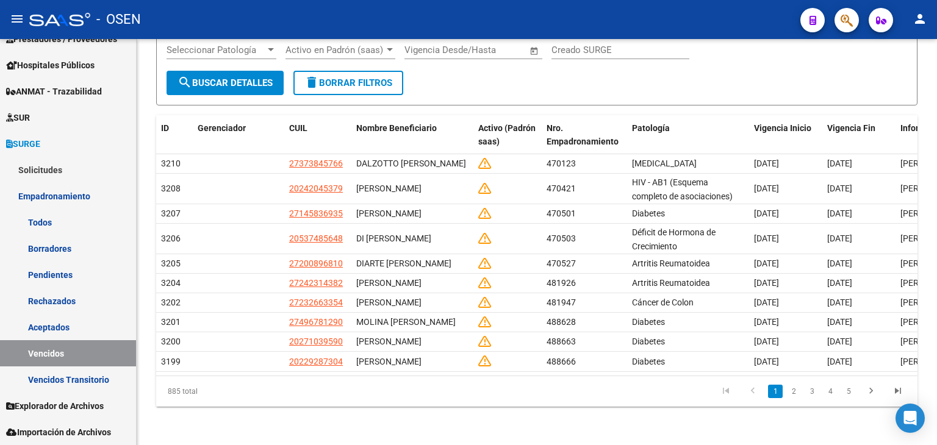
click at [364, 402] on datatable-pager "1 2 3 4 5" at bounding box center [611, 391] width 599 height 21
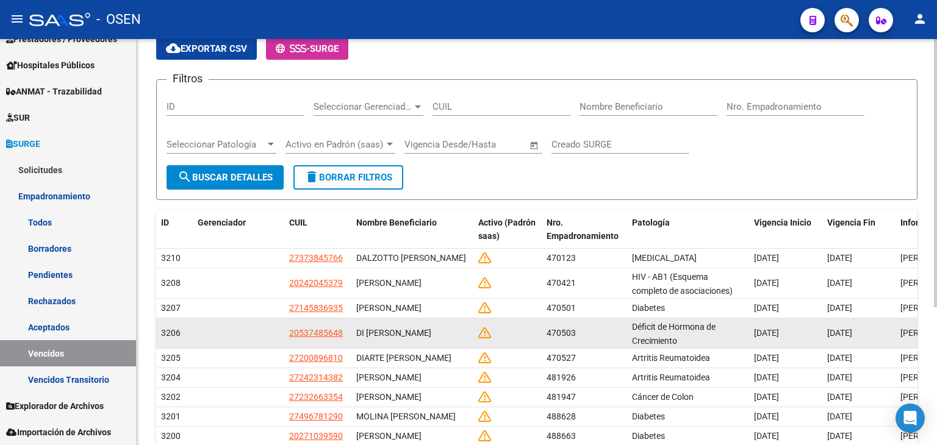
scroll to position [73, 0]
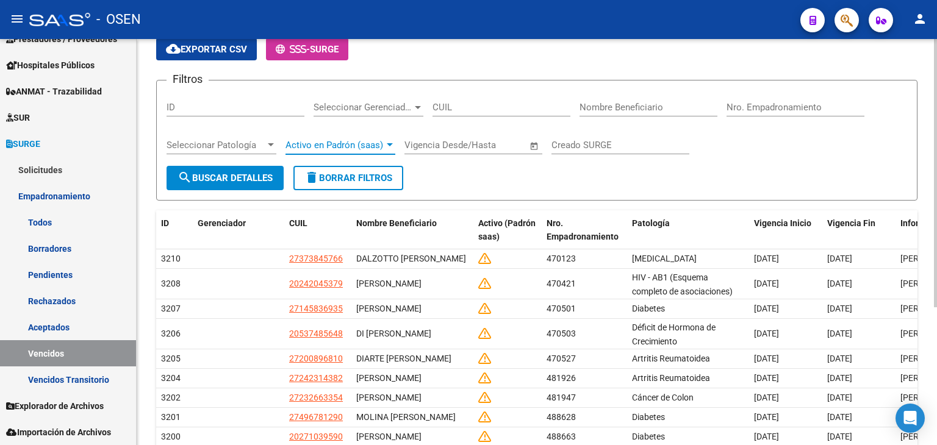
click at [317, 148] on span "Activo en Padrón (saas)" at bounding box center [335, 145] width 99 height 11
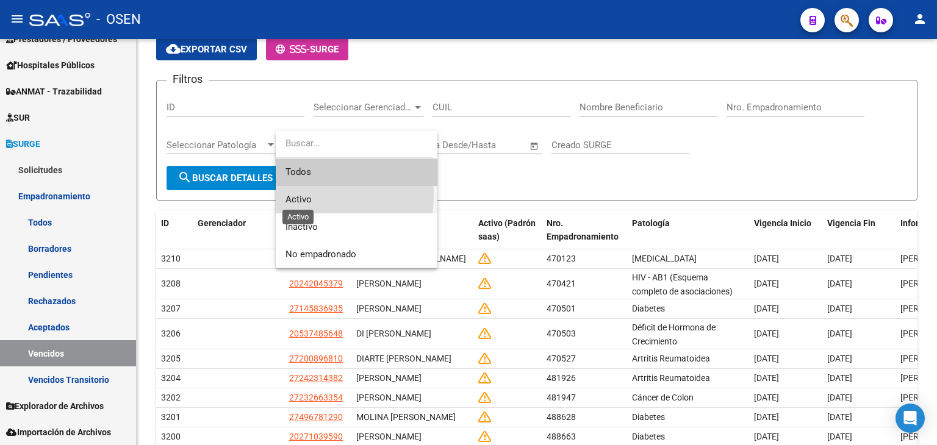
click at [309, 196] on span "Activo" at bounding box center [299, 199] width 26 height 11
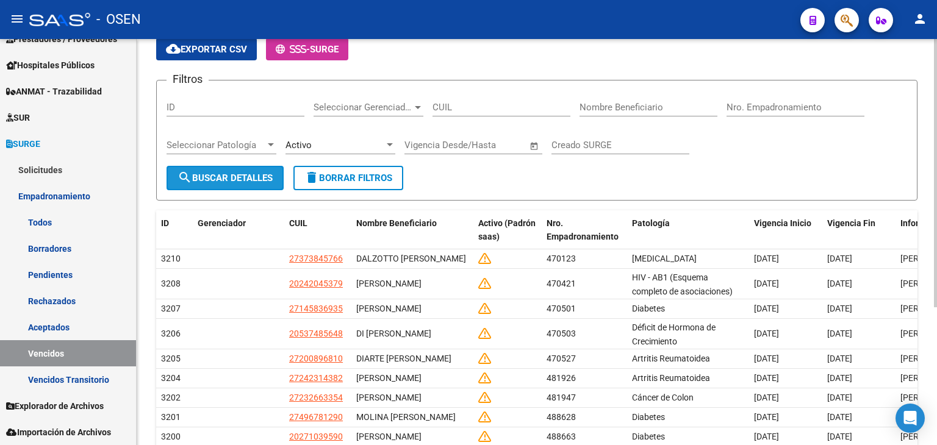
click at [221, 173] on span "search Buscar Detalles" at bounding box center [225, 178] width 95 height 11
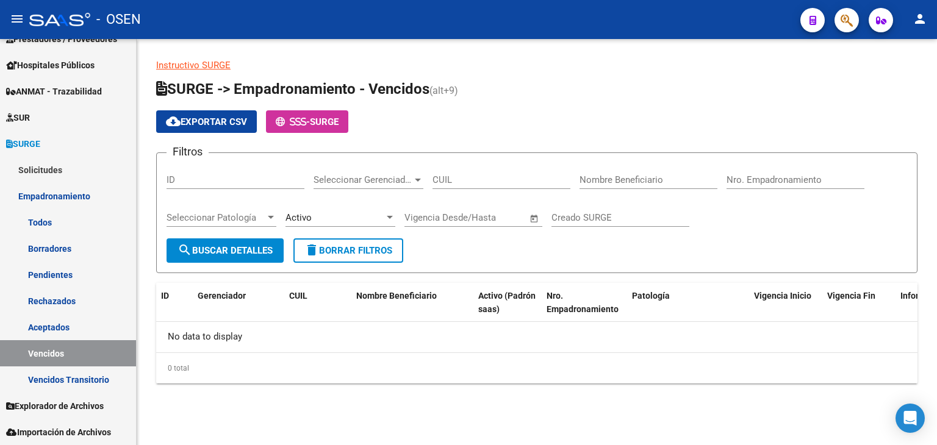
scroll to position [0, 0]
click at [327, 218] on div "Activo" at bounding box center [335, 217] width 99 height 11
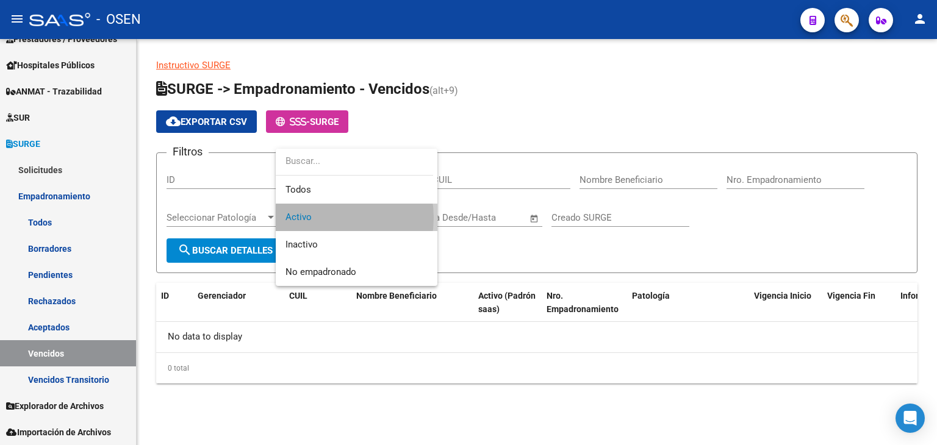
click at [327, 218] on span "Activo" at bounding box center [357, 217] width 142 height 27
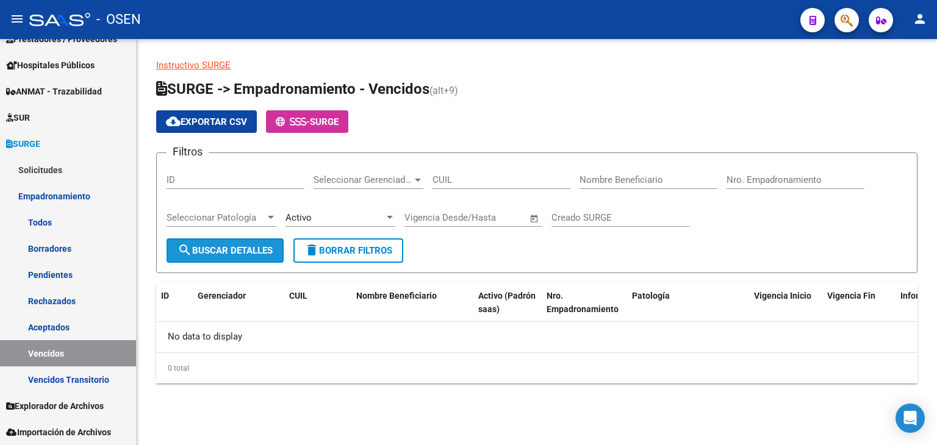
click at [233, 245] on span "search Buscar Detalles" at bounding box center [225, 250] width 95 height 11
click at [381, 221] on div "Activo" at bounding box center [335, 217] width 99 height 11
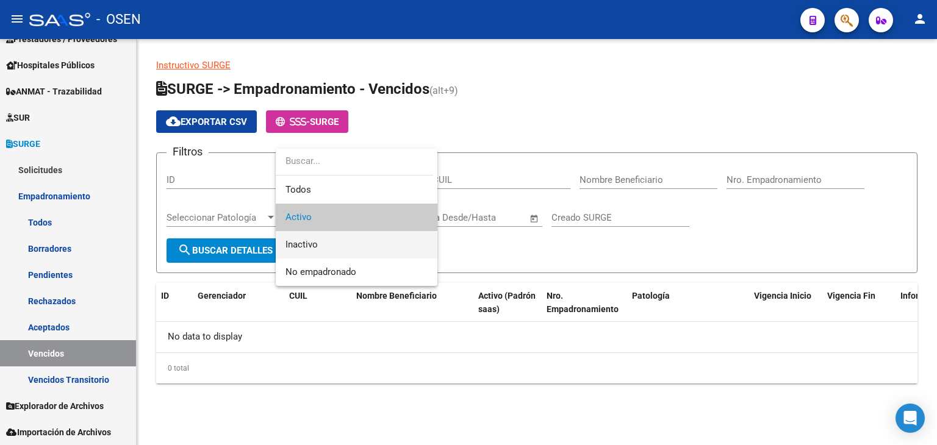
click at [339, 251] on span "Inactivo" at bounding box center [357, 244] width 142 height 27
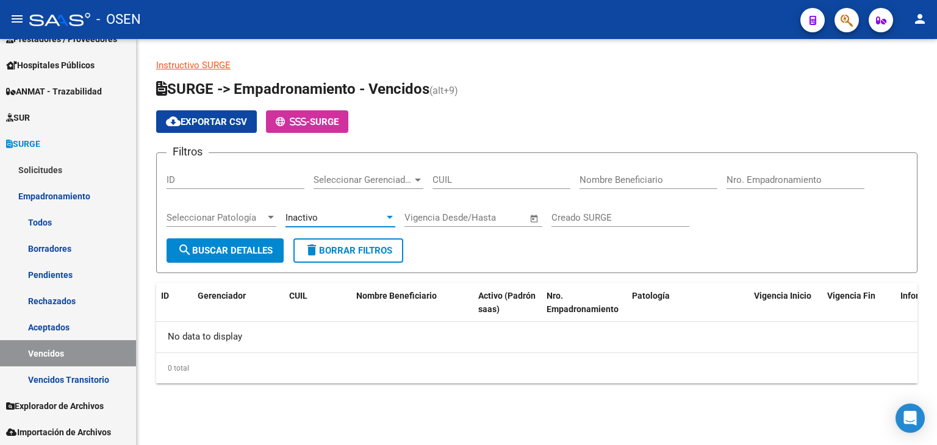
click at [320, 217] on div "Inactivo" at bounding box center [335, 217] width 99 height 11
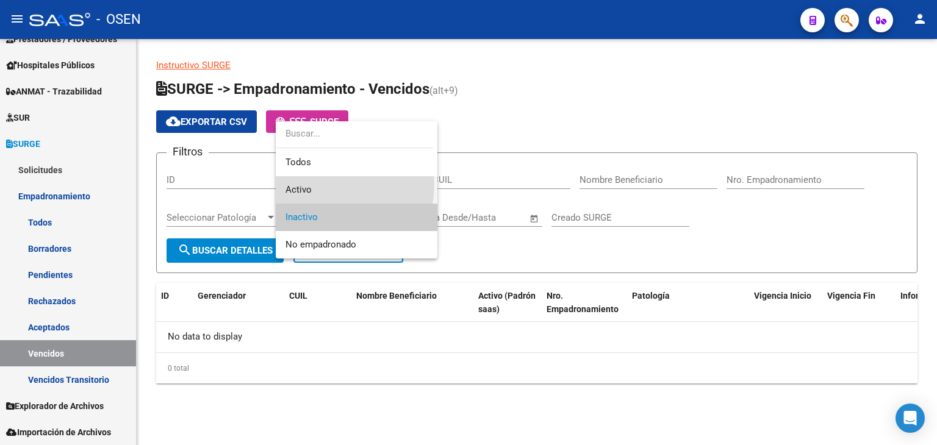
click at [325, 185] on span "Activo" at bounding box center [357, 189] width 142 height 27
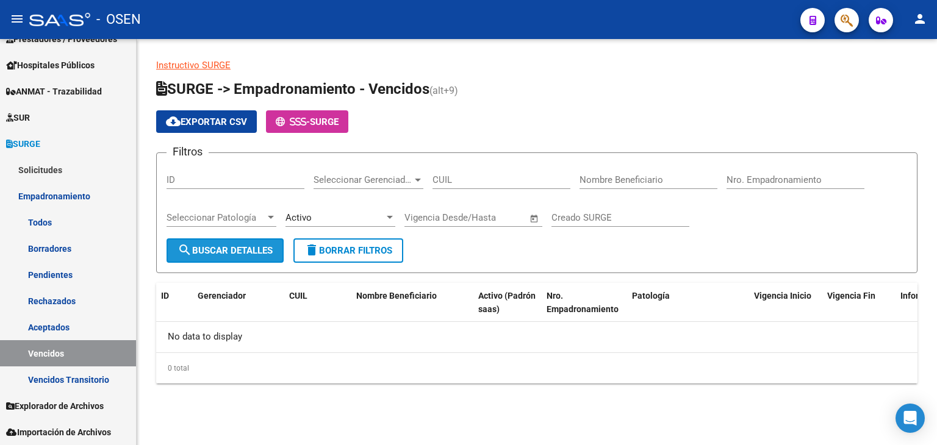
click at [232, 251] on span "search Buscar Detalles" at bounding box center [225, 250] width 95 height 11
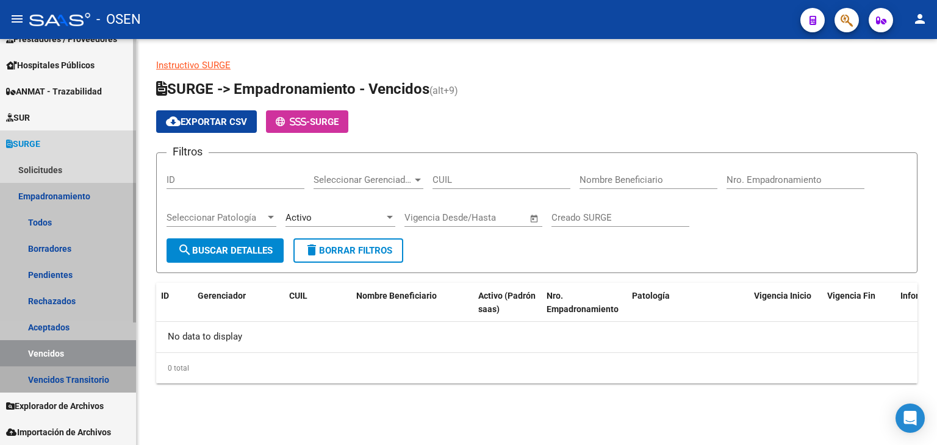
click at [52, 378] on link "Vencidos Transitorio" at bounding box center [68, 380] width 136 height 26
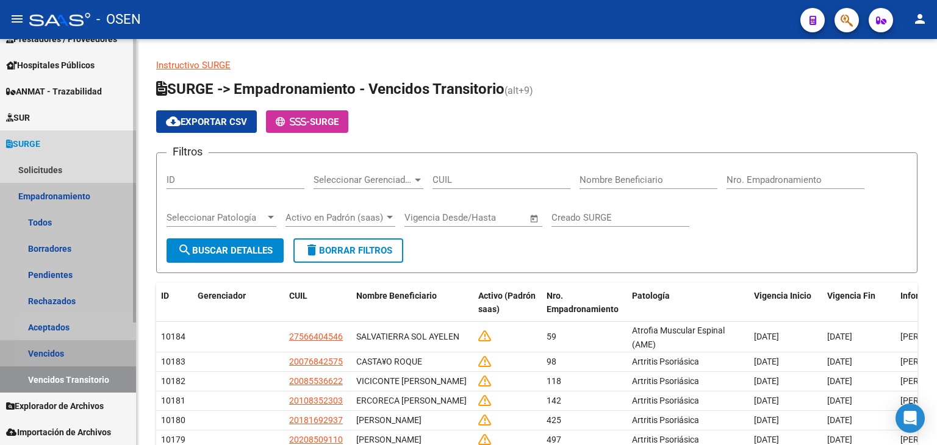
click at [46, 342] on link "Vencidos" at bounding box center [68, 353] width 136 height 26
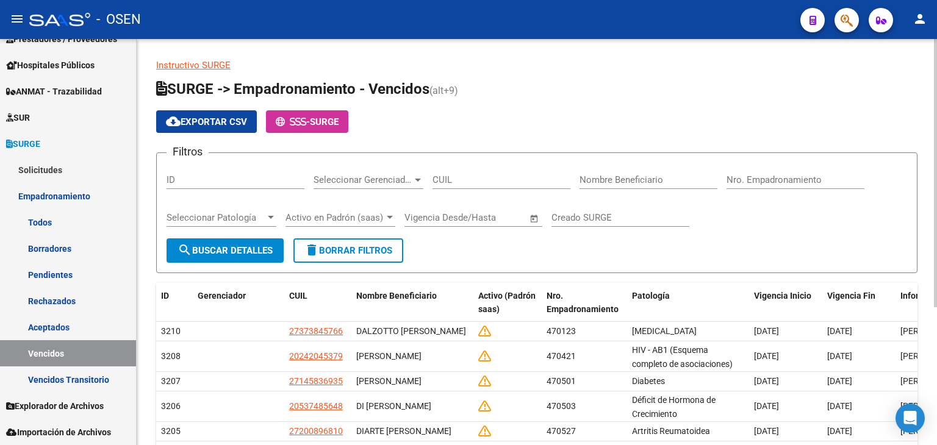
click at [350, 210] on div "Activo en Padrón (saas) Activo en Padrón (saas)" at bounding box center [341, 214] width 110 height 26
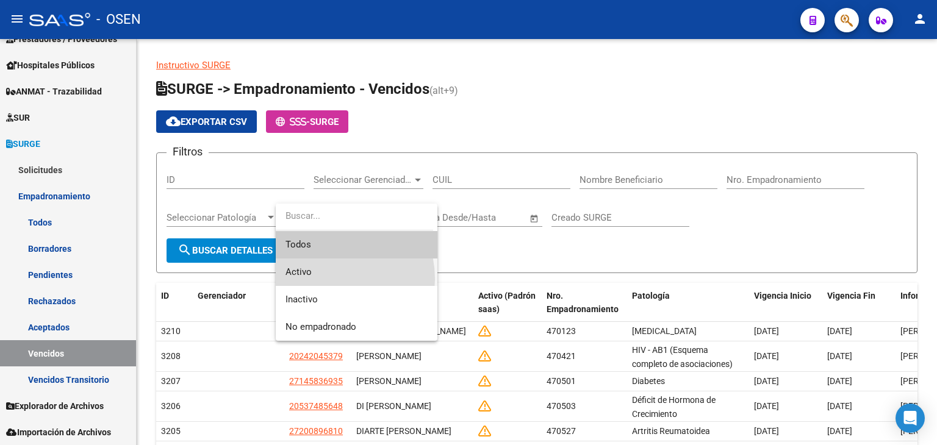
click at [323, 279] on span "Activo" at bounding box center [357, 272] width 142 height 27
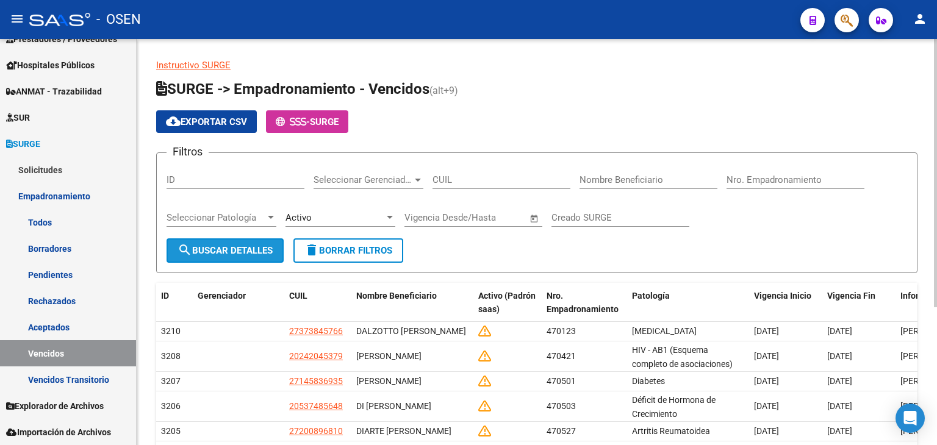
click at [225, 248] on span "search Buscar Detalles" at bounding box center [225, 250] width 95 height 11
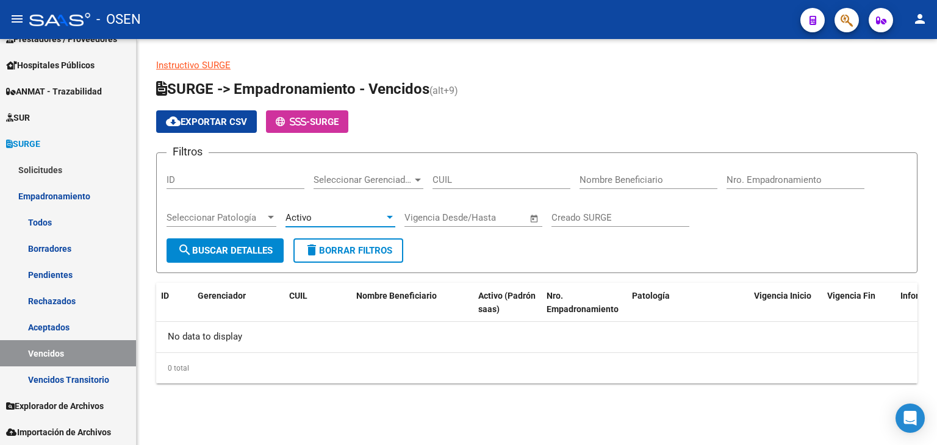
click at [359, 218] on div "Activo" at bounding box center [335, 217] width 99 height 11
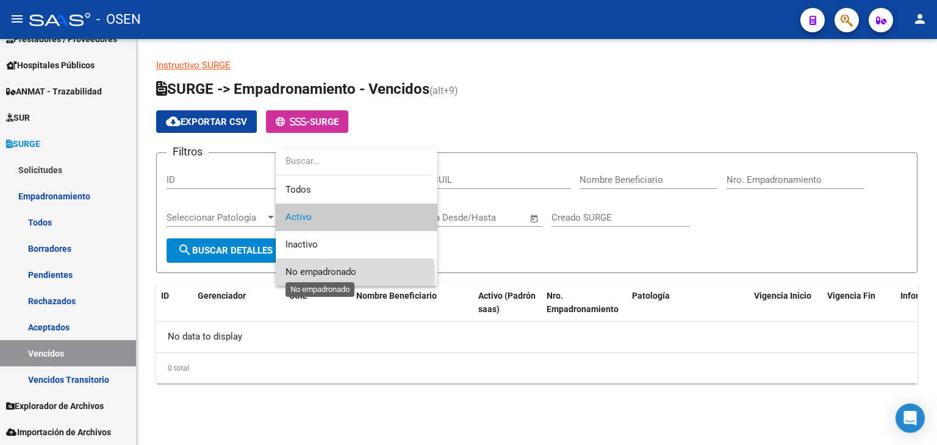
click at [350, 277] on span "No empadronado" at bounding box center [321, 272] width 71 height 11
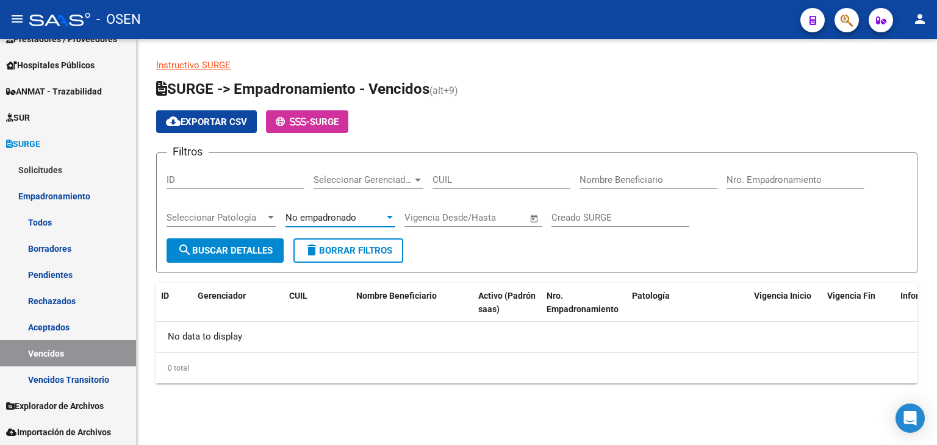
click at [254, 248] on span "search Buscar Detalles" at bounding box center [225, 250] width 95 height 11
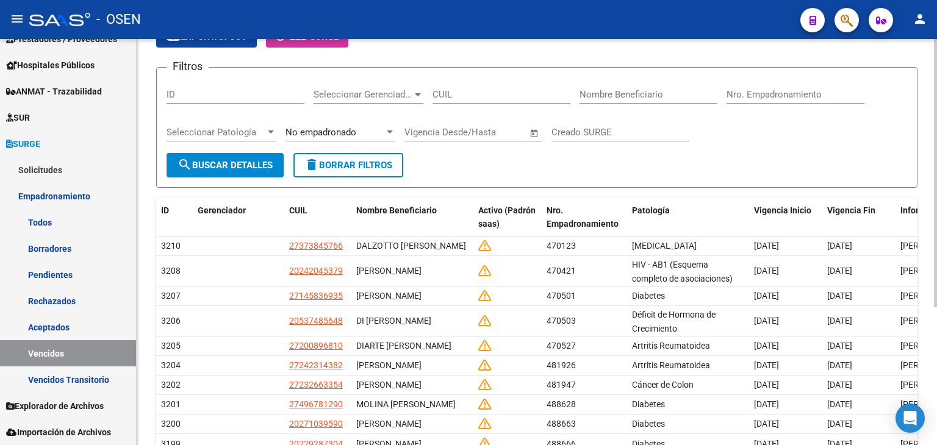
scroll to position [183, 0]
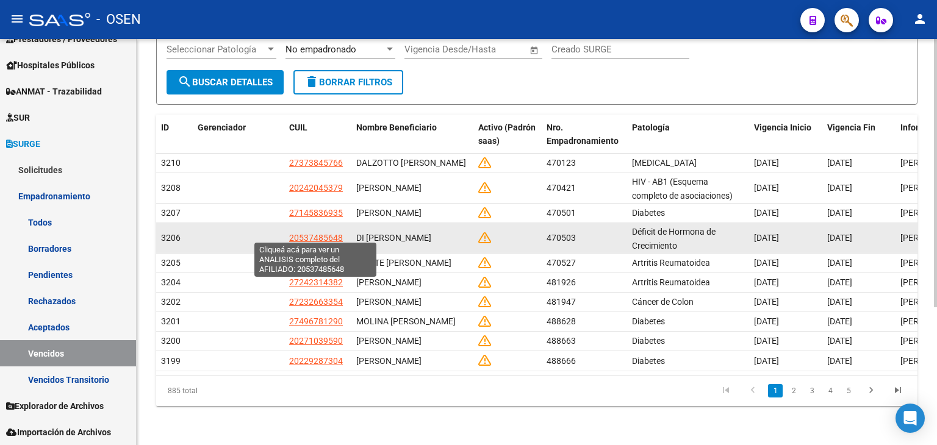
click at [329, 234] on span "20537485648" at bounding box center [316, 238] width 54 height 10
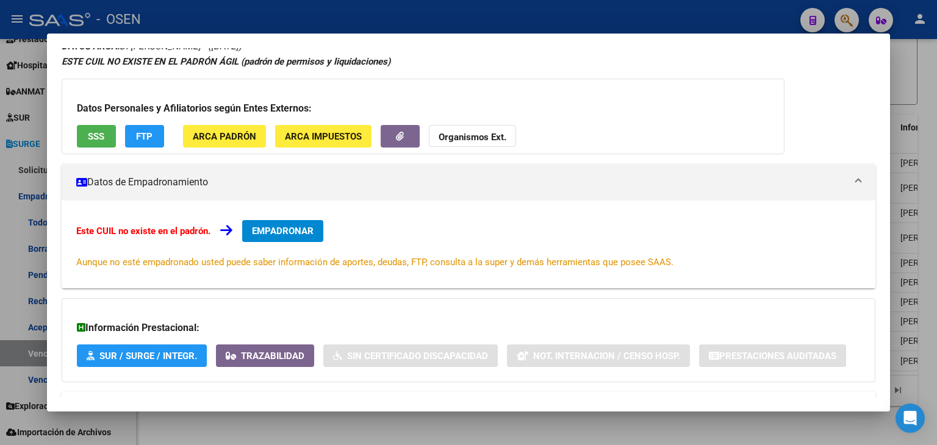
scroll to position [0, 0]
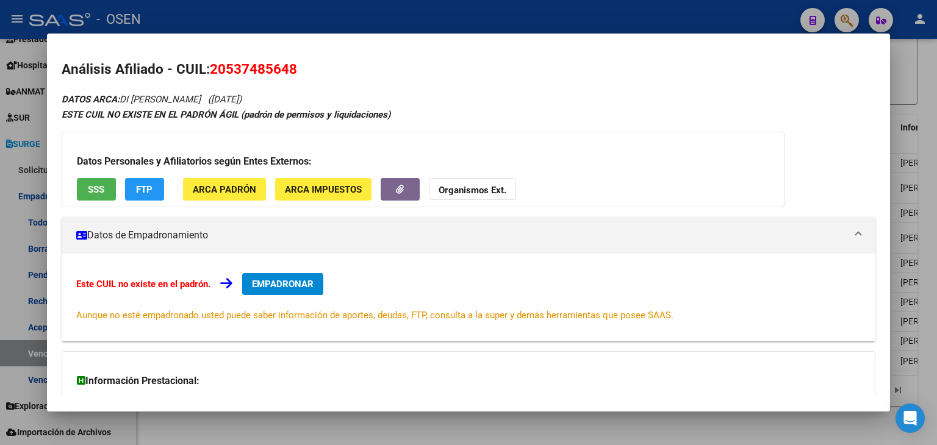
click at [95, 187] on span "SSS" at bounding box center [96, 189] width 16 height 11
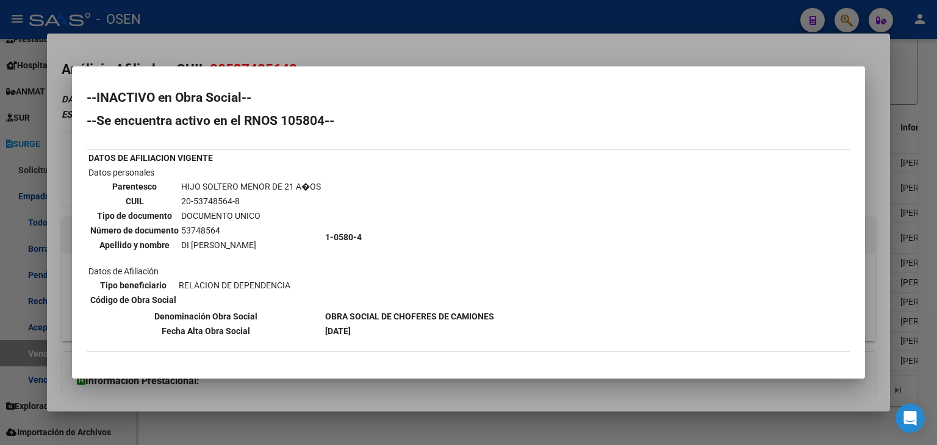
click at [279, 10] on div at bounding box center [468, 222] width 937 height 445
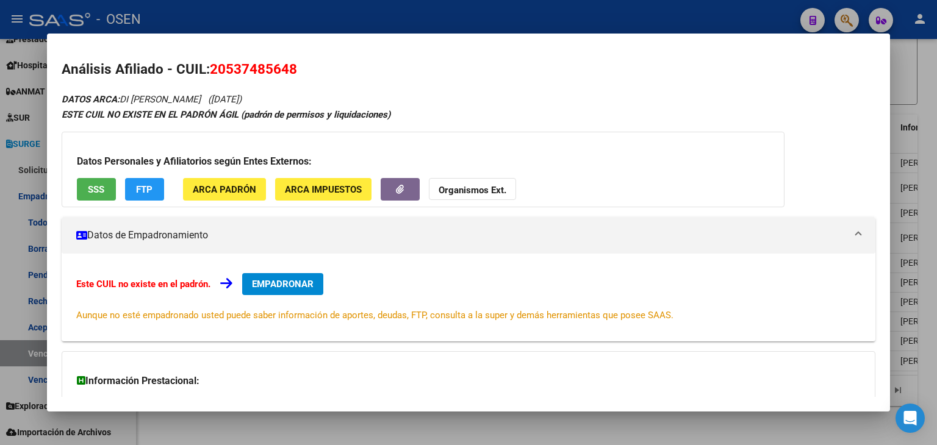
click at [279, 10] on div at bounding box center [468, 222] width 937 height 445
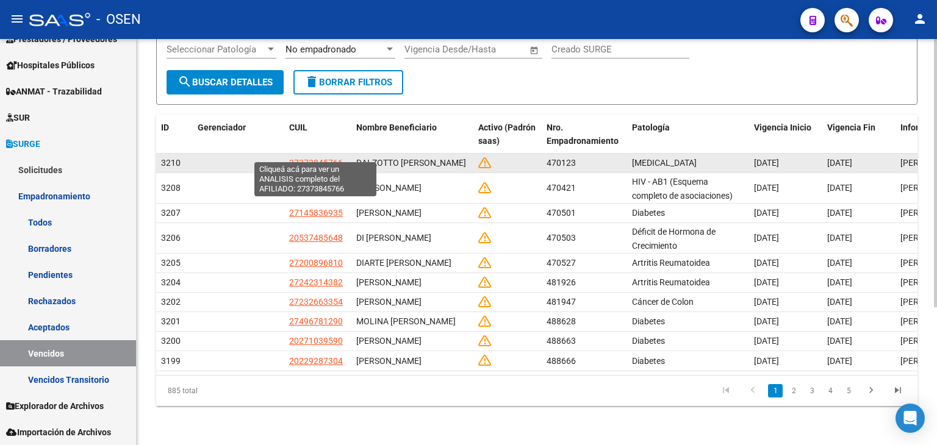
click at [315, 158] on span "27373845766" at bounding box center [316, 163] width 54 height 10
type textarea "27373845766"
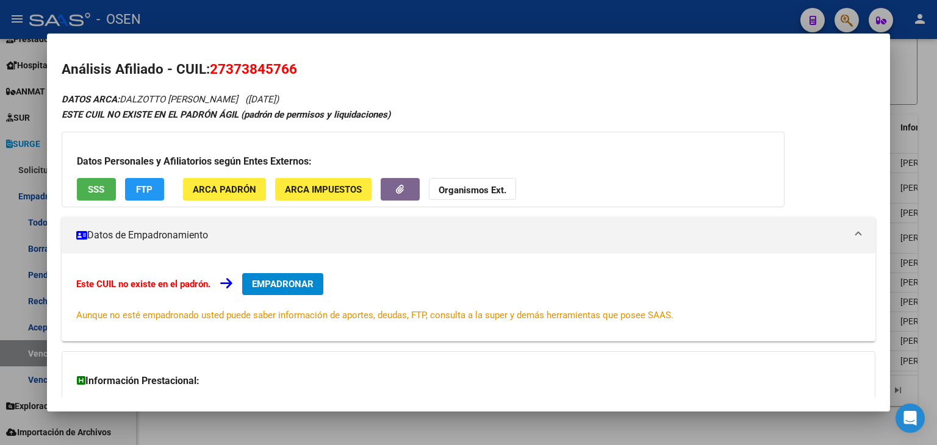
click at [99, 191] on span "SSS" at bounding box center [96, 189] width 16 height 11
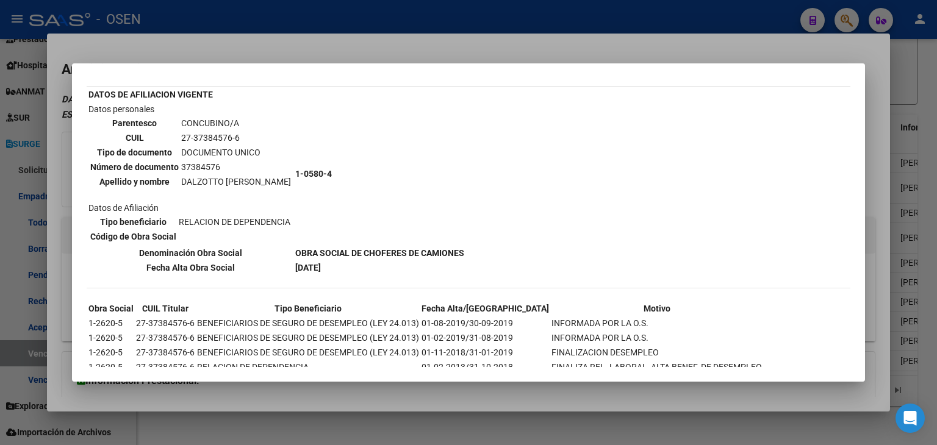
scroll to position [103, 0]
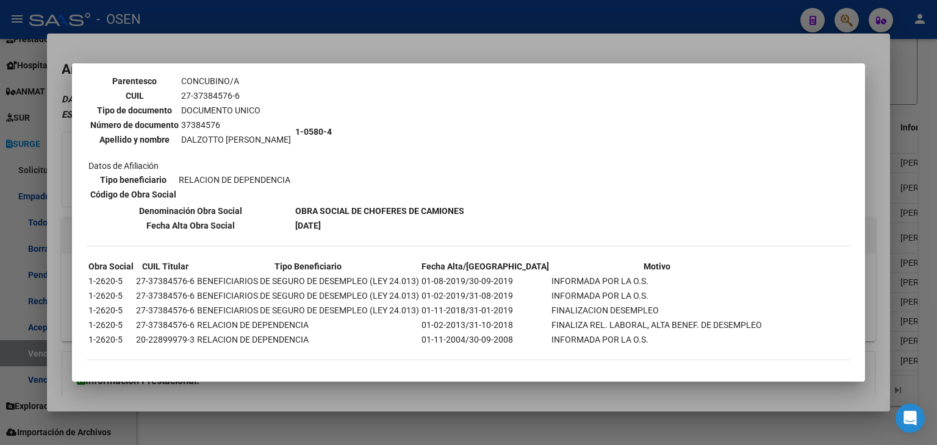
click at [327, 10] on div at bounding box center [468, 222] width 937 height 445
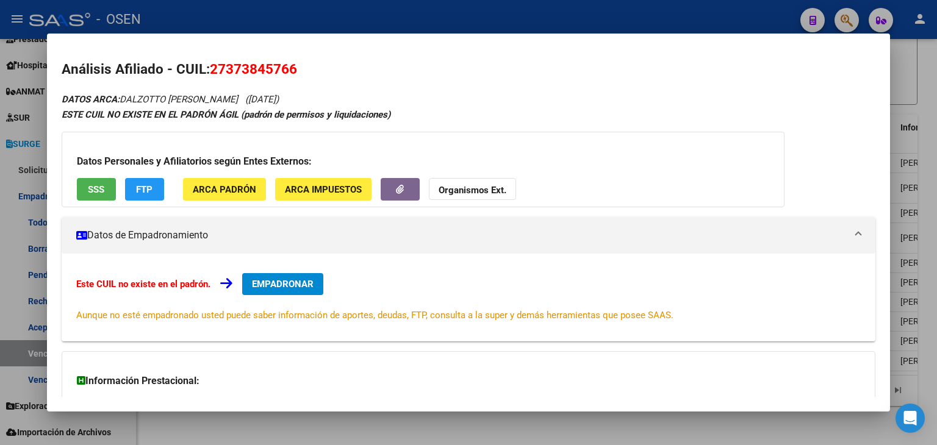
click at [327, 10] on div at bounding box center [468, 222] width 937 height 445
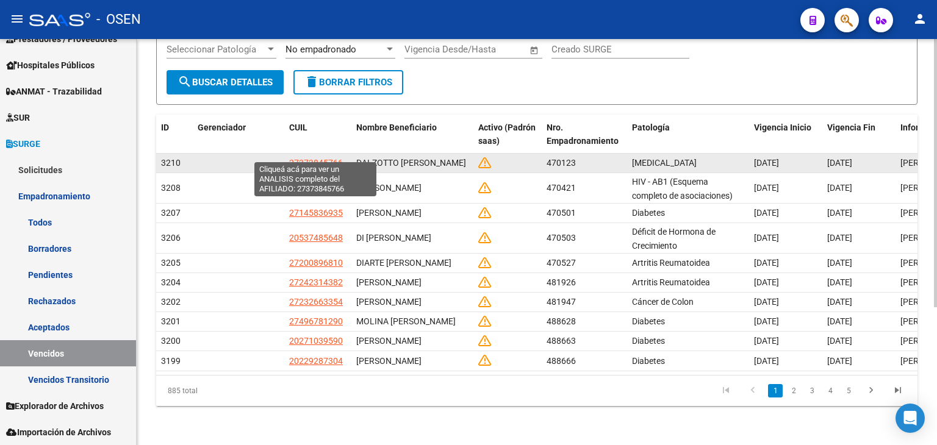
click at [300, 158] on span "27373845766" at bounding box center [316, 163] width 54 height 10
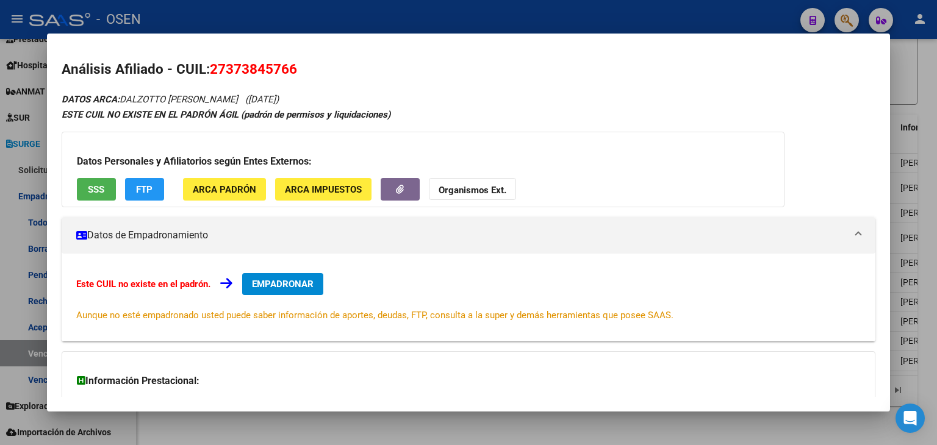
click at [95, 189] on span "SSS" at bounding box center [96, 189] width 16 height 11
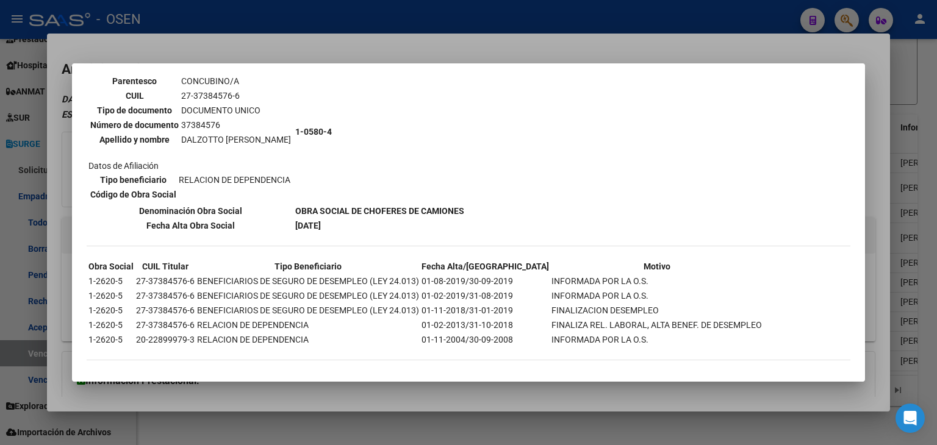
click at [390, 18] on div at bounding box center [468, 222] width 937 height 445
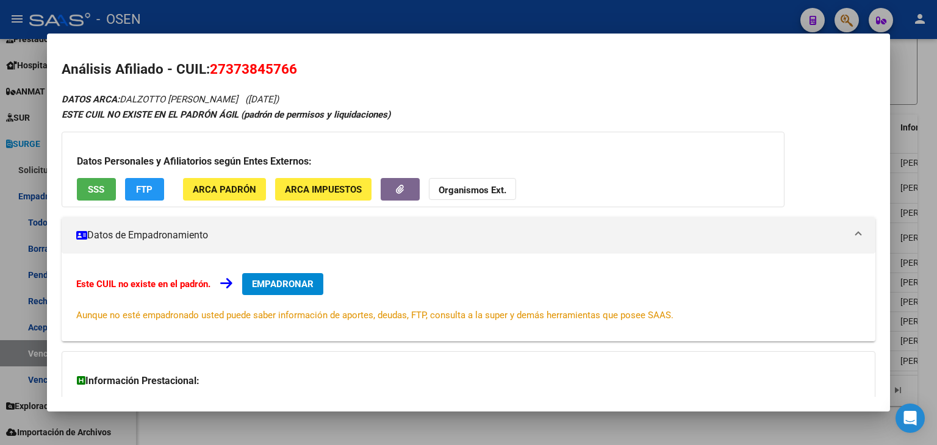
click at [386, 15] on div at bounding box center [468, 222] width 937 height 445
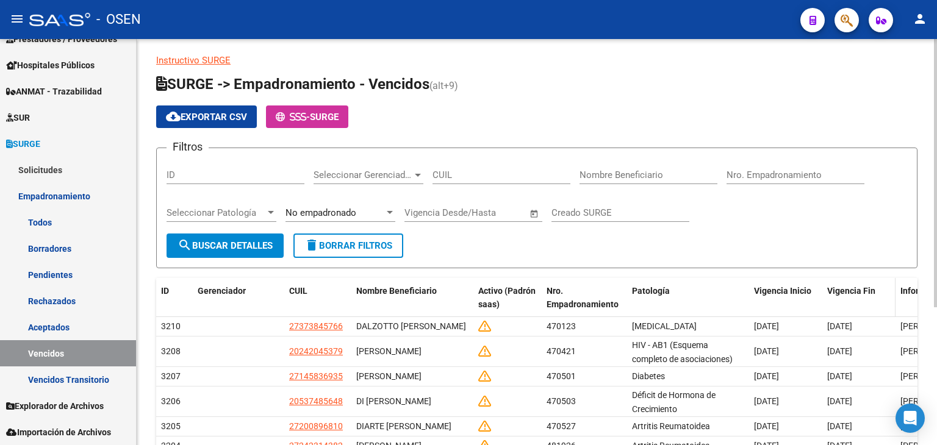
scroll to position [0, 0]
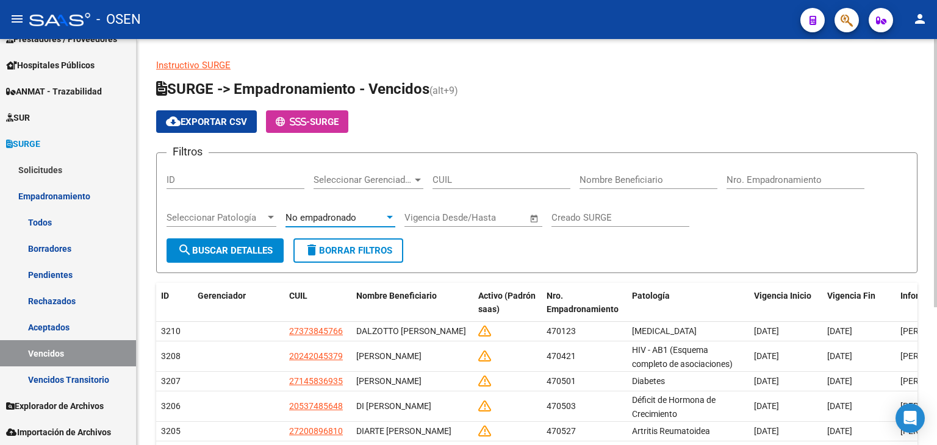
click at [353, 218] on span "No empadronado" at bounding box center [321, 217] width 71 height 11
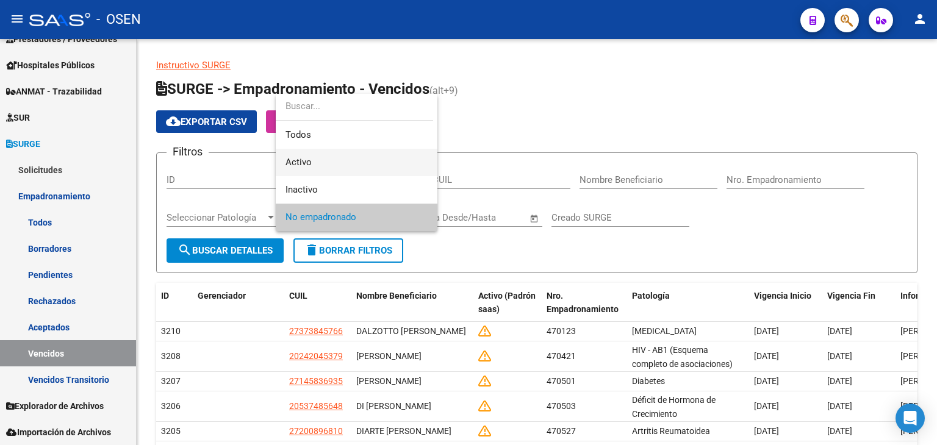
click at [333, 154] on span "Activo" at bounding box center [357, 162] width 142 height 27
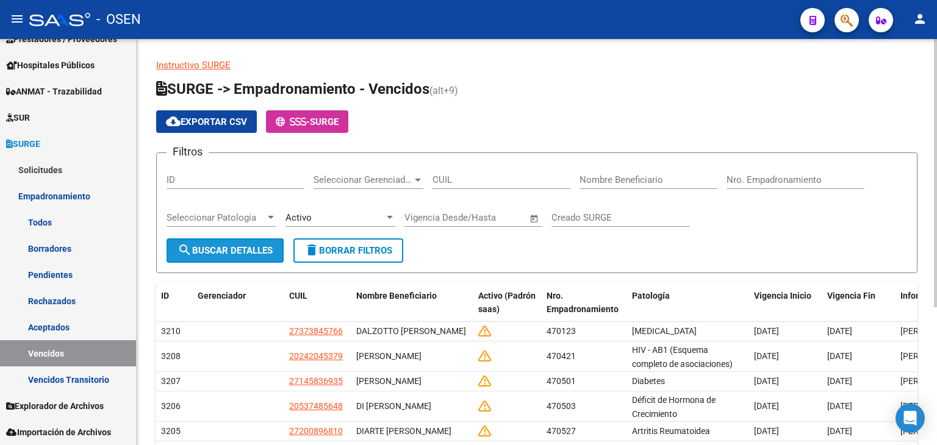
click at [245, 239] on button "search Buscar Detalles" at bounding box center [225, 251] width 117 height 24
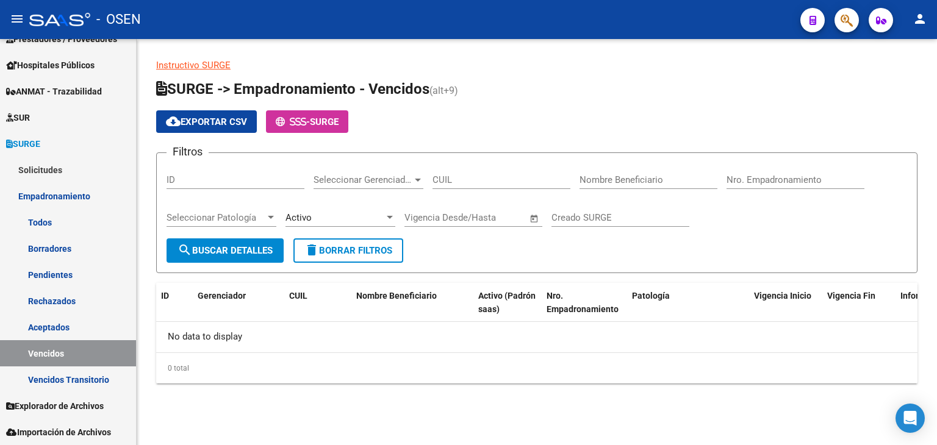
click at [329, 223] on div "Activo Activo en Padrón (saas)" at bounding box center [341, 214] width 110 height 26
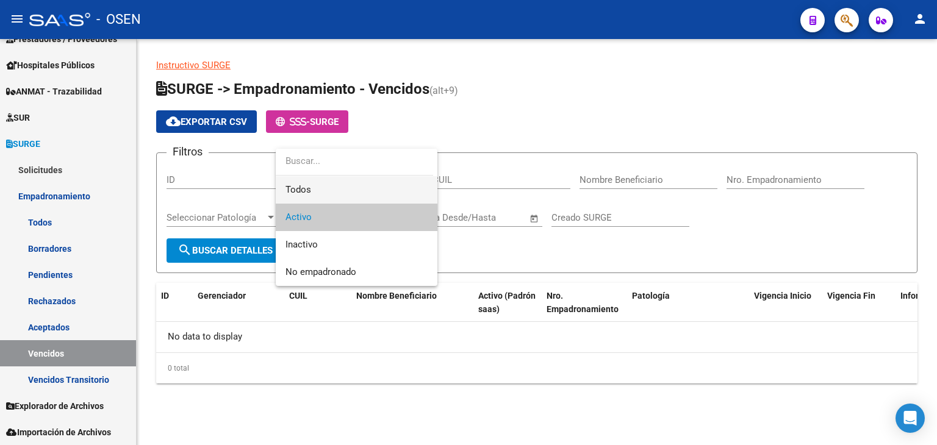
click at [330, 195] on span "Todos" at bounding box center [357, 189] width 142 height 27
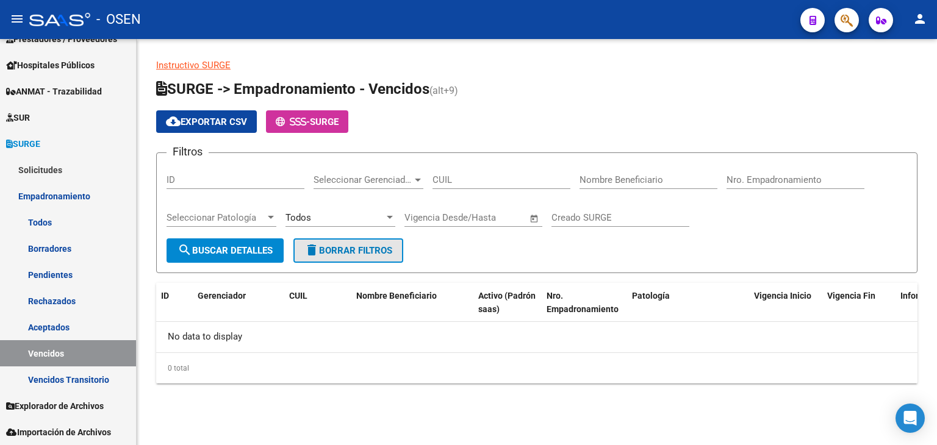
click at [325, 248] on span "delete Borrar Filtros" at bounding box center [348, 250] width 88 height 11
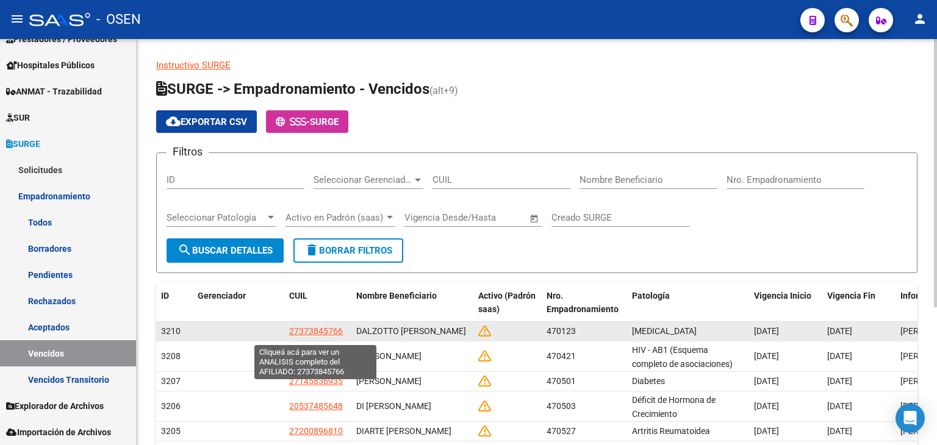
click at [333, 333] on span "27373845766" at bounding box center [316, 331] width 54 height 10
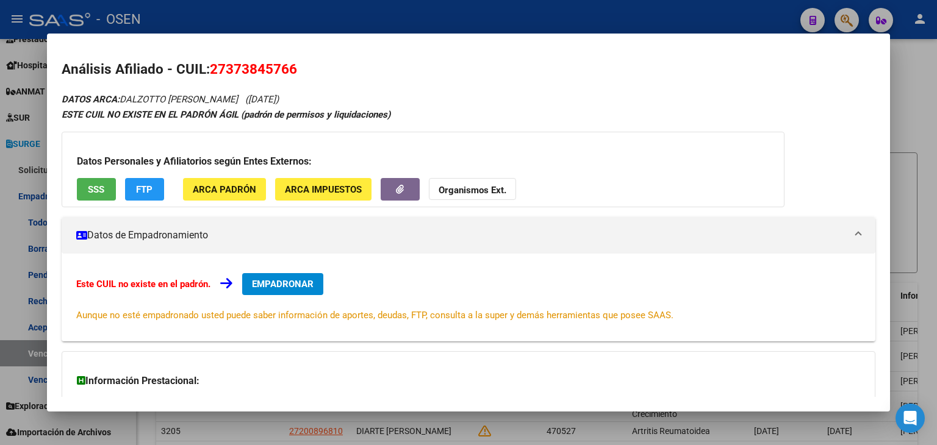
click at [97, 189] on span "SSS" at bounding box center [96, 189] width 16 height 11
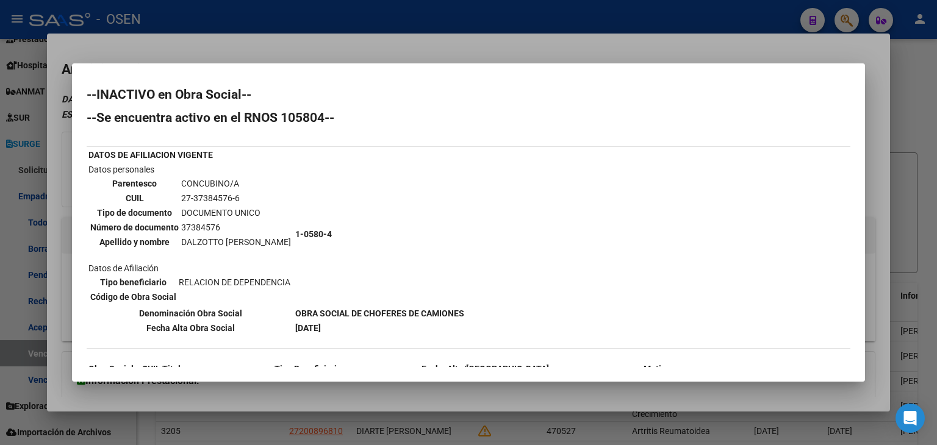
click at [477, 14] on div at bounding box center [468, 222] width 937 height 445
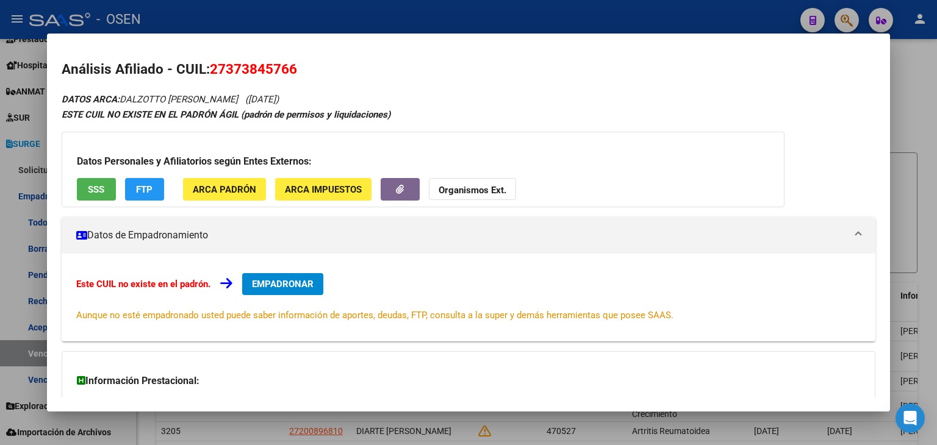
click at [477, 14] on div at bounding box center [468, 222] width 937 height 445
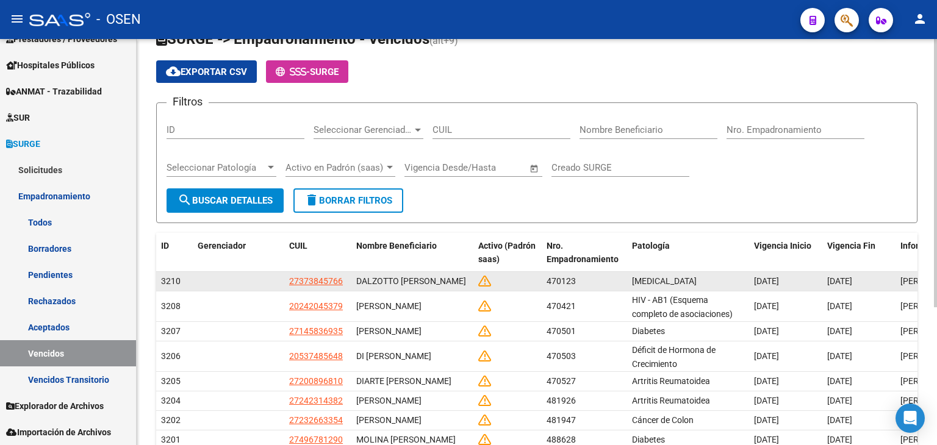
scroll to position [51, 0]
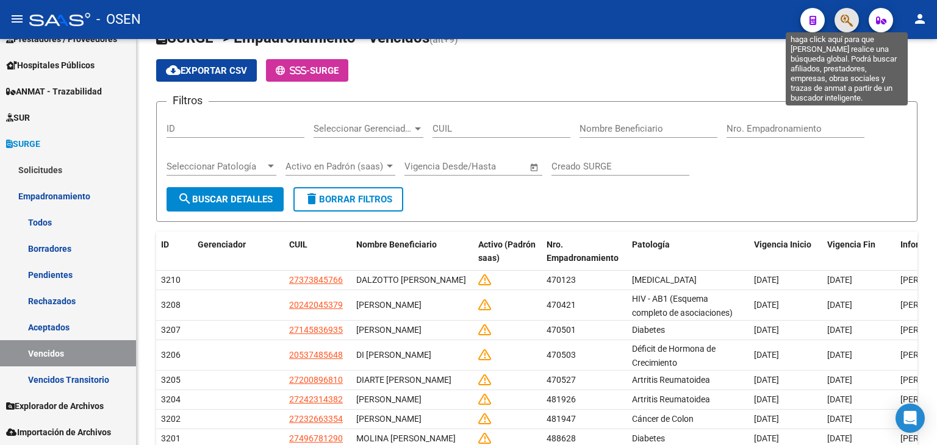
click at [841, 15] on icon "button" at bounding box center [847, 20] width 12 height 14
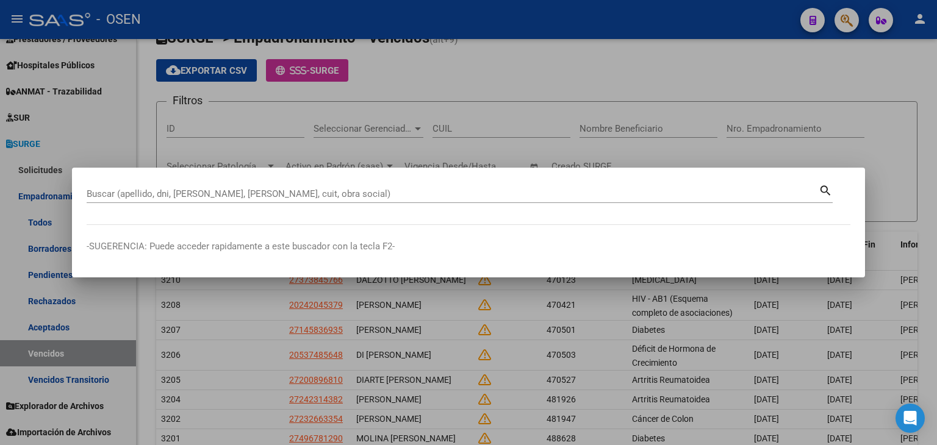
click at [711, 8] on div at bounding box center [468, 222] width 937 height 445
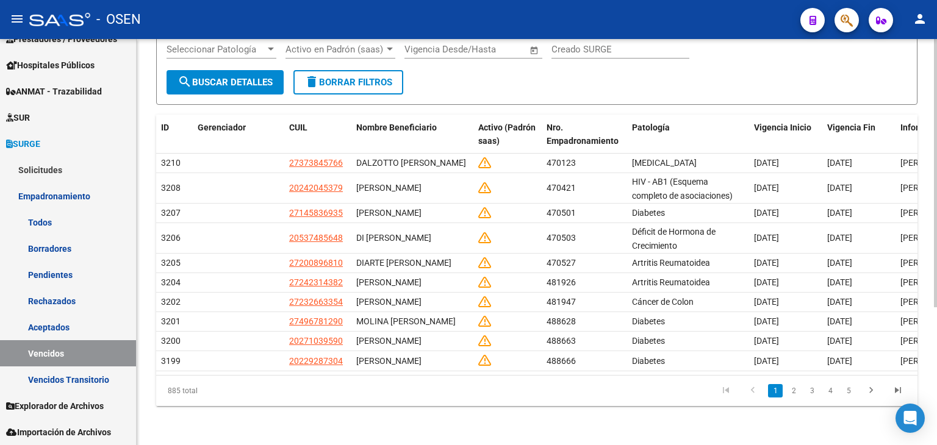
scroll to position [197, 0]
click at [795, 398] on link "2" at bounding box center [794, 390] width 15 height 13
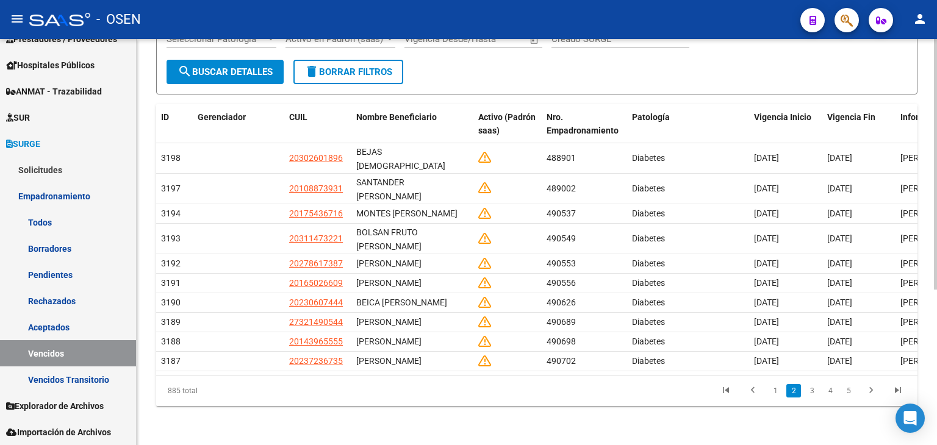
scroll to position [253, 0]
click at [810, 390] on link "3" at bounding box center [812, 390] width 15 height 13
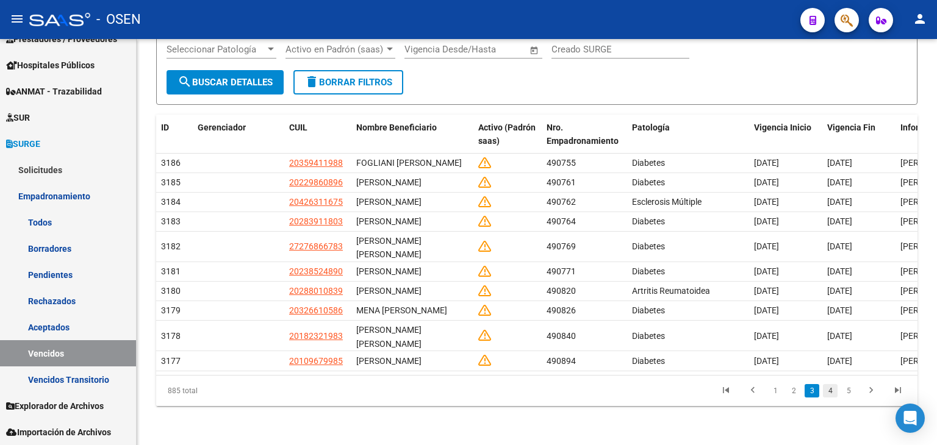
click at [830, 391] on link "4" at bounding box center [830, 390] width 15 height 13
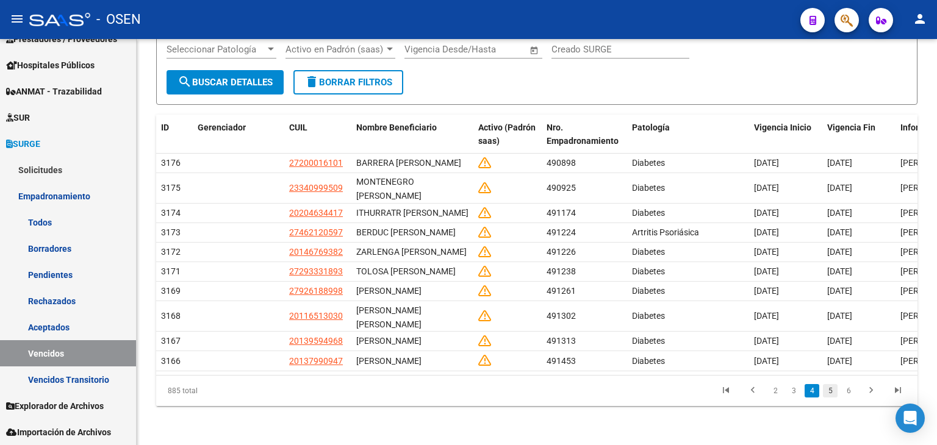
click at [832, 391] on link "5" at bounding box center [830, 390] width 15 height 13
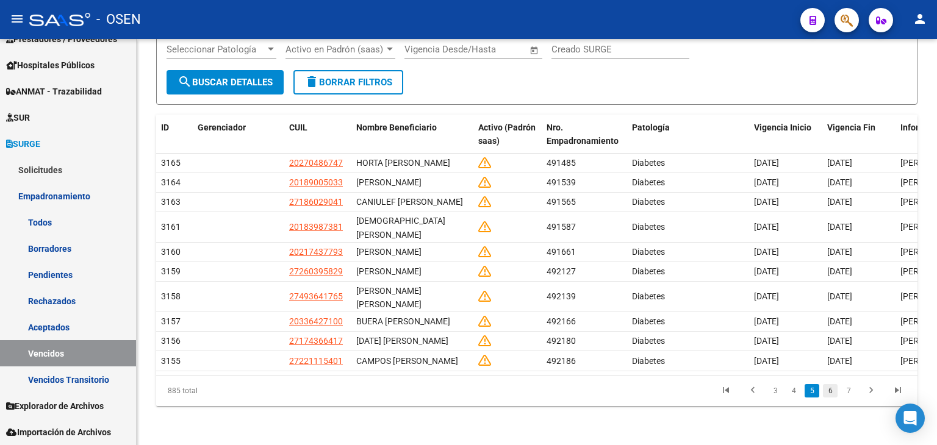
click at [837, 398] on link "6" at bounding box center [830, 390] width 15 height 13
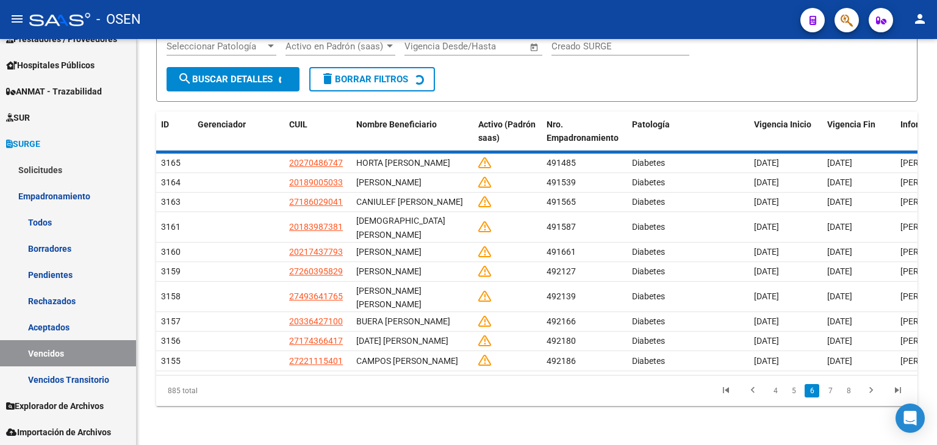
scroll to position [198, 0]
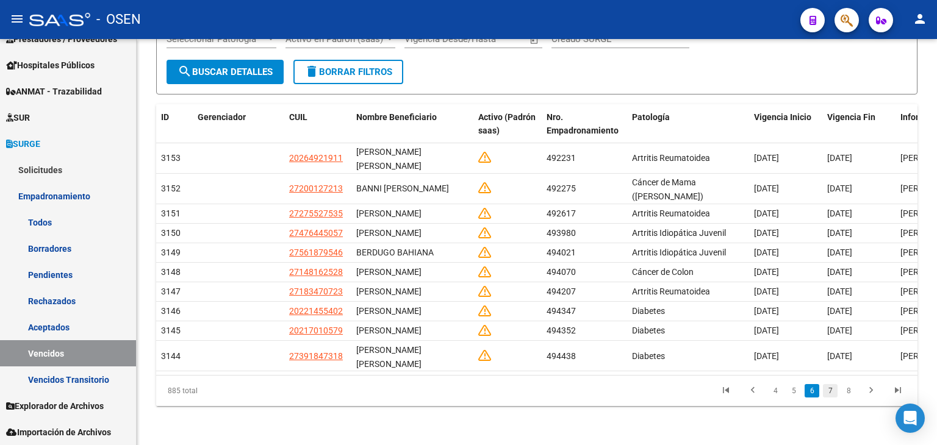
click at [829, 394] on link "7" at bounding box center [830, 390] width 15 height 13
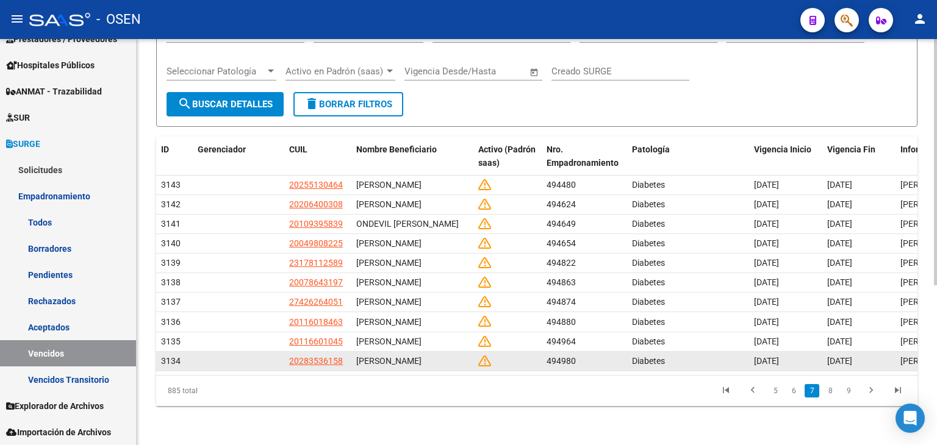
scroll to position [264, 0]
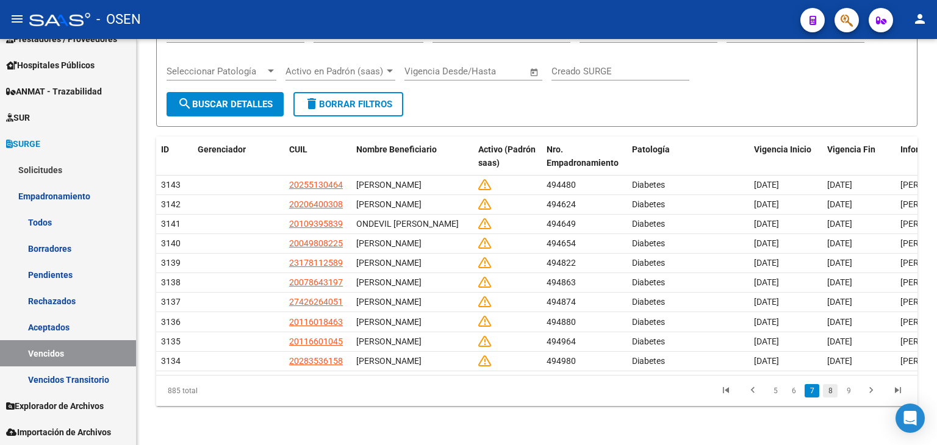
click at [833, 389] on link "8" at bounding box center [830, 390] width 15 height 13
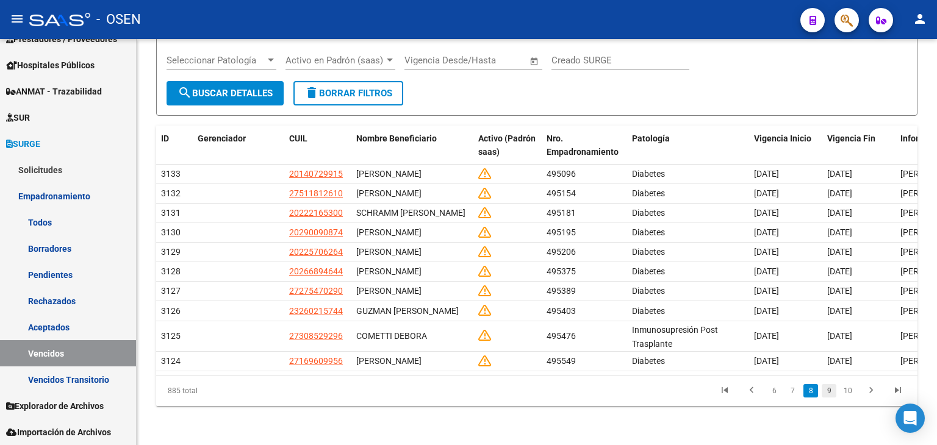
click at [830, 389] on link "9" at bounding box center [829, 390] width 15 height 13
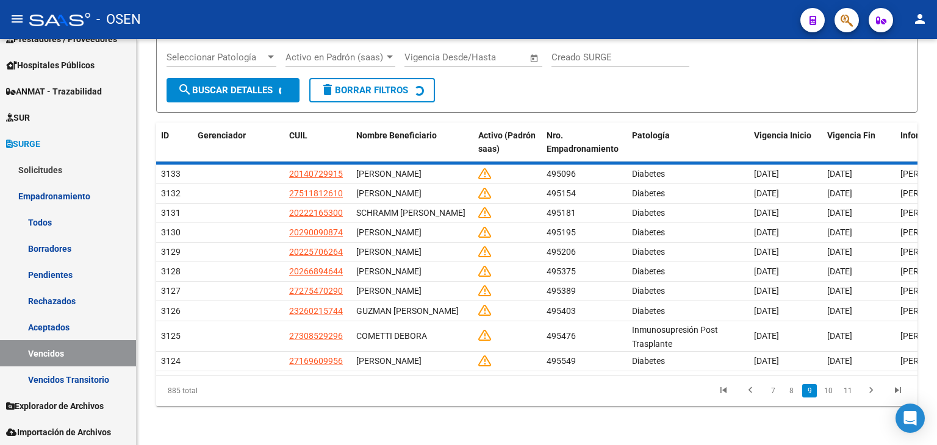
scroll to position [253, 0]
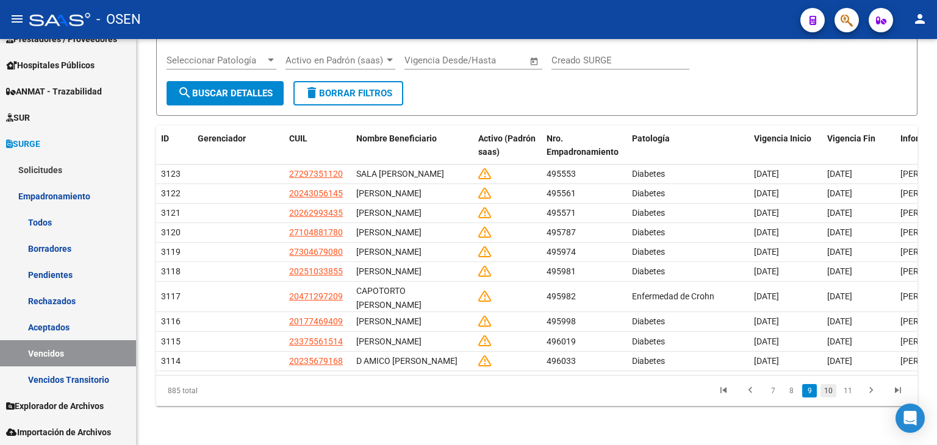
click at [828, 387] on link "10" at bounding box center [829, 390] width 16 height 13
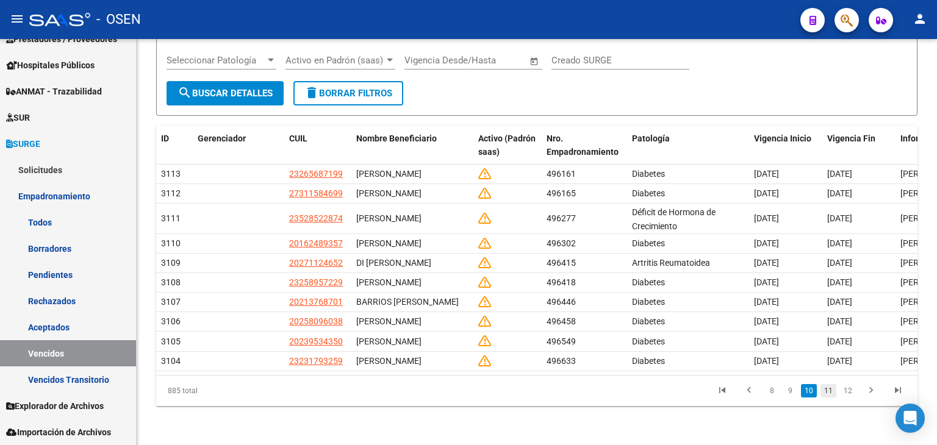
click at [836, 398] on link "11" at bounding box center [829, 390] width 16 height 13
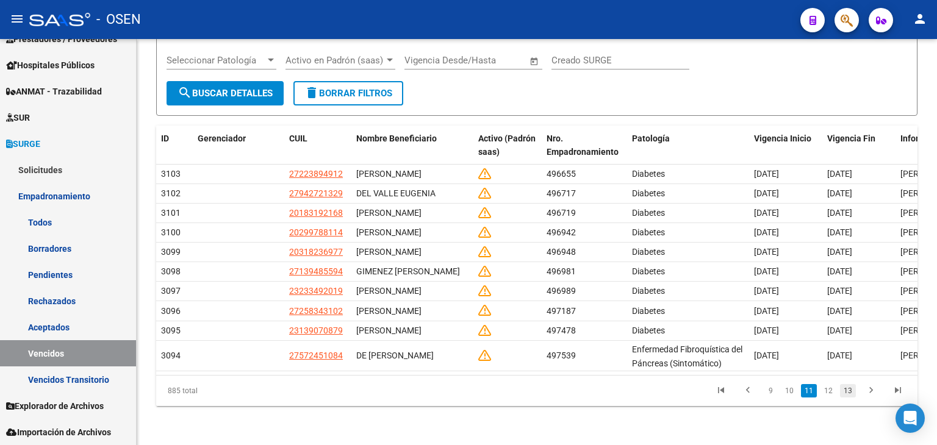
click at [848, 398] on link "13" at bounding box center [848, 390] width 16 height 13
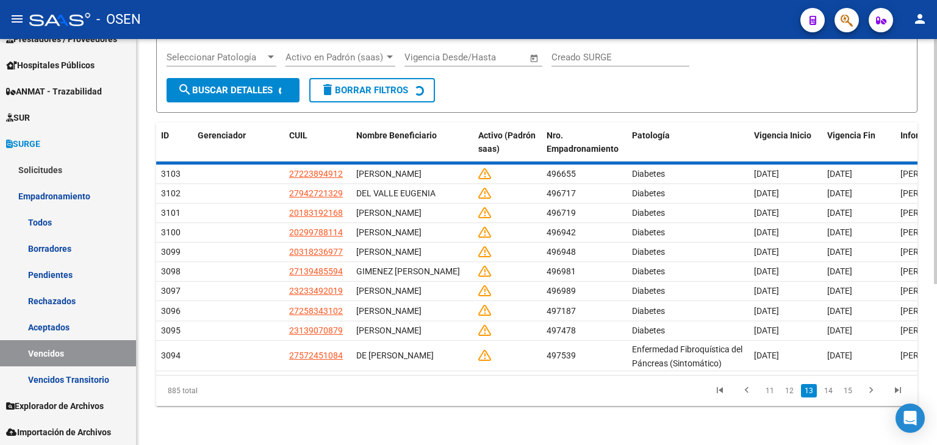
scroll to position [231, 0]
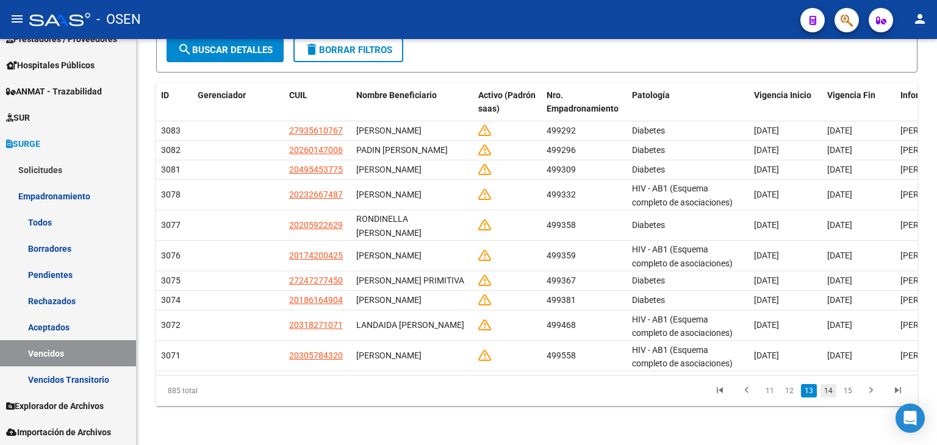
click at [825, 384] on link "14" at bounding box center [829, 390] width 16 height 13
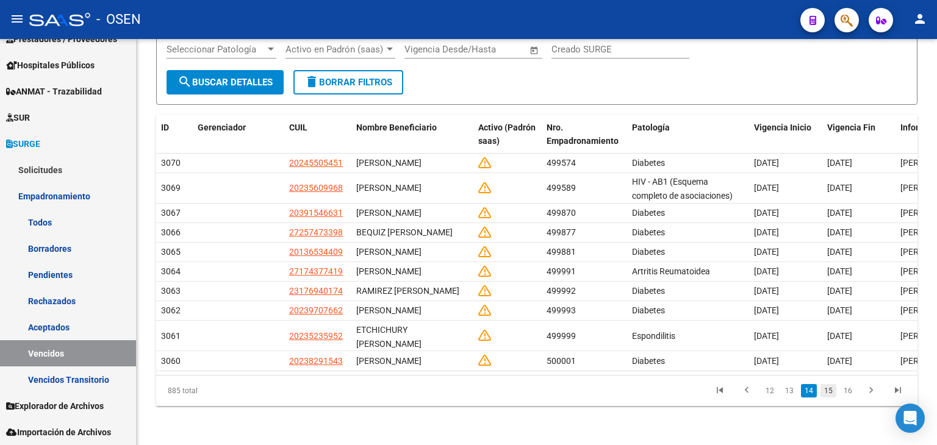
click at [830, 388] on link "15" at bounding box center [829, 390] width 16 height 13
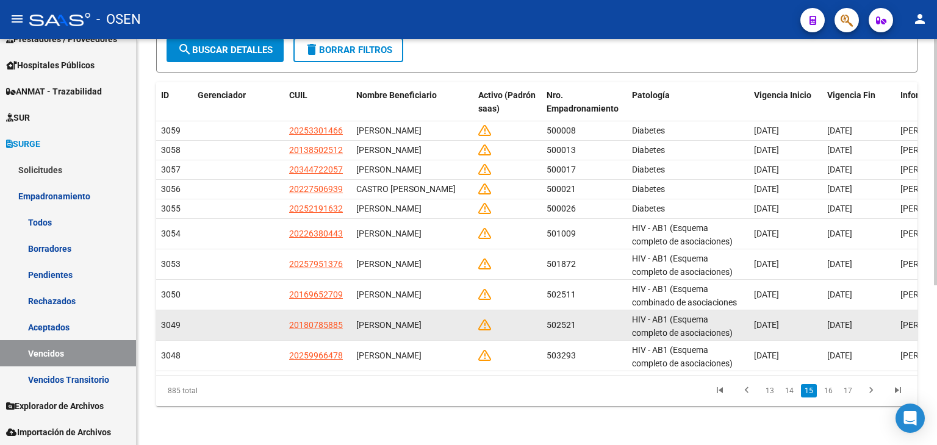
scroll to position [264, 0]
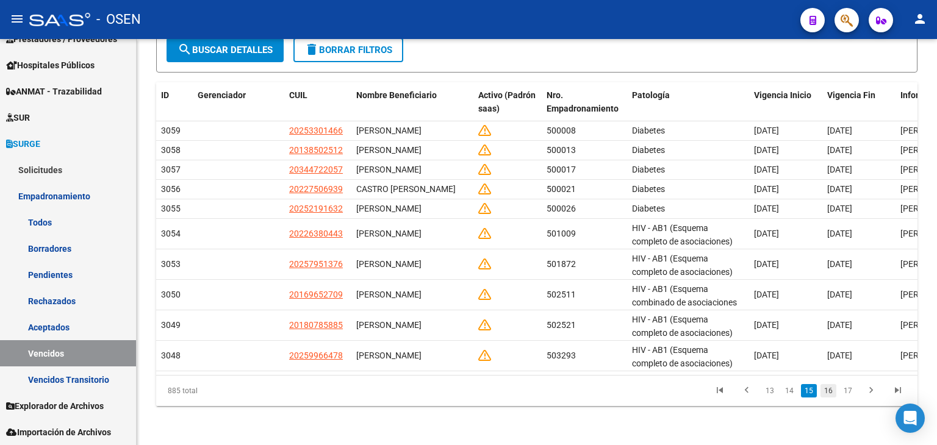
click at [832, 389] on link "16" at bounding box center [829, 390] width 16 height 13
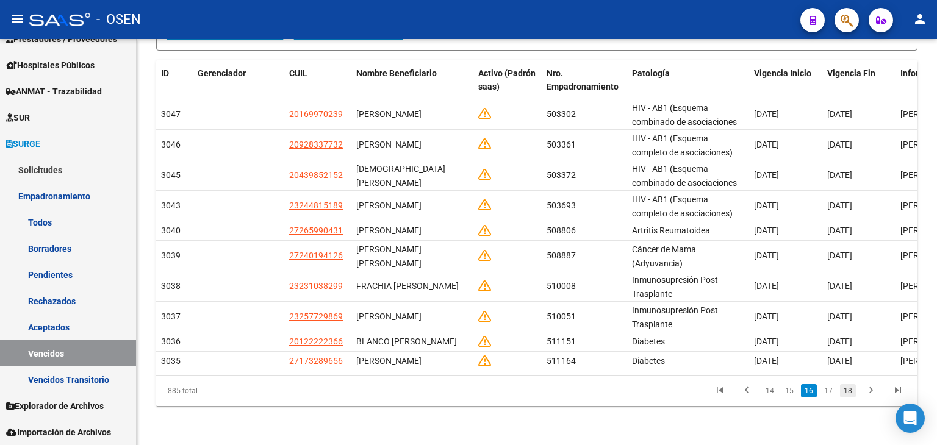
scroll to position [231, 0]
click at [841, 392] on link "18" at bounding box center [848, 390] width 16 height 13
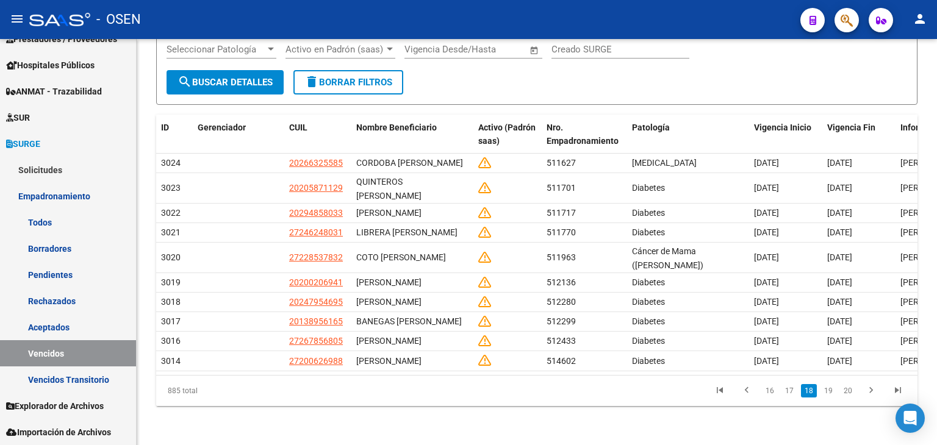
scroll to position [187, 0]
click at [835, 391] on link "19" at bounding box center [829, 390] width 16 height 13
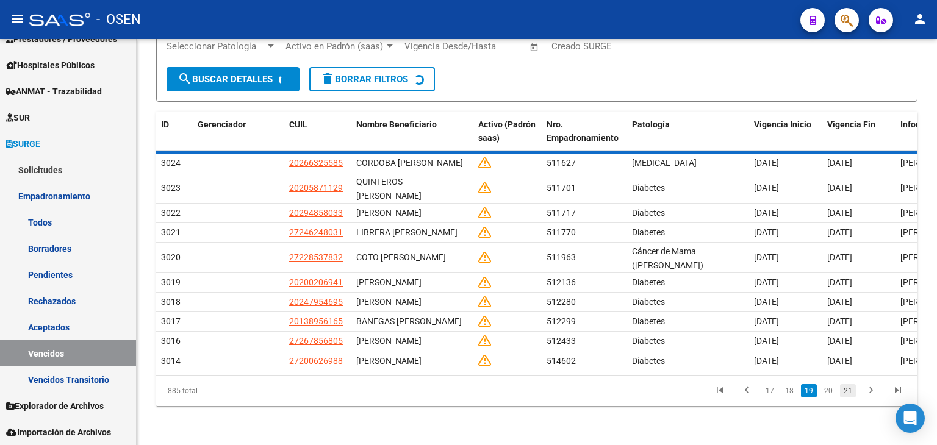
scroll to position [165, 0]
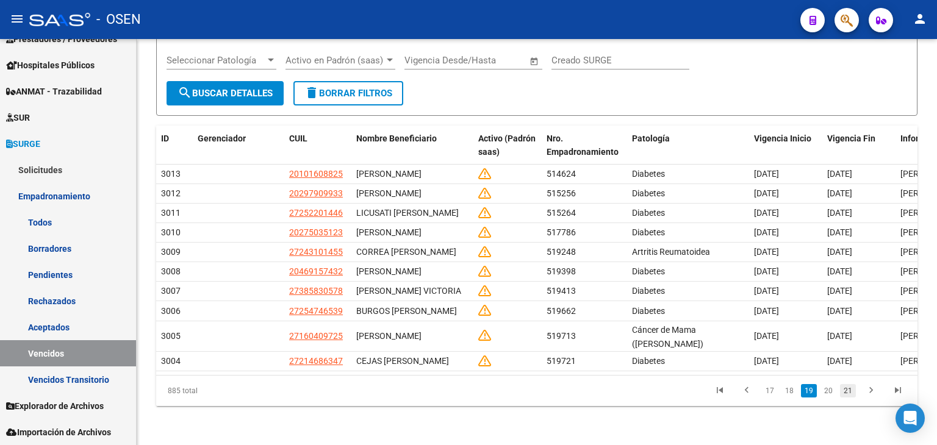
click at [842, 392] on link "21" at bounding box center [848, 390] width 16 height 13
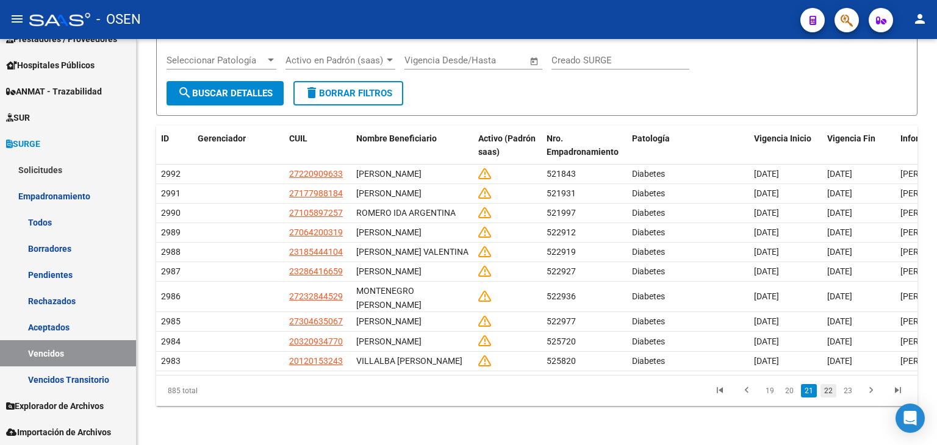
click at [829, 392] on link "22" at bounding box center [829, 390] width 16 height 13
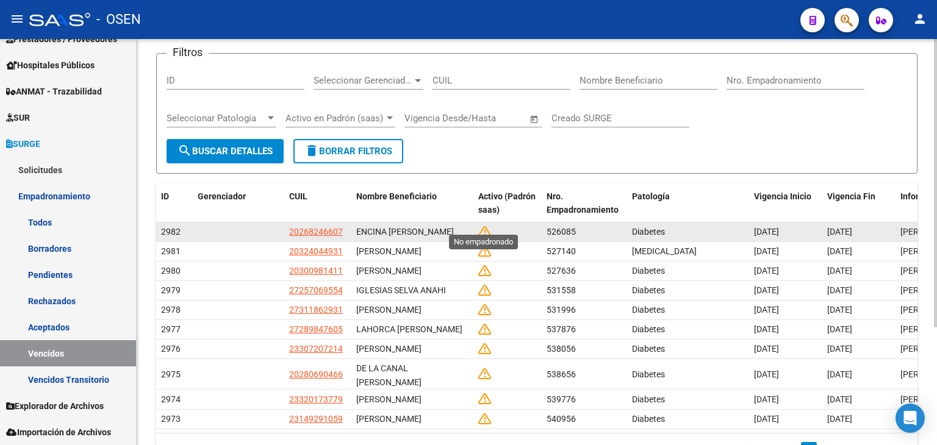
scroll to position [43, 0]
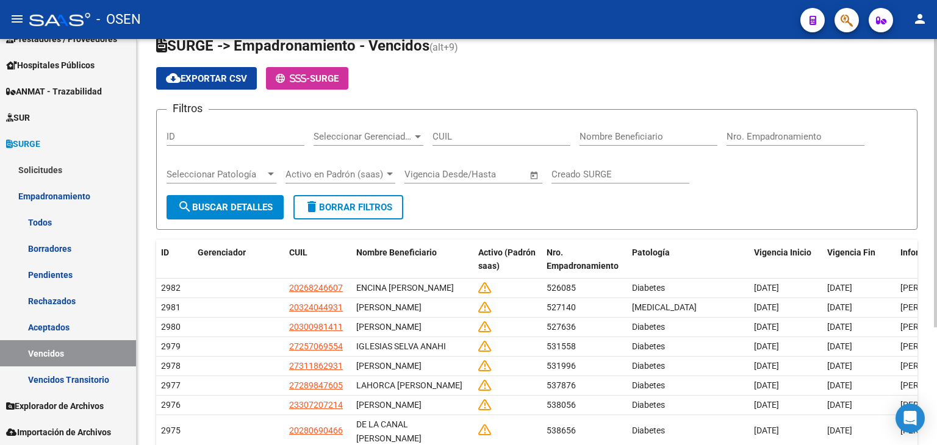
click at [328, 169] on span "Activo en Padrón (saas)" at bounding box center [335, 174] width 99 height 11
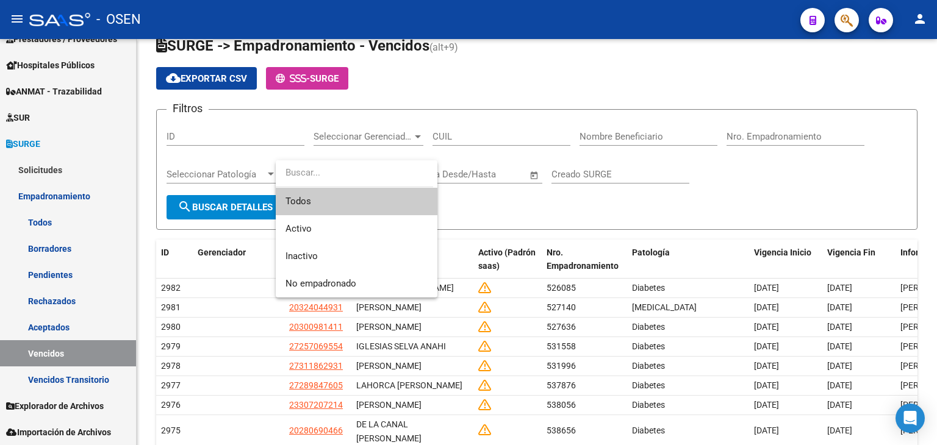
click at [517, 217] on div at bounding box center [468, 222] width 937 height 445
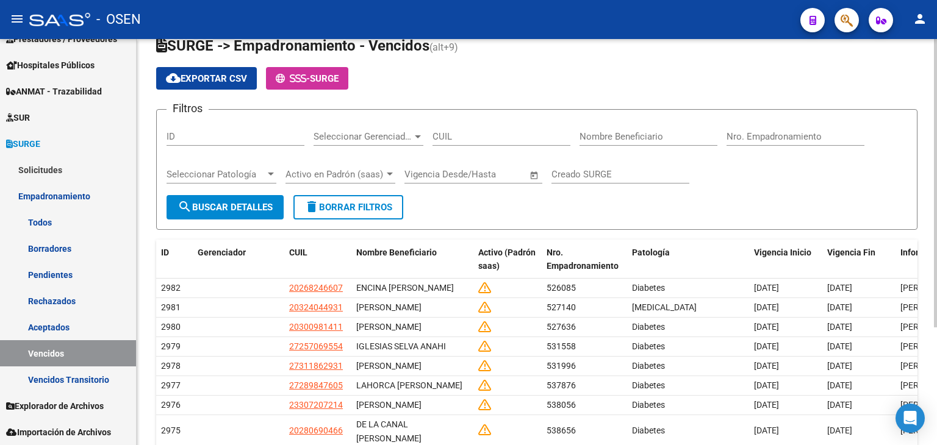
click at [329, 171] on span "Activo en Padrón (saas)" at bounding box center [335, 174] width 99 height 11
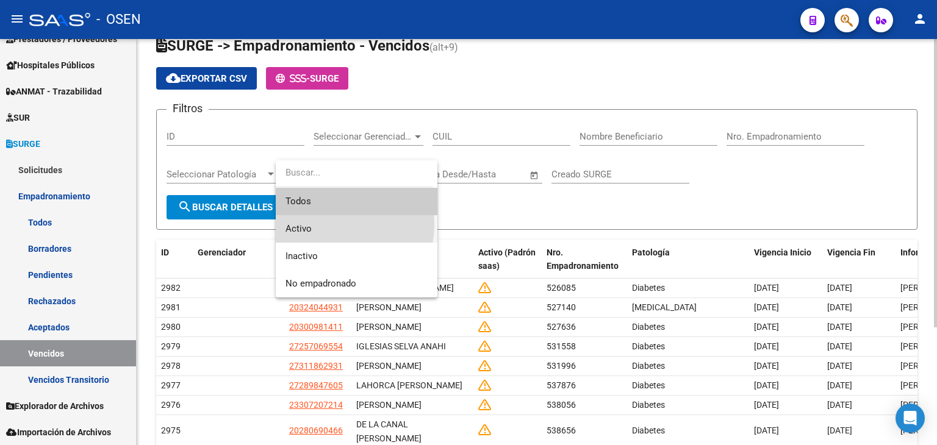
click at [315, 224] on span "Activo" at bounding box center [357, 228] width 142 height 27
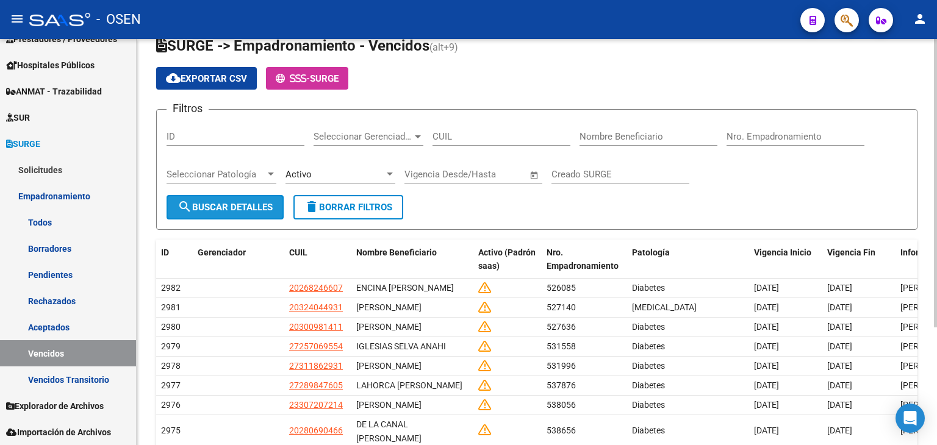
click at [241, 206] on span "search Buscar Detalles" at bounding box center [225, 207] width 95 height 11
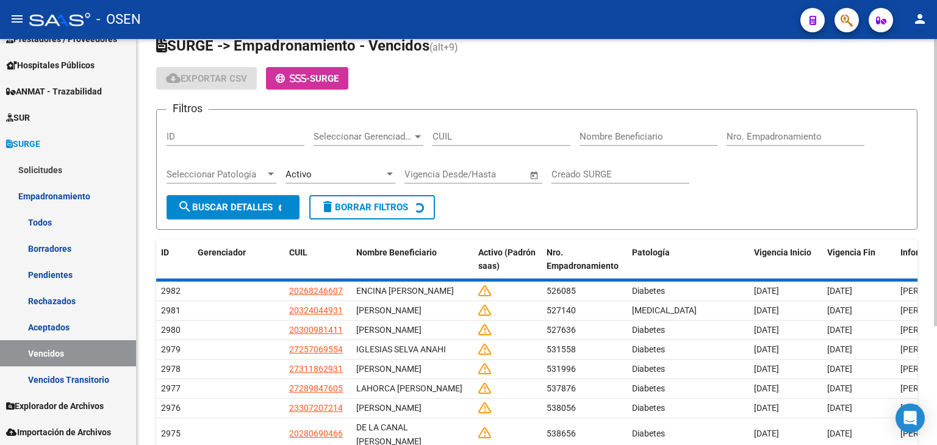
scroll to position [0, 0]
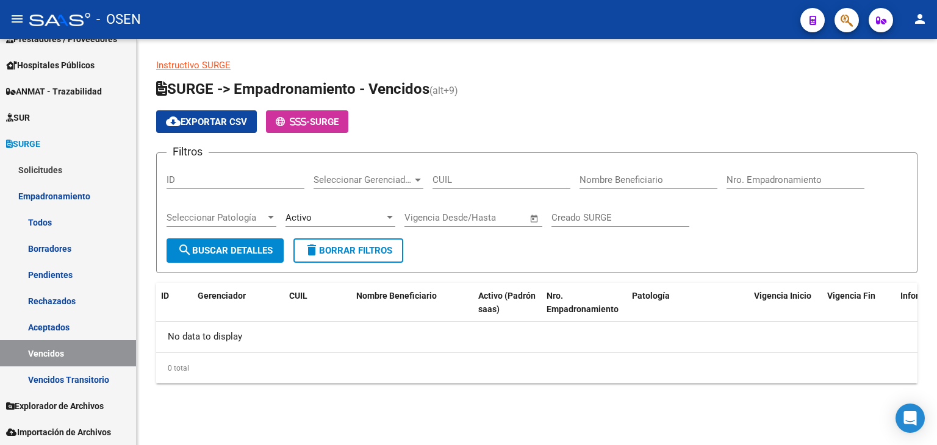
click at [344, 217] on div "Activo" at bounding box center [335, 217] width 99 height 11
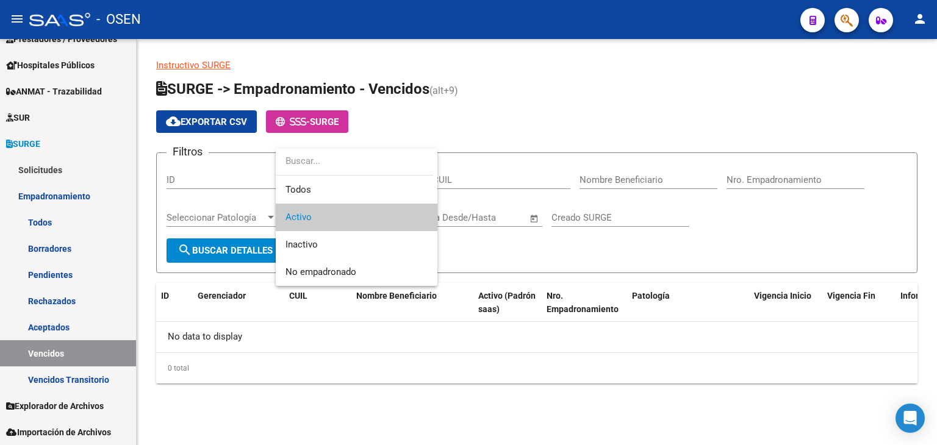
click at [489, 253] on div at bounding box center [468, 222] width 937 height 445
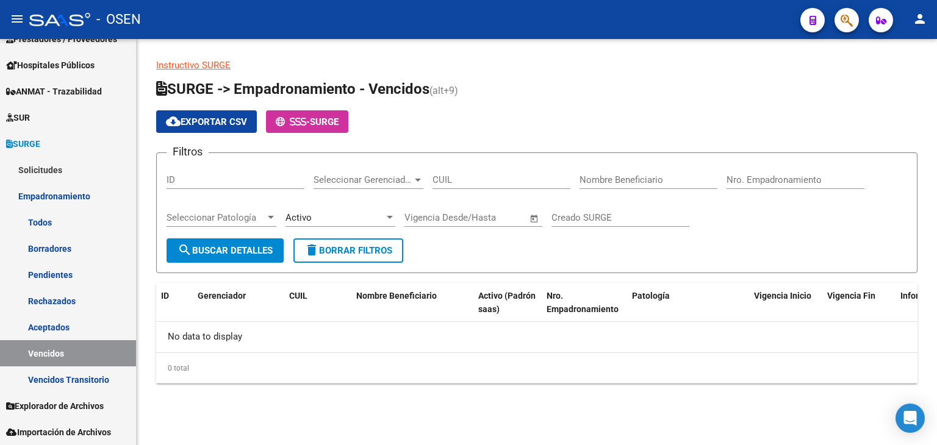
click at [461, 218] on div "Fecha inicio – Fecha fin" at bounding box center [466, 217] width 123 height 11
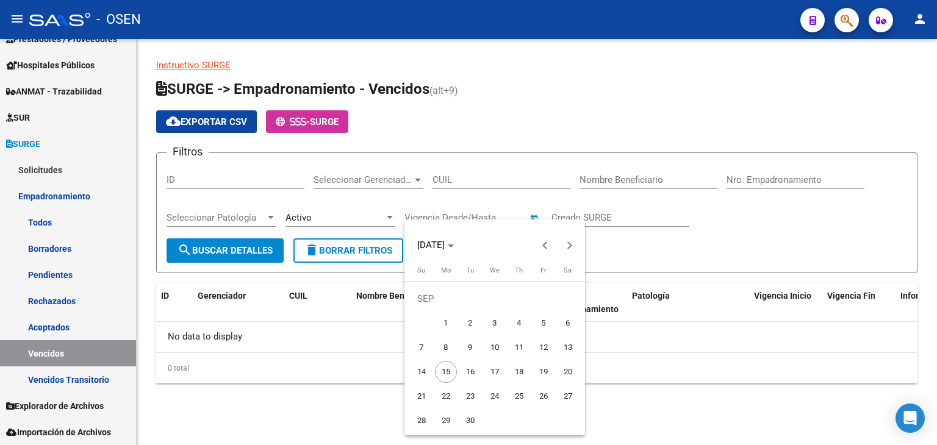
click at [637, 259] on div at bounding box center [468, 222] width 937 height 445
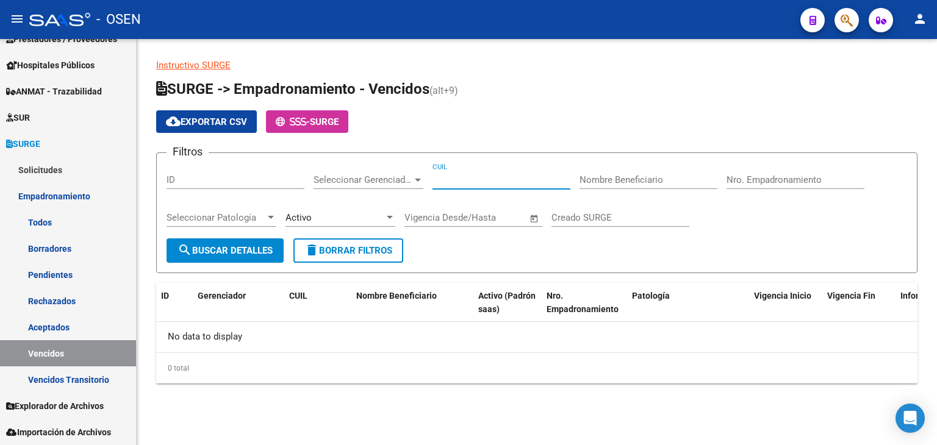
click at [483, 184] on input "CUIL" at bounding box center [502, 180] width 138 height 11
paste input "27-28152807-1"
type input "27-28152807-1"
click at [259, 245] on span "search Buscar Detalles" at bounding box center [225, 250] width 95 height 11
click at [337, 209] on div "Activo Activo en Padrón (saas)" at bounding box center [341, 214] width 110 height 26
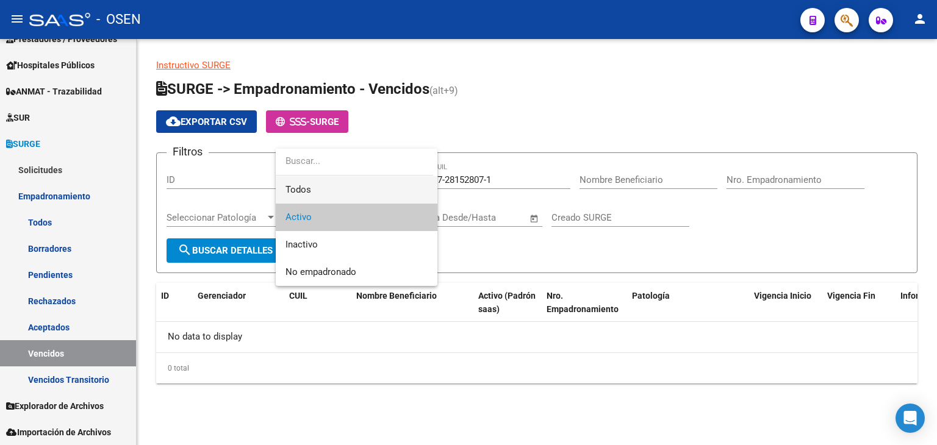
click at [317, 187] on span "Todos" at bounding box center [357, 189] width 142 height 27
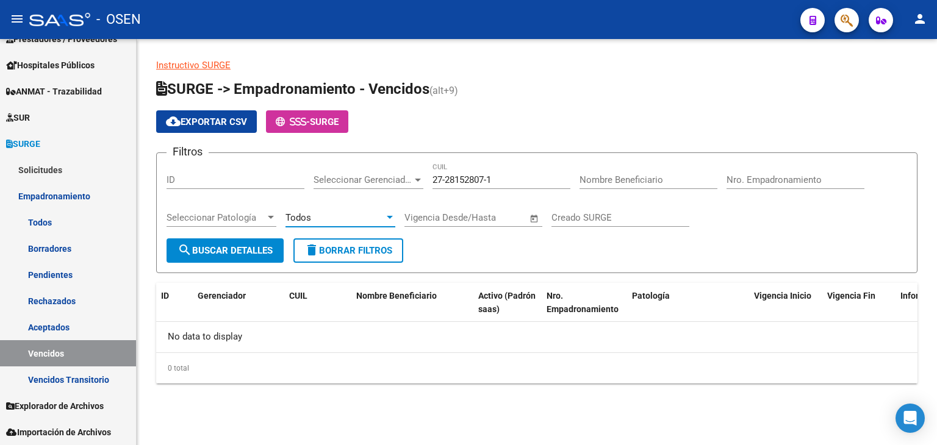
click at [242, 250] on span "search Buscar Detalles" at bounding box center [225, 250] width 95 height 11
drag, startPoint x: 514, startPoint y: 178, endPoint x: 380, endPoint y: 181, distance: 134.9
click at [412, 182] on div "Filtros ID Seleccionar Gerenciador Seleccionar Gerenciador 27-28152807-1 CUIL N…" at bounding box center [537, 201] width 741 height 76
click at [453, 175] on input "CUIL" at bounding box center [502, 180] width 138 height 11
paste input "27-28152807-1"
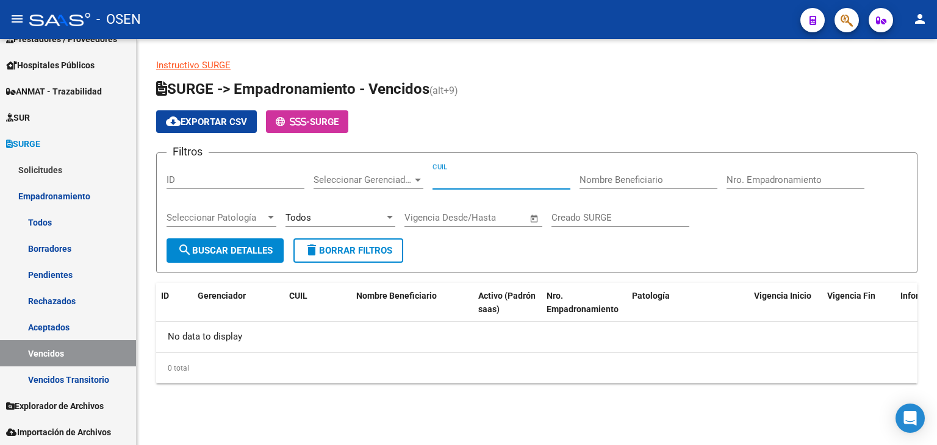
type input "27-28152807-1"
click at [256, 242] on button "search Buscar Detalles" at bounding box center [225, 251] width 117 height 24
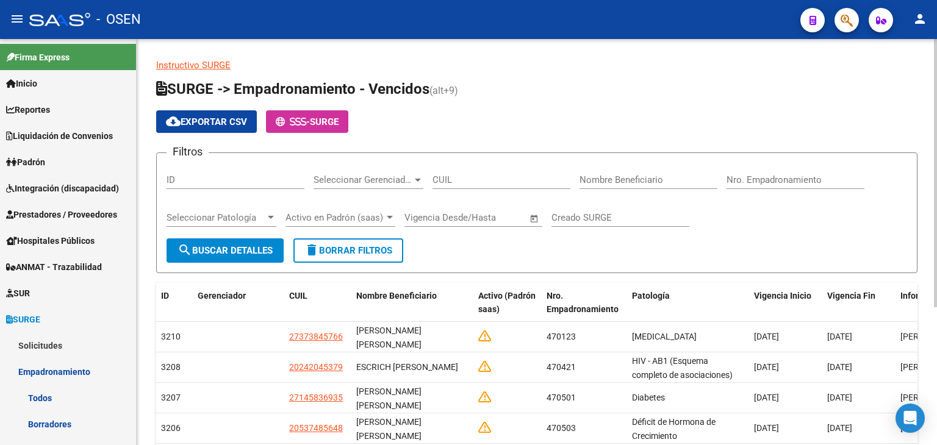
click at [485, 182] on input "CUIL" at bounding box center [502, 180] width 138 height 11
paste input "27-28152807-1"
type input "27-28152807-1"
click at [247, 245] on span "search Buscar Detalles" at bounding box center [225, 250] width 95 height 11
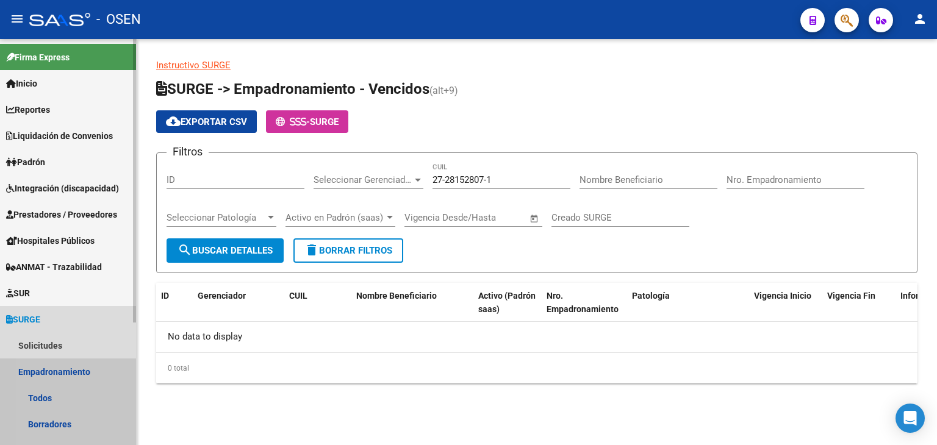
click at [71, 371] on link "Empadronamiento" at bounding box center [68, 372] width 136 height 26
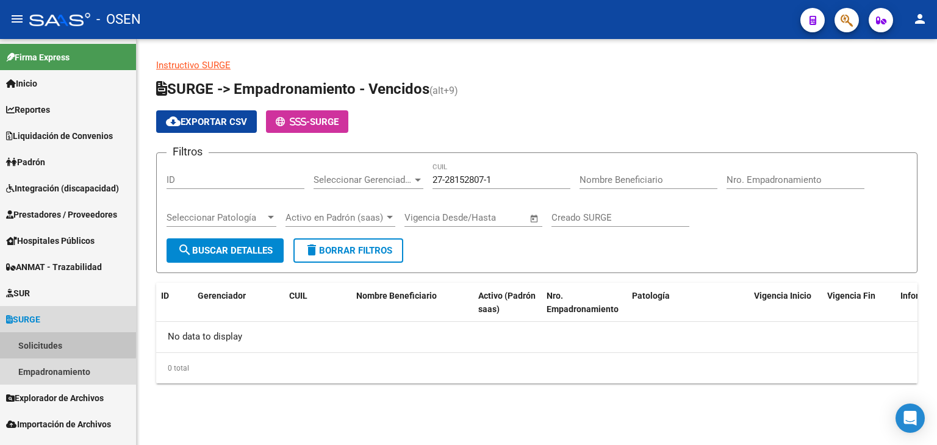
click at [43, 343] on link "Solicitudes" at bounding box center [68, 346] width 136 height 26
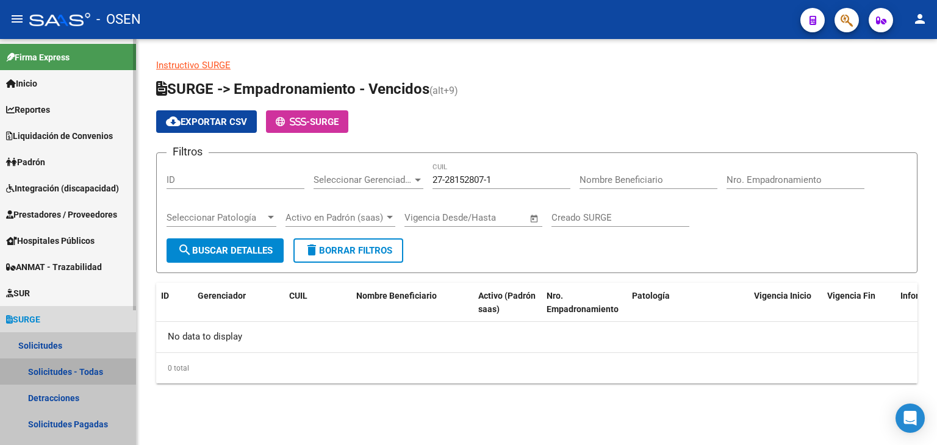
click at [46, 372] on link "Solicitudes - Todas" at bounding box center [68, 372] width 136 height 26
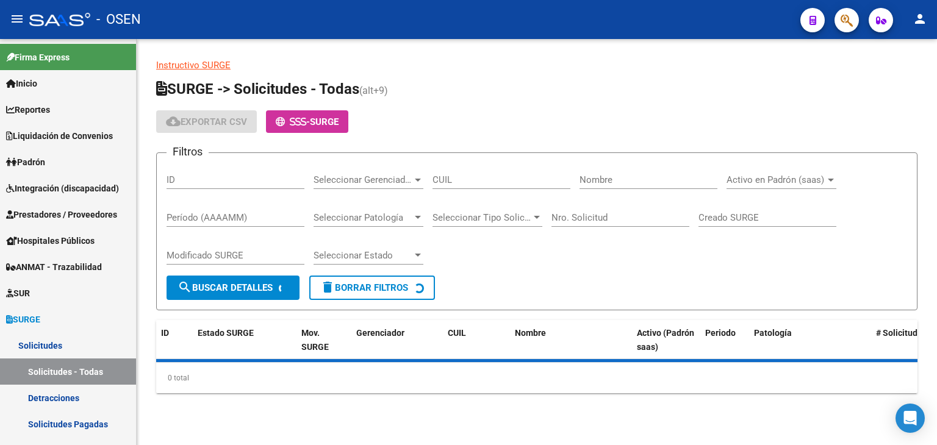
click at [444, 184] on input "CUIL" at bounding box center [502, 180] width 138 height 11
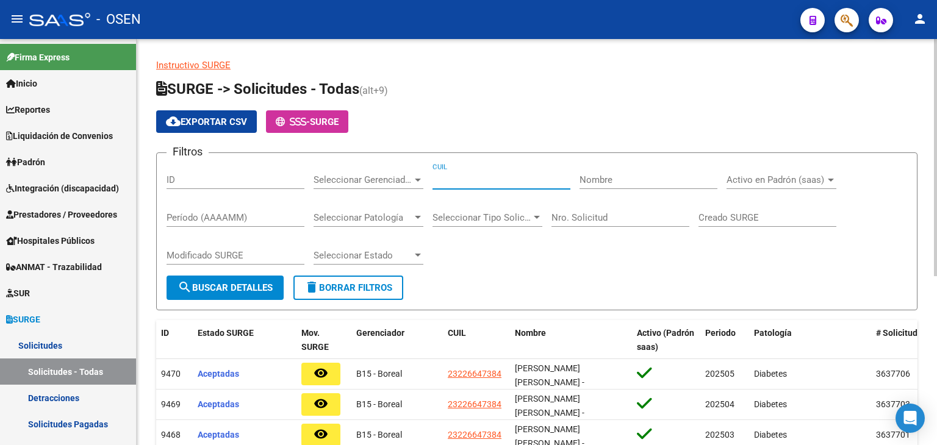
paste input "27-28152807-1"
type input "27-28152807-1"
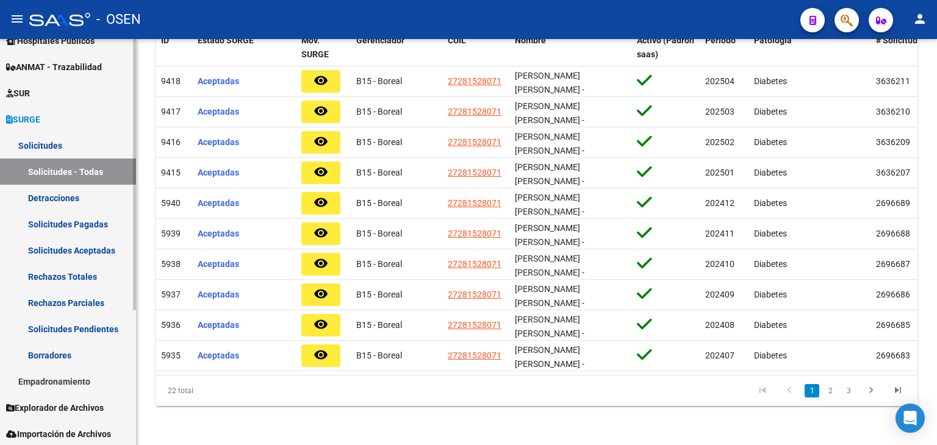
scroll to position [202, 0]
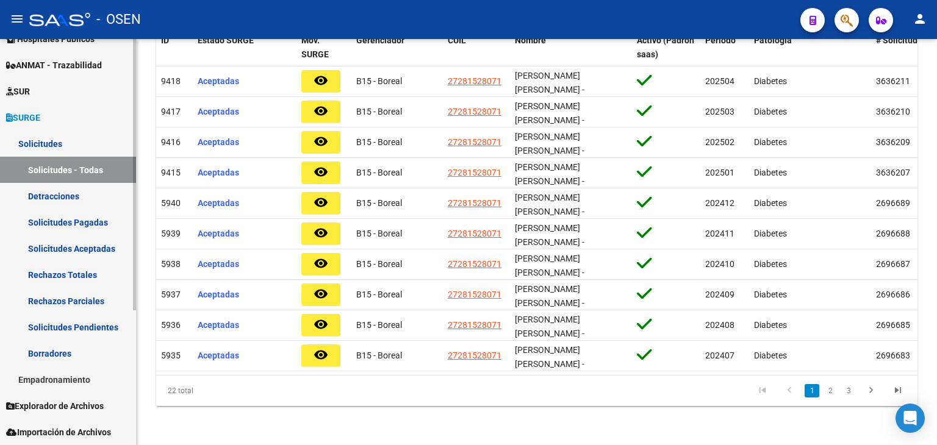
click at [67, 381] on link "Empadronamiento" at bounding box center [68, 380] width 136 height 26
click at [59, 401] on link "Todos" at bounding box center [68, 406] width 136 height 26
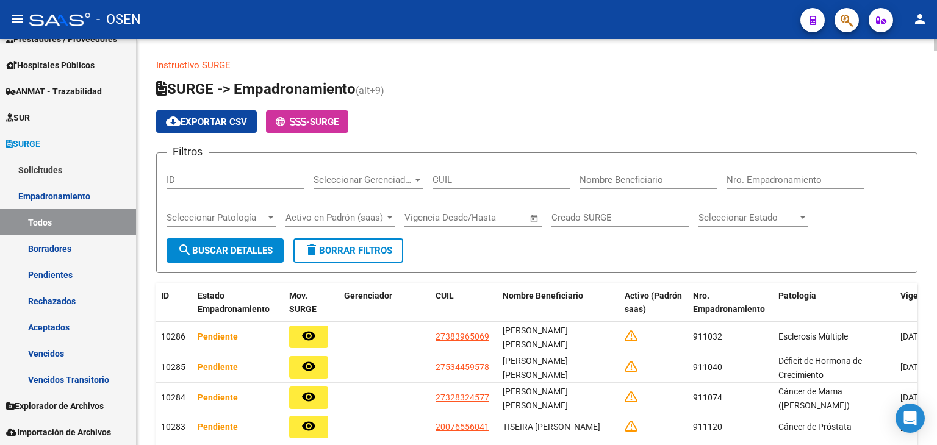
scroll to position [176, 0]
click at [471, 182] on input "CUIL" at bounding box center [502, 180] width 138 height 11
paste input "27-28152807-1"
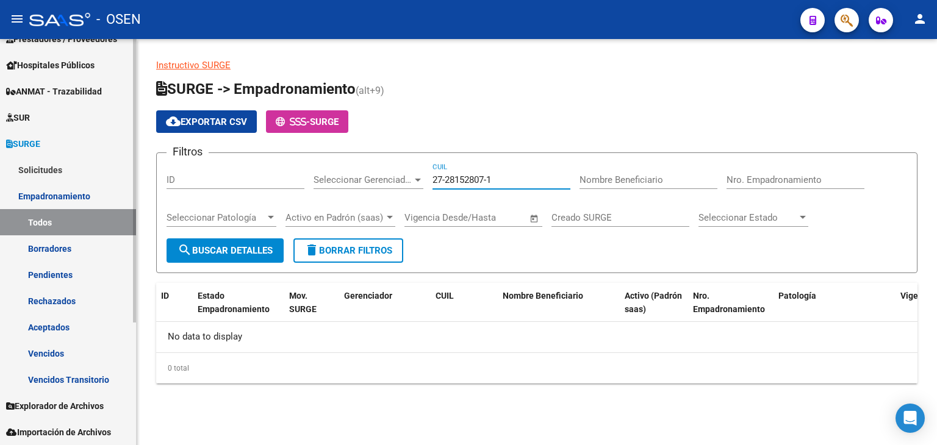
type input "27-28152807-1"
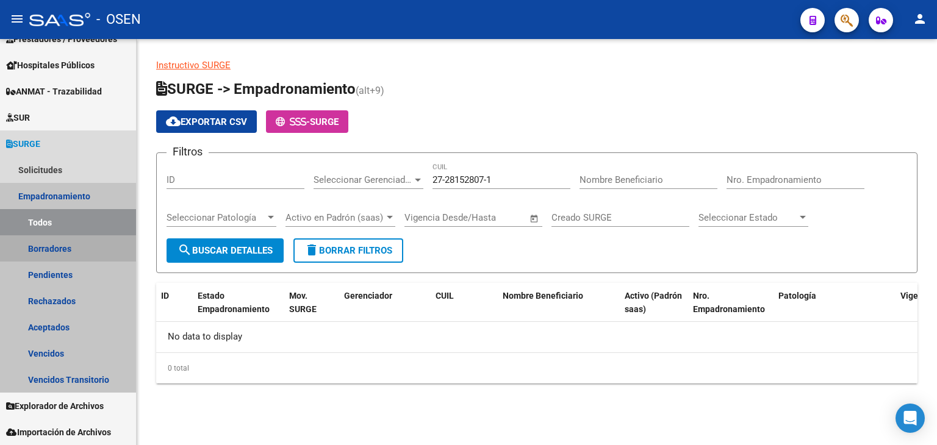
drag, startPoint x: 51, startPoint y: 242, endPoint x: 141, endPoint y: 222, distance: 91.9
click at [52, 242] on link "Borradores" at bounding box center [68, 249] width 136 height 26
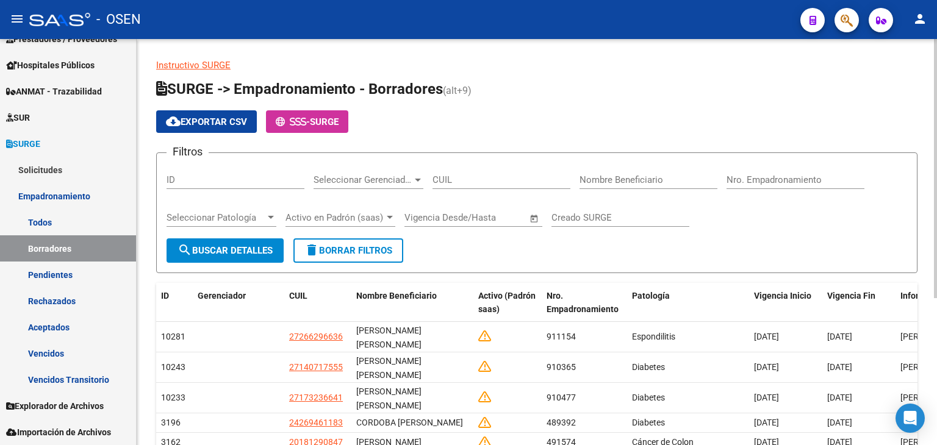
click at [503, 181] on input "CUIL" at bounding box center [502, 180] width 138 height 11
paste input "27-28152807-1"
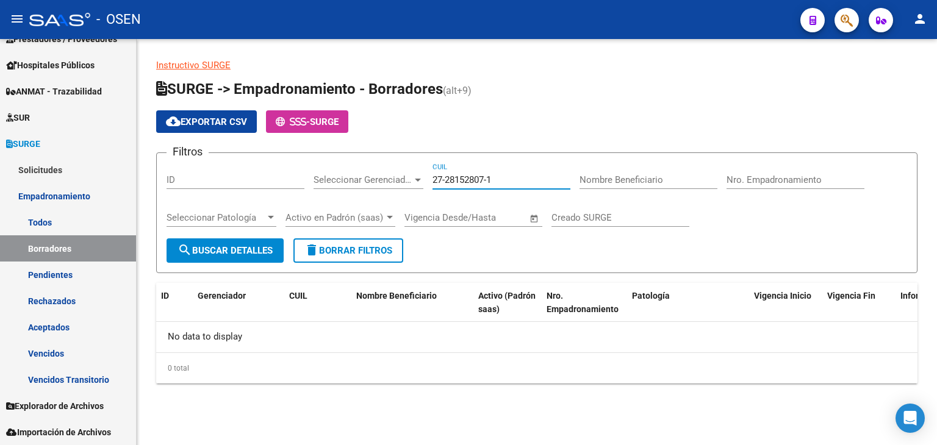
type input "27-28152807-1"
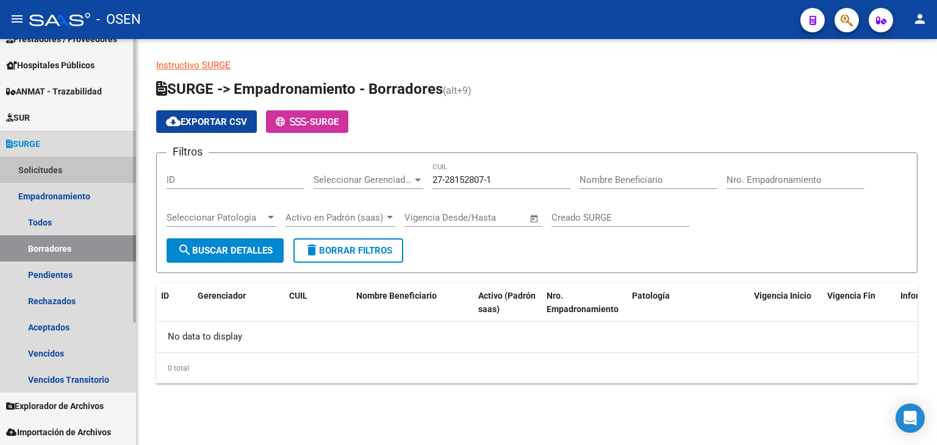
click at [71, 167] on link "Solicitudes" at bounding box center [68, 170] width 136 height 26
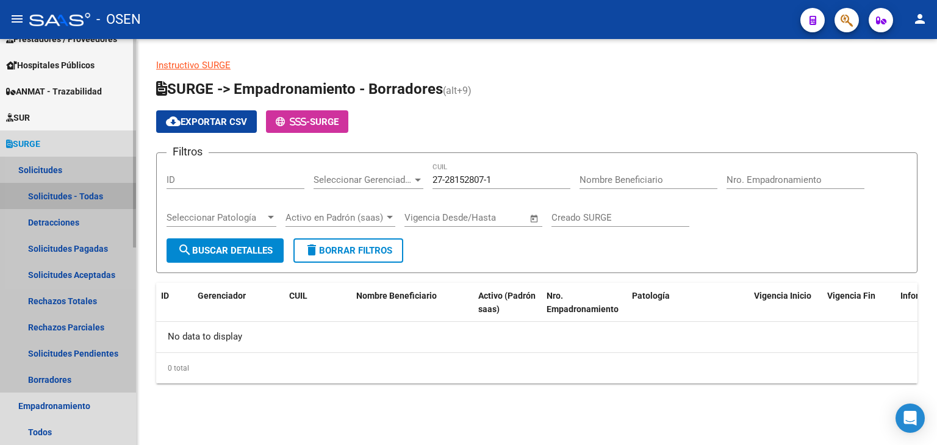
click at [63, 192] on link "Solicitudes - Todas" at bounding box center [68, 196] width 136 height 26
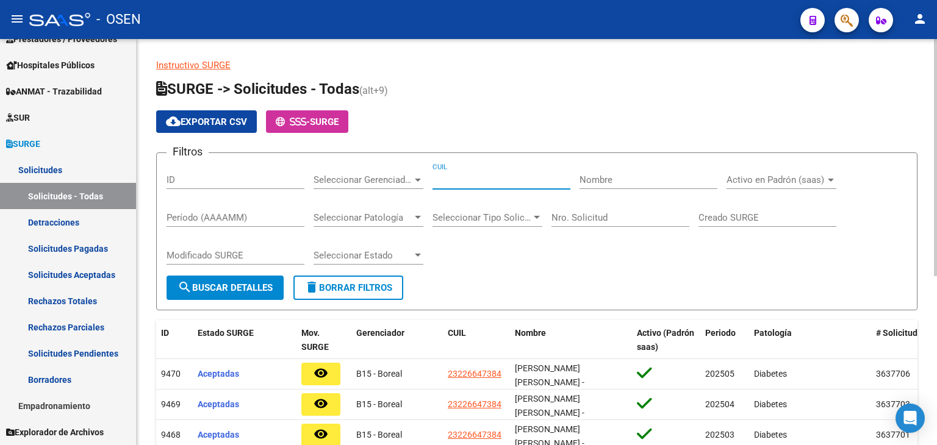
click at [444, 179] on input "CUIL" at bounding box center [502, 180] width 138 height 11
paste input "27-28152807-1"
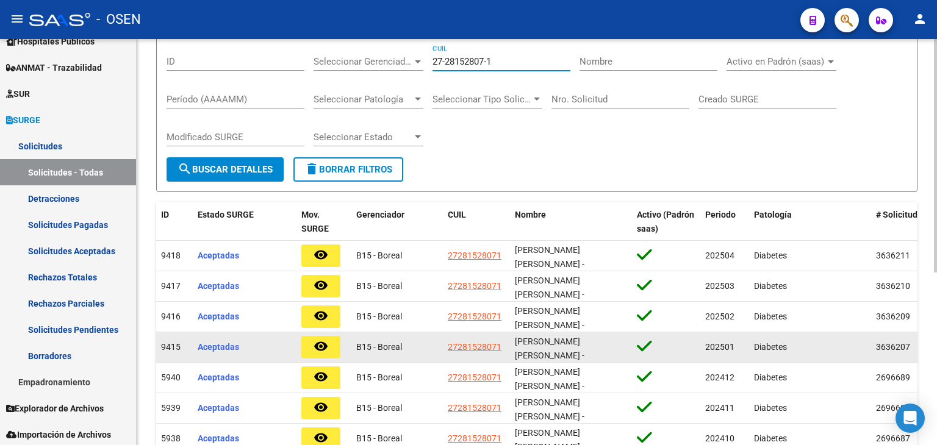
scroll to position [2, 0]
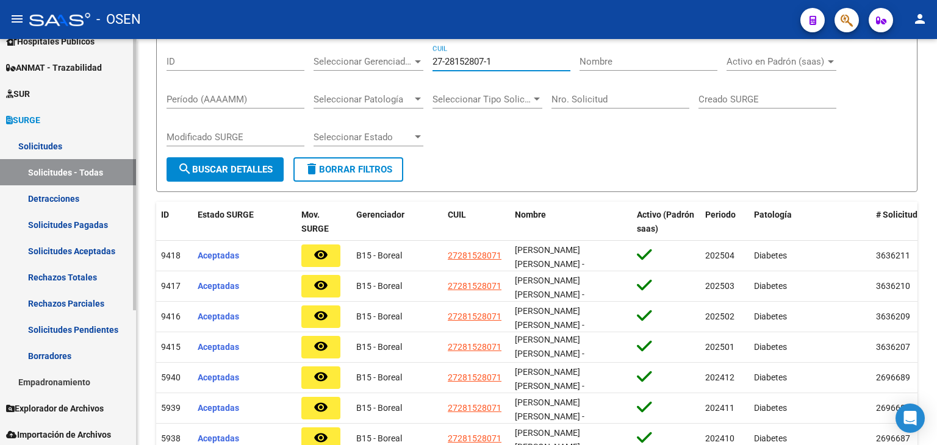
type input "27-28152807-1"
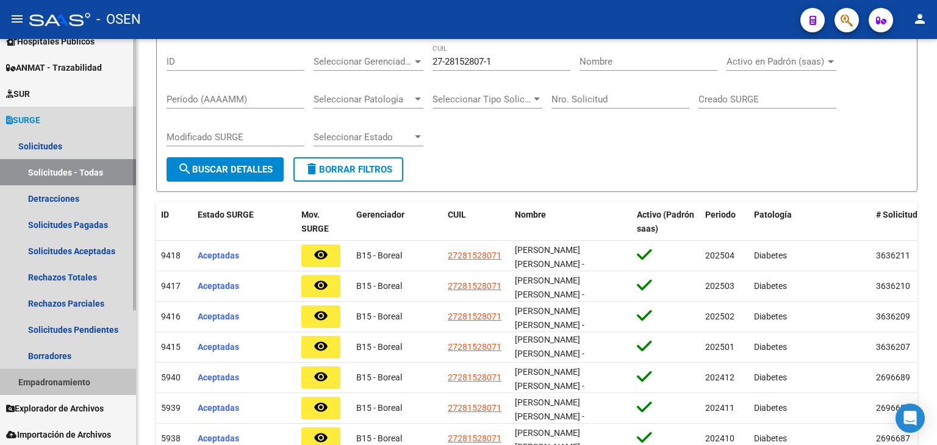
click at [54, 384] on link "Empadronamiento" at bounding box center [68, 382] width 136 height 26
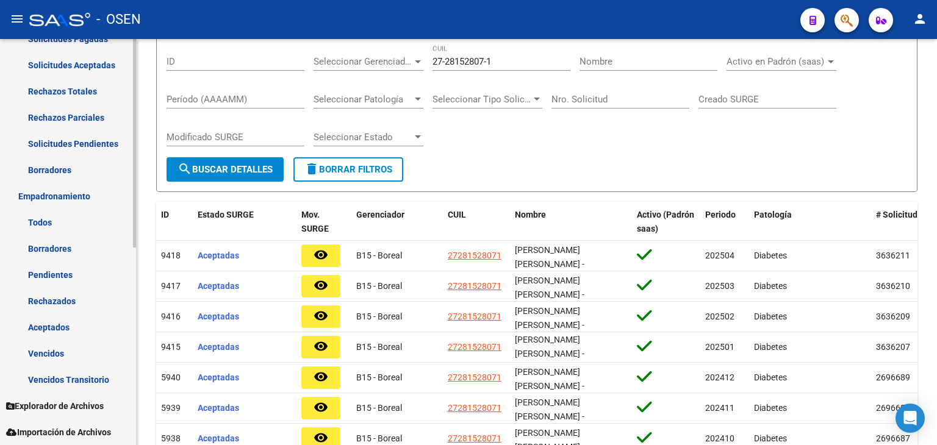
scroll to position [386, 0]
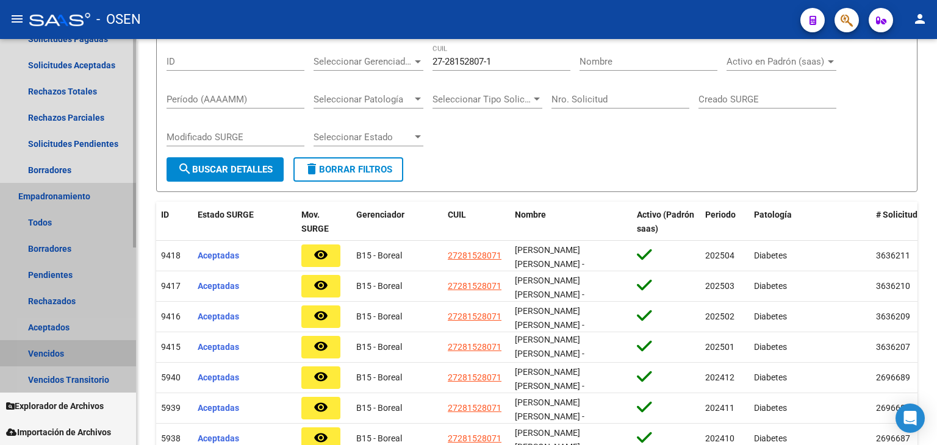
click at [50, 350] on link "Vencidos" at bounding box center [68, 353] width 136 height 26
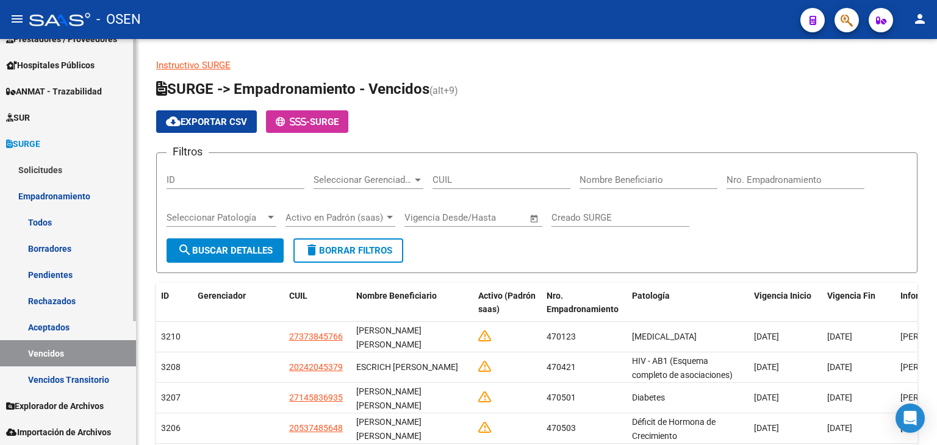
scroll to position [176, 0]
